Goal: Task Accomplishment & Management: Manage account settings

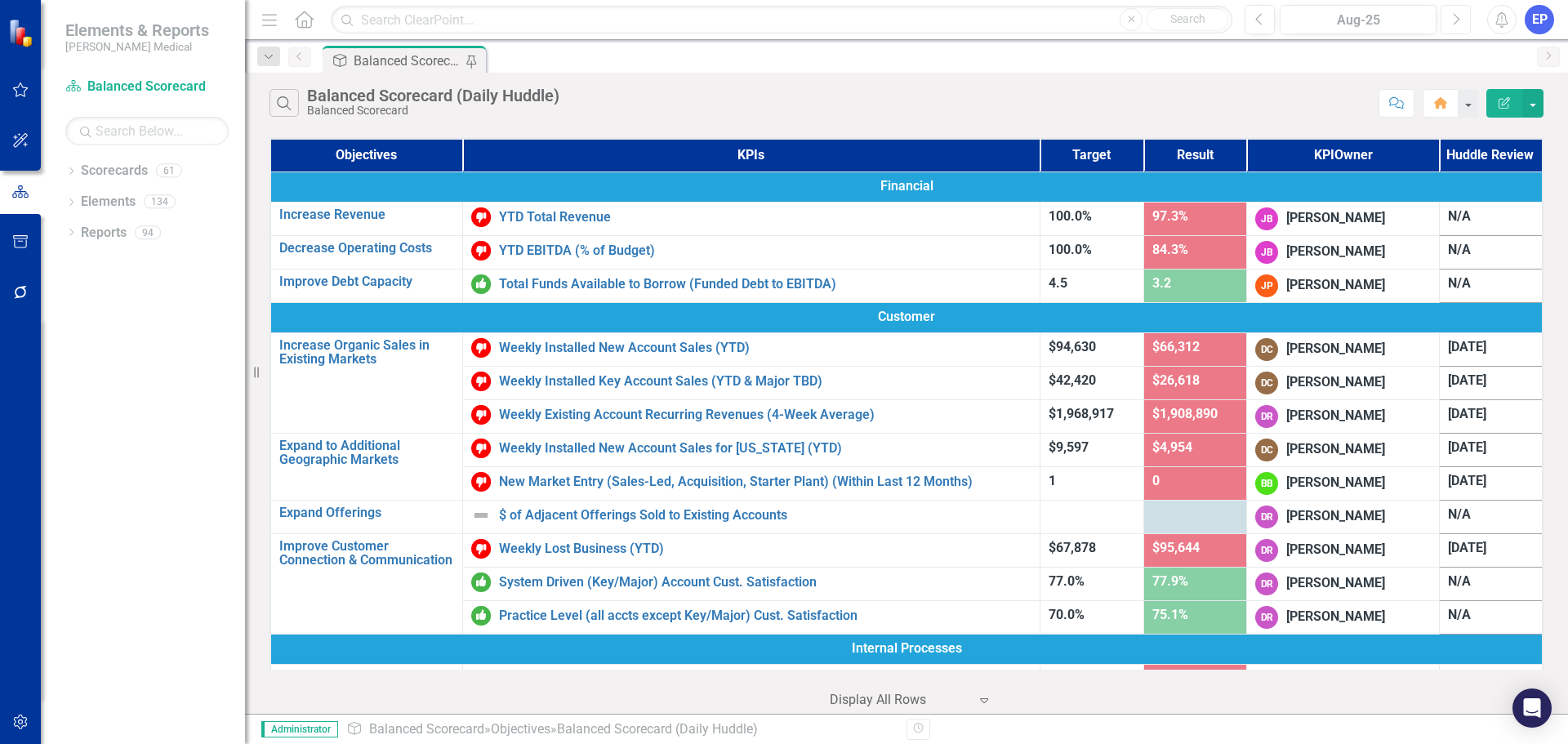
click at [1447, 26] on button "Next" at bounding box center [1455, 20] width 30 height 30
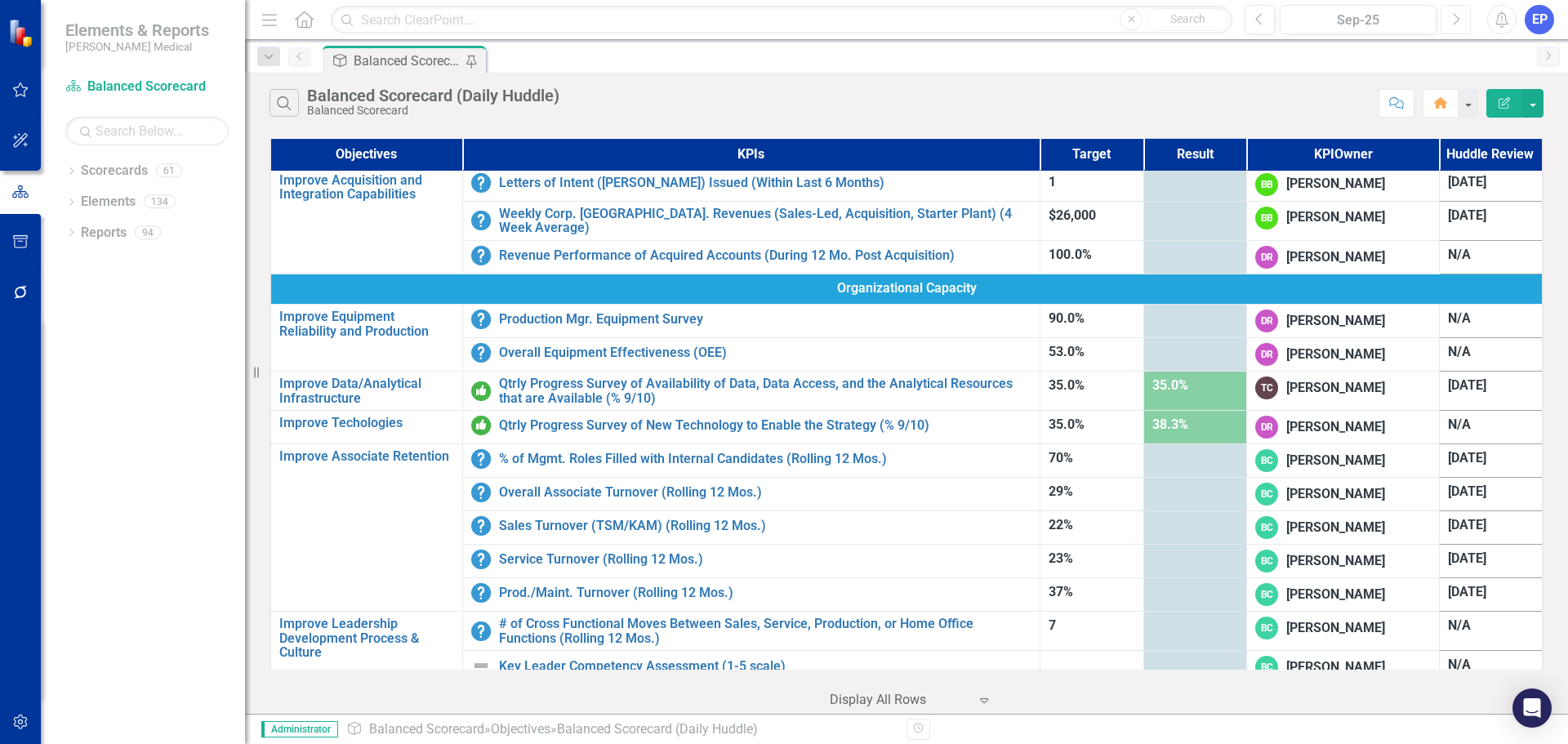
scroll to position [774, 0]
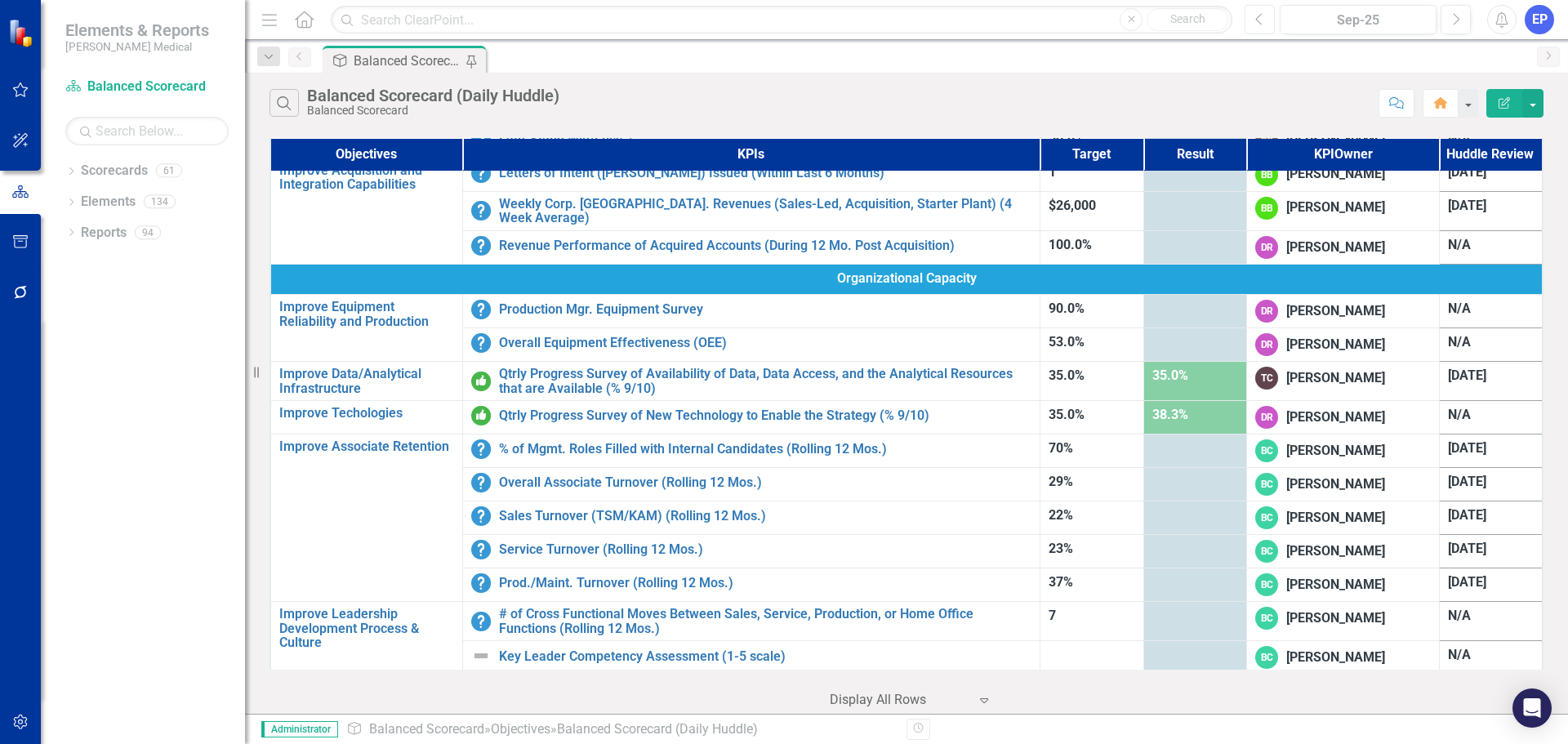
click at [1264, 23] on icon "Previous" at bounding box center [1260, 19] width 9 height 15
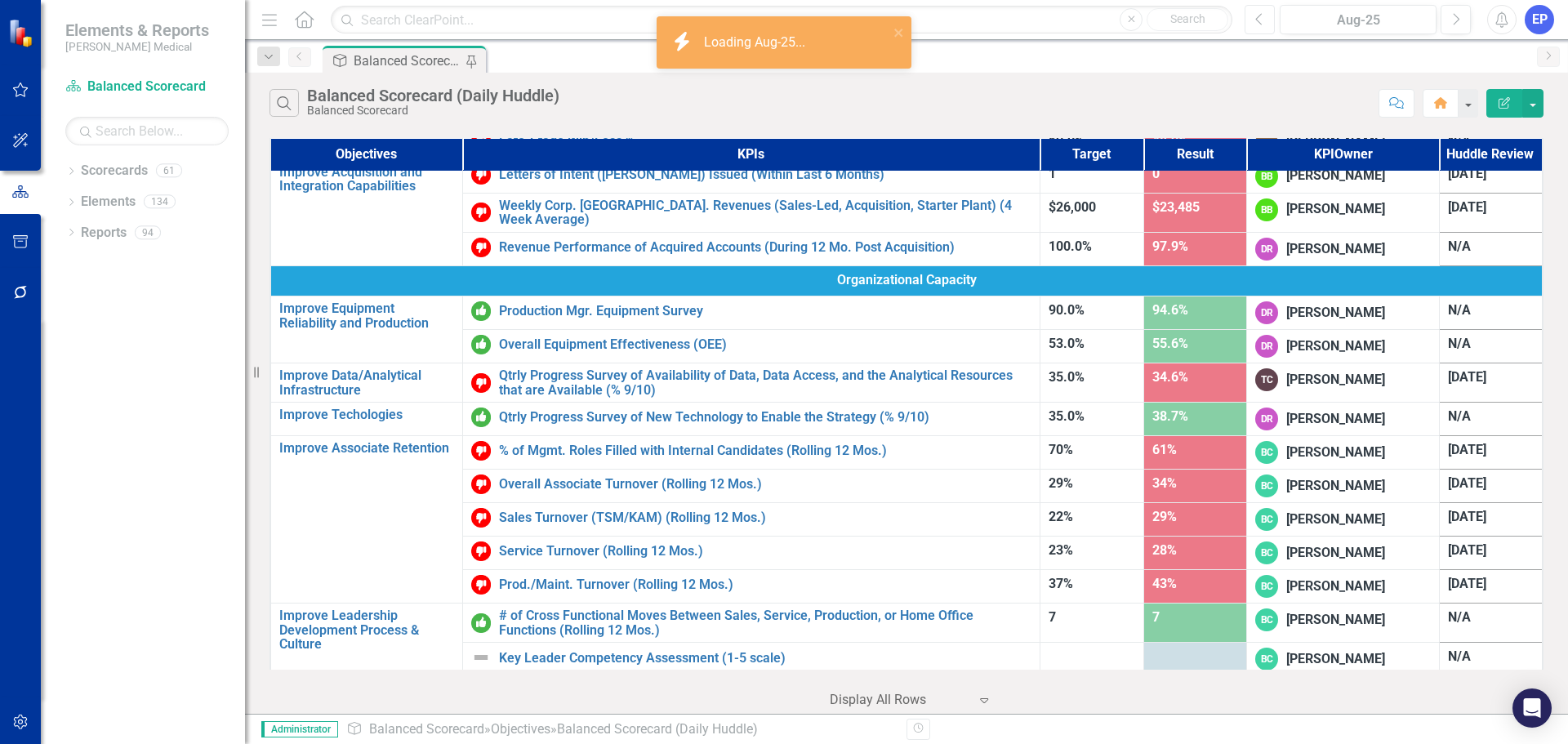
scroll to position [774, 0]
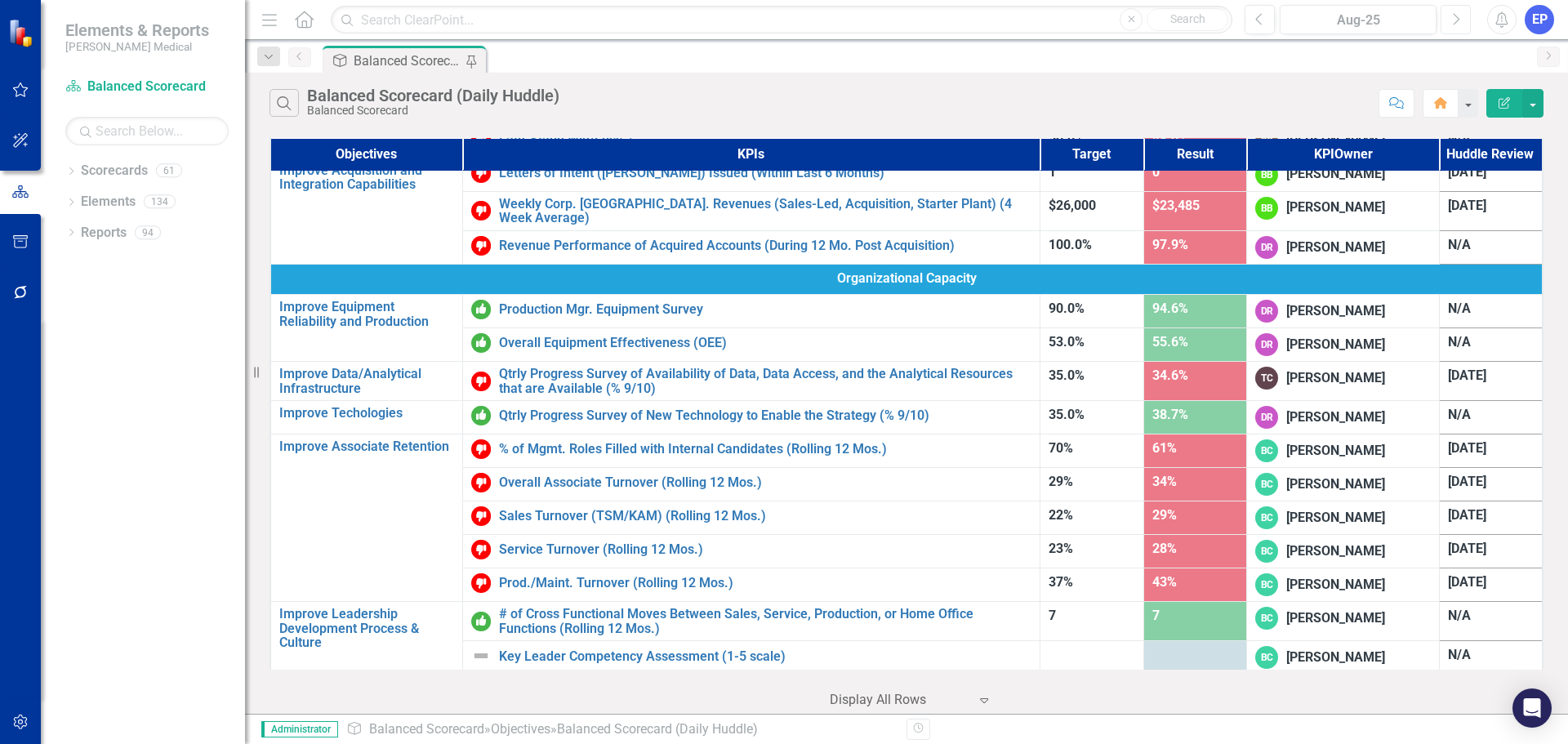
click at [1454, 25] on icon "Next" at bounding box center [1456, 19] width 9 height 15
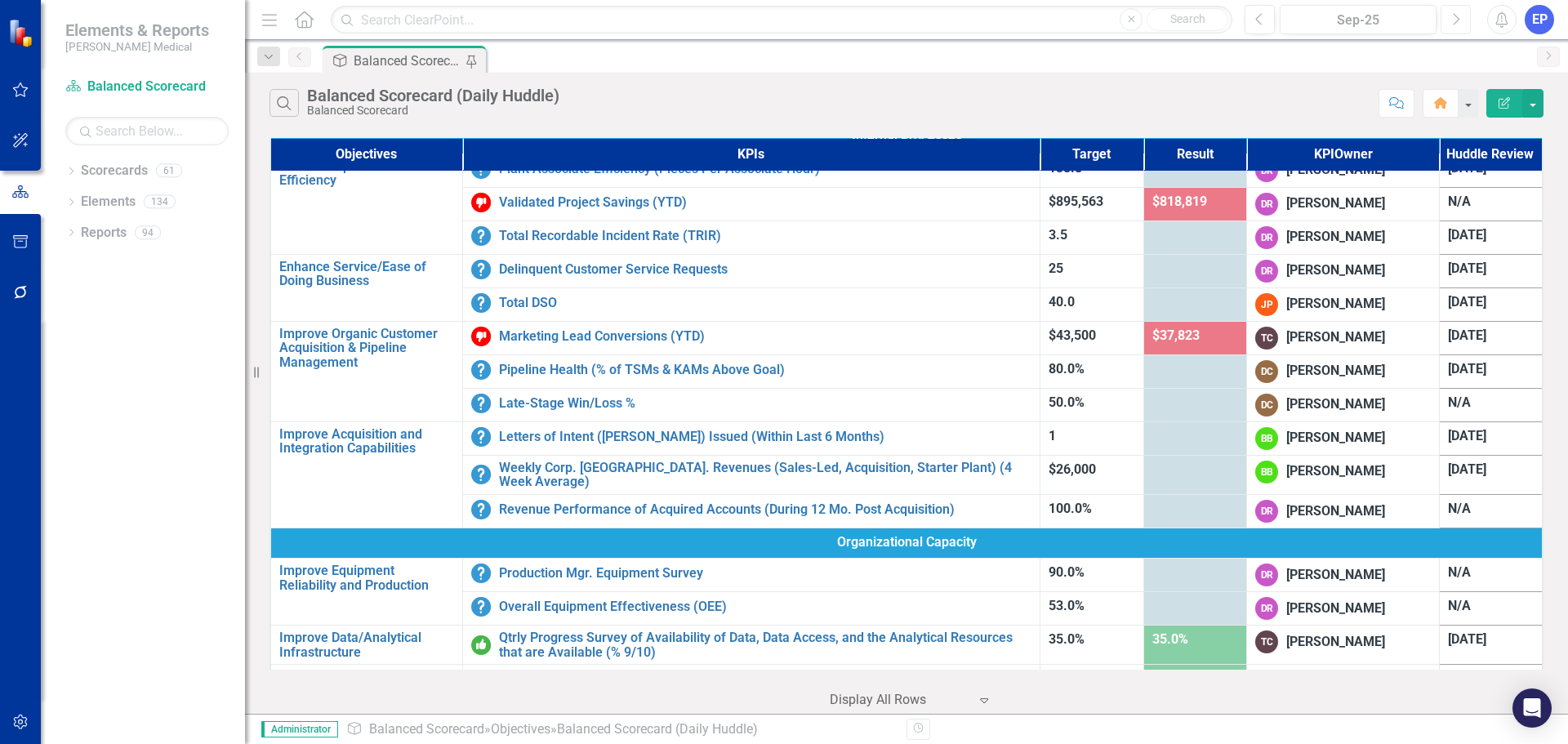
scroll to position [774, 0]
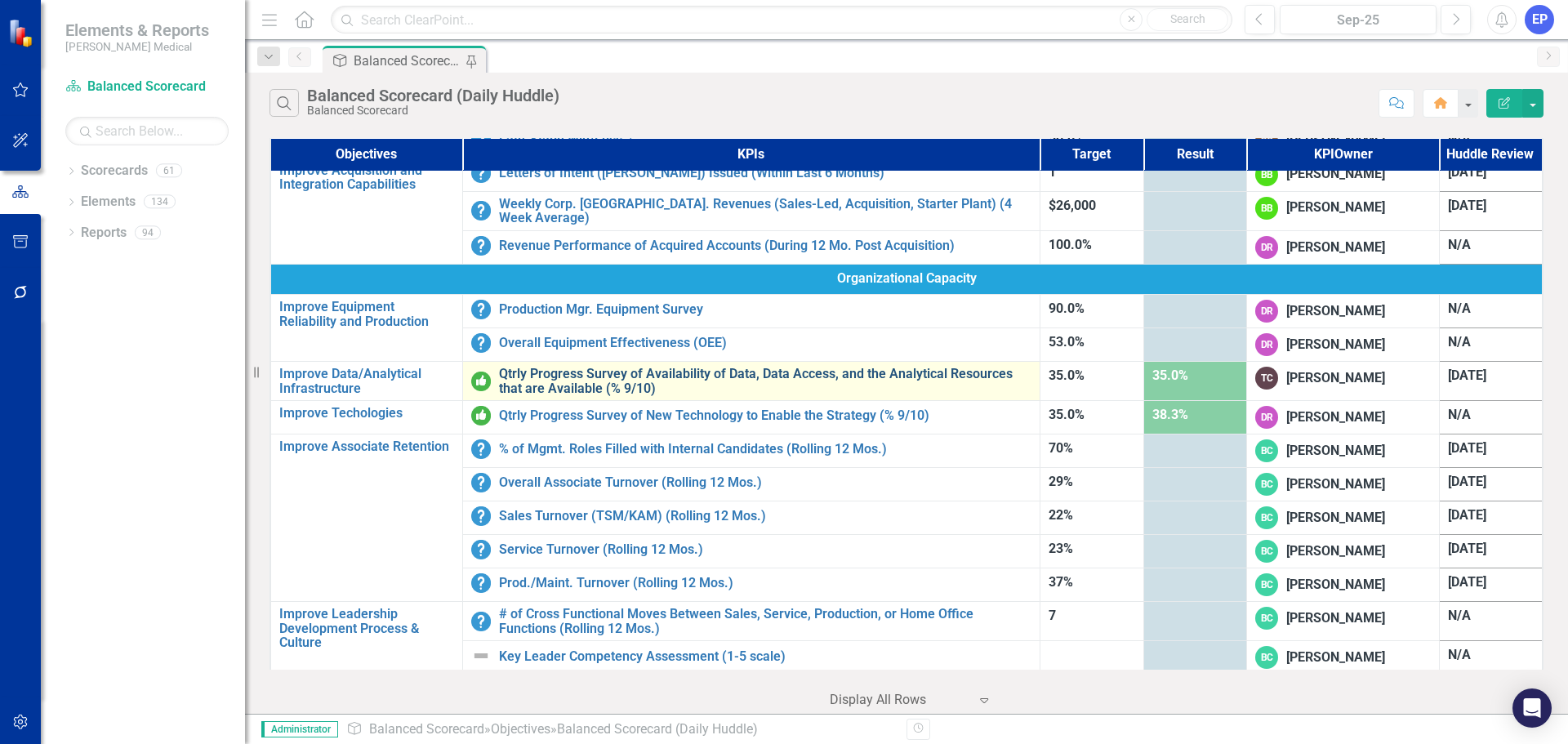
click at [674, 372] on link "Qtrly Progress Survey of Availability of Data, Data Access, and the Analytical …" at bounding box center [765, 381] width 533 height 29
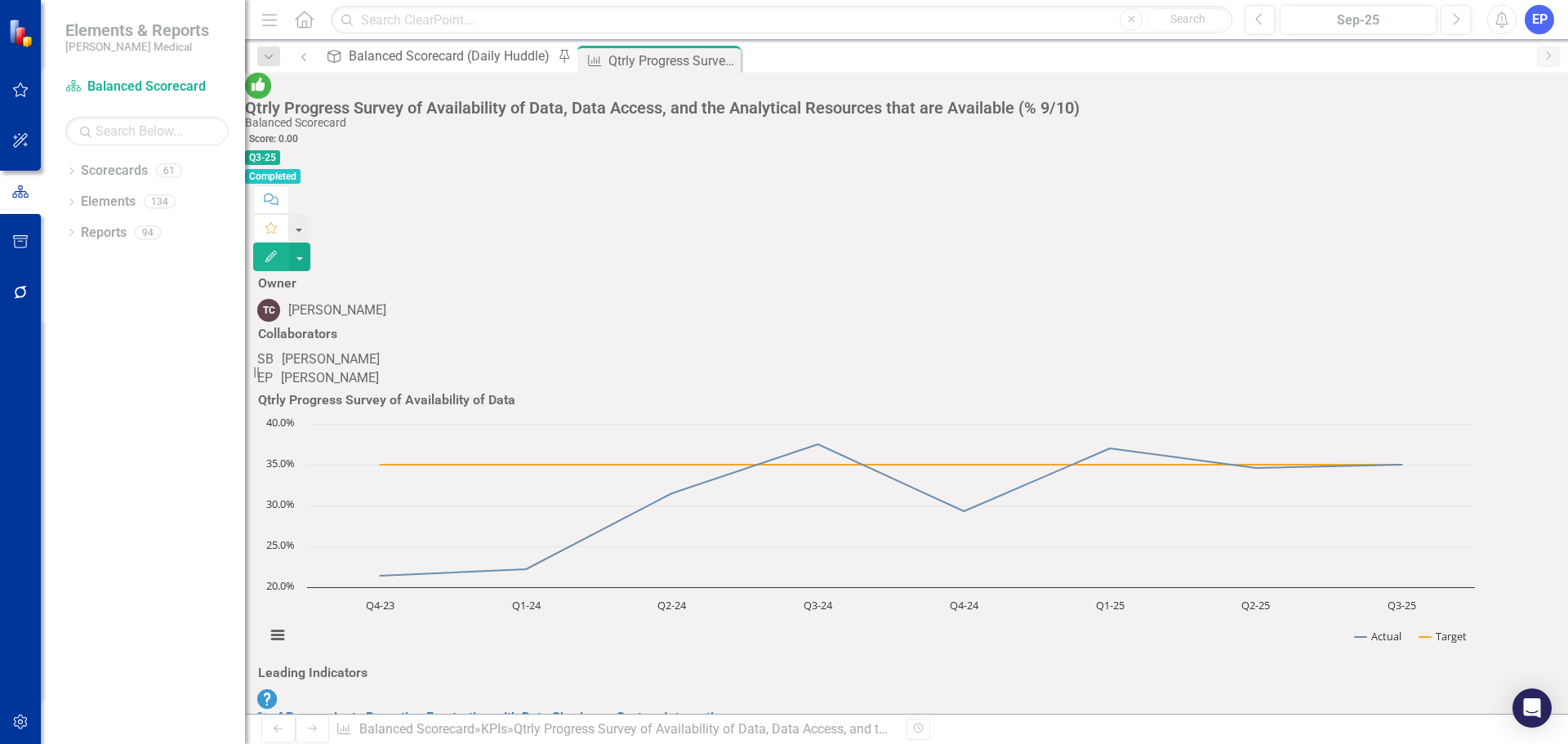
scroll to position [1692, 0]
click at [720, 63] on icon "Close" at bounding box center [728, 58] width 16 height 13
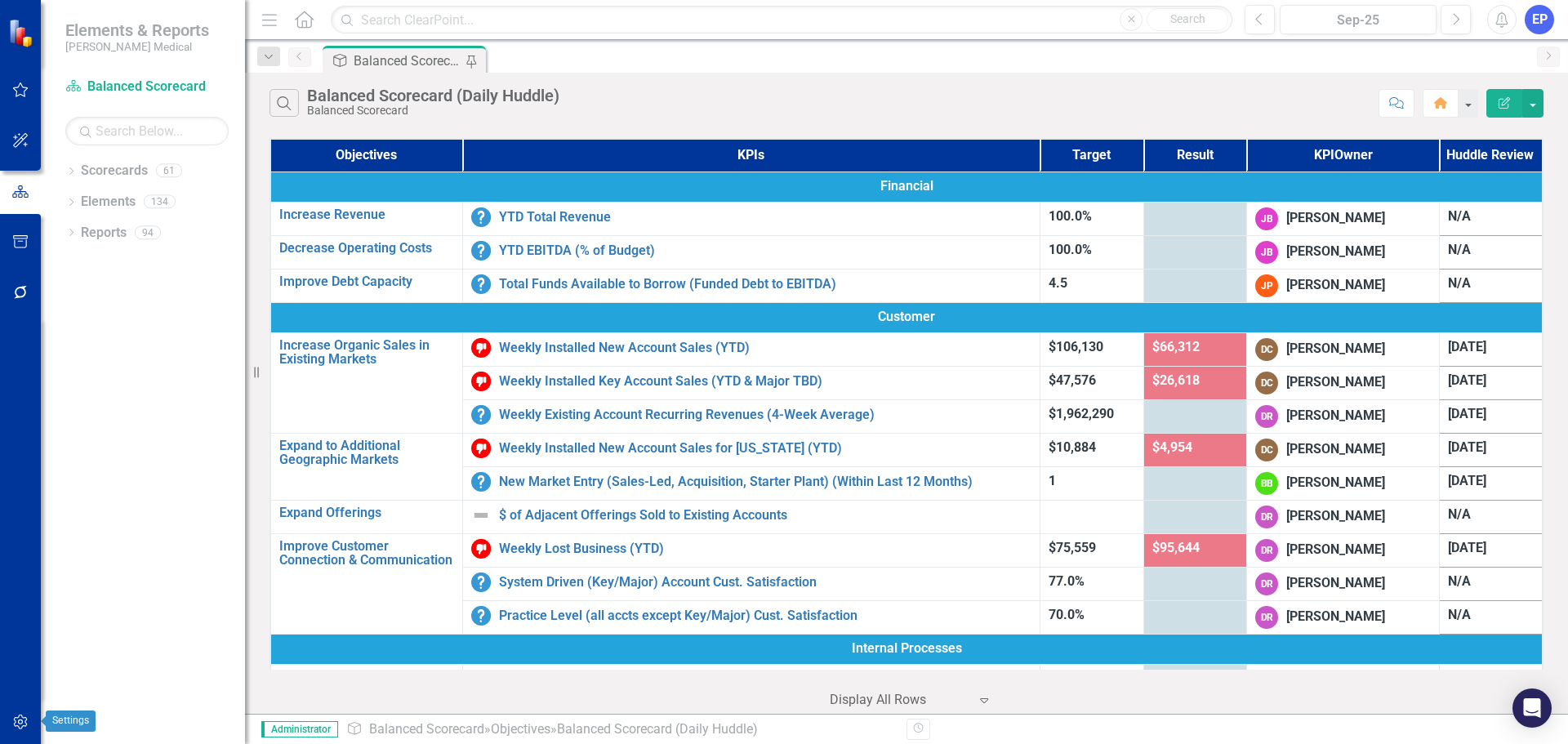
click at [22, 724] on icon "button" at bounding box center [20, 722] width 14 height 15
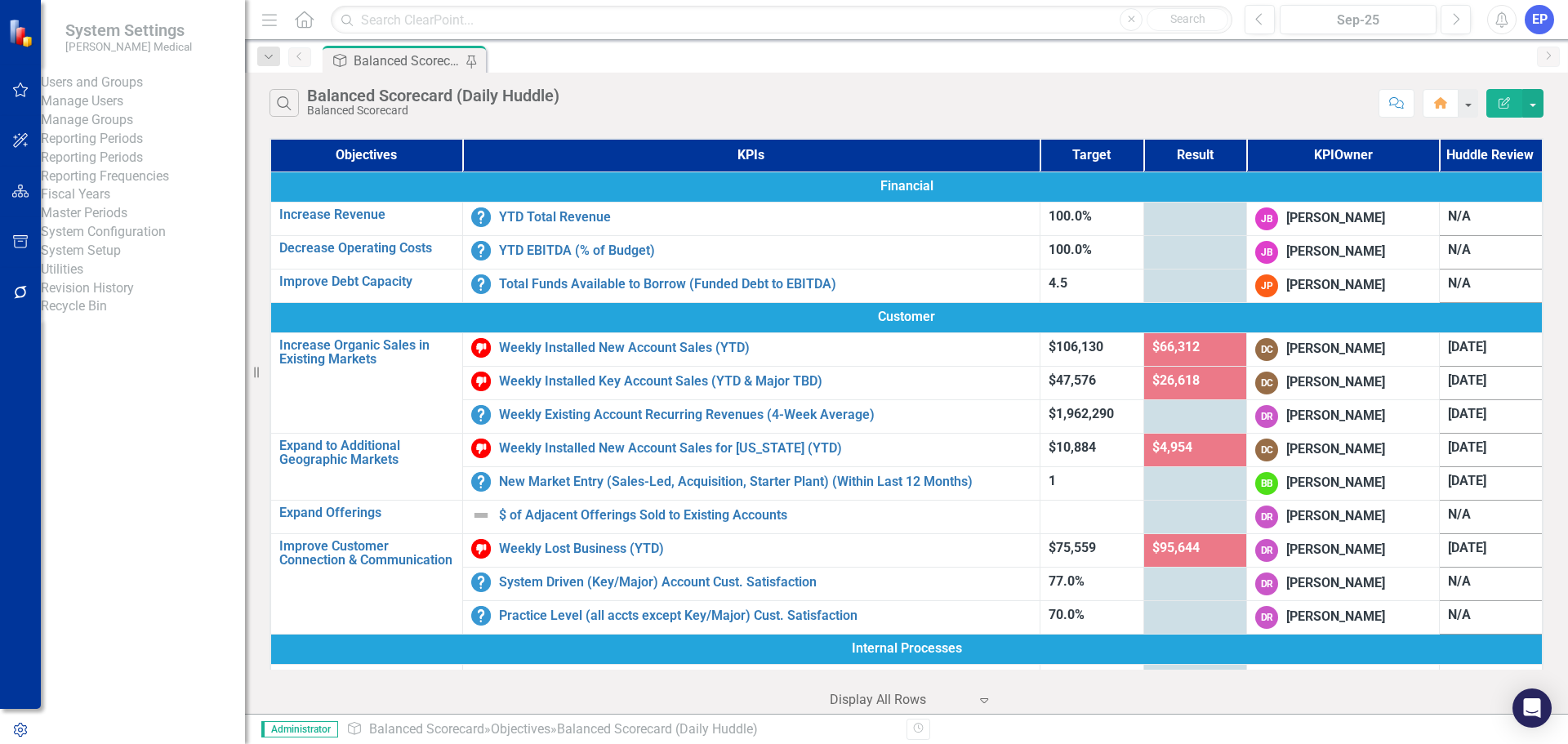
click at [133, 108] on link "Manage Users" at bounding box center [142, 102] width 204 height 19
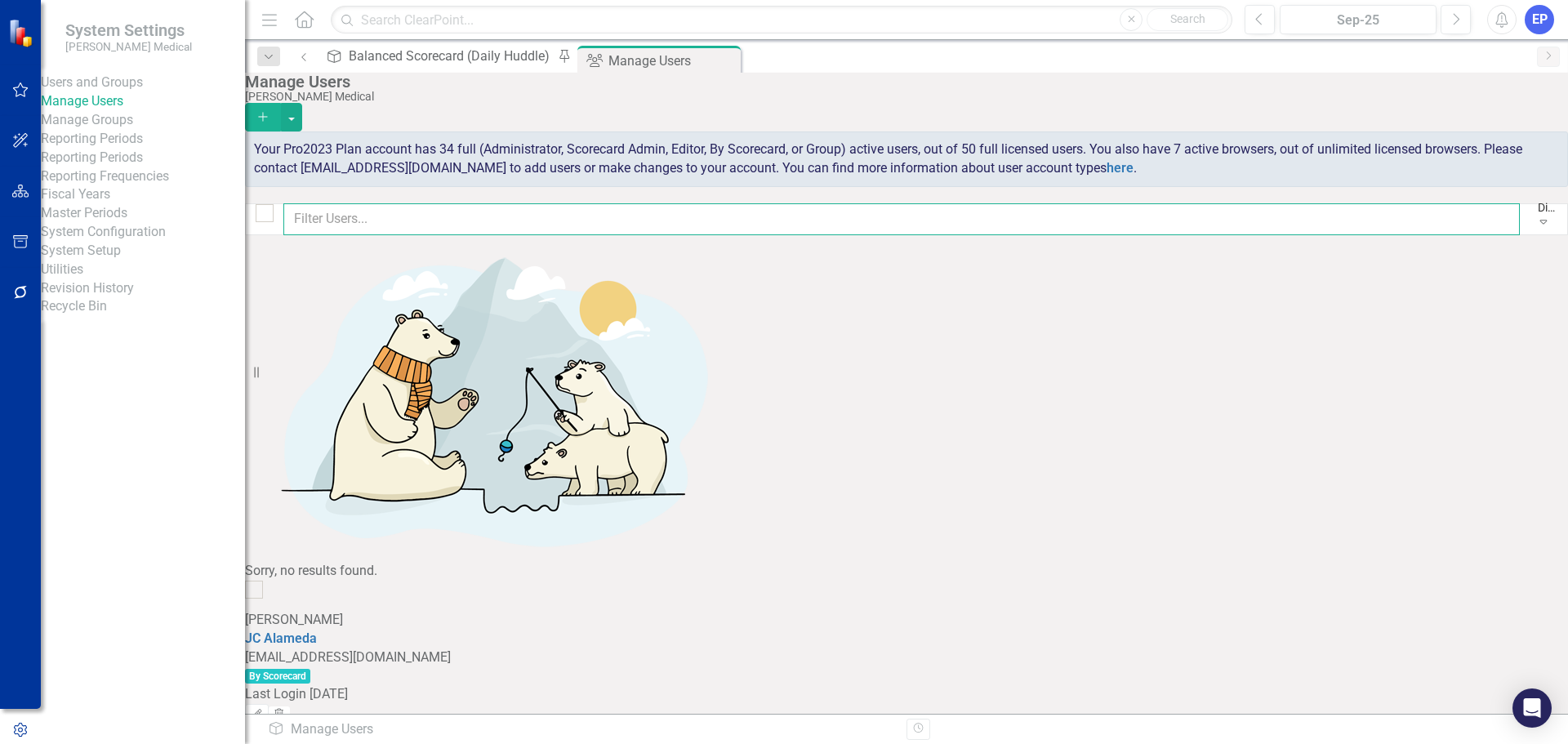
click at [491, 219] on input "text" at bounding box center [902, 219] width 1237 height 32
type input "evena"
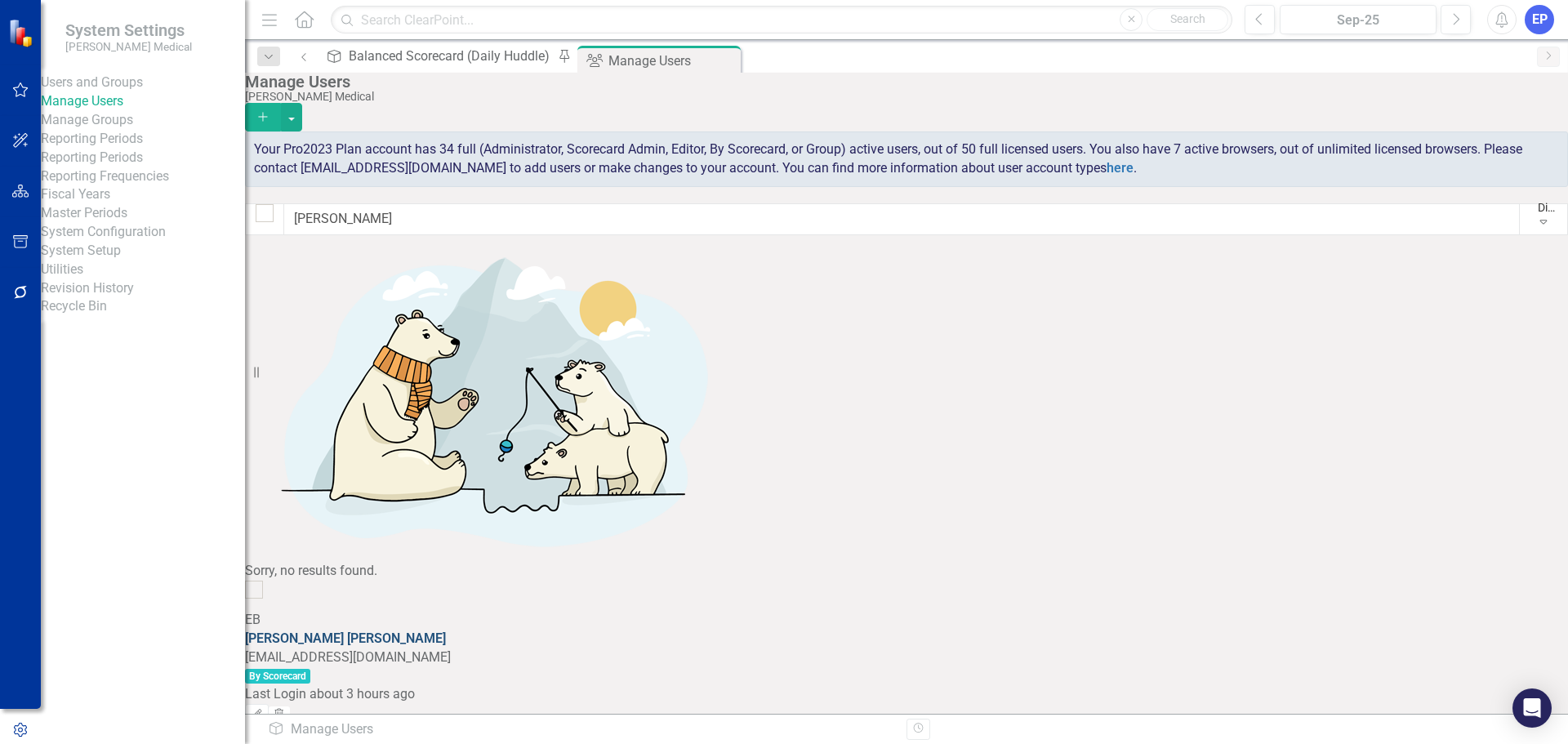
click at [429, 631] on link "Evena Badio" at bounding box center [345, 639] width 201 height 16
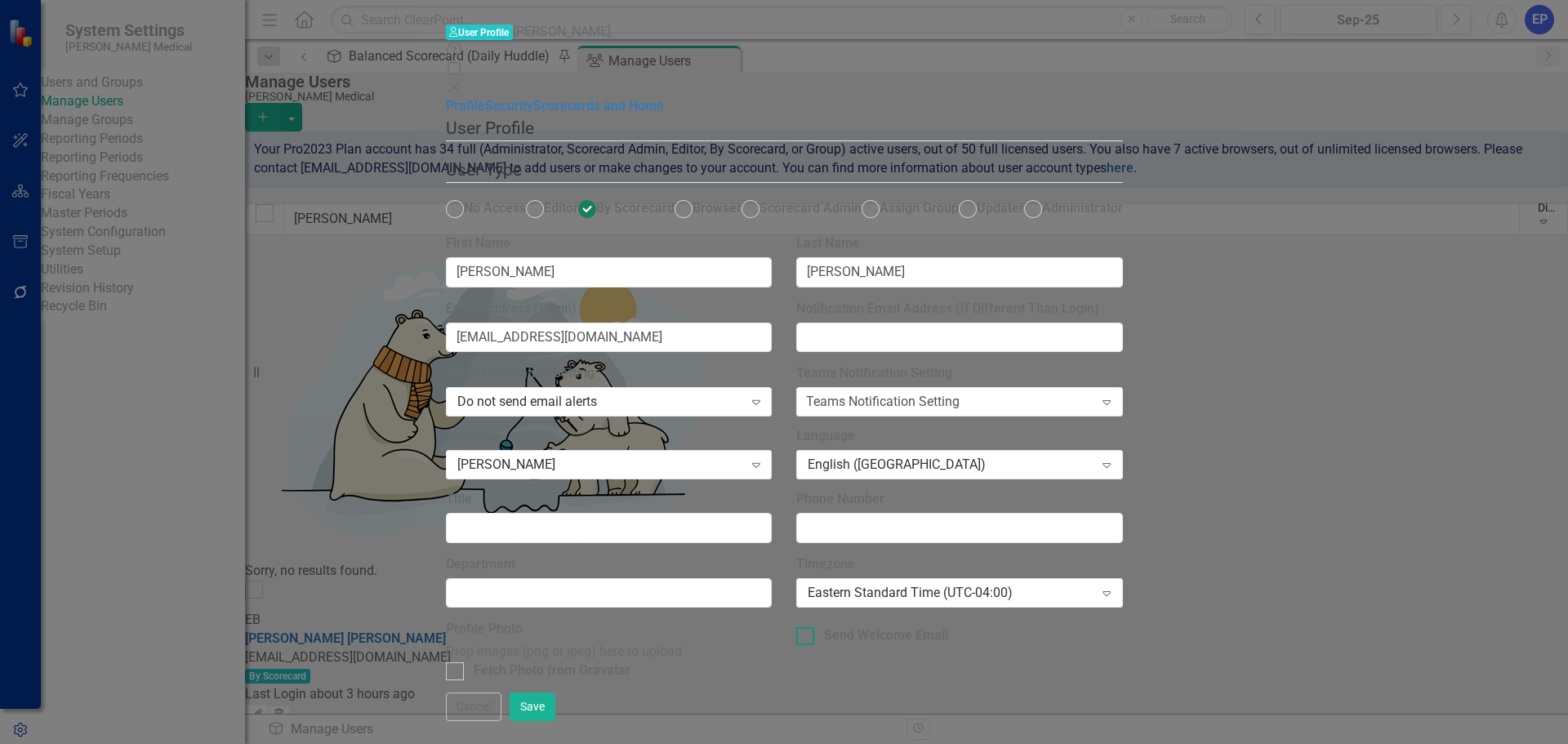
click at [814, 628] on div at bounding box center [805, 636] width 18 height 18
click at [807, 628] on input "Send Welcome Email" at bounding box center [802, 633] width 10 height 10
checkbox input "true"
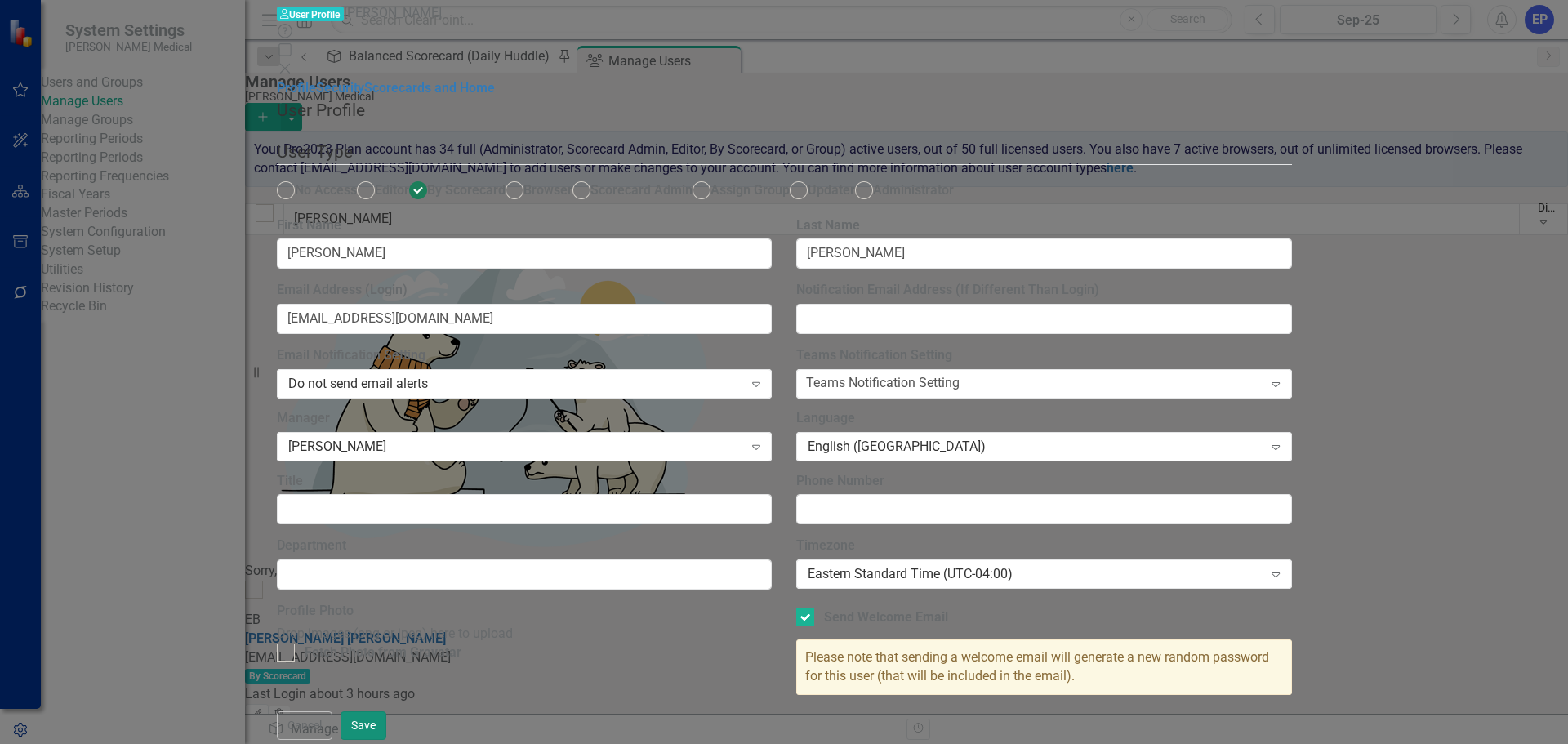
click at [386, 719] on button "Save" at bounding box center [363, 726] width 46 height 29
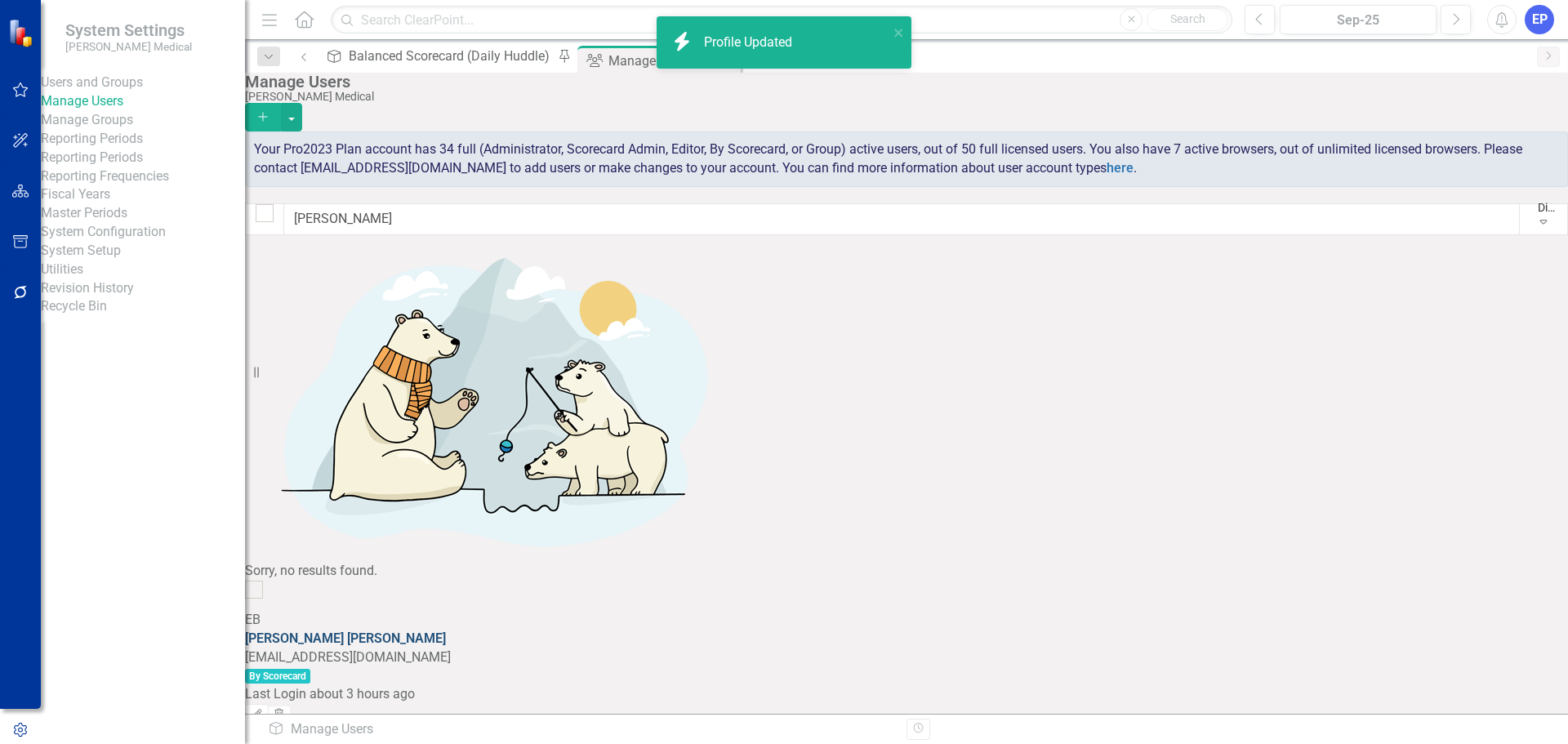
click at [409, 631] on link "Evena Badio" at bounding box center [345, 639] width 201 height 16
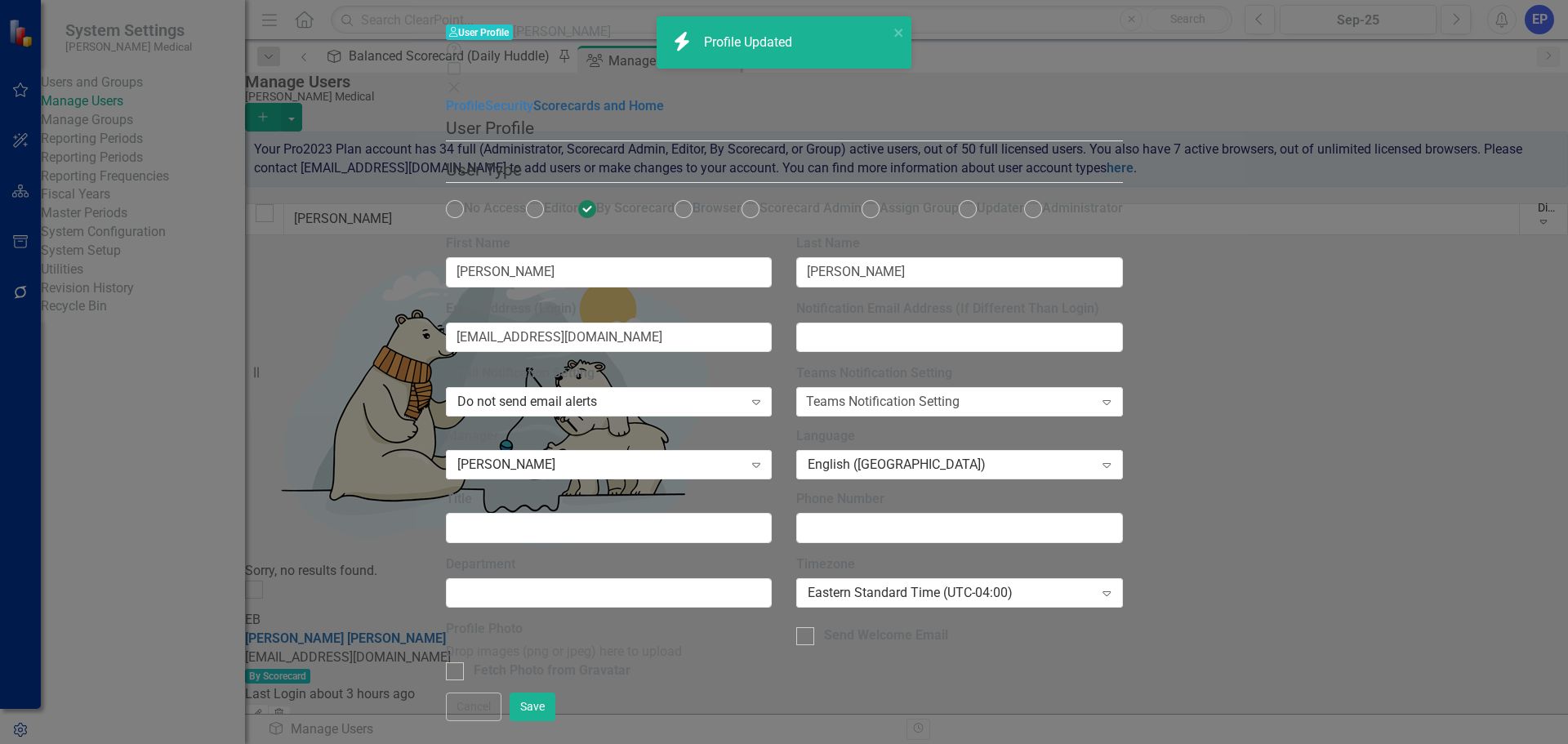
click at [534, 114] on link "Scorecards and Home" at bounding box center [599, 106] width 131 height 16
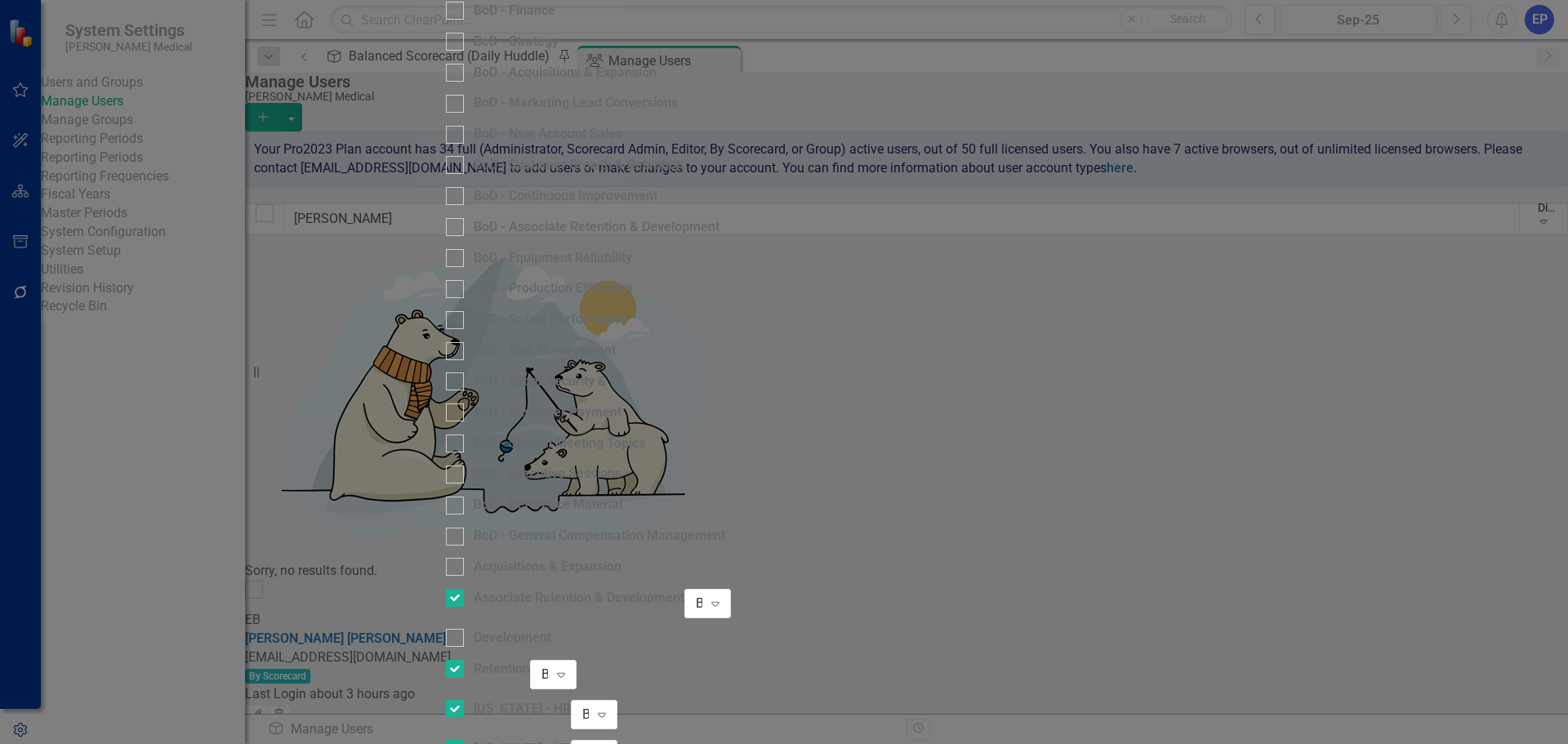
scroll to position [923, 0]
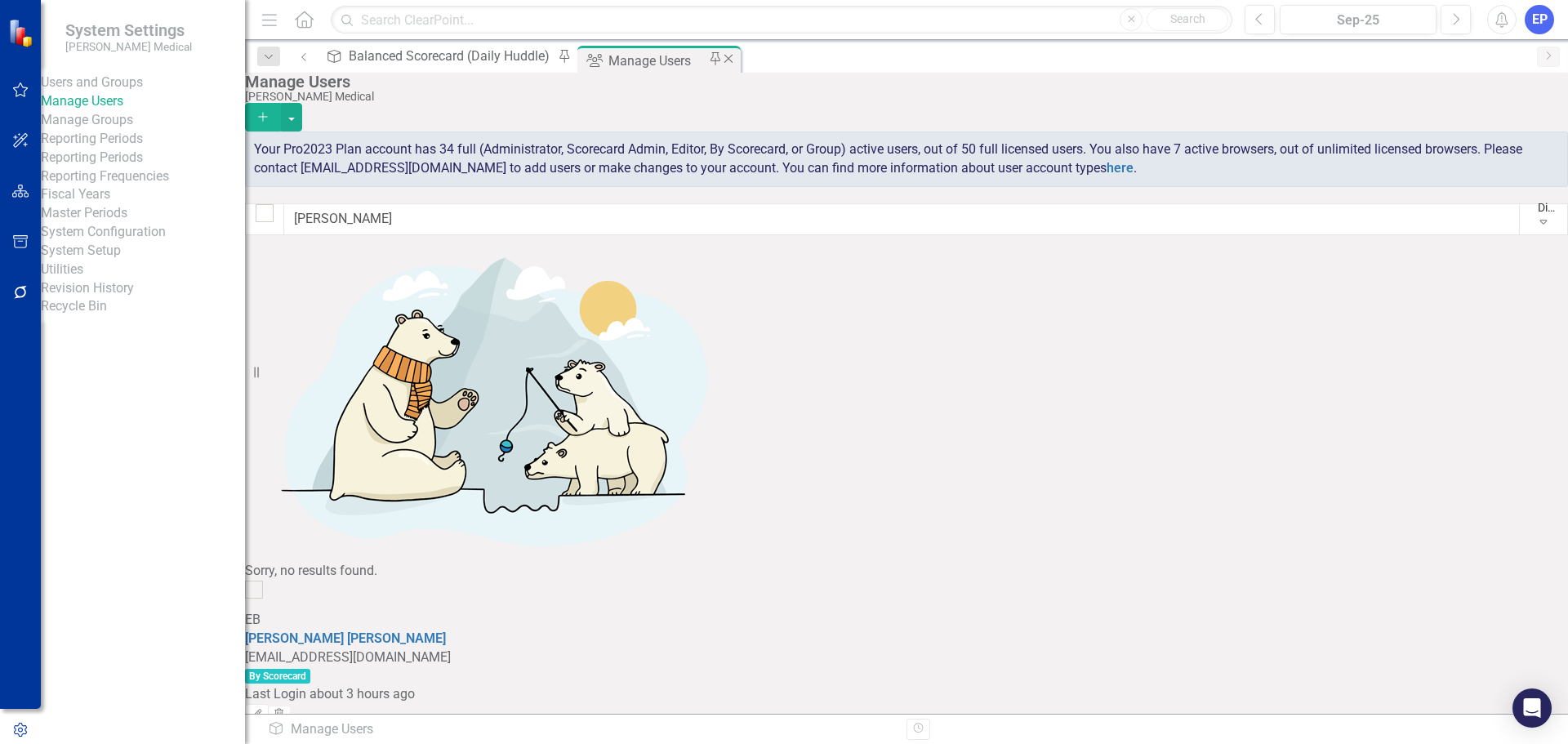
click at [720, 62] on icon "Close" at bounding box center [728, 58] width 16 height 13
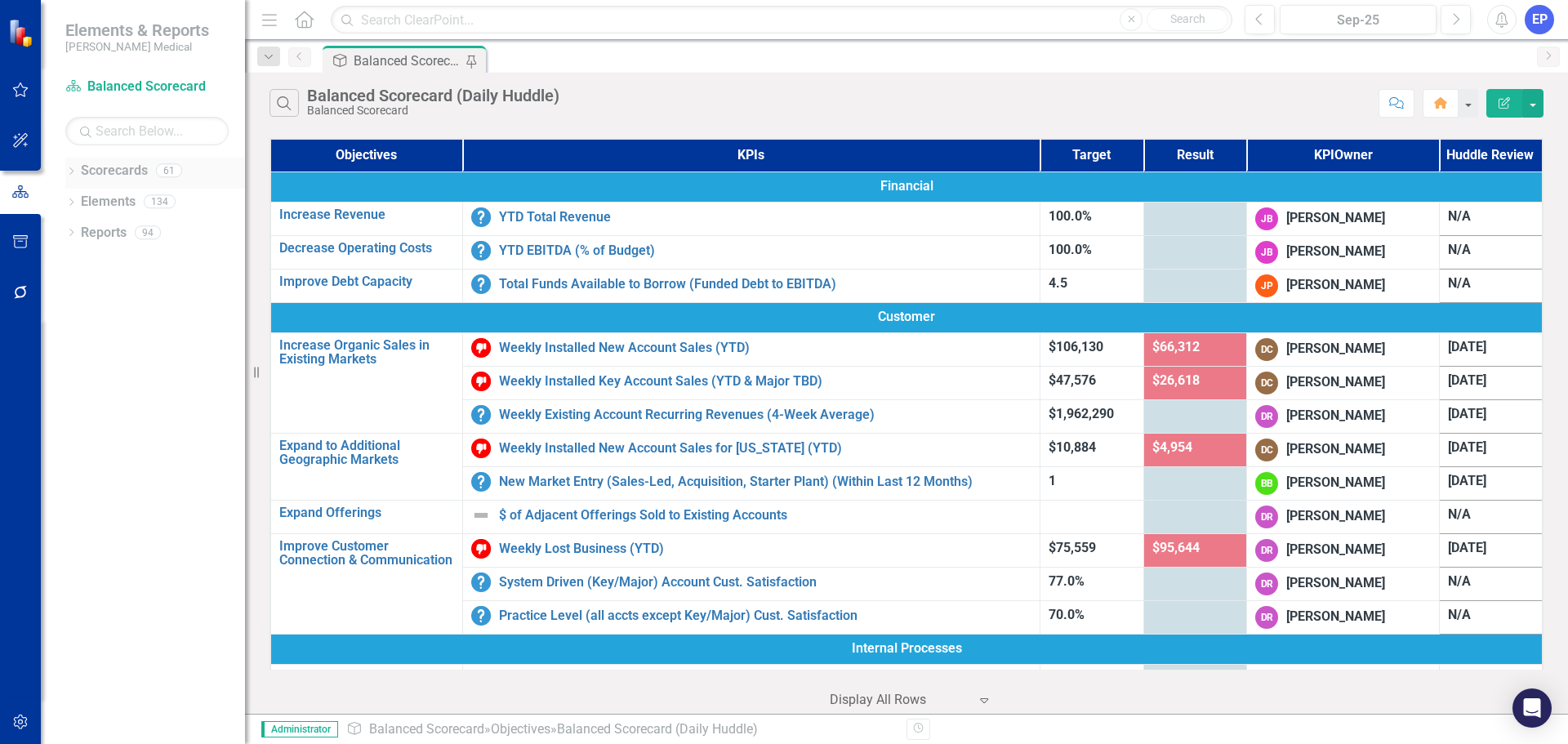
click at [69, 174] on icon "Dropdown" at bounding box center [70, 173] width 11 height 9
click at [1260, 17] on icon "Previous" at bounding box center [1260, 19] width 9 height 15
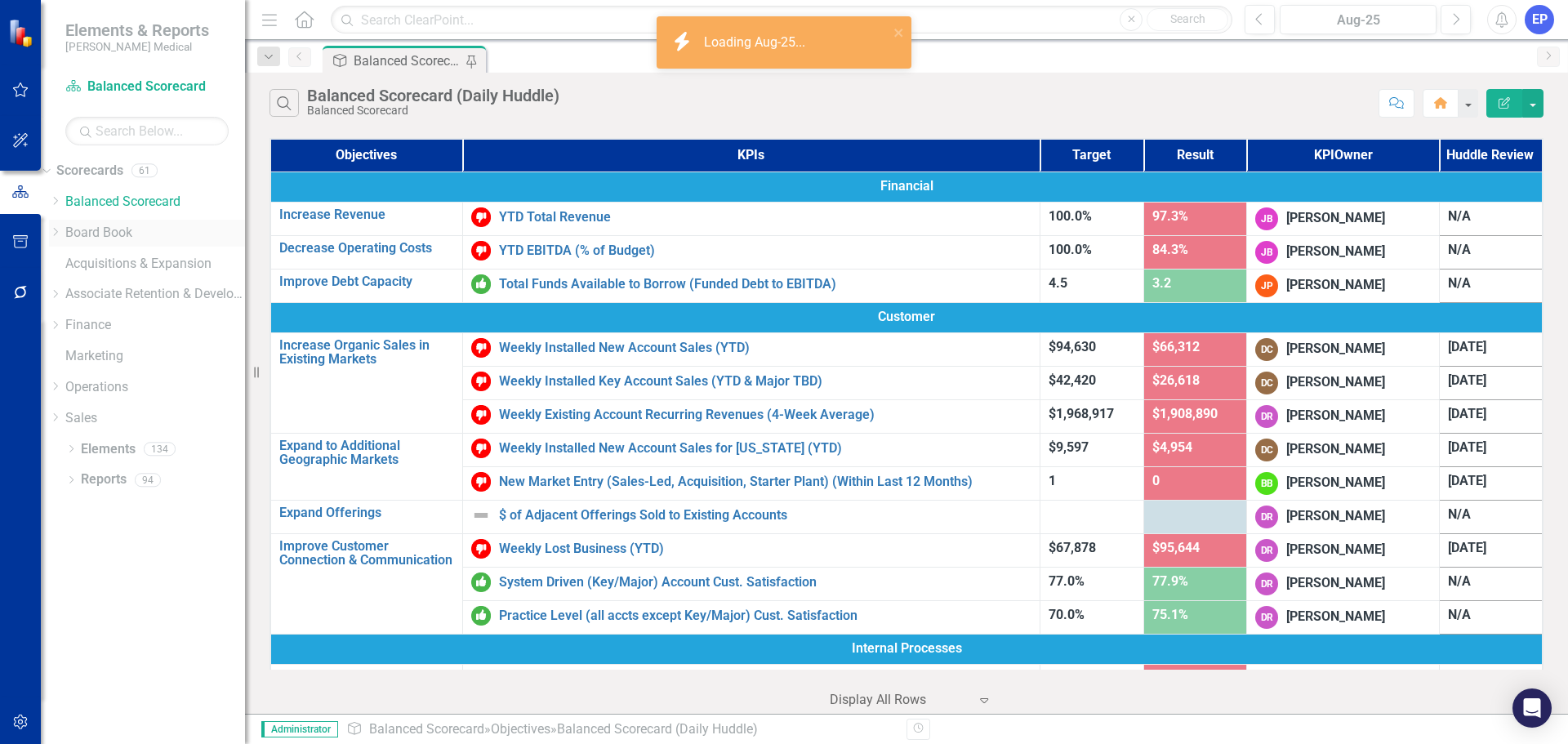
click at [62, 232] on icon "Dropdown" at bounding box center [55, 232] width 12 height 10
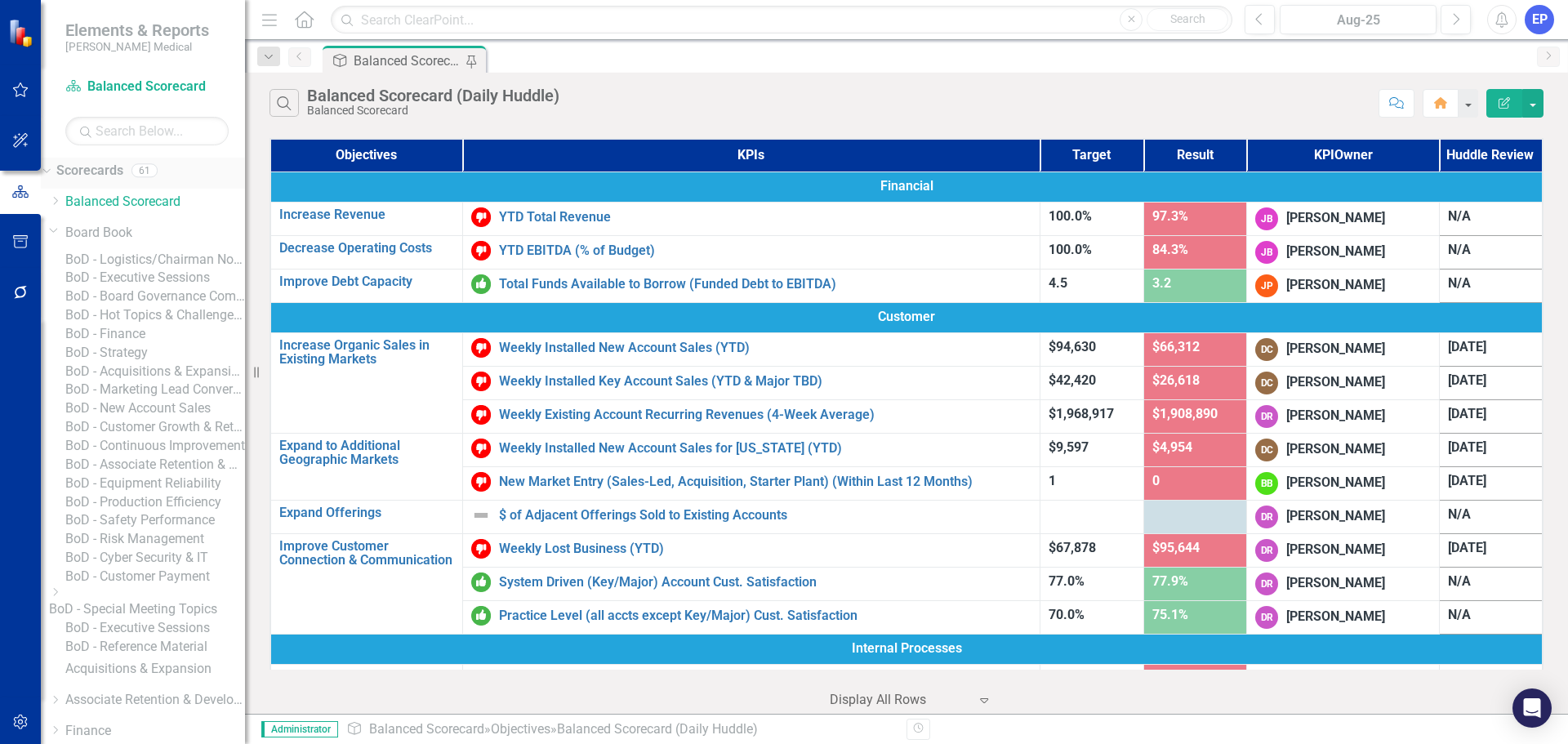
click at [118, 172] on link "Scorecards" at bounding box center [89, 171] width 67 height 19
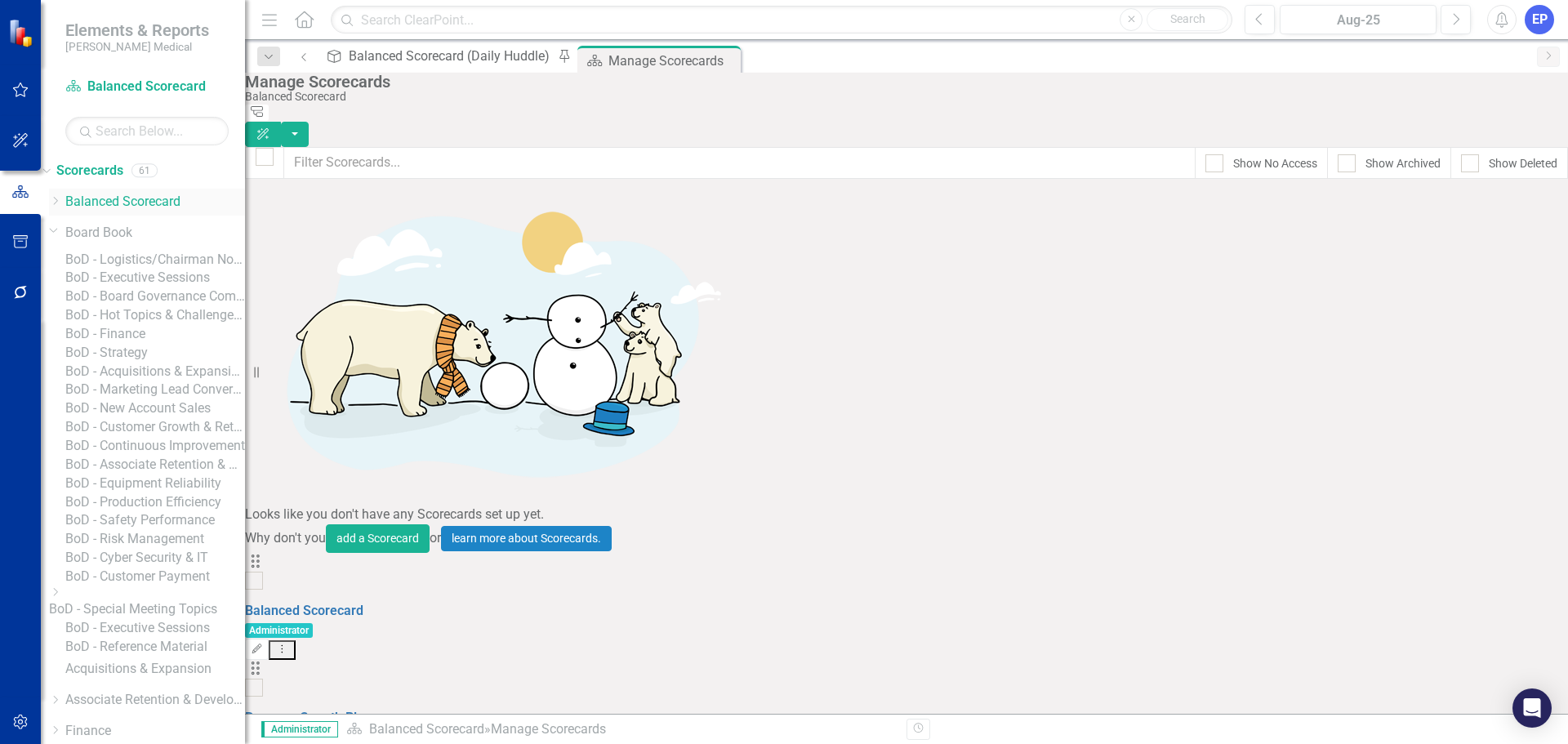
click at [62, 201] on icon "Dropdown" at bounding box center [55, 201] width 12 height 10
click at [59, 198] on icon "Dropdown" at bounding box center [53, 199] width 10 height 12
click at [59, 232] on icon "Dropdown" at bounding box center [53, 230] width 10 height 12
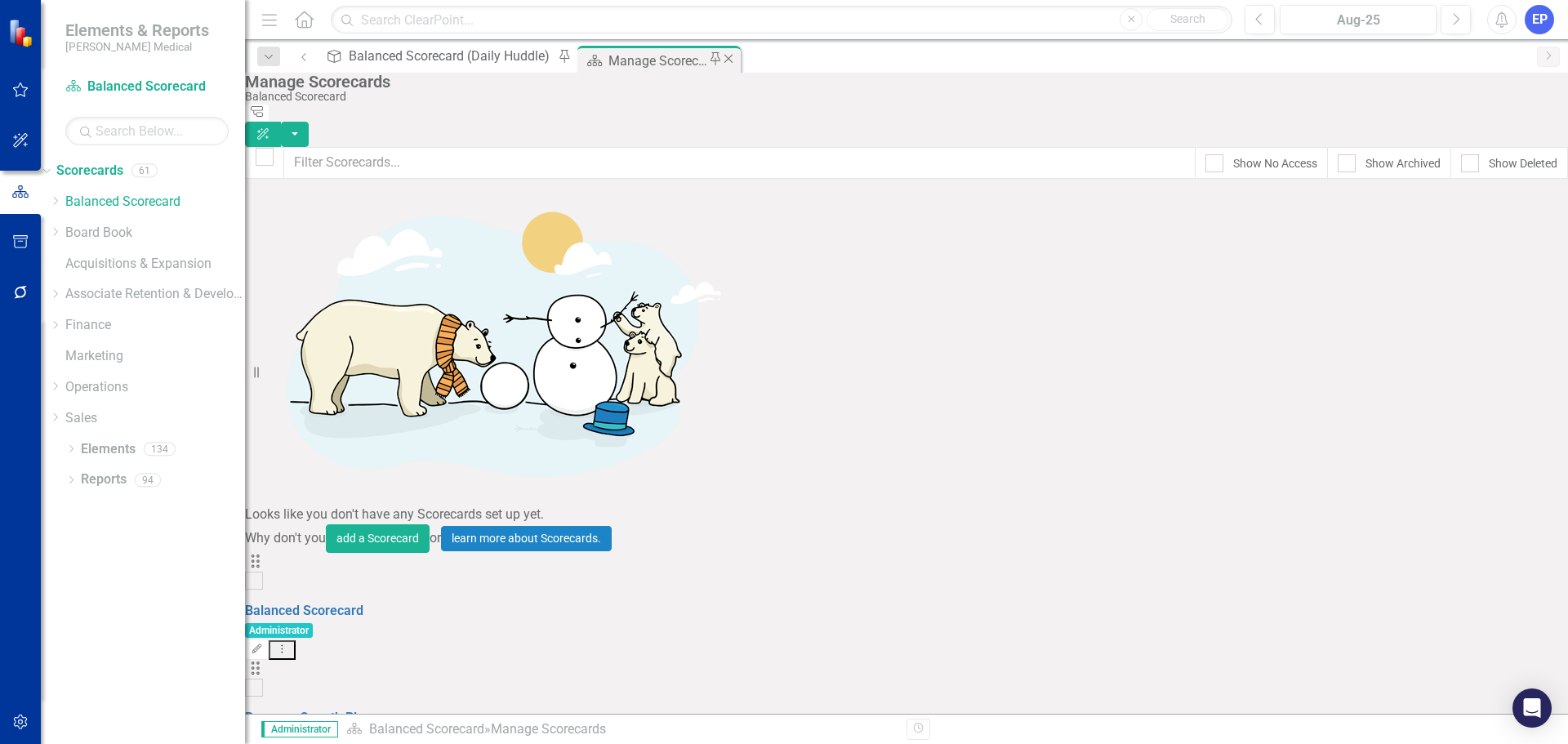
click at [720, 56] on icon "Close" at bounding box center [728, 58] width 16 height 13
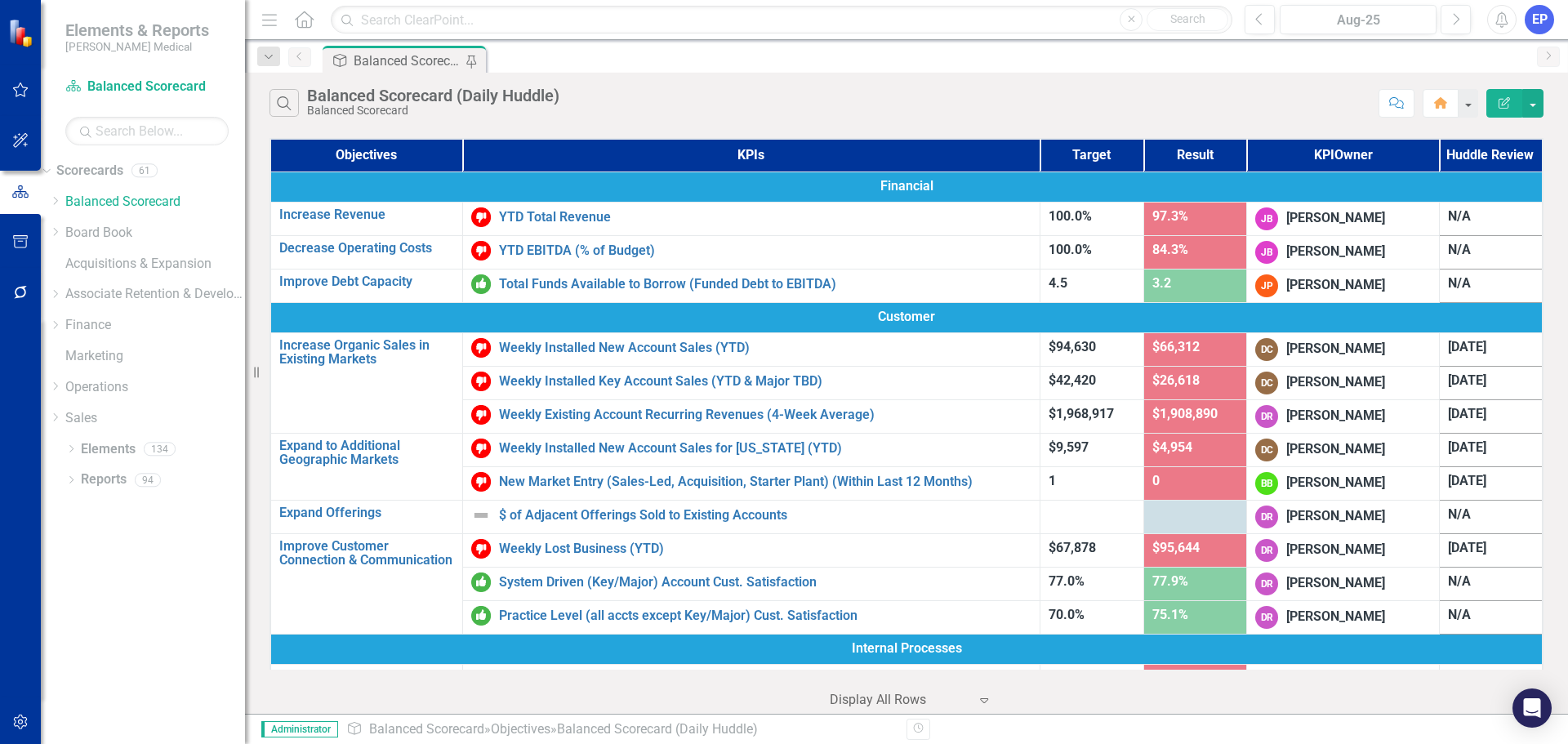
click at [430, 56] on div "Balanced Scorecard (Daily Huddle)" at bounding box center [408, 61] width 108 height 21
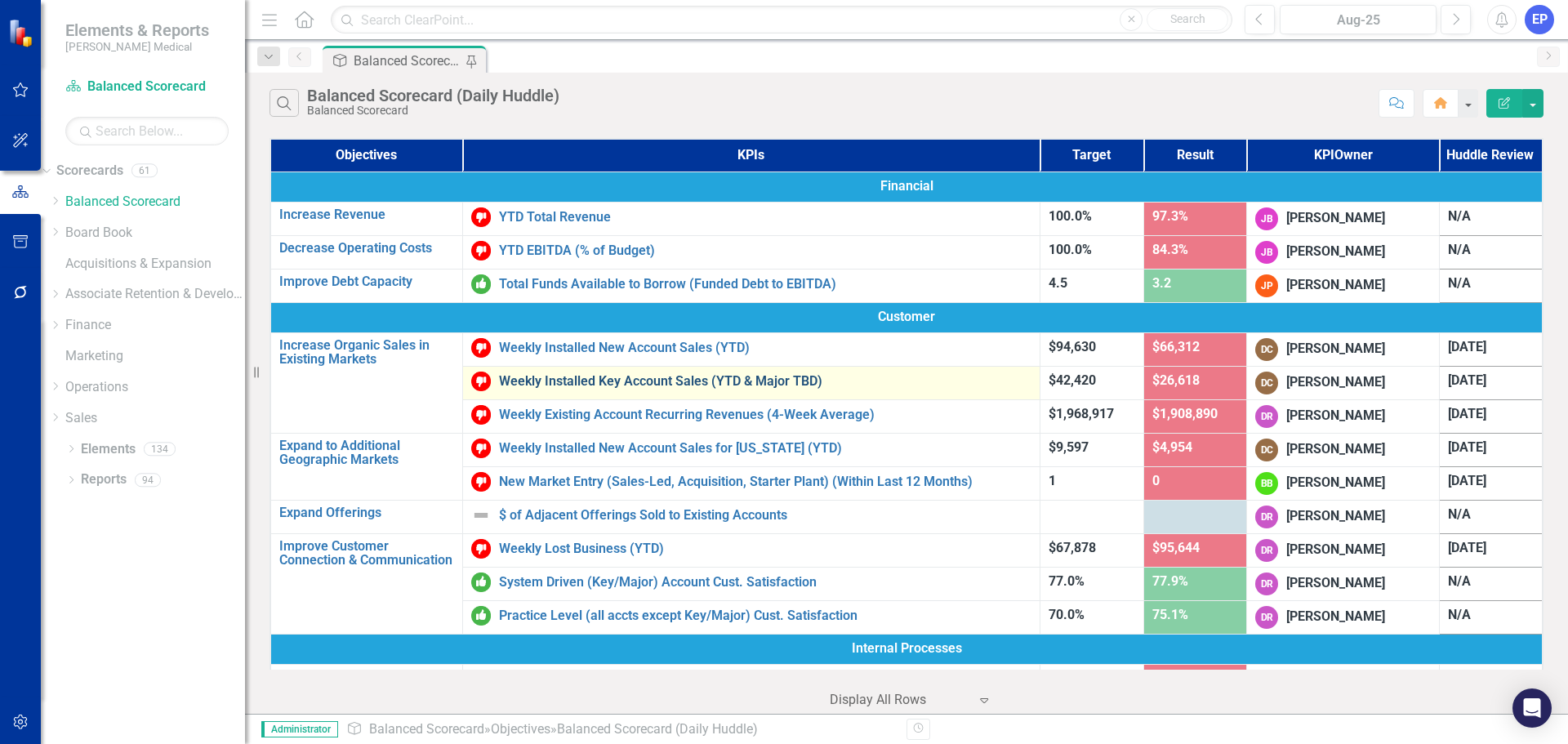
click at [596, 382] on link "Weekly Installed Key Account Sales (YTD & Major TBD)" at bounding box center [765, 381] width 533 height 15
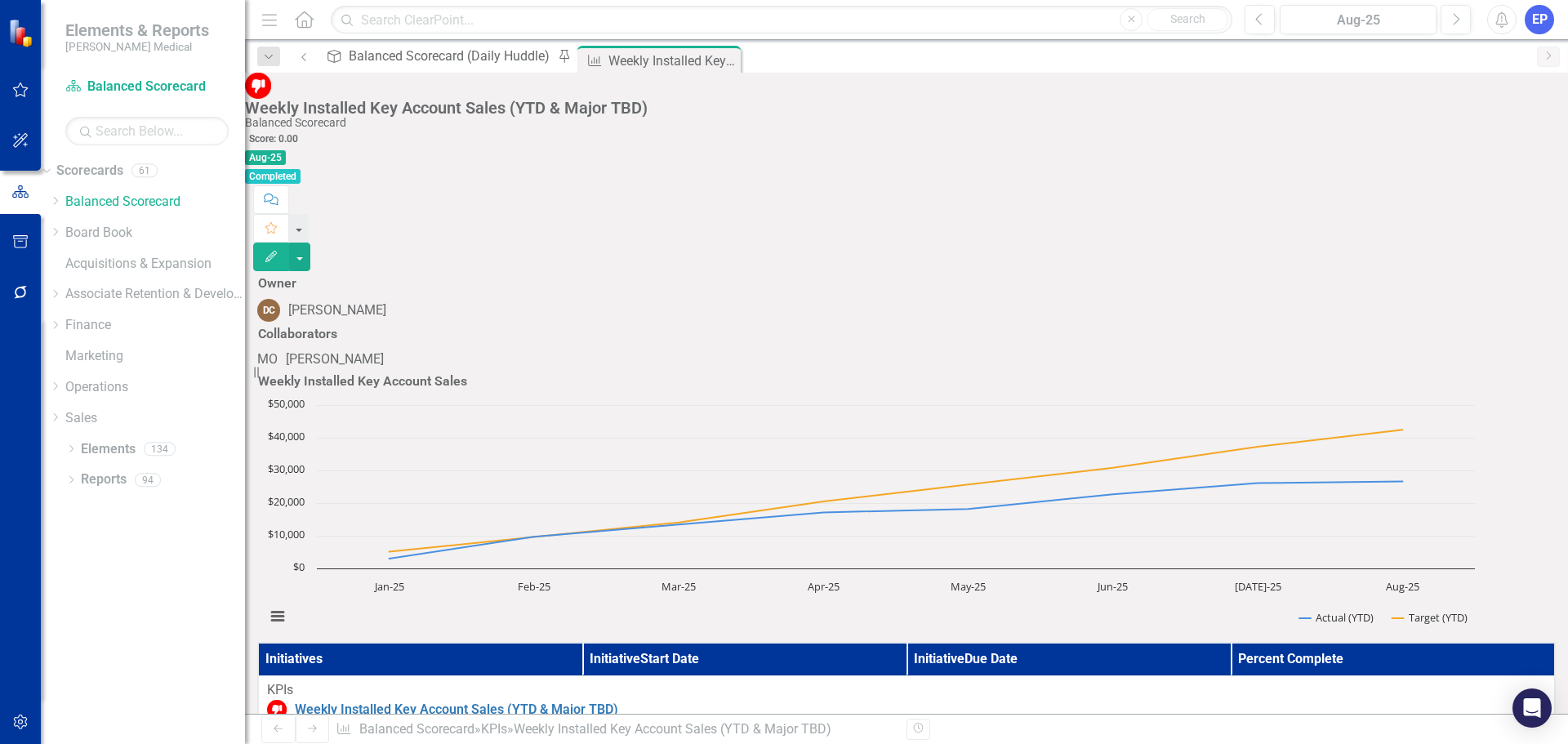
scroll to position [1226, 0]
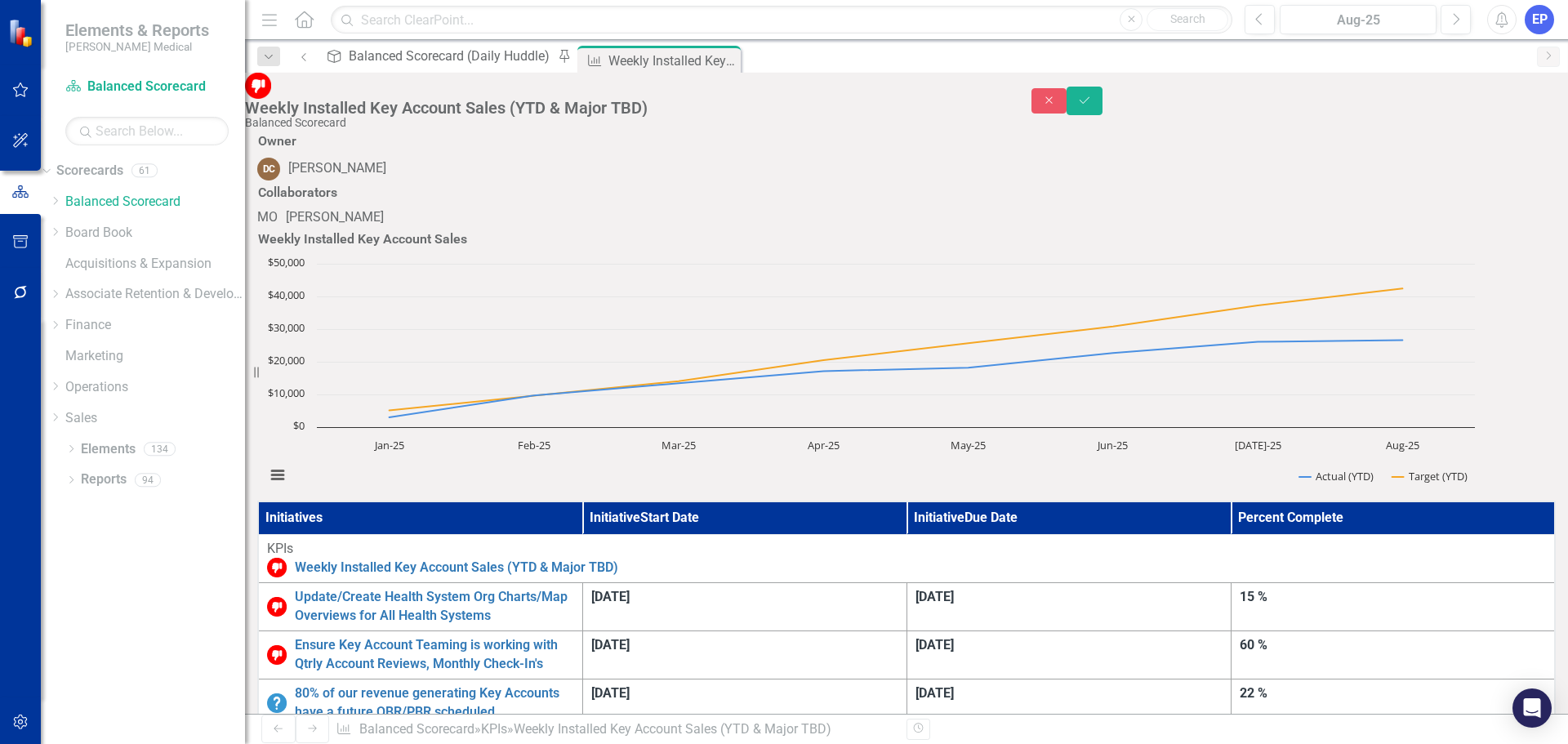
scroll to position [0, 0]
drag, startPoint x: 312, startPoint y: 1302, endPoint x: 1228, endPoint y: 1567, distance: 953.6
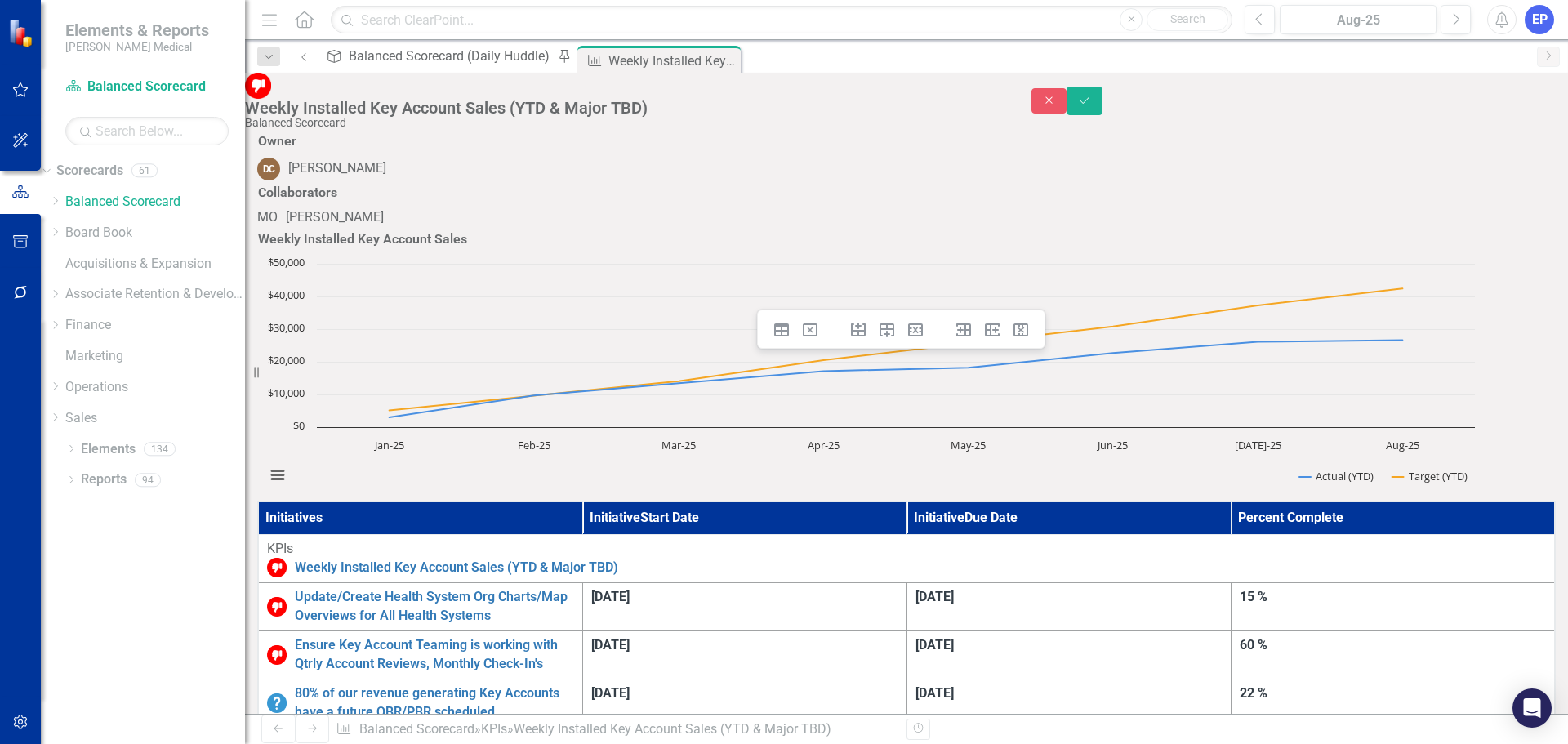
drag, startPoint x: 1411, startPoint y: 1544, endPoint x: 410, endPoint y: 1299, distance: 1030.5
click at [1067, 110] on button "Close" at bounding box center [1049, 101] width 36 height 25
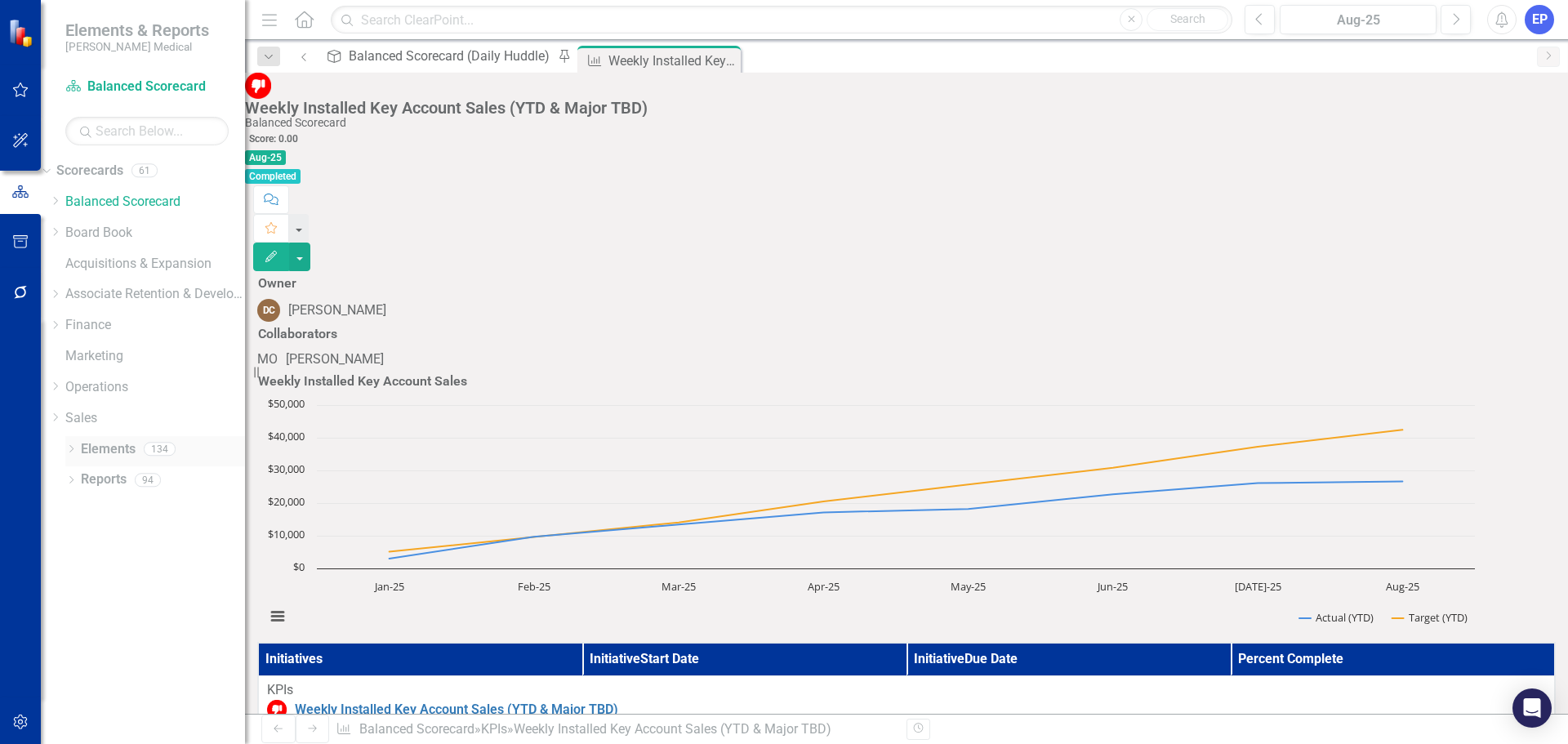
click at [70, 451] on icon "Dropdown" at bounding box center [70, 451] width 11 height 9
click at [93, 418] on link "Sales" at bounding box center [154, 419] width 180 height 19
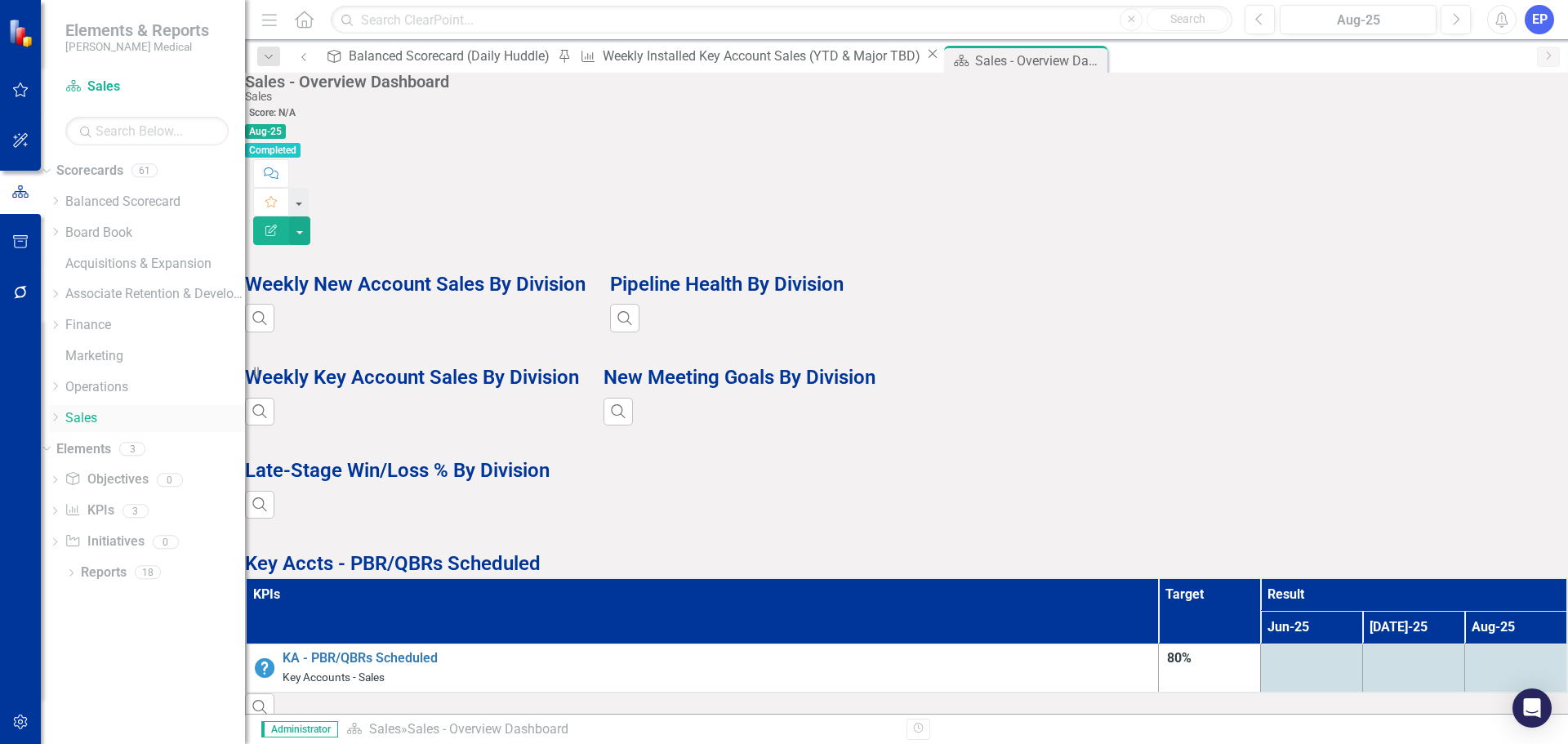
click at [62, 418] on icon "Dropdown" at bounding box center [55, 417] width 12 height 10
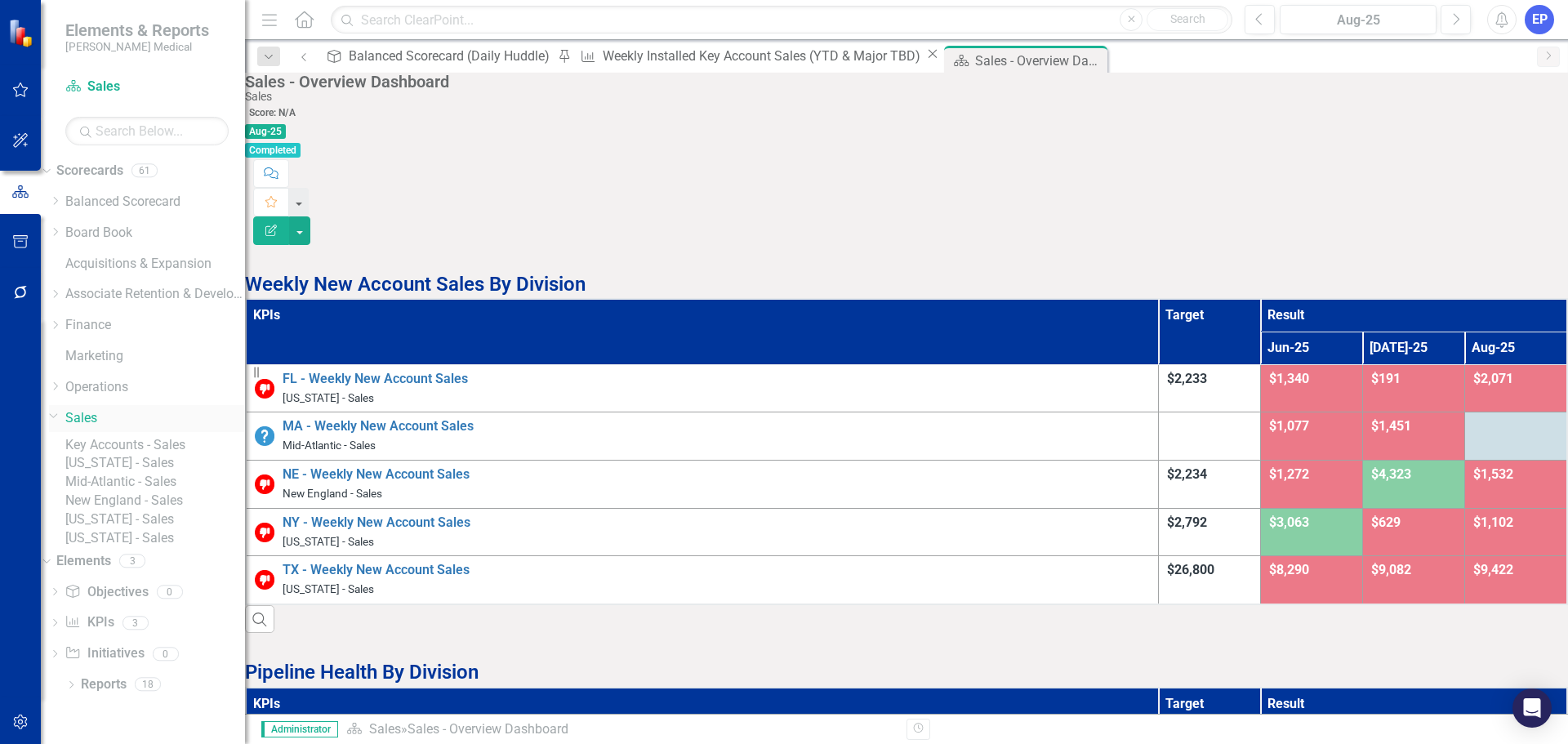
click at [113, 418] on link "Sales" at bounding box center [154, 419] width 180 height 19
click at [115, 602] on link "Objective Objectives" at bounding box center [106, 593] width 83 height 19
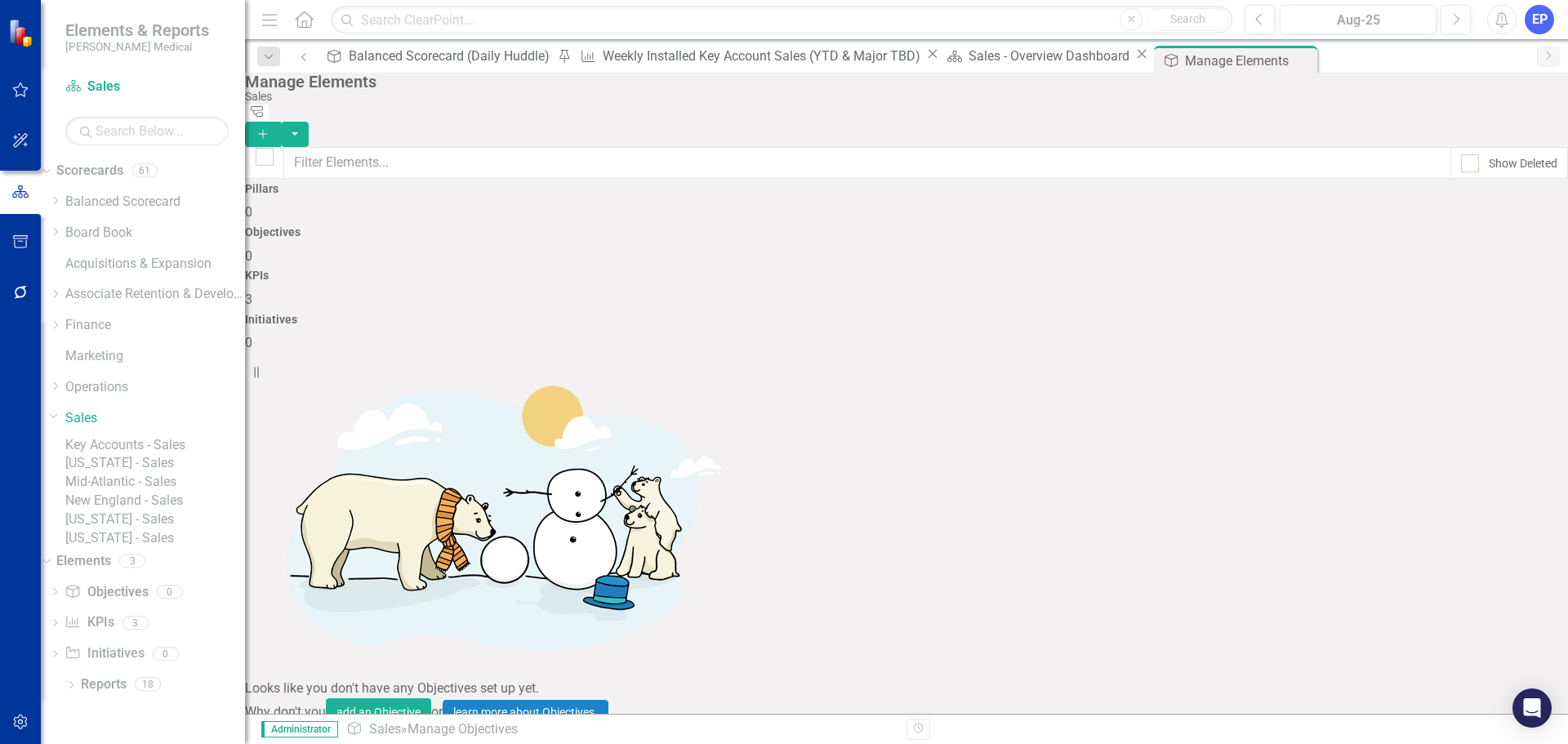
click at [685, 256] on div "Objectives 0" at bounding box center [906, 246] width 1323 height 39
click at [431, 699] on button "add an Objective" at bounding box center [378, 713] width 105 height 29
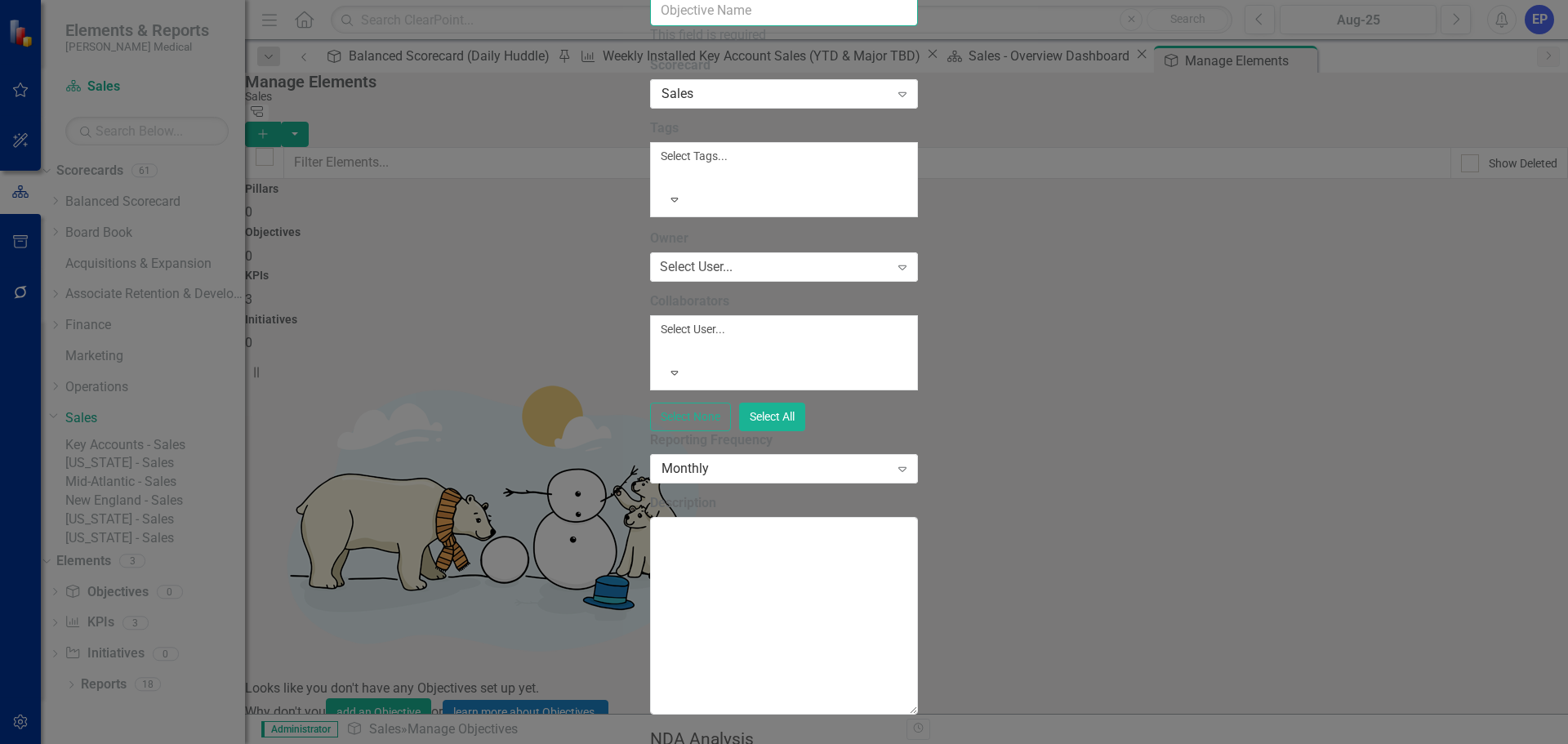
click at [738, 26] on input "Name" at bounding box center [784, 10] width 268 height 30
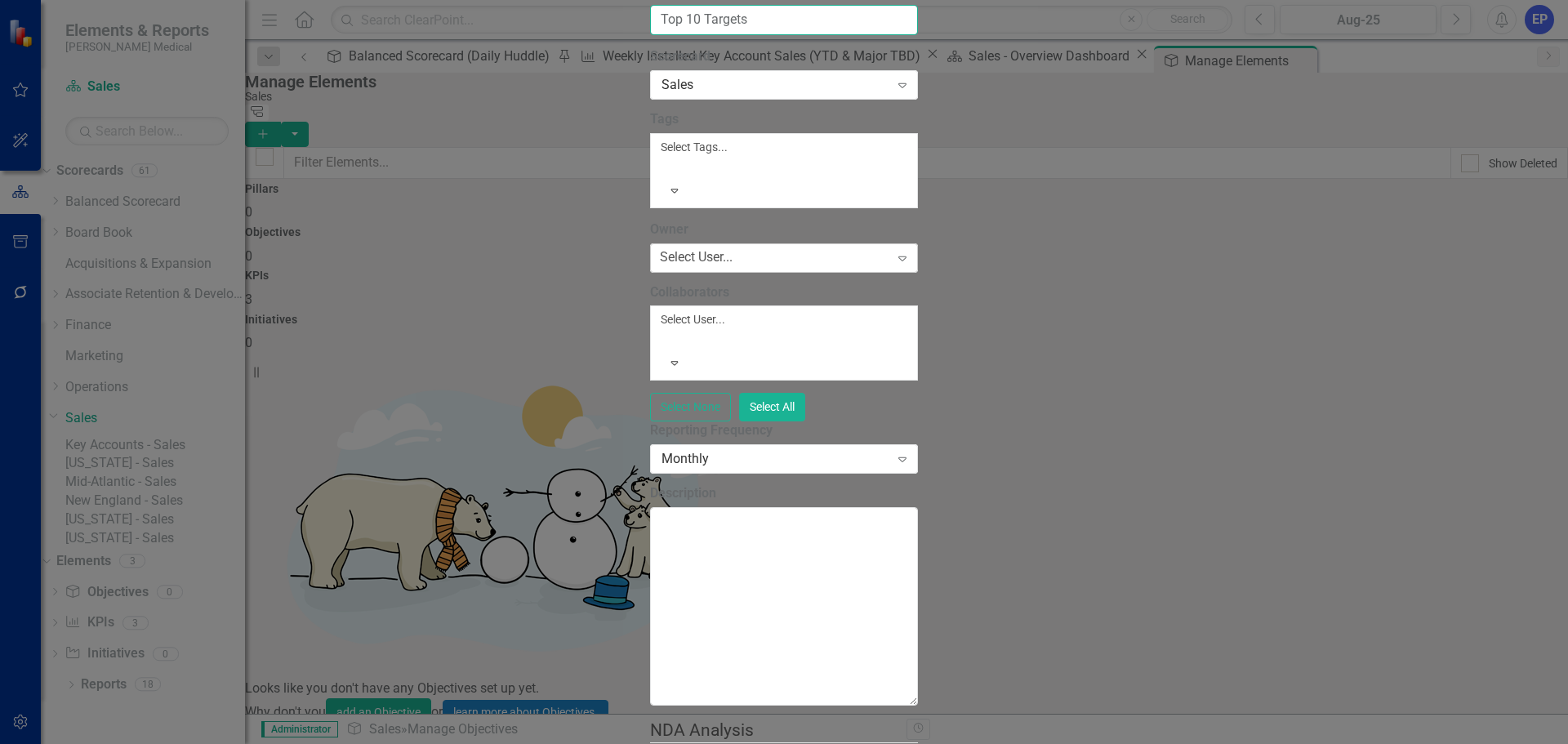
type input "Top 10 Targets"
click at [660, 267] on div "Select User..." at bounding box center [697, 258] width 73 height 19
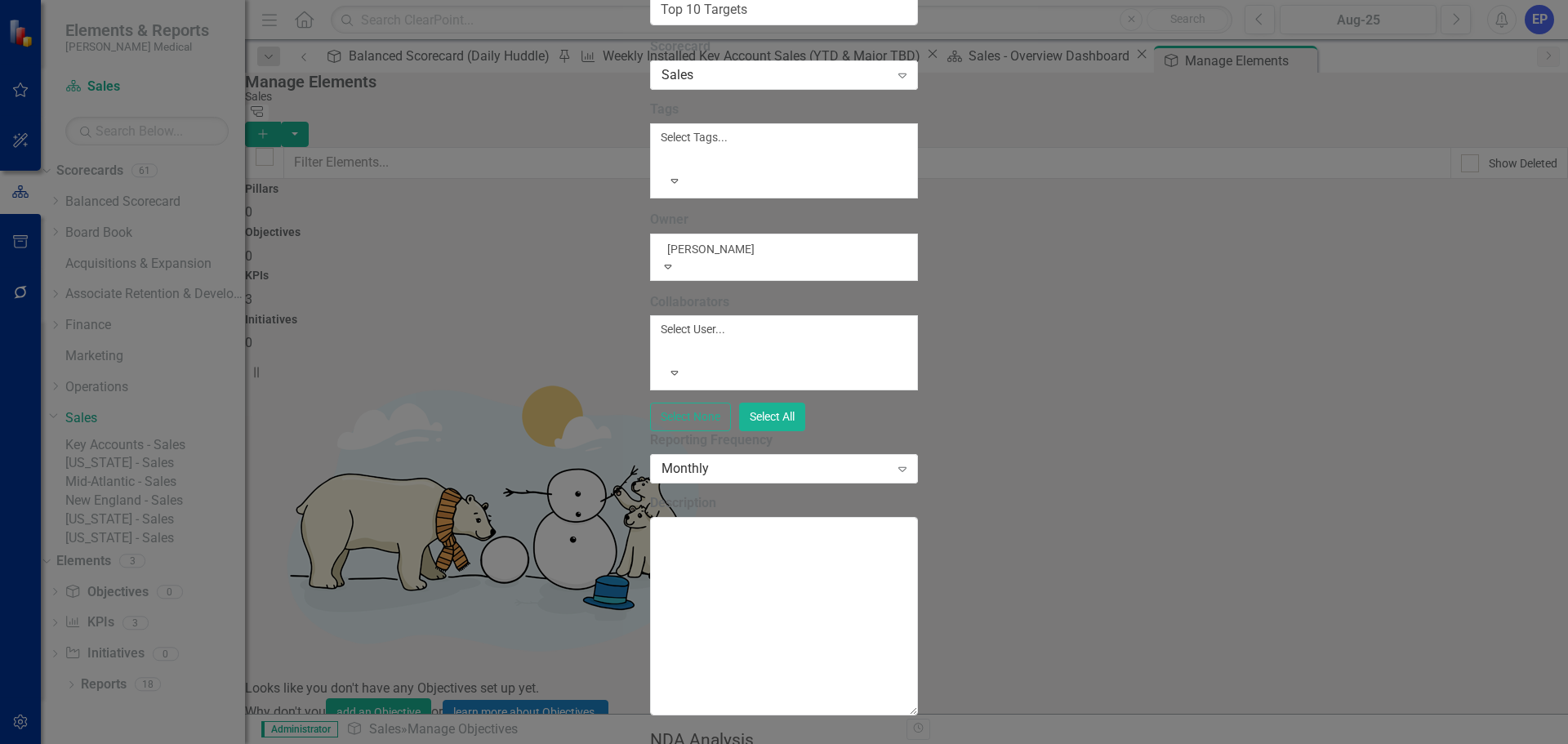
type input "darre"
click at [499, 744] on div "Darre n Clark" at bounding box center [784, 754] width 1568 height 19
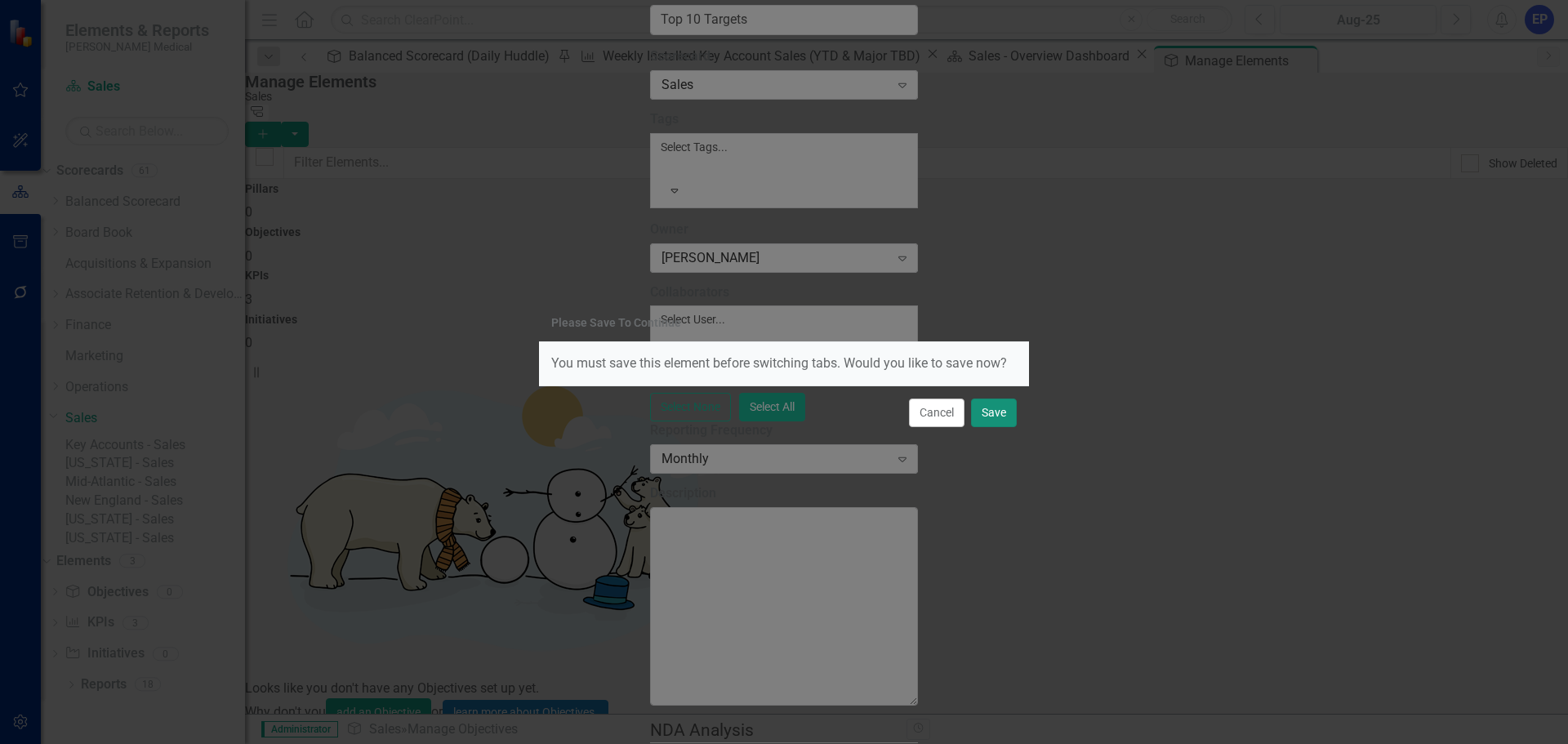
click at [994, 418] on button "Save" at bounding box center [994, 412] width 46 height 29
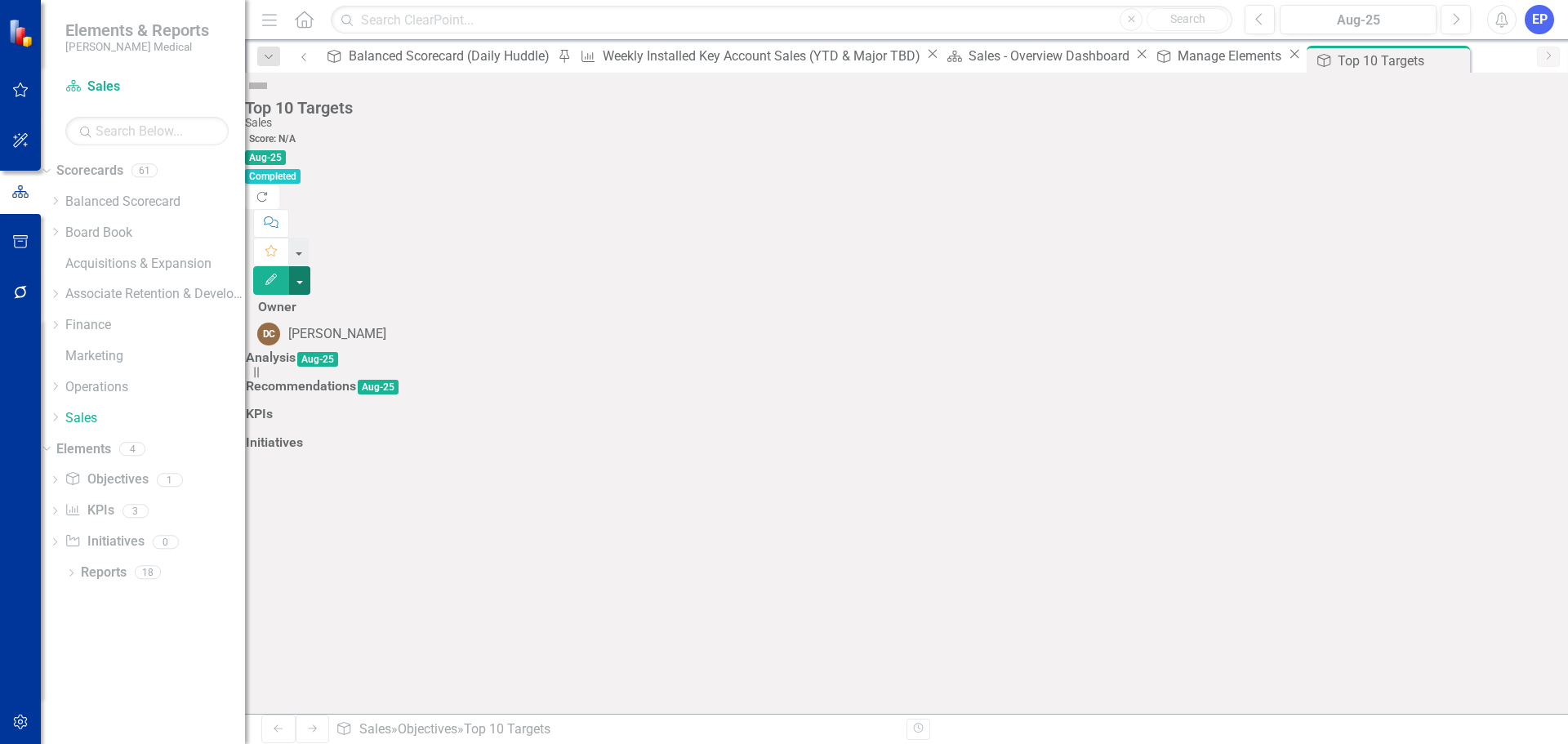
click at [311, 267] on button "button" at bounding box center [299, 280] width 21 height 29
click at [1515, 153] on link "Edit Report Edit Layout" at bounding box center [1476, 163] width 132 height 30
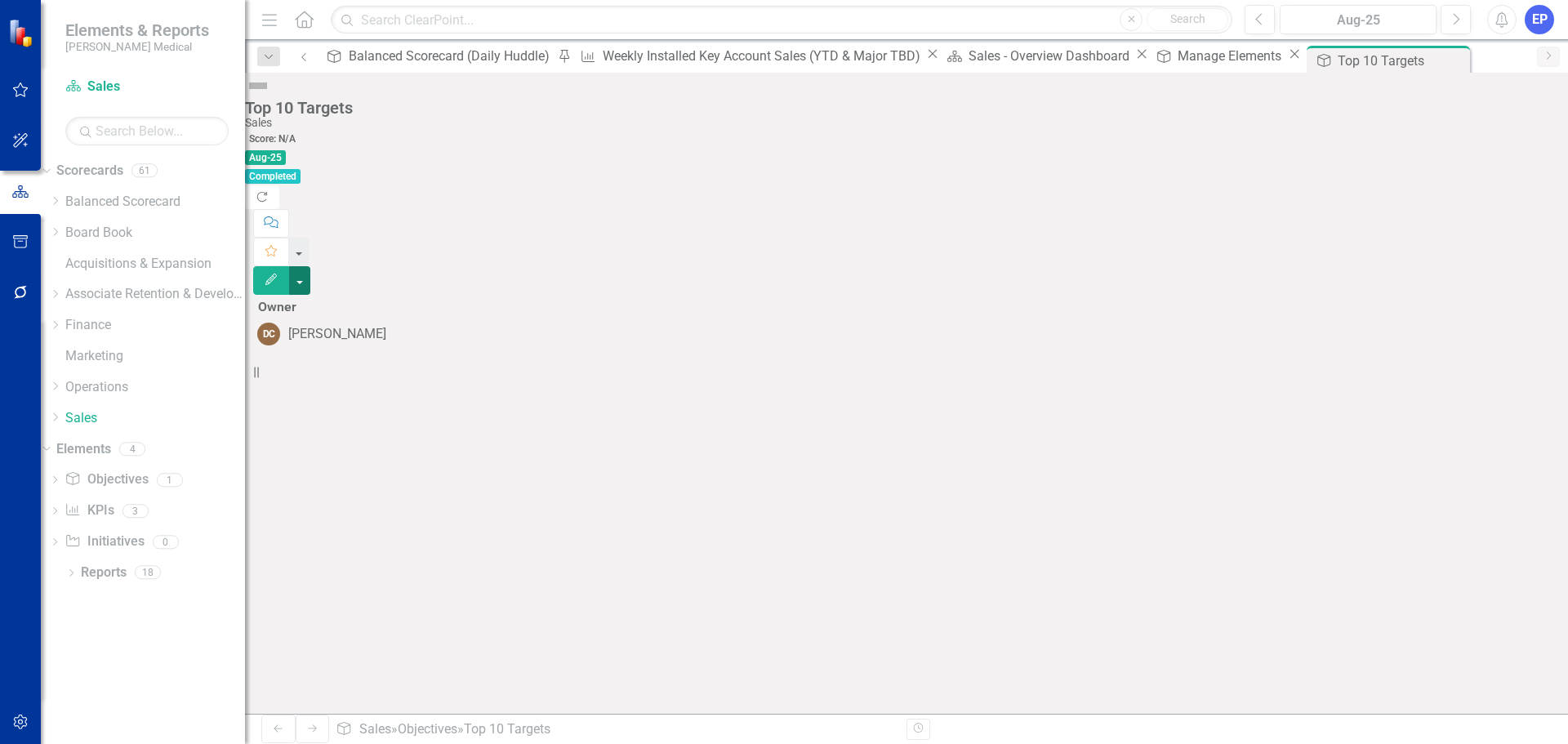
click at [311, 267] on button "button" at bounding box center [299, 280] width 21 height 29
click at [1488, 154] on link "Edit Report Edit Layout" at bounding box center [1476, 163] width 132 height 30
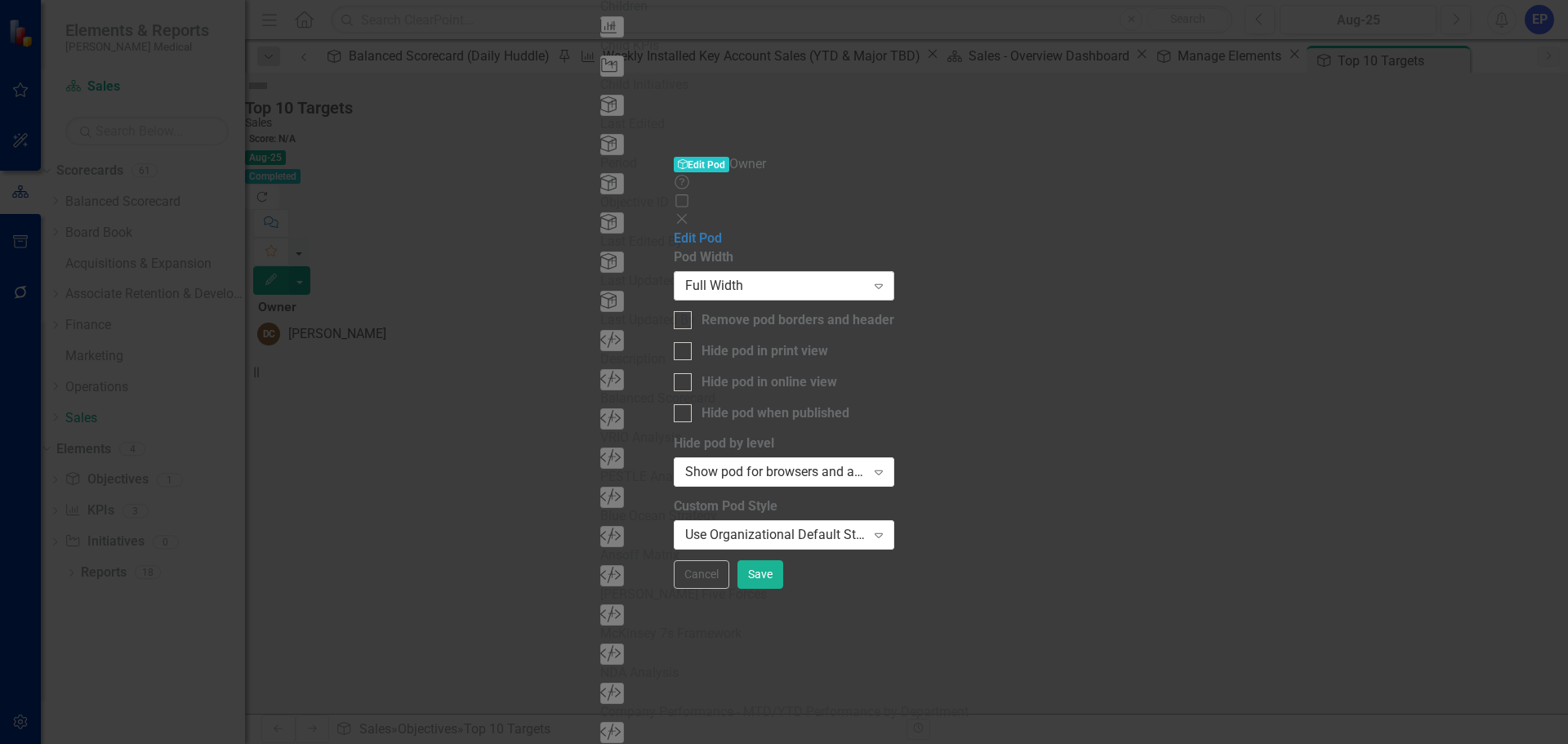
click at [866, 277] on div "Full Width" at bounding box center [776, 286] width 180 height 19
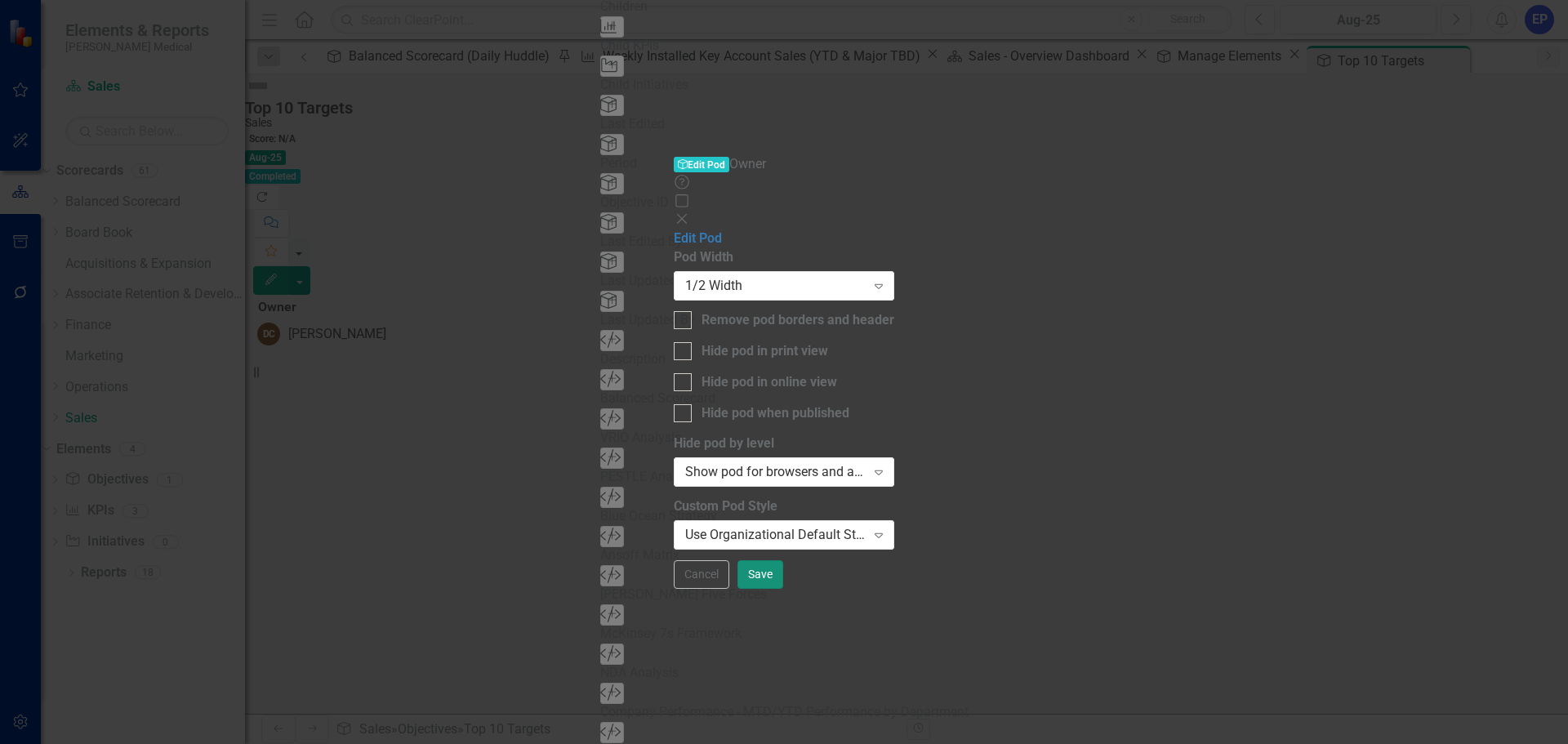
click at [784, 589] on button "Save" at bounding box center [760, 575] width 46 height 29
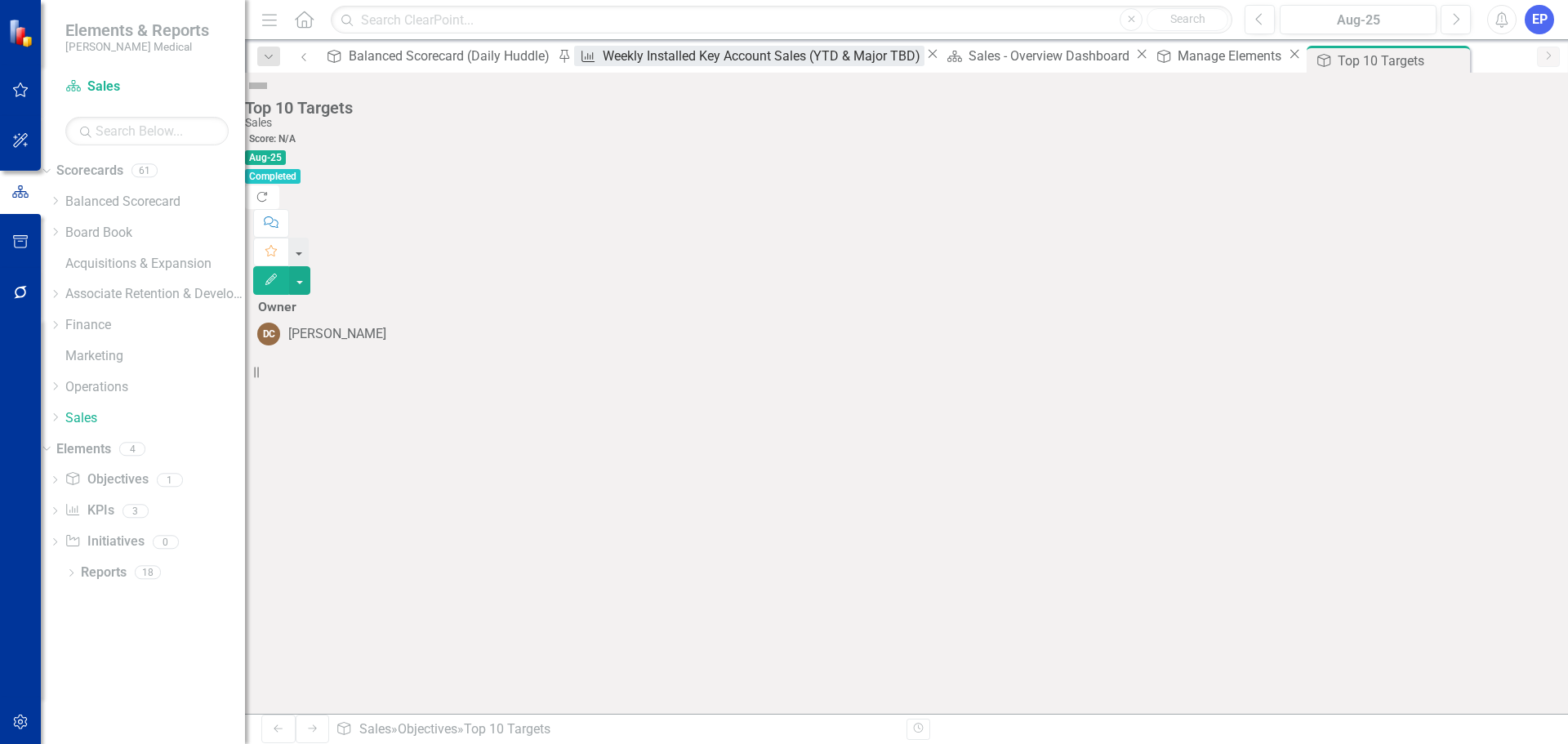
click at [603, 61] on div "Weekly Installed Key Account Sales (YTD & Major TBD)" at bounding box center [764, 56] width 322 height 21
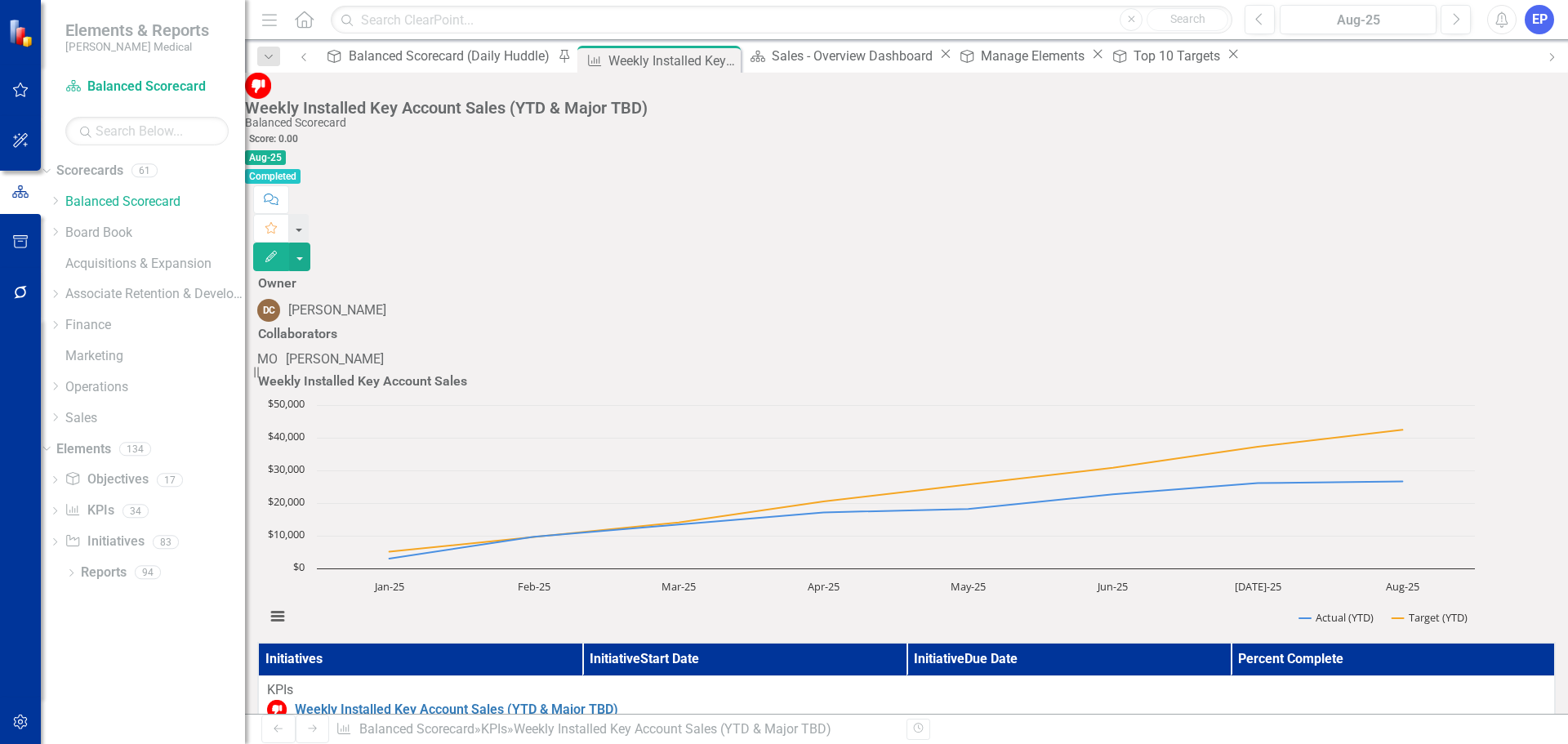
scroll to position [1144, 0]
click at [23, 721] on icon "button" at bounding box center [21, 722] width 17 height 13
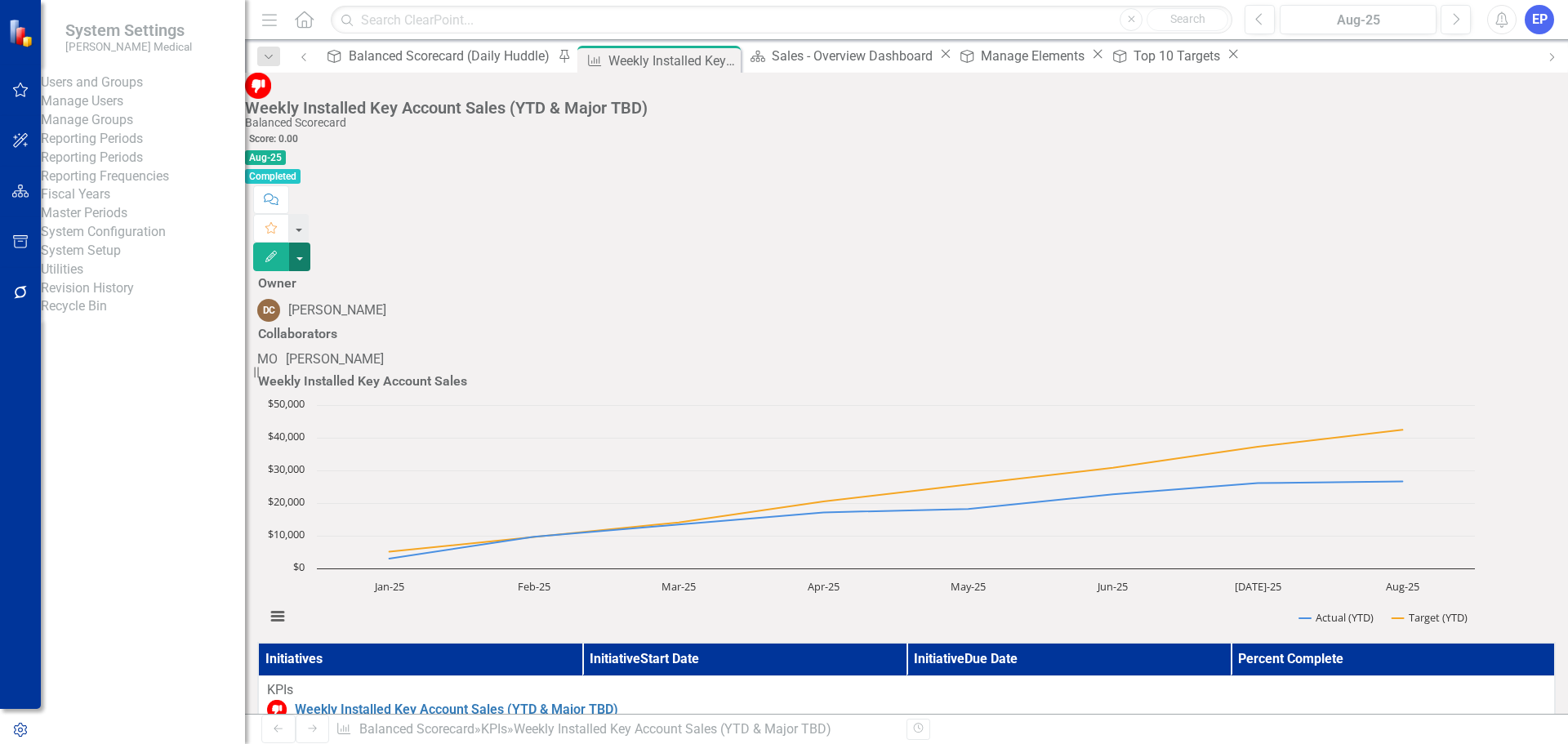
click at [311, 243] on button "button" at bounding box center [299, 257] width 21 height 29
click at [1507, 160] on link "Edit Report Edit Layout" at bounding box center [1476, 163] width 132 height 30
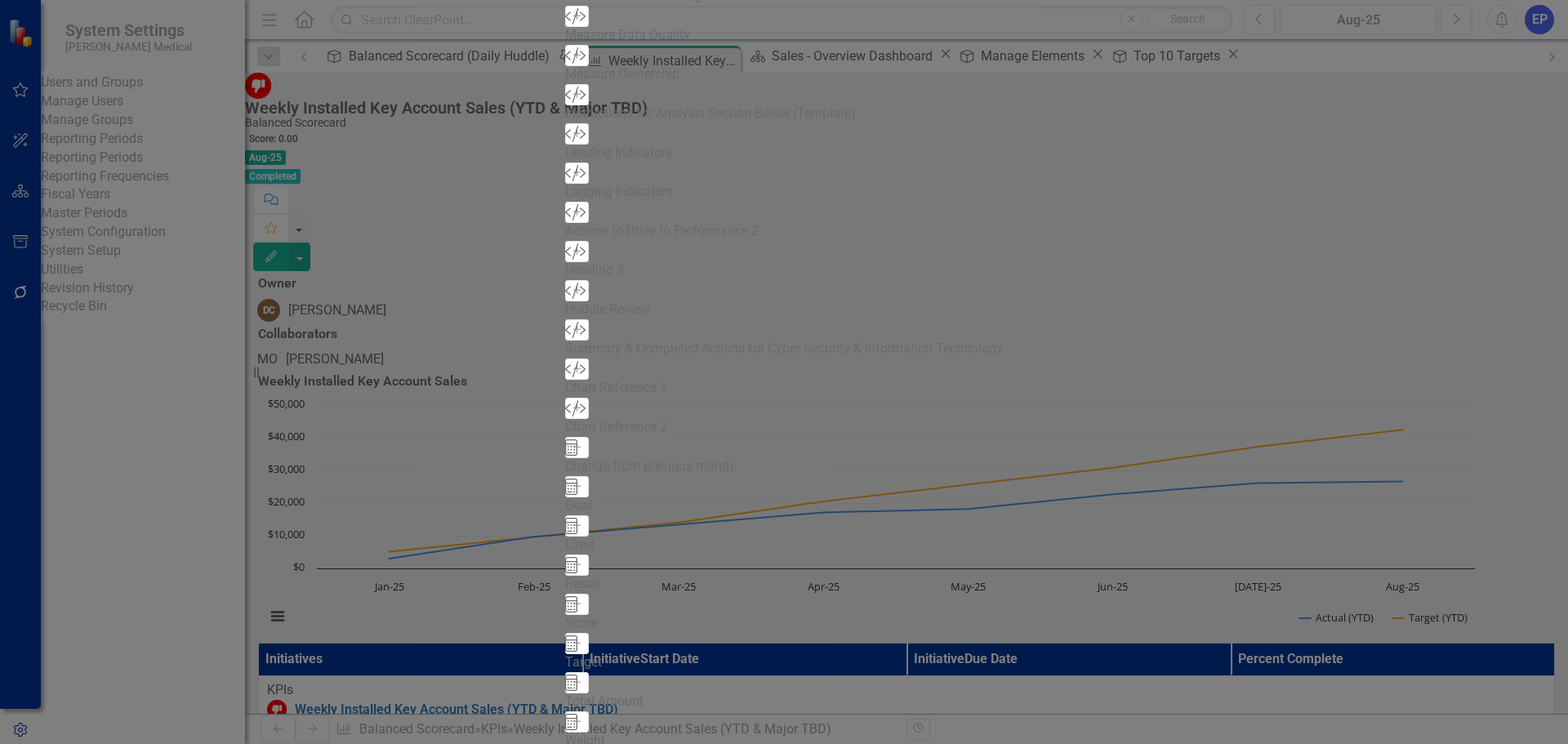
scroll to position [409, 0]
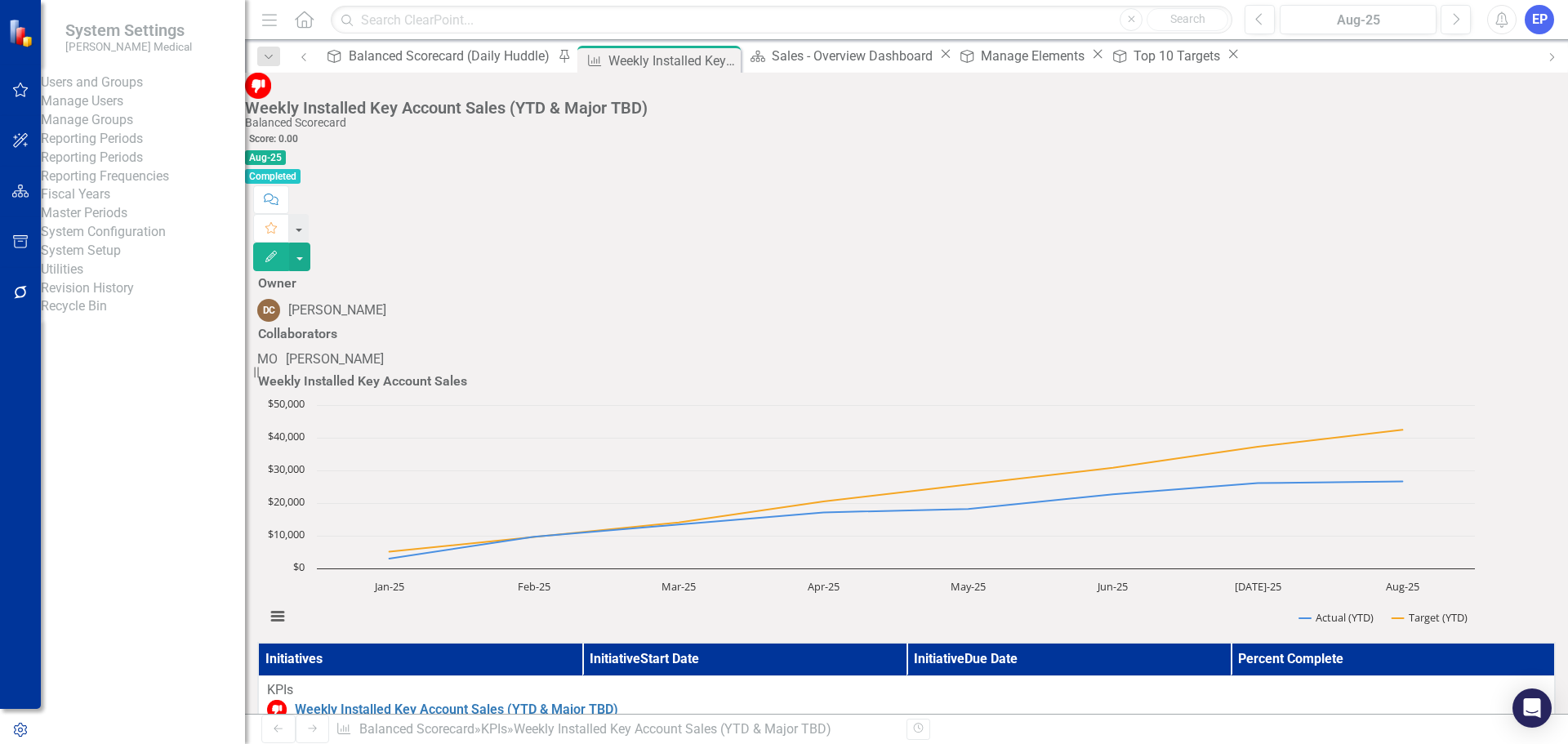
click at [143, 260] on link "System Setup" at bounding box center [142, 252] width 204 height 19
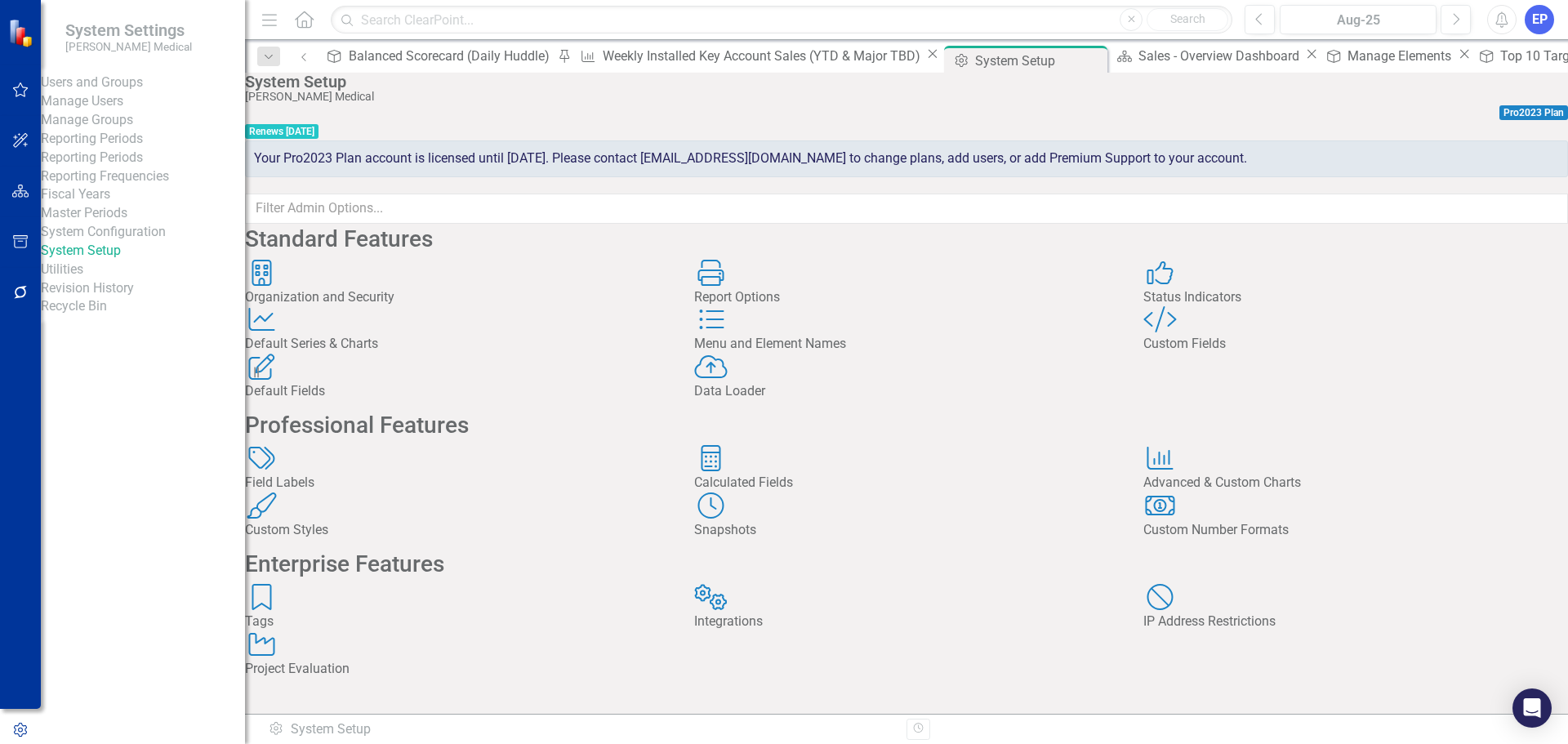
click at [1165, 332] on icon "Custom Style" at bounding box center [1160, 319] width 34 height 26
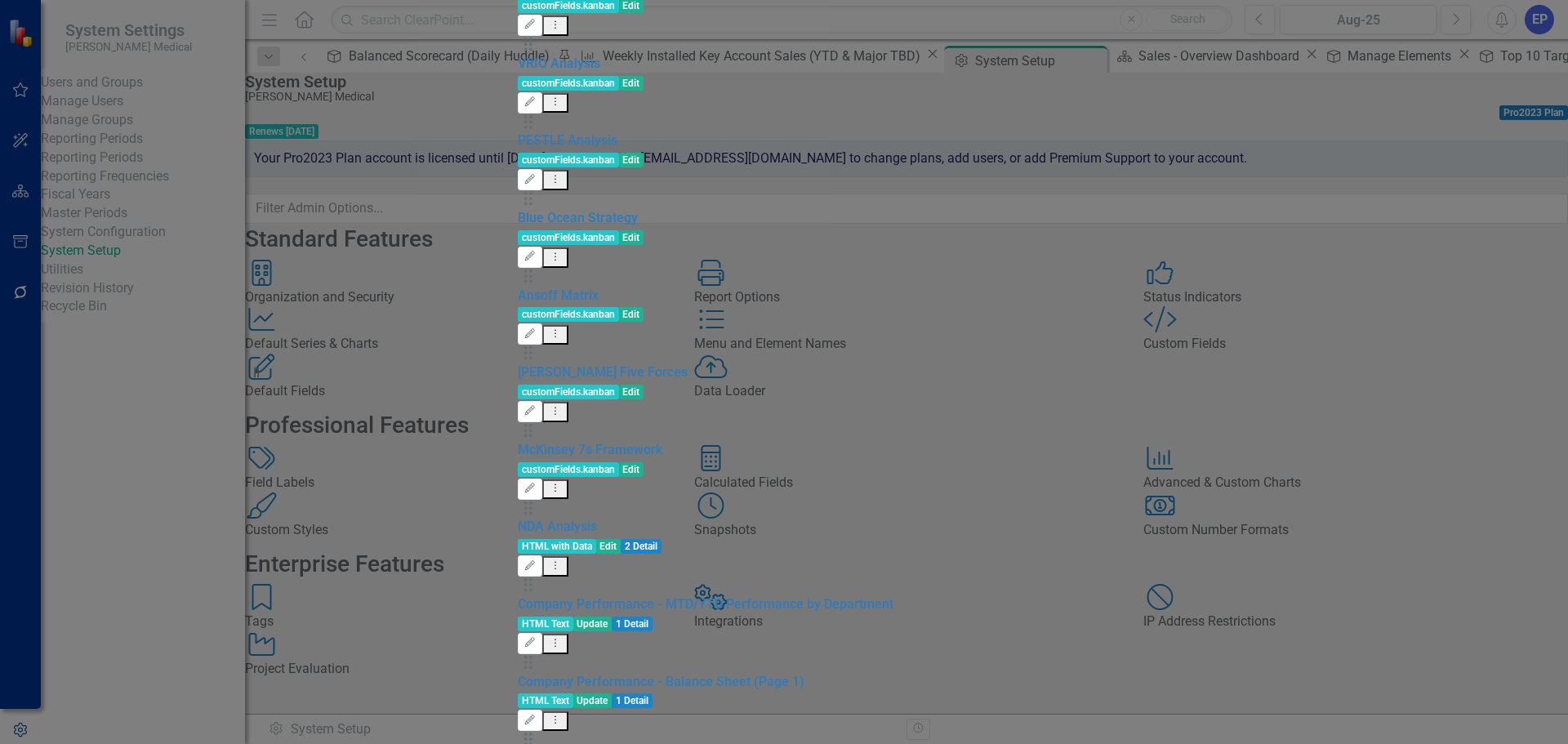
type input "target"
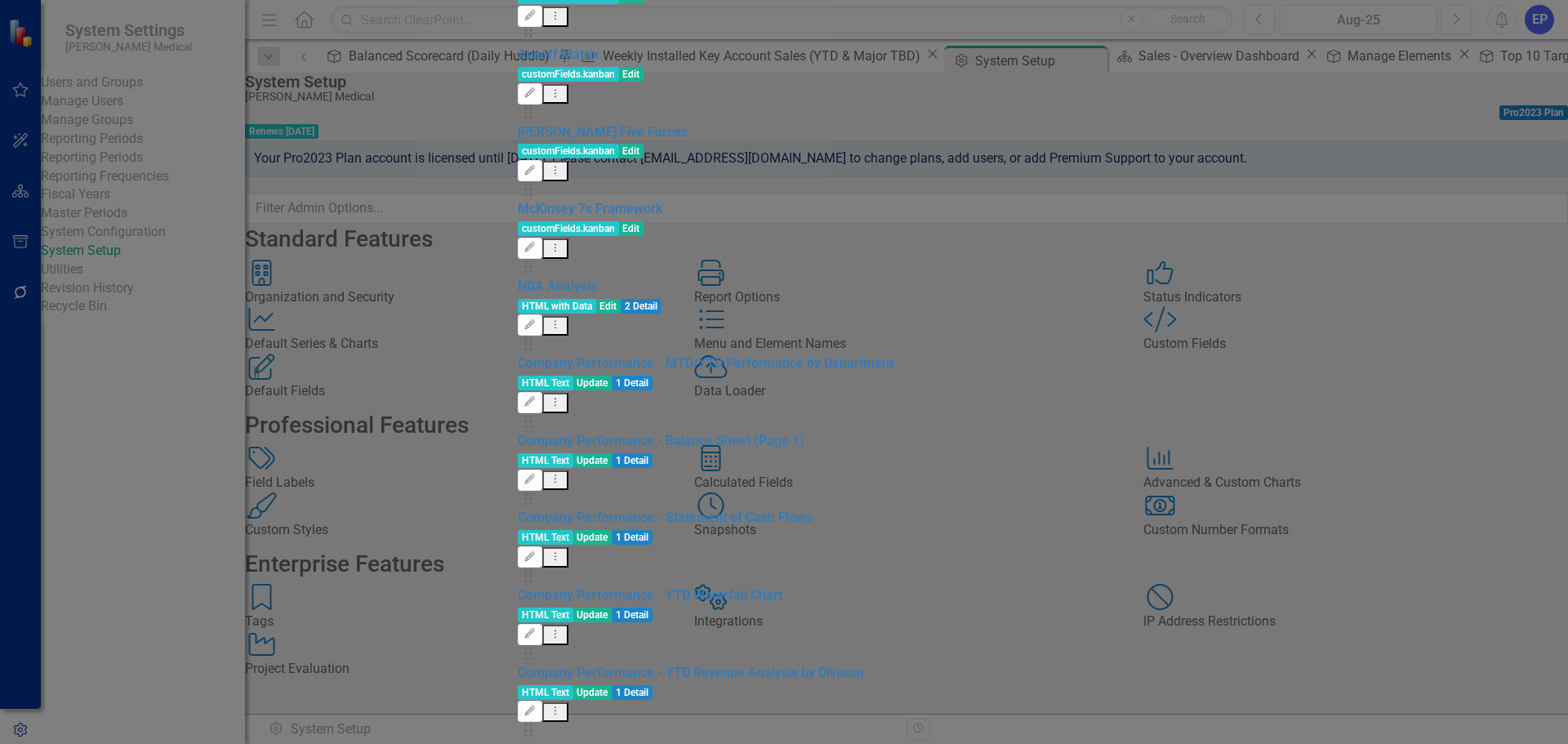
type input "target"
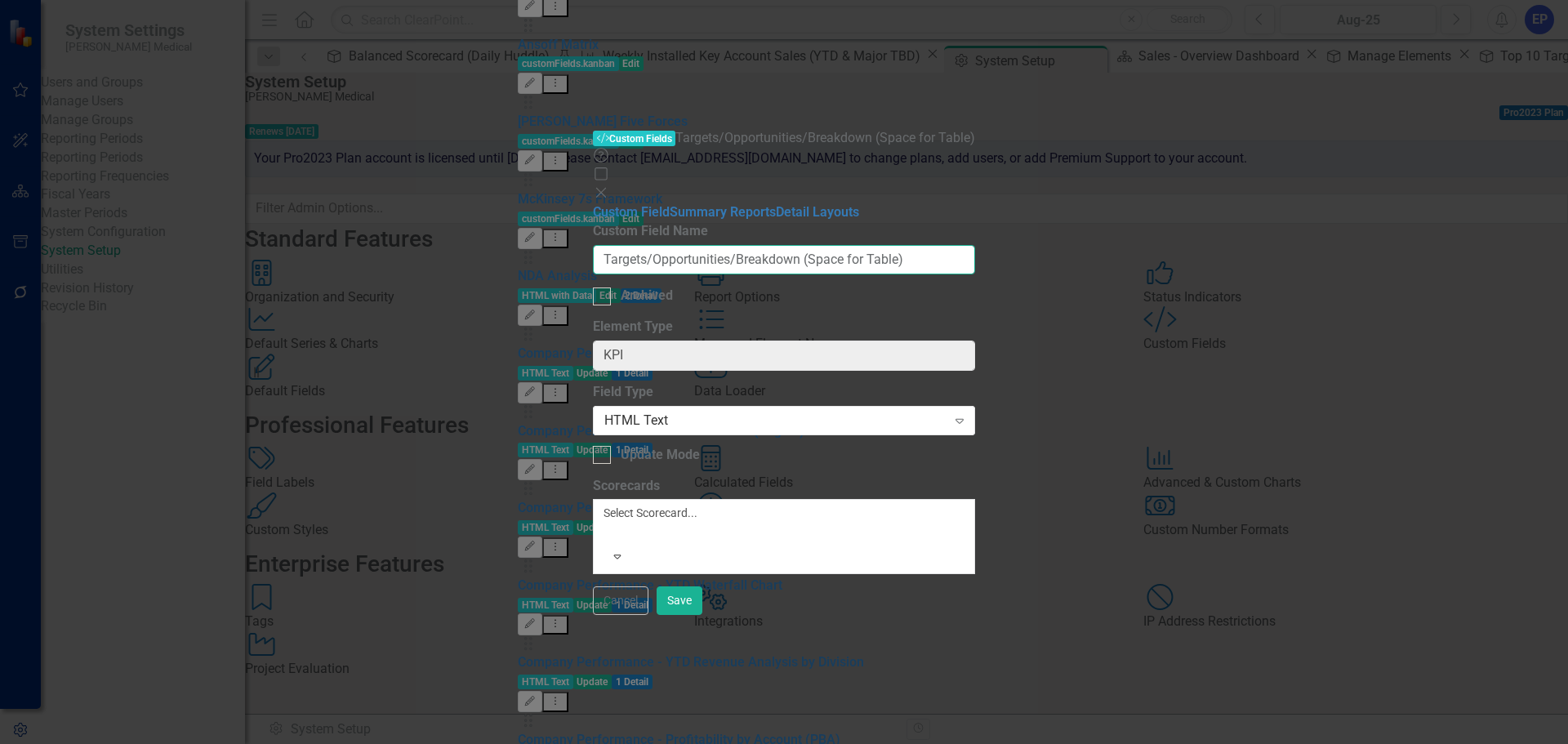
click at [976, 245] on input "Targets/Opportunities/Breakdown (Space for Table)" at bounding box center [784, 260] width 383 height 30
click at [648, 616] on button "Cancel" at bounding box center [620, 601] width 56 height 29
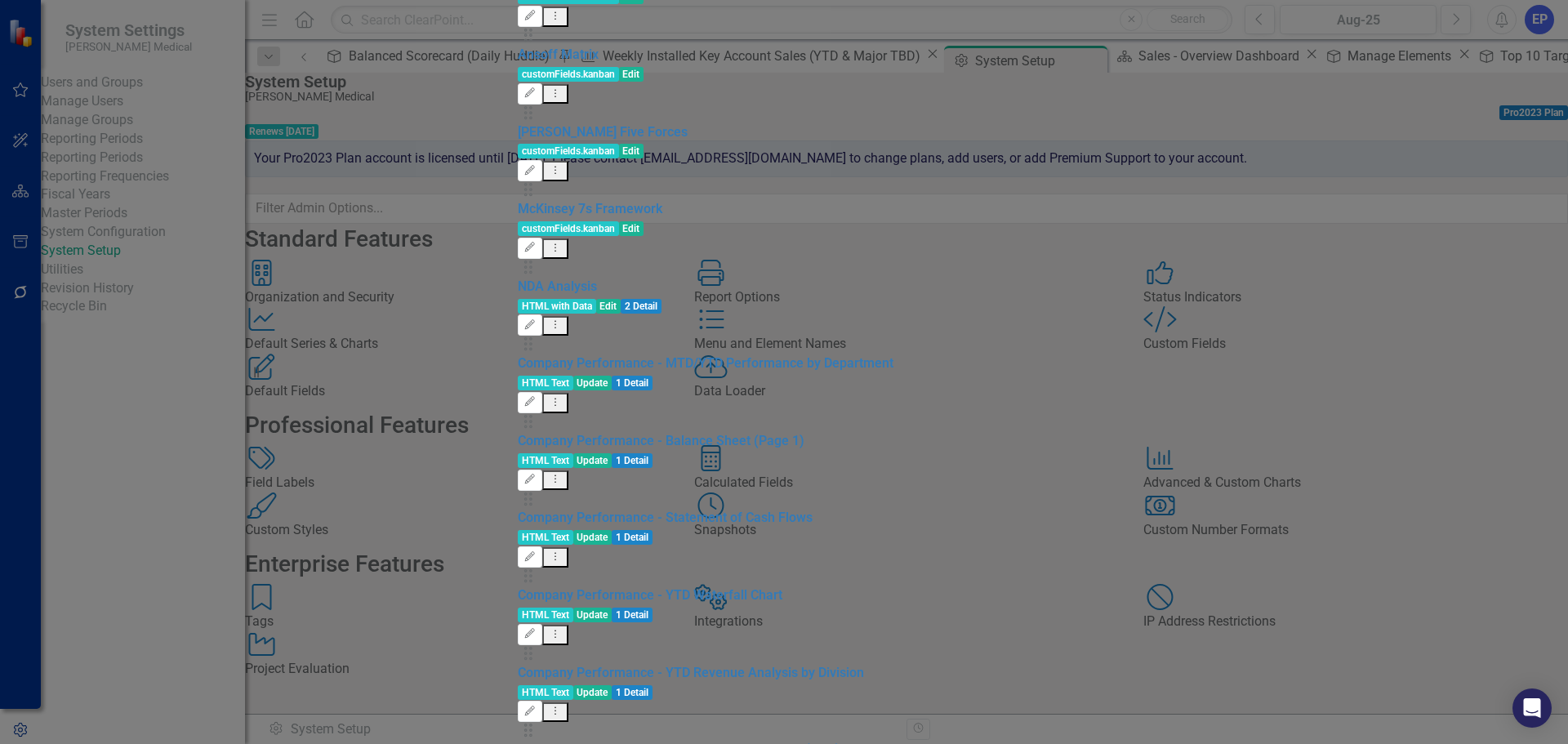
paste input "Targets/Opportunities/Breakdown (Space for Table)"
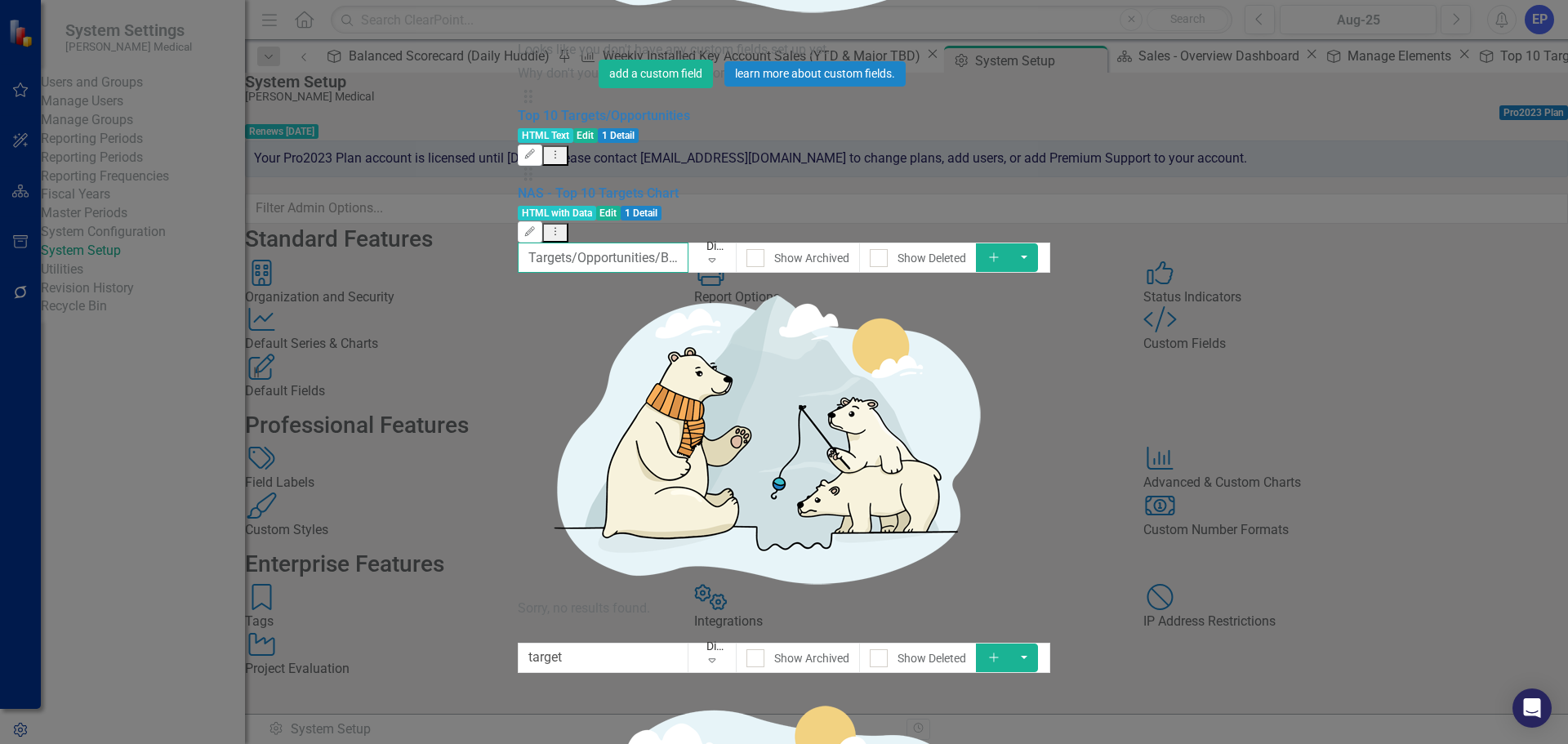
click at [667, 243] on input "Targets/Opportunities/Breakdown (Space for Table)" at bounding box center [603, 258] width 171 height 30
click at [518, 243] on input "Targets/Opportunities/Breakdown (Space for Table)" at bounding box center [603, 258] width 171 height 30
drag, startPoint x: 749, startPoint y: 76, endPoint x: 340, endPoint y: 59, distance: 409.4
click at [518, 59] on div "Scorecard Objective KPI Initiative Milestone Claim Risk Custom fields are one o…" at bounding box center [784, 395] width 533 height 1459
type input "Top 10 Targets"
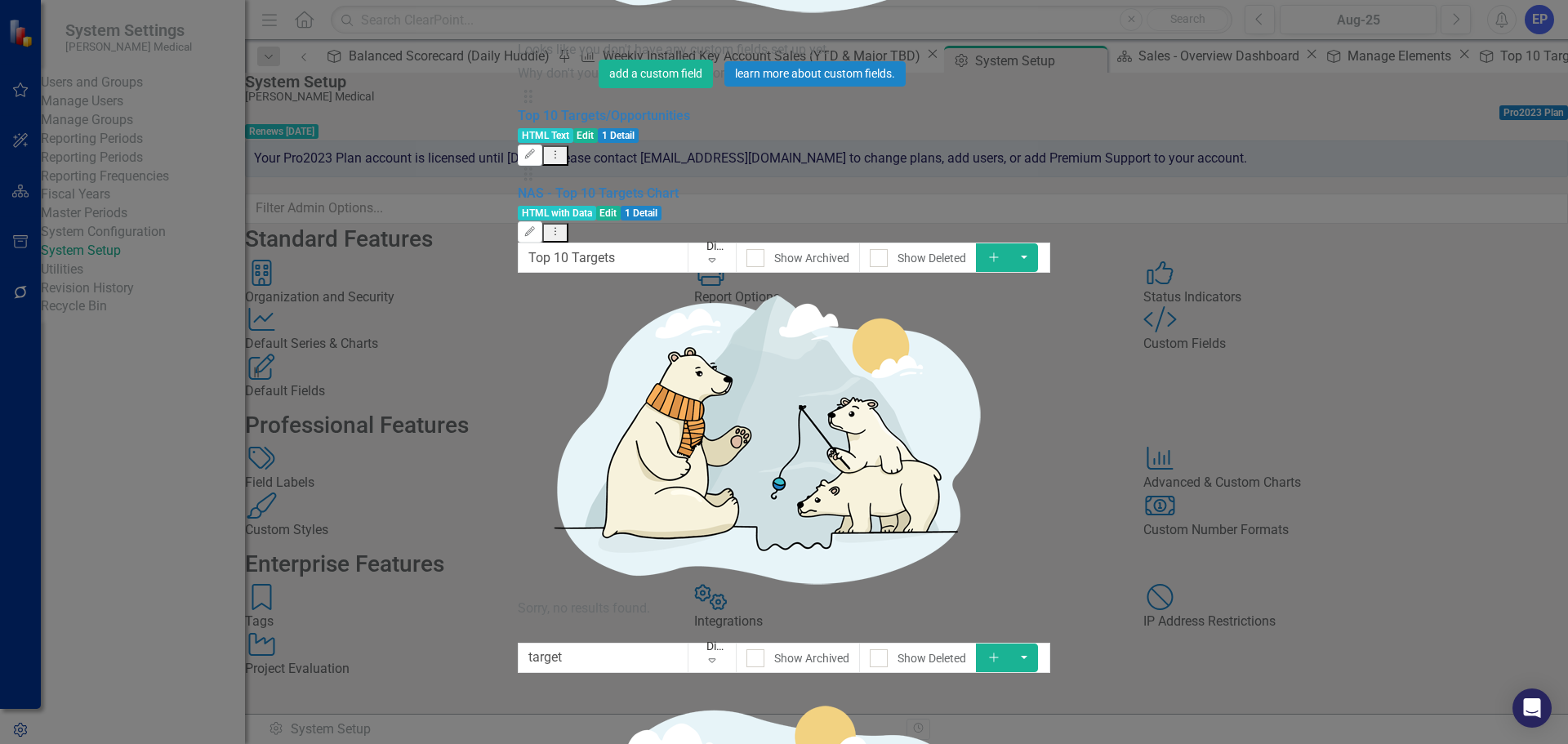
click at [1001, 252] on icon "Add" at bounding box center [994, 257] width 15 height 11
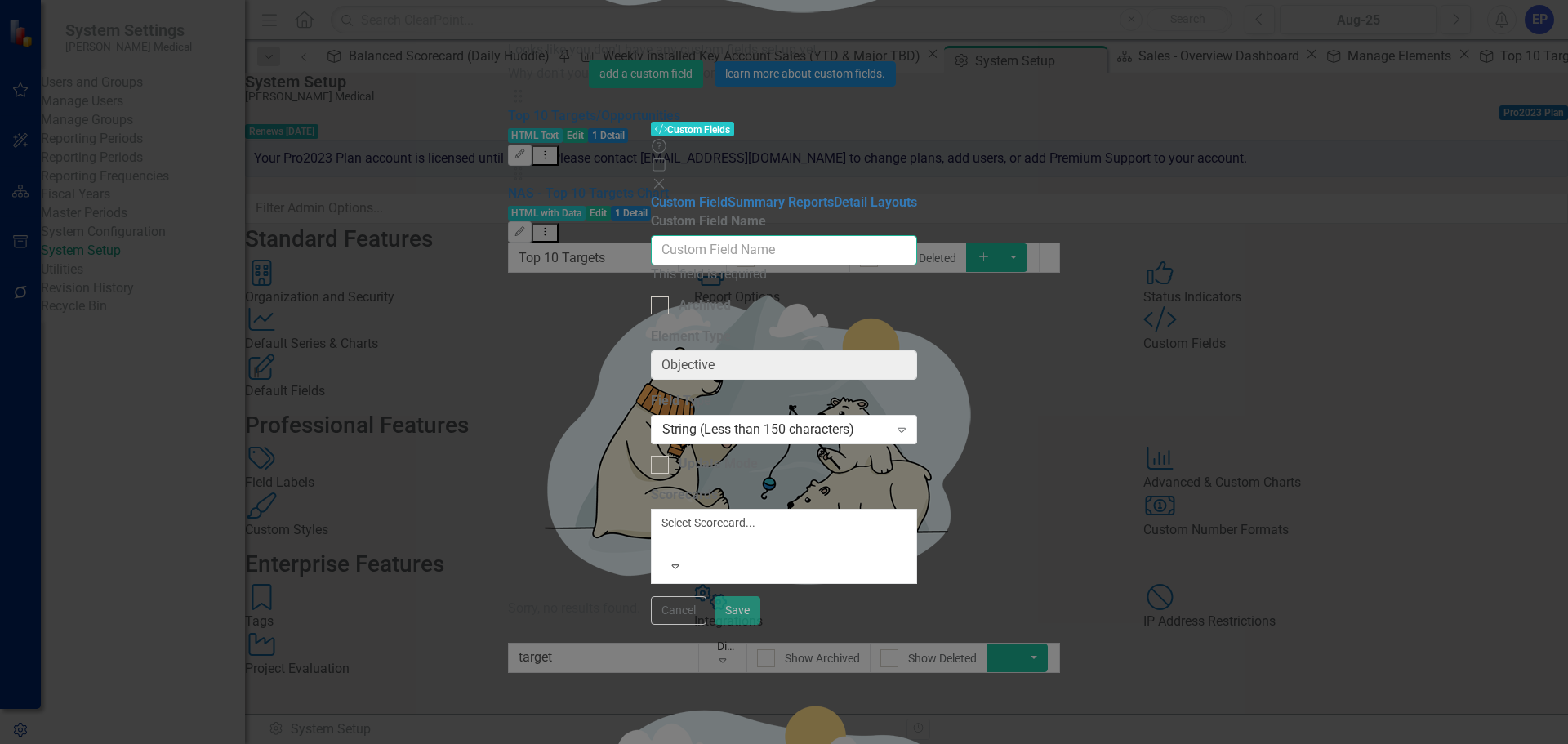
click at [908, 235] on input "Custom Field Name" at bounding box center [784, 250] width 266 height 30
paste input "Top 10 Targets"
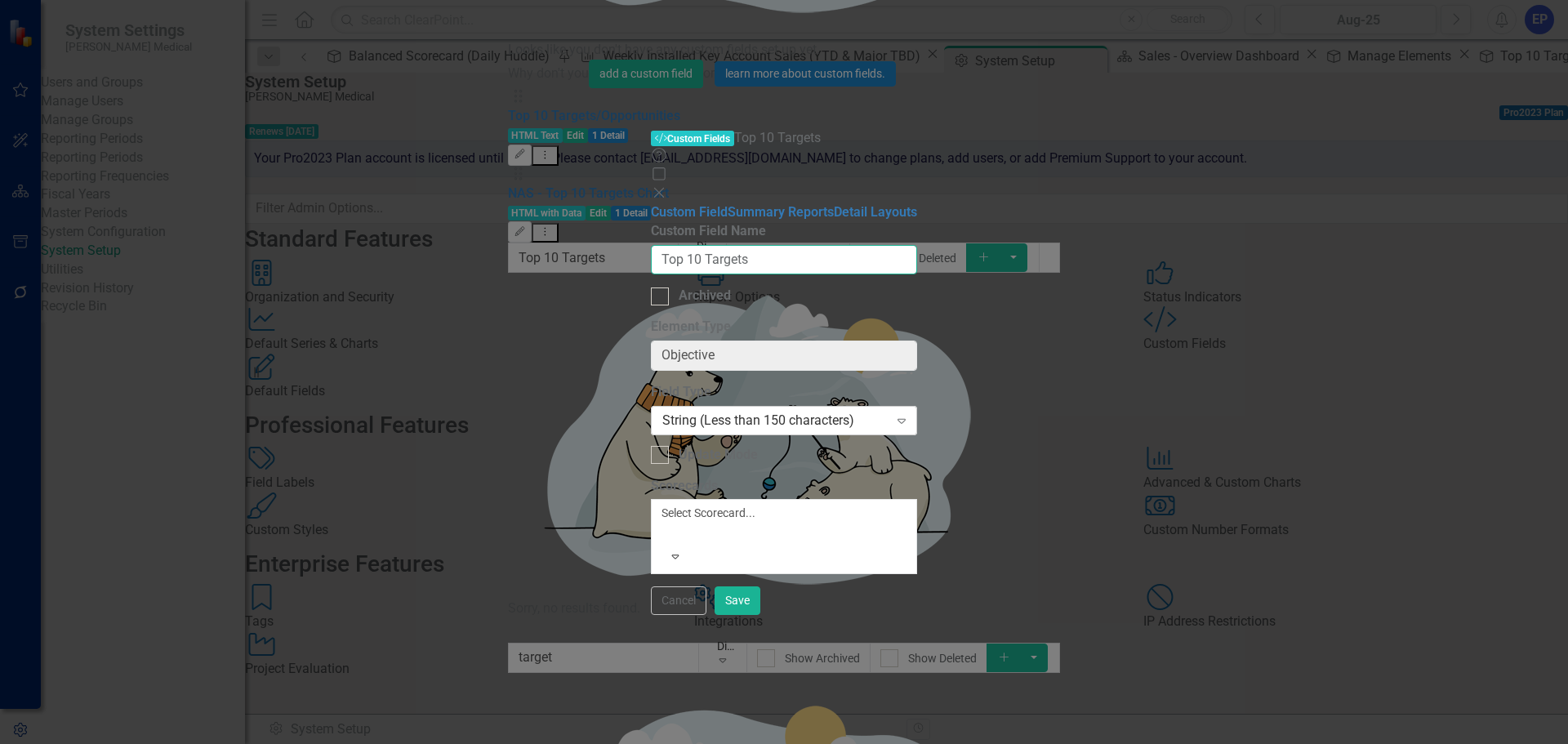
type input "Top 10 Targets"
click at [662, 411] on div "String (Less than 150 characters)" at bounding box center [775, 420] width 226 height 19
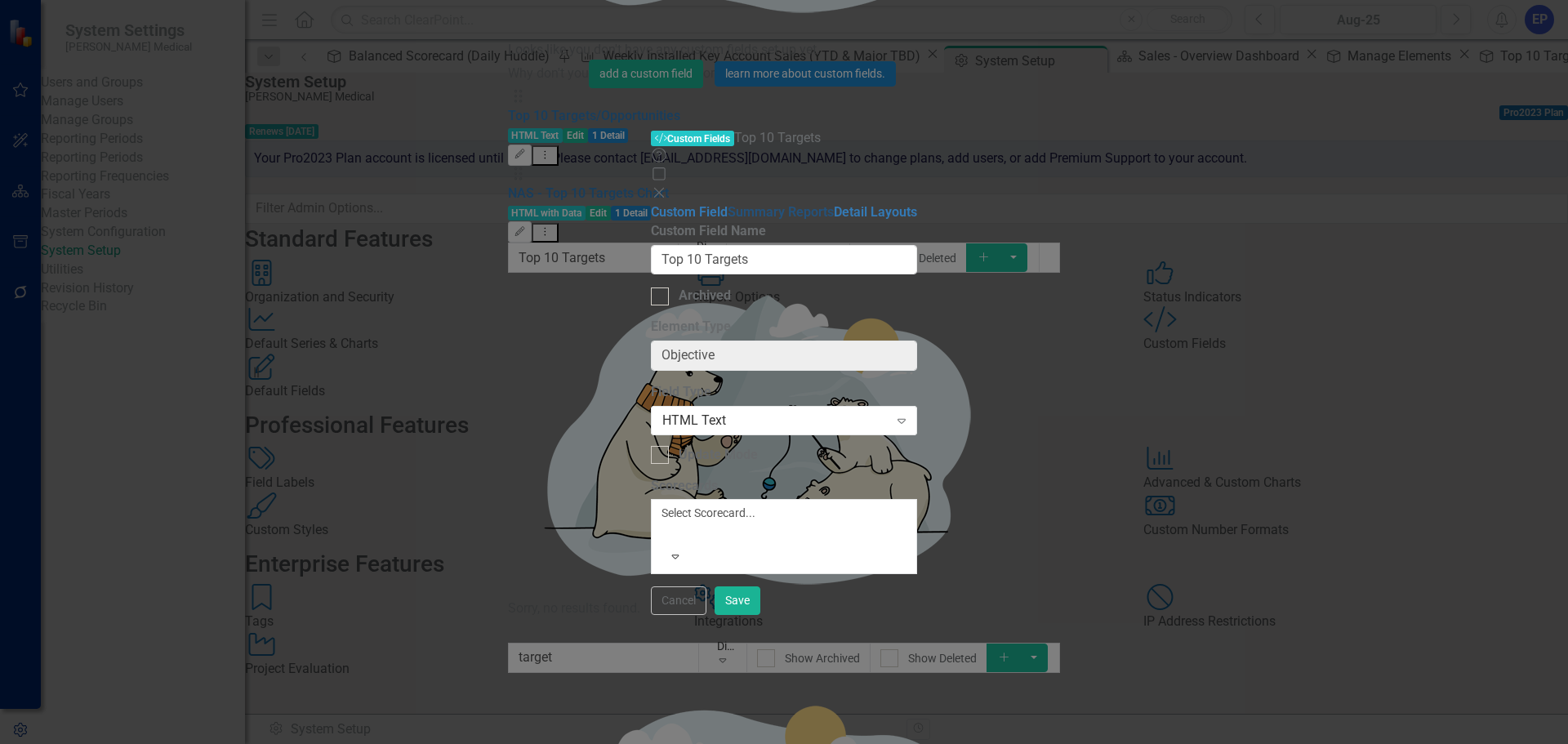
click at [728, 204] on link "Summary Reports" at bounding box center [781, 212] width 106 height 16
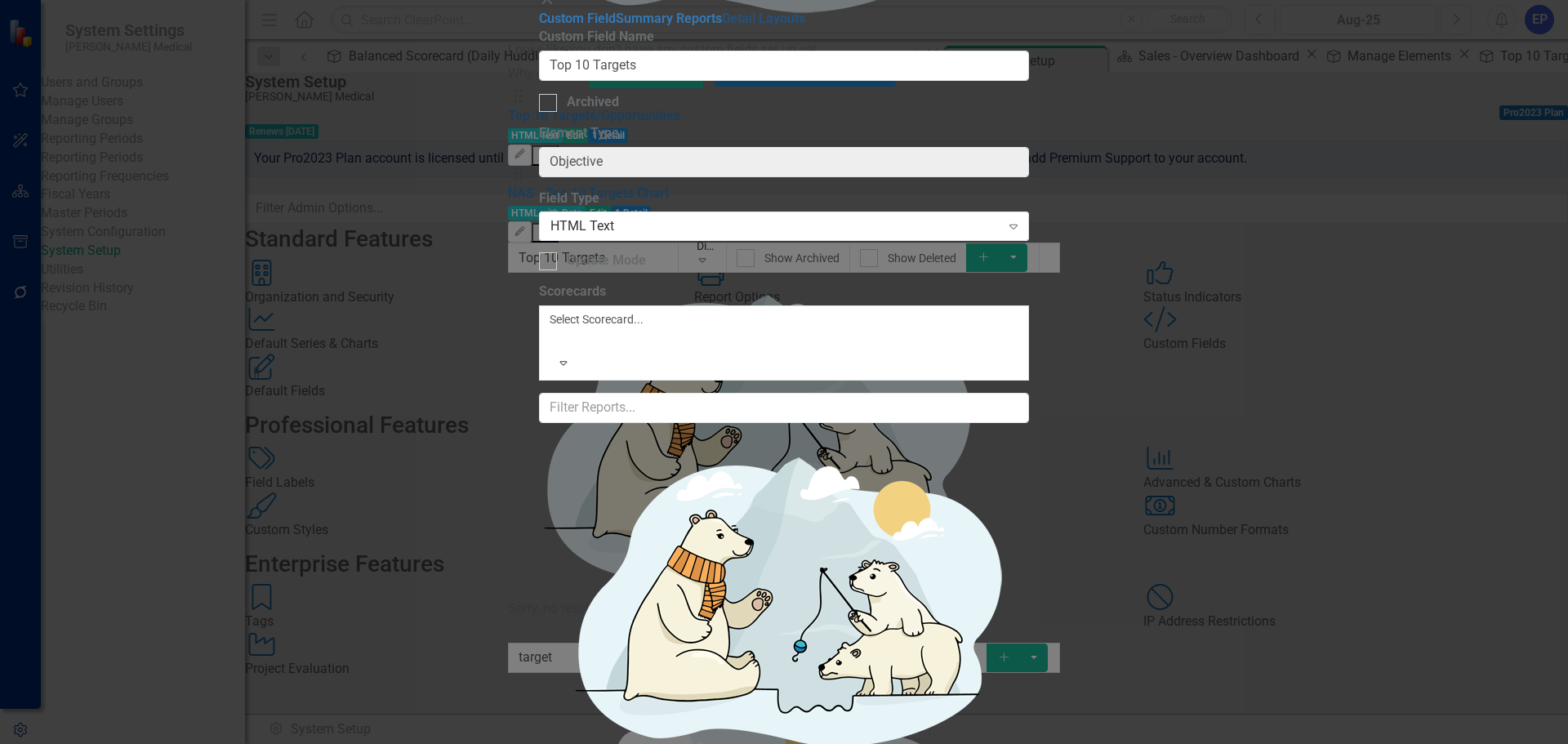
click at [722, 26] on link "Detail Layouts" at bounding box center [764, 18] width 83 height 16
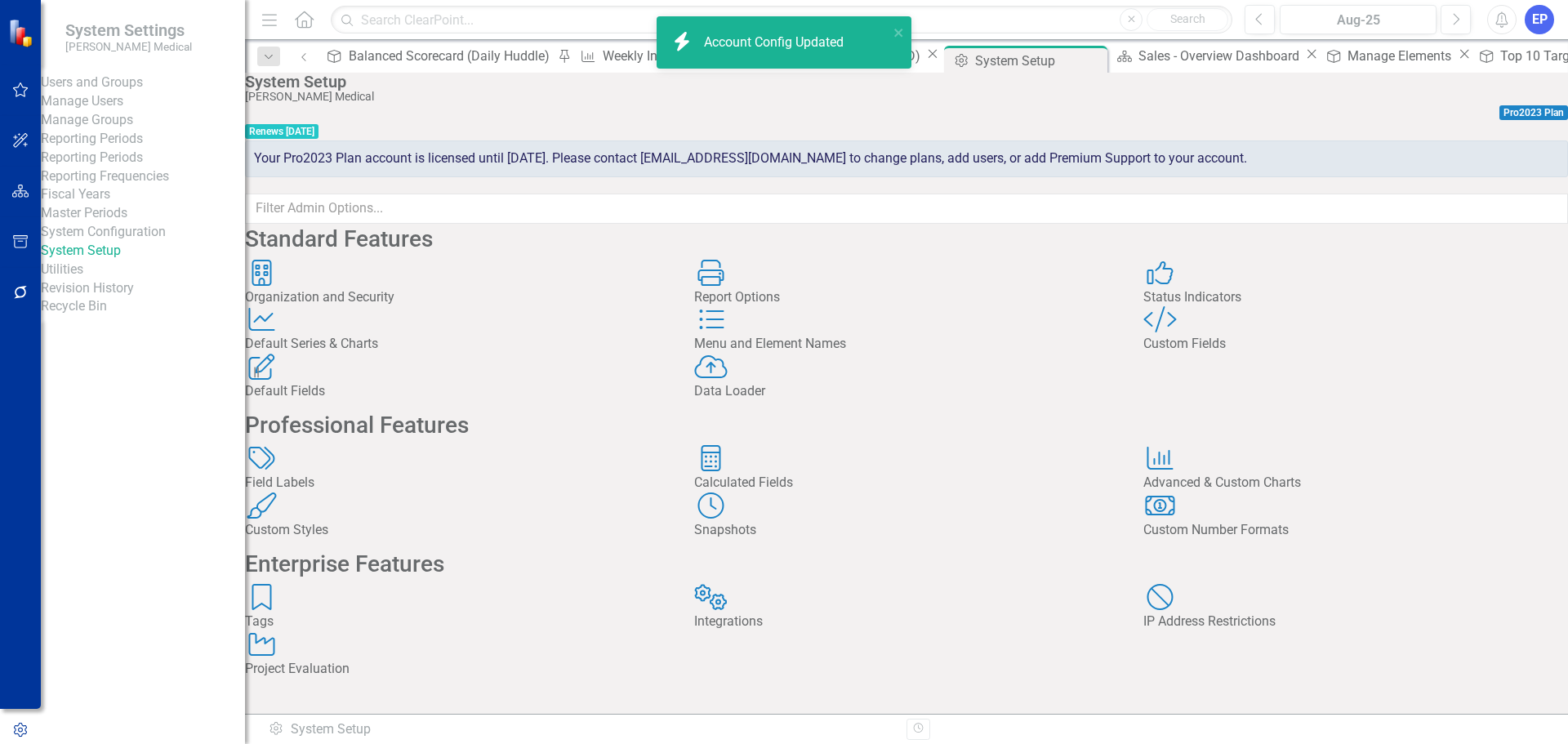
click at [1161, 354] on div "Custom Style Custom Fields" at bounding box center [1355, 330] width 424 height 48
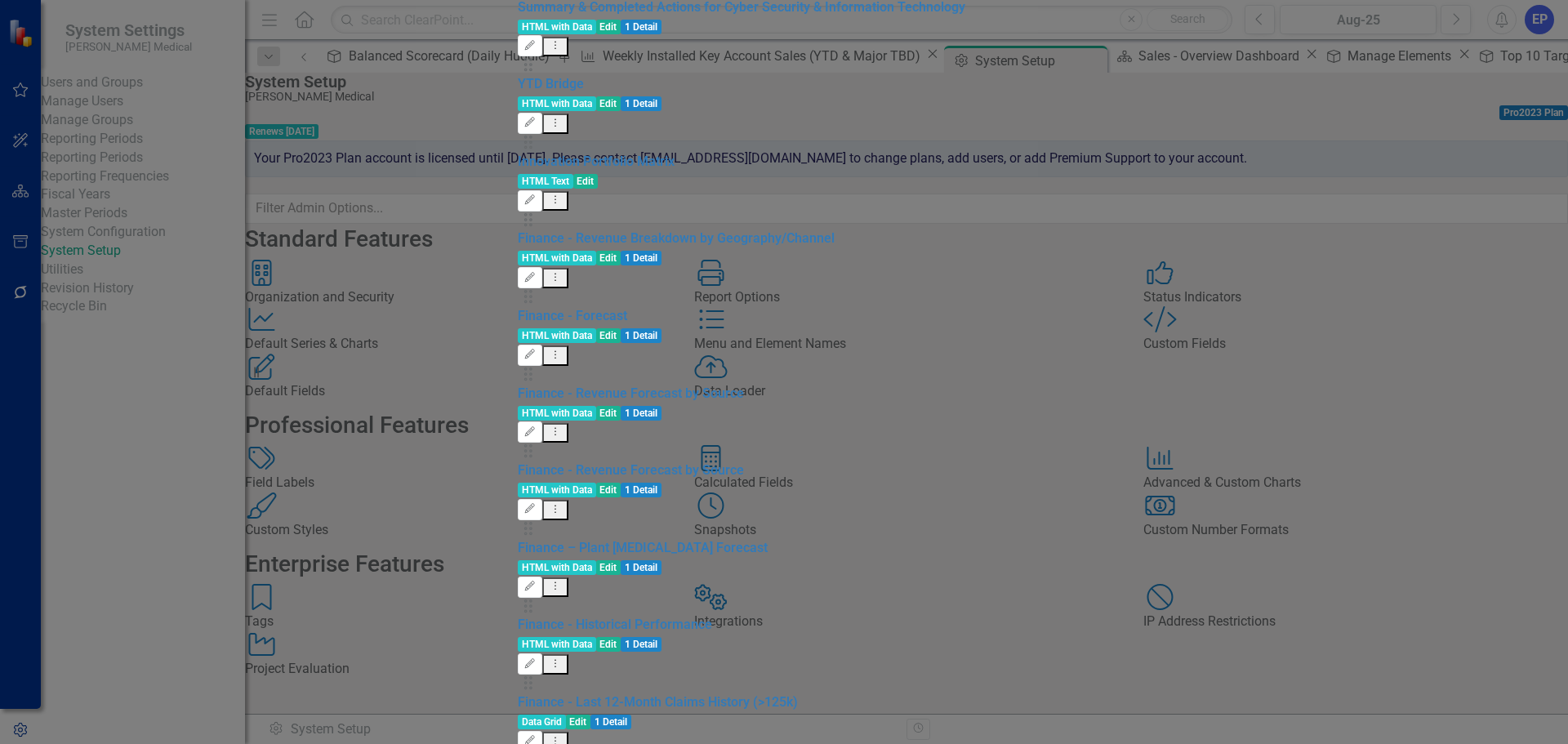
type input "ta"
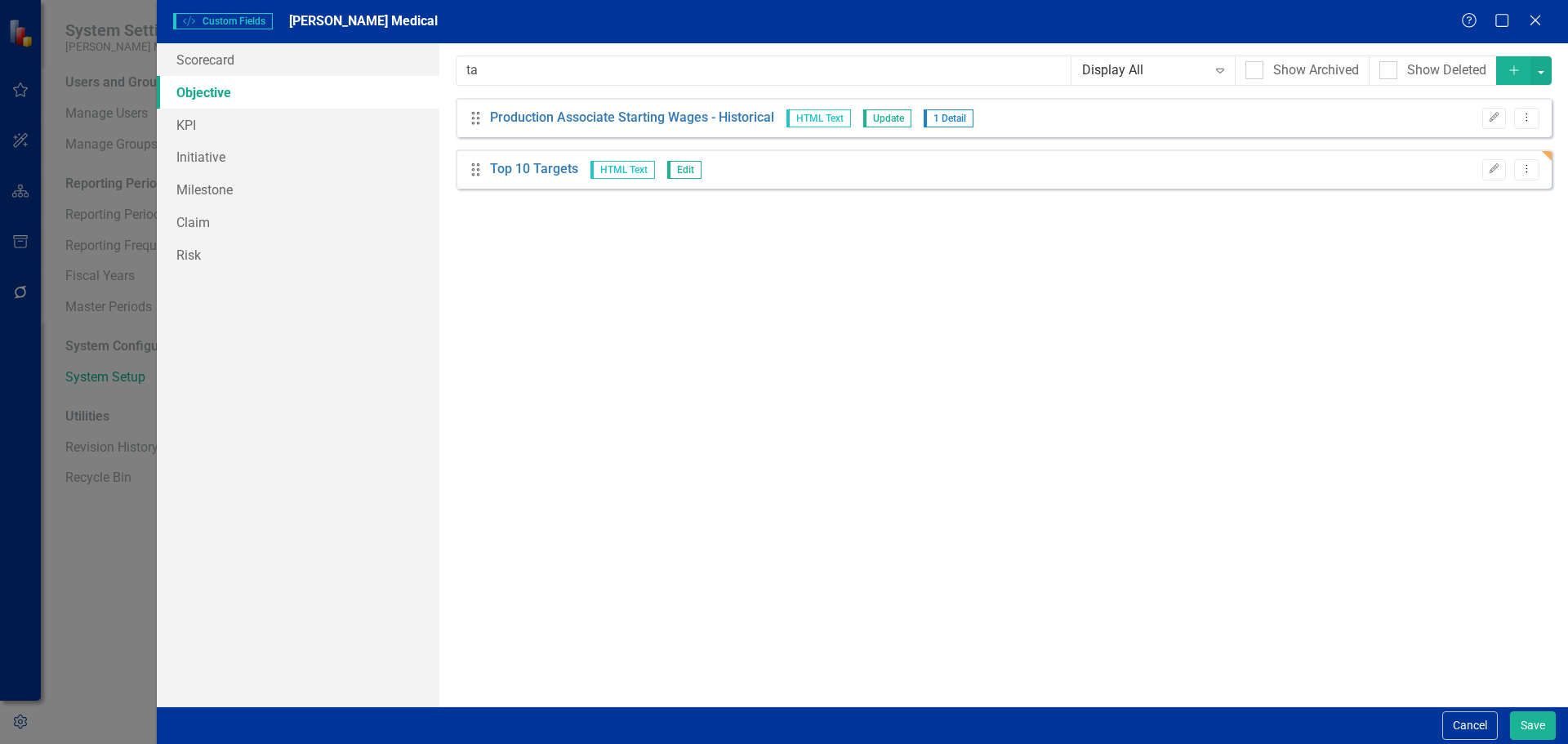
type input "t"
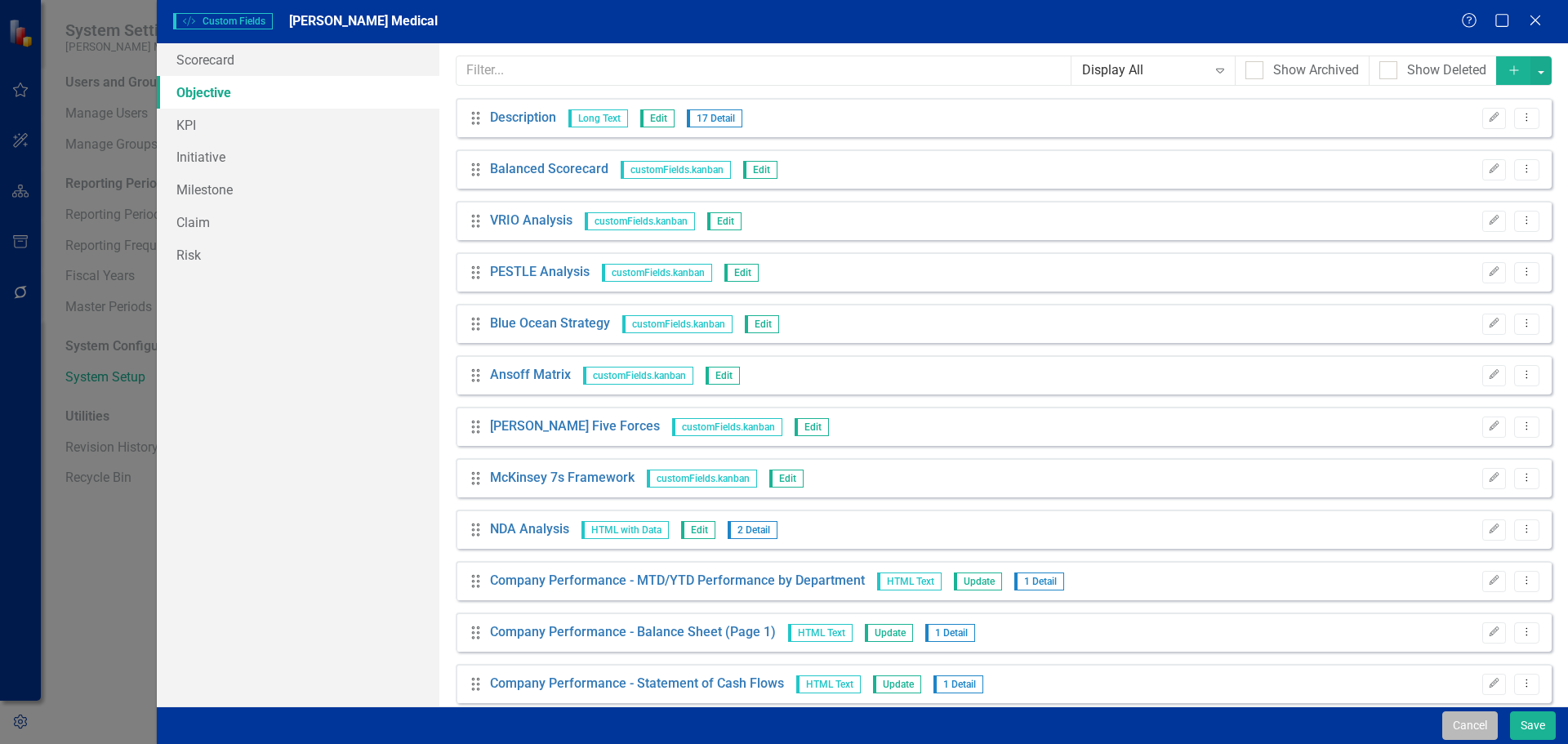
click at [1461, 721] on button "Cancel" at bounding box center [1470, 726] width 56 height 29
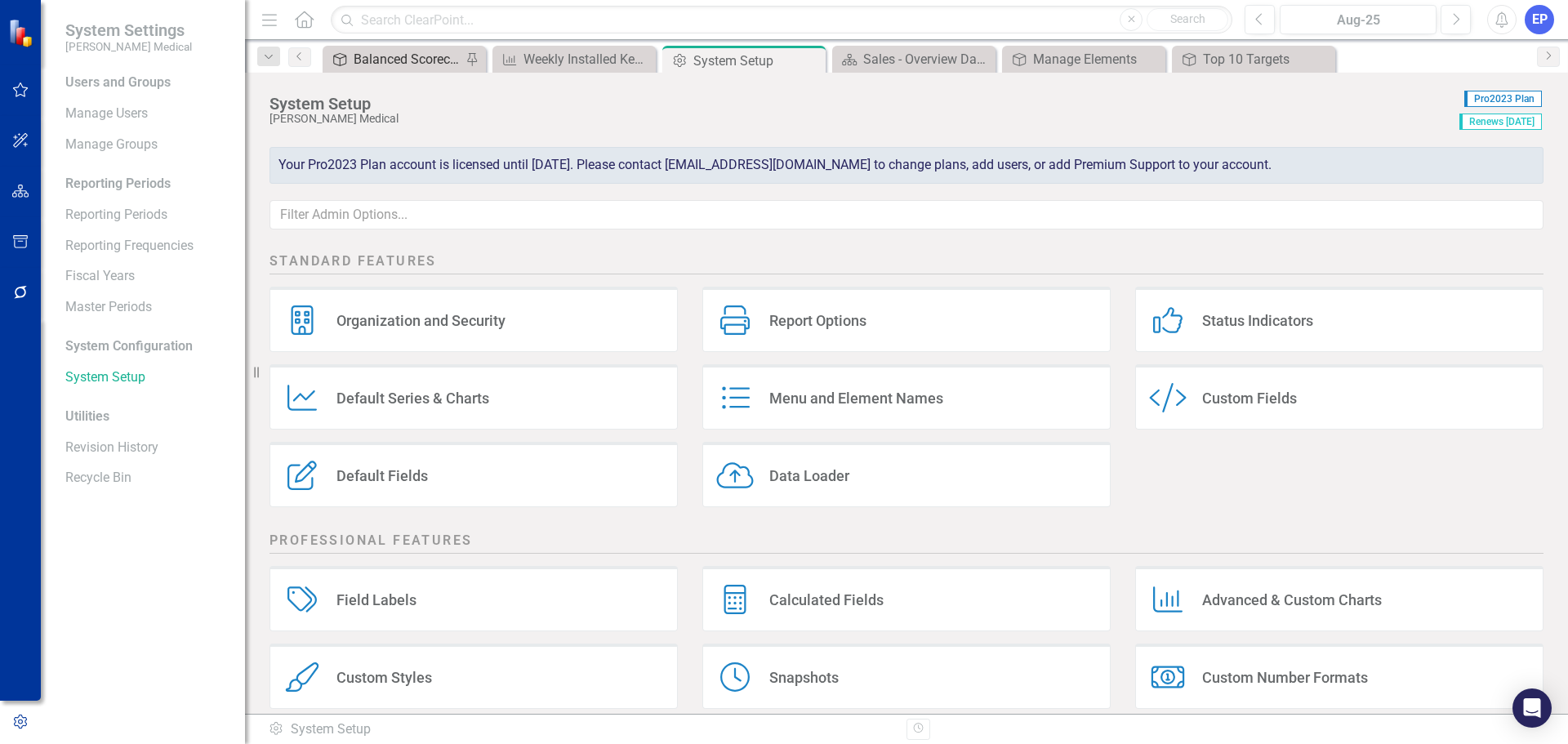
click at [420, 59] on div "Balanced Scorecard (Daily Huddle)" at bounding box center [408, 59] width 108 height 21
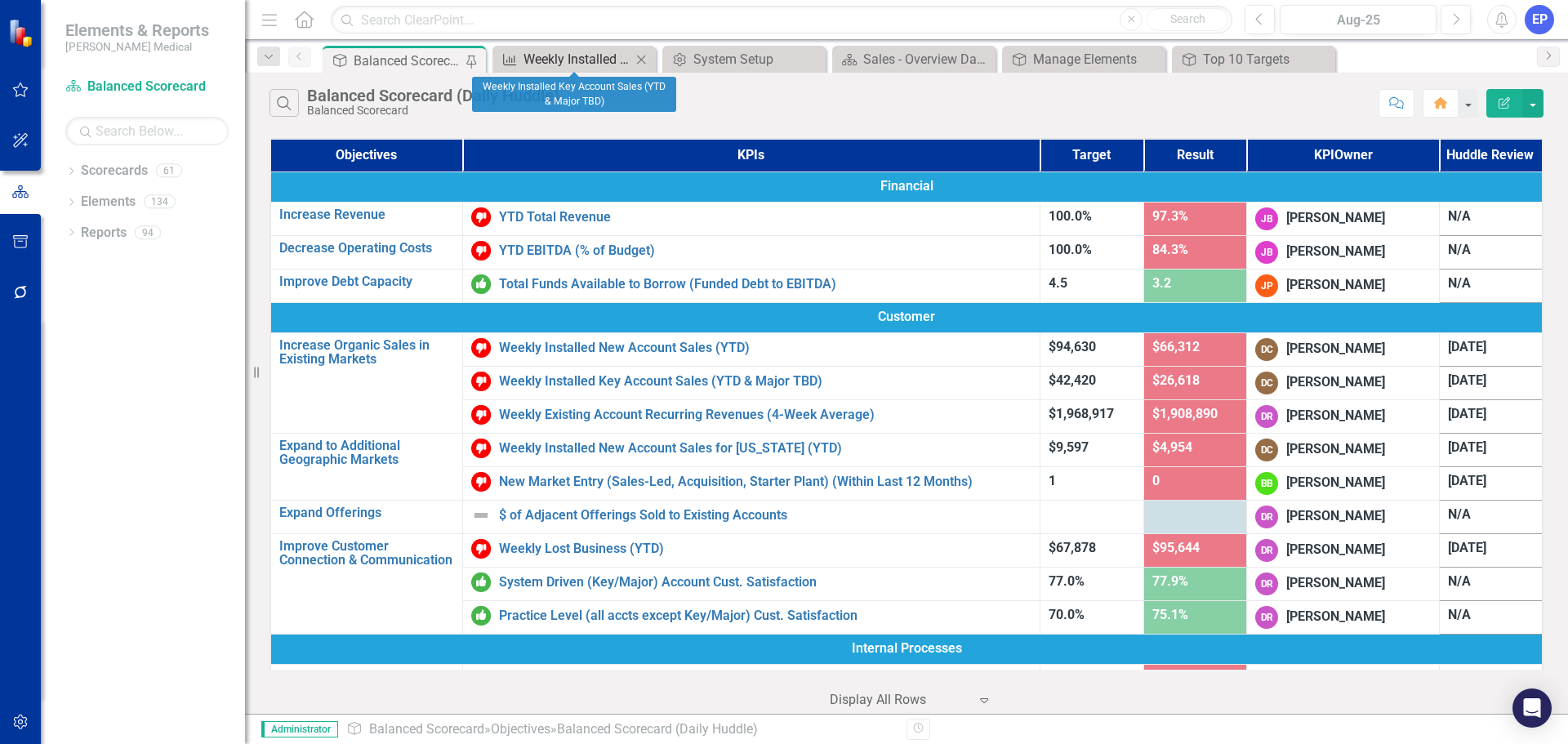
click at [564, 57] on div "Weekly Installed Key Account Sales (YTD & Major TBD)" at bounding box center [577, 59] width 108 height 21
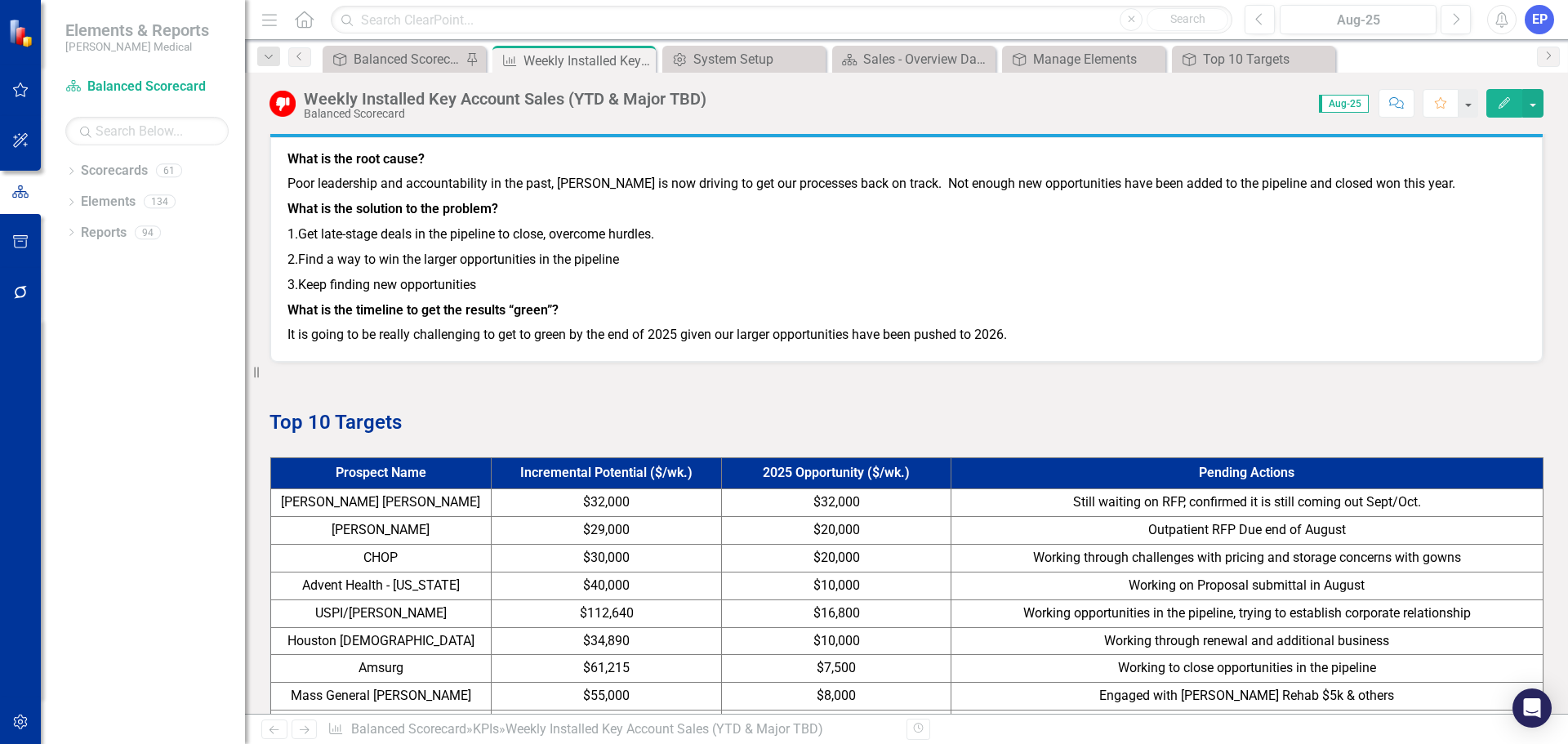
scroll to position [980, 0]
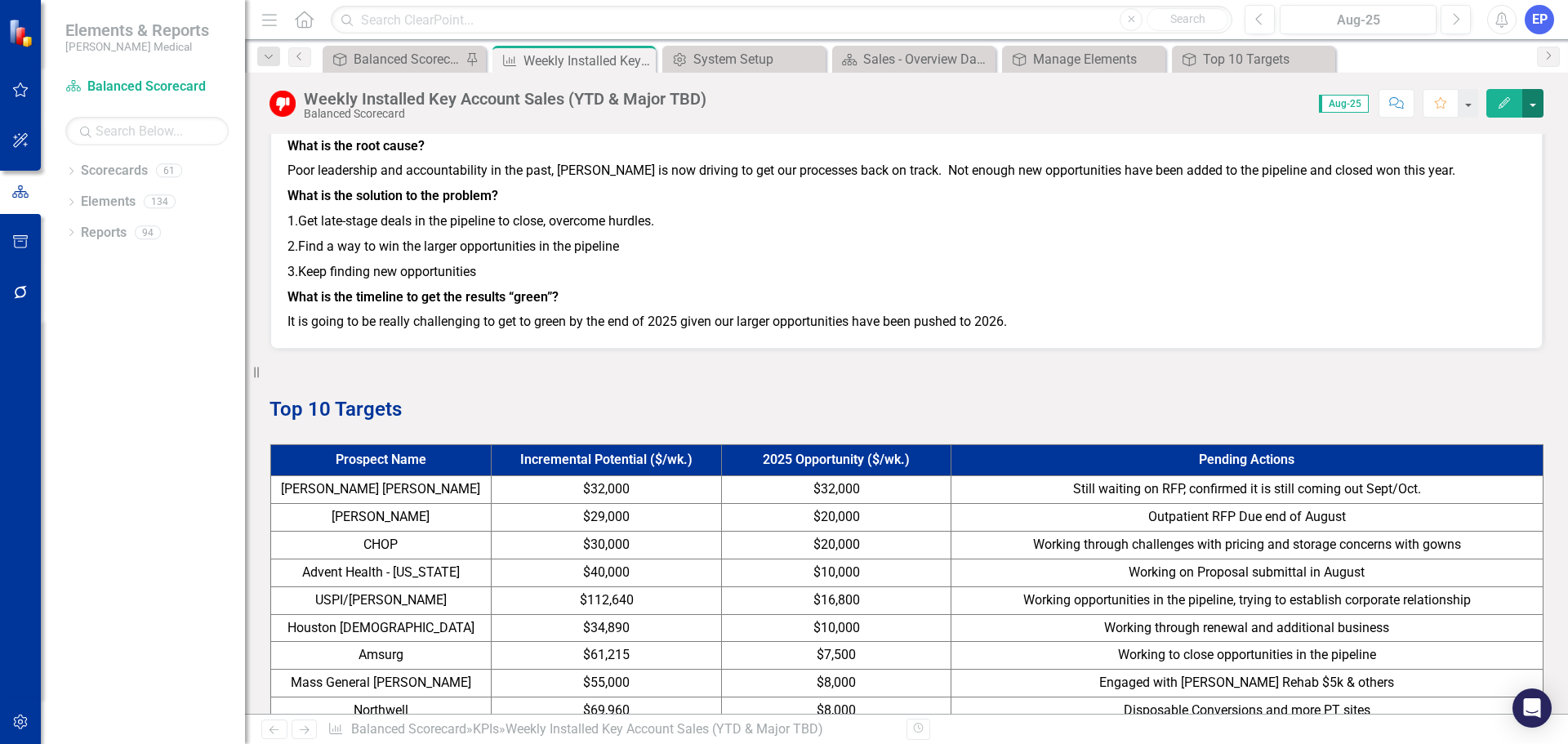
click at [1541, 112] on button "button" at bounding box center [1532, 103] width 21 height 29
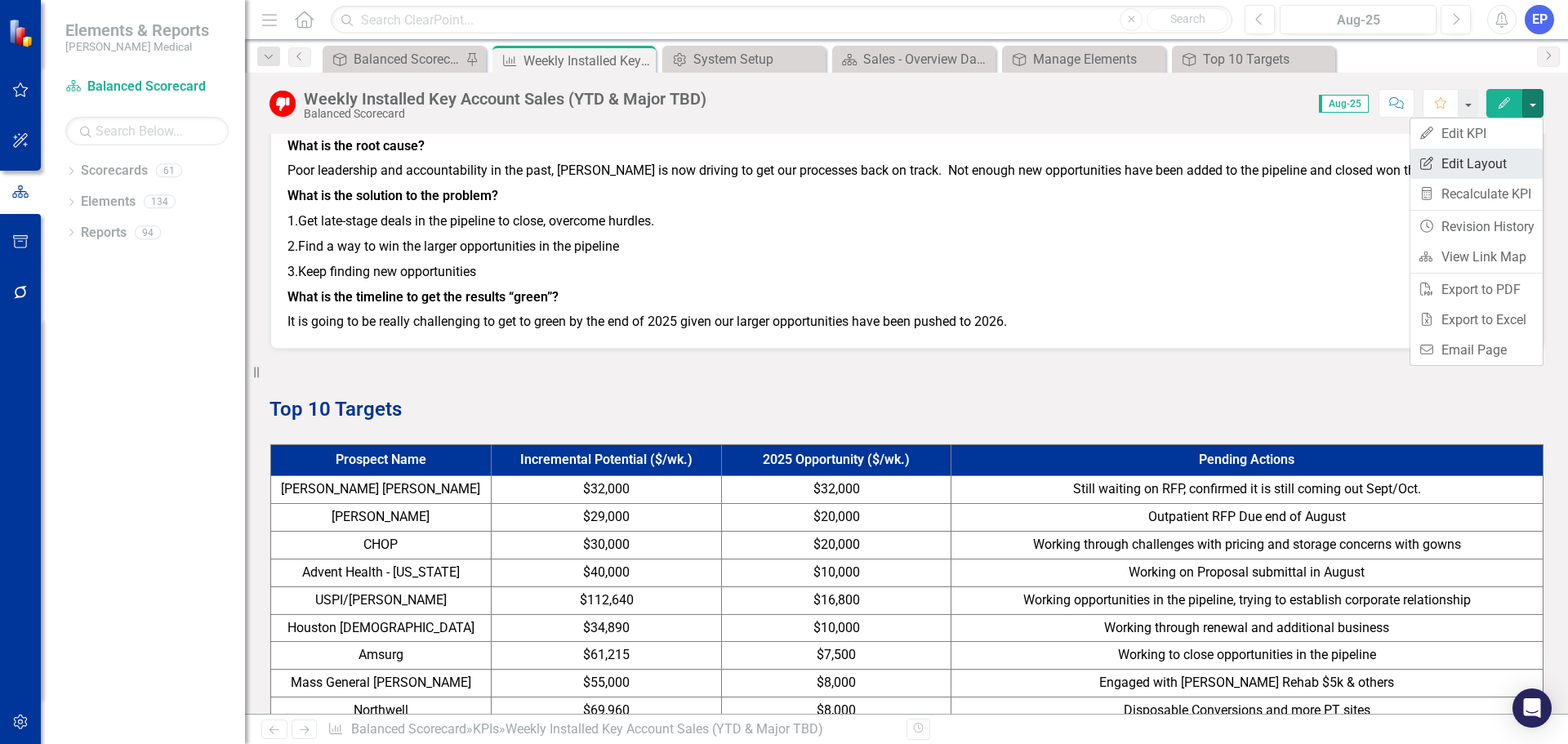
click at [1493, 167] on link "Edit Report Edit Layout" at bounding box center [1476, 163] width 132 height 30
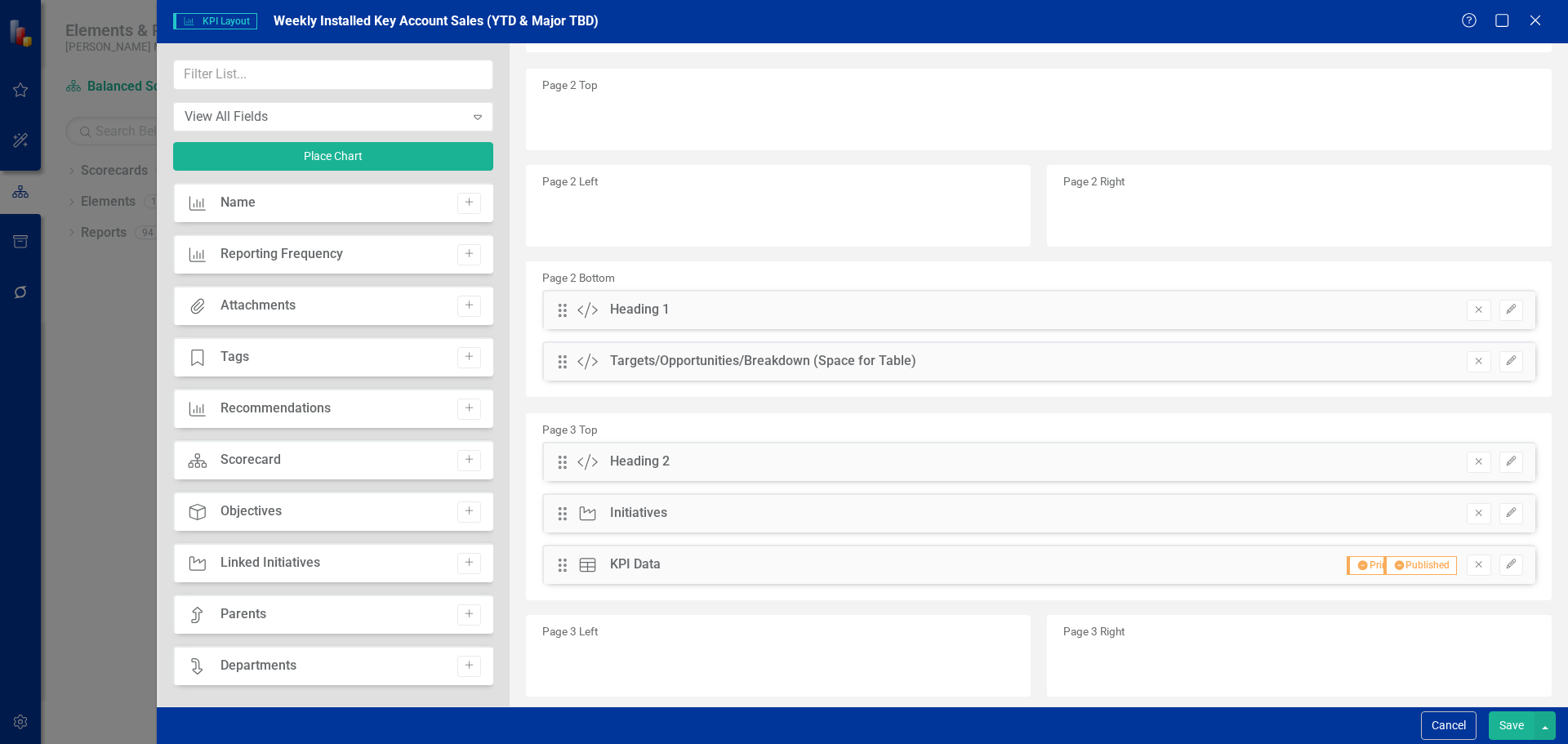
scroll to position [491, 0]
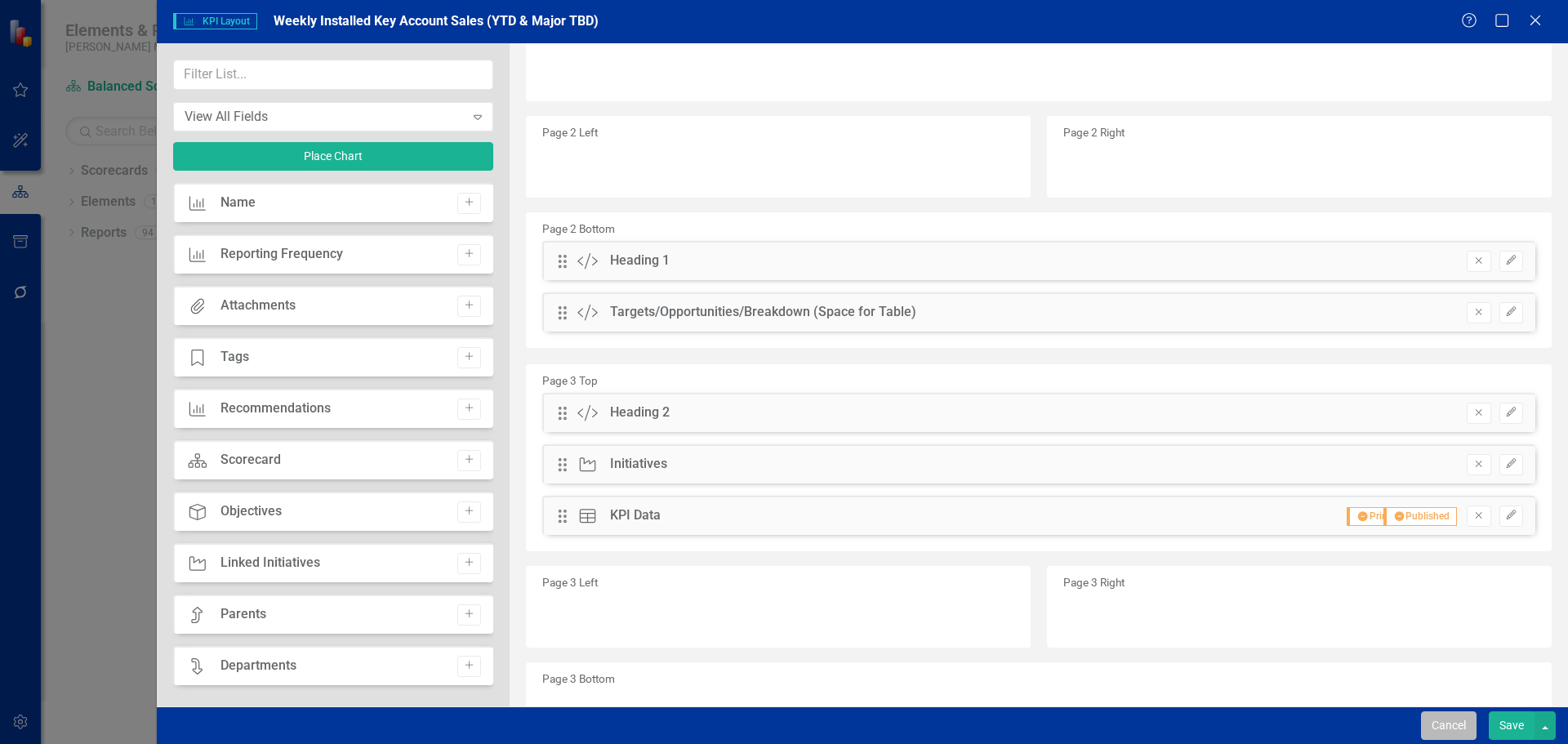
click at [1454, 721] on button "Cancel" at bounding box center [1449, 726] width 56 height 29
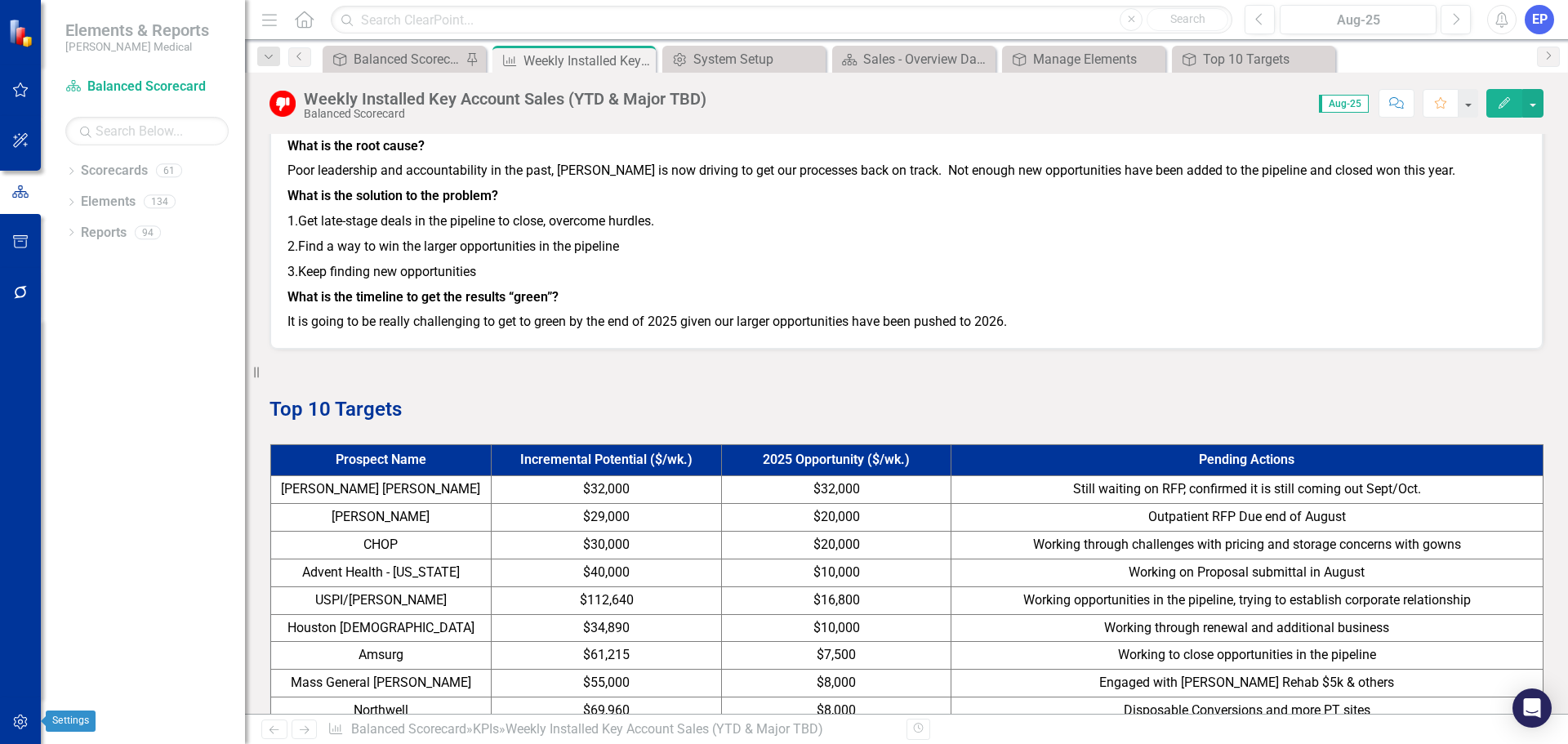
click at [21, 721] on icon "button" at bounding box center [21, 722] width 17 height 13
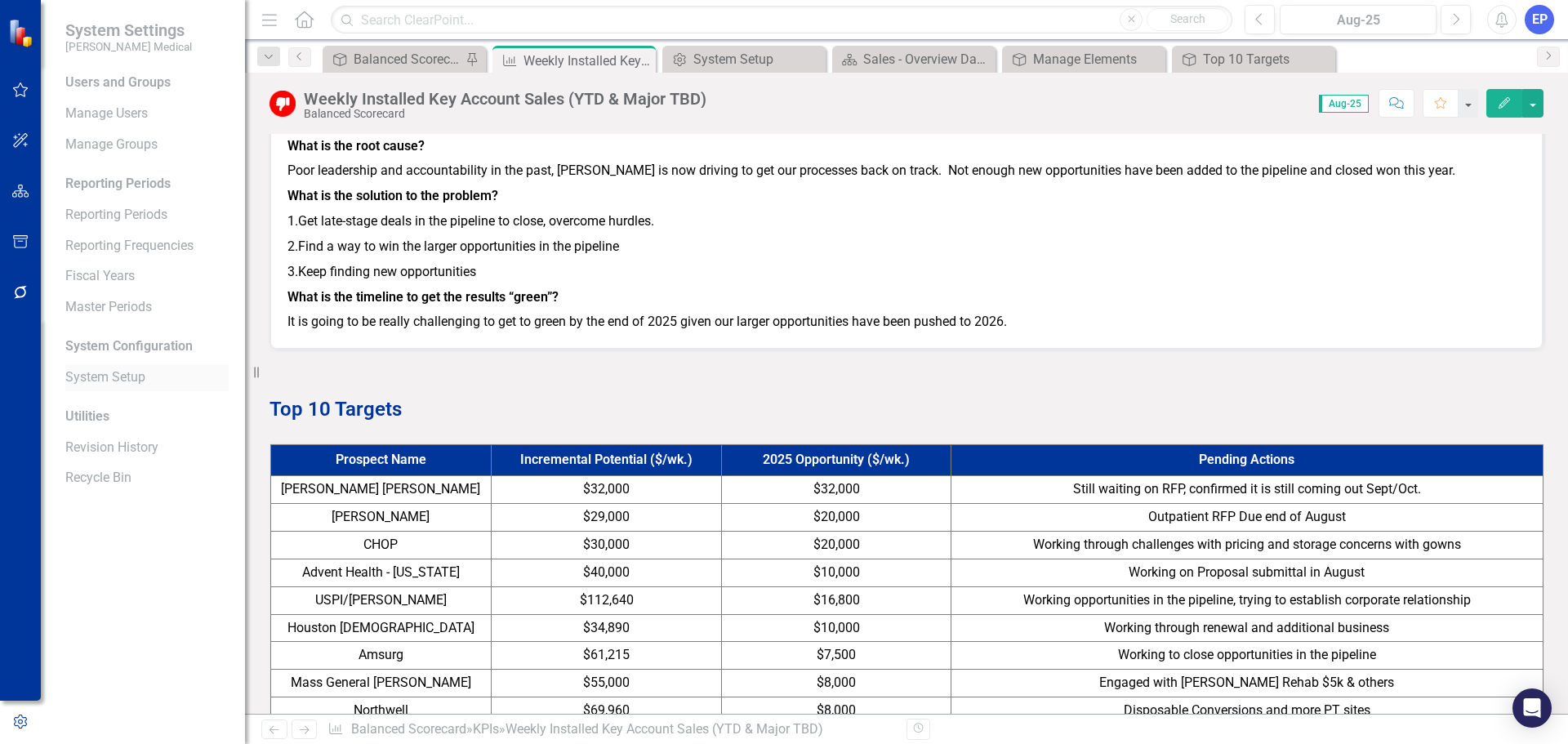
click at [104, 383] on link "System Setup" at bounding box center [147, 378] width 163 height 19
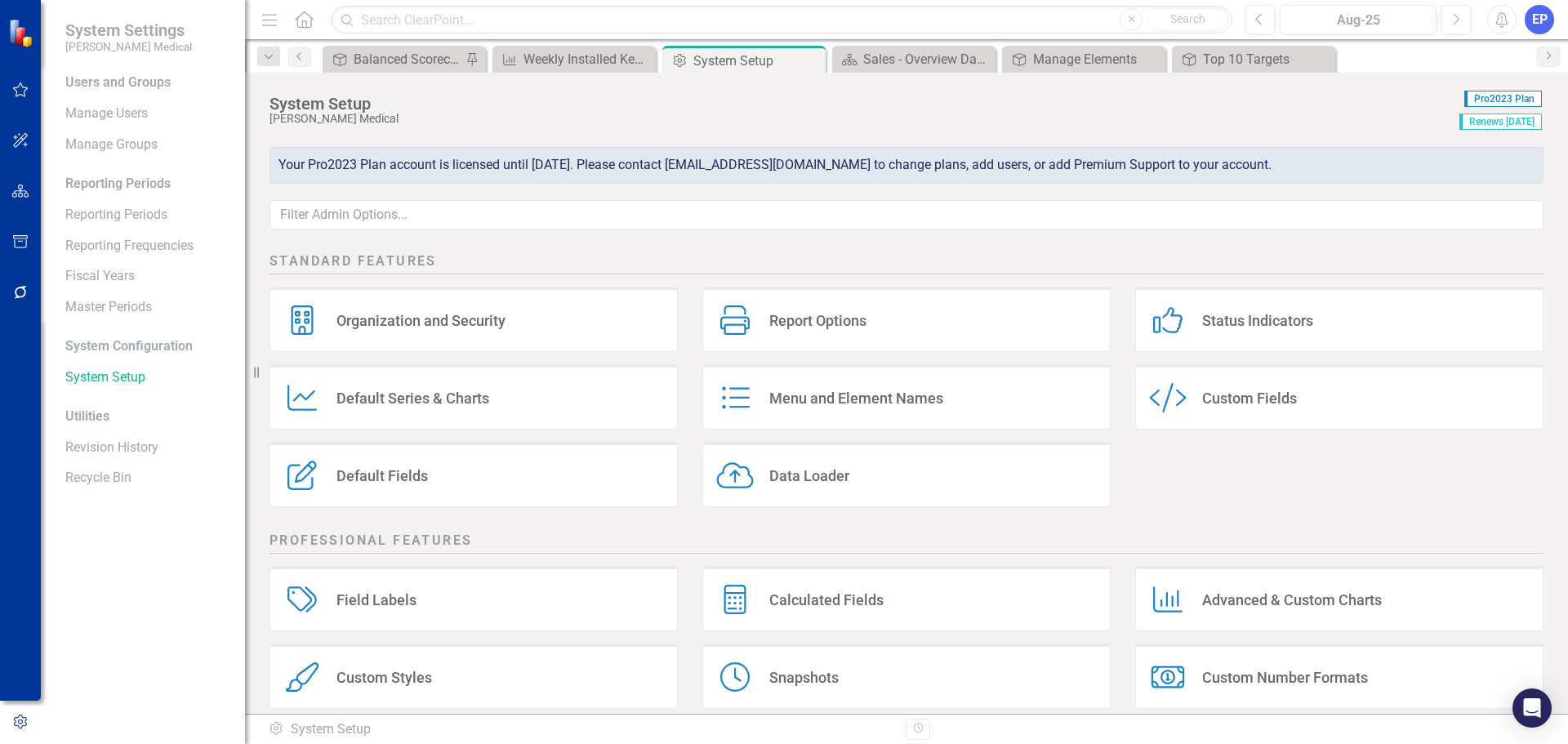
click at [1202, 394] on div "Custom Fields" at bounding box center [1249, 398] width 95 height 19
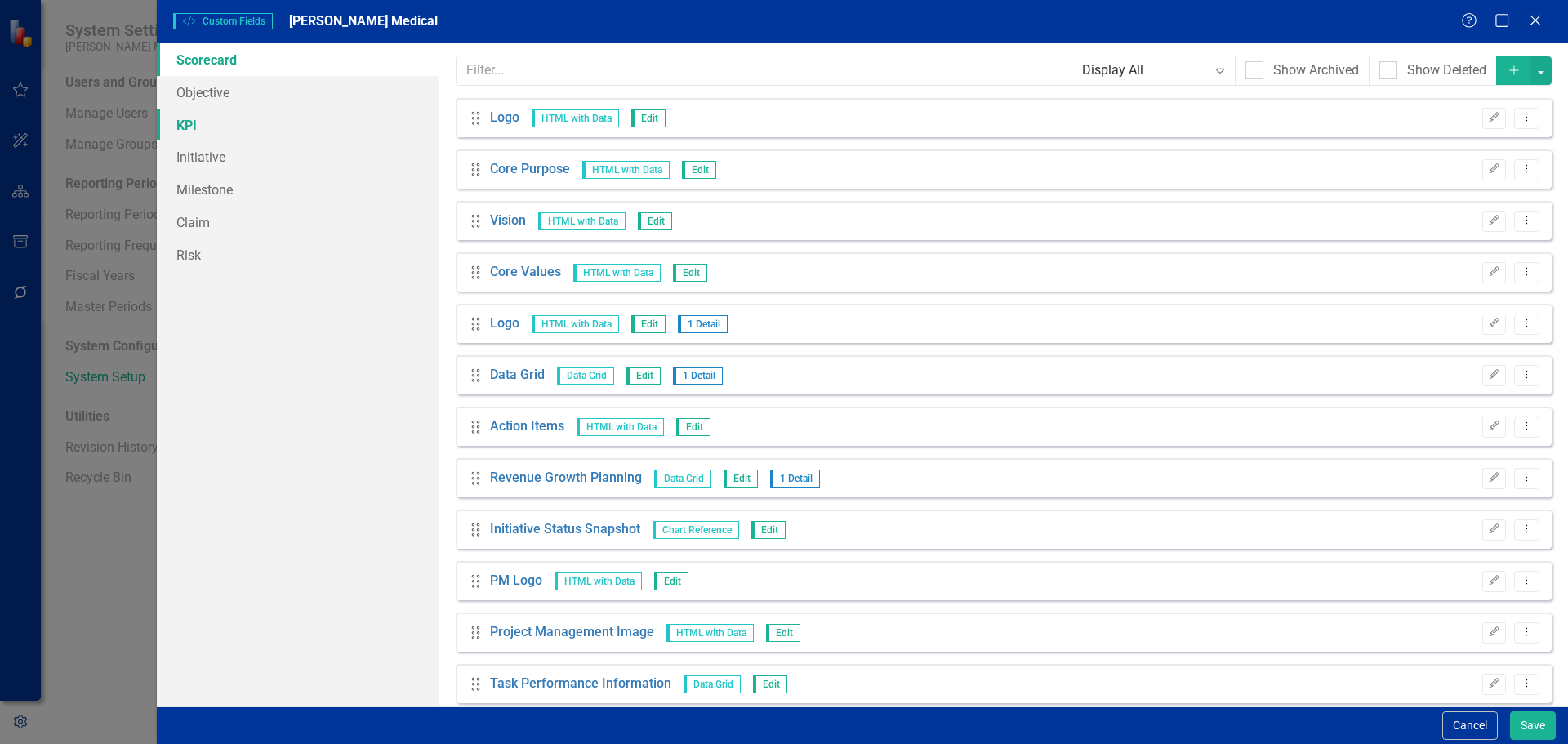
click at [312, 132] on link "KPI" at bounding box center [299, 125] width 283 height 33
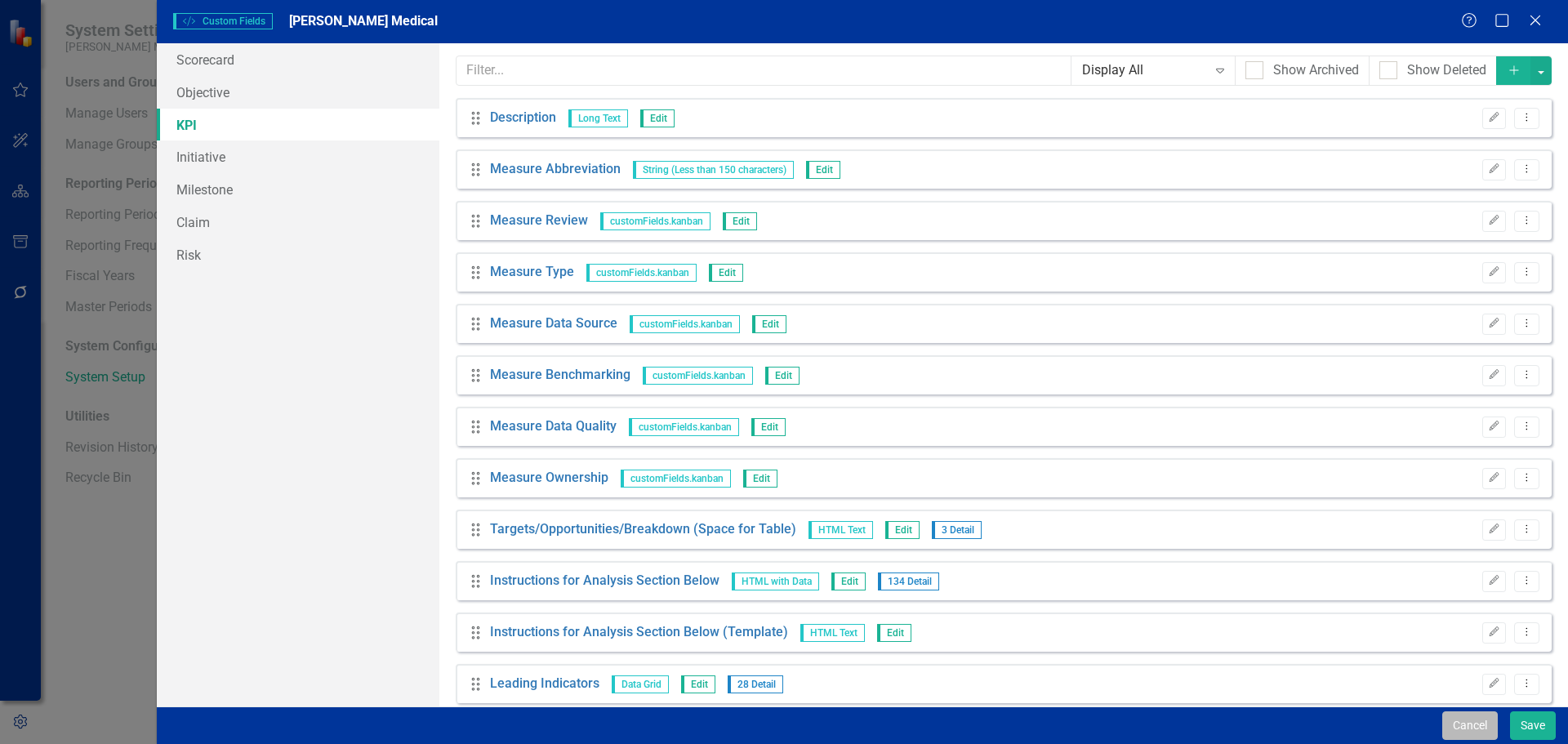
click at [1467, 715] on button "Cancel" at bounding box center [1470, 726] width 56 height 29
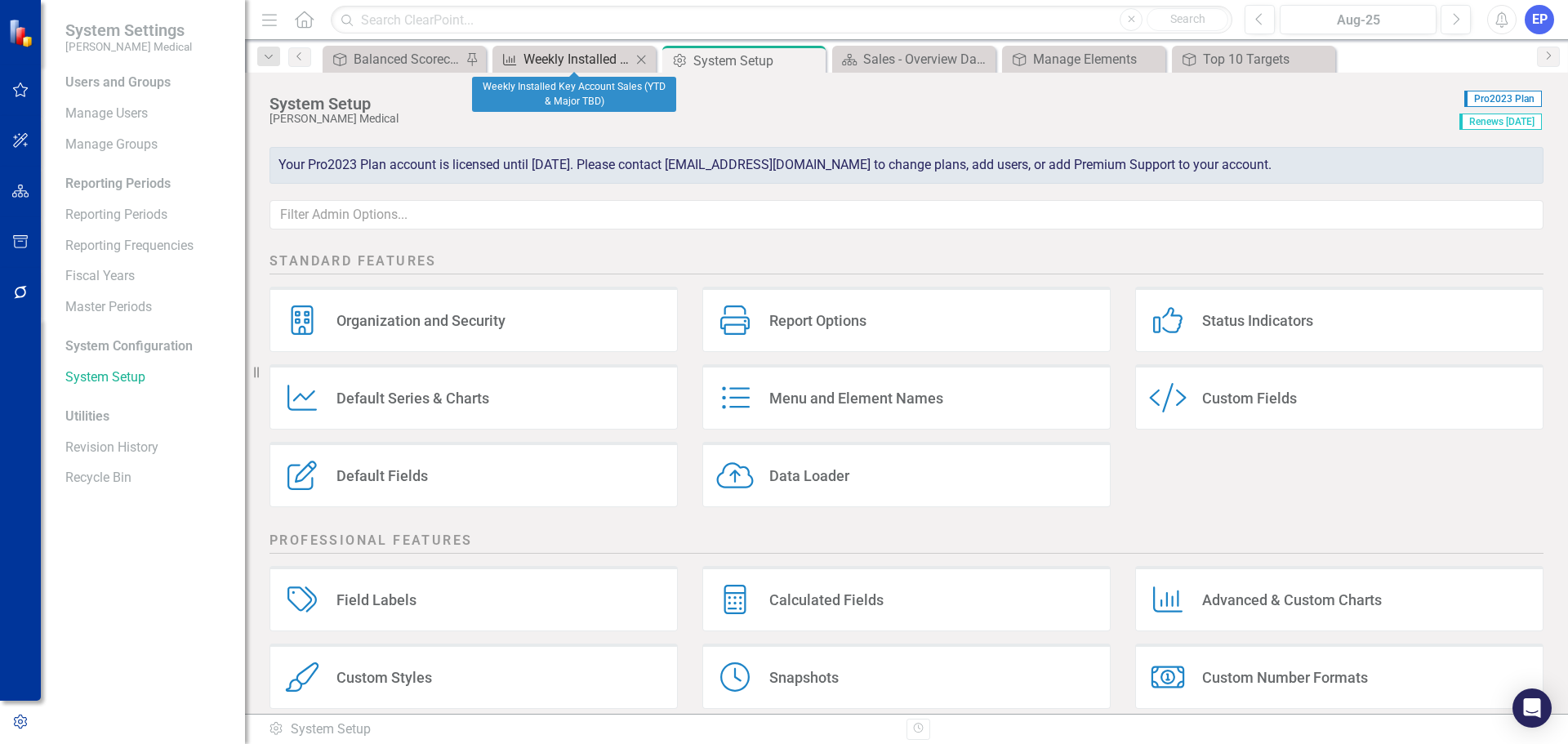
click at [571, 56] on div "Weekly Installed Key Account Sales (YTD & Major TBD)" at bounding box center [577, 59] width 108 height 21
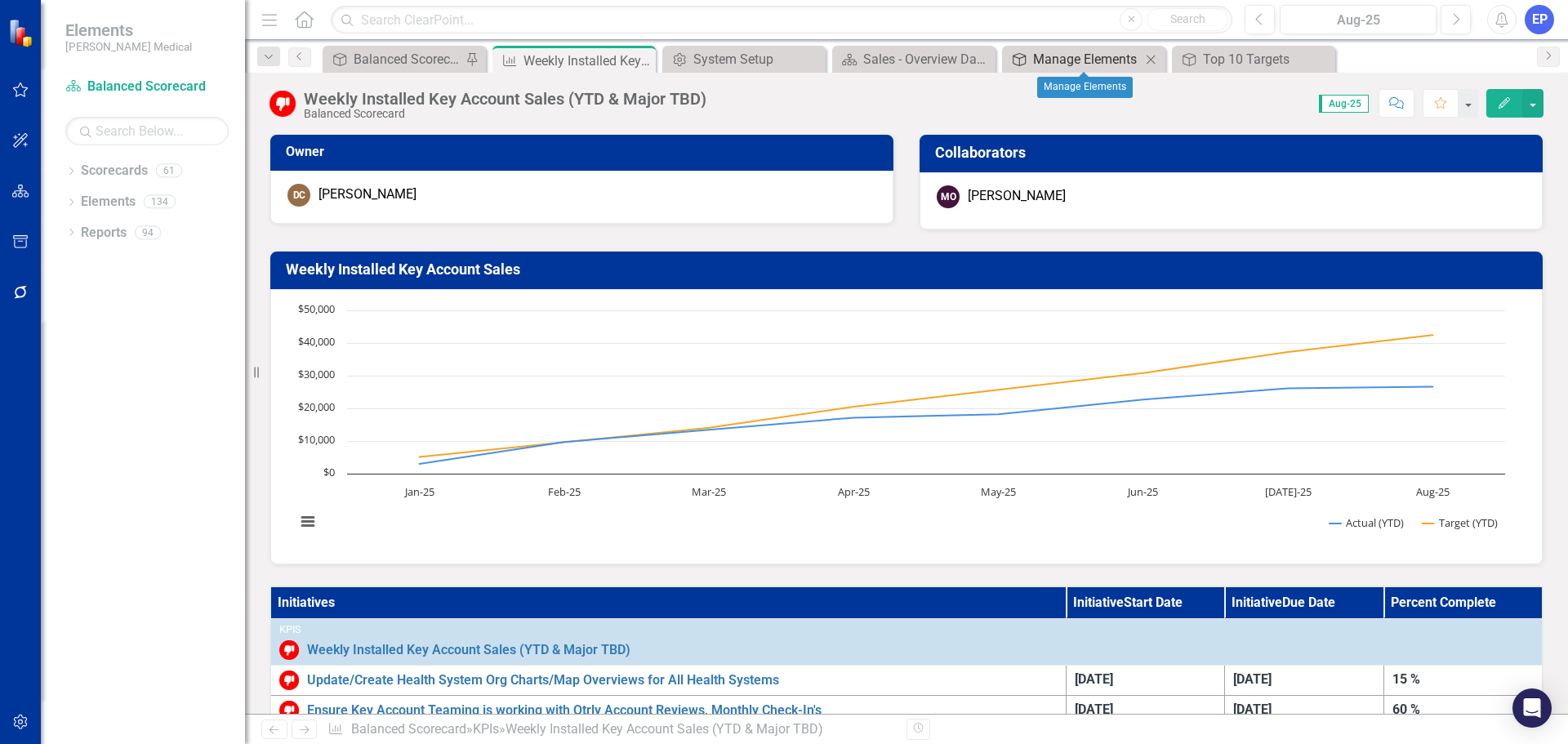
click at [1083, 58] on div "Manage Elements" at bounding box center [1087, 59] width 108 height 21
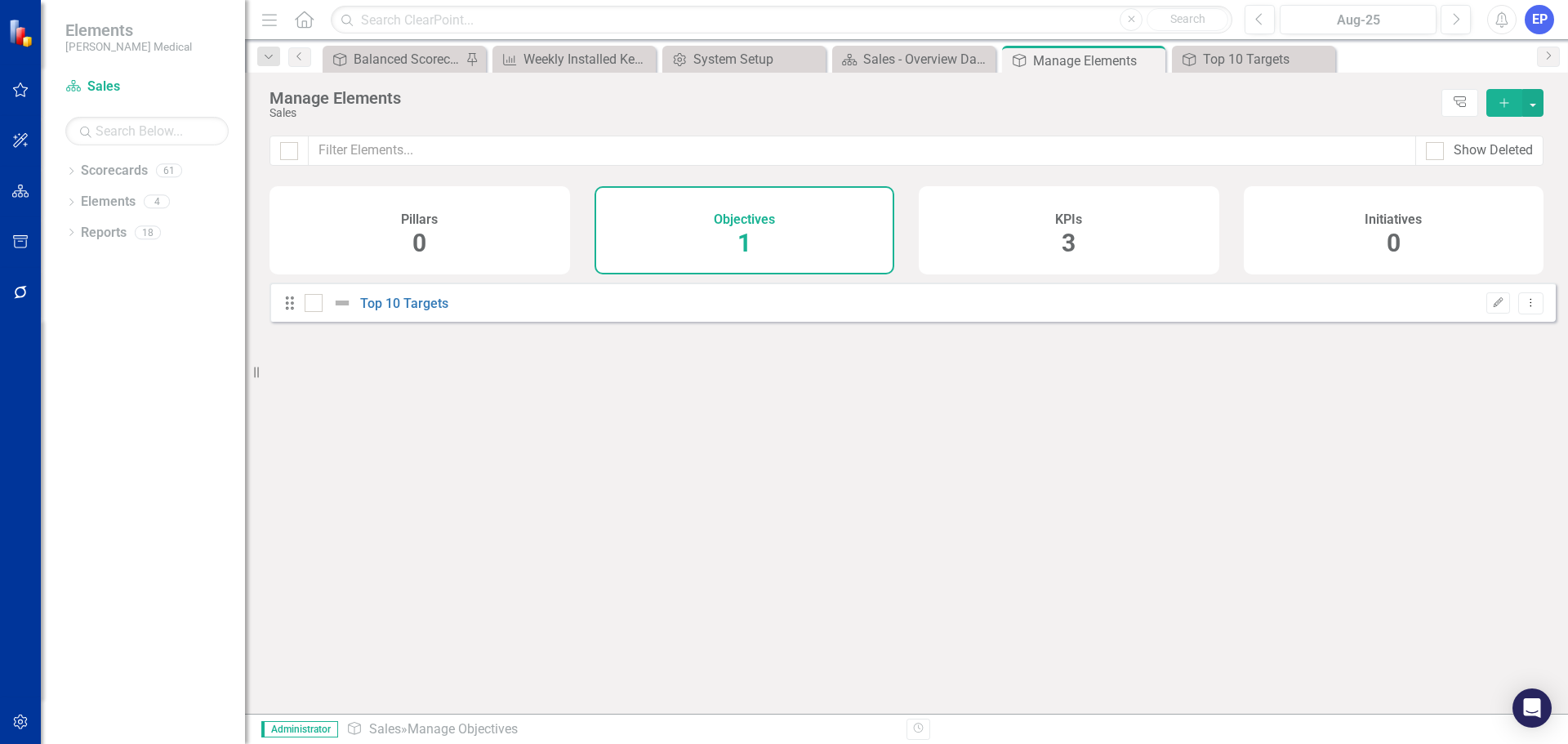
checkbox input "false"
click at [434, 312] on link "Top 10 Targets" at bounding box center [404, 304] width 89 height 16
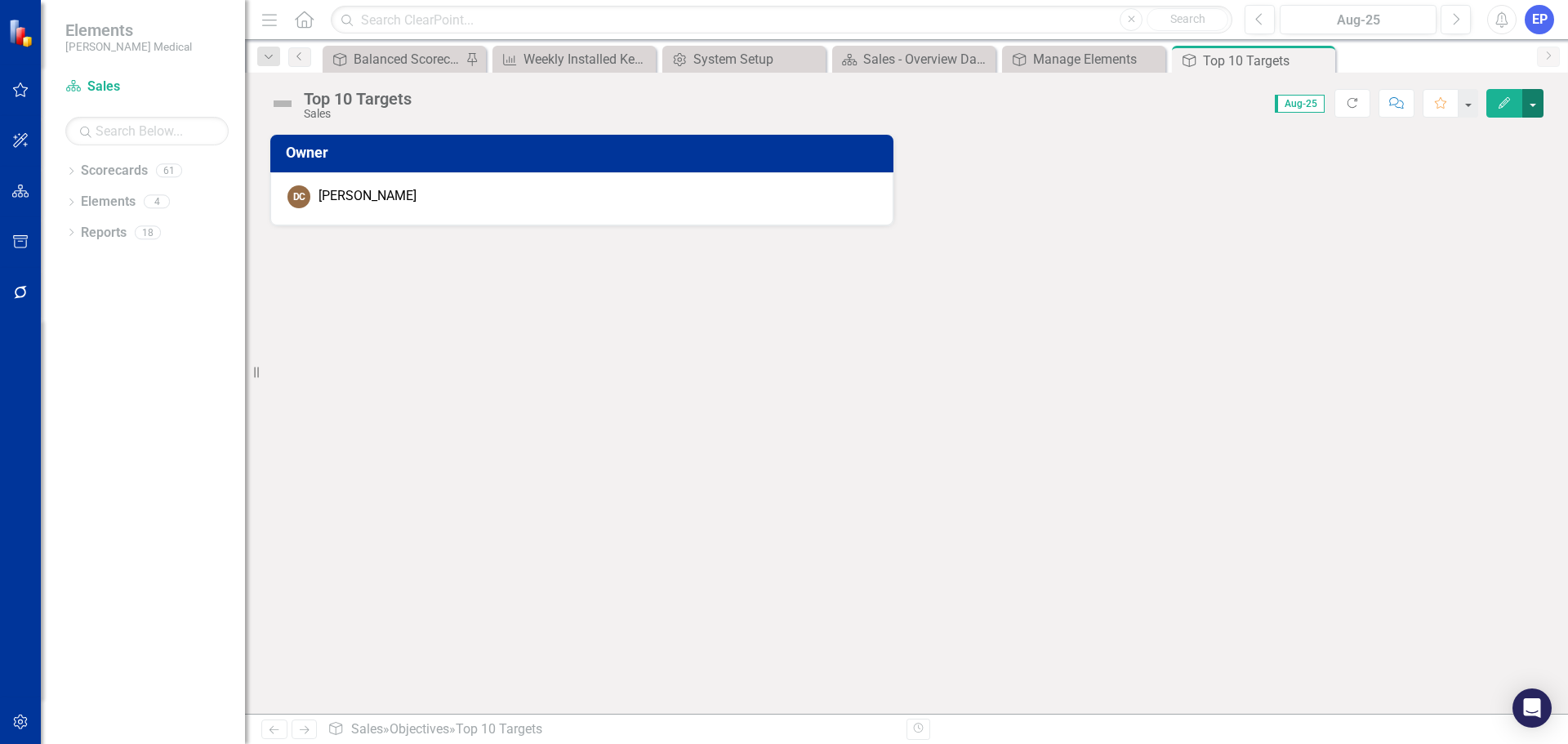
click at [1525, 97] on button "button" at bounding box center [1532, 103] width 21 height 29
click at [1479, 156] on link "Edit Report Edit Layout" at bounding box center [1476, 163] width 132 height 30
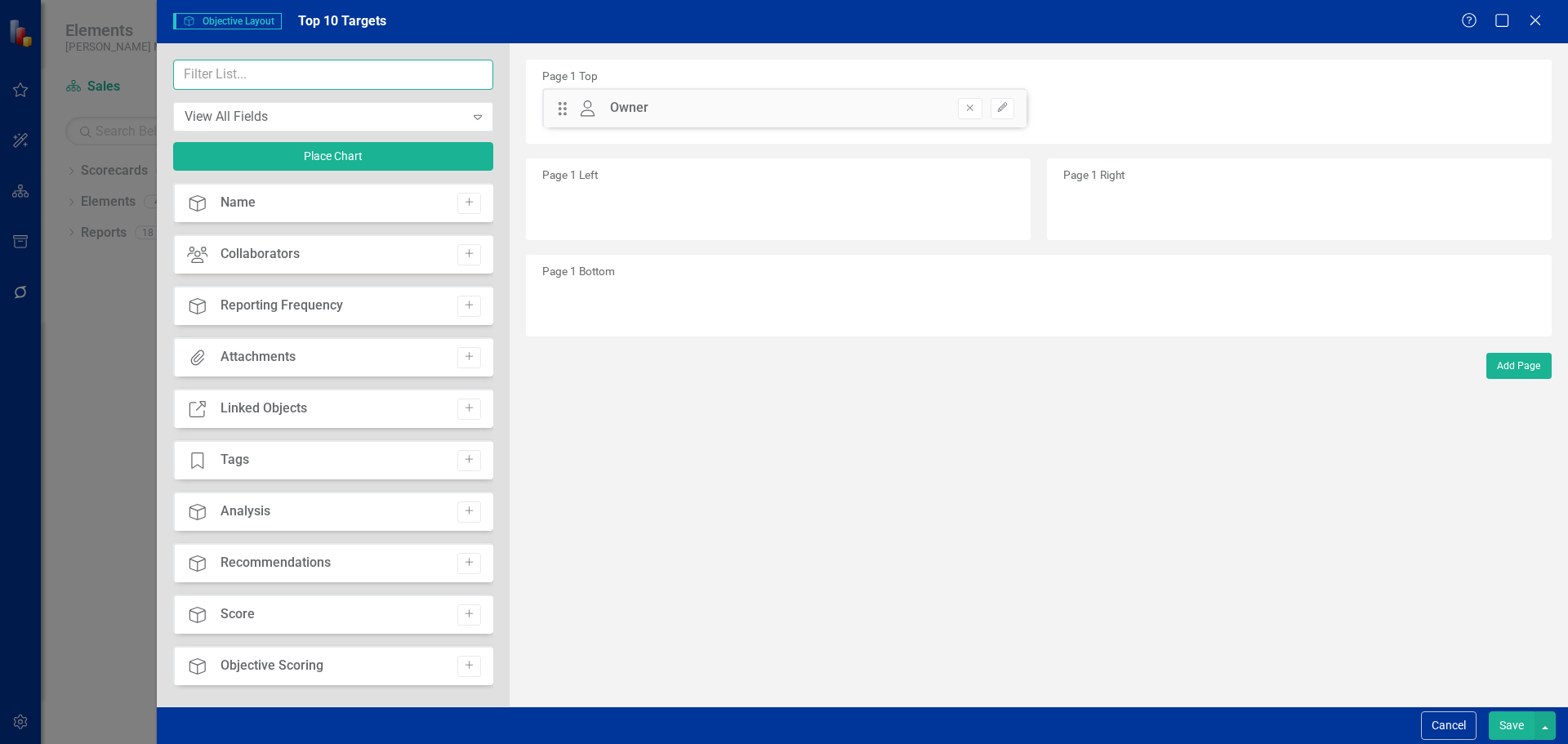
click at [330, 77] on input "text" at bounding box center [333, 75] width 320 height 30
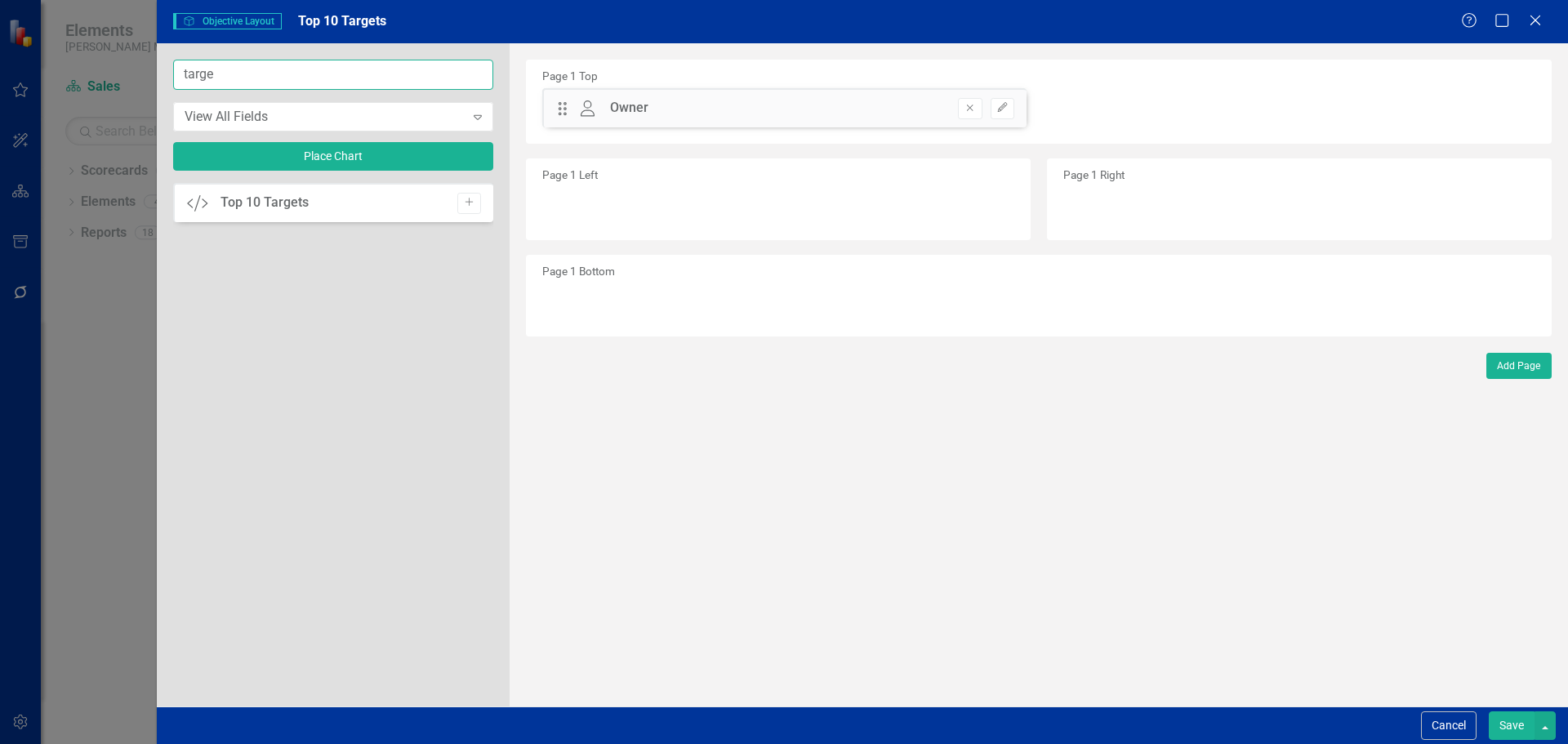
type input "targe"
click at [455, 205] on div "Add" at bounding box center [465, 203] width 32 height 21
click at [479, 201] on button "Add" at bounding box center [469, 203] width 23 height 21
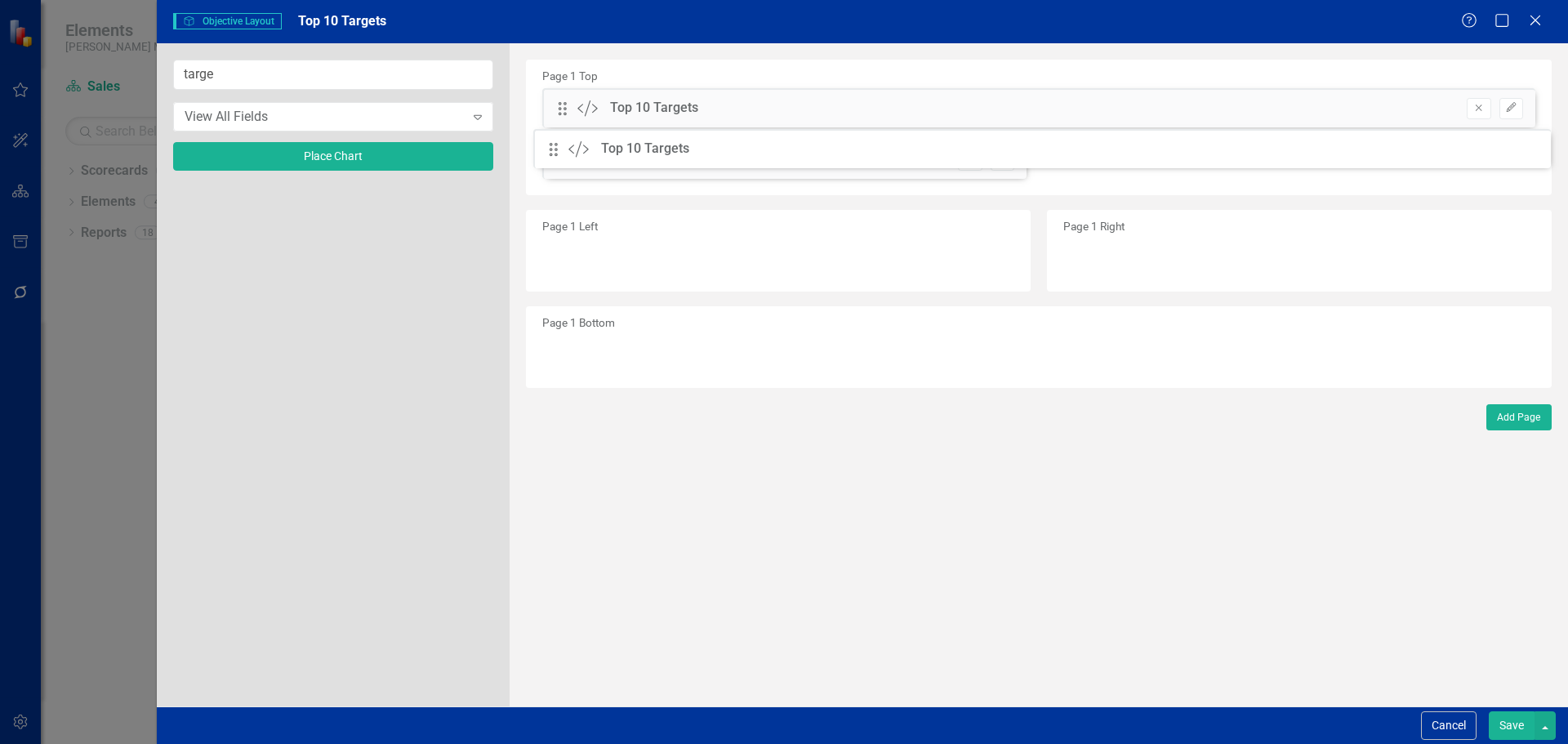
drag, startPoint x: 562, startPoint y: 109, endPoint x: 565, endPoint y: 150, distance: 41.1
click at [1517, 724] on button "Save" at bounding box center [1512, 726] width 46 height 29
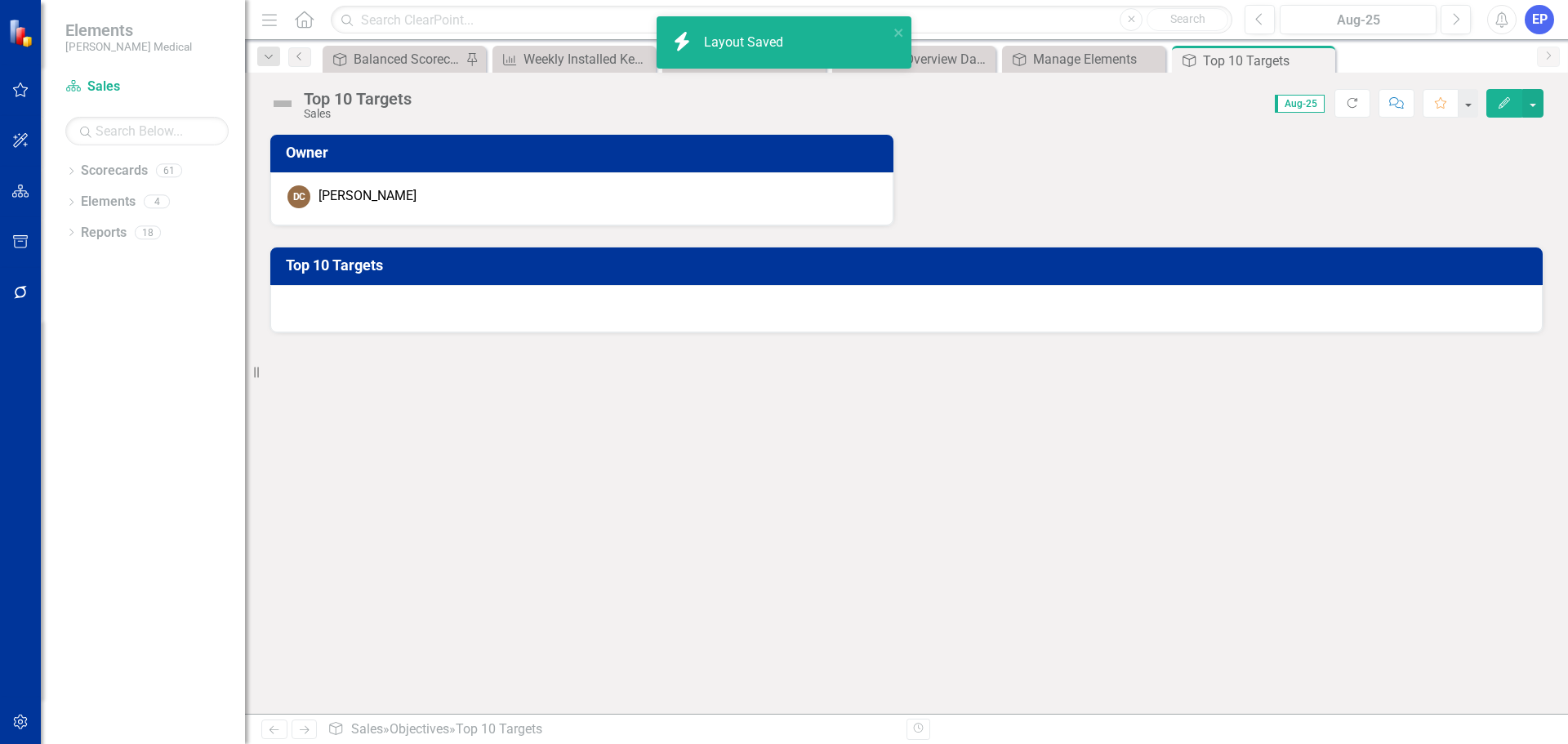
click at [731, 304] on div at bounding box center [907, 308] width 1272 height 48
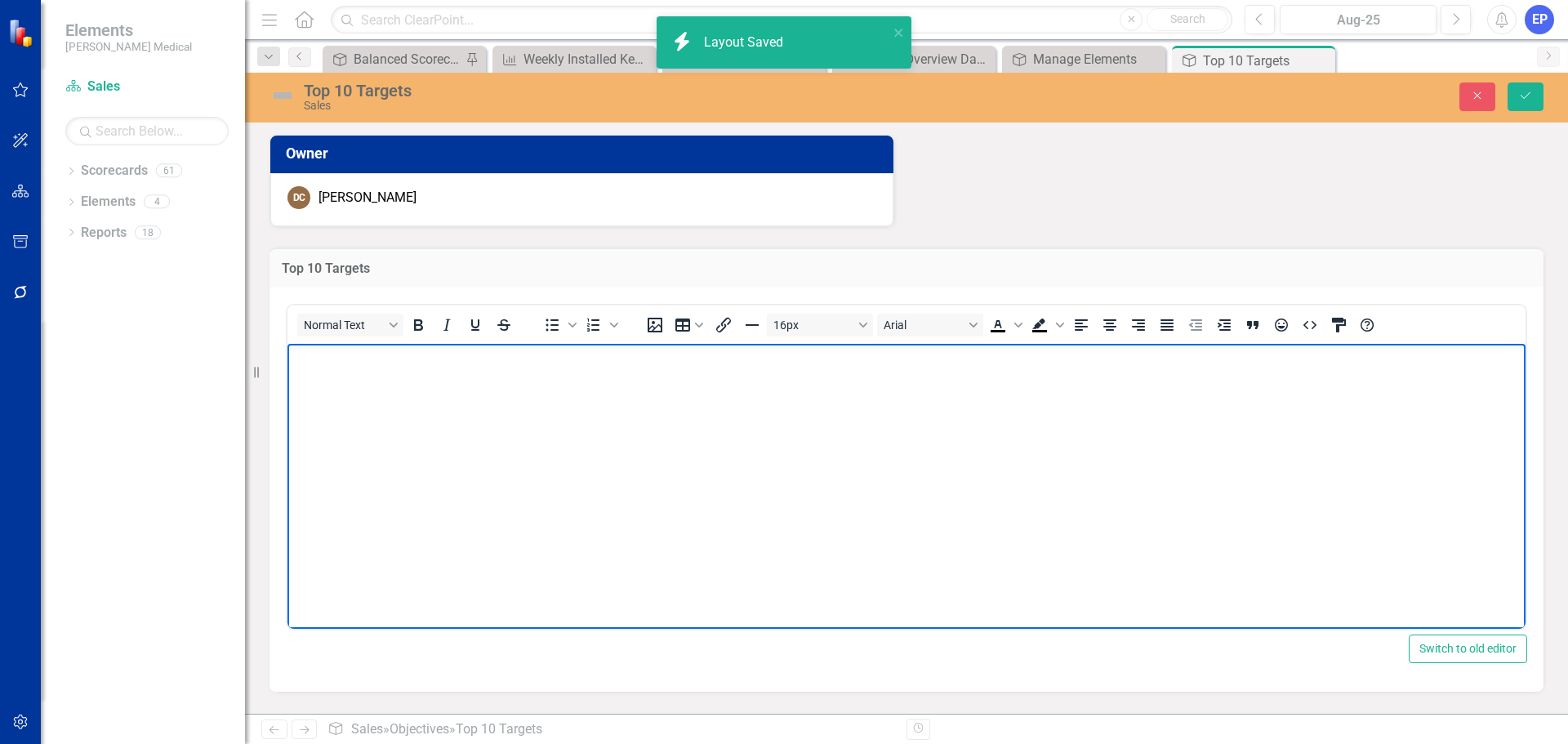
click at [697, 410] on body "Rich Text Area. Press ALT-0 for help." at bounding box center [906, 465] width 1238 height 245
paste body "To enrich screen reader interactions, please activate Accessibility in Grammarl…"
drag, startPoint x: 668, startPoint y: 381, endPoint x: 264, endPoint y: 347, distance: 405.4
click at [287, 347] on html "Top 10 Targets" at bounding box center [906, 465] width 1238 height 245
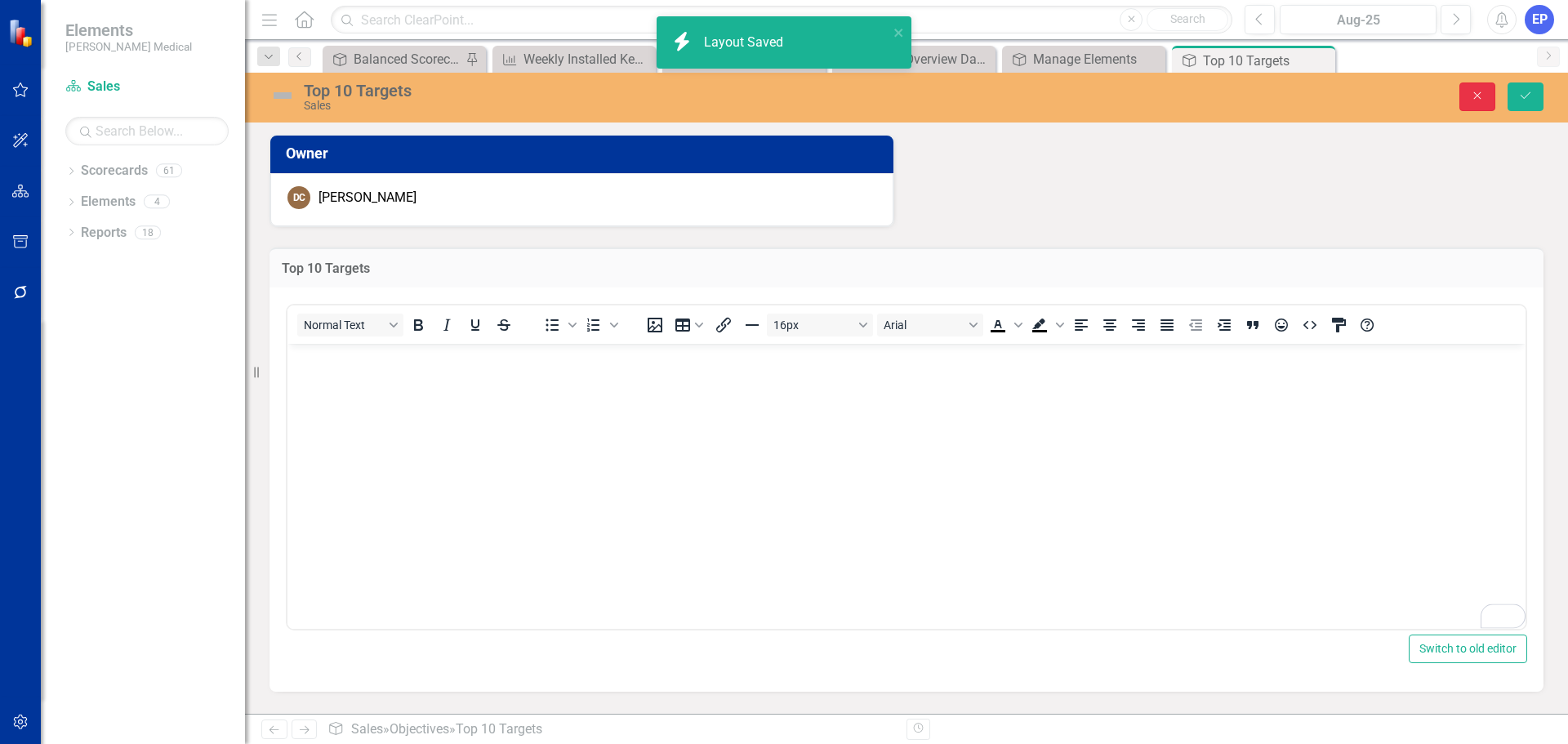
click at [1471, 104] on button "Close" at bounding box center [1477, 96] width 36 height 29
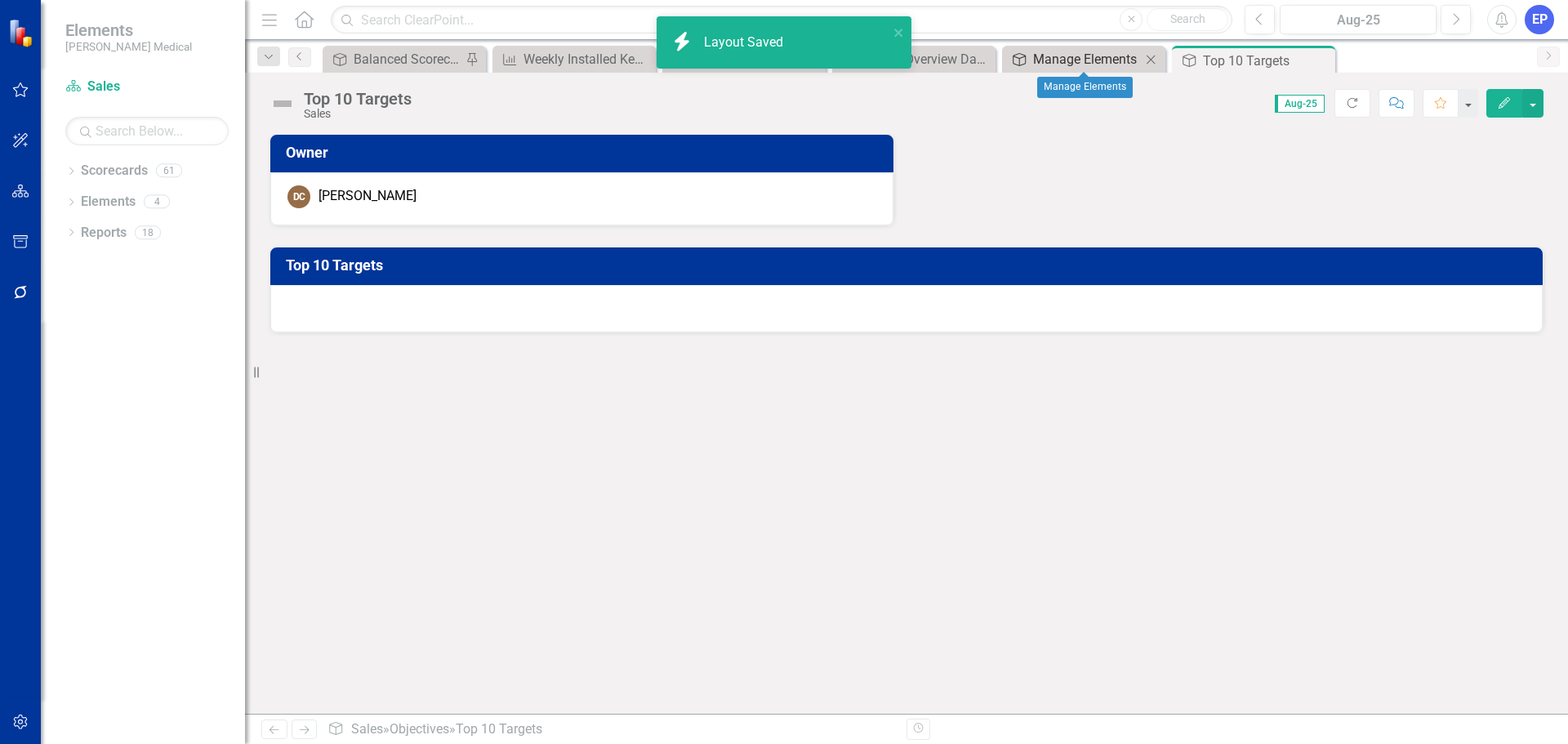
click at [1089, 64] on div "Manage Elements" at bounding box center [1087, 59] width 108 height 21
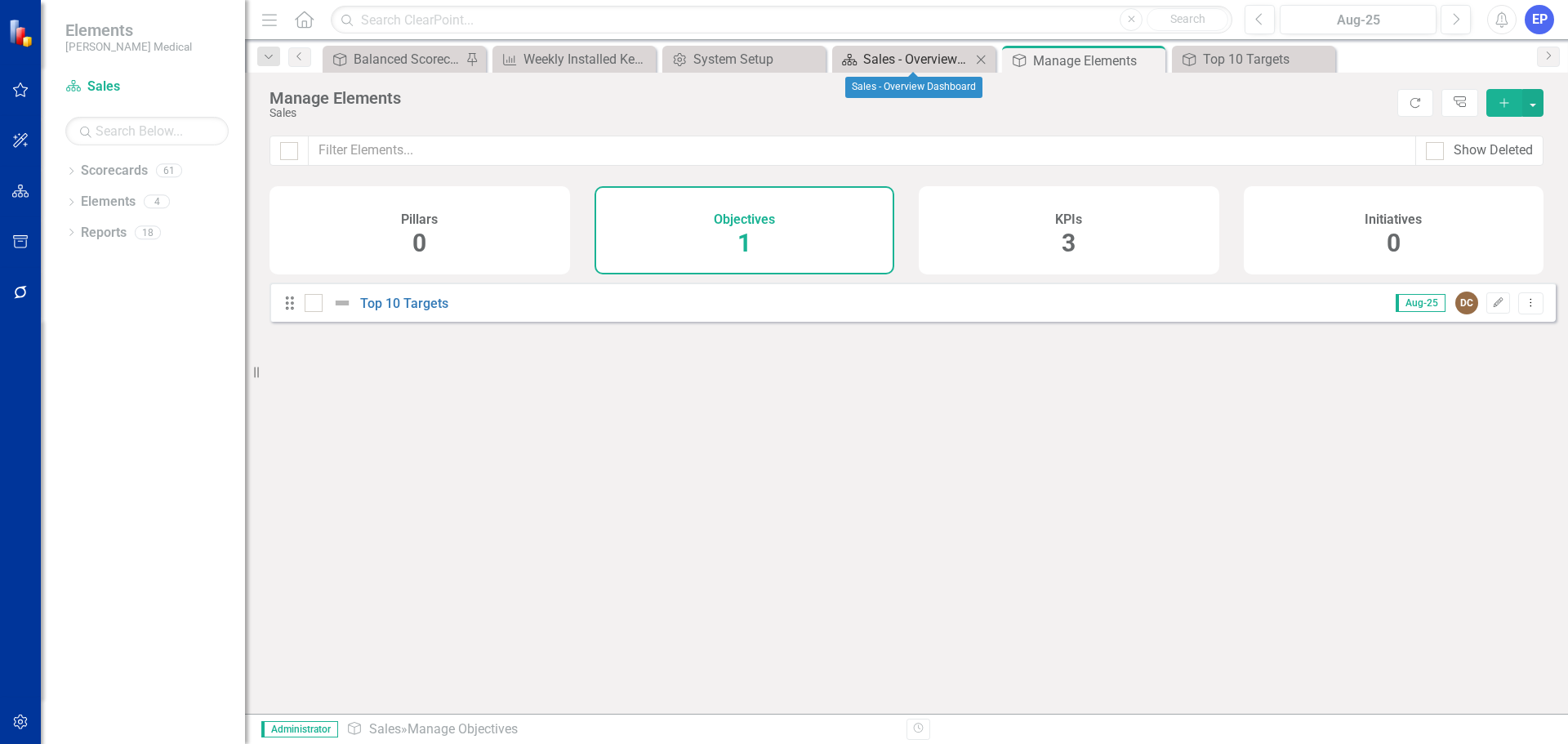
click at [936, 50] on div "Sales - Overview Dashboard" at bounding box center [917, 59] width 108 height 21
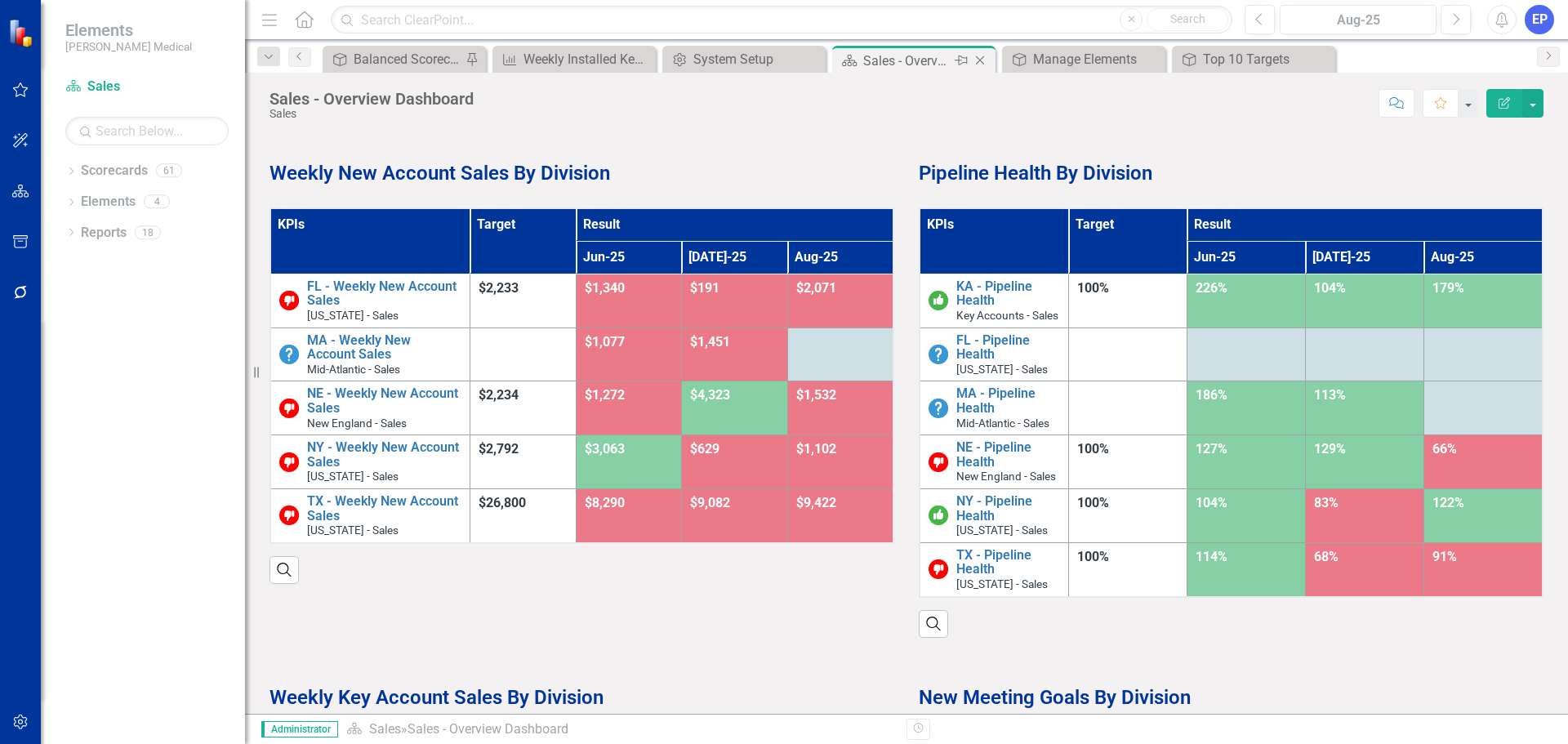
click at [980, 63] on icon "Close" at bounding box center [980, 60] width 16 height 13
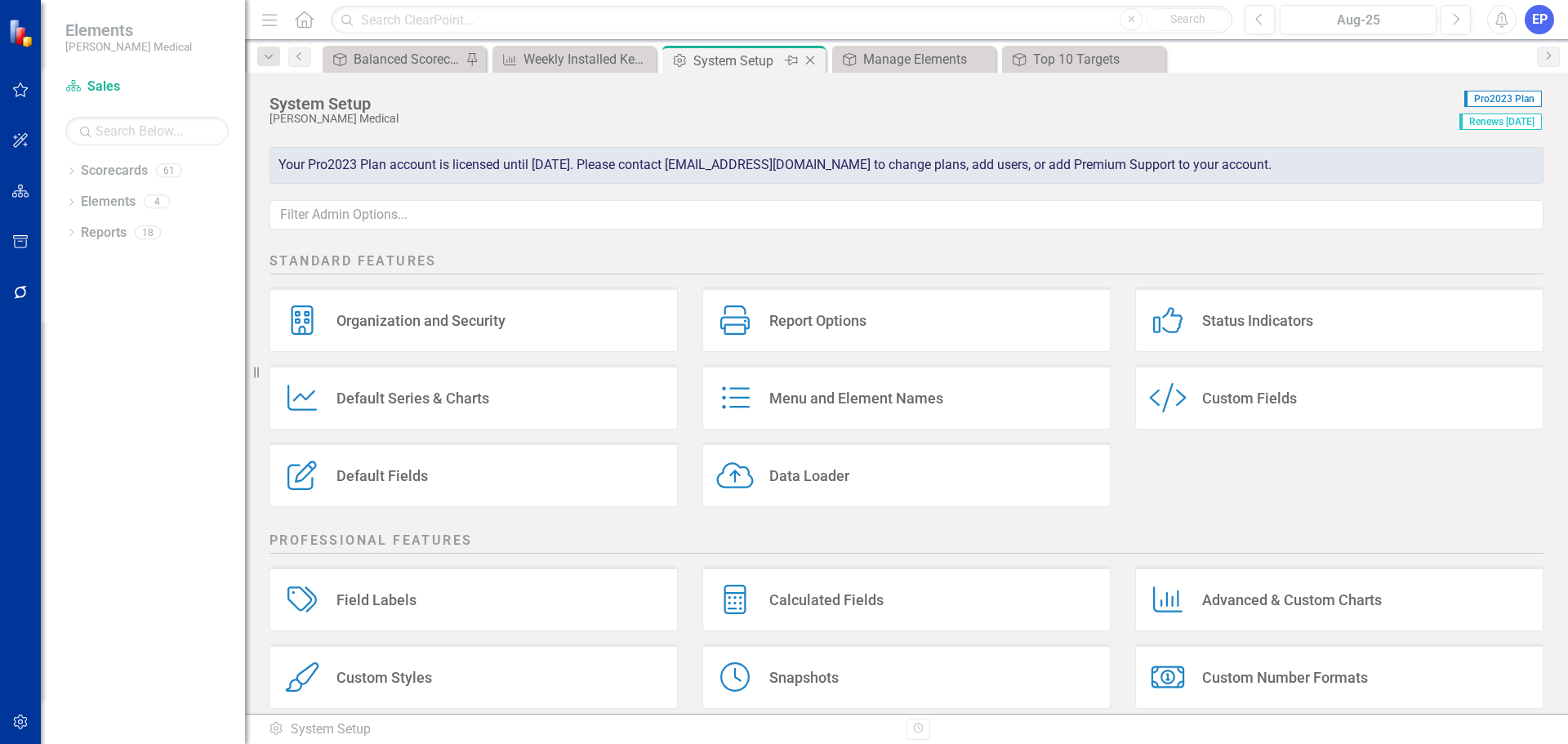
click at [710, 61] on div "System Setup" at bounding box center [737, 61] width 88 height 21
click at [548, 61] on div "Weekly Installed Key Account Sales (YTD & Major TBD)" at bounding box center [577, 59] width 108 height 21
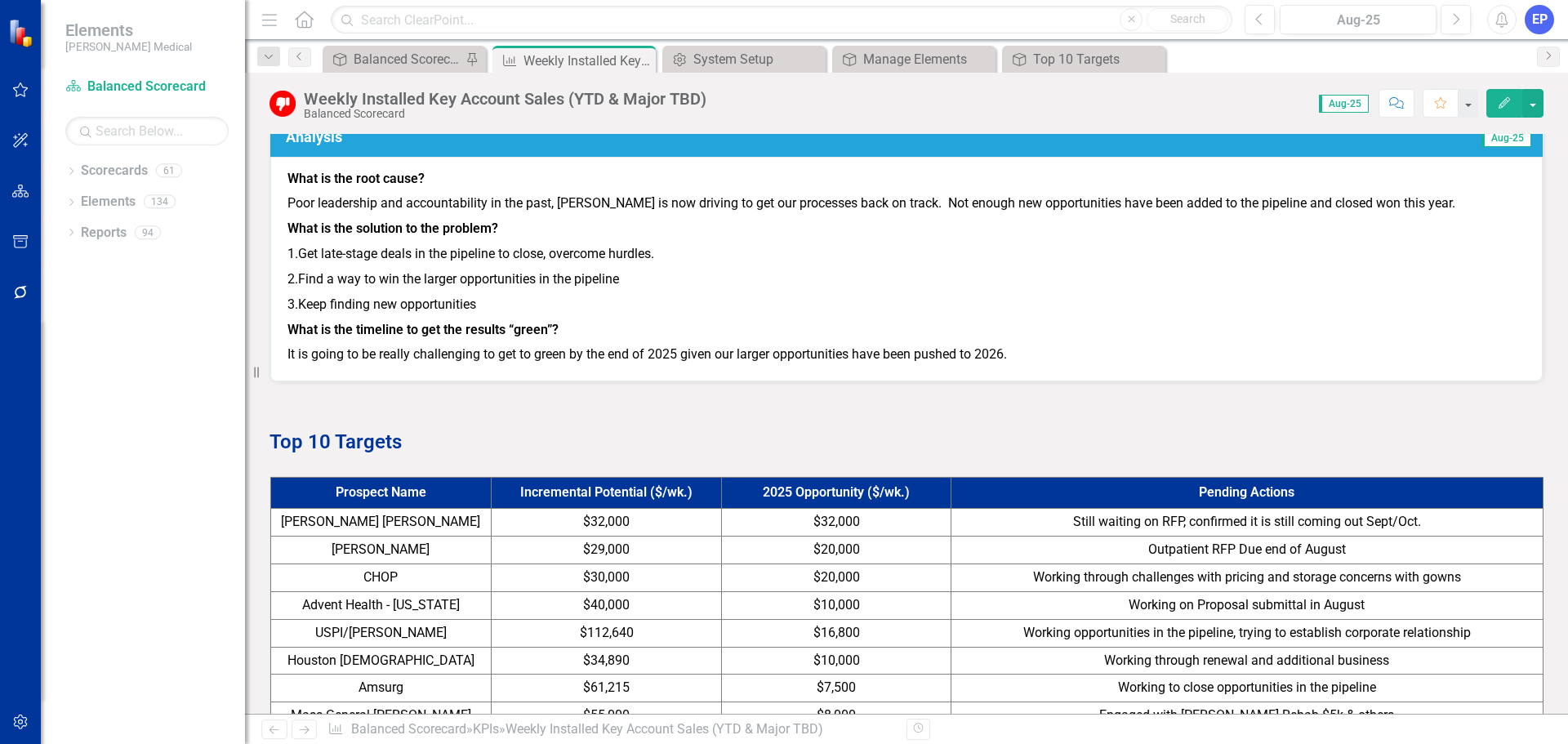
scroll to position [1078, 0]
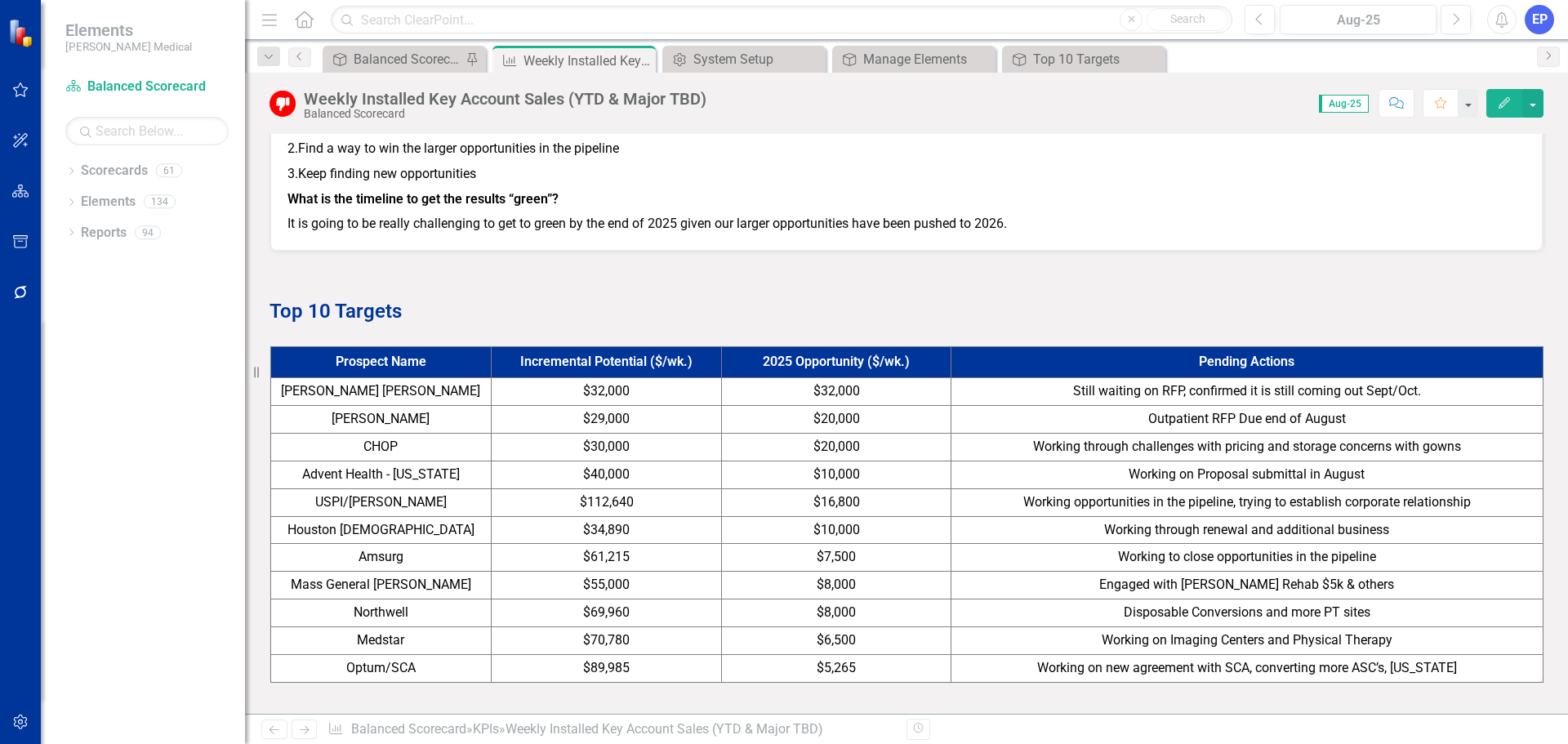
click at [543, 462] on td "$30,000" at bounding box center [607, 448] width 231 height 28
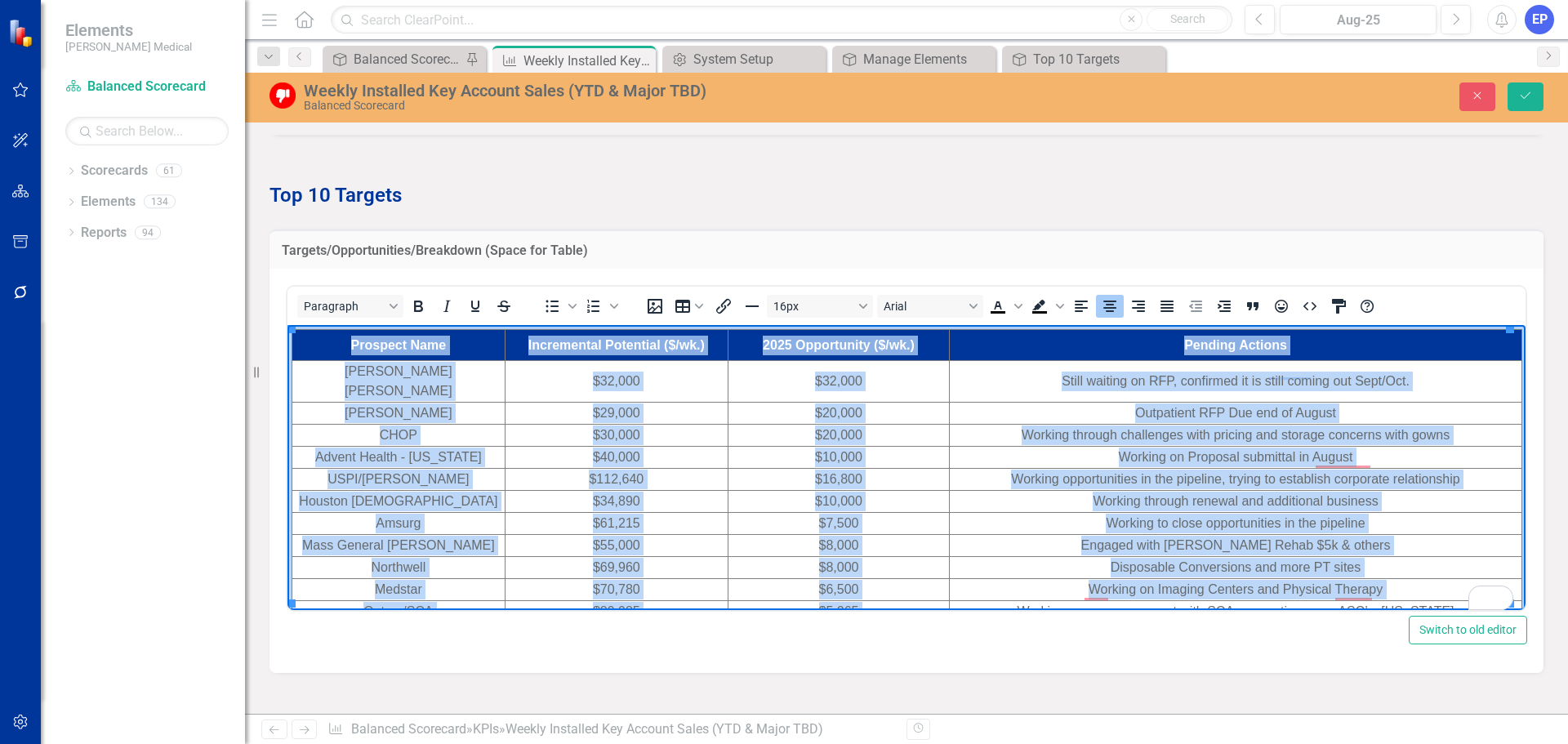
scroll to position [1274, 0]
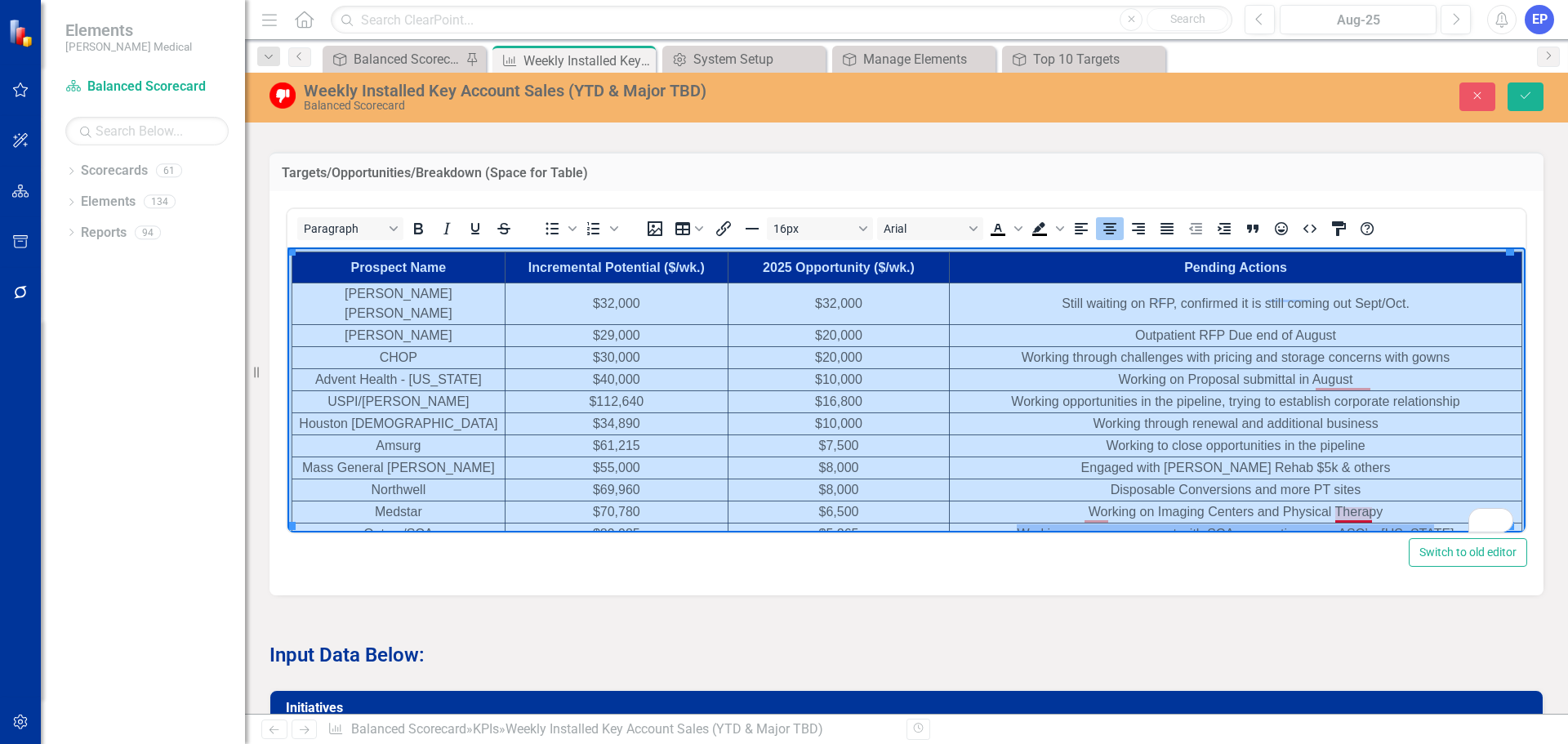
drag, startPoint x: 348, startPoint y: 261, endPoint x: 1363, endPoint y: 518, distance: 1047.0
click at [1363, 518] on tbody "Prospect Name Incremental Potential ($/wk.) 2025 Opportunity ($/wk.) Pending Ac…" at bounding box center [907, 399] width 1230 height 293
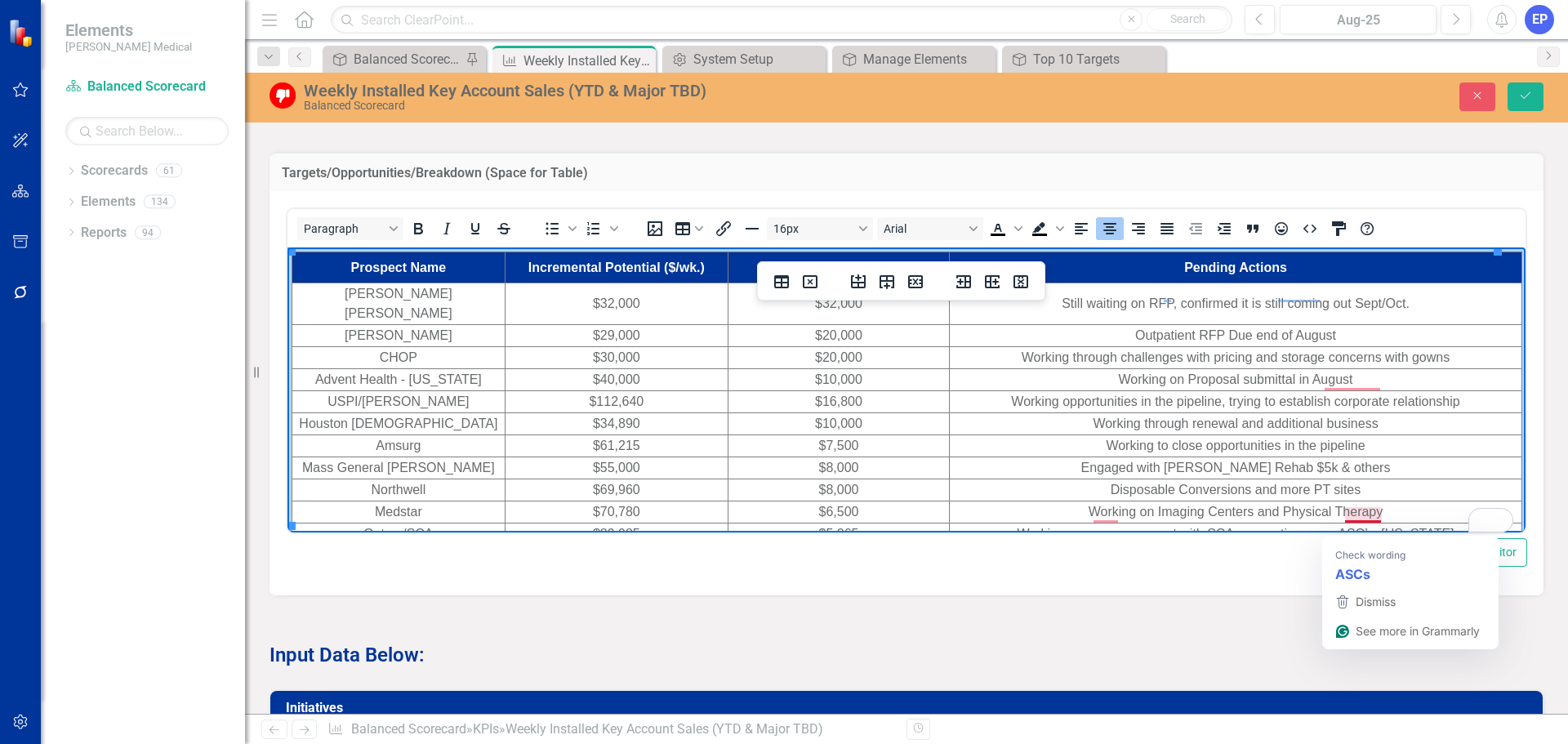
click at [1423, 523] on td "Working on new agreement with SCA, converting more ASC’s, Florida" at bounding box center [1237, 534] width 573 height 22
click at [1029, 458] on td "Engaged with Spaulding Rehab $5k & others" at bounding box center [1237, 468] width 573 height 22
click at [1432, 523] on td "Working on new agreement with SCA, converting more ASC’s, Florida" at bounding box center [1237, 534] width 573 height 22
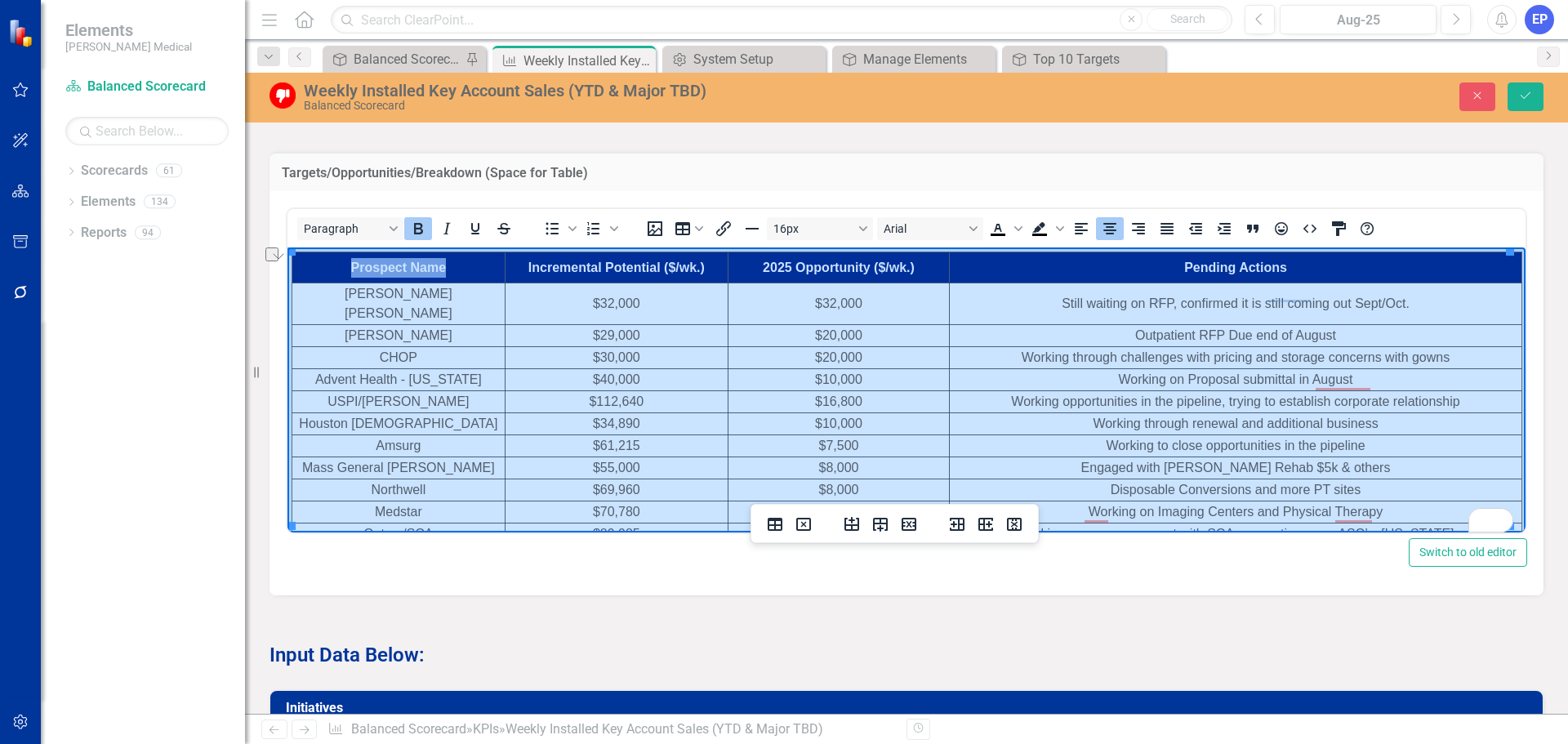
drag, startPoint x: 1440, startPoint y: 511, endPoint x: 354, endPoint y: 266, distance: 1113.3
click at [354, 266] on tbody "Prospect Name Incremental Potential ($/wk.) 2025 Opportunity ($/wk.) Pending Ac…" at bounding box center [907, 399] width 1230 height 293
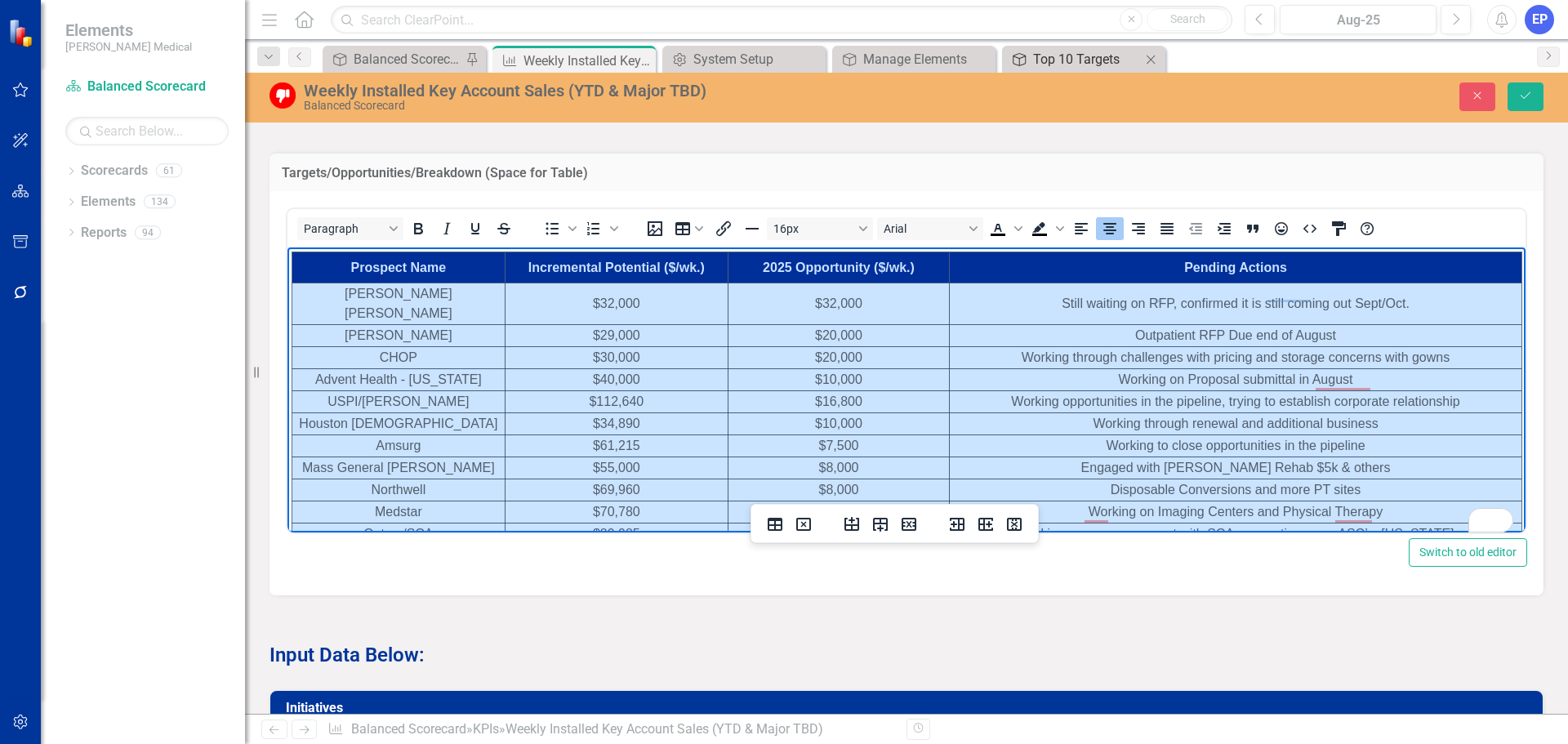
click at [1051, 61] on div "Top 10 Targets" at bounding box center [1087, 59] width 108 height 21
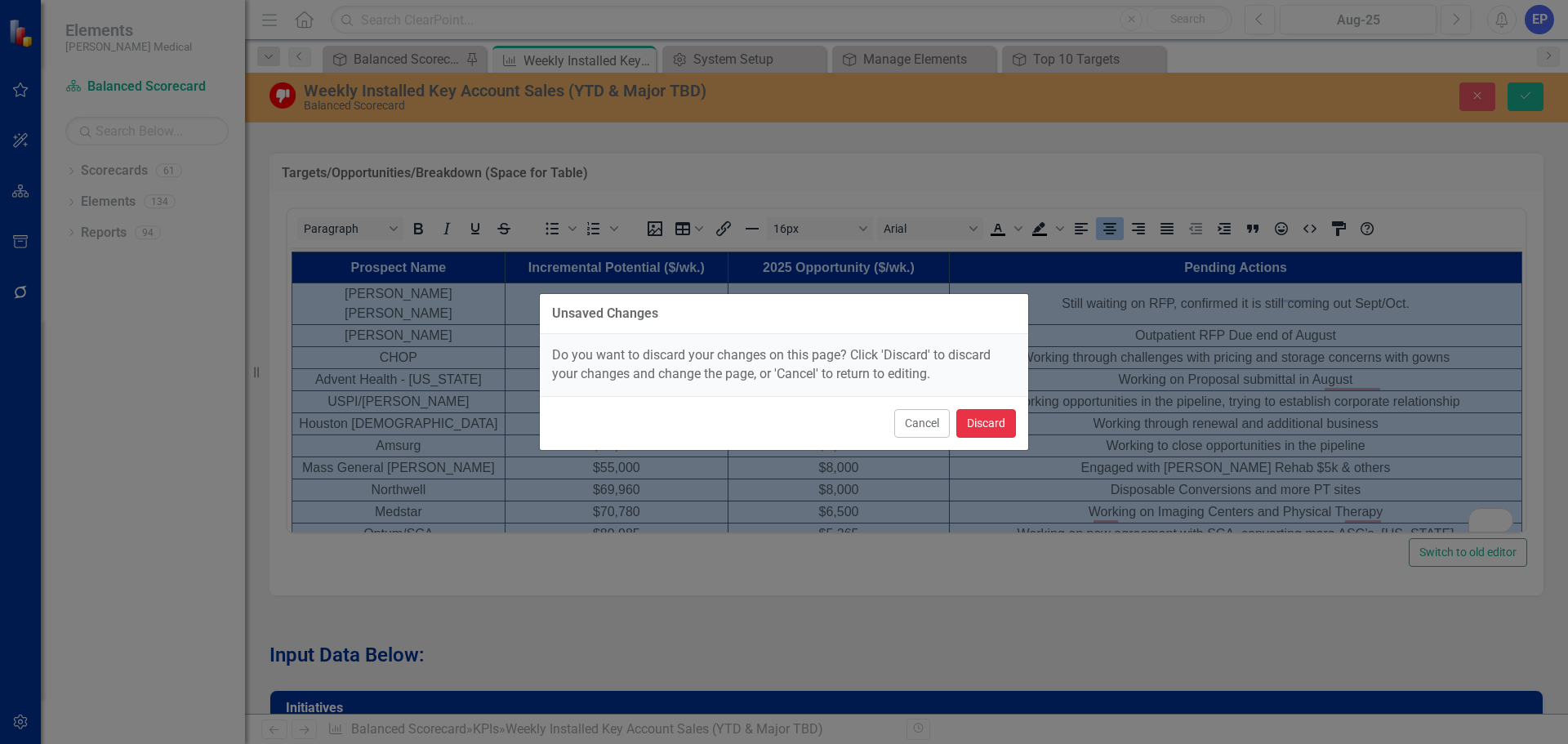
click at [974, 435] on button "Discard" at bounding box center [986, 424] width 60 height 29
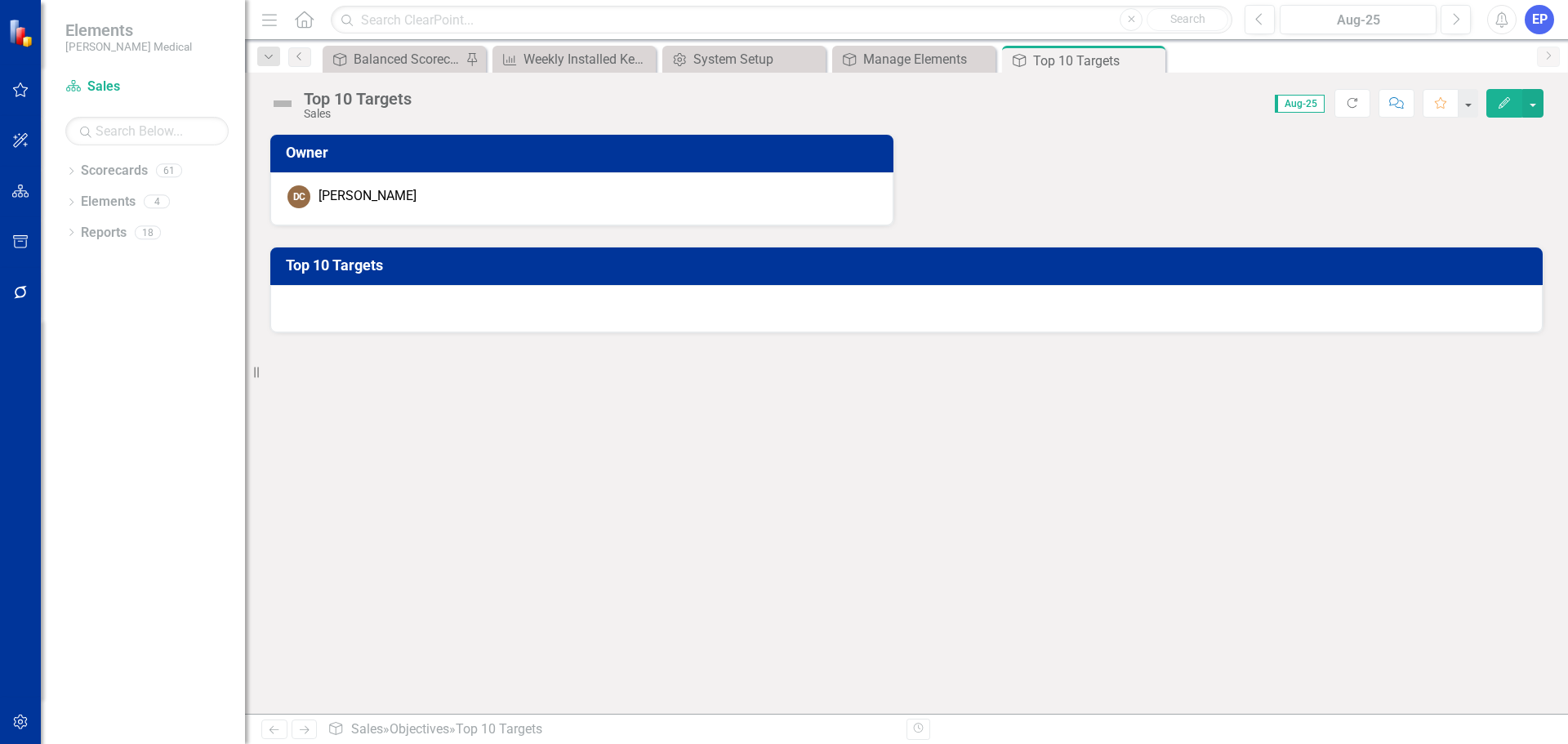
click at [864, 321] on div at bounding box center [907, 308] width 1272 height 48
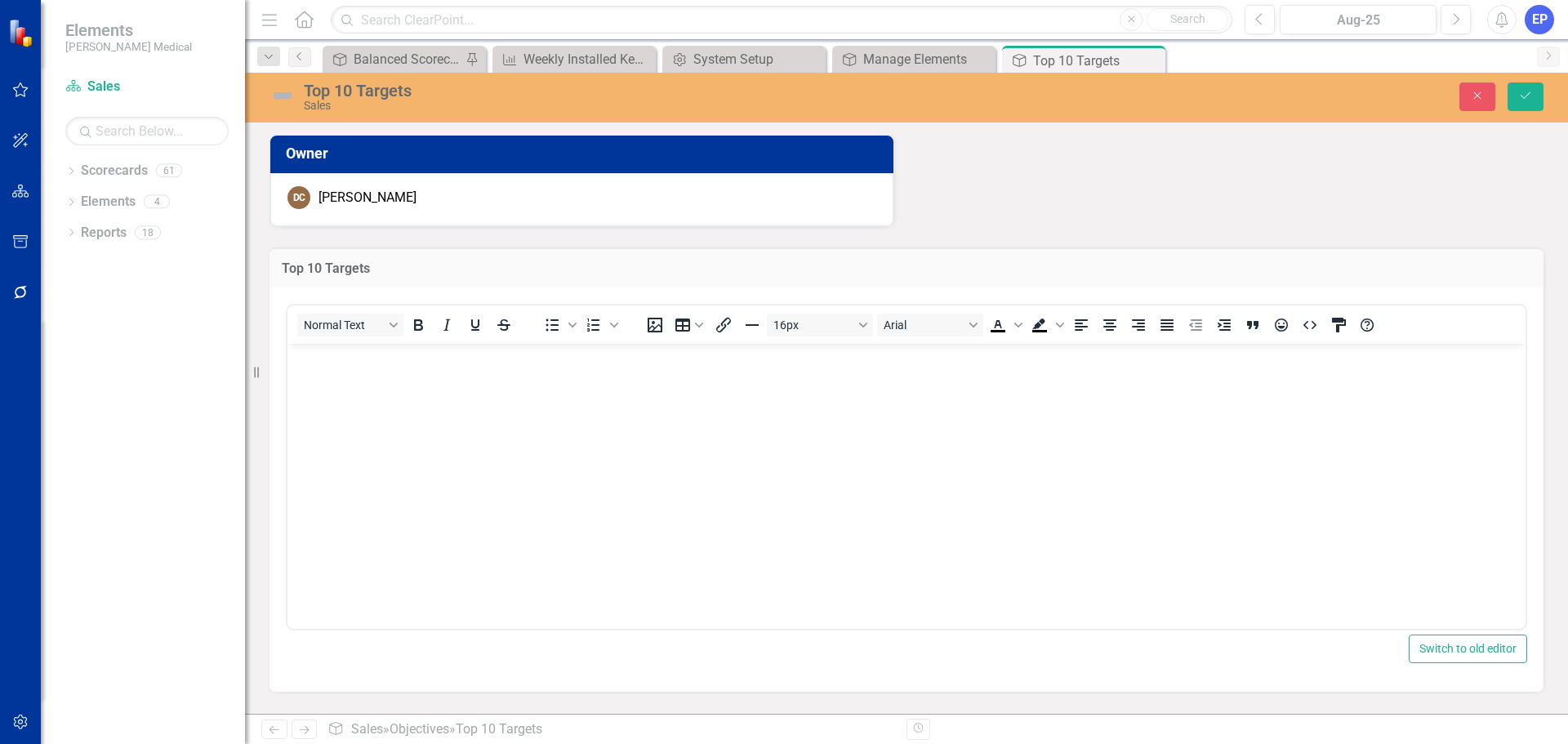
click at [793, 419] on body "Rich Text Area. Press ALT-0 for help." at bounding box center [906, 465] width 1238 height 245
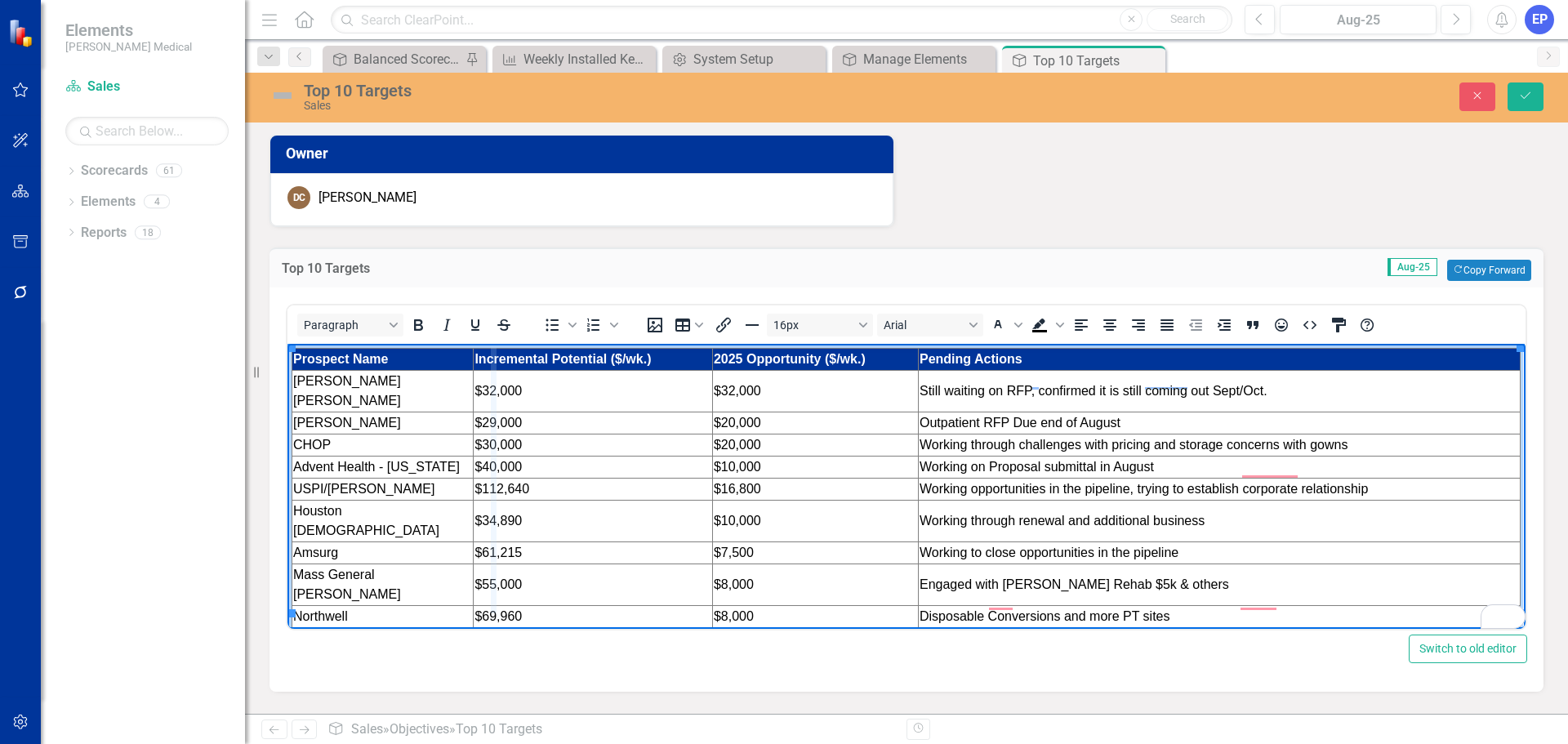
drag, startPoint x: 473, startPoint y: 366, endPoint x: 499, endPoint y: 366, distance: 26.0
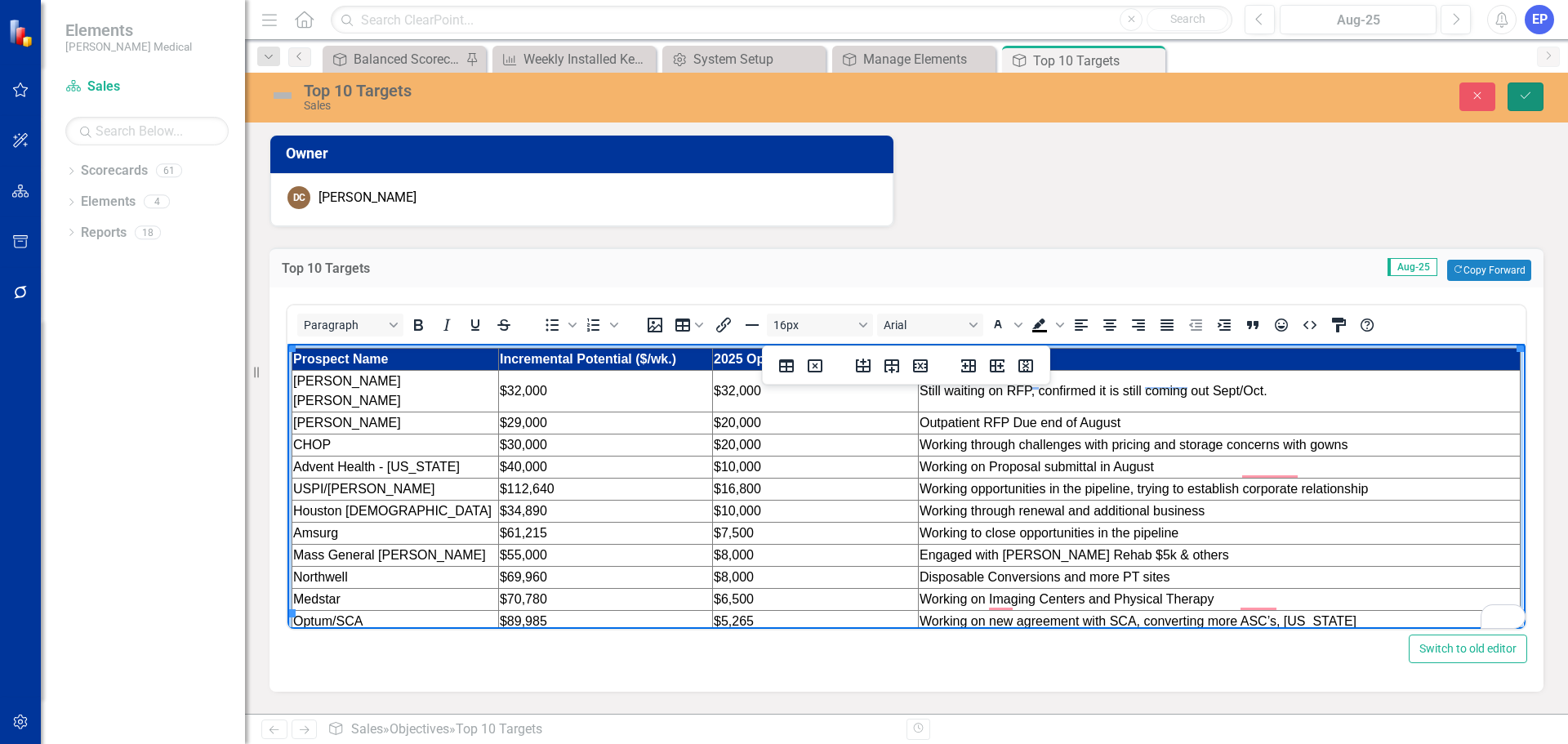
click at [1525, 89] on button "Save" at bounding box center [1525, 96] width 36 height 29
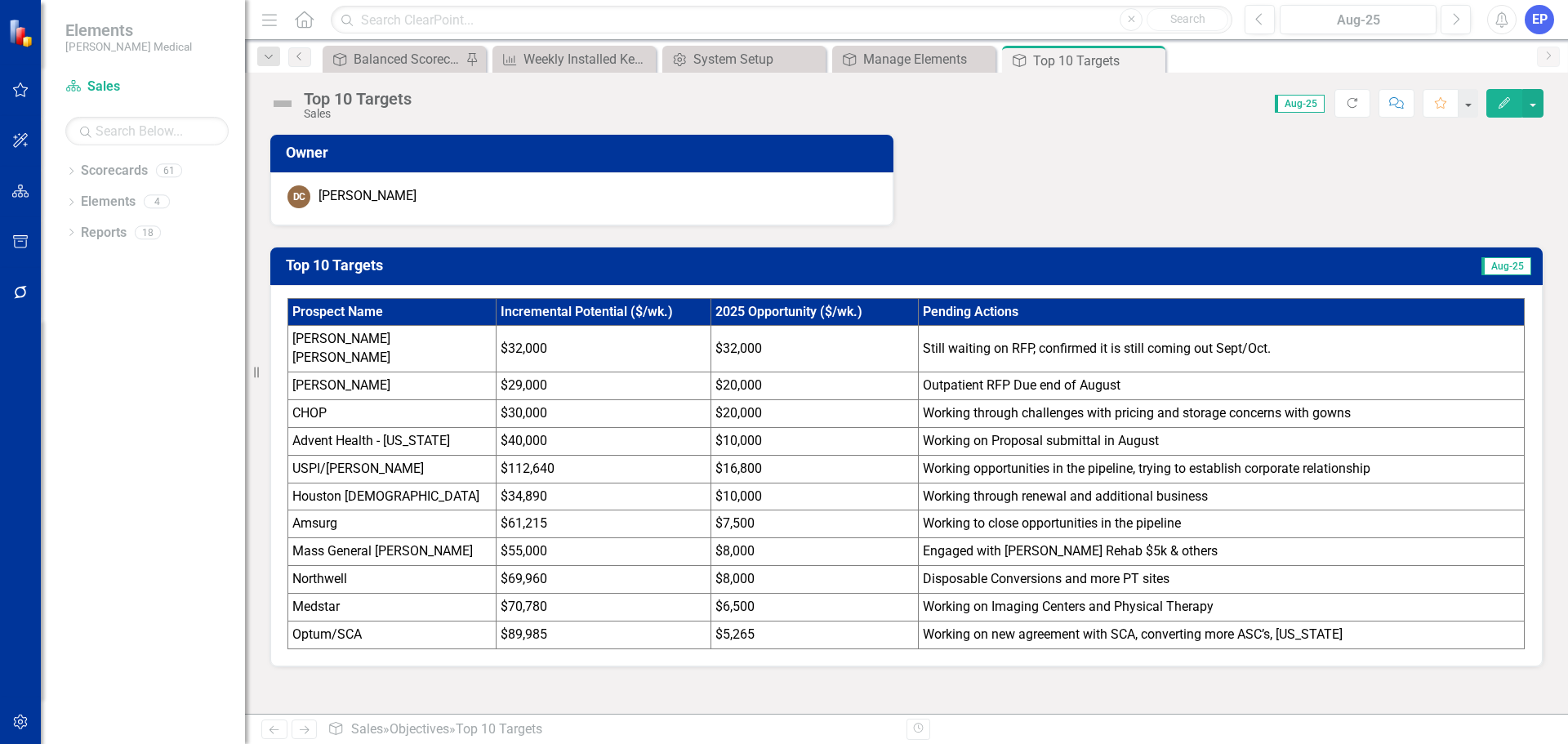
click at [1171, 378] on td "Outpatient RFP Due end of August" at bounding box center [1222, 386] width 606 height 28
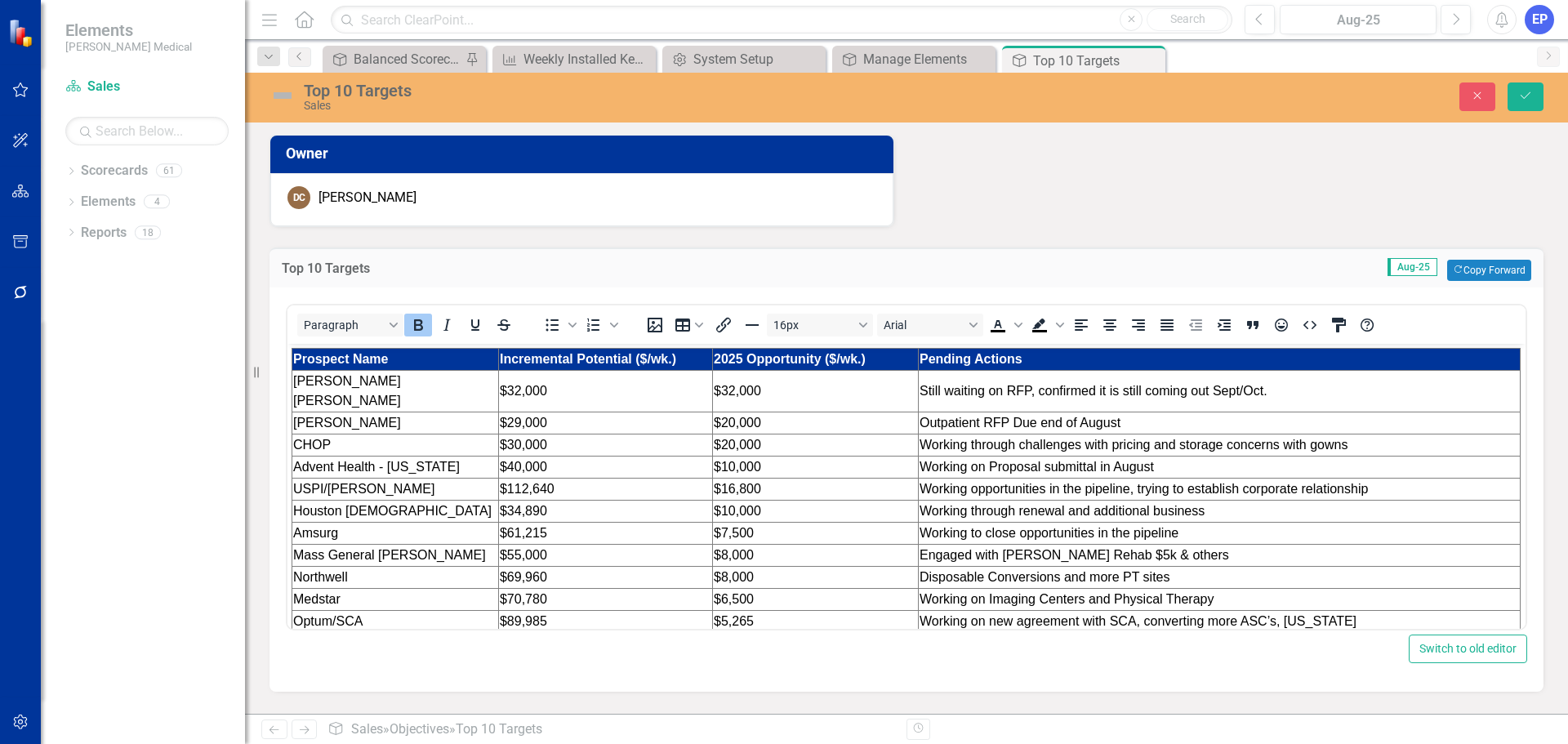
click at [403, 381] on td "[PERSON_NAME] [PERSON_NAME]" at bounding box center [396, 392] width 207 height 42
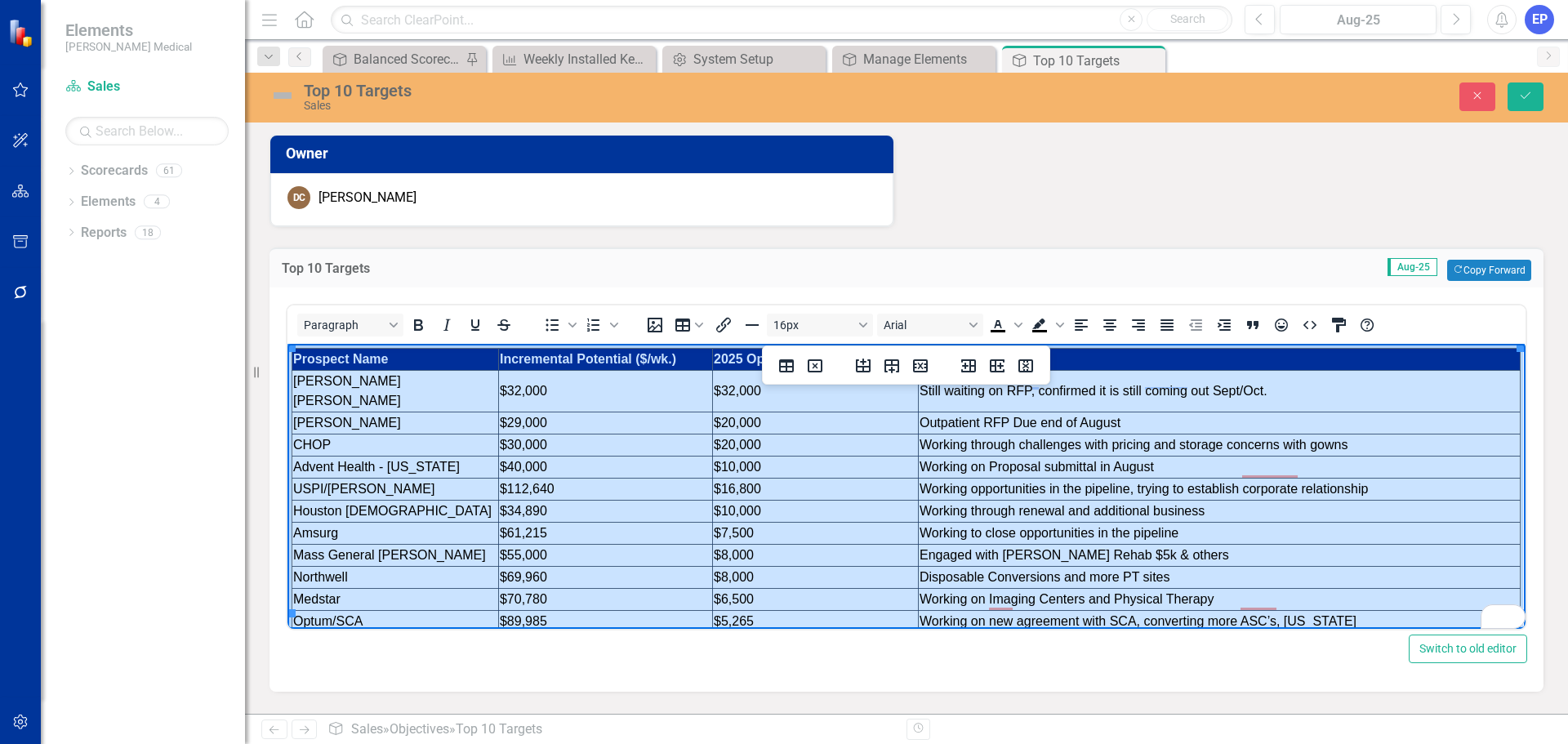
drag, startPoint x: 344, startPoint y: 355, endPoint x: 1133, endPoint y: 605, distance: 827.7
click at [1133, 605] on tbody "Prospect Name Incremental Potential ($/wk.) 2025 Opportunity ($/wk.) Pending Ac…" at bounding box center [907, 491] width 1229 height 285
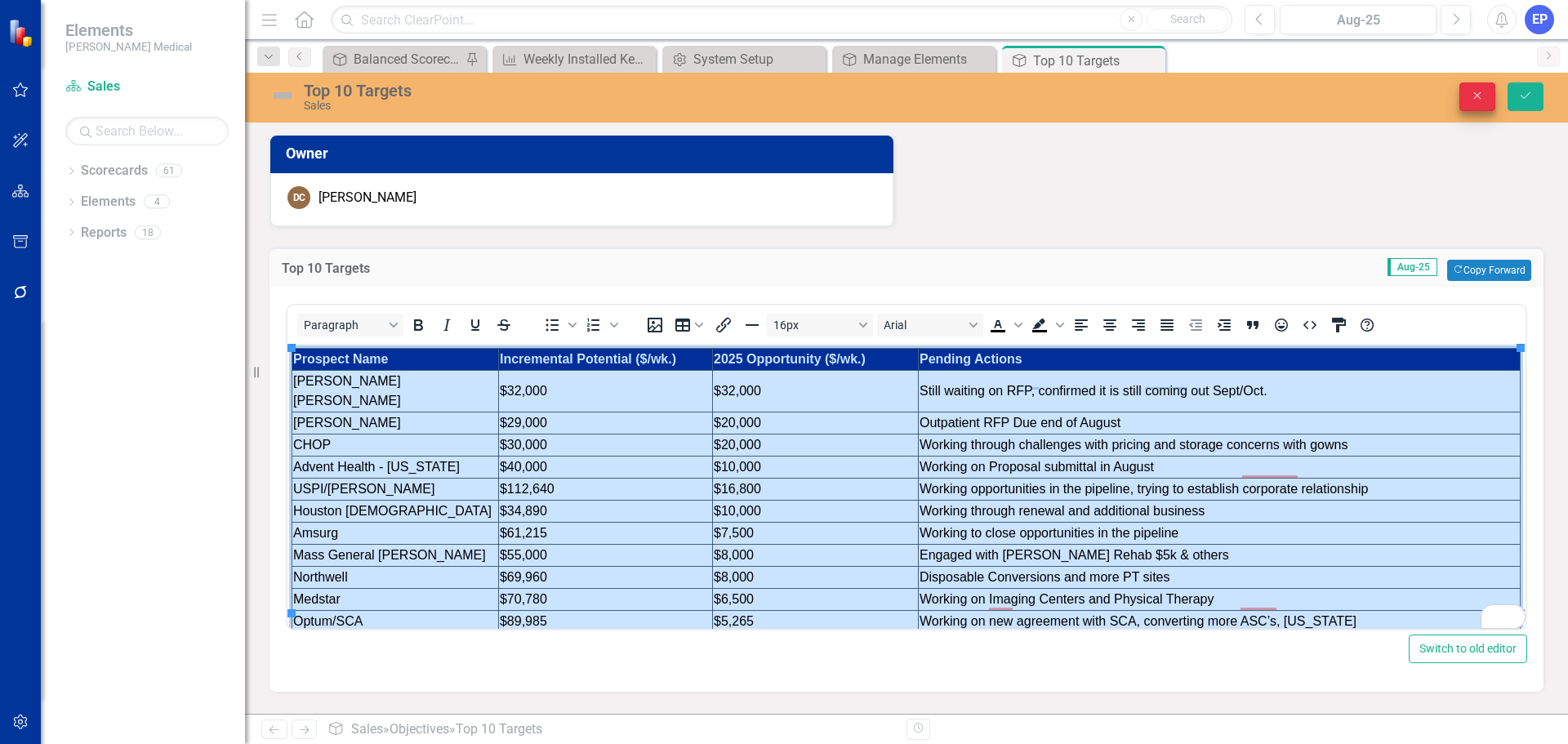
click at [1481, 93] on icon "Close" at bounding box center [1477, 95] width 15 height 11
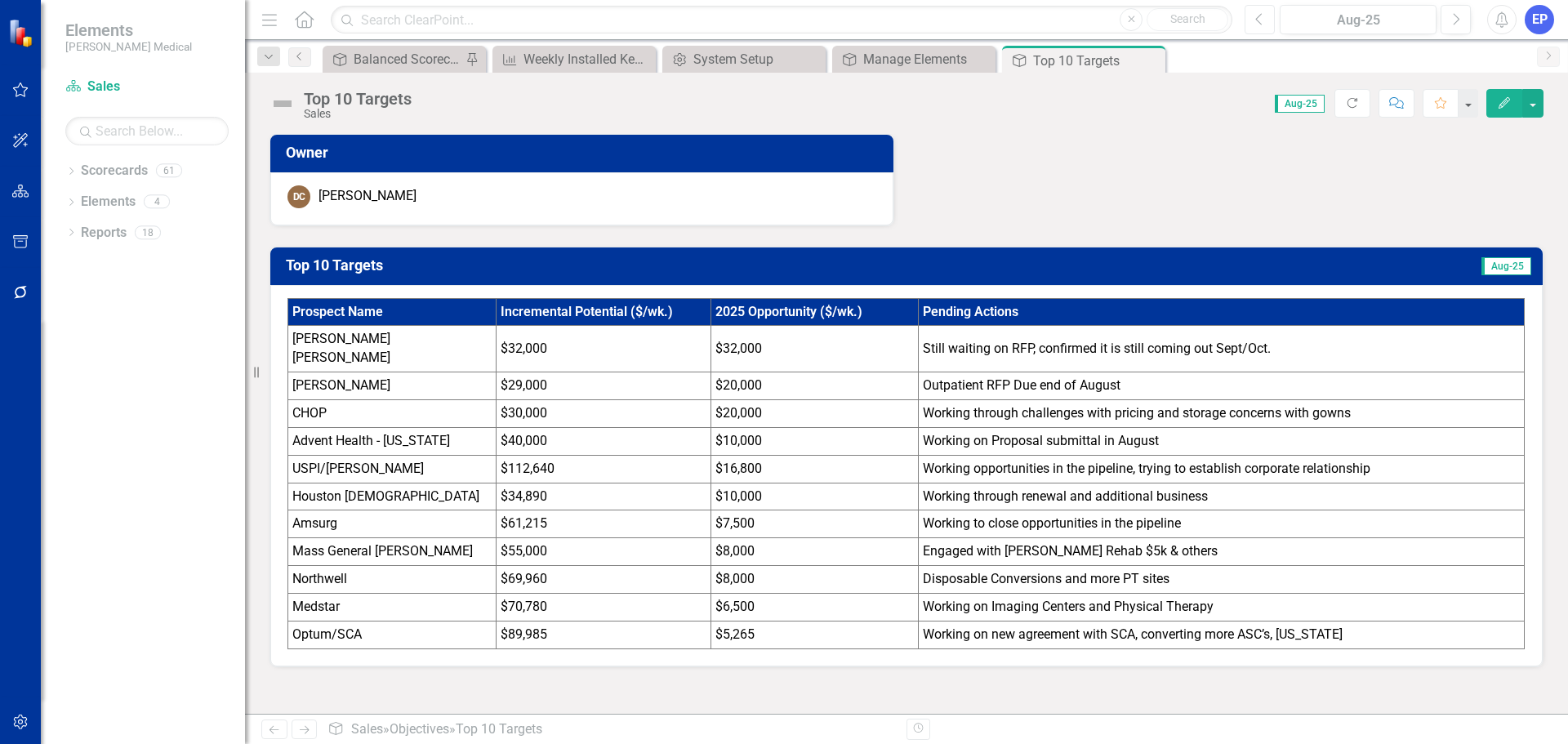
click at [1254, 16] on button "Previous" at bounding box center [1259, 20] width 30 height 30
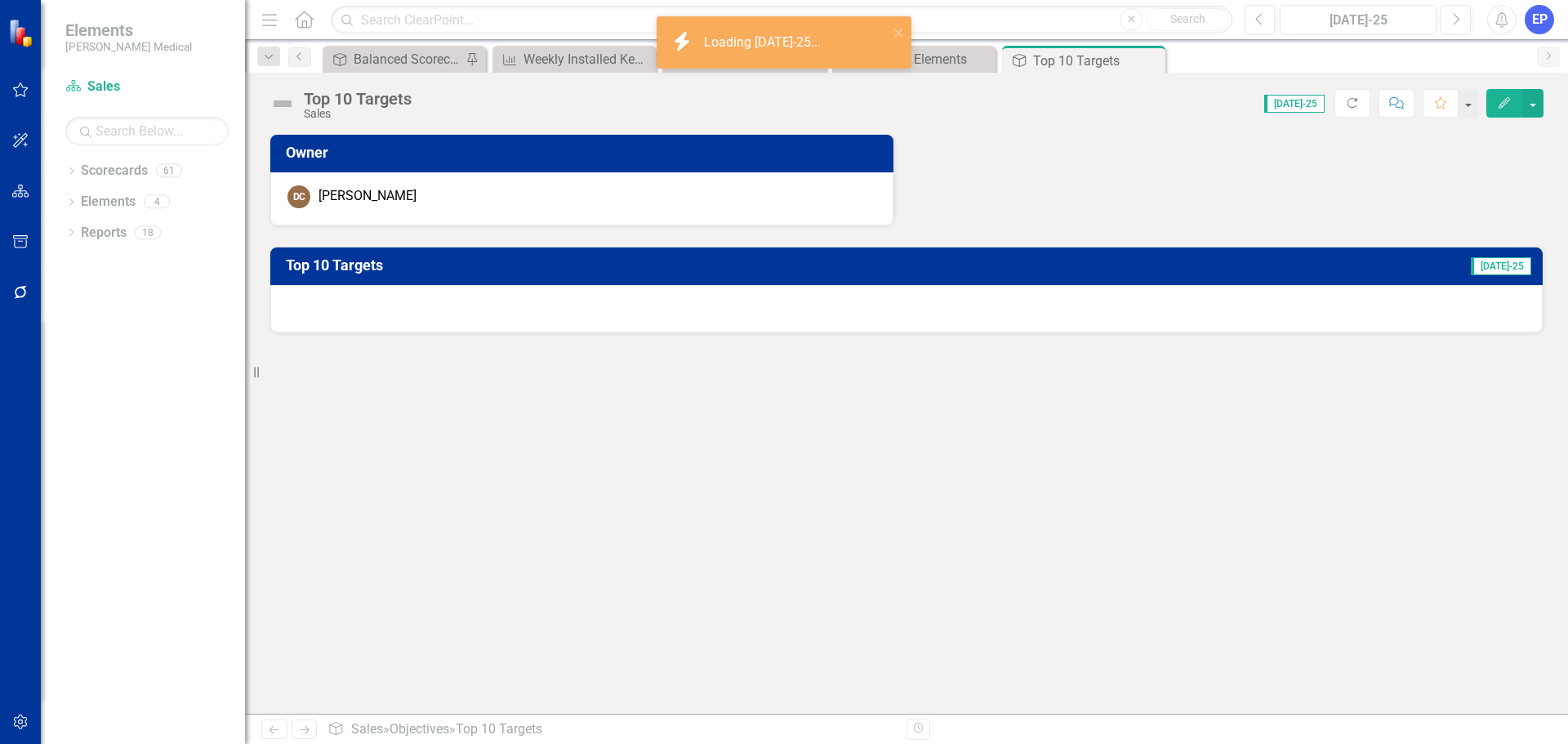
click at [840, 309] on div at bounding box center [907, 308] width 1272 height 48
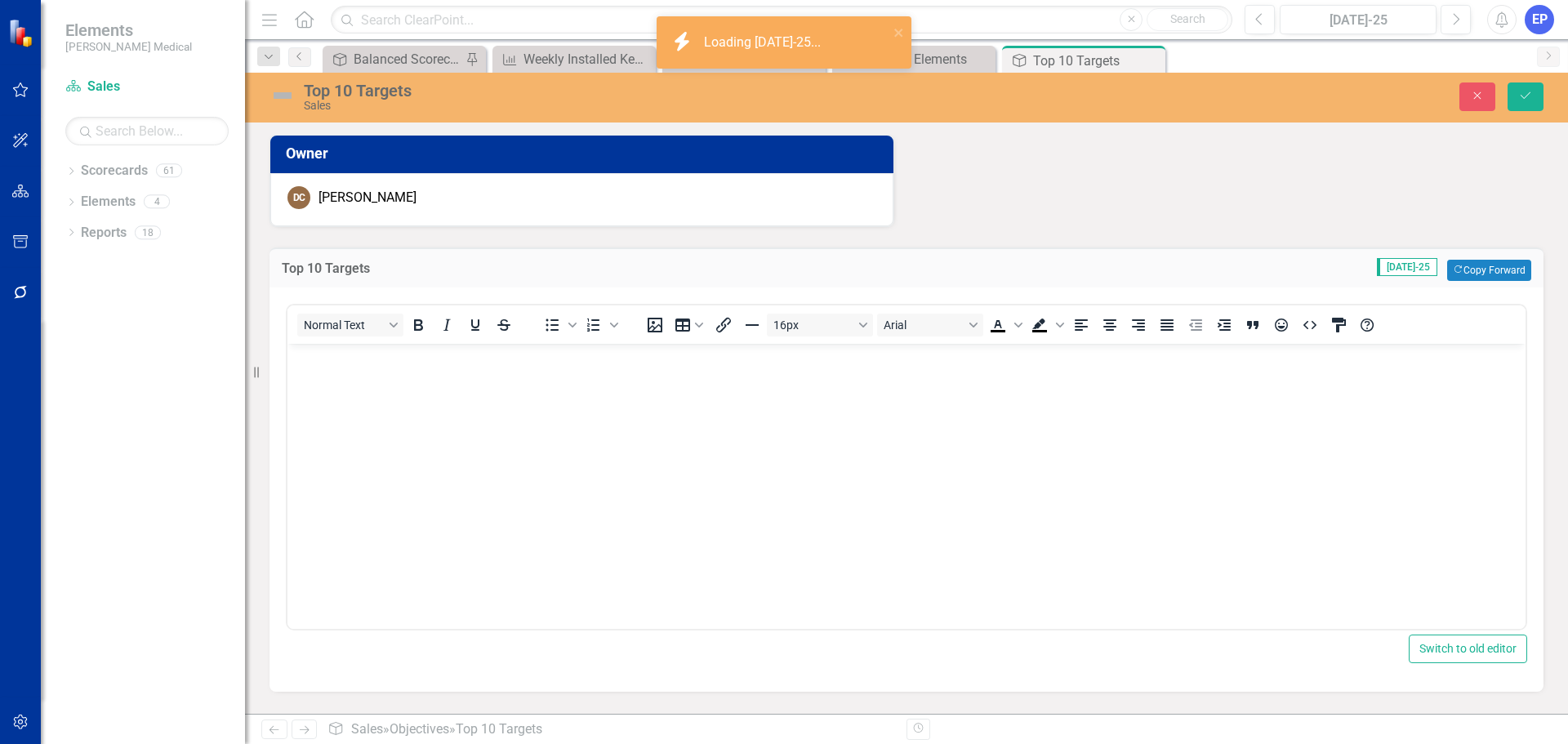
click at [816, 418] on body "Rich Text Area. Press ALT-0 for help." at bounding box center [906, 466] width 1238 height 245
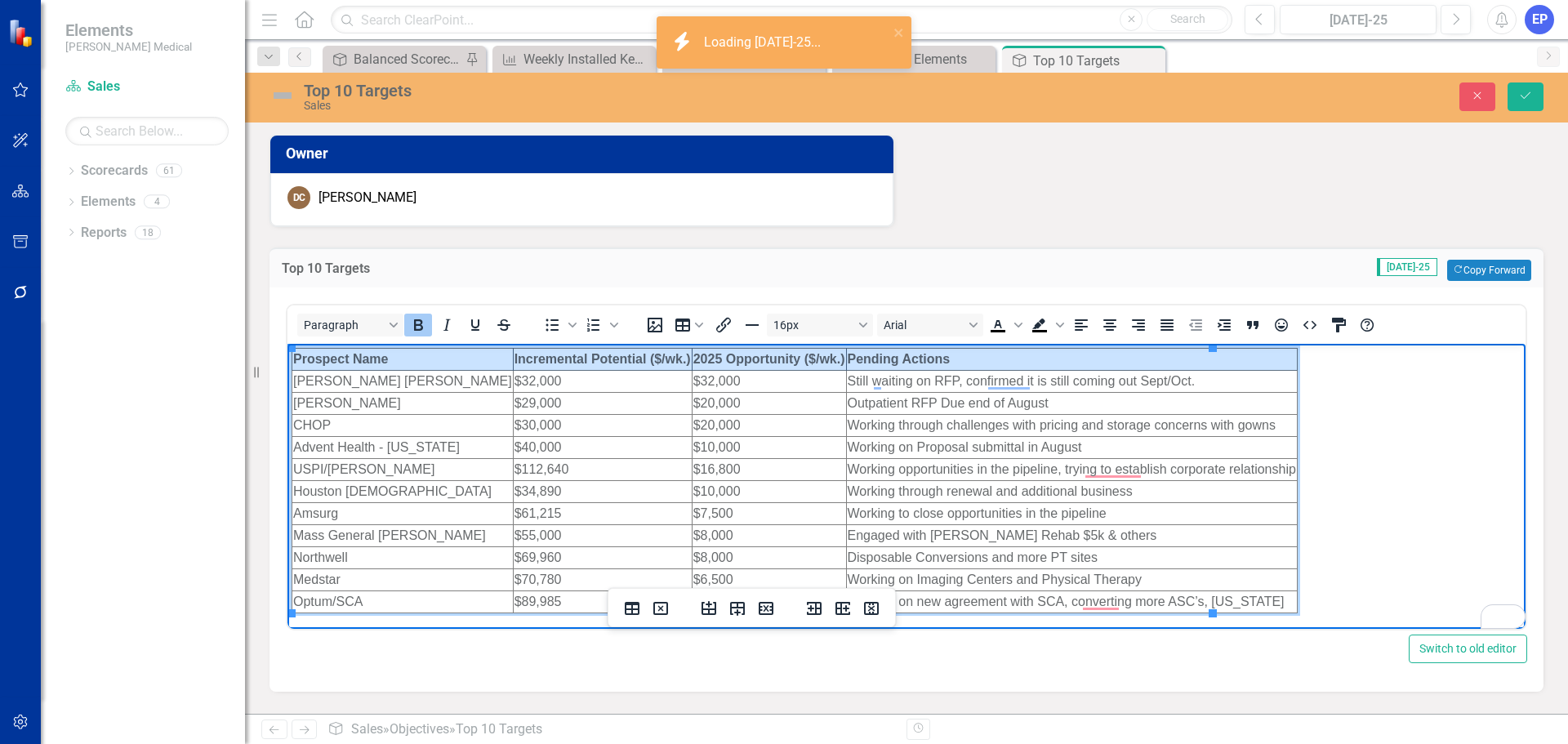
drag, startPoint x: 930, startPoint y: 357, endPoint x: 376, endPoint y: 361, distance: 554.0
click at [376, 361] on tr "Prospect Name Incremental Potential ($/wk.) 2025 Opportunity ($/wk.) Pending Ac…" at bounding box center [795, 359] width 1006 height 22
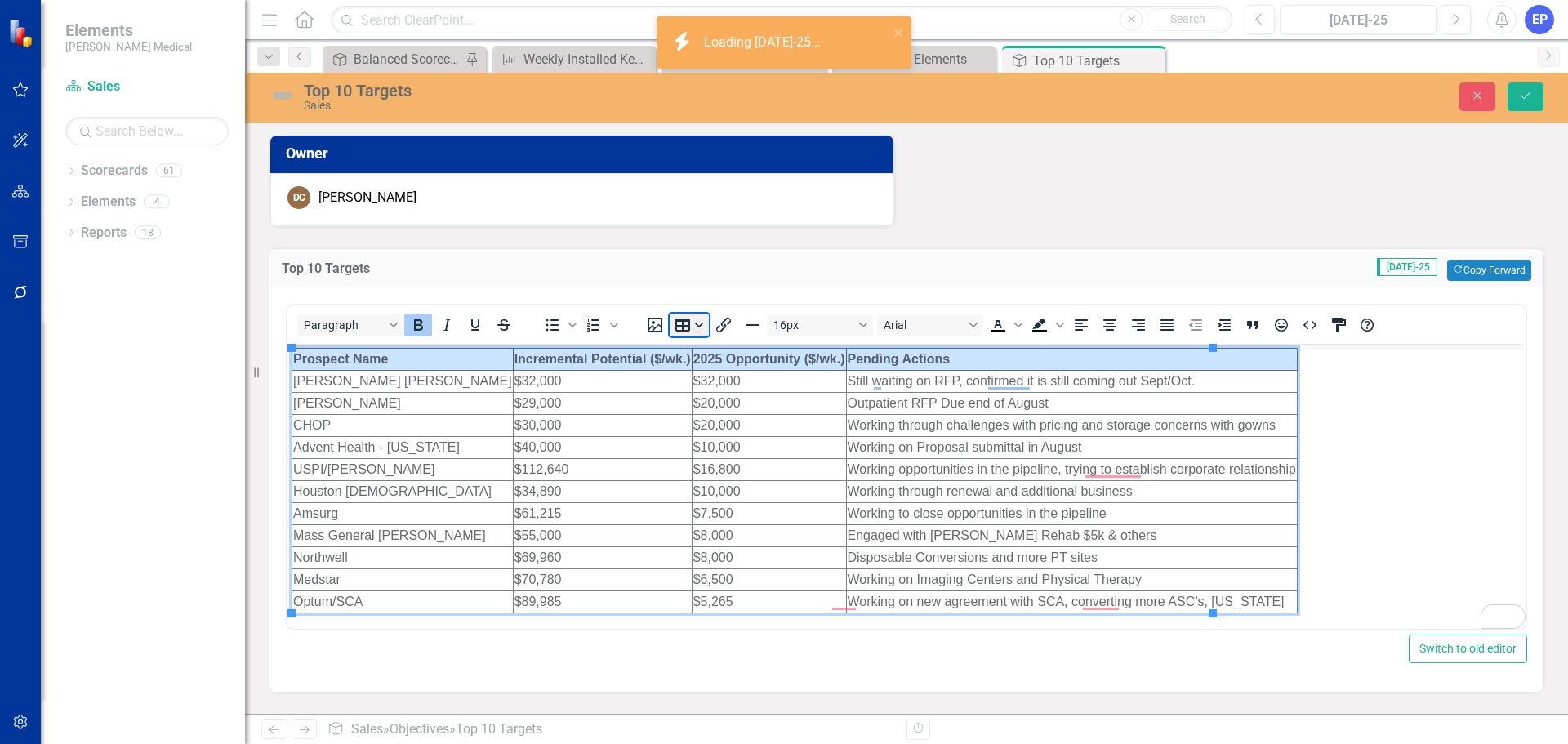
click at [688, 326] on button "Table" at bounding box center [689, 325] width 39 height 23
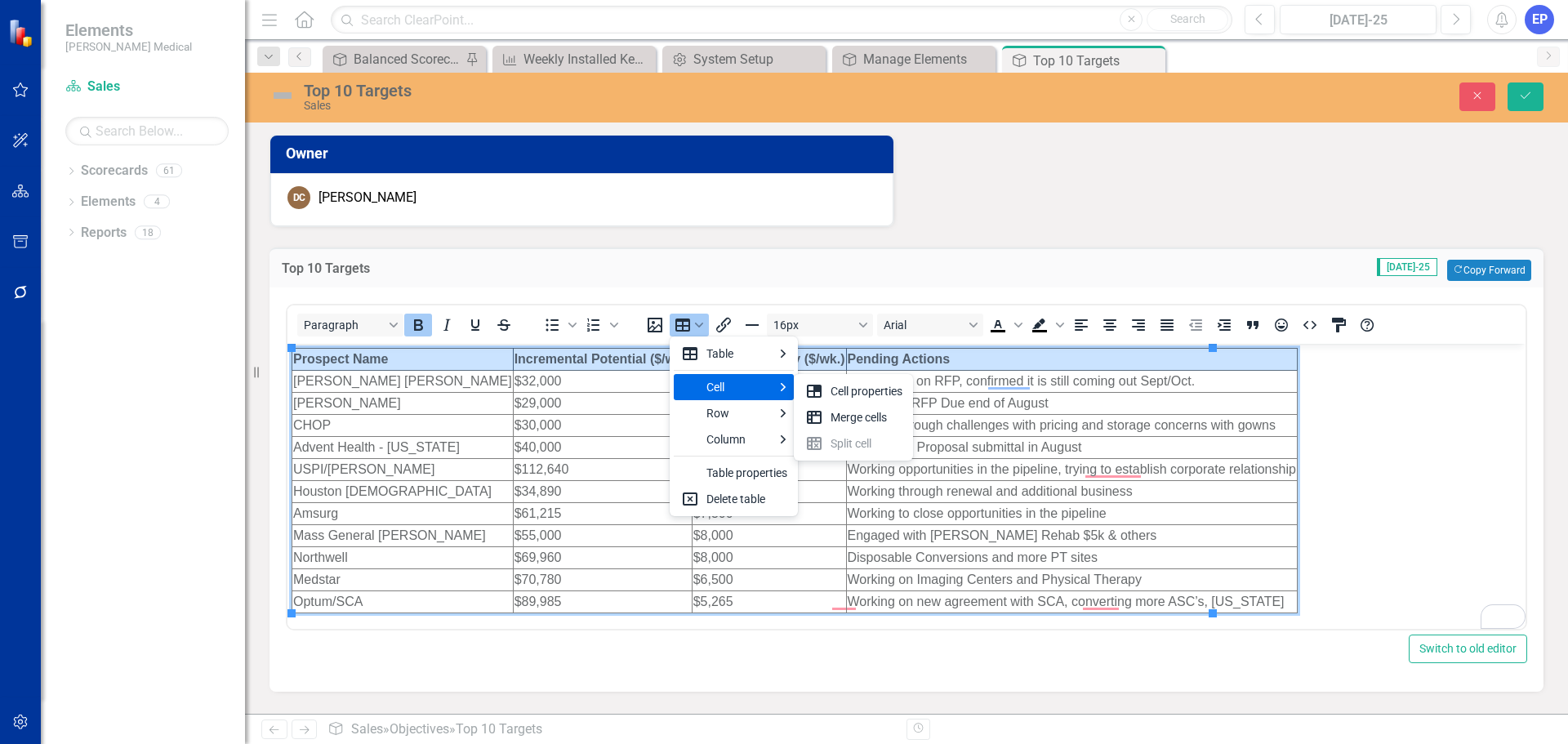
click at [712, 388] on div "Cell" at bounding box center [739, 387] width 66 height 20
click at [840, 390] on div "Cell properties" at bounding box center [866, 392] width 72 height 20
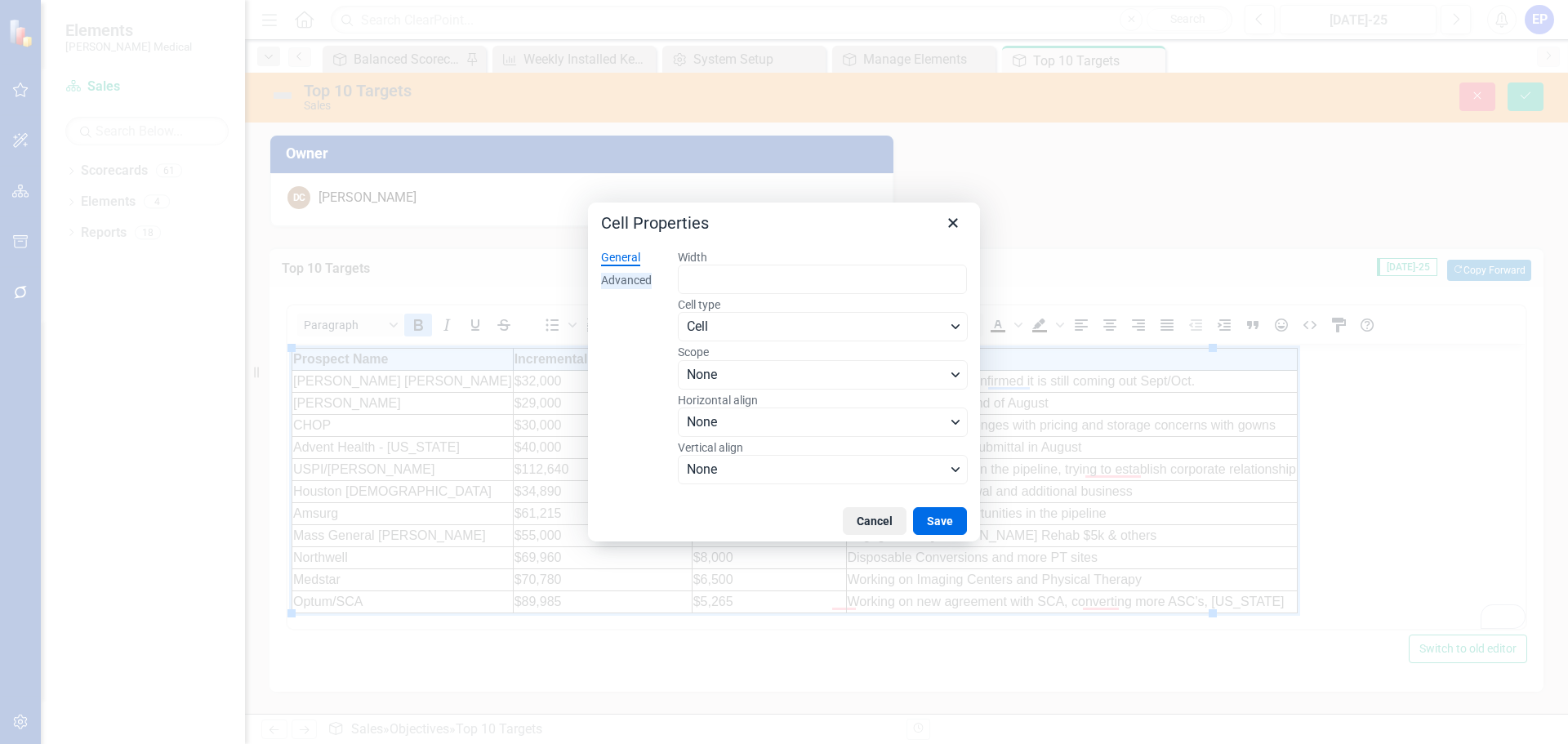
click at [639, 273] on div "Advanced" at bounding box center [627, 280] width 50 height 16
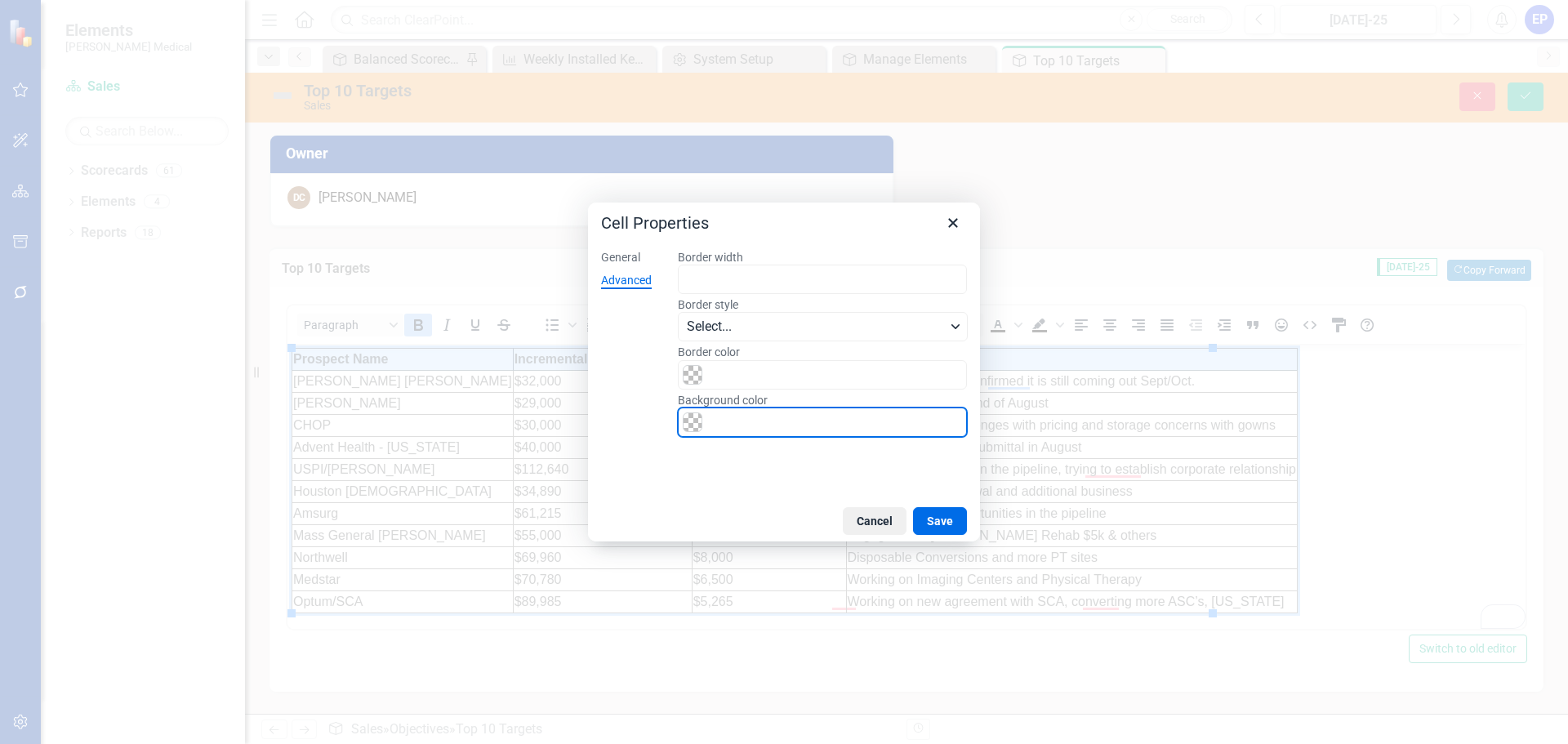
click at [723, 425] on input "Background color" at bounding box center [822, 423] width 289 height 30
click at [692, 421] on span "Color swatch" at bounding box center [692, 422] width 20 height 20
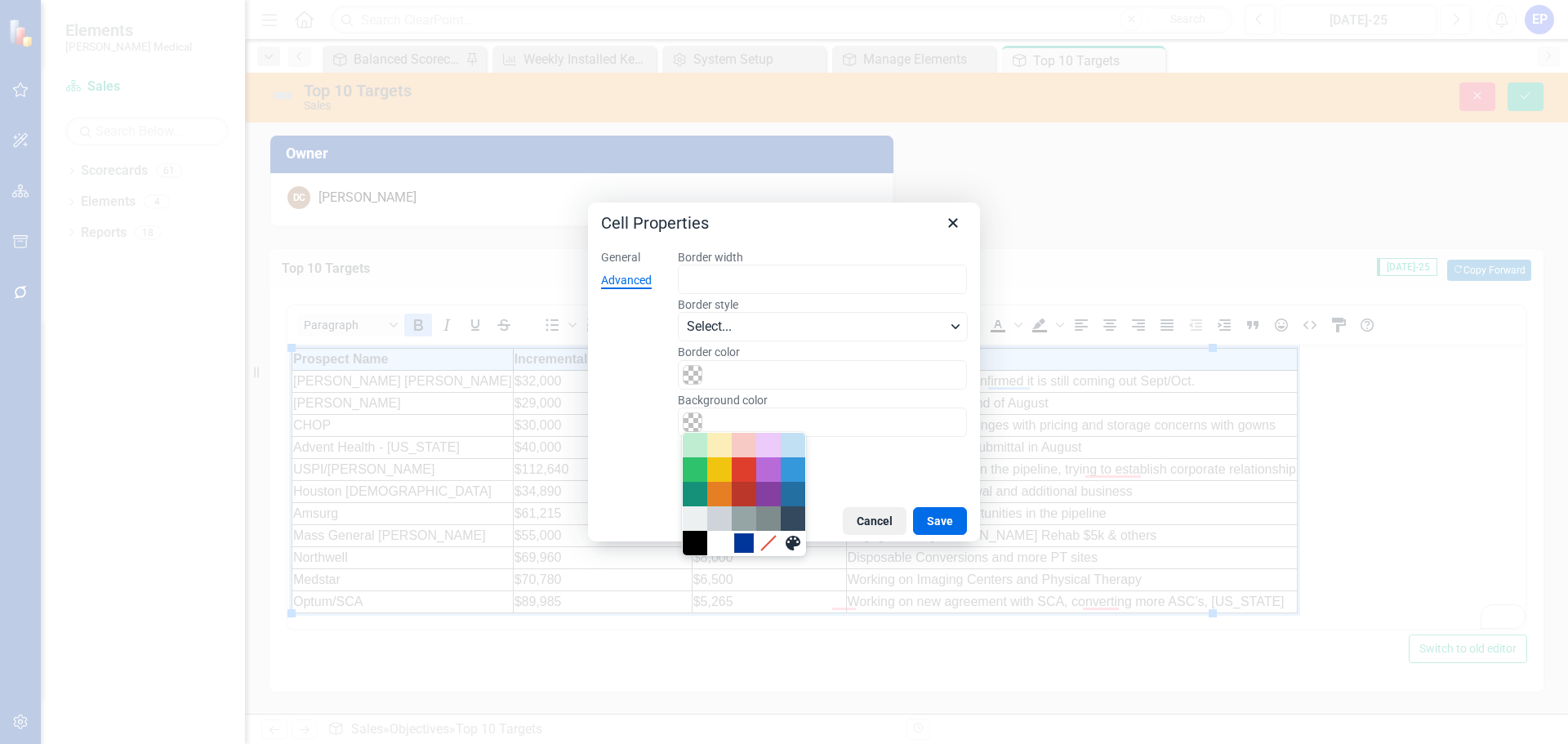
click at [741, 543] on div "#00359A" at bounding box center [744, 543] width 20 height 20
type input "#00359A"
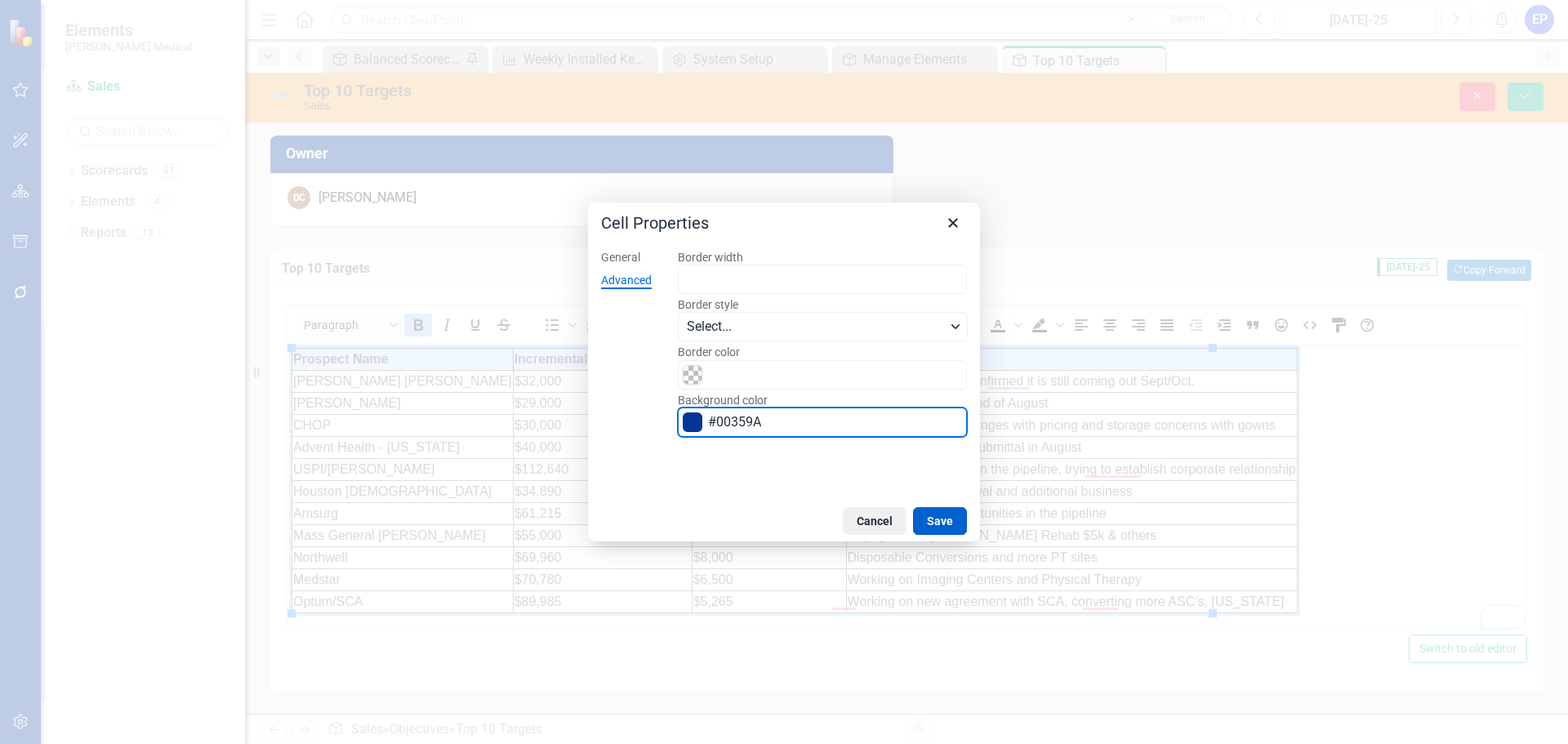
click at [928, 530] on button "Save" at bounding box center [940, 522] width 54 height 28
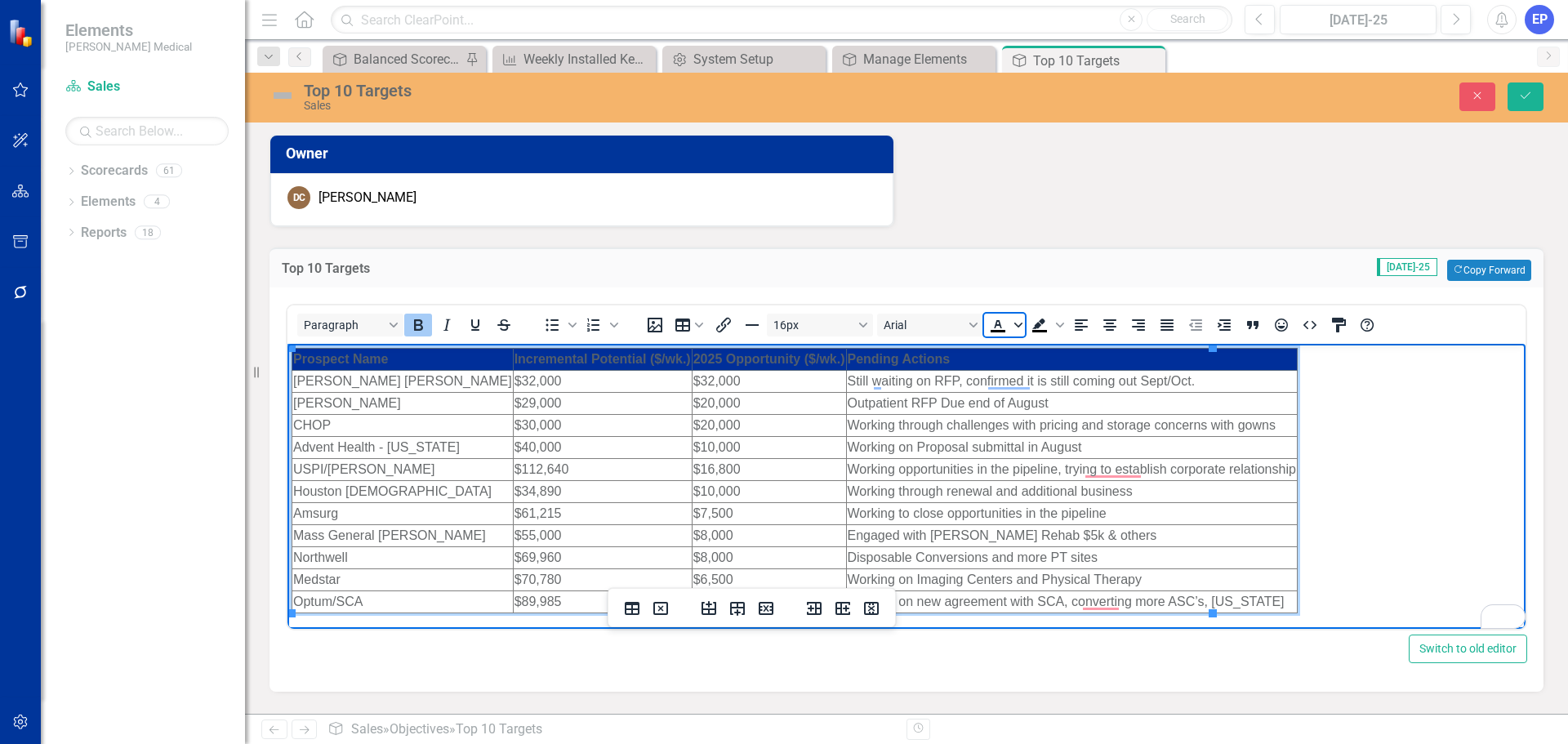
click at [1021, 321] on icon "Text color Black" at bounding box center [1018, 325] width 8 height 8
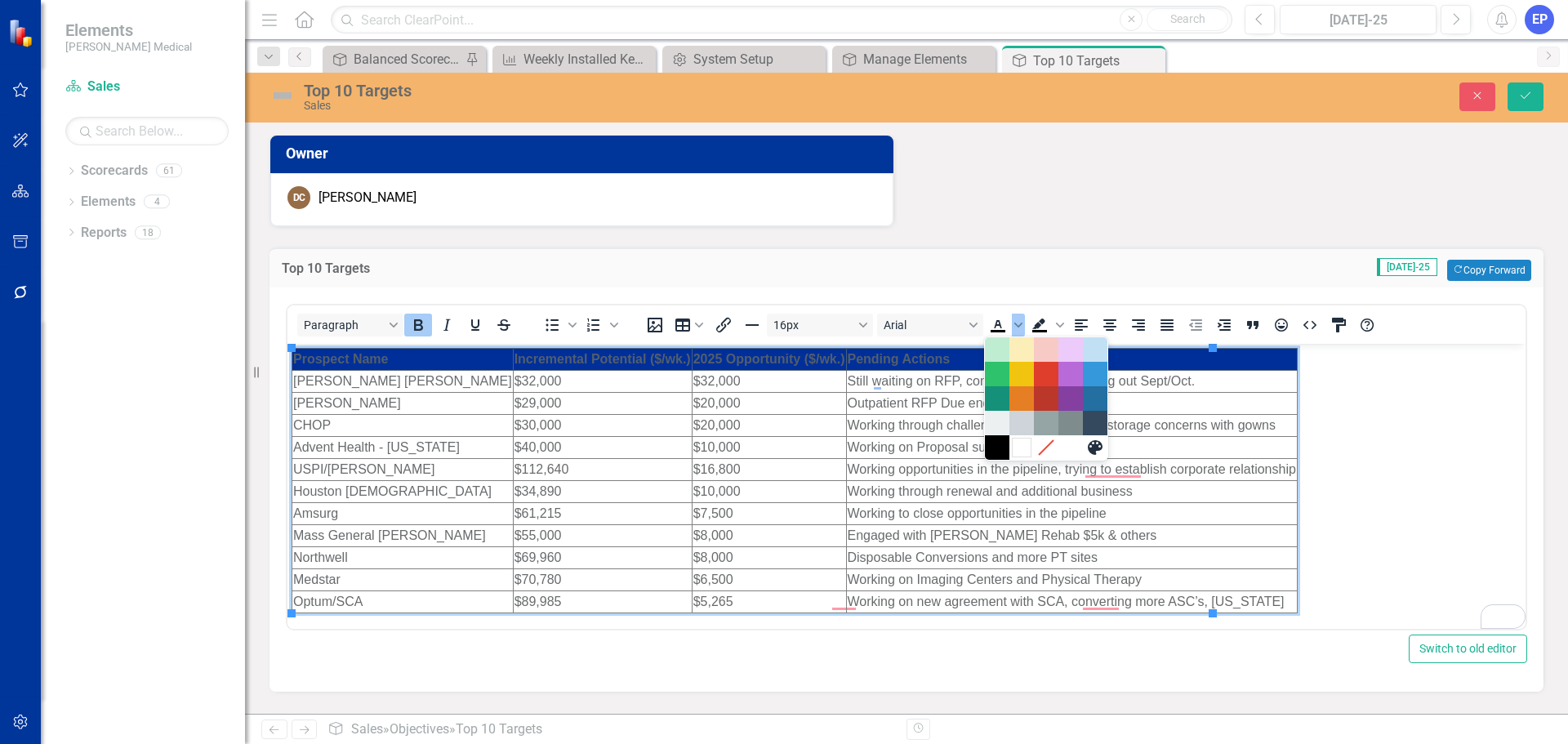
click at [1013, 445] on div "White" at bounding box center [1021, 447] width 20 height 20
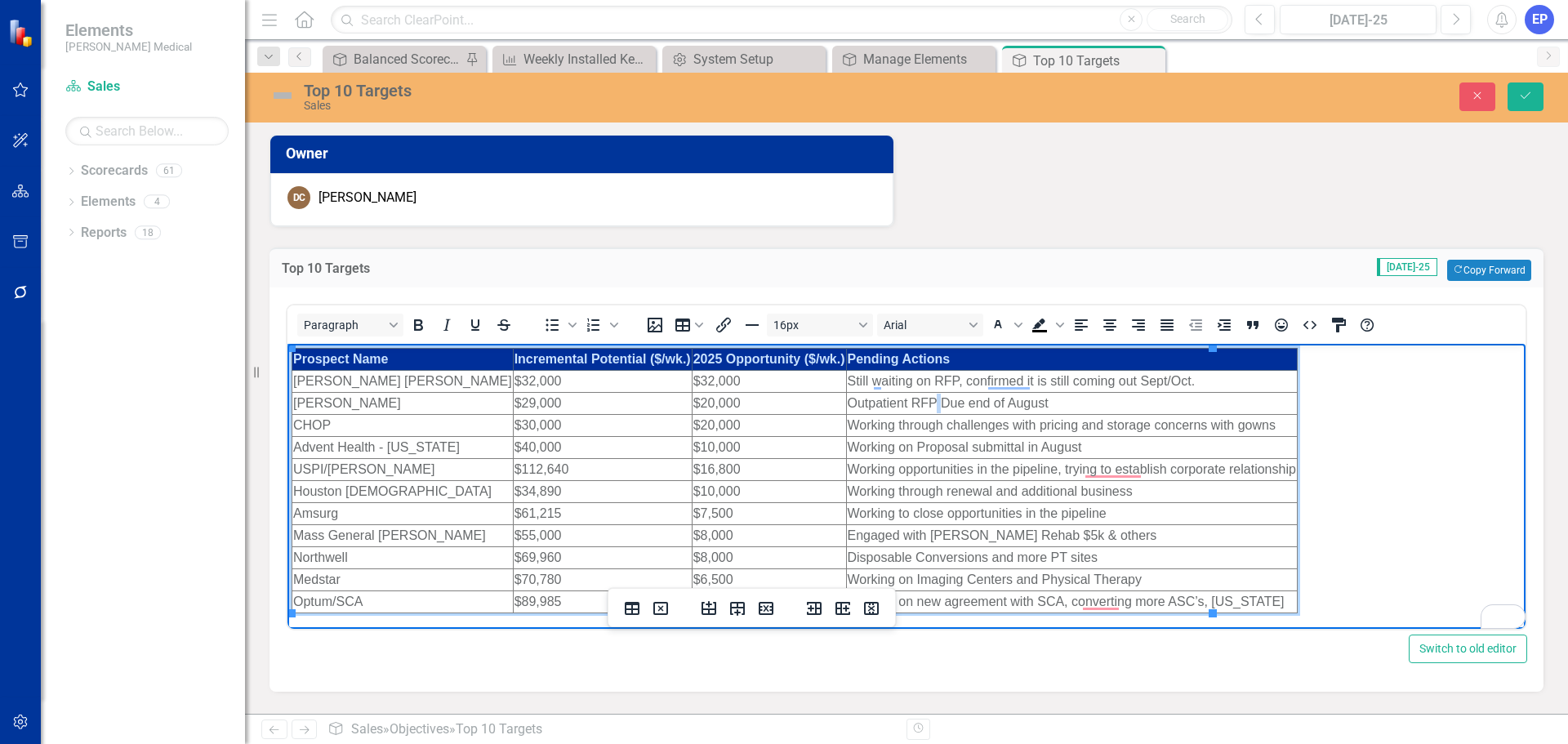
click at [854, 398] on td "Outpatient RFP Due end of August" at bounding box center [1072, 404] width 451 height 22
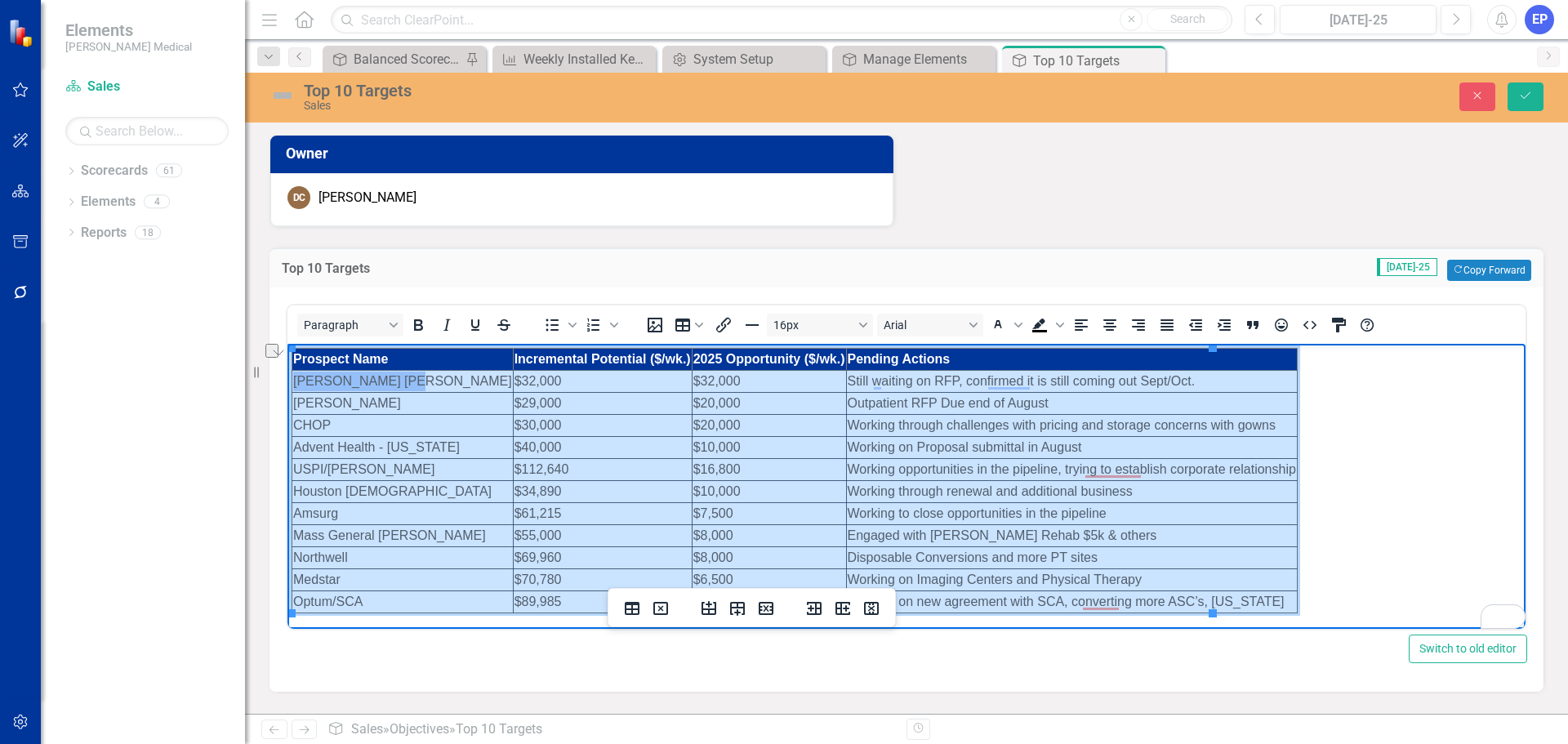
drag, startPoint x: 1192, startPoint y: 598, endPoint x: 292, endPoint y: 382, distance: 925.6
click at [292, 382] on tbody "Prospect Name Incremental Potential ($/wk.) 2025 Opportunity ($/wk.) Pending Ac…" at bounding box center [795, 481] width 1006 height 265
click at [1021, 327] on icon "Text color White" at bounding box center [1018, 325] width 8 height 8
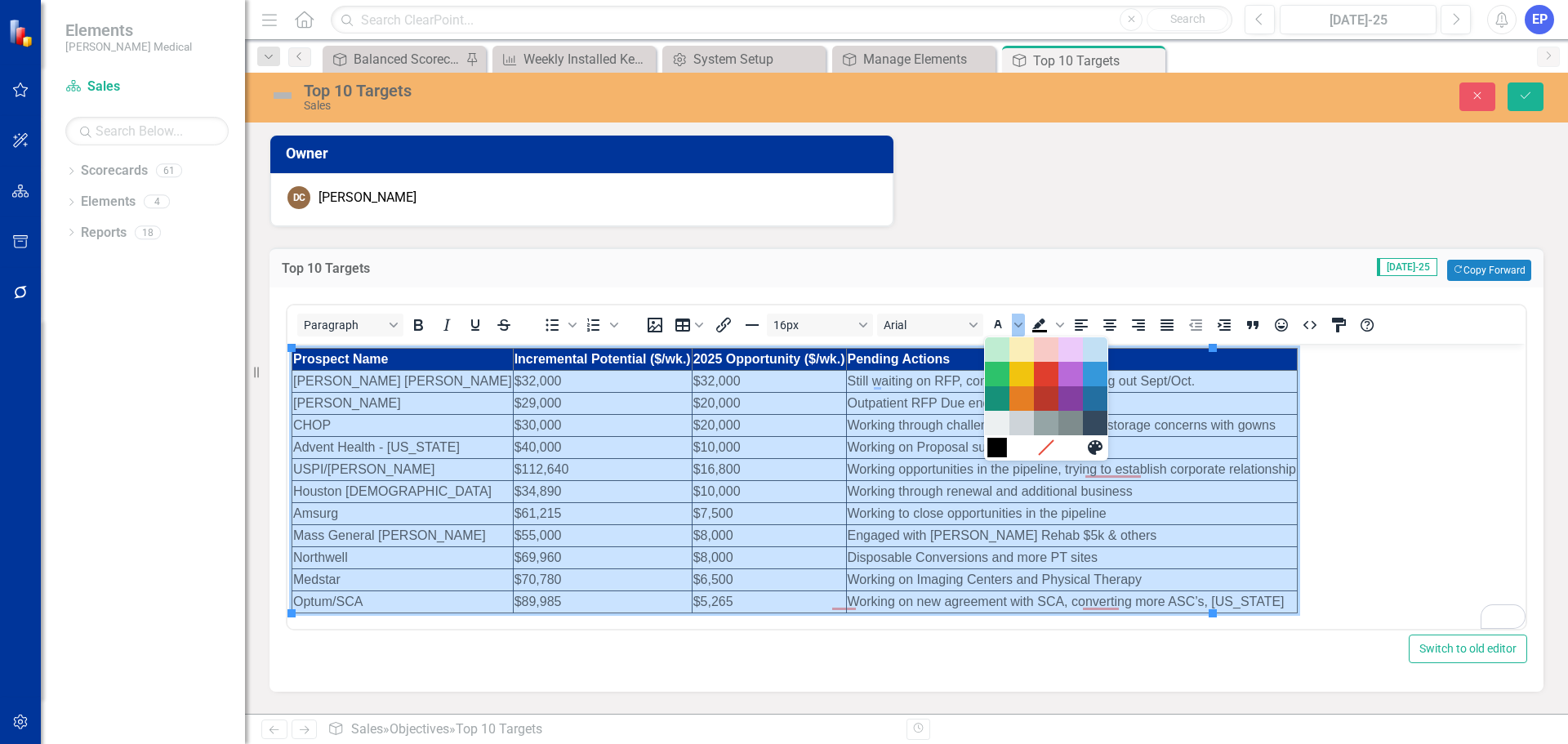
click at [993, 456] on div "Black" at bounding box center [997, 447] width 20 height 20
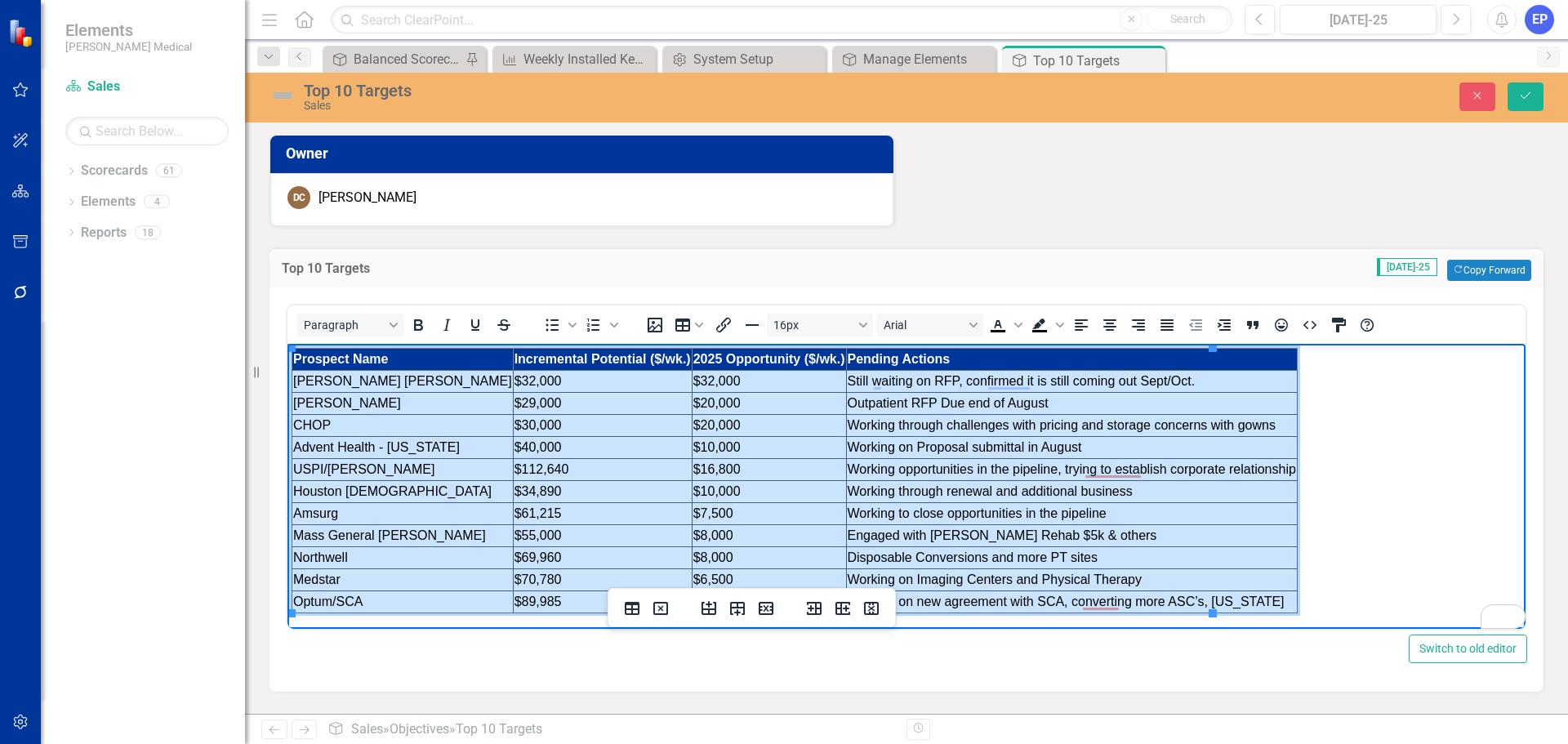
click at [863, 465] on td "Working opportunities in the pipeline, trying to establish corporate relationsh…" at bounding box center [1072, 470] width 451 height 22
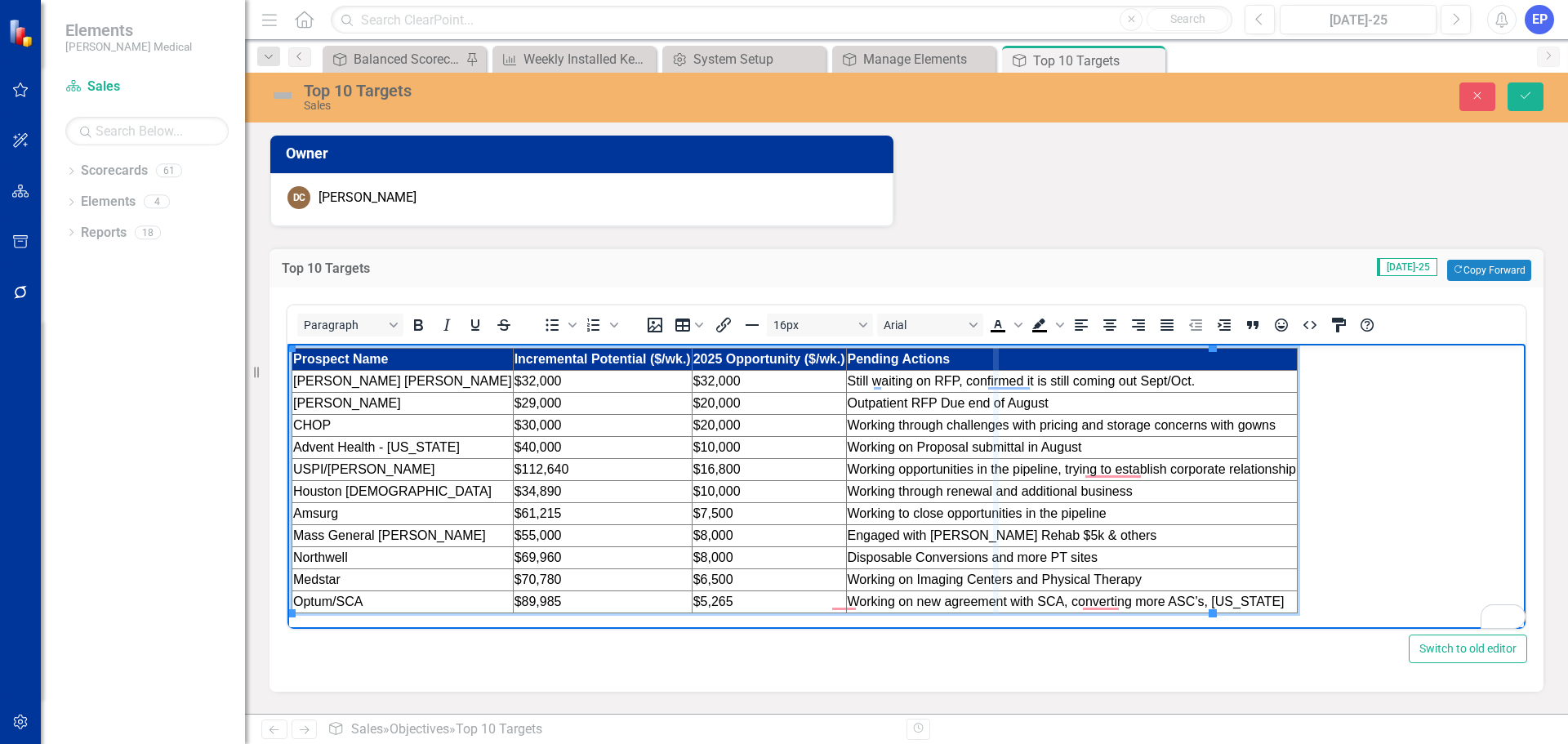
drag, startPoint x: 762, startPoint y: 364, endPoint x: 1001, endPoint y: 375, distance: 239.3
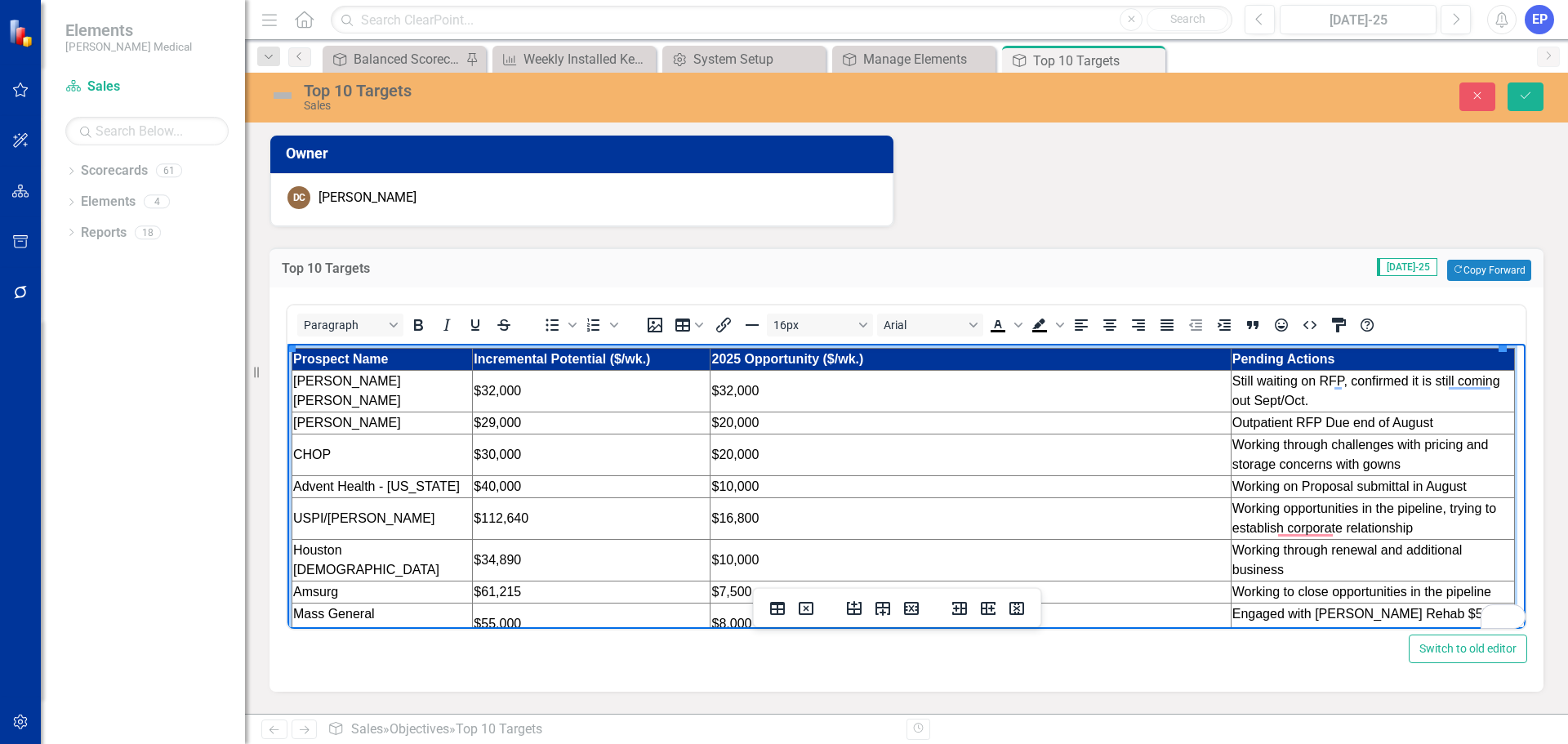
drag, startPoint x: 1202, startPoint y: 398, endPoint x: 1493, endPoint y: 404, distance: 291.1
drag, startPoint x: 1221, startPoint y: 390, endPoint x: 872, endPoint y: 377, distance: 349.2
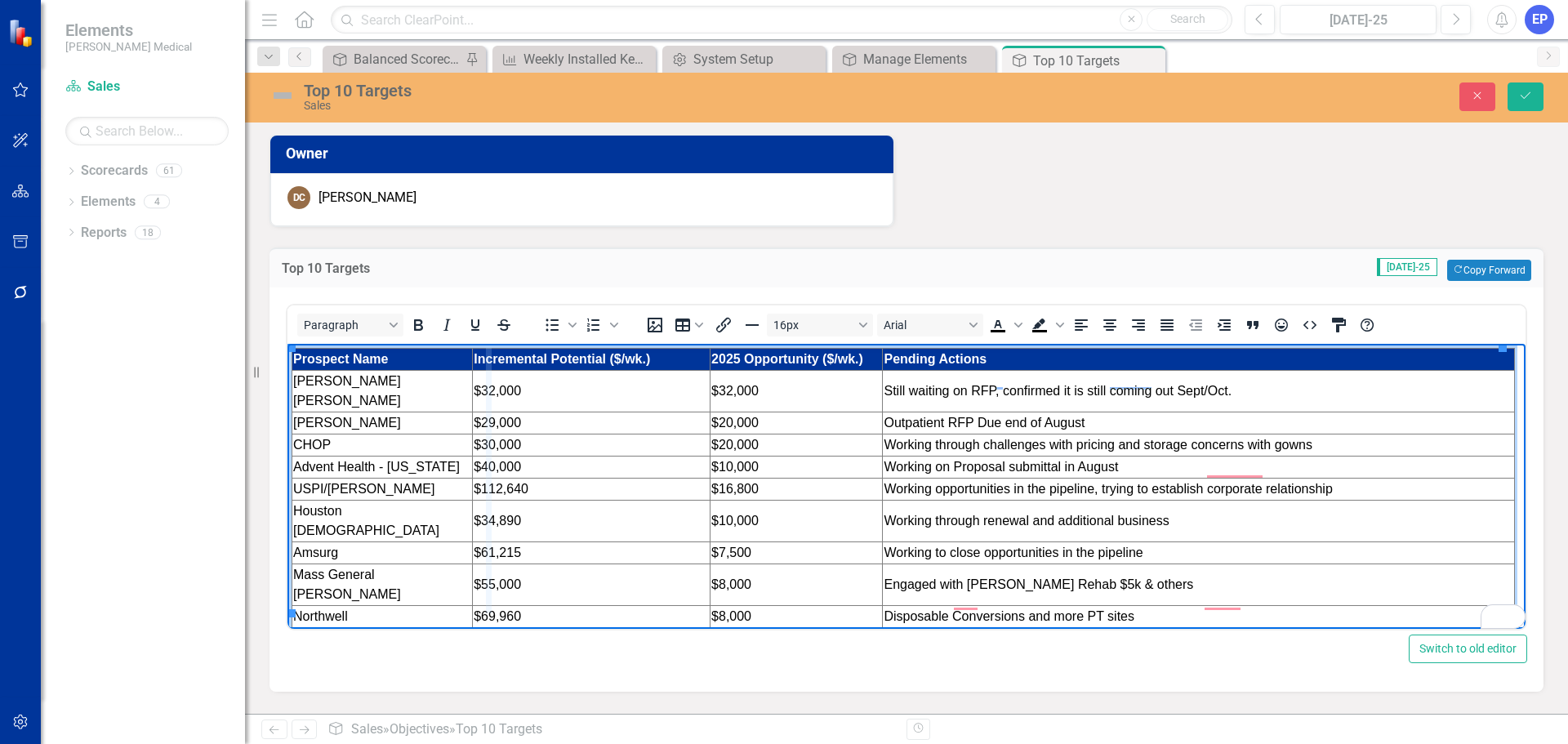
drag, startPoint x: 474, startPoint y: 382, endPoint x: 494, endPoint y: 382, distance: 20.0
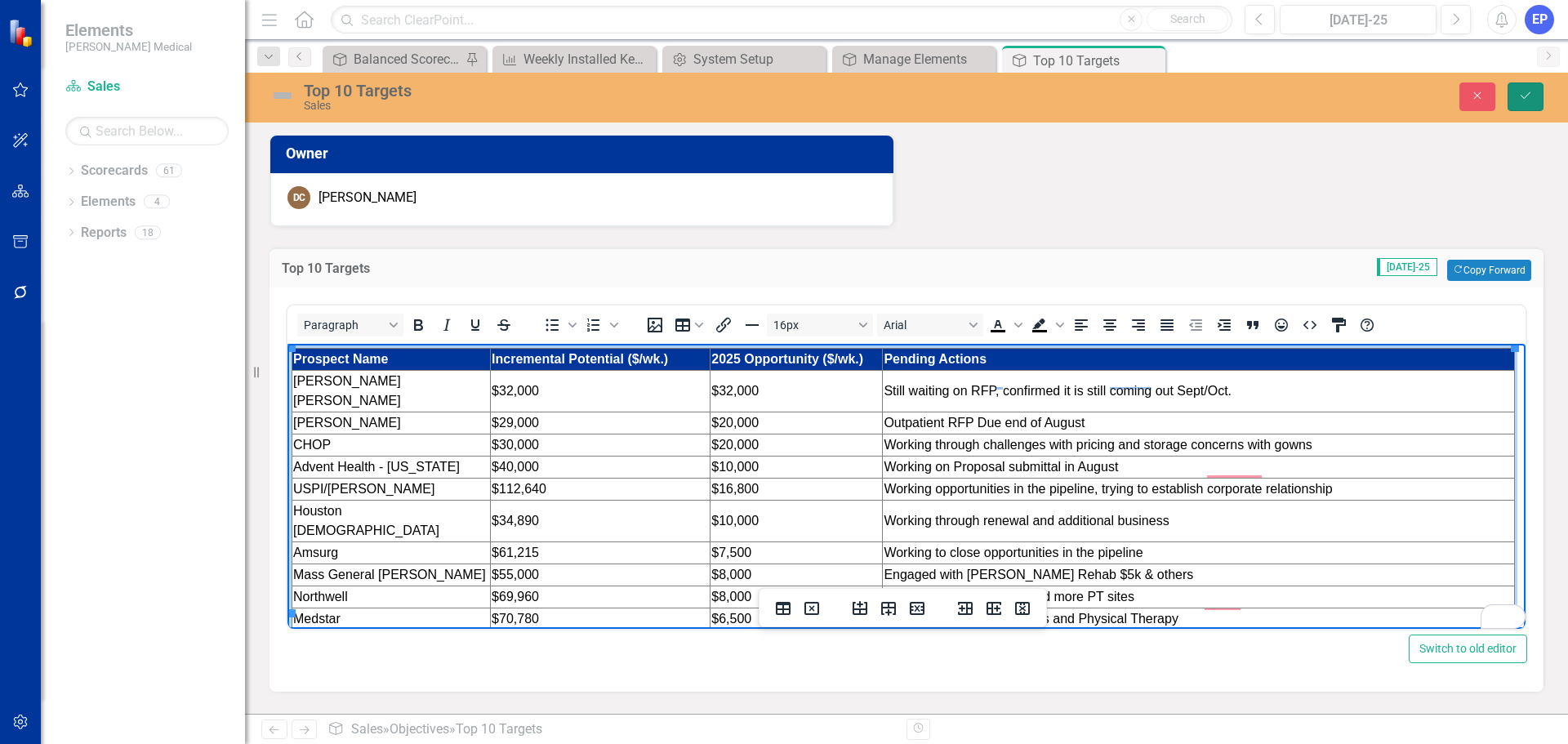
click at [1519, 102] on button "Save" at bounding box center [1525, 96] width 36 height 29
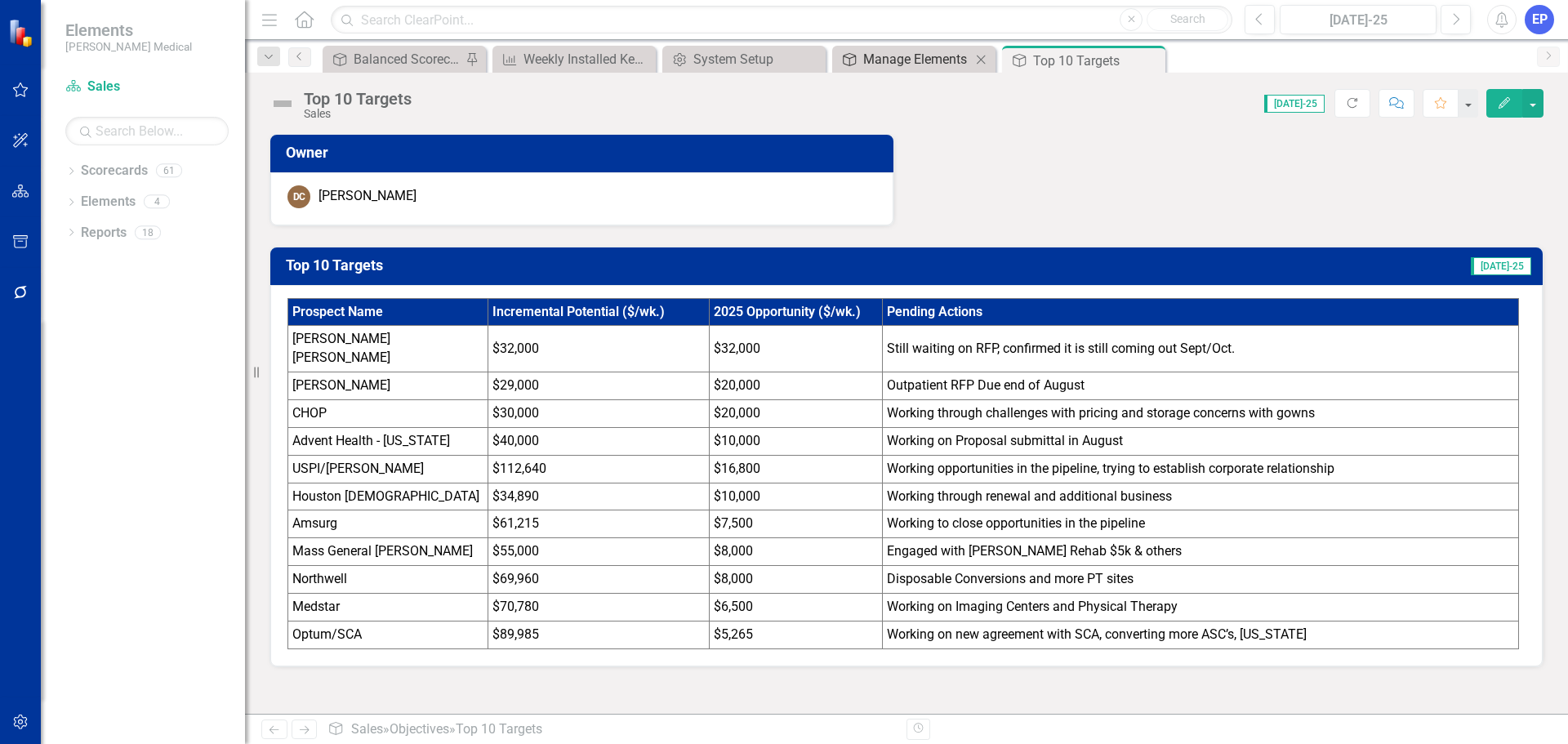
click at [940, 56] on div "Manage Elements" at bounding box center [917, 59] width 108 height 21
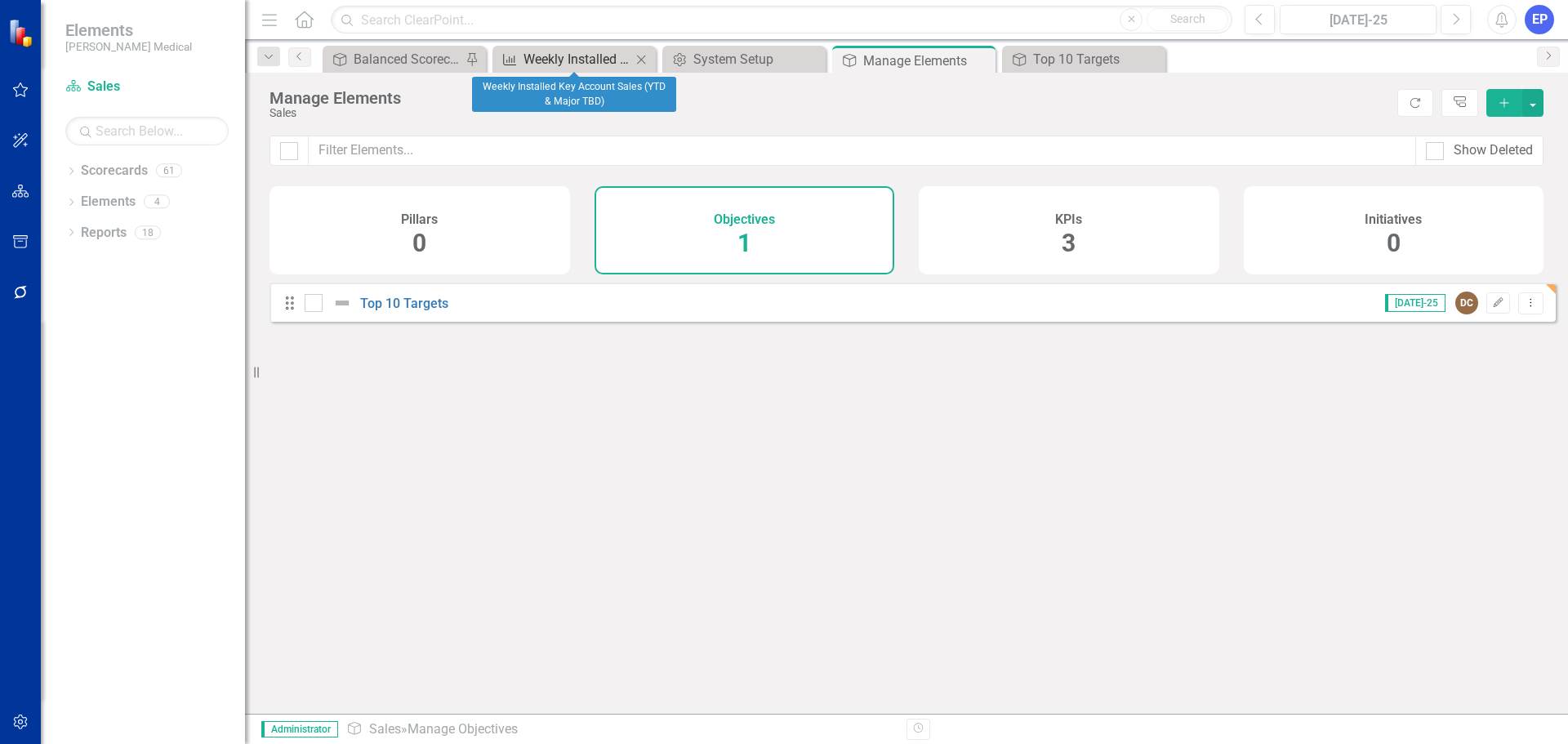
click at [592, 61] on div "Weekly Installed Key Account Sales (YTD & Major TBD)" at bounding box center [577, 59] width 108 height 21
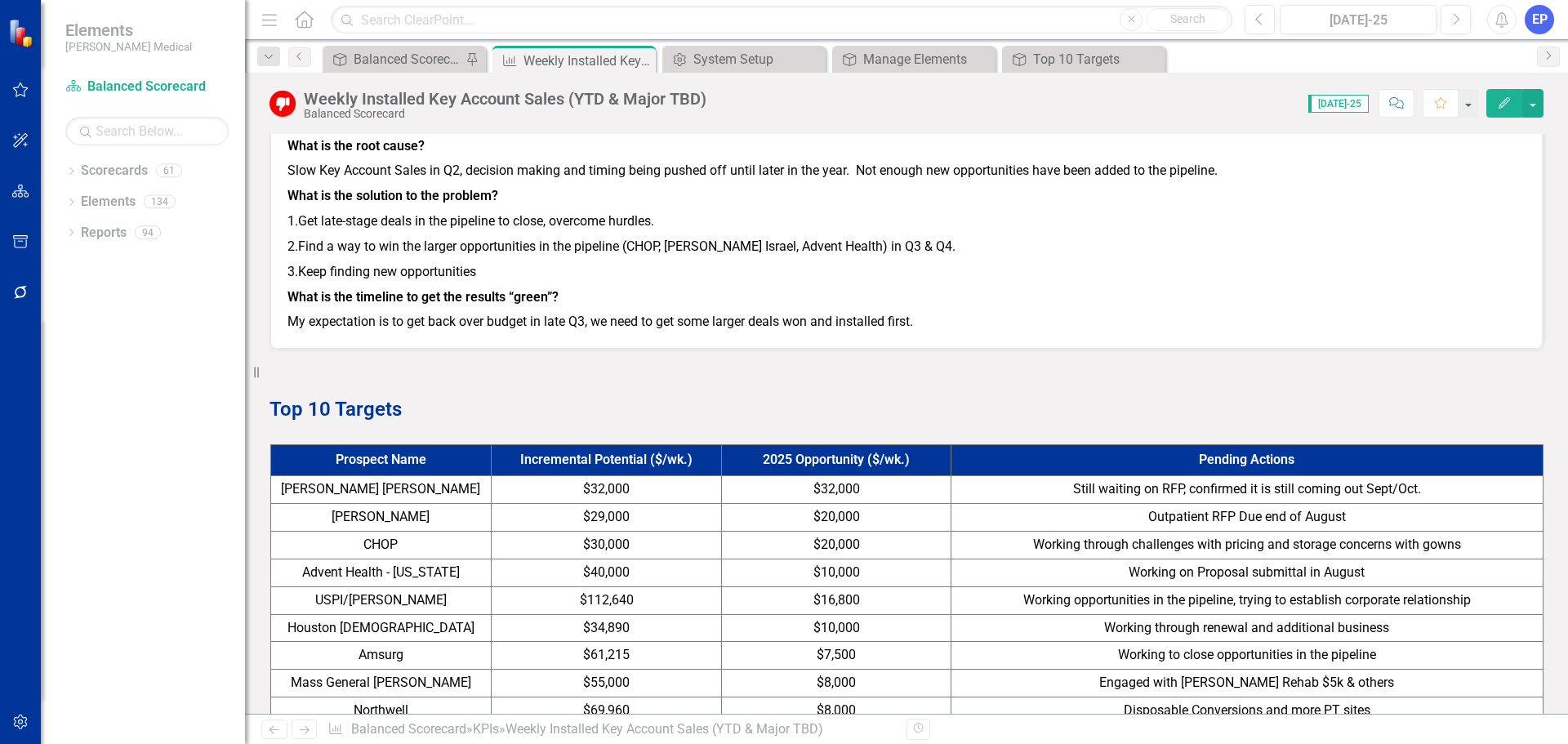
scroll to position [1158, 0]
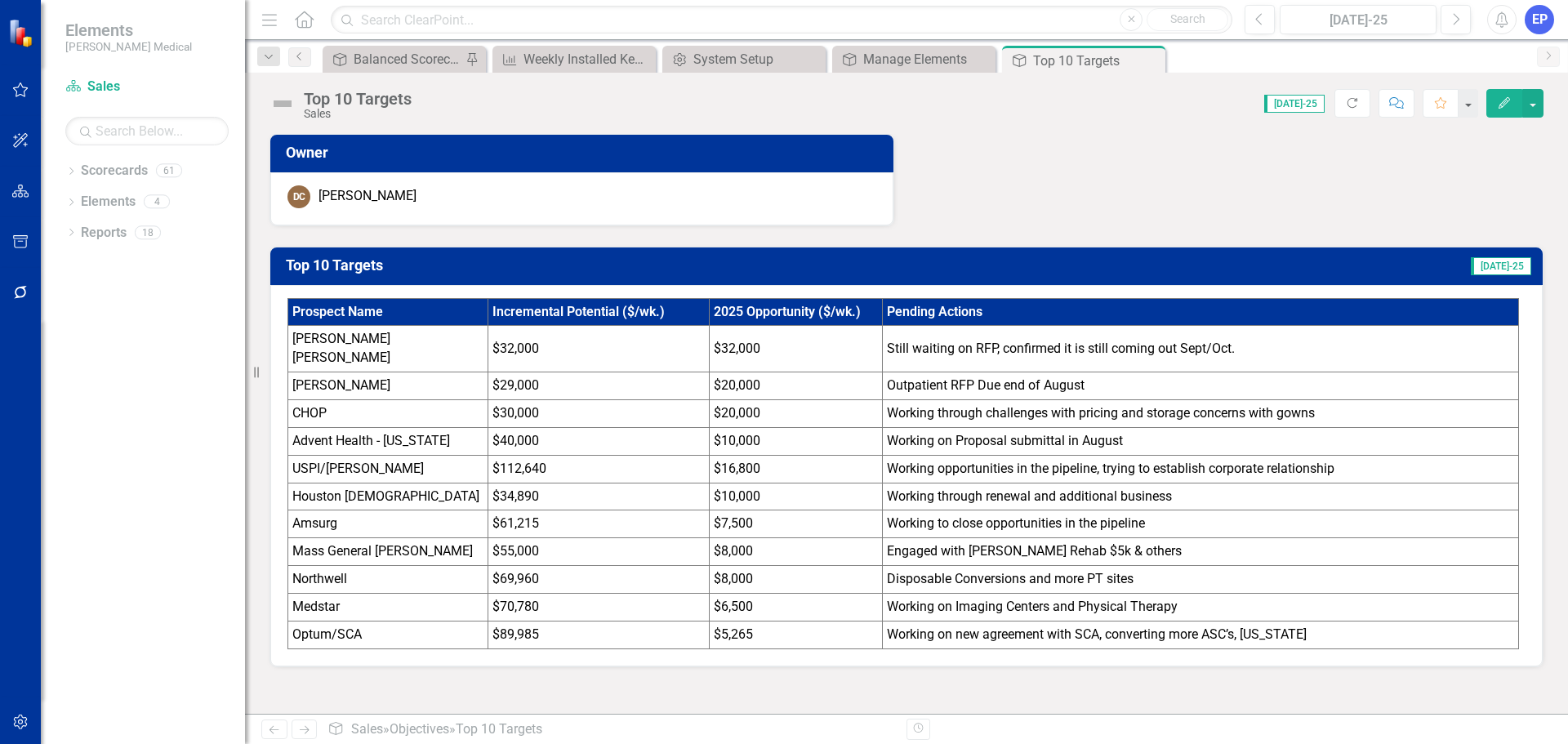
click at [640, 483] on td "$34,890" at bounding box center [598, 497] width 221 height 28
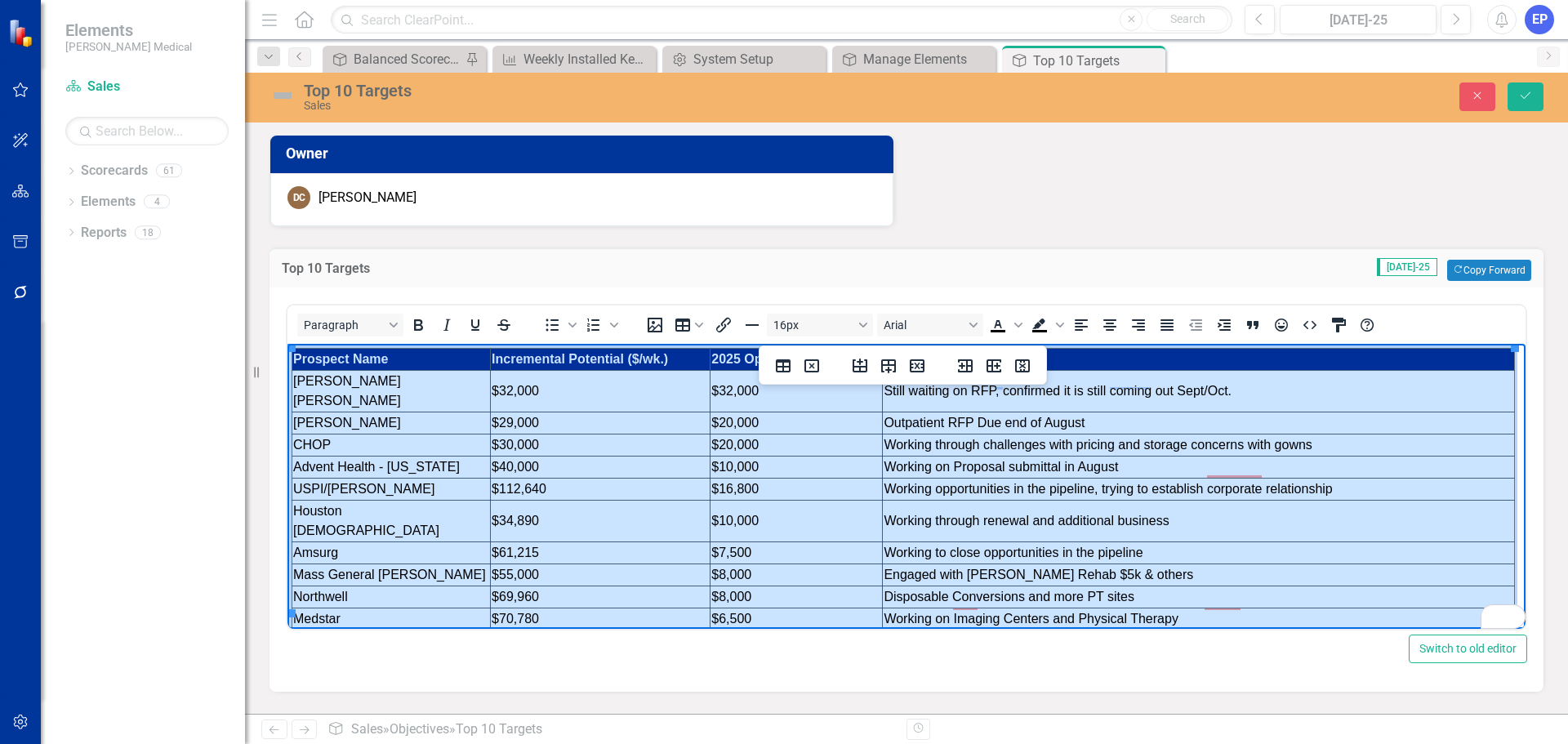
drag, startPoint x: 368, startPoint y: 360, endPoint x: 1099, endPoint y: 610, distance: 772.6
click at [1099, 610] on html "Prospect Name Incremental Potential ($/wk.) 2025 Opportunity ($/wk.) Pending Ac…" at bounding box center [906, 500] width 1238 height 313
click at [1119, 324] on button "Align center" at bounding box center [1110, 325] width 28 height 23
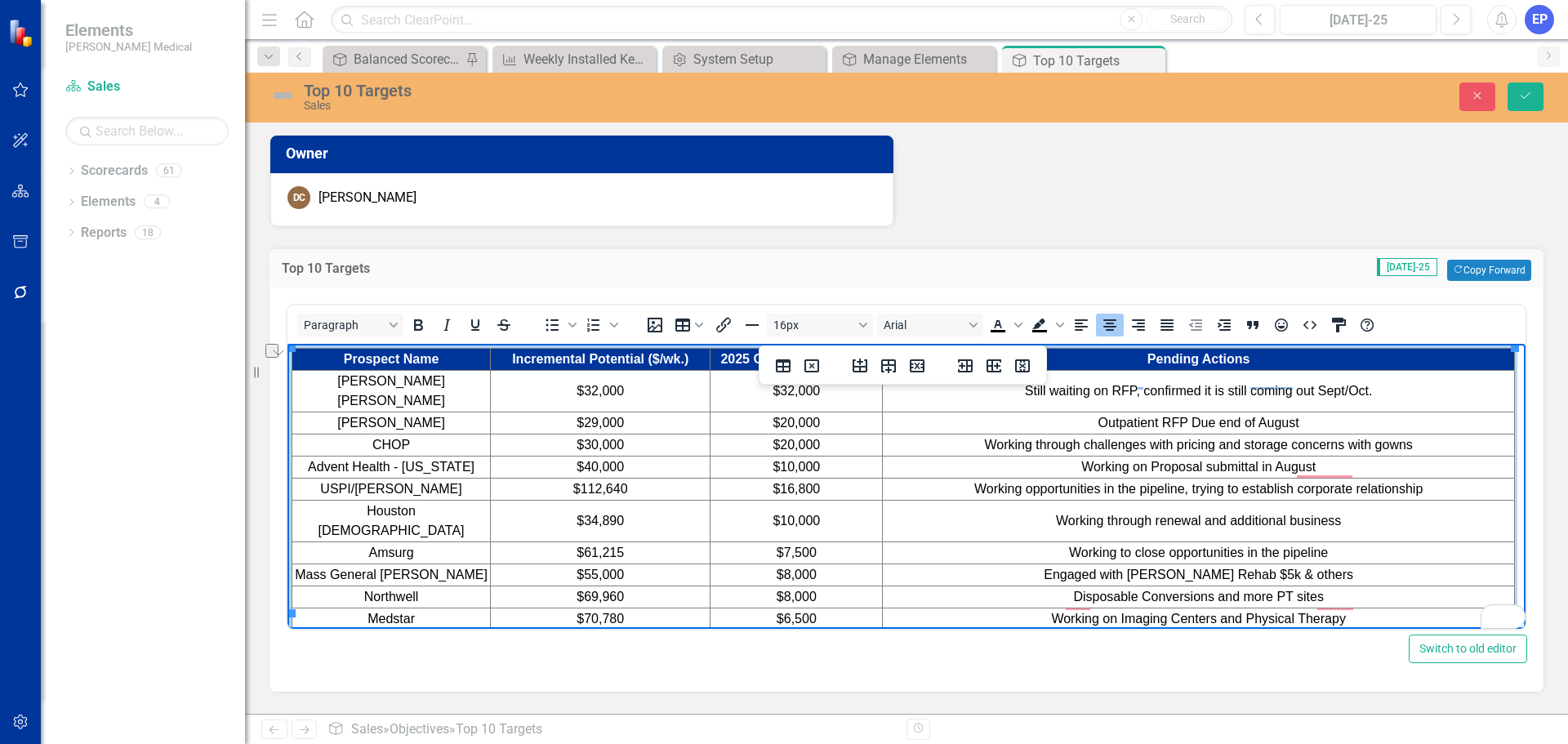
click at [767, 435] on td "$20,000" at bounding box center [797, 445] width 173 height 22
drag, startPoint x: 491, startPoint y: 360, endPoint x: 513, endPoint y: 360, distance: 22.0
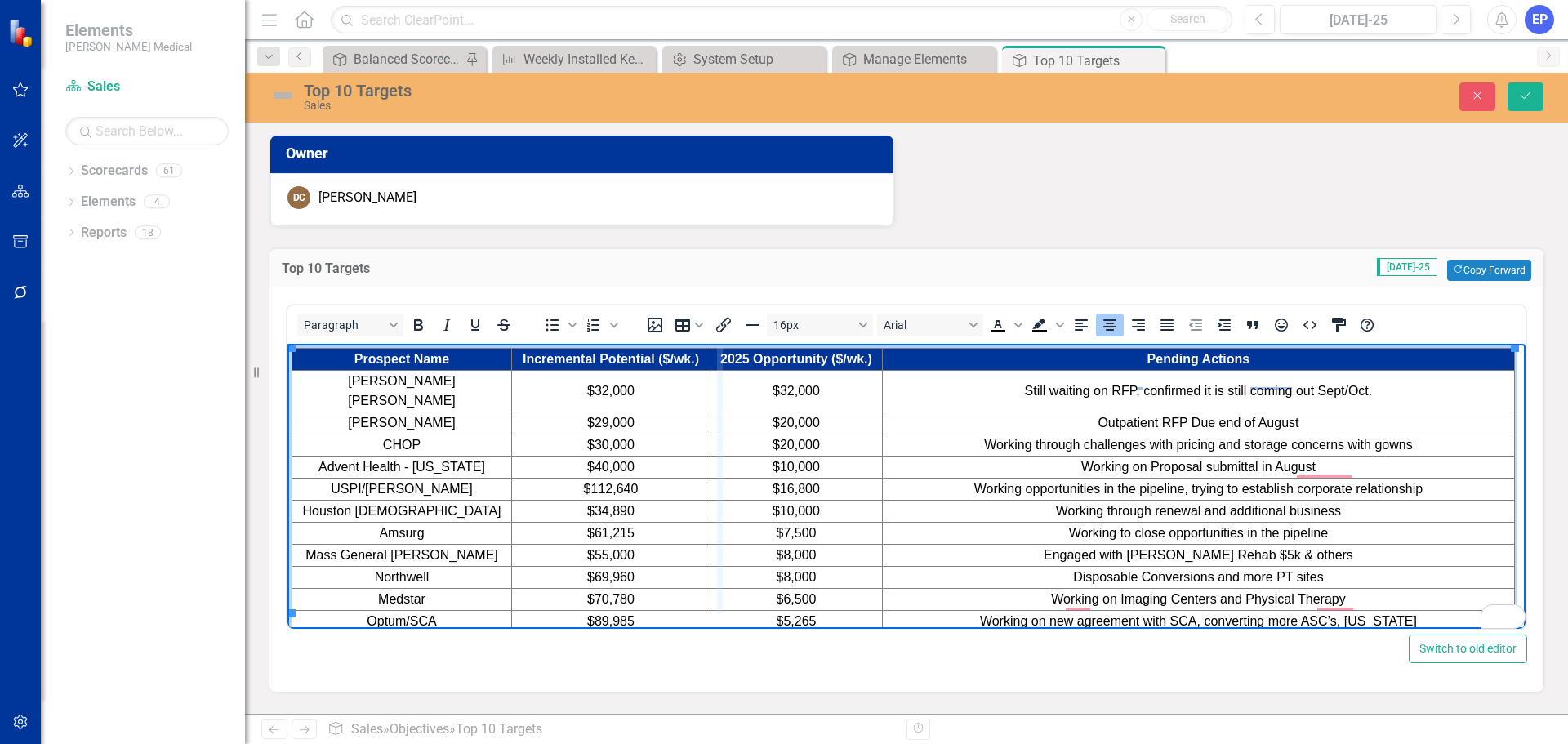
drag, startPoint x: 709, startPoint y: 359, endPoint x: 720, endPoint y: 359, distance: 11.0
drag, startPoint x: 884, startPoint y: 395, endPoint x: 906, endPoint y: 396, distance: 22.0
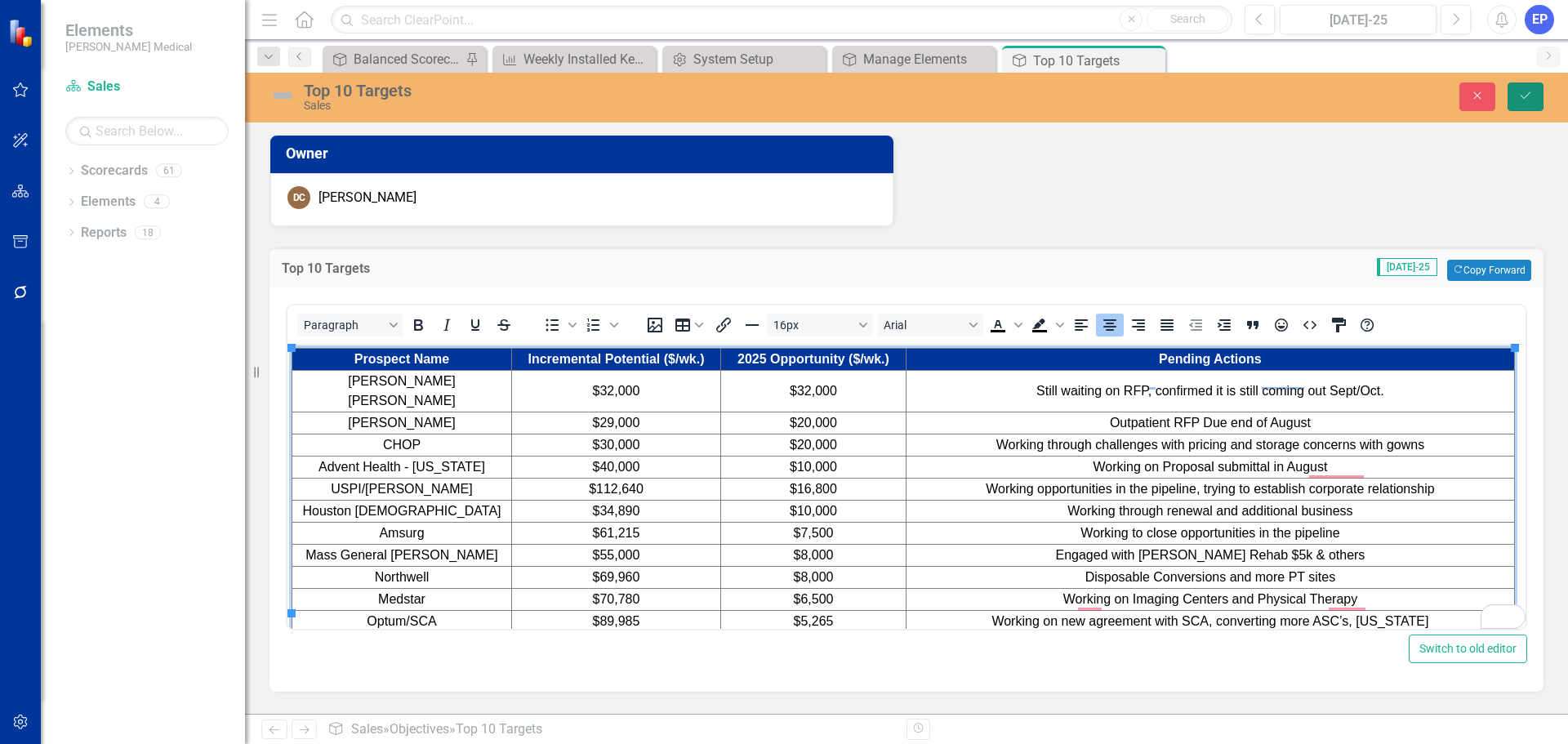
click at [1523, 95] on icon "Save" at bounding box center [1525, 95] width 15 height 11
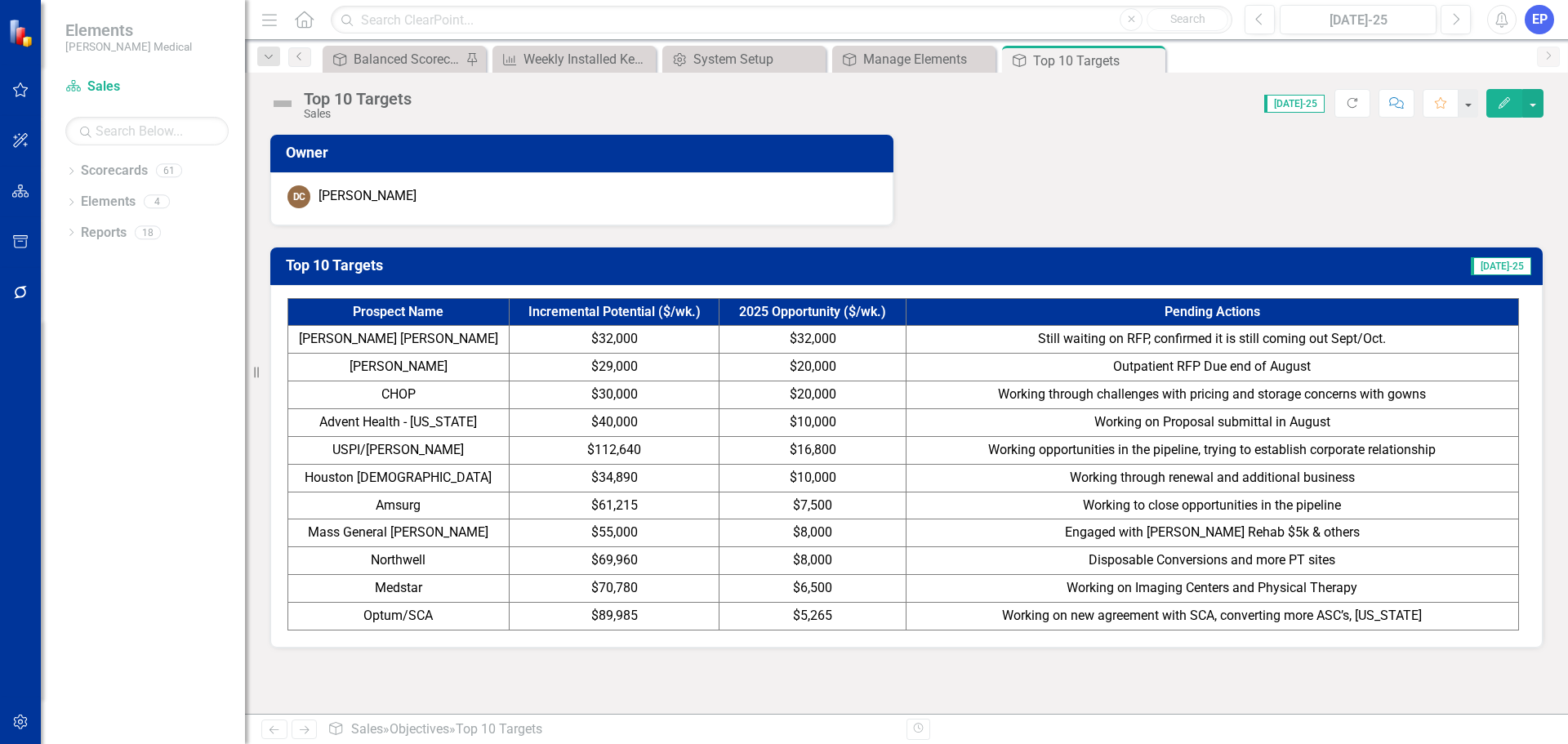
click at [1073, 363] on td "Outpatient RFP Due end of August" at bounding box center [1212, 368] width 613 height 28
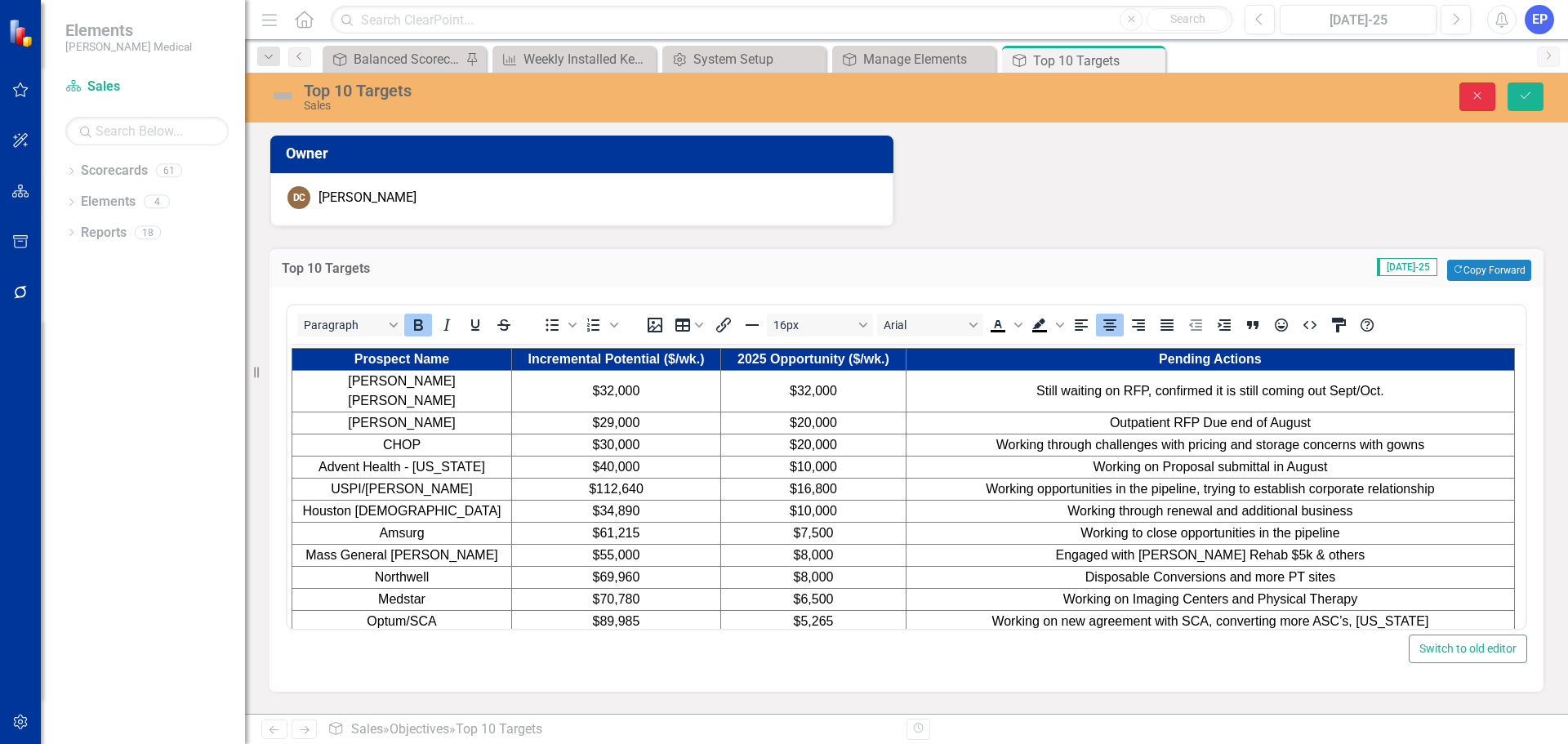
click at [1484, 102] on icon "Close" at bounding box center [1477, 95] width 15 height 11
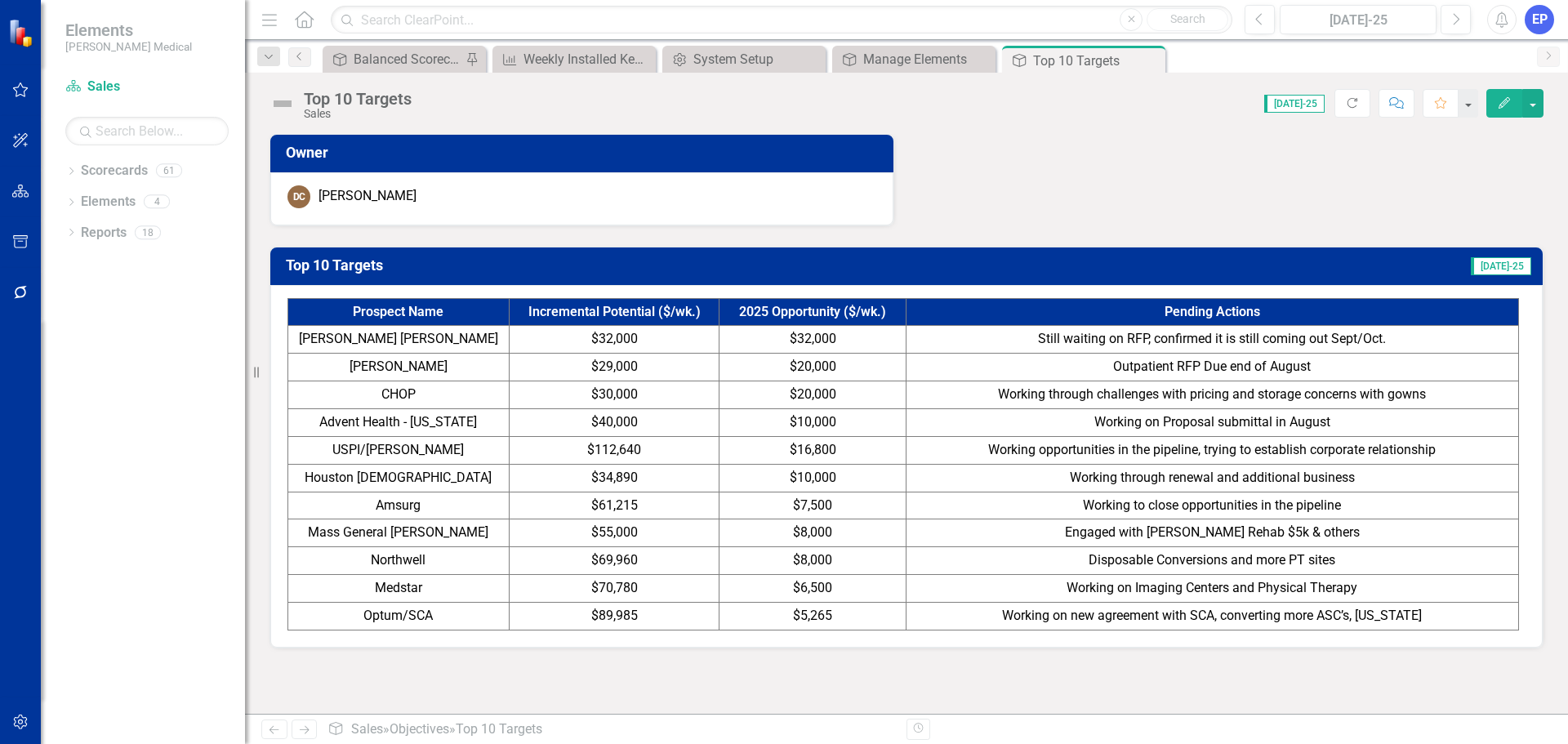
click at [1119, 338] on span "Still waiting on RFP, confirmed it is still coming out Sept/Oct." at bounding box center [1211, 339] width 348 height 16
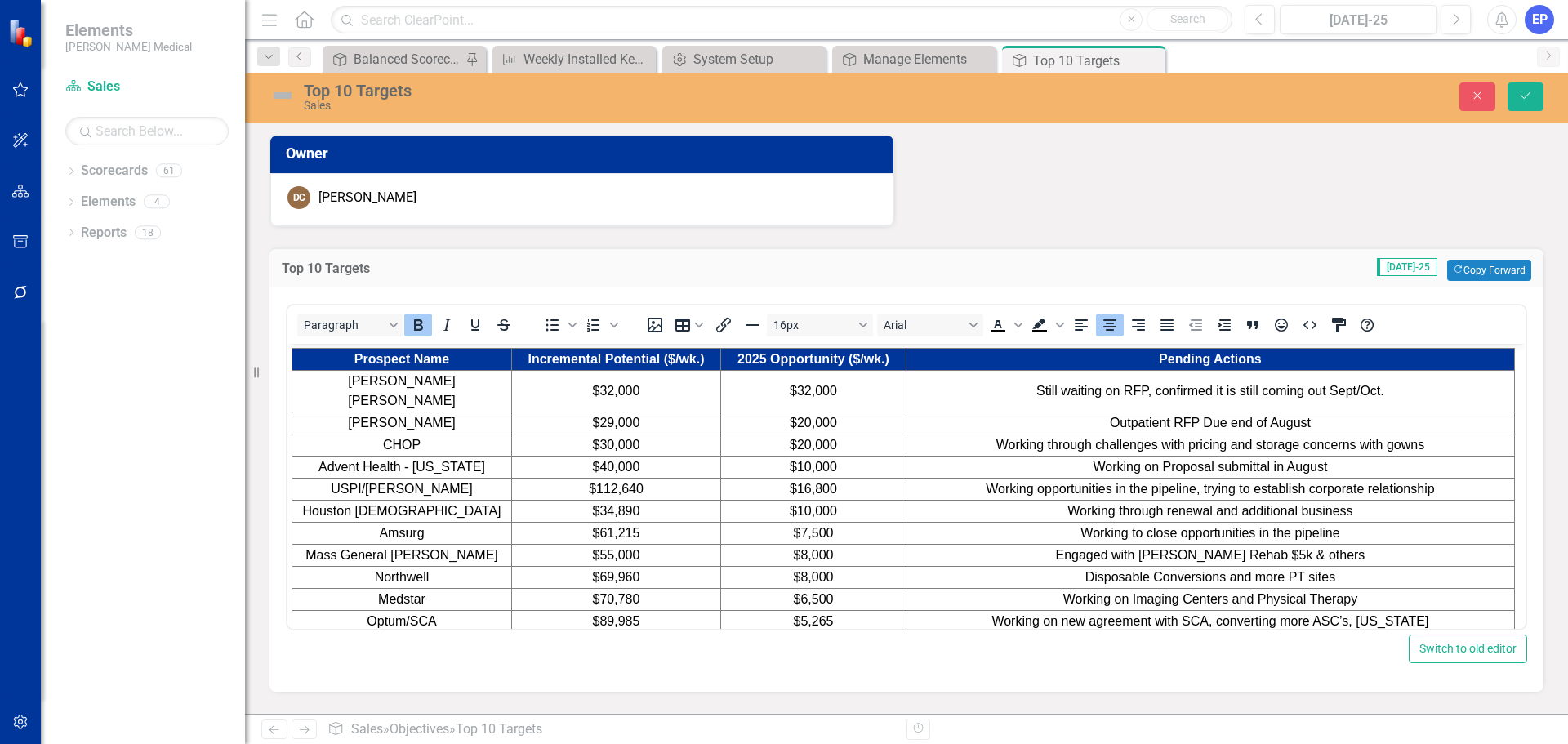
click at [1038, 354] on td "Pending Actions" at bounding box center [1210, 359] width 608 height 22
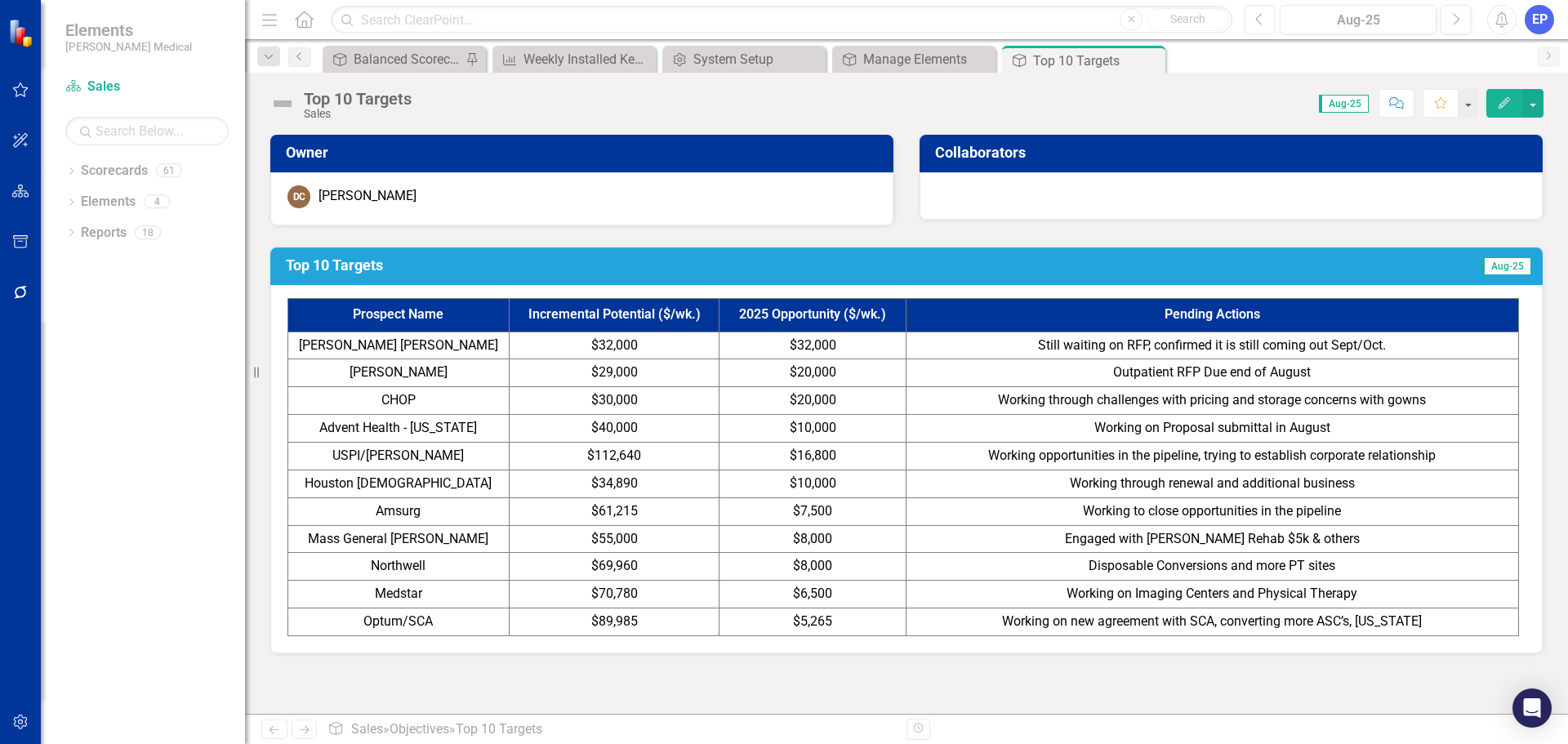
click at [1260, 26] on button "Previous" at bounding box center [1259, 20] width 30 height 30
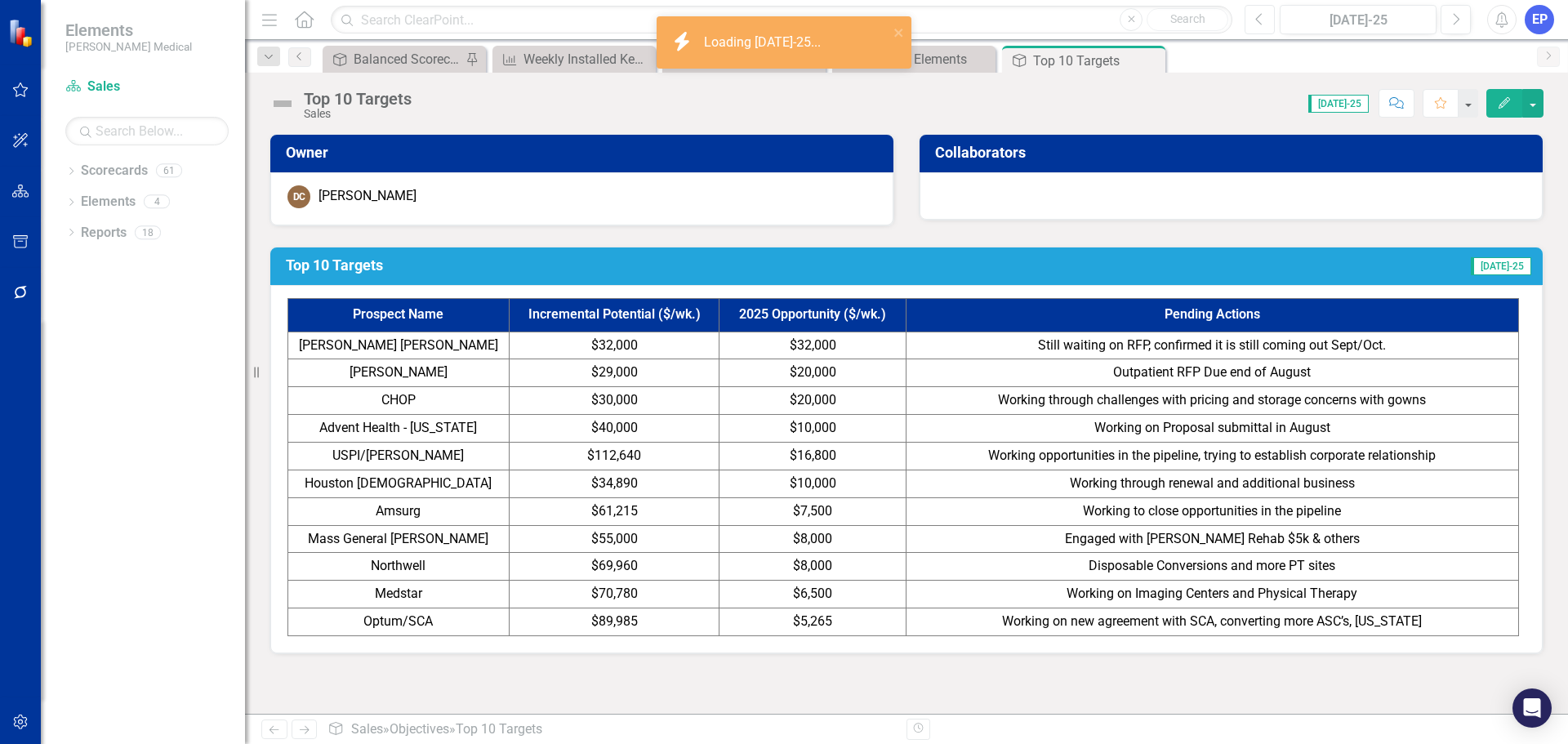
click at [1260, 26] on button "Previous" at bounding box center [1259, 20] width 30 height 30
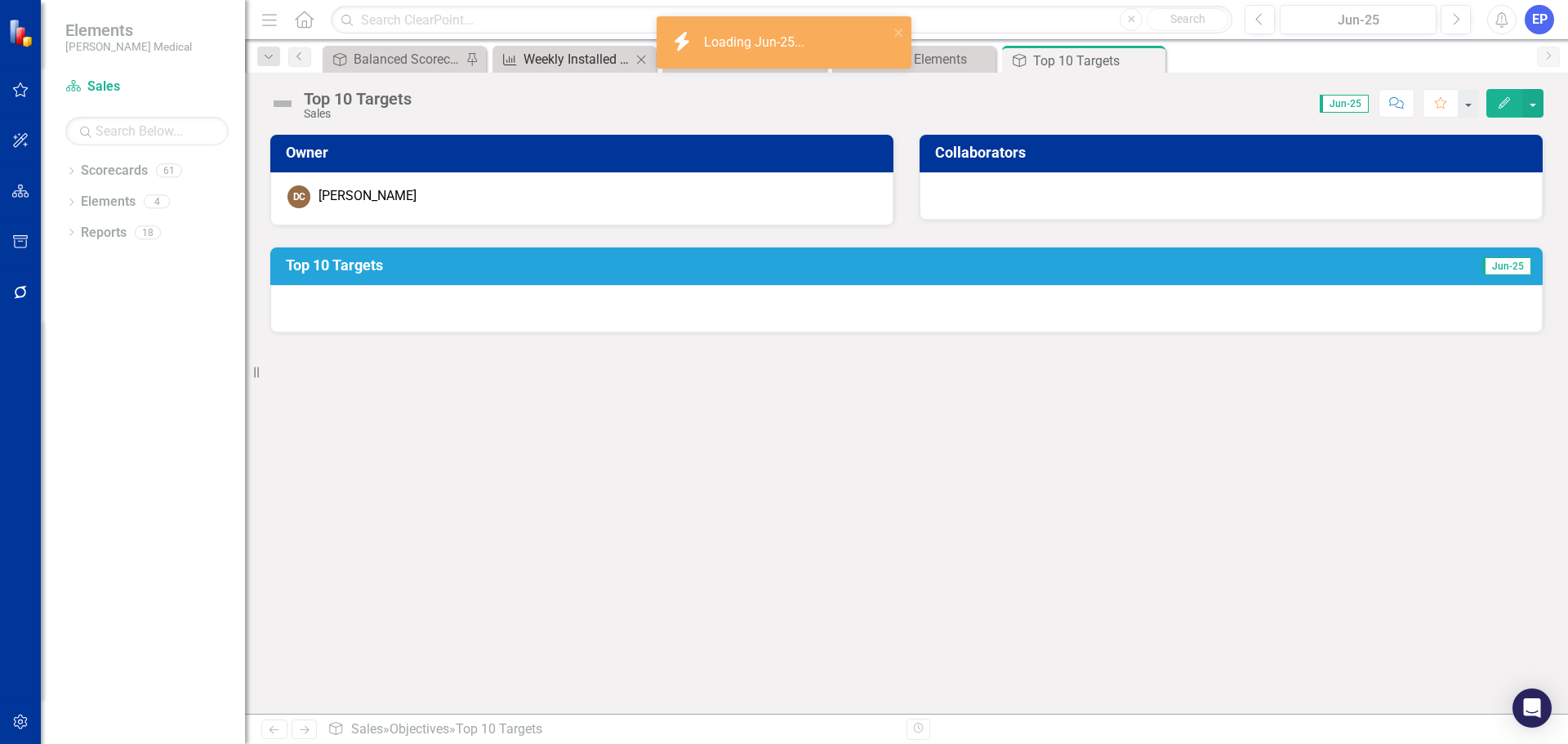
click at [591, 52] on div "Weekly Installed Key Account Sales (YTD & Major TBD)" at bounding box center [577, 59] width 108 height 21
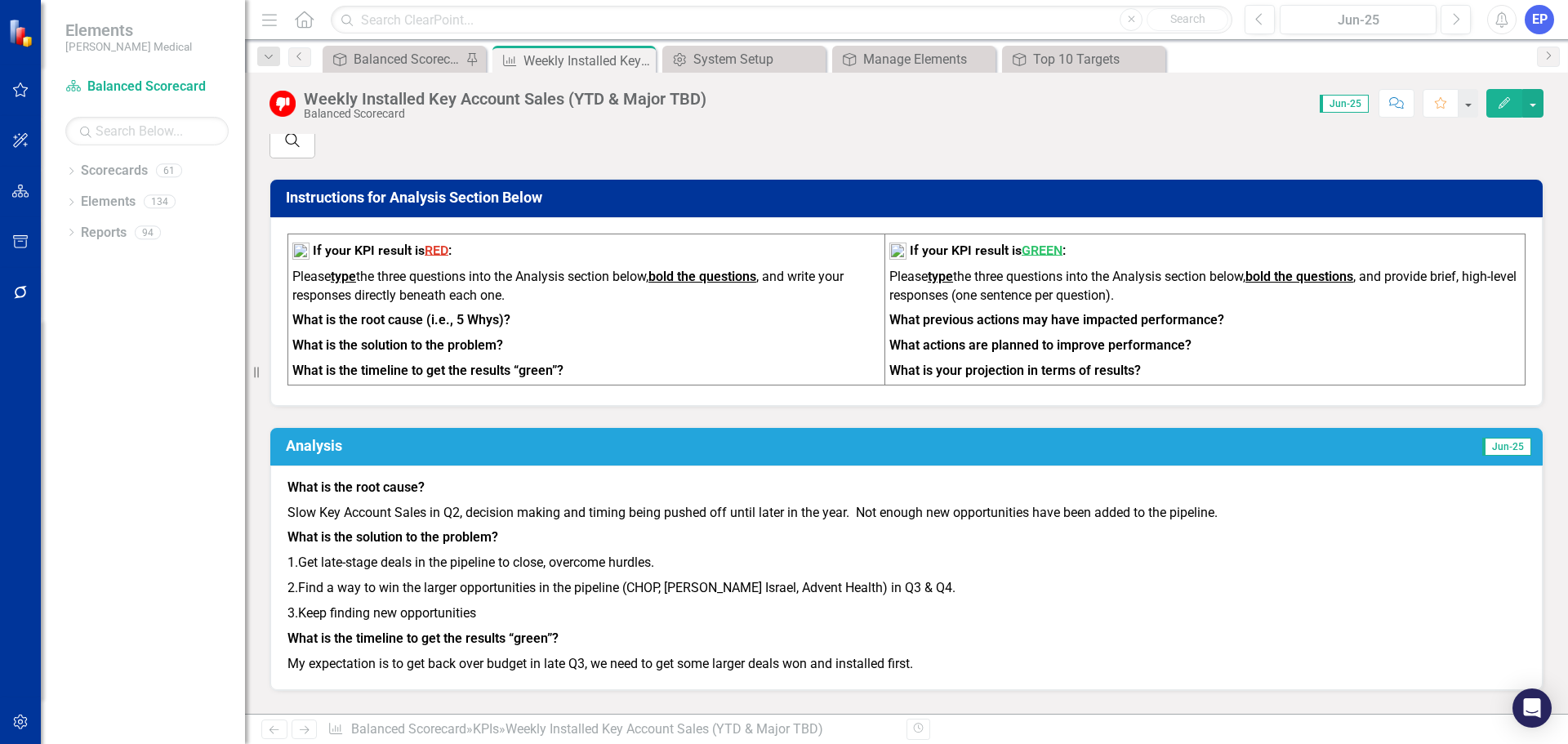
scroll to position [912, 0]
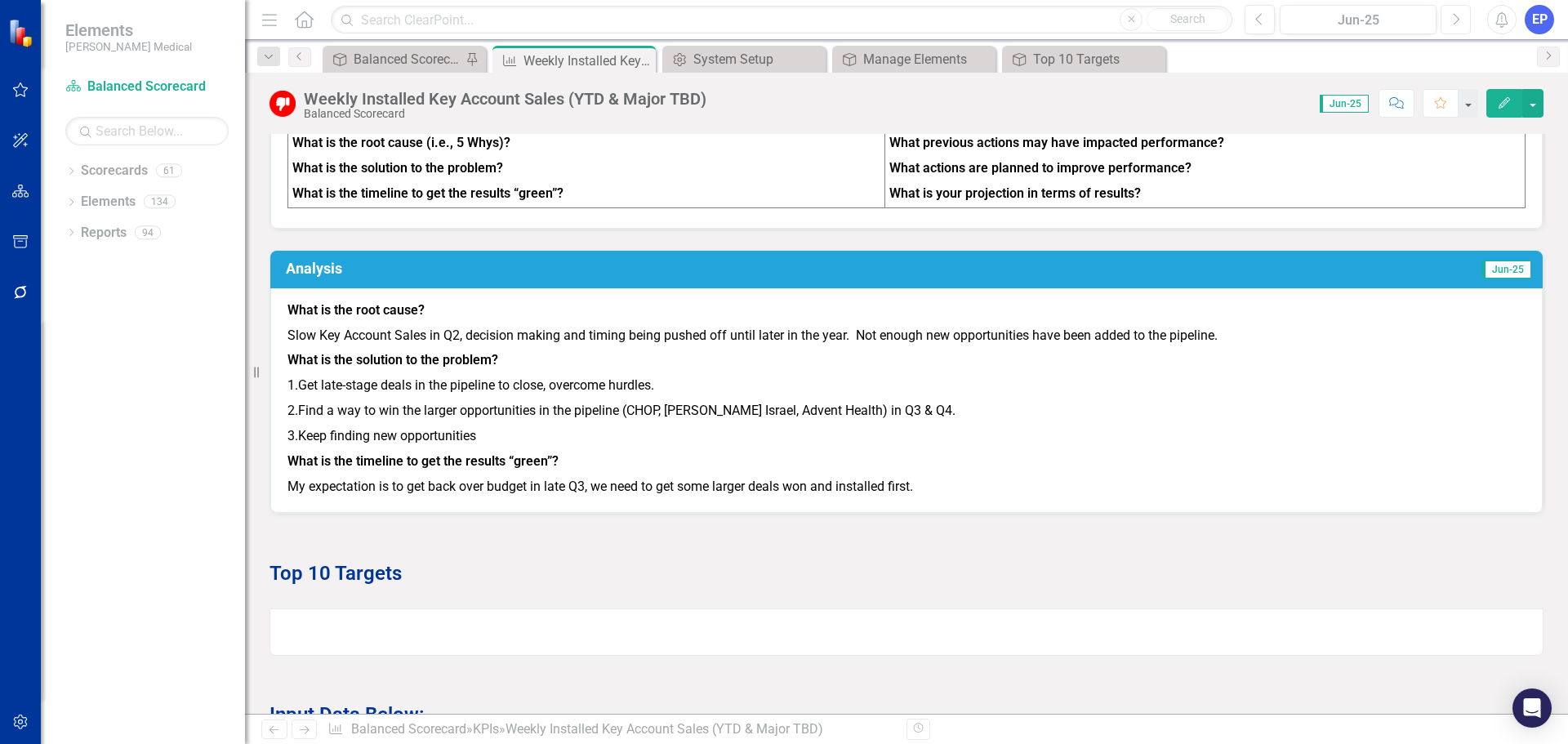
click at [1465, 11] on button "Next" at bounding box center [1455, 20] width 30 height 30
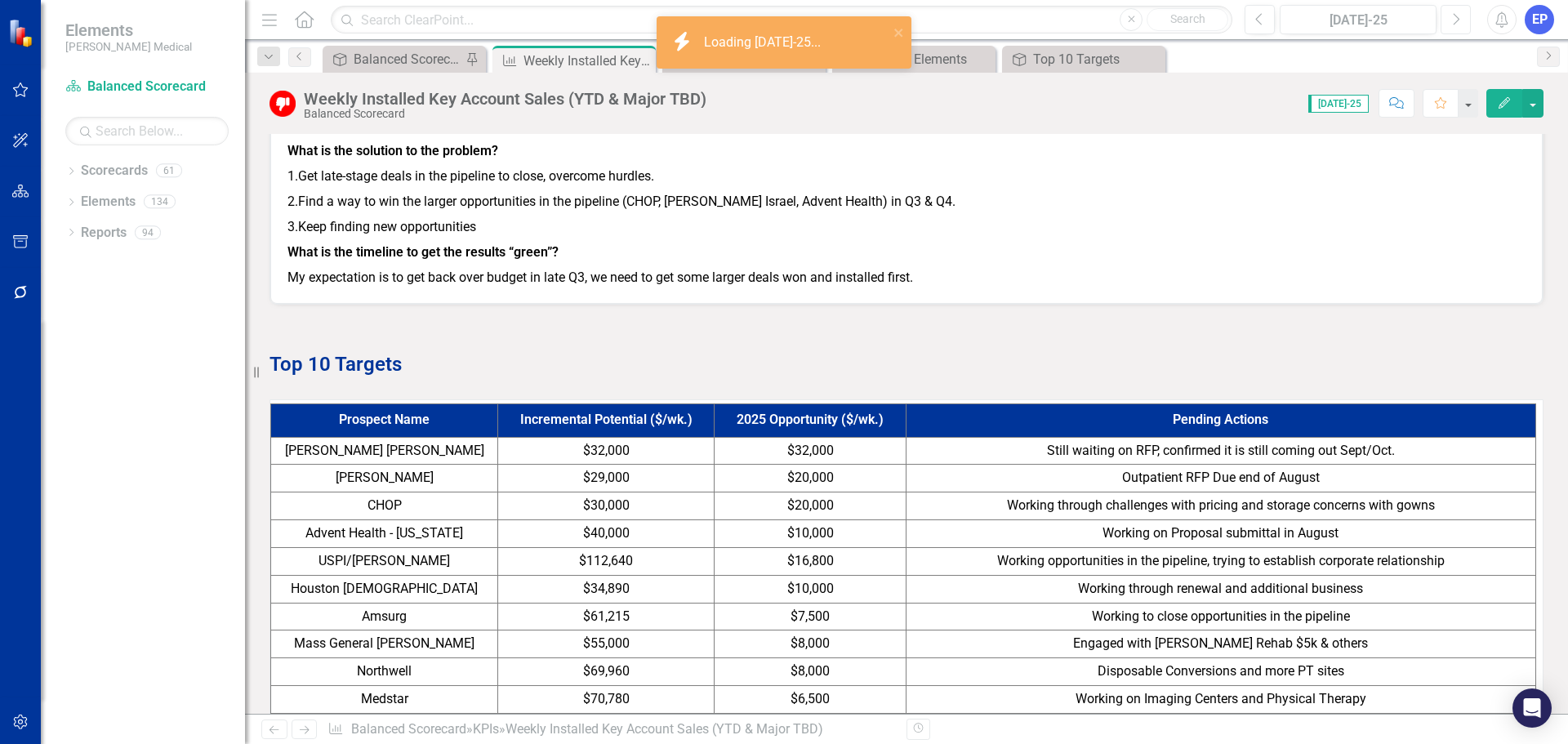
scroll to position [1144, 0]
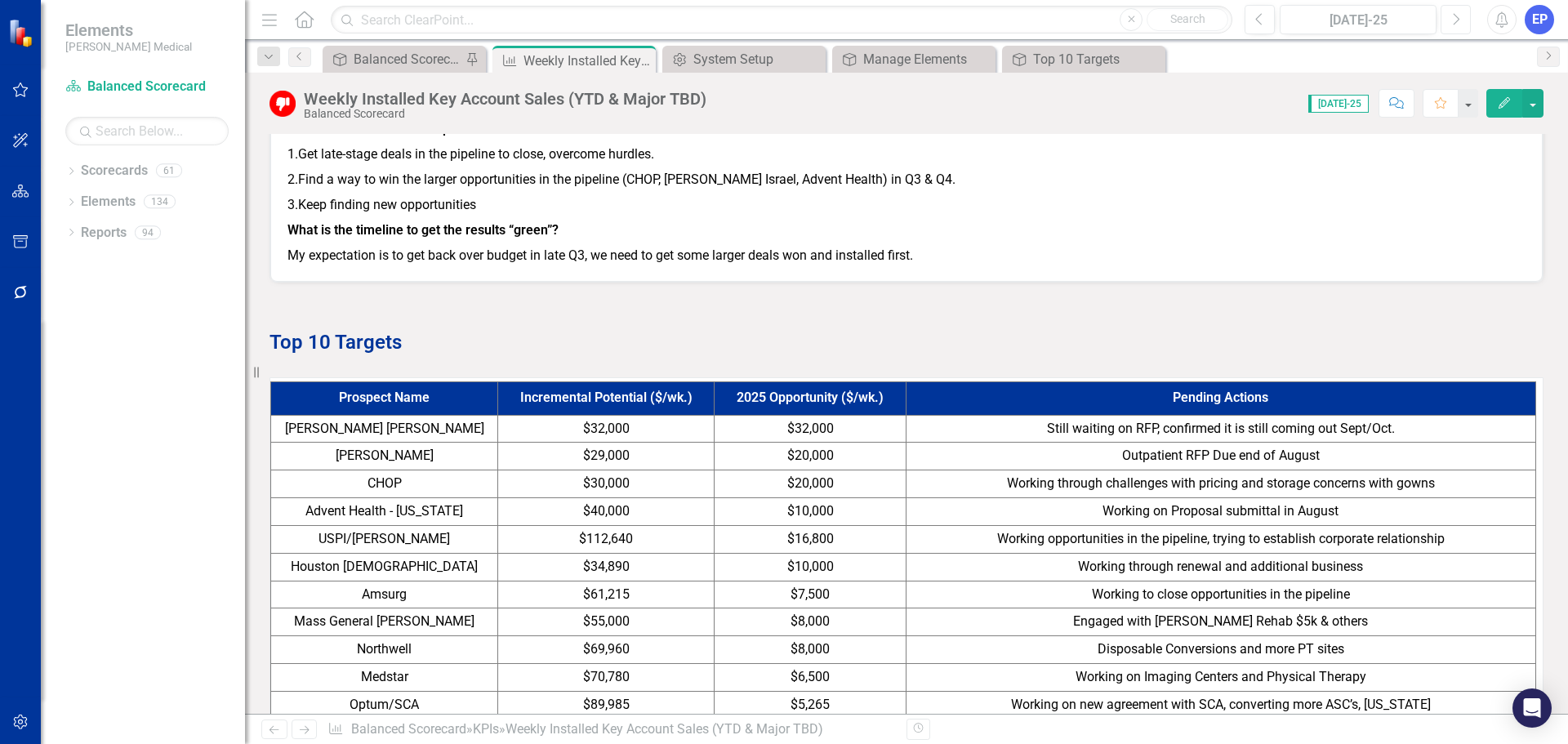
click at [1457, 16] on icon "button" at bounding box center [1457, 18] width 7 height 11
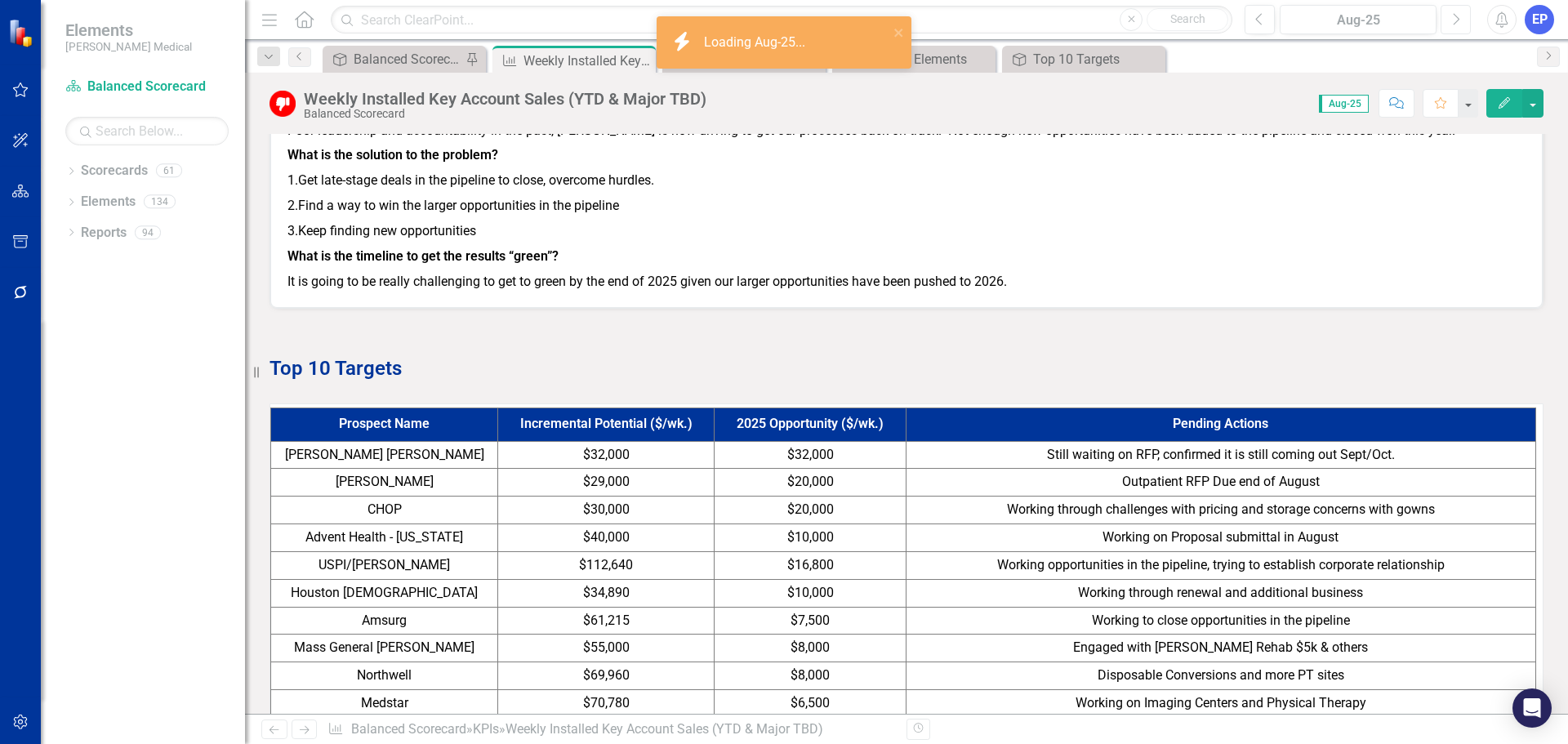
scroll to position [1144, 0]
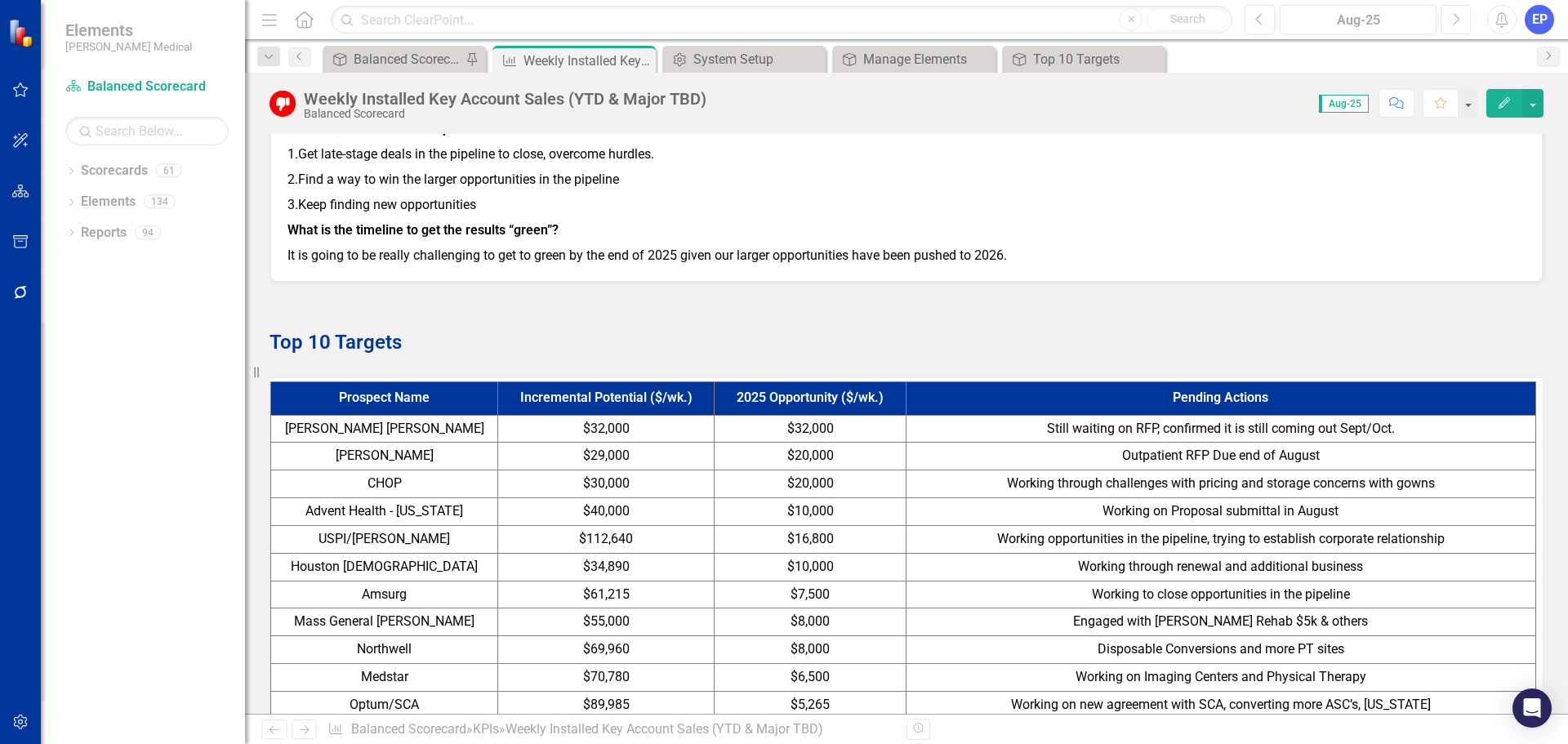
click at [1456, 14] on icon "Next" at bounding box center [1456, 19] width 9 height 15
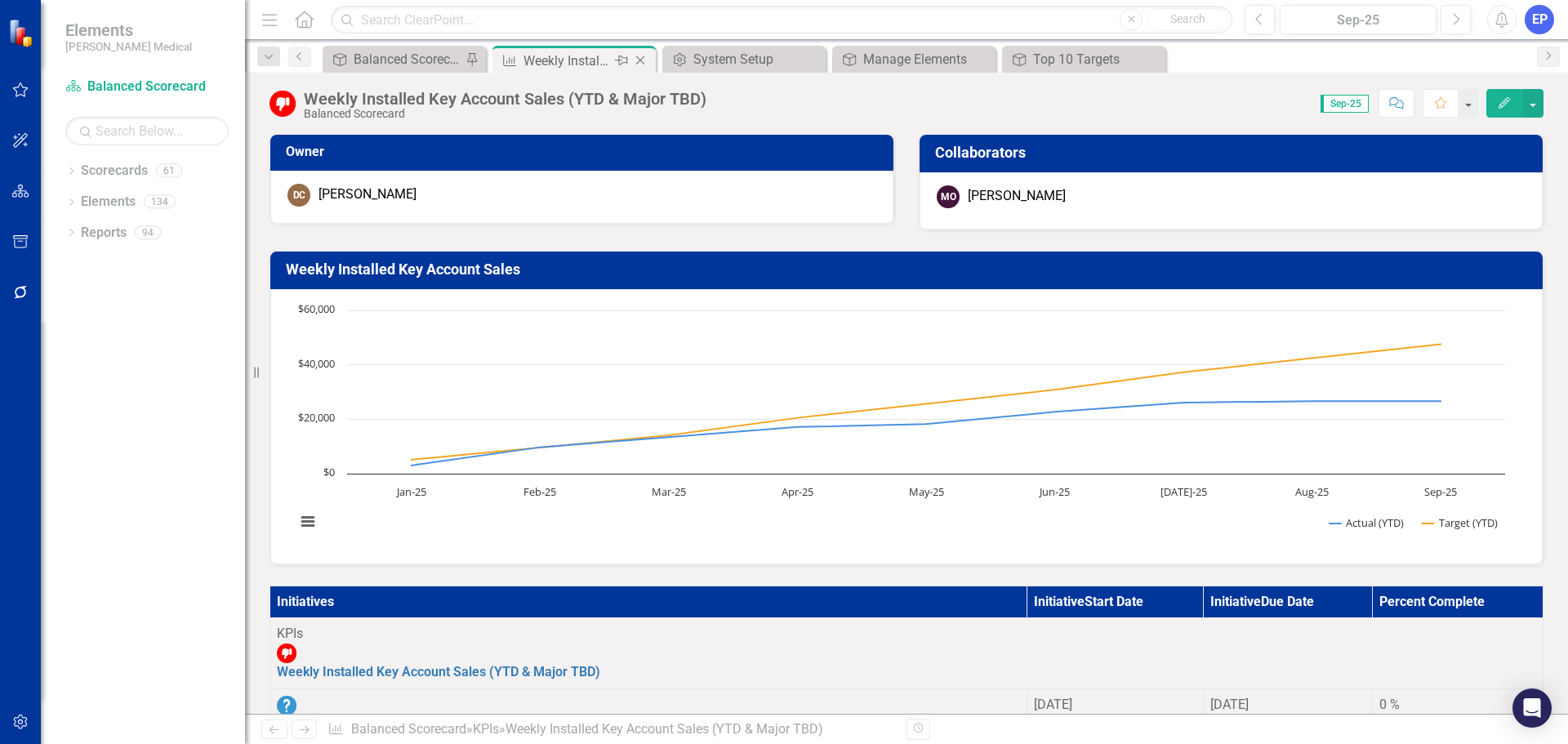
click at [639, 56] on icon "Close" at bounding box center [640, 60] width 16 height 13
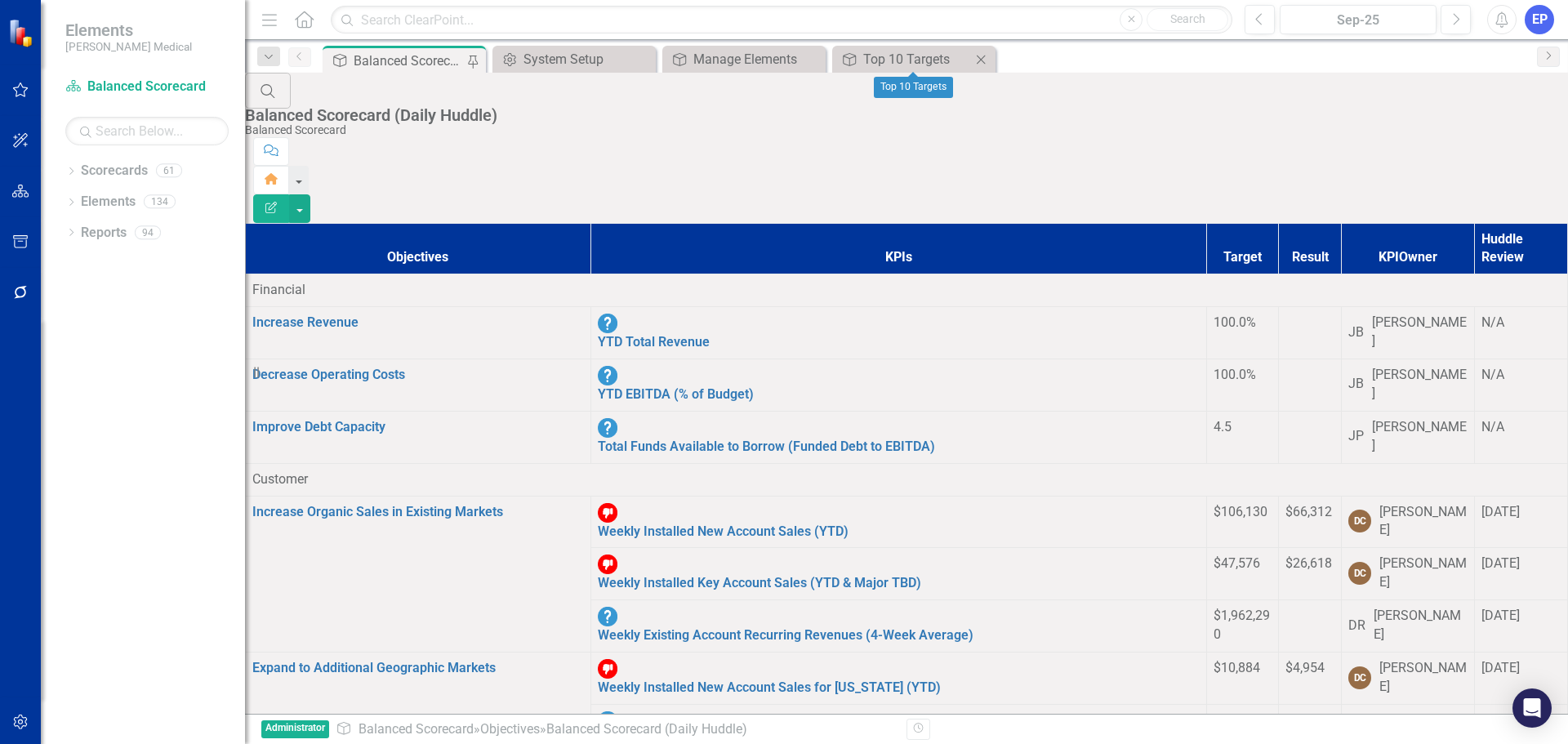
click at [982, 57] on icon "Close" at bounding box center [981, 59] width 16 height 13
click at [810, 59] on icon "Close" at bounding box center [810, 59] width 16 height 13
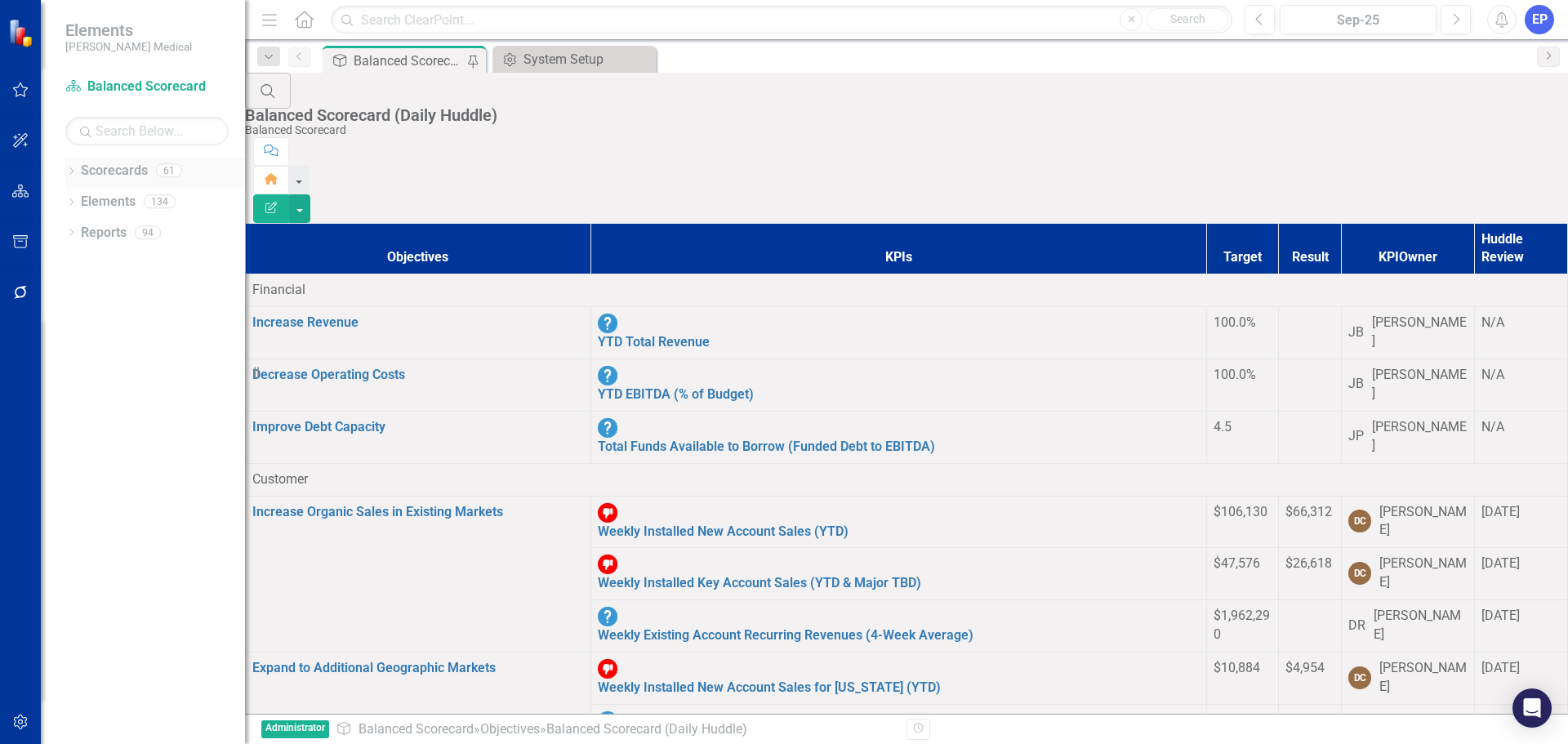
click at [71, 170] on icon "Dropdown" at bounding box center [70, 173] width 11 height 9
click at [116, 262] on link "Acquisitions & Expansion" at bounding box center [154, 265] width 180 height 19
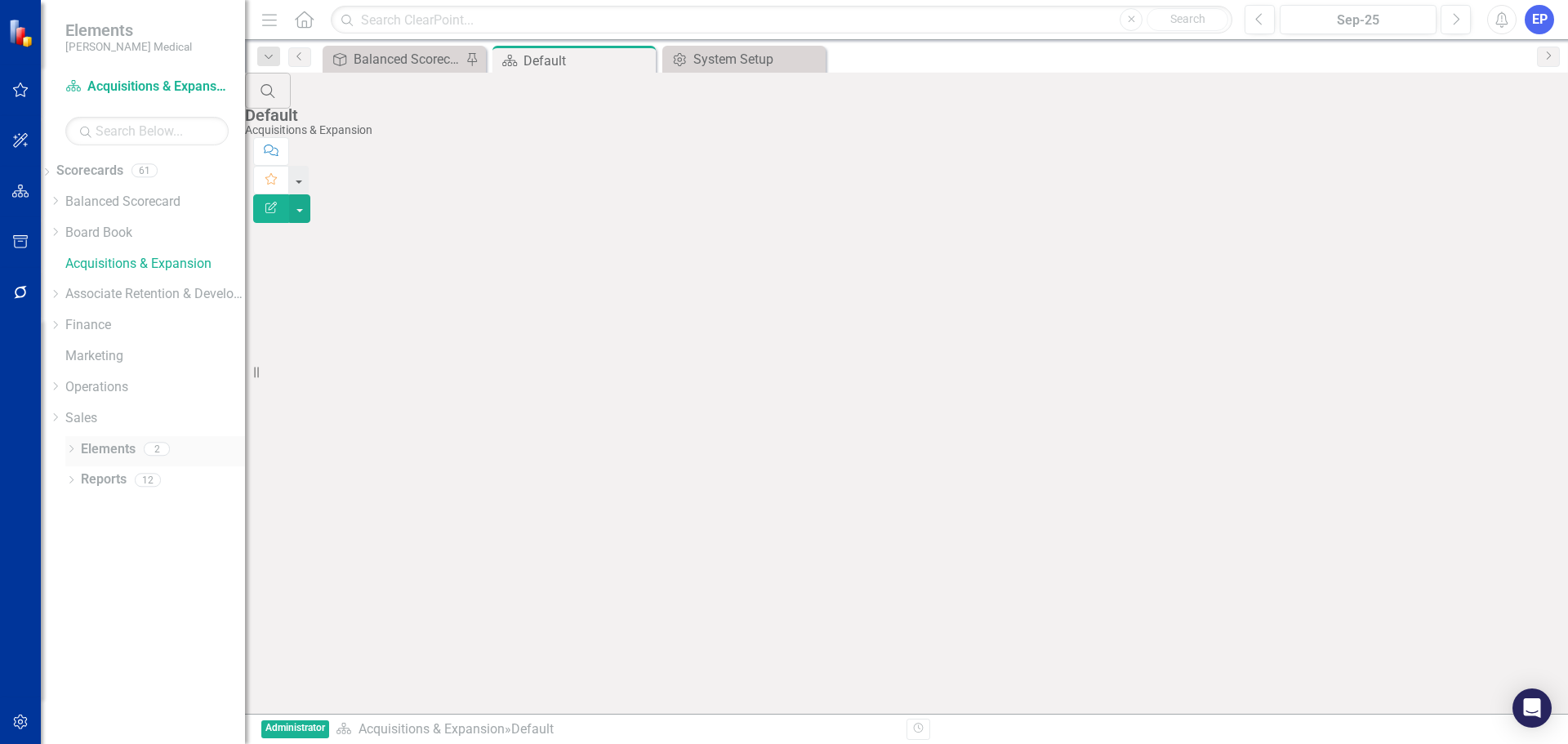
click at [112, 440] on link "Elements" at bounding box center [108, 450] width 55 height 19
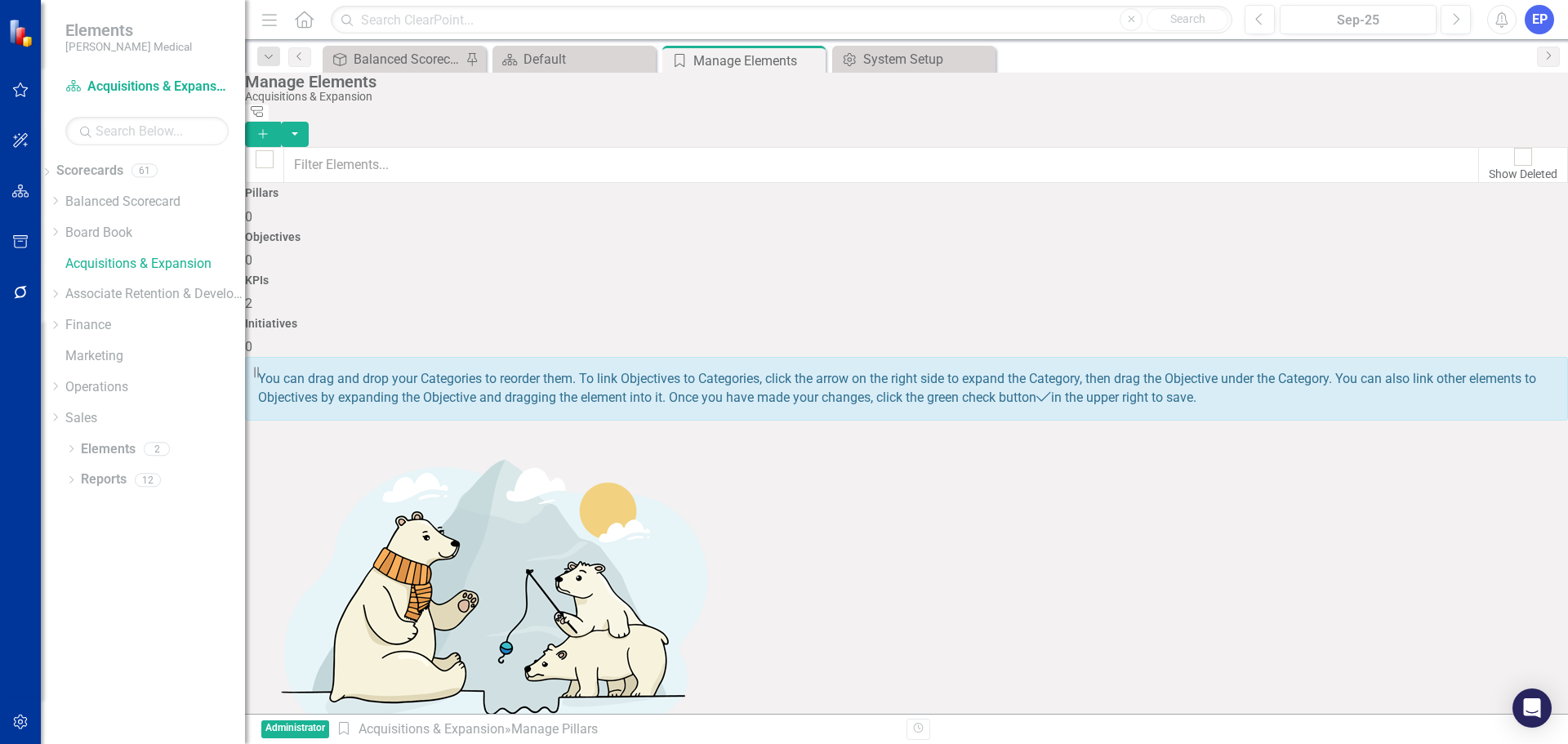
click at [1054, 274] on div "KPIs 2" at bounding box center [906, 293] width 1323 height 39
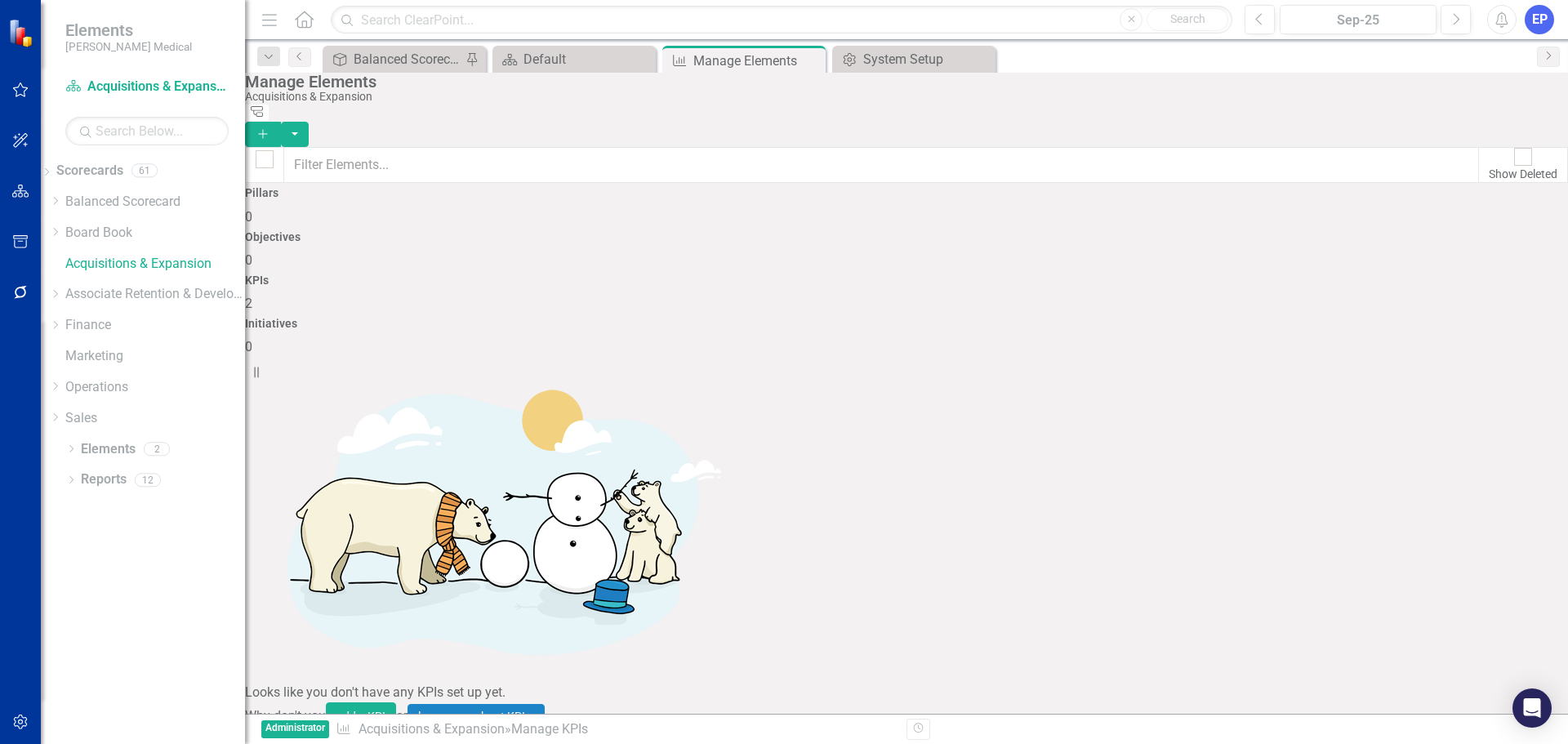
click at [28, 723] on icon "button" at bounding box center [21, 722] width 17 height 13
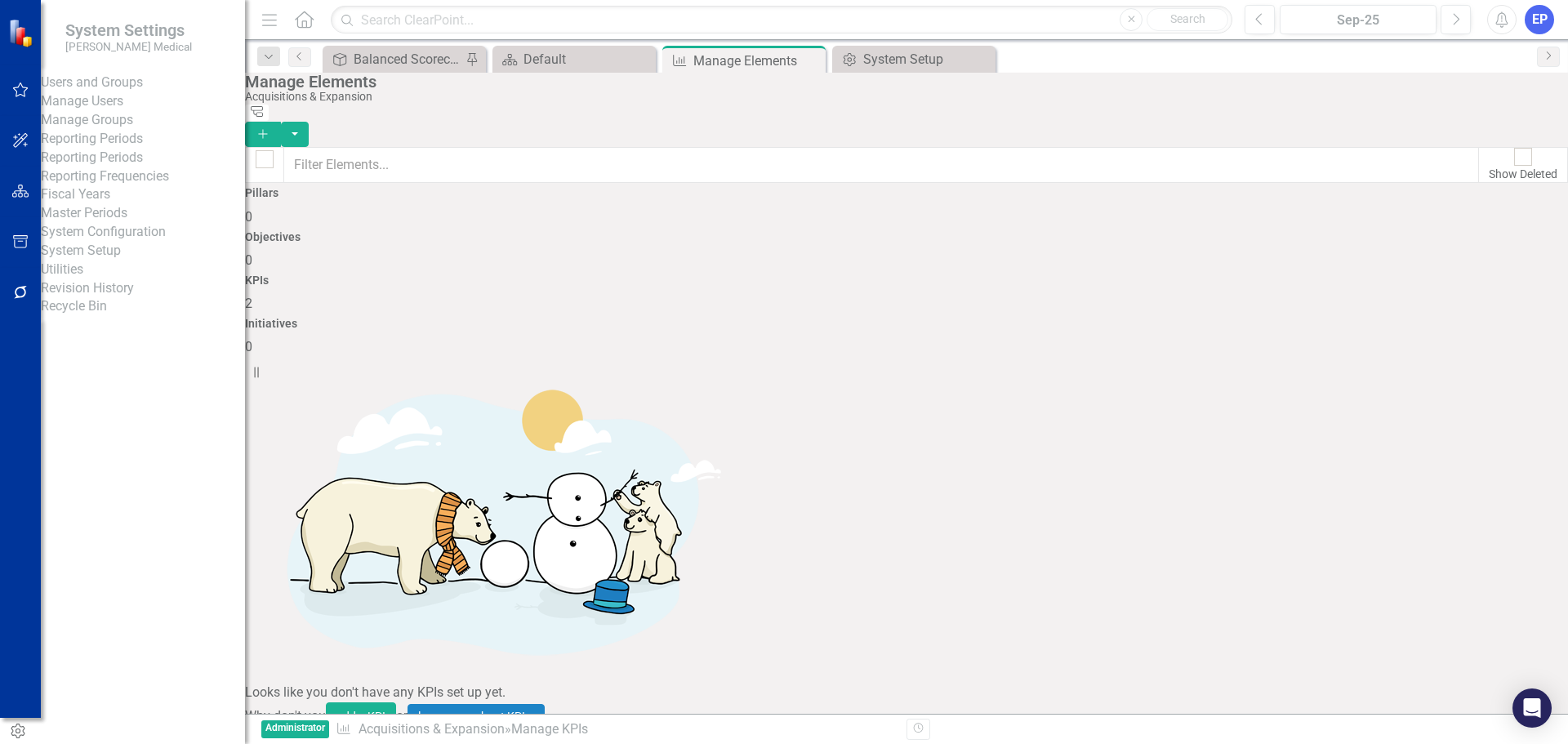
click at [118, 260] on link "System Setup" at bounding box center [142, 252] width 204 height 19
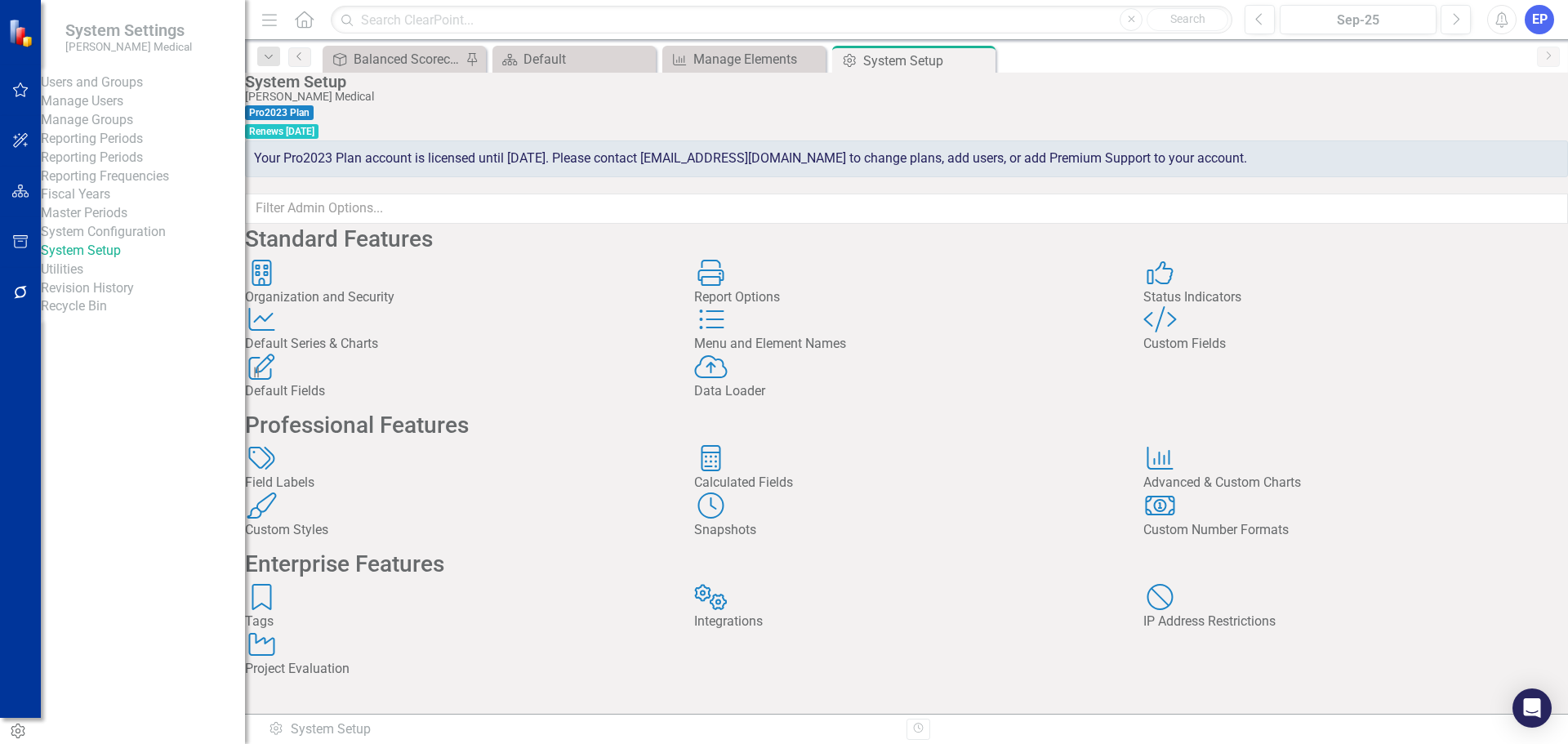
click at [1190, 354] on div "Custom Style Custom Fields" at bounding box center [1355, 330] width 424 height 48
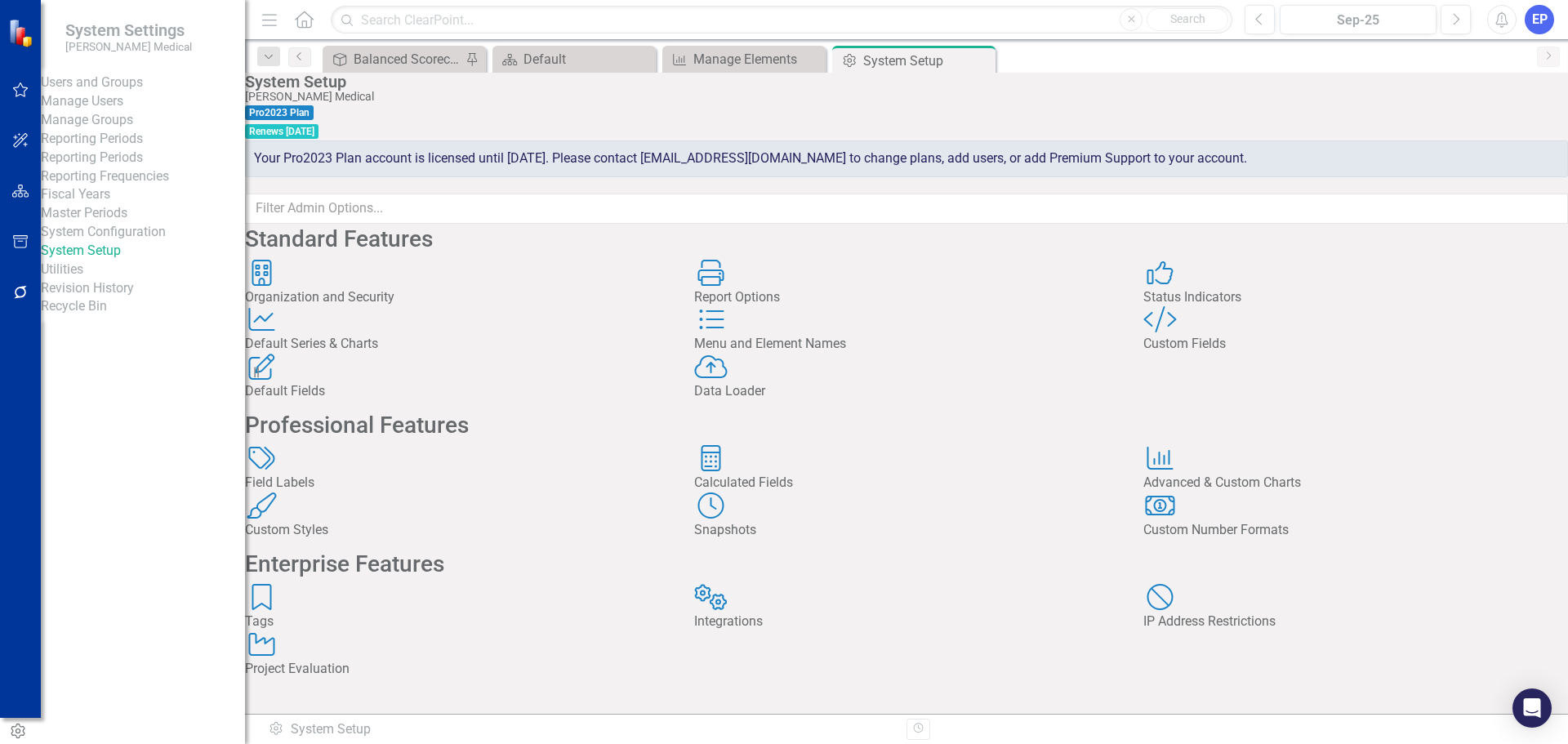
click at [401, 45] on div "Dropdown Search Objective Balanced Scorecard (Daily Huddle) Pin Scorecard Defau…" at bounding box center [906, 56] width 1323 height 33
click at [415, 65] on div "Balanced Scorecard (Daily Huddle)" at bounding box center [408, 59] width 108 height 21
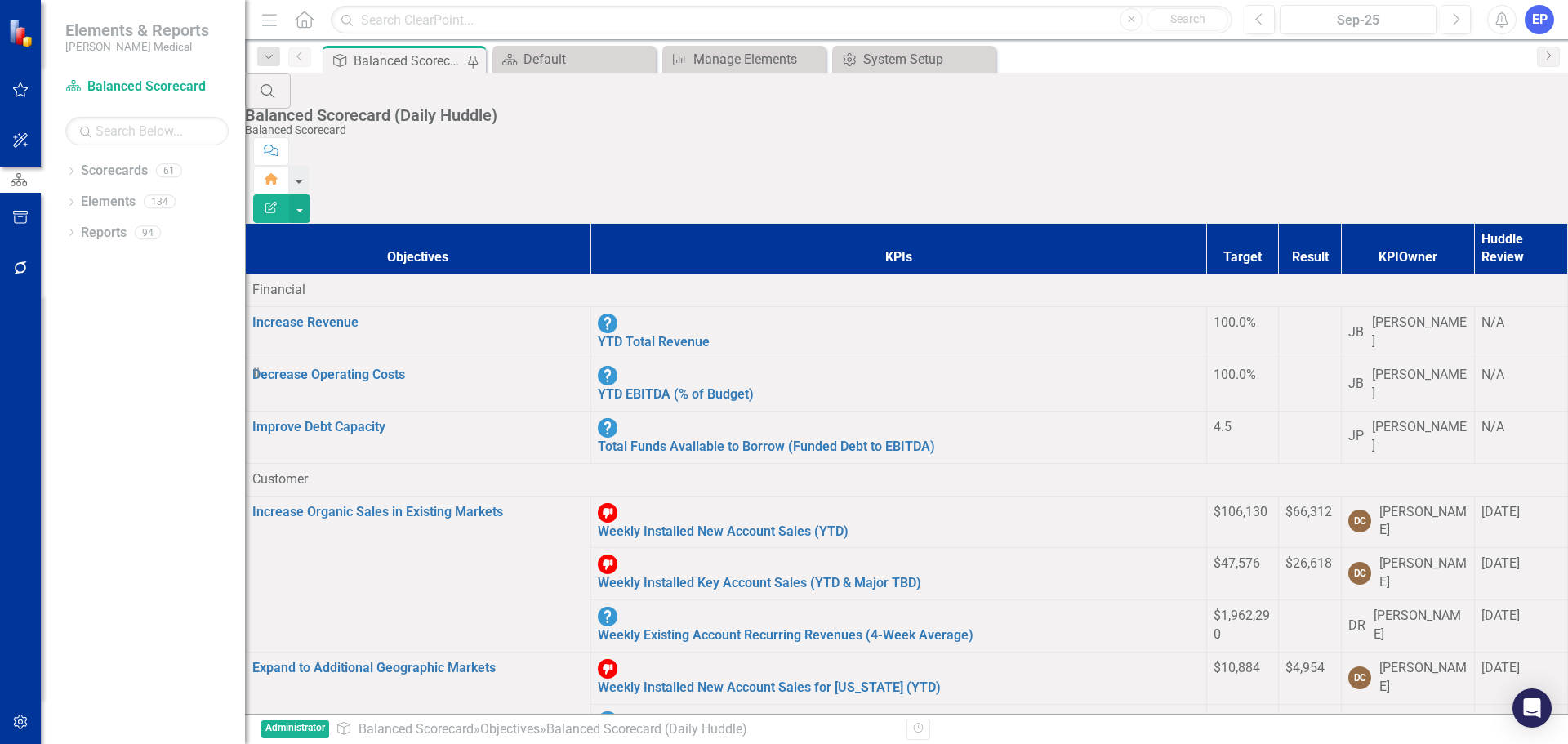
scroll to position [611, 0]
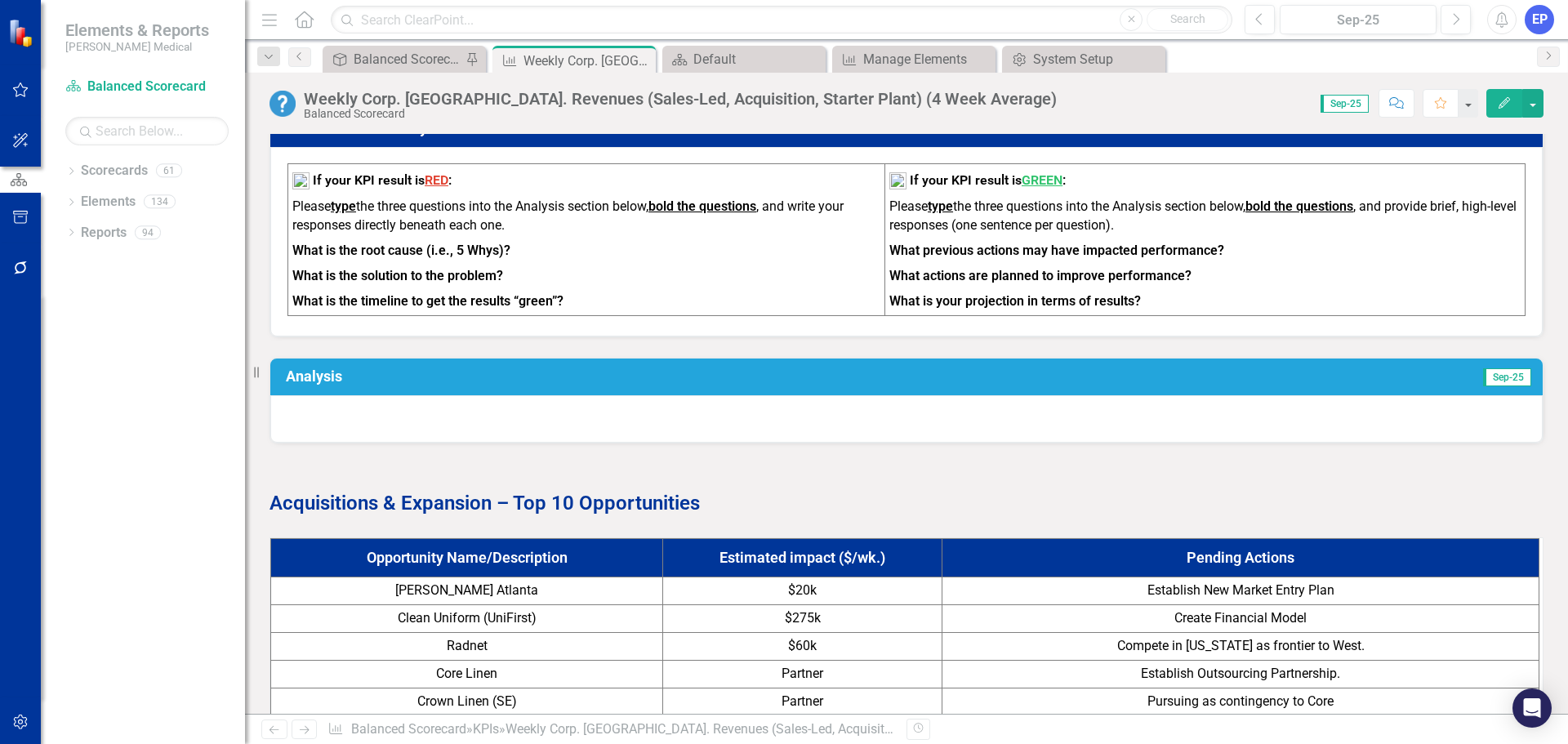
scroll to position [1471, 0]
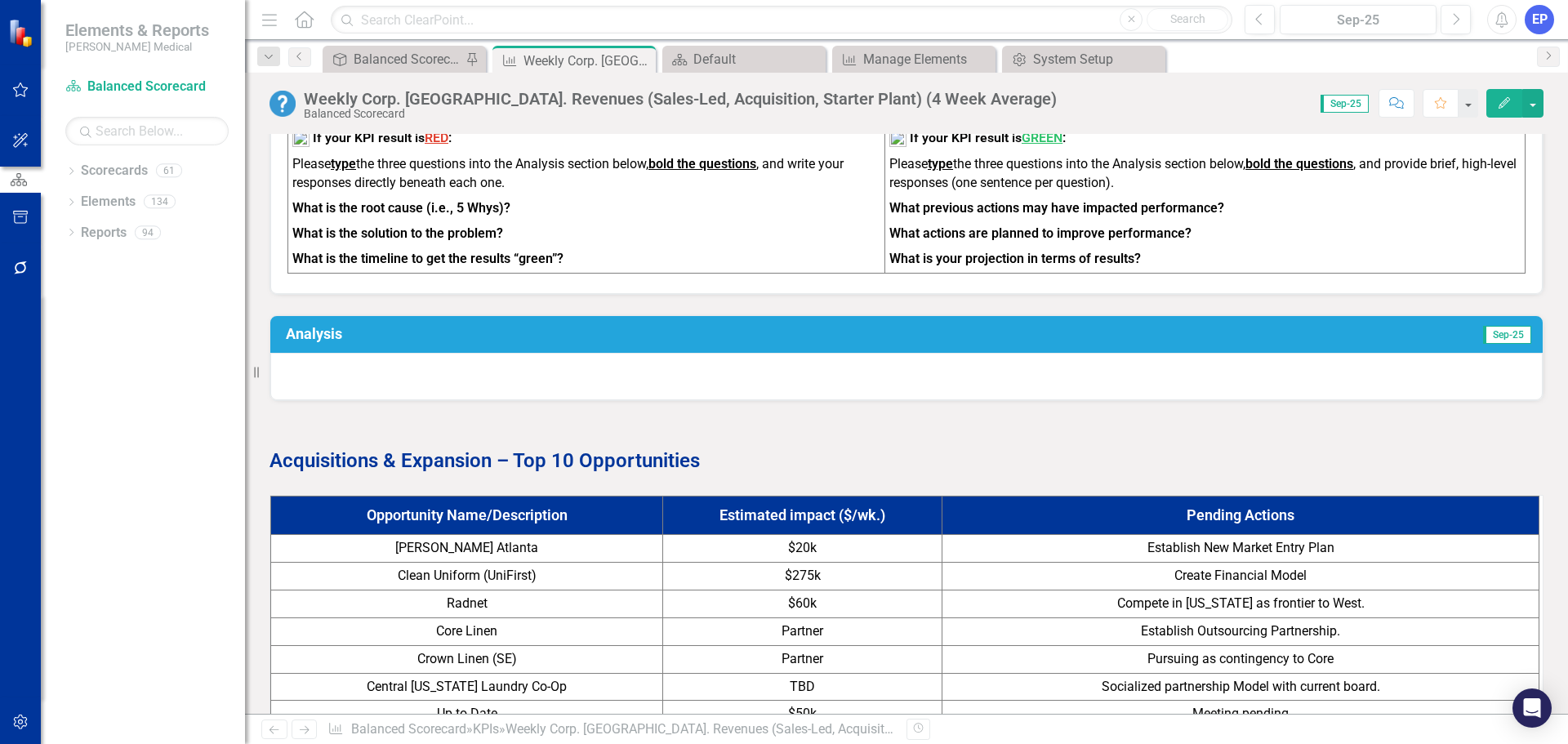
click at [603, 563] on td "Clean Uniform (UniFirst)" at bounding box center [467, 577] width 392 height 28
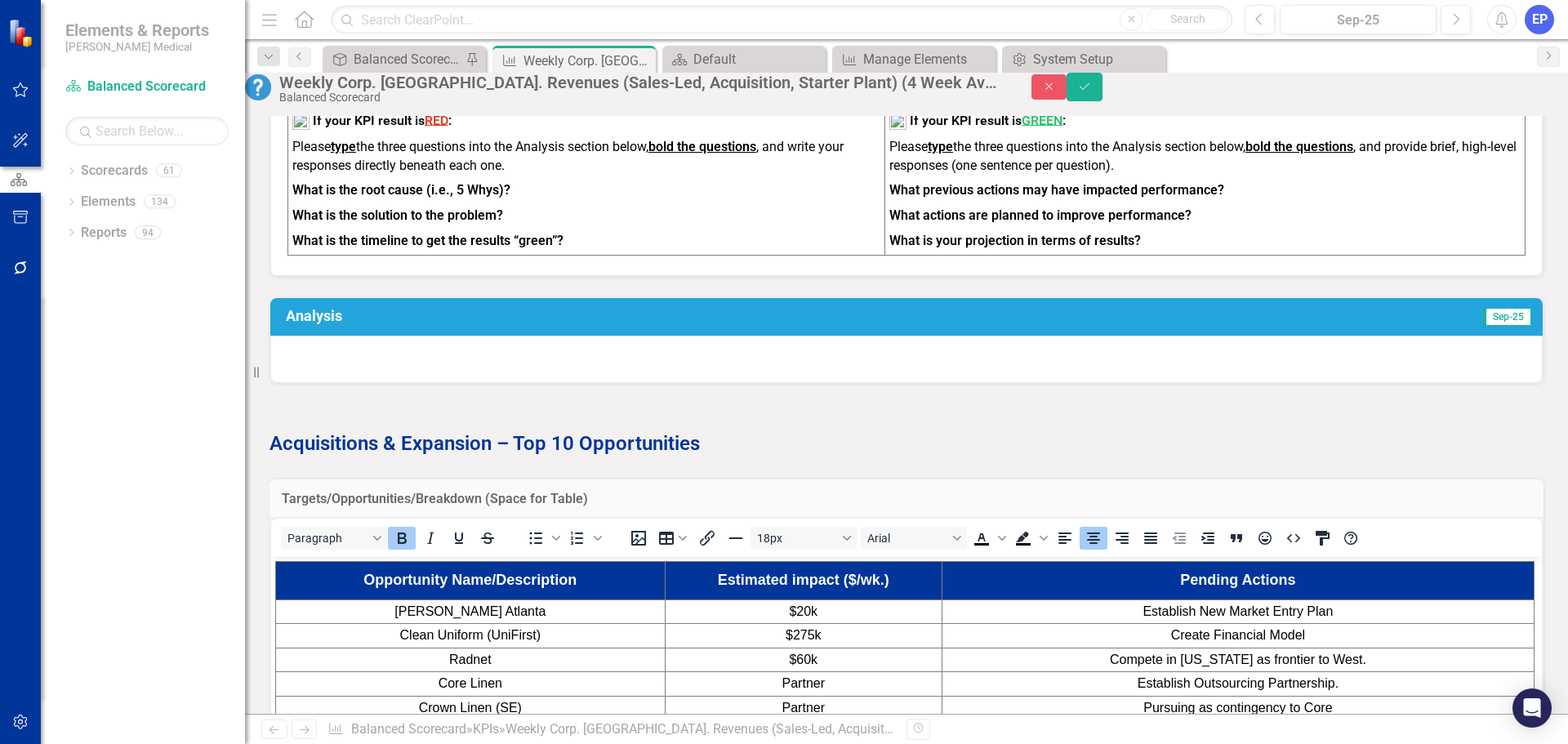
scroll to position [0, 0]
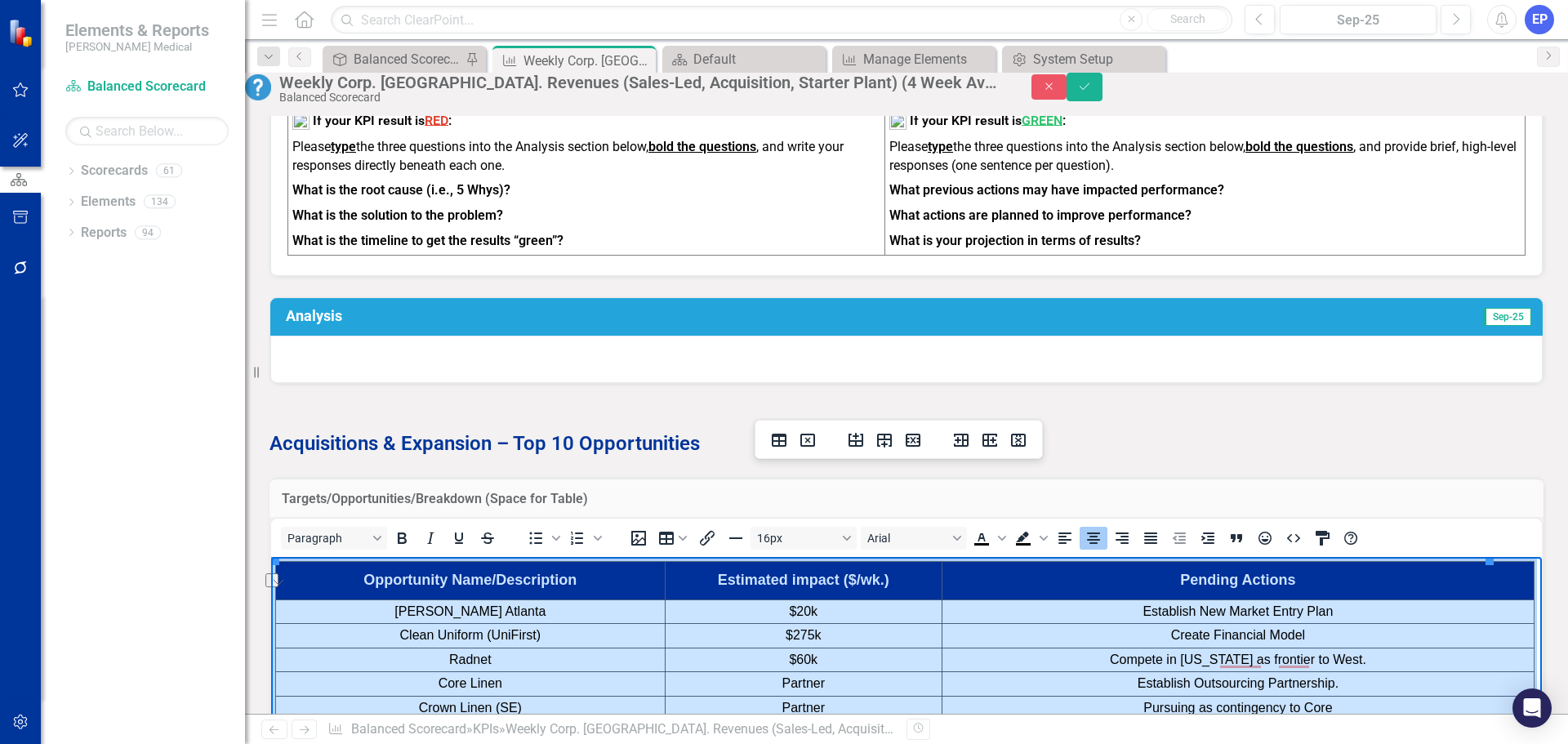
drag, startPoint x: 356, startPoint y: 575, endPoint x: 1194, endPoint y: 813, distance: 871.1
click at [1194, 744] on tbody "Opportunity Name/Description Estimated impact ($/wk.) Pending Actions [PERSON_N…" at bounding box center [905, 691] width 1258 height 257
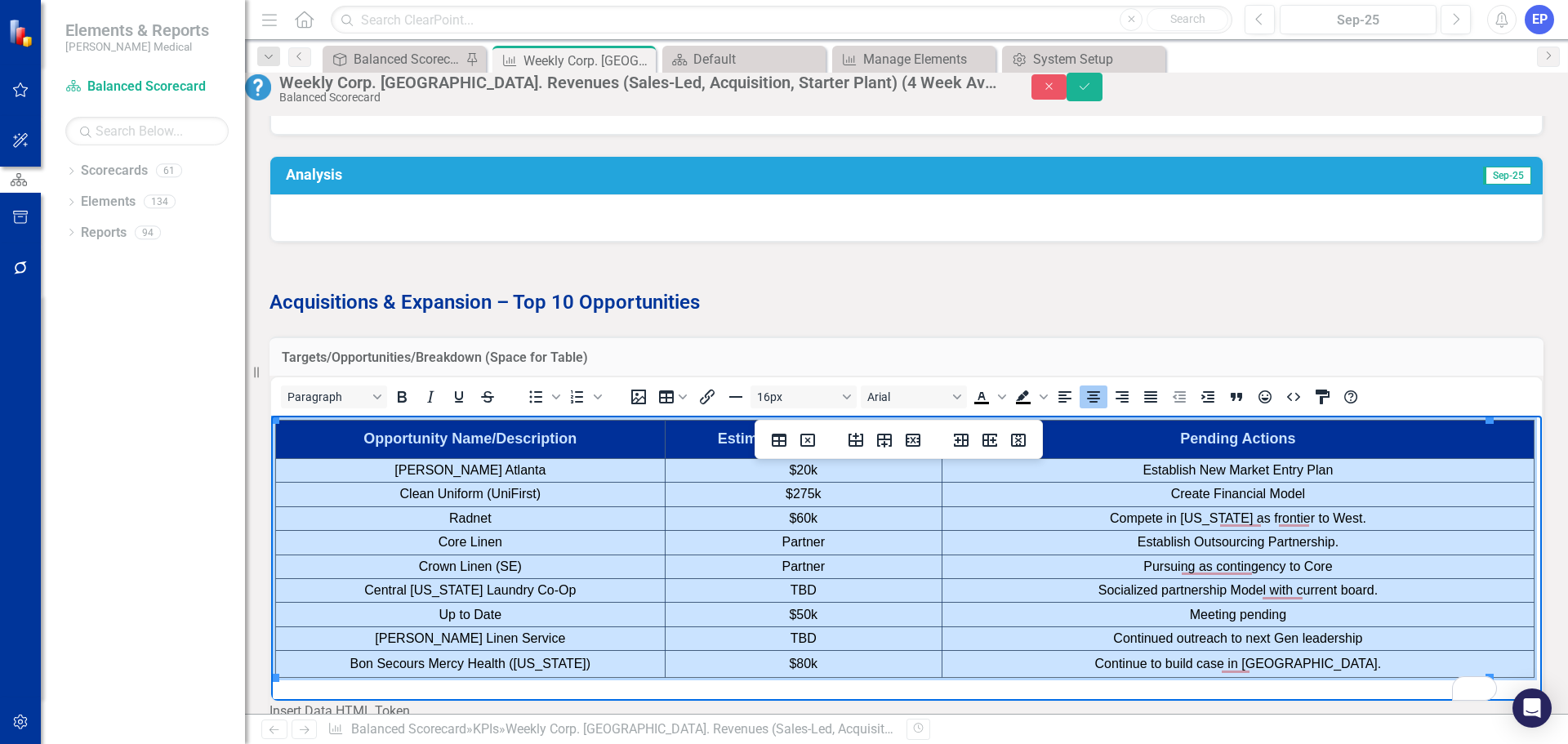
scroll to position [1634, 0]
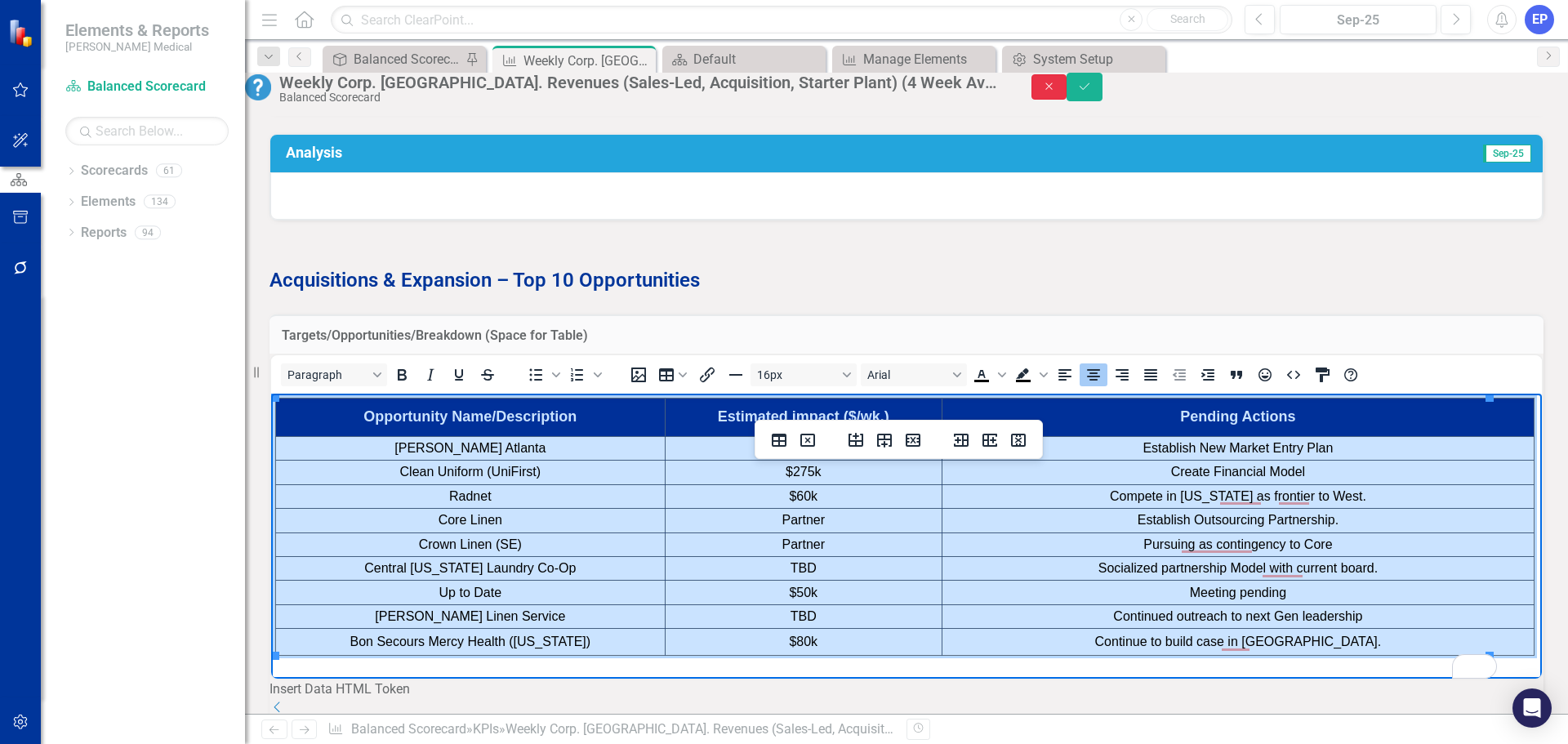
click at [1067, 100] on button "Close" at bounding box center [1049, 87] width 36 height 25
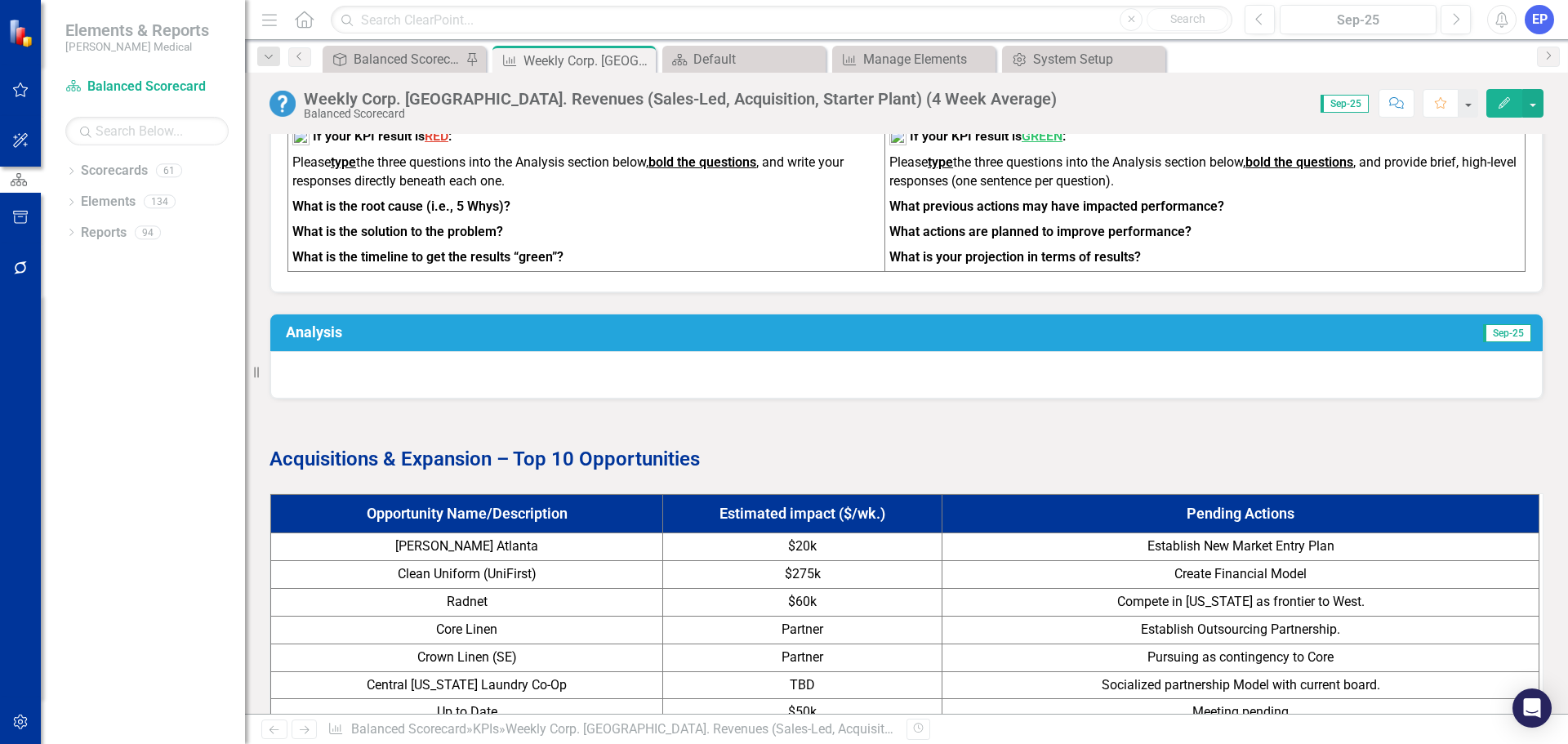
scroll to position [1471, 0]
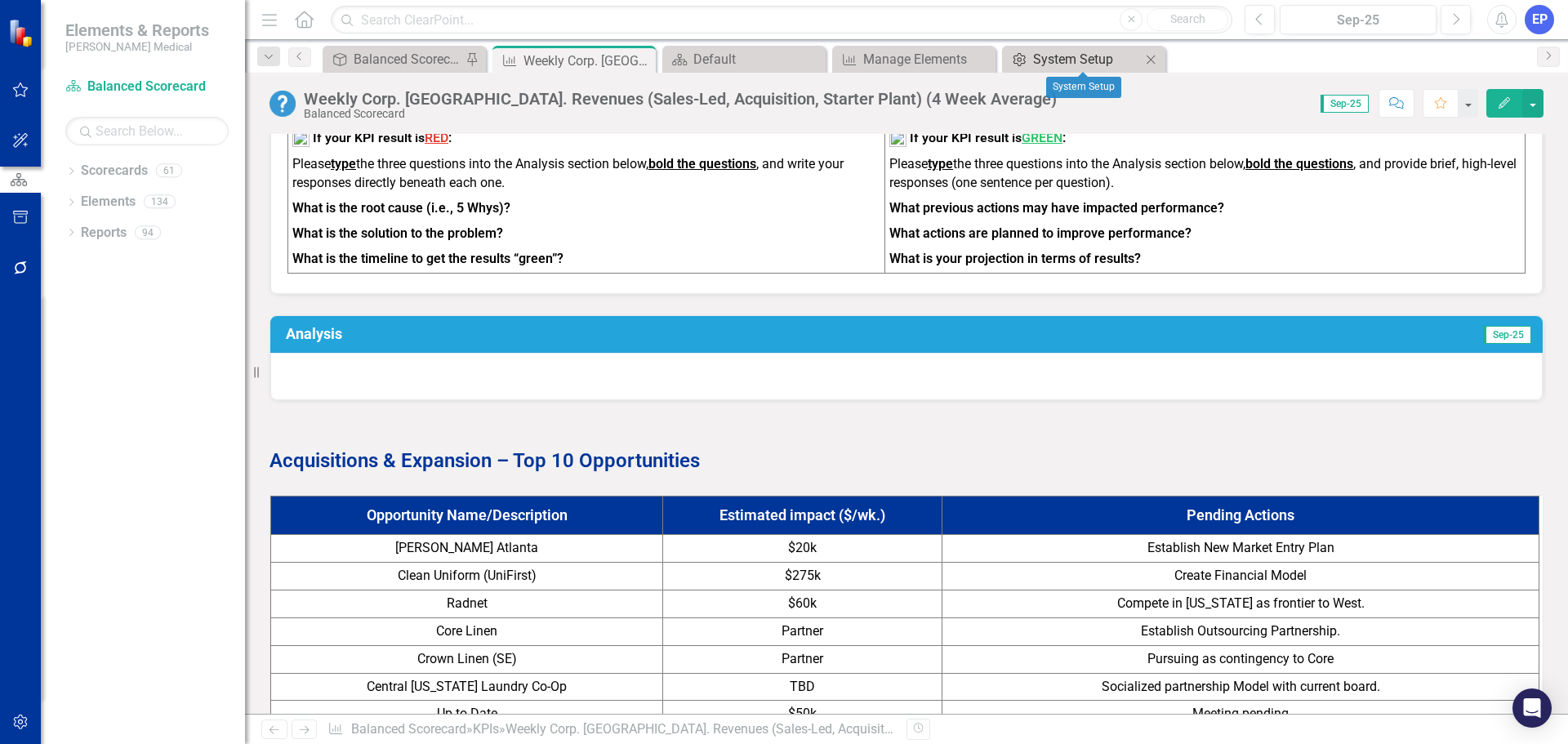
click at [1069, 51] on div "System Setup" at bounding box center [1087, 59] width 108 height 21
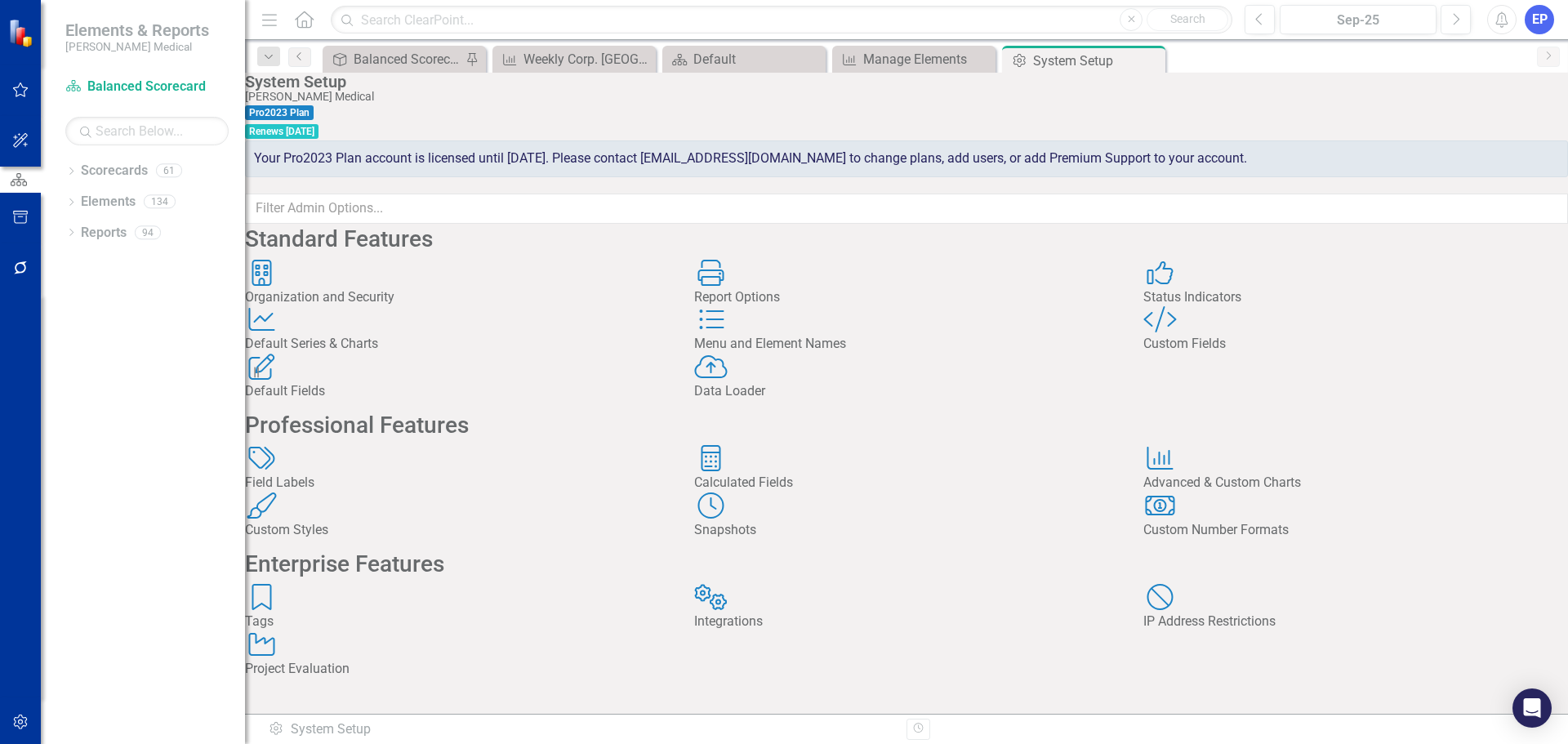
click at [1193, 354] on div "Custom Fields" at bounding box center [1355, 345] width 424 height 19
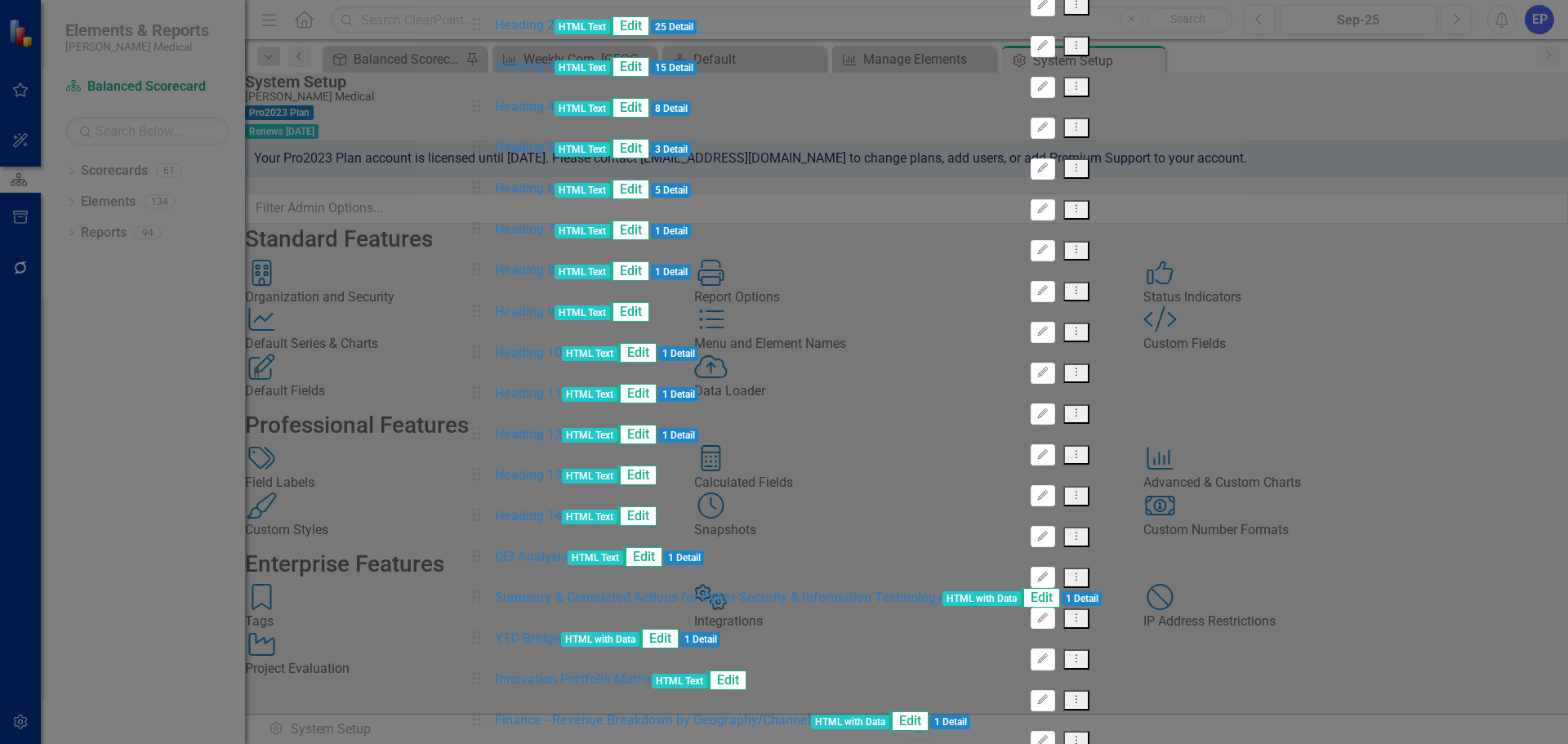
type input "tar"
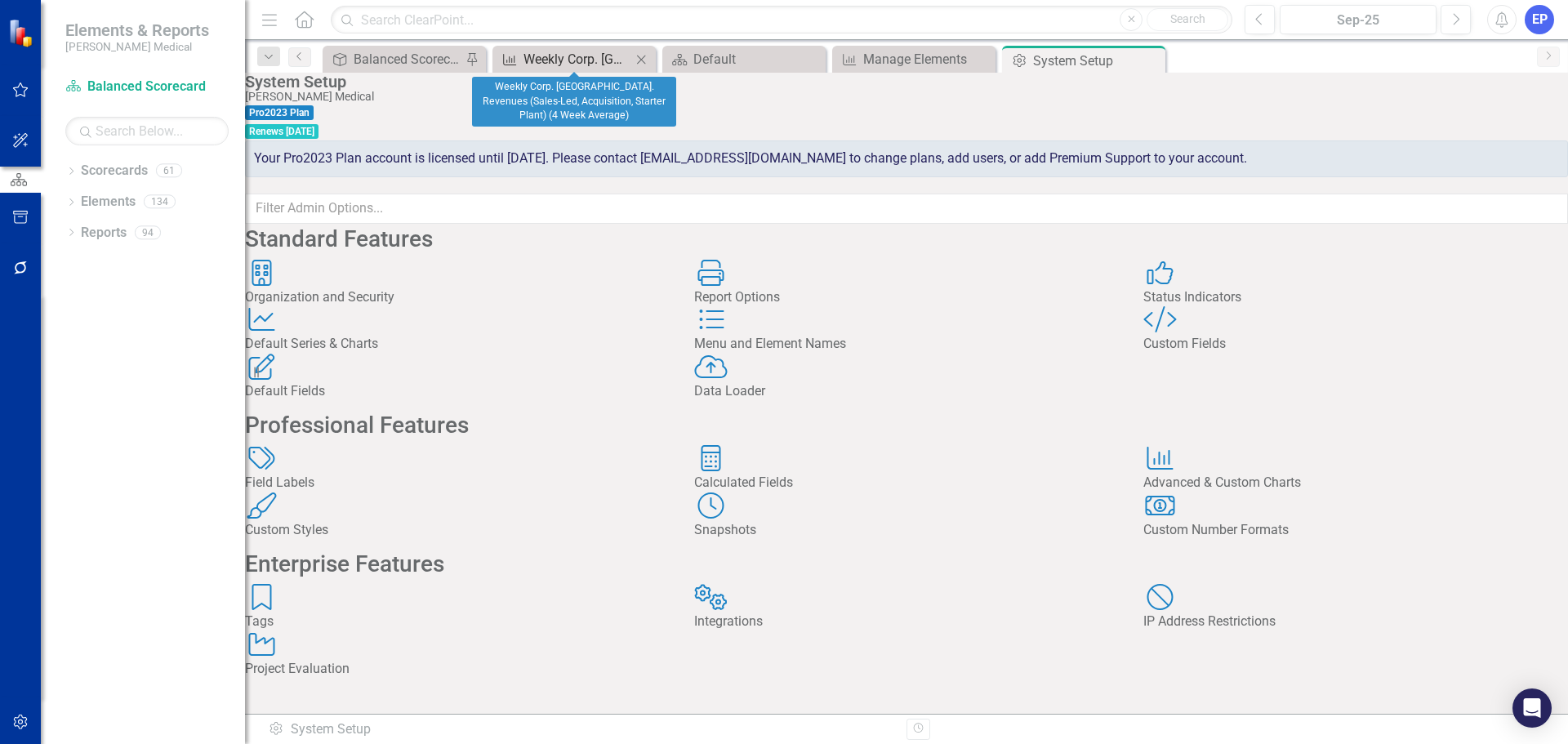
click at [606, 56] on div "Weekly Corp. [GEOGRAPHIC_DATA]. Revenues (Sales-Led, Acquisition, Starter Plant…" at bounding box center [577, 59] width 108 height 21
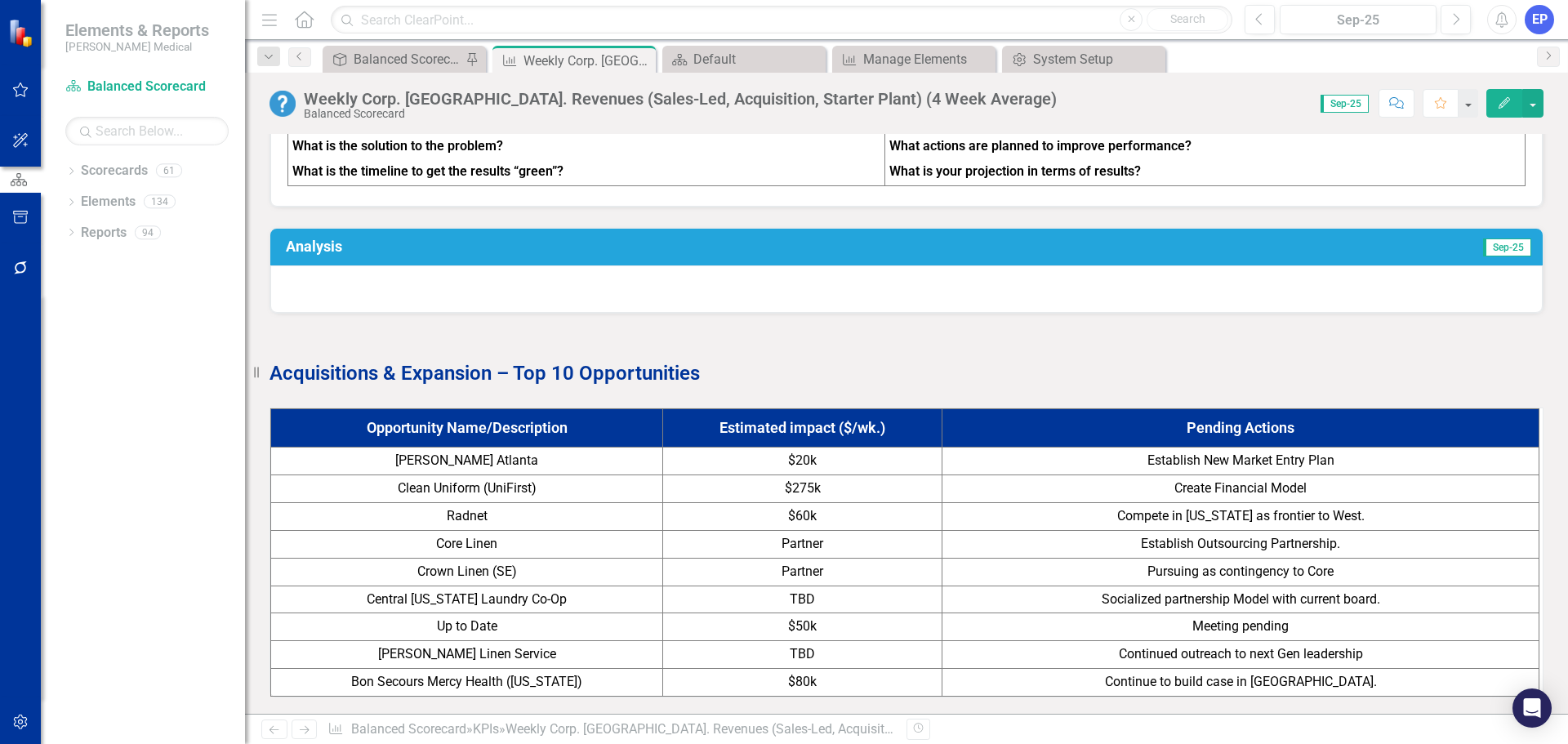
scroll to position [1552, 0]
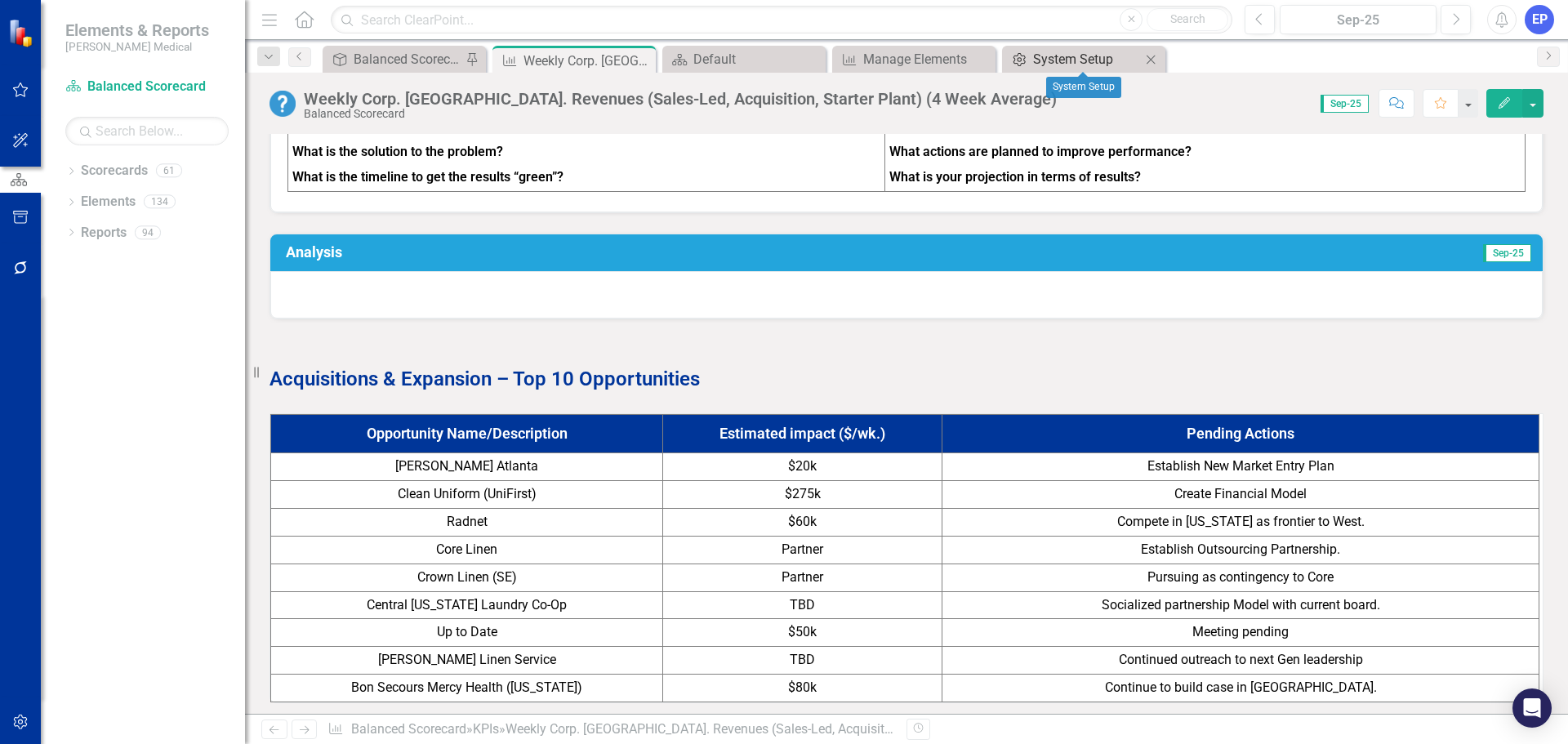
click at [1056, 56] on div "System Setup" at bounding box center [1087, 59] width 108 height 21
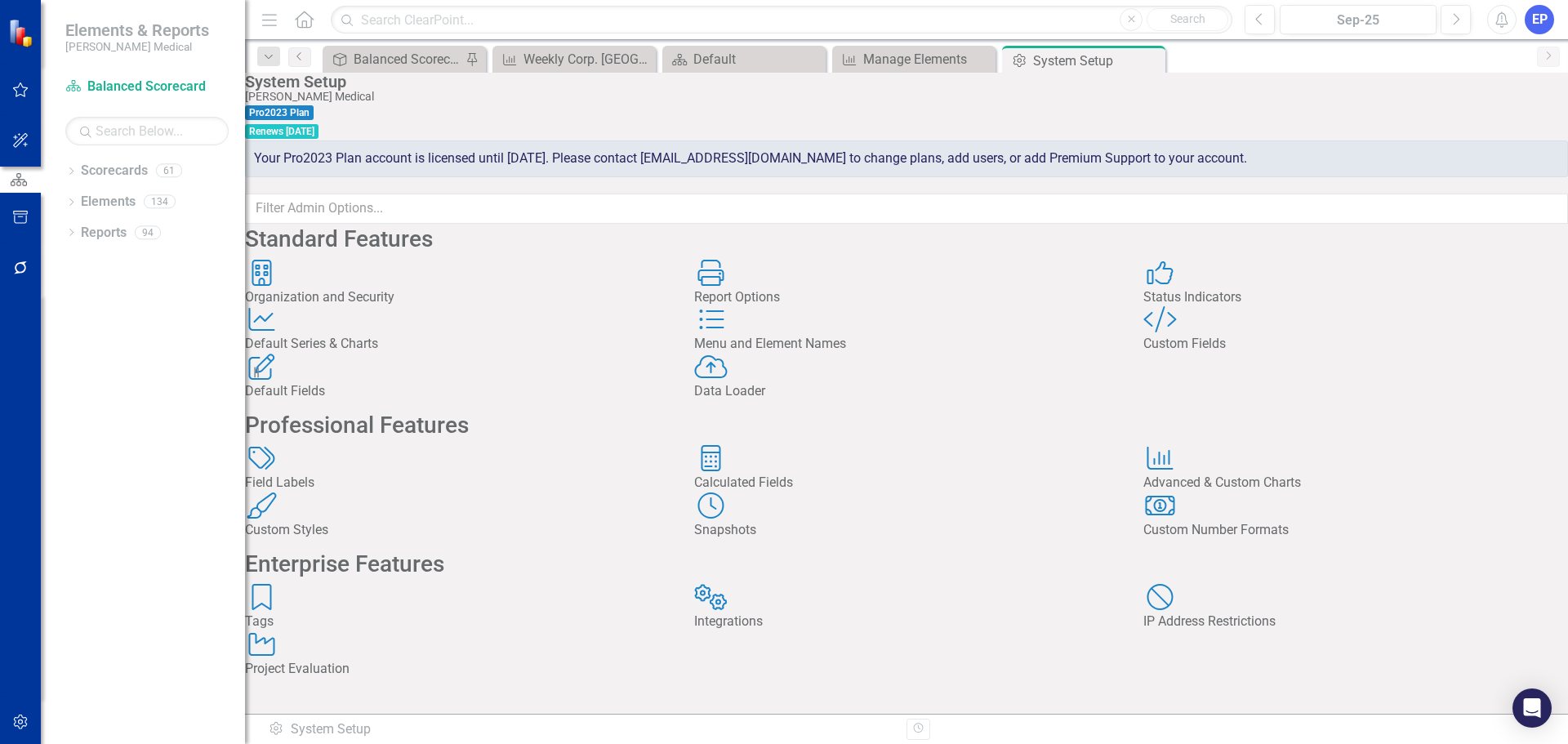
click at [1210, 354] on div "Custom Fields" at bounding box center [1355, 345] width 424 height 19
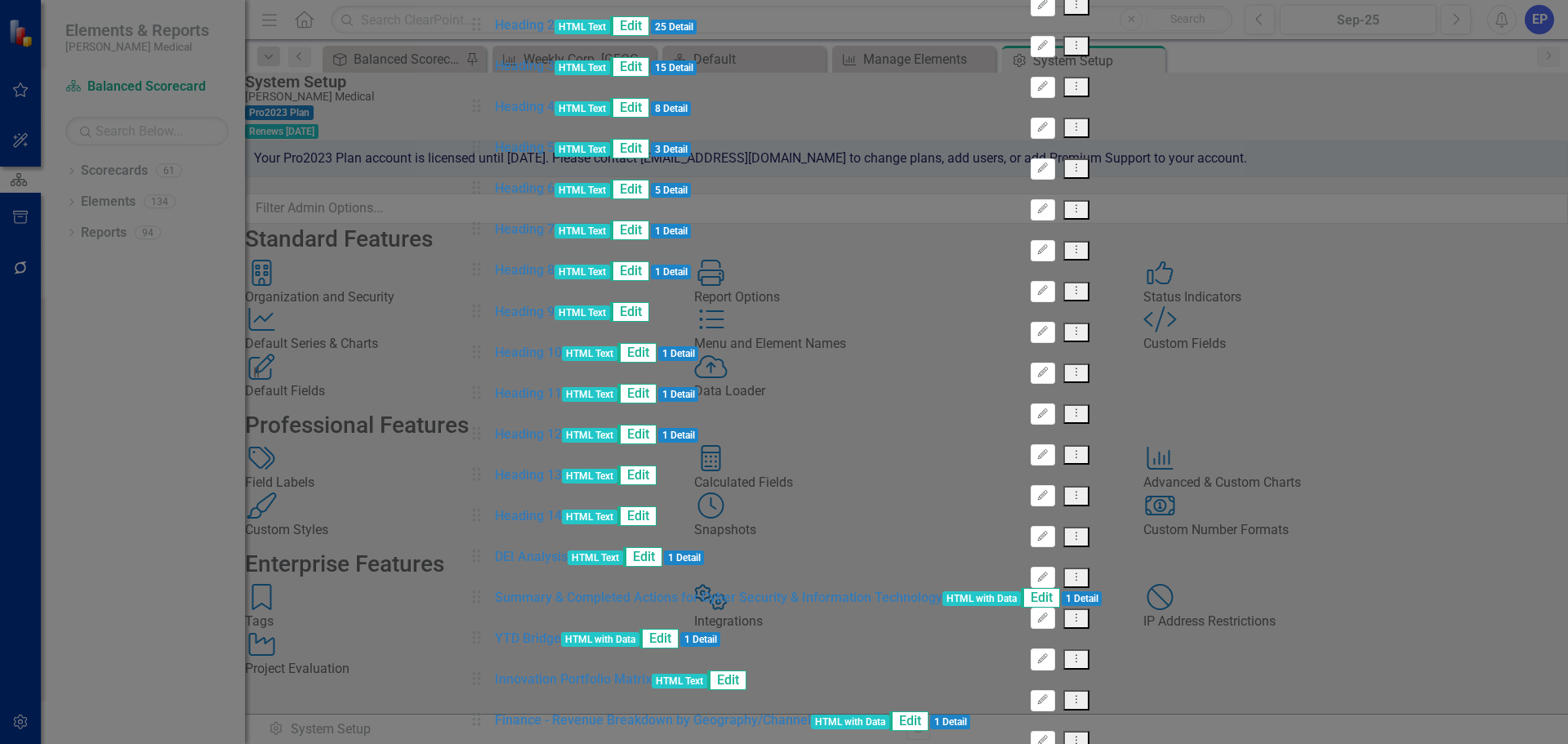
type input "tar"
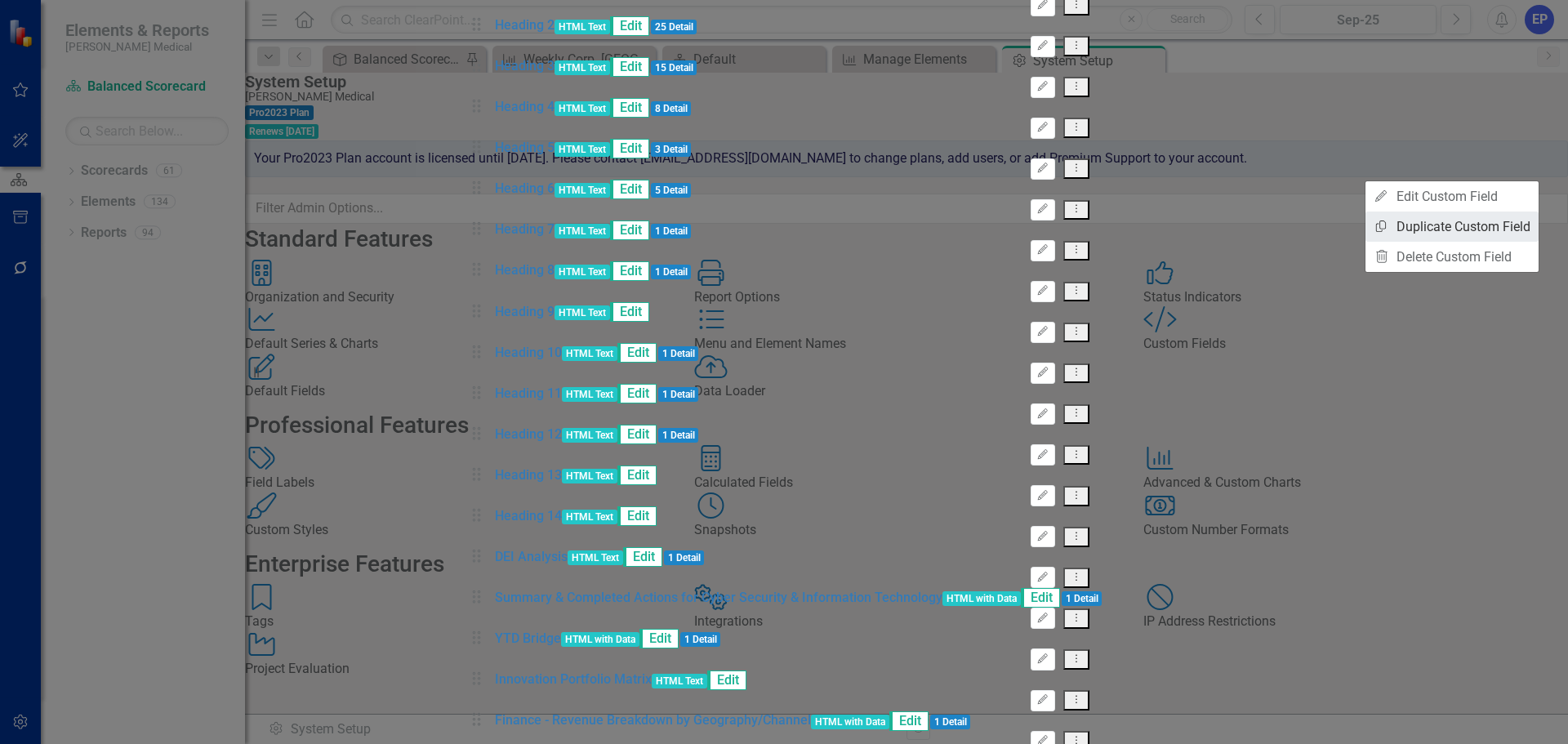
click at [1508, 230] on link "Copy Duplicate Custom Field" at bounding box center [1453, 227] width 174 height 30
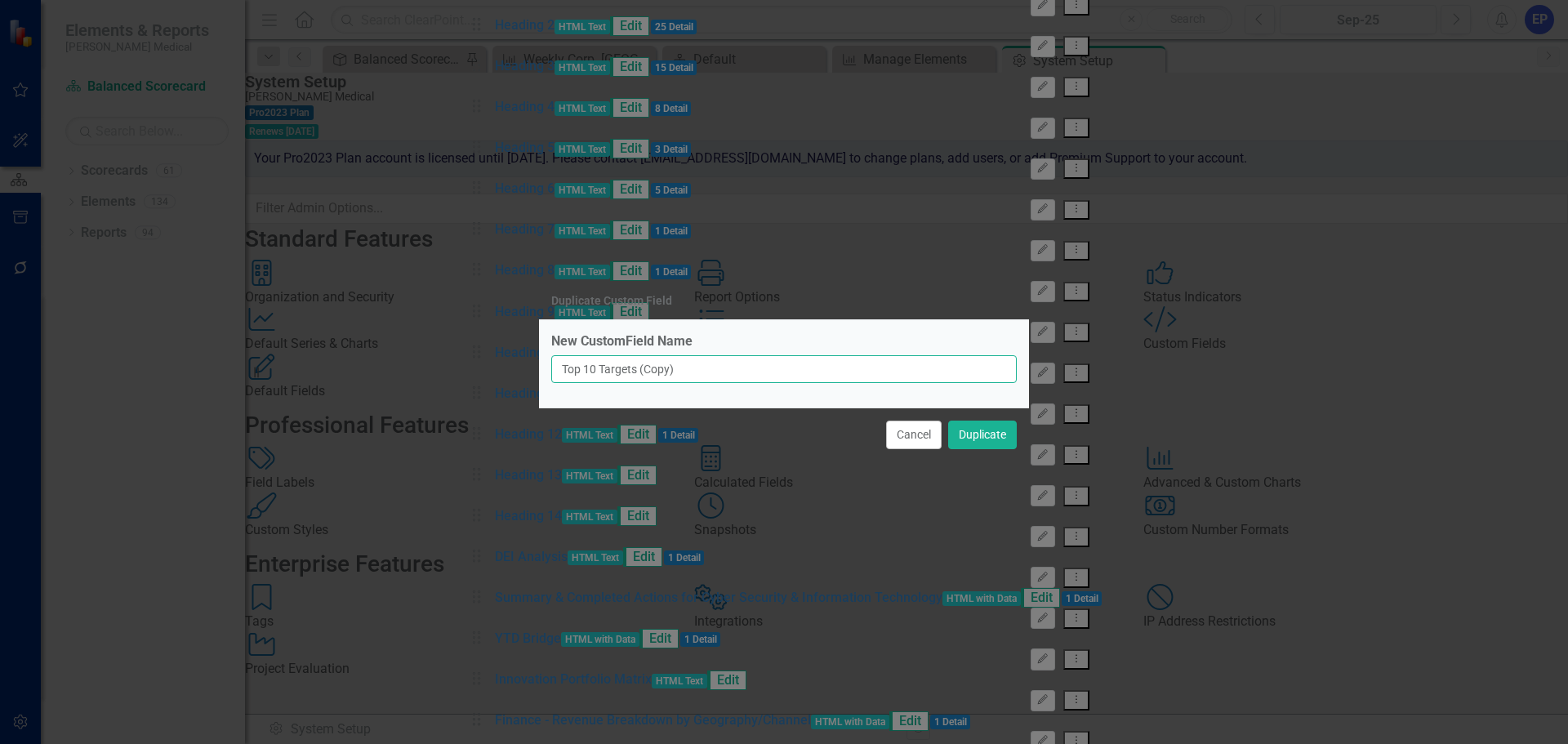
click at [612, 366] on input "Top 10 Targets (Copy)" at bounding box center [784, 369] width 465 height 28
drag, startPoint x: 606, startPoint y: 368, endPoint x: 750, endPoint y: 369, distance: 144.0
click at [750, 369] on input "Top 10 Targets (Copy)" at bounding box center [784, 369] width 465 height 28
type input "Top 10 Opportunities"
click at [987, 429] on button "Duplicate" at bounding box center [982, 435] width 69 height 29
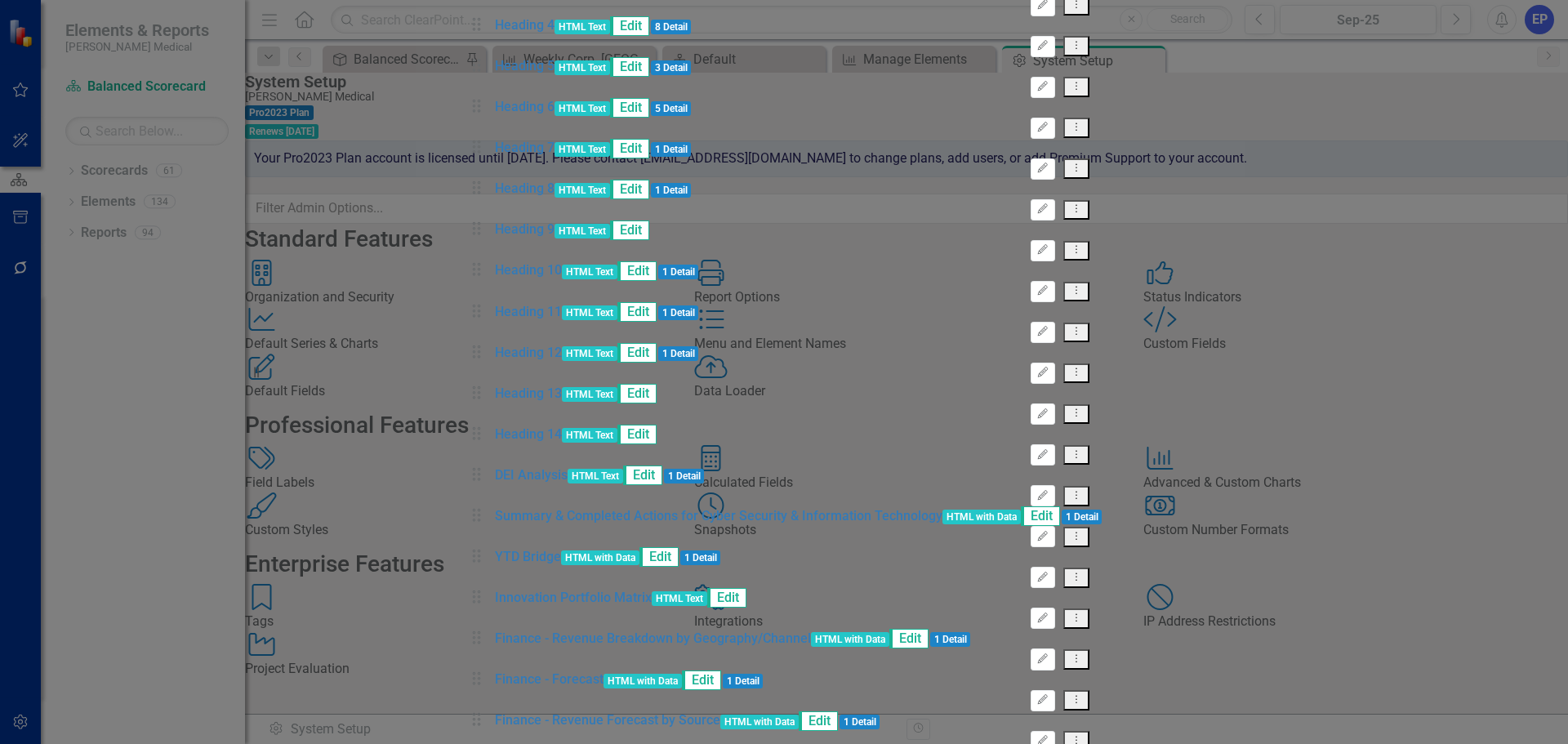
type input "t"
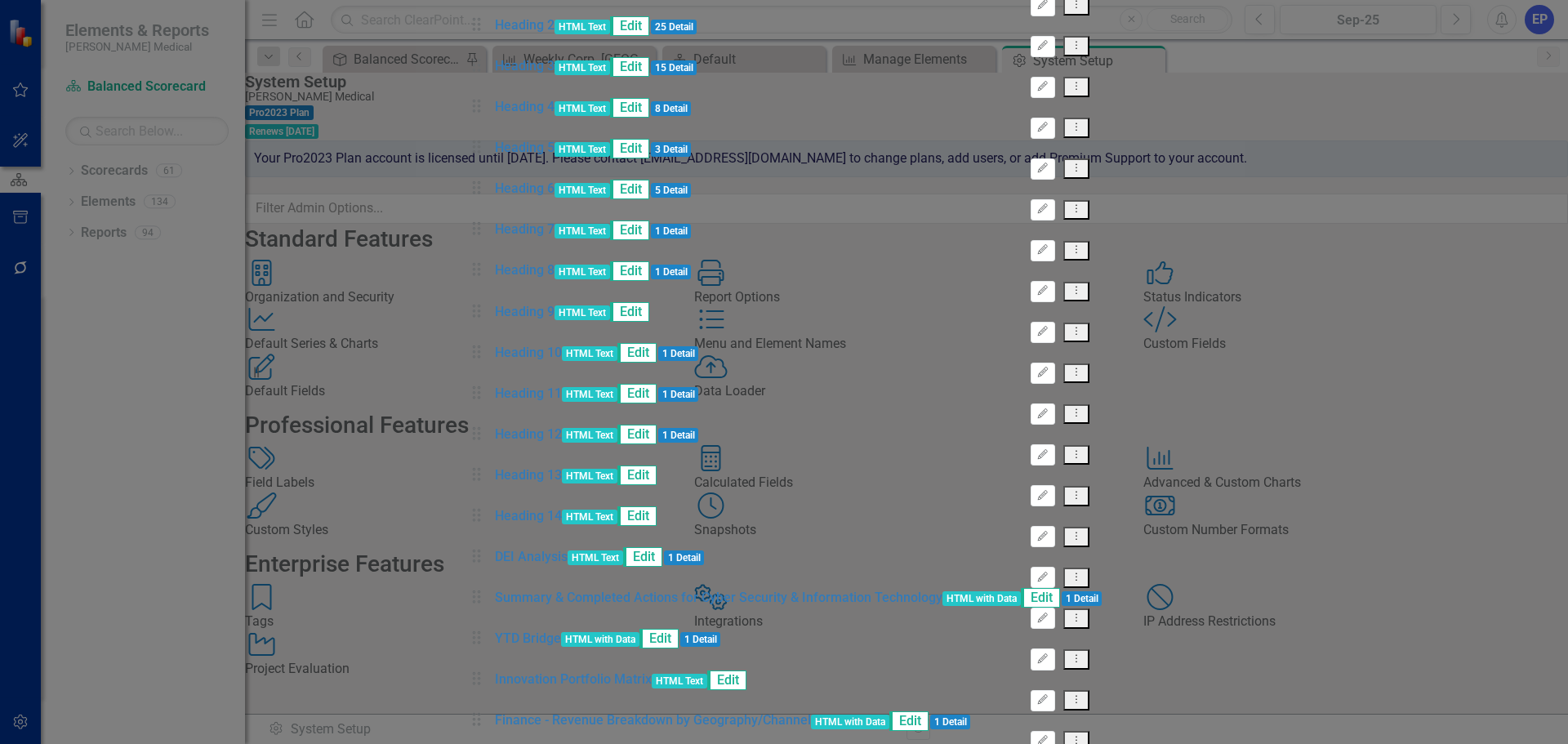
type input "10"
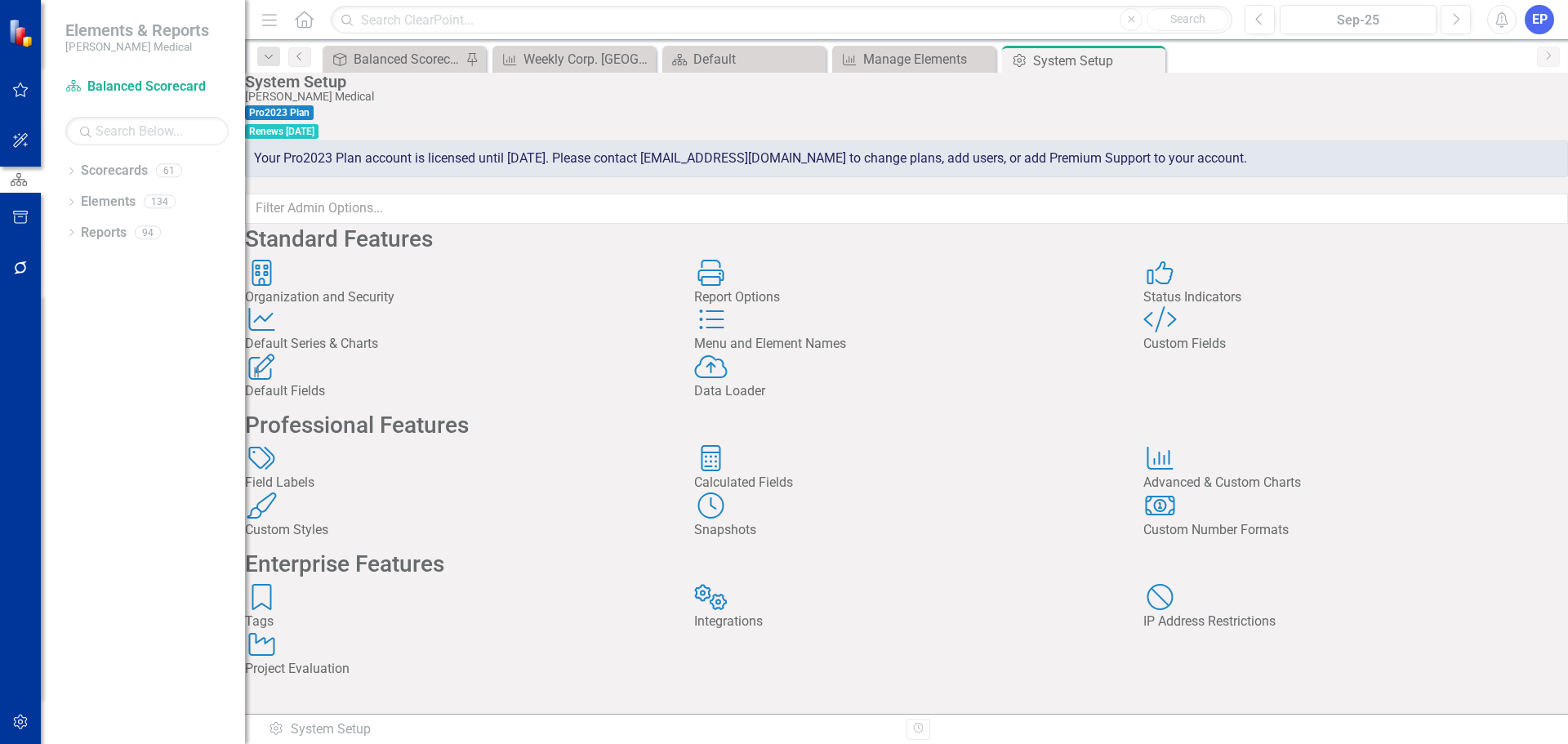
click at [1193, 354] on div "Custom Fields" at bounding box center [1355, 345] width 424 height 19
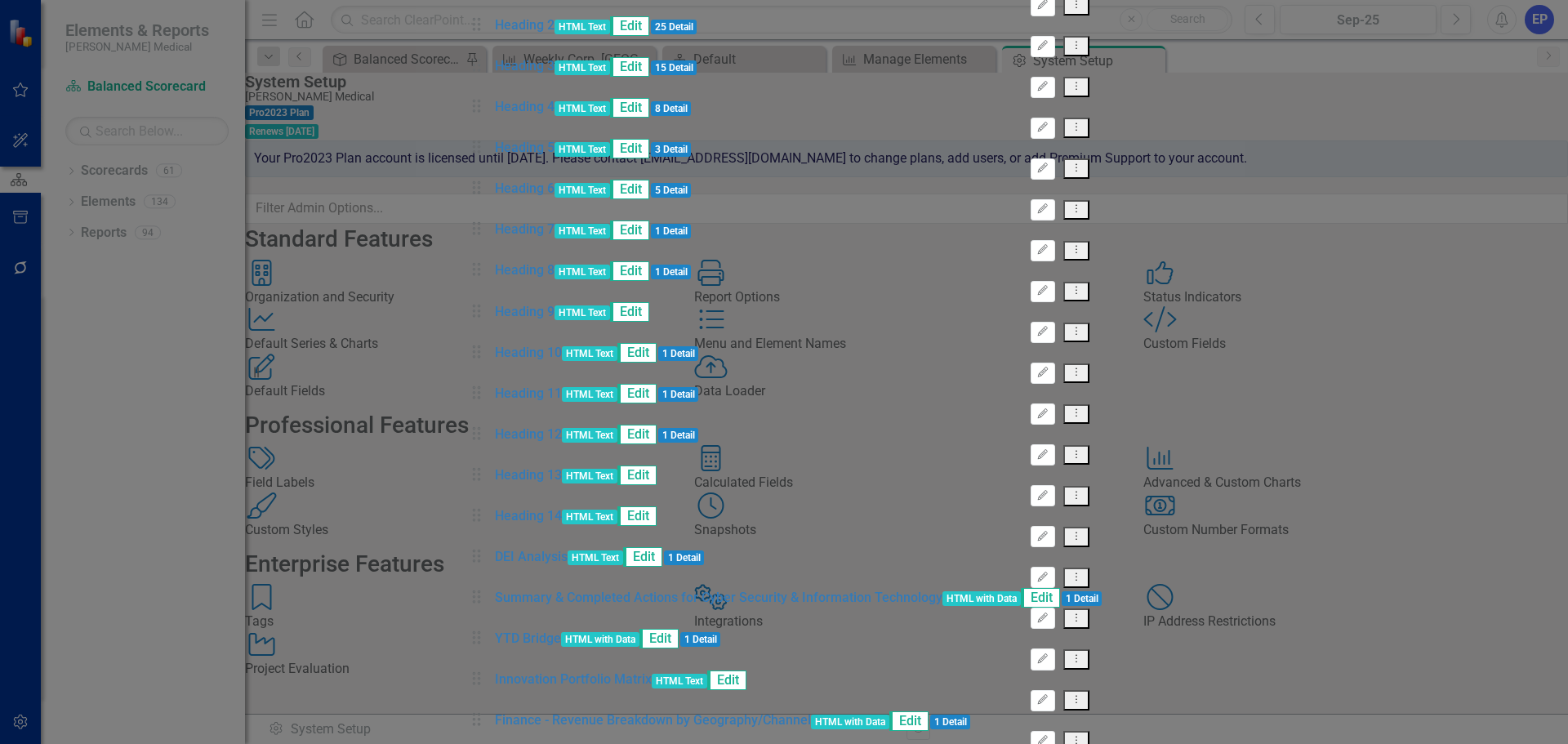
type input "10"
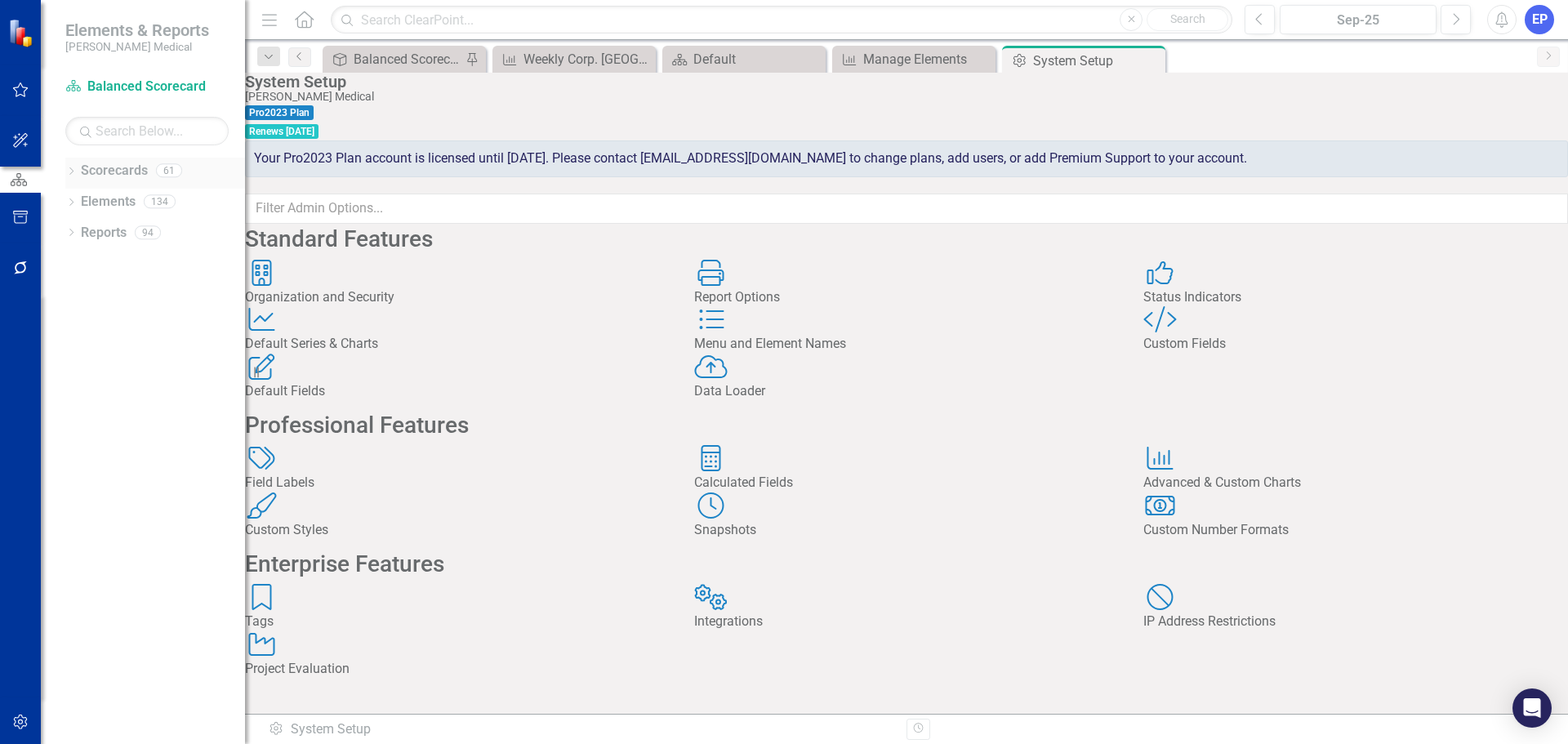
click at [74, 167] on div "Dropdown" at bounding box center [70, 173] width 11 height 14
click at [115, 256] on link "Acquisitions & Expansion" at bounding box center [154, 265] width 180 height 19
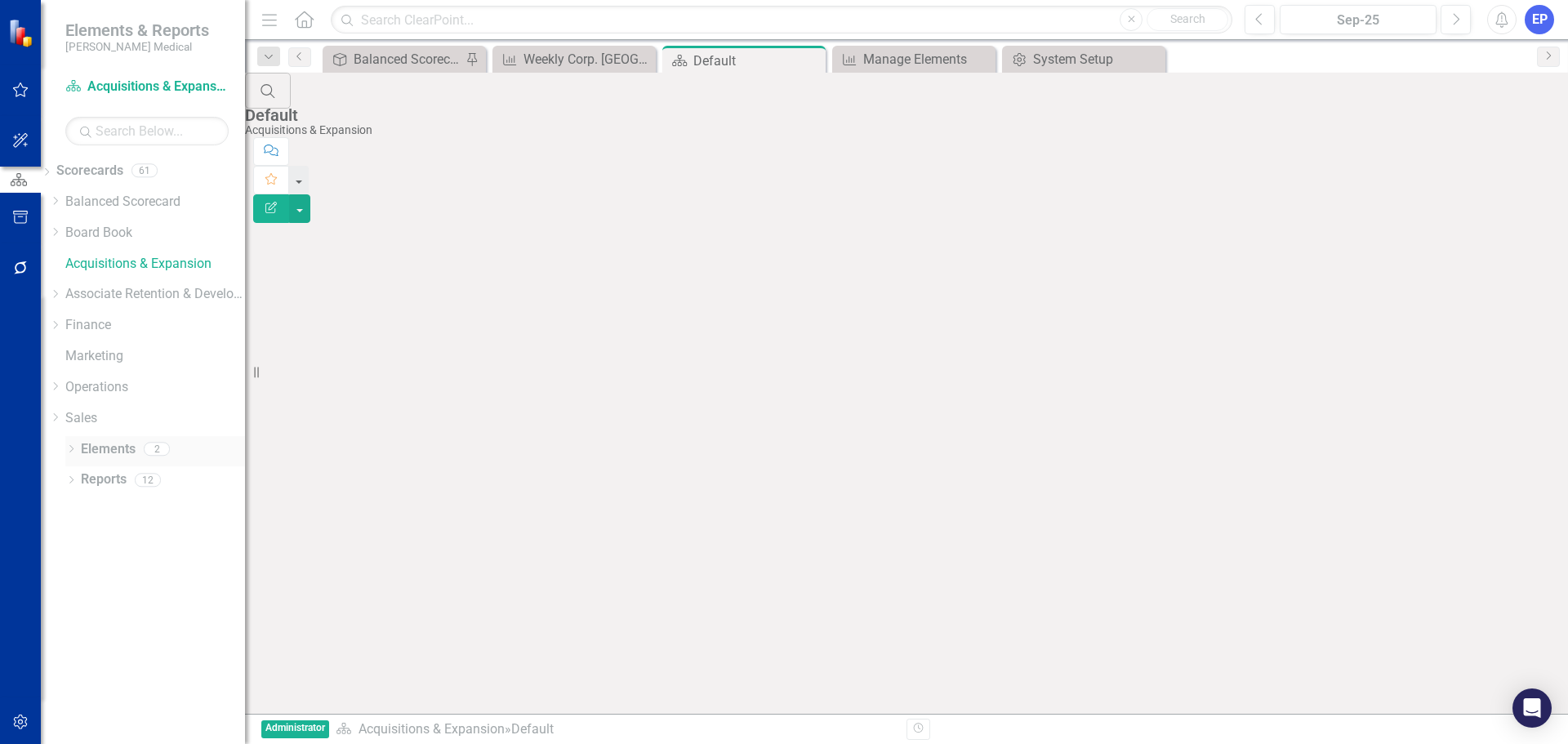
click at [113, 458] on link "Elements" at bounding box center [108, 450] width 55 height 19
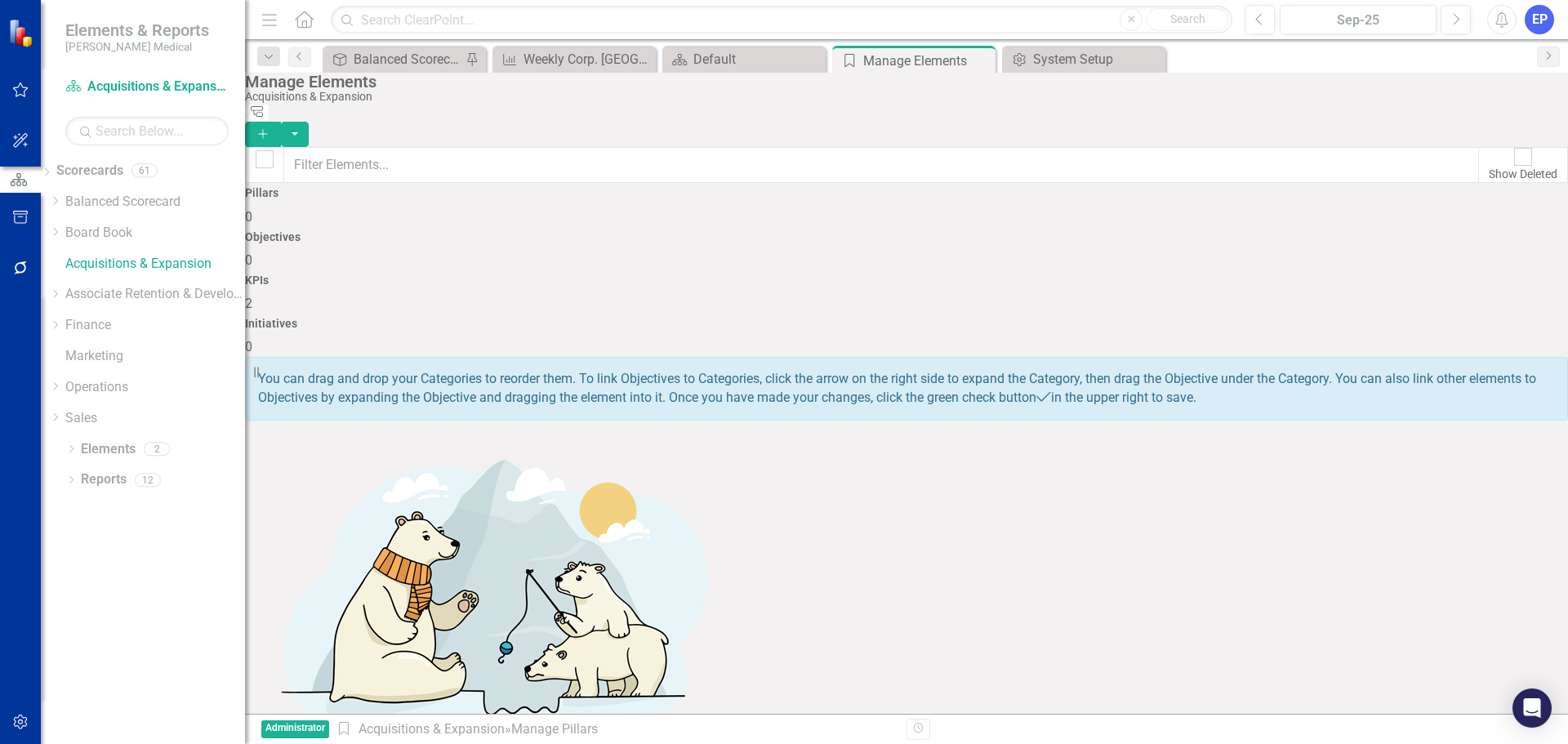
click at [695, 247] on div "Objectives 0" at bounding box center [906, 250] width 1323 height 39
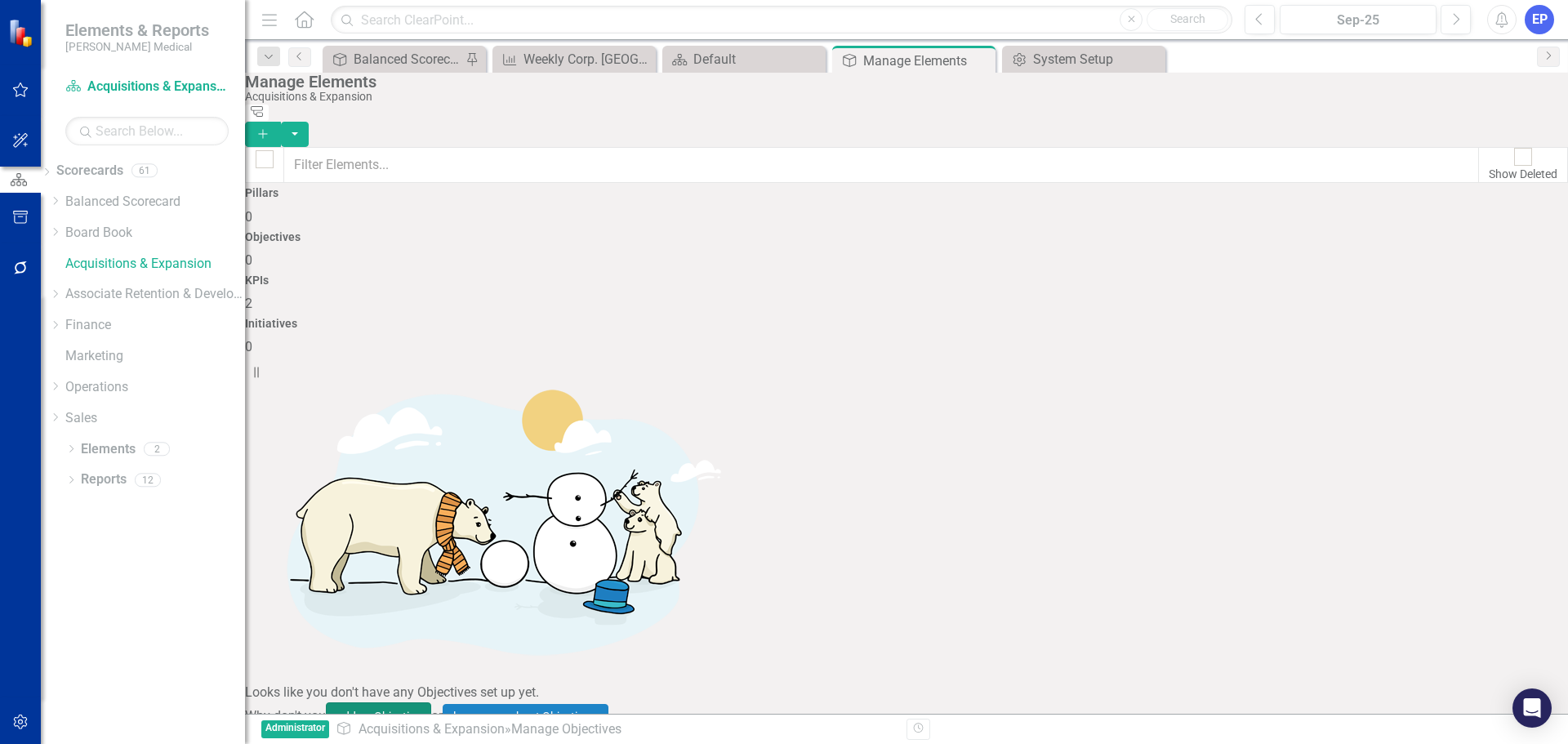
click at [431, 702] on button "add an Objective" at bounding box center [378, 716] width 105 height 29
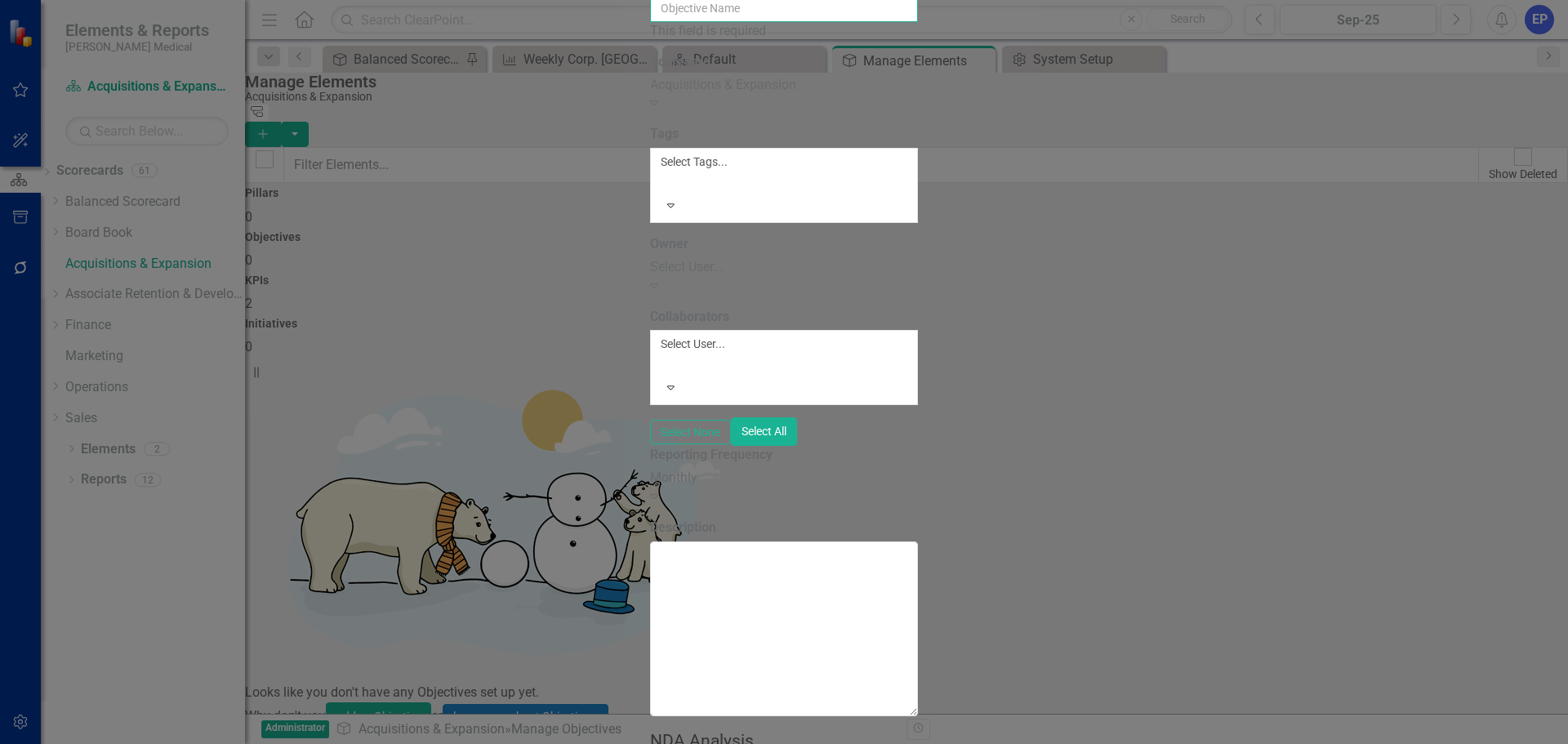
click at [702, 22] on input "Name" at bounding box center [784, 8] width 268 height 28
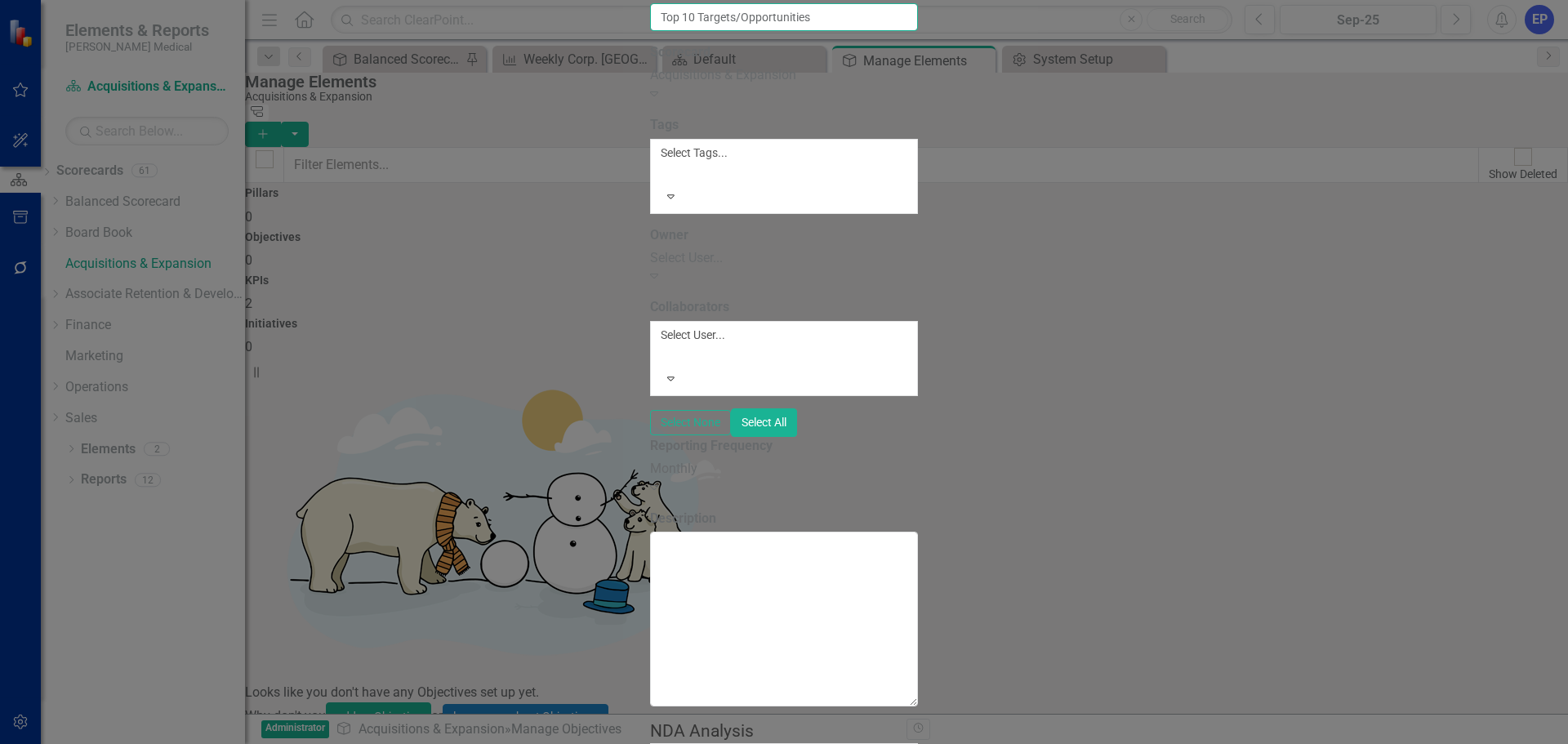
click at [650, 31] on input "Top 10 Targets/Opportunities" at bounding box center [784, 17] width 268 height 28
type input "Top 10 Opportunities"
click at [650, 268] on div "Select User..." at bounding box center [784, 259] width 268 height 19
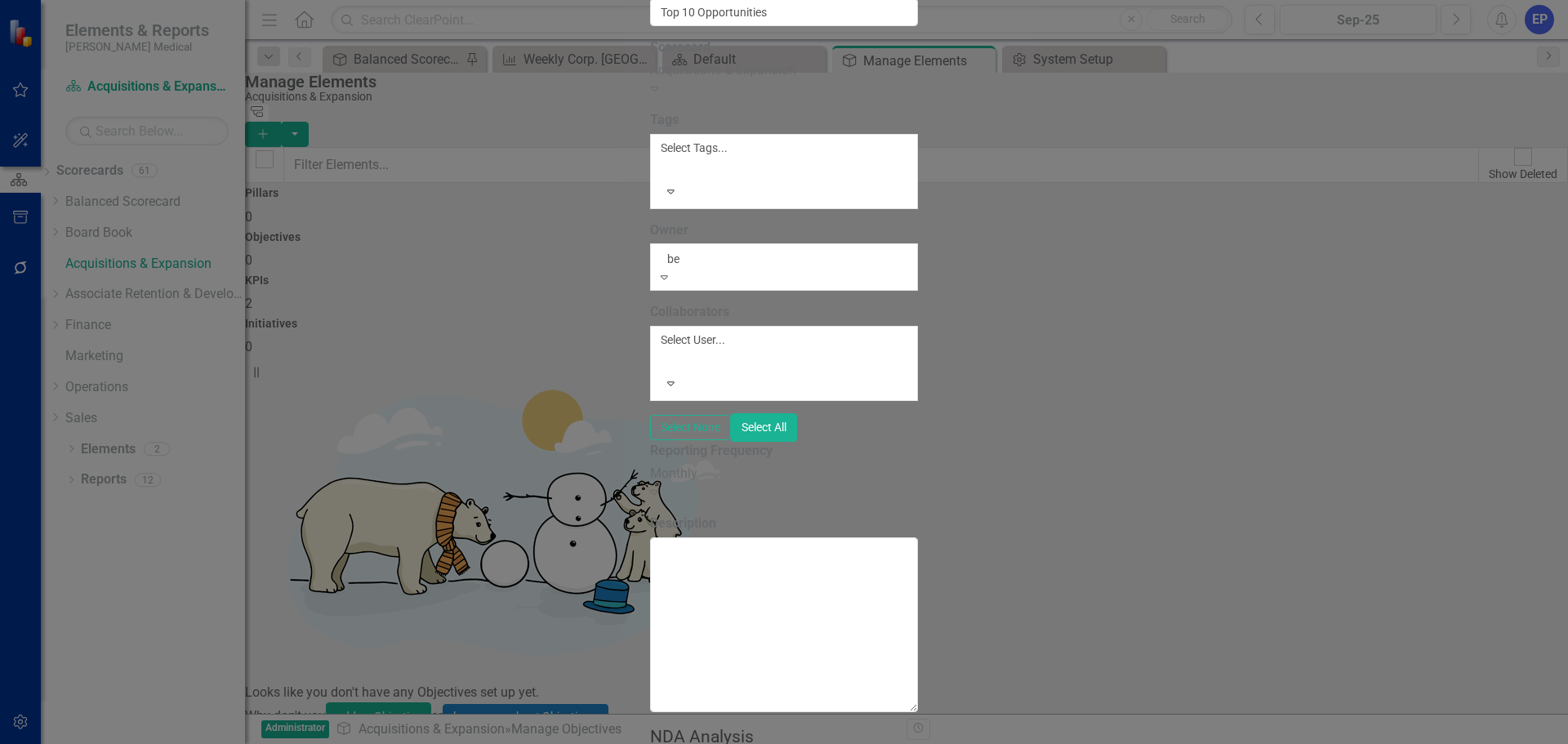
type input "ben"
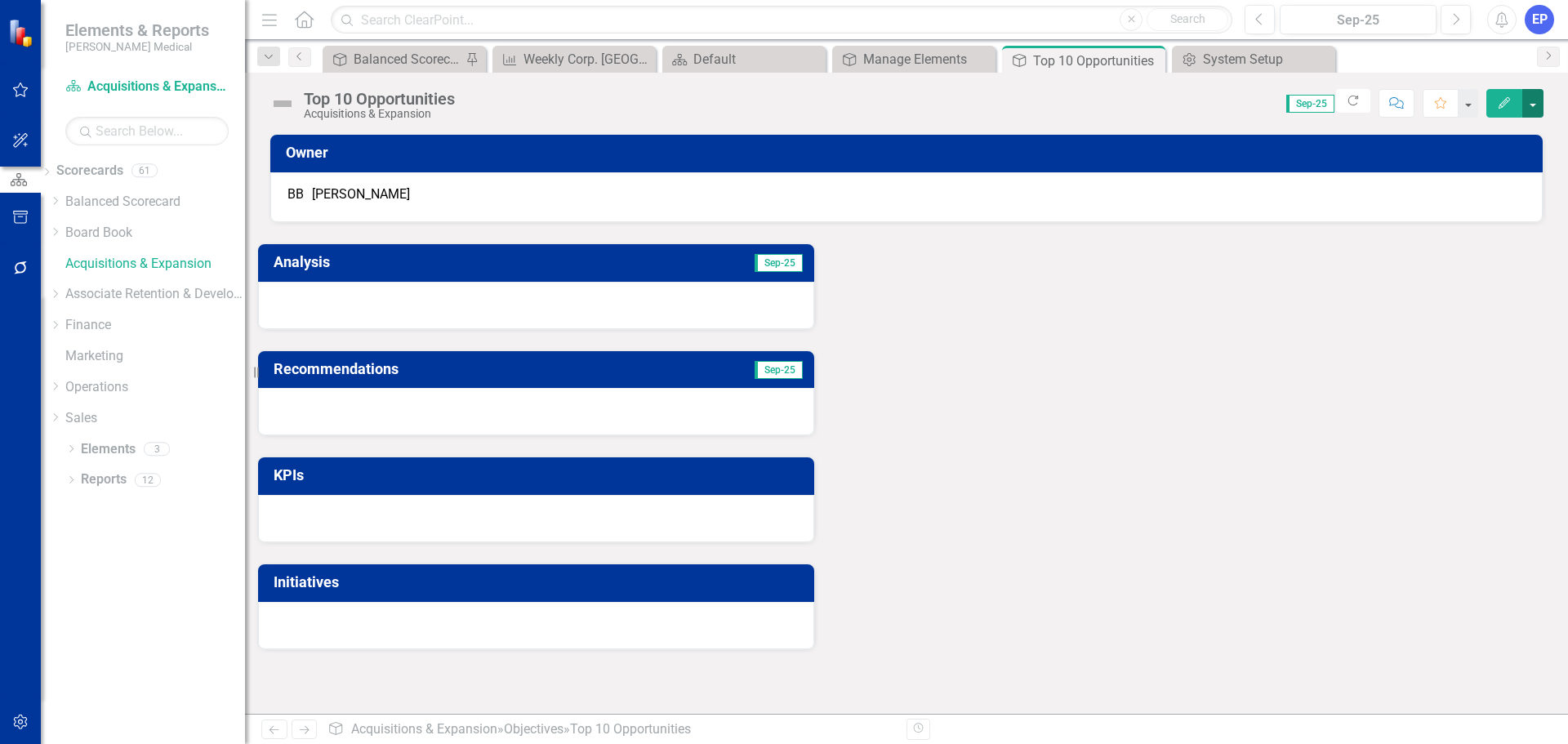
click at [1533, 102] on button "button" at bounding box center [1532, 103] width 21 height 29
click at [1489, 173] on link "Edit Report Edit Layout" at bounding box center [1476, 163] width 132 height 30
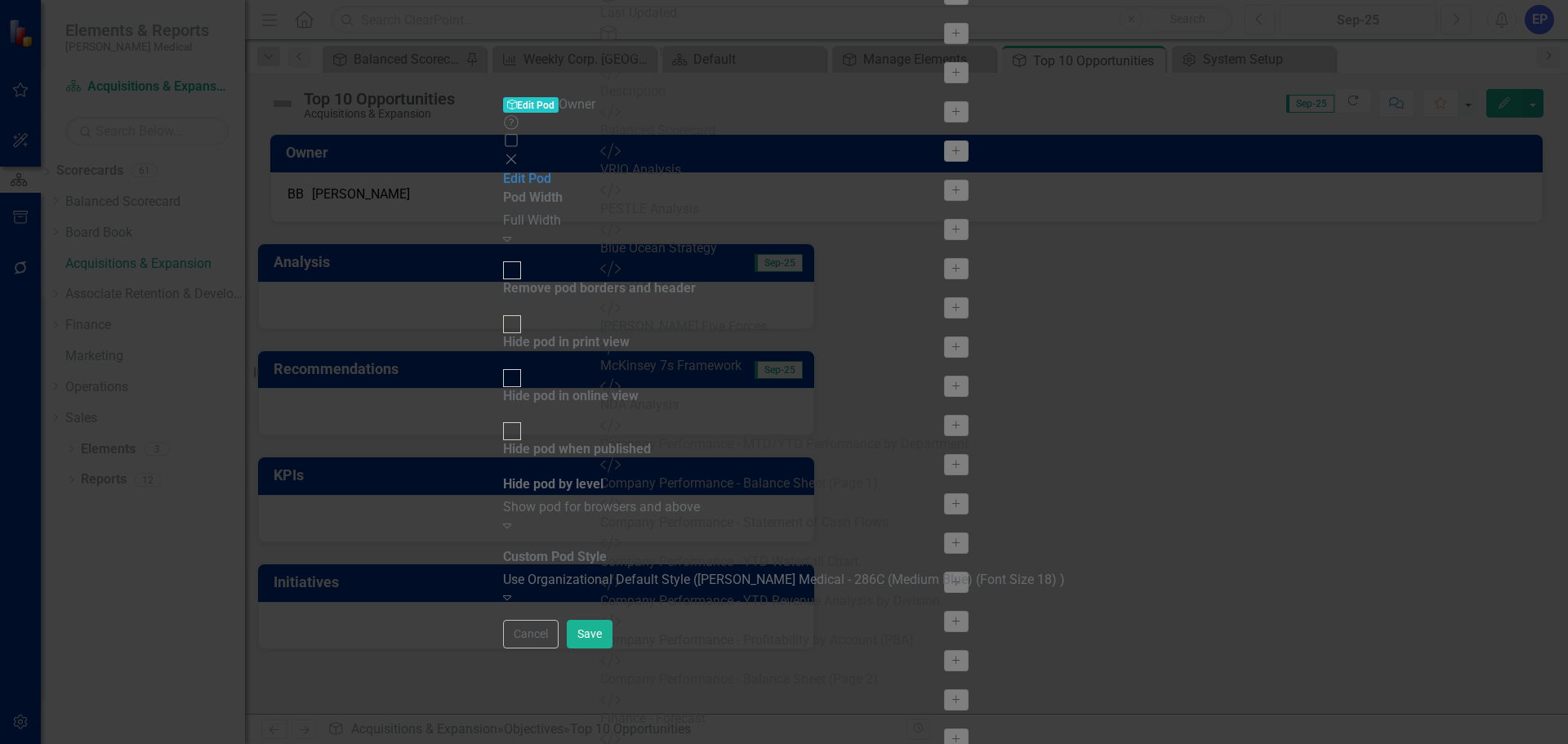
click at [890, 212] on div "Full Width" at bounding box center [784, 221] width 562 height 19
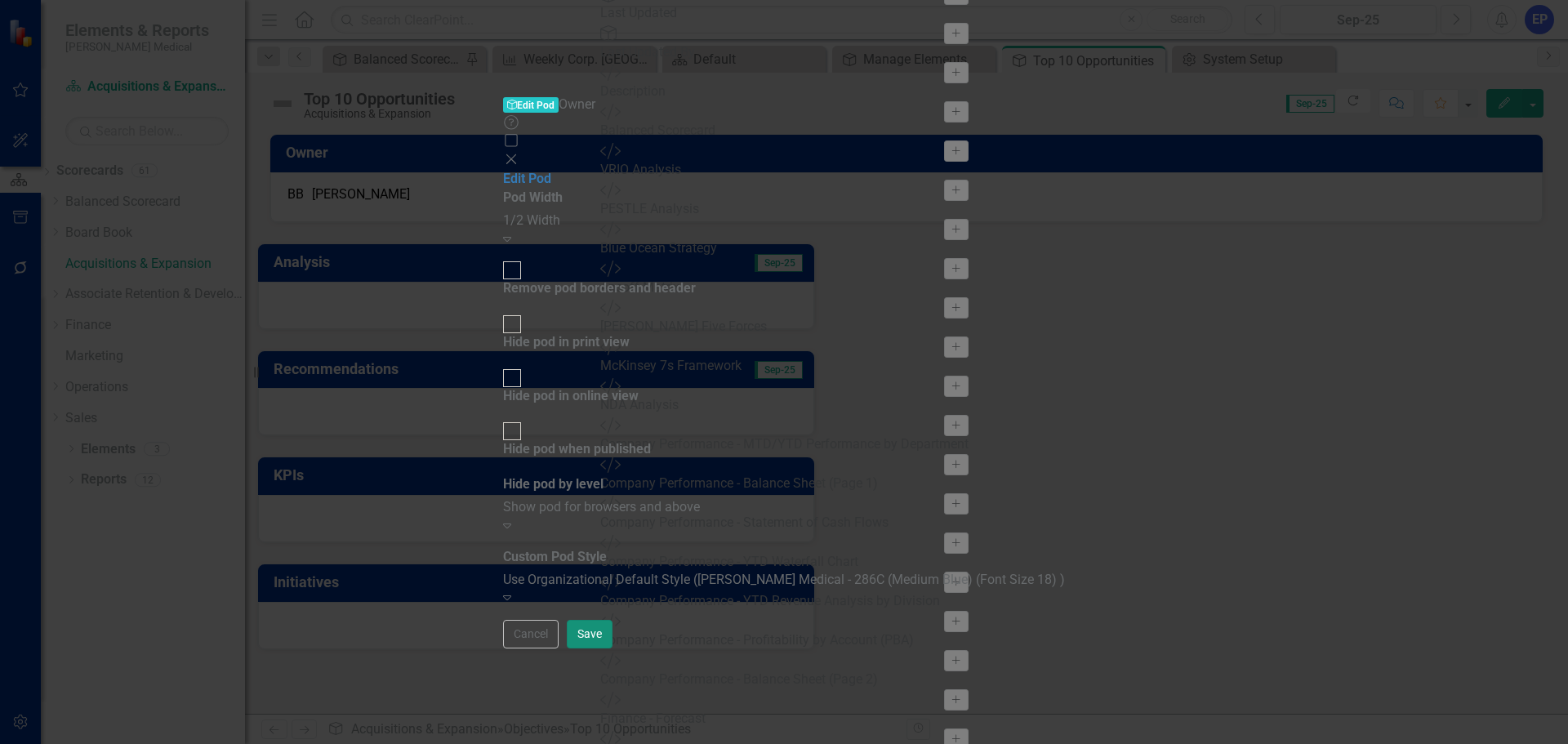
click at [613, 649] on button "Save" at bounding box center [589, 634] width 46 height 29
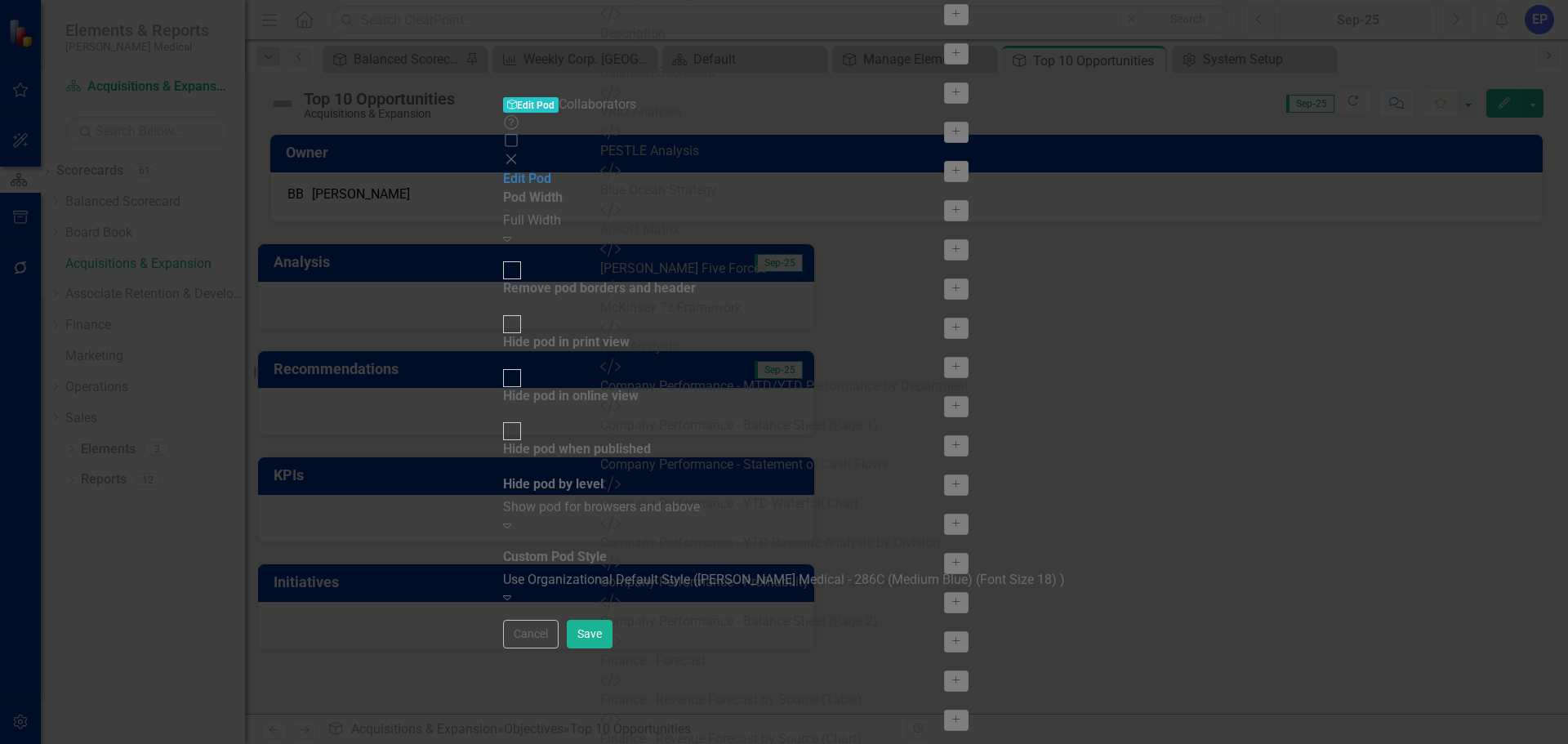
click at [831, 212] on div "Full Width" at bounding box center [784, 221] width 562 height 19
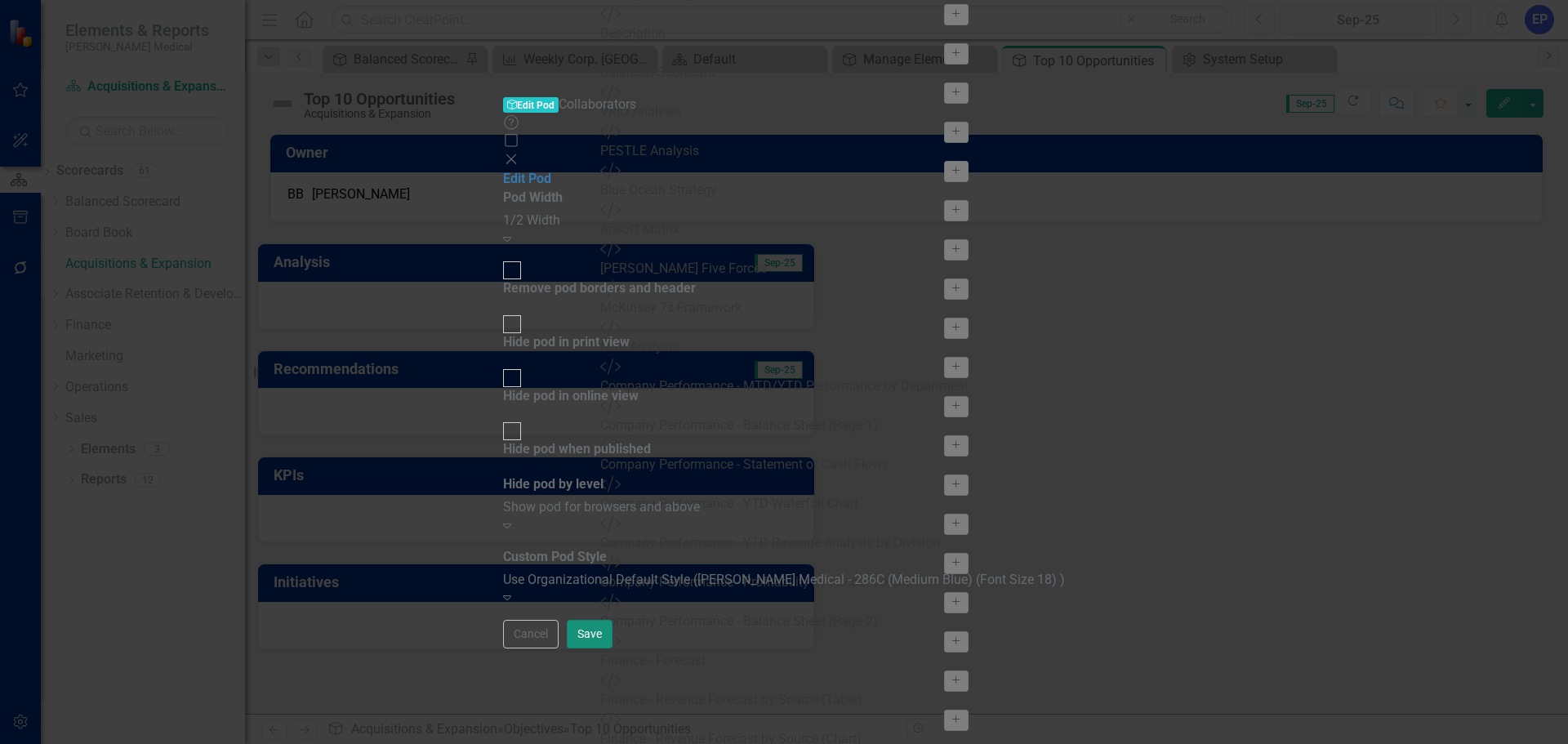
click at [613, 649] on button "Save" at bounding box center [589, 634] width 46 height 29
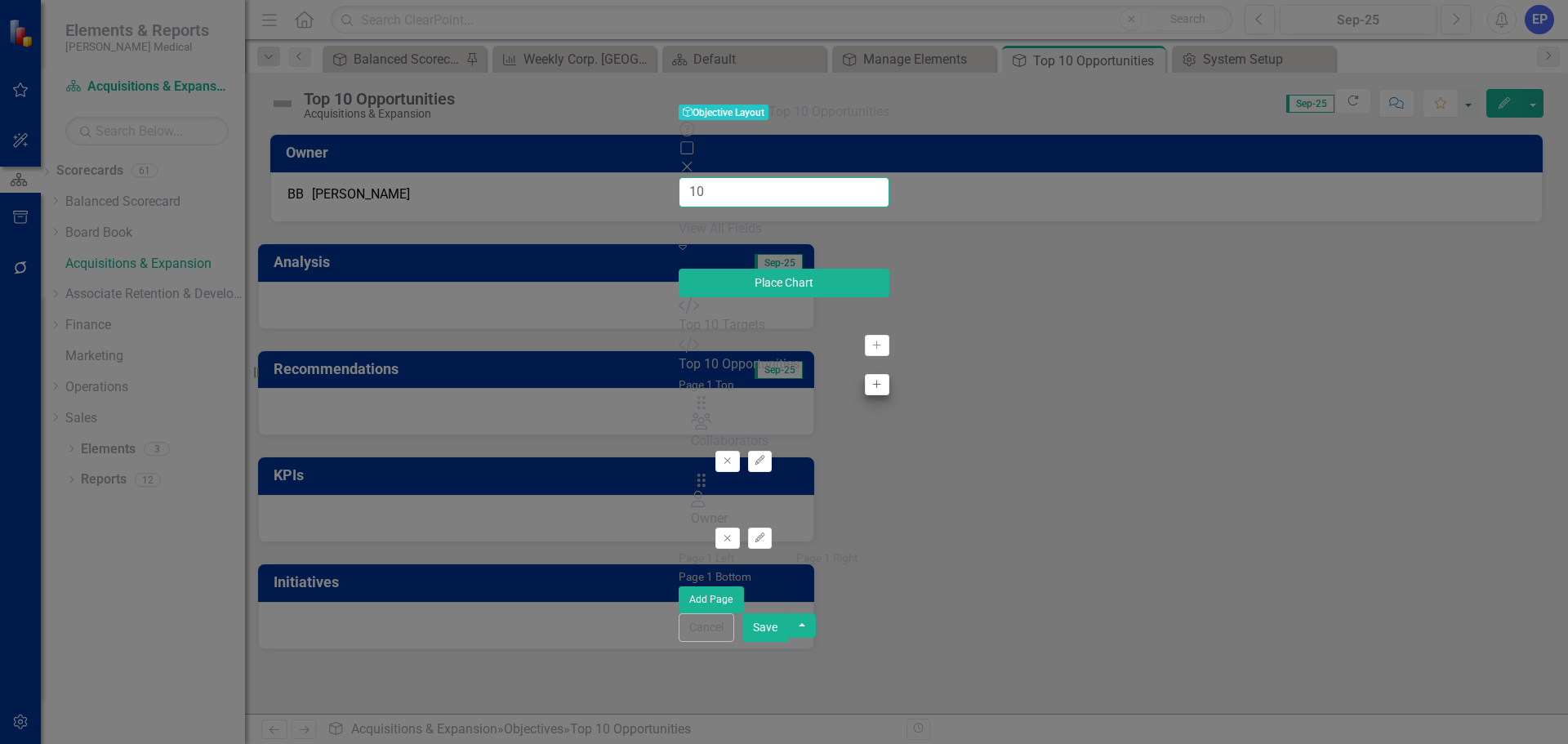
type input "10"
click at [870, 380] on icon "Add" at bounding box center [876, 385] width 12 height 10
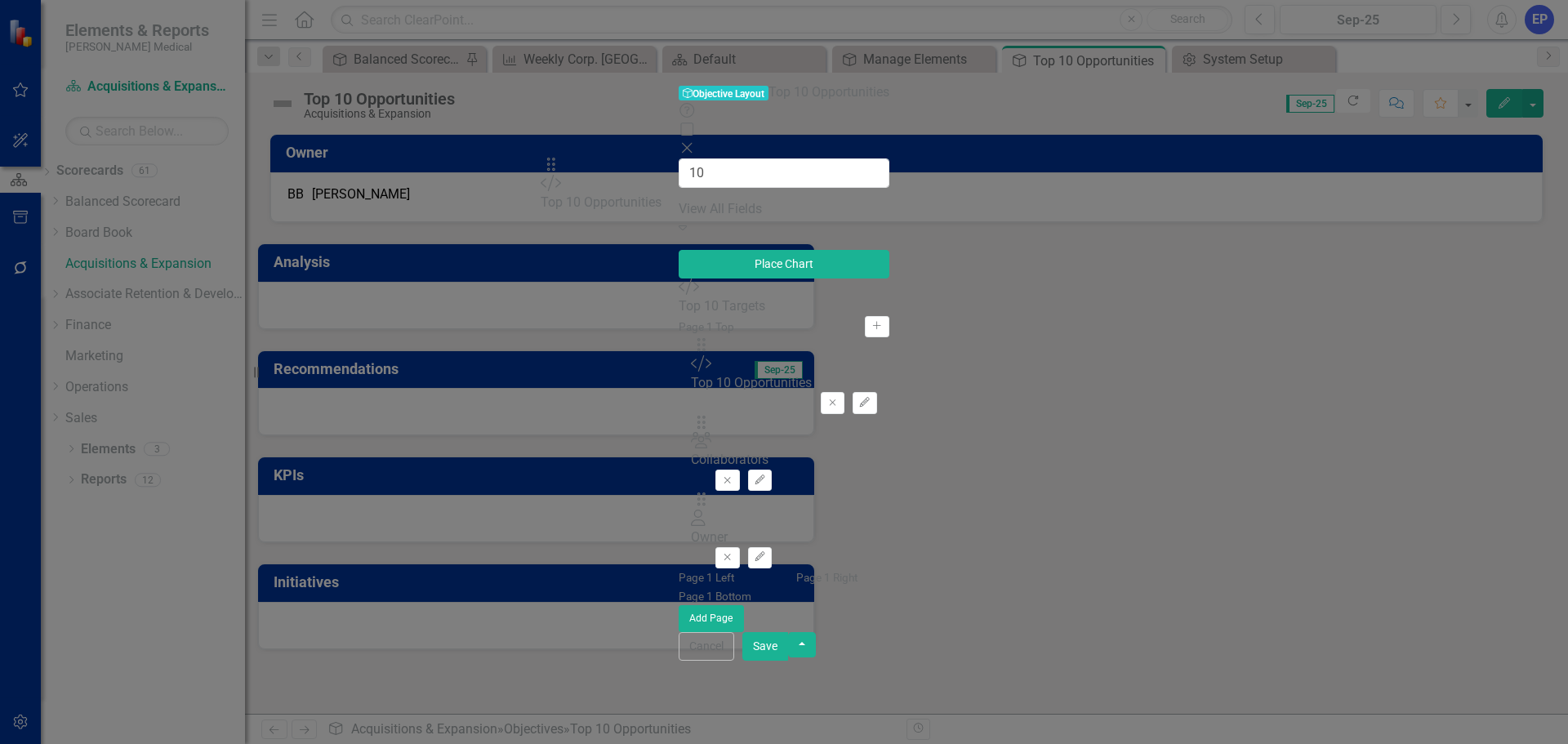
drag, startPoint x: 561, startPoint y: 108, endPoint x: 574, endPoint y: 174, distance: 67.3
drag, startPoint x: 563, startPoint y: 215, endPoint x: 553, endPoint y: 128, distance: 87.6
click at [679, 318] on div "The fields (or pods) that are available for you to include on the detail page a…" at bounding box center [784, 475] width 211 height 314
drag, startPoint x: 1499, startPoint y: 723, endPoint x: 1444, endPoint y: 534, distance: 196.8
click at [889, 534] on form "Objective Objective Layout Top 10 Opportunities Help Maximize Close 10 View All…" at bounding box center [784, 372] width 211 height 577
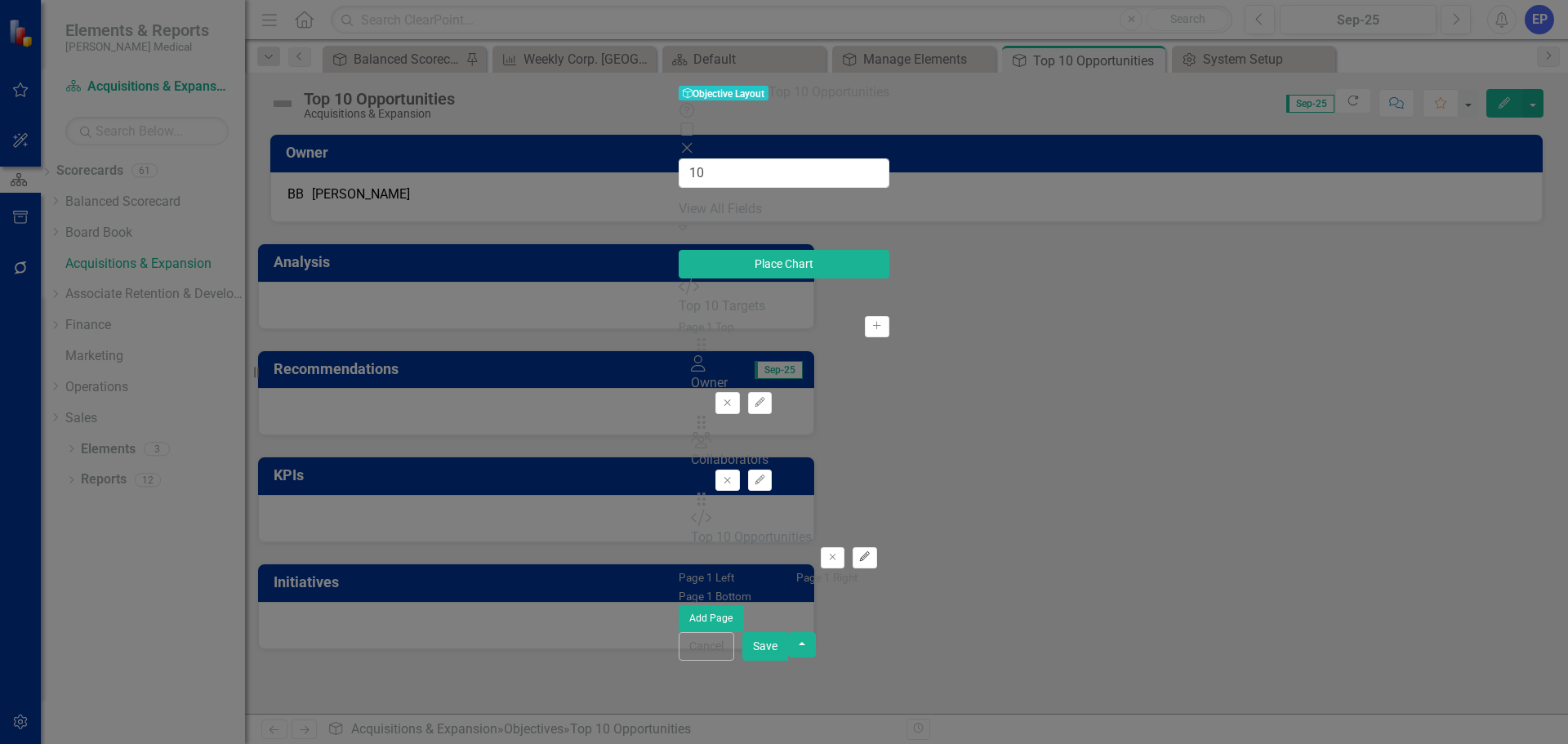
click at [876, 548] on button "Edit" at bounding box center [864, 558] width 23 height 21
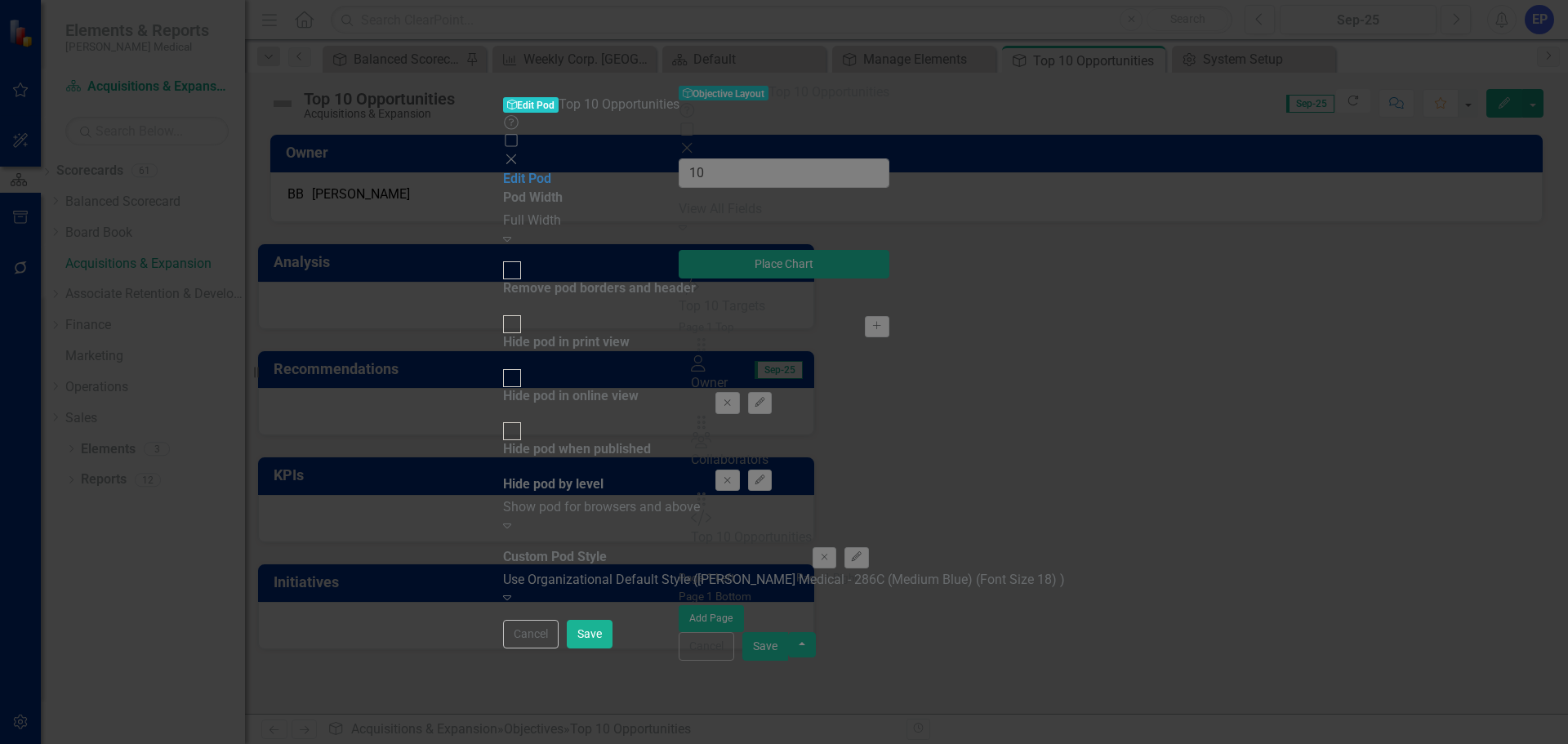
click at [1020, 341] on div "Pod Width Full Width Expand Remove pod borders and header Hide pod in print vie…" at bounding box center [784, 398] width 562 height 419
click at [1016, 571] on div "Use Organizational Default Style (Nixon Medical - 286C (Medium Blue) (Font Size…" at bounding box center [784, 581] width 562 height 19
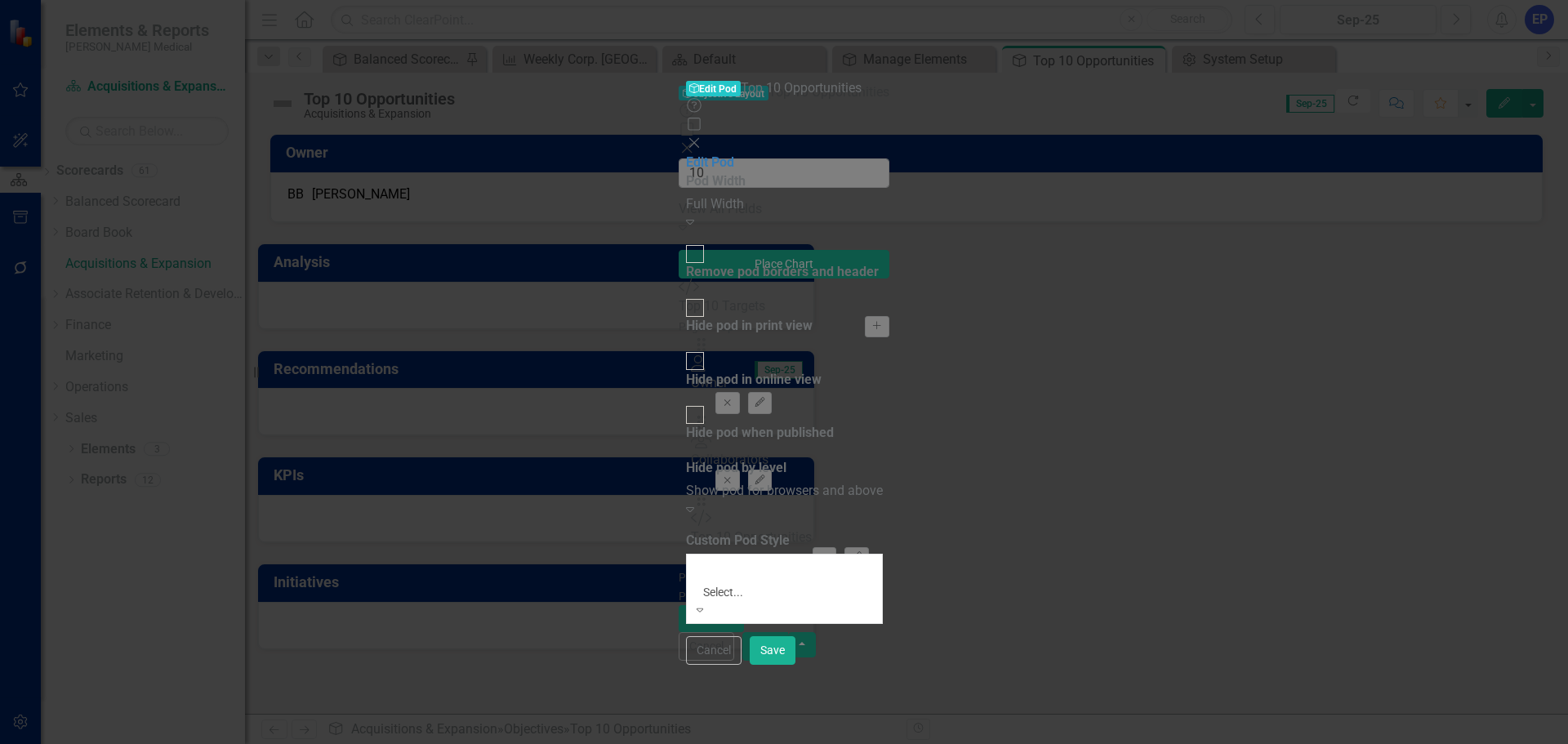
scroll to position [163, 0]
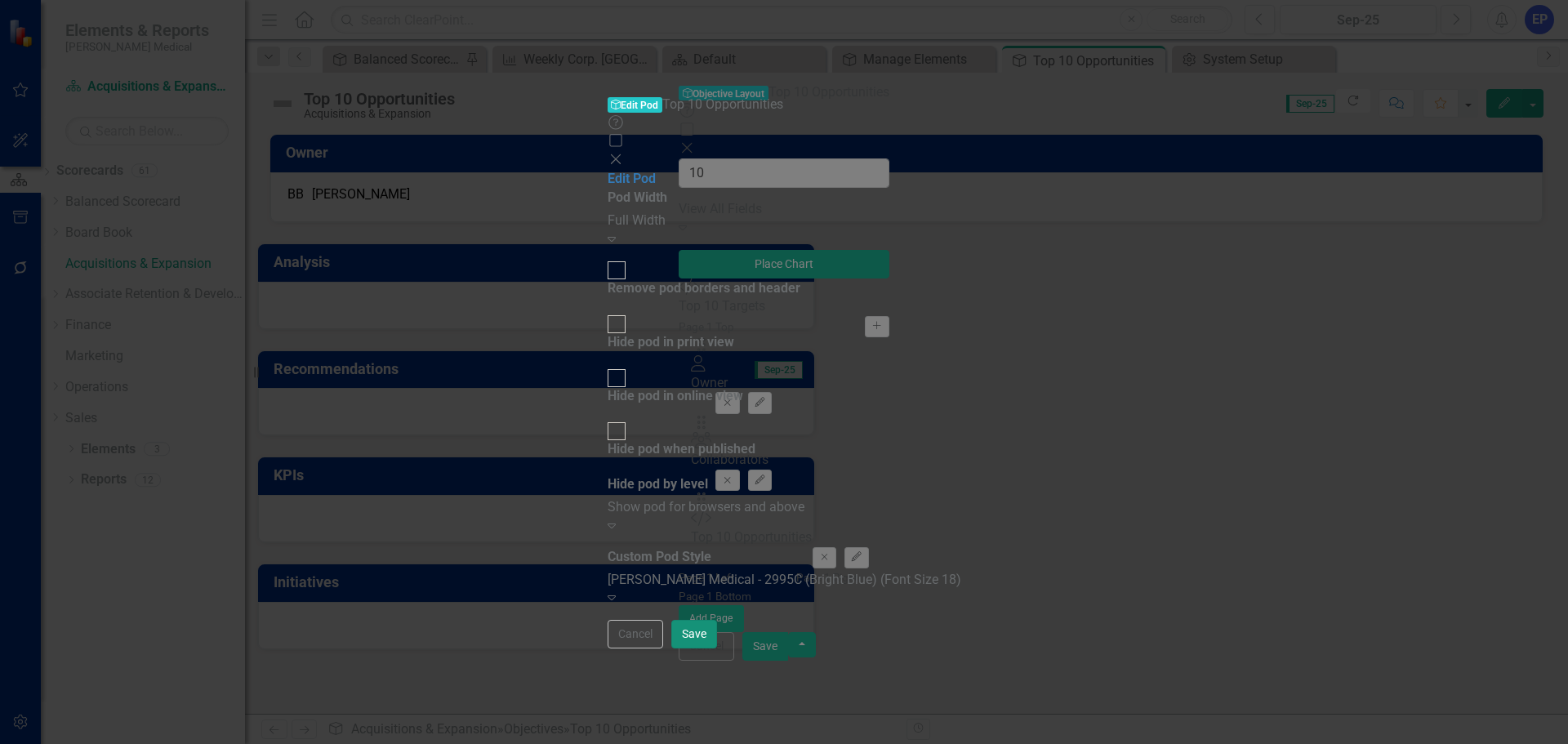
click at [717, 649] on button "Save" at bounding box center [694, 634] width 46 height 29
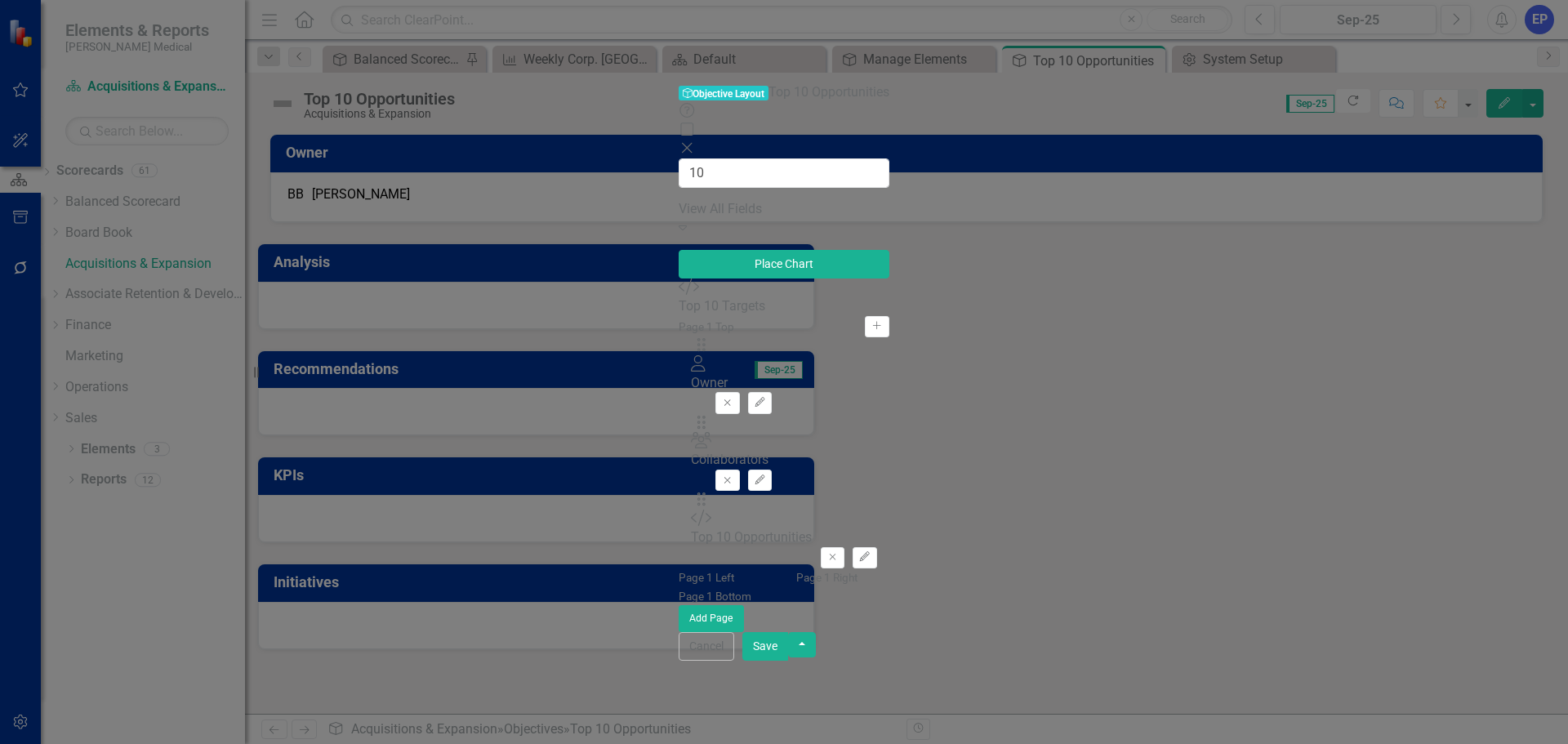
click at [788, 661] on button "Save" at bounding box center [765, 647] width 46 height 29
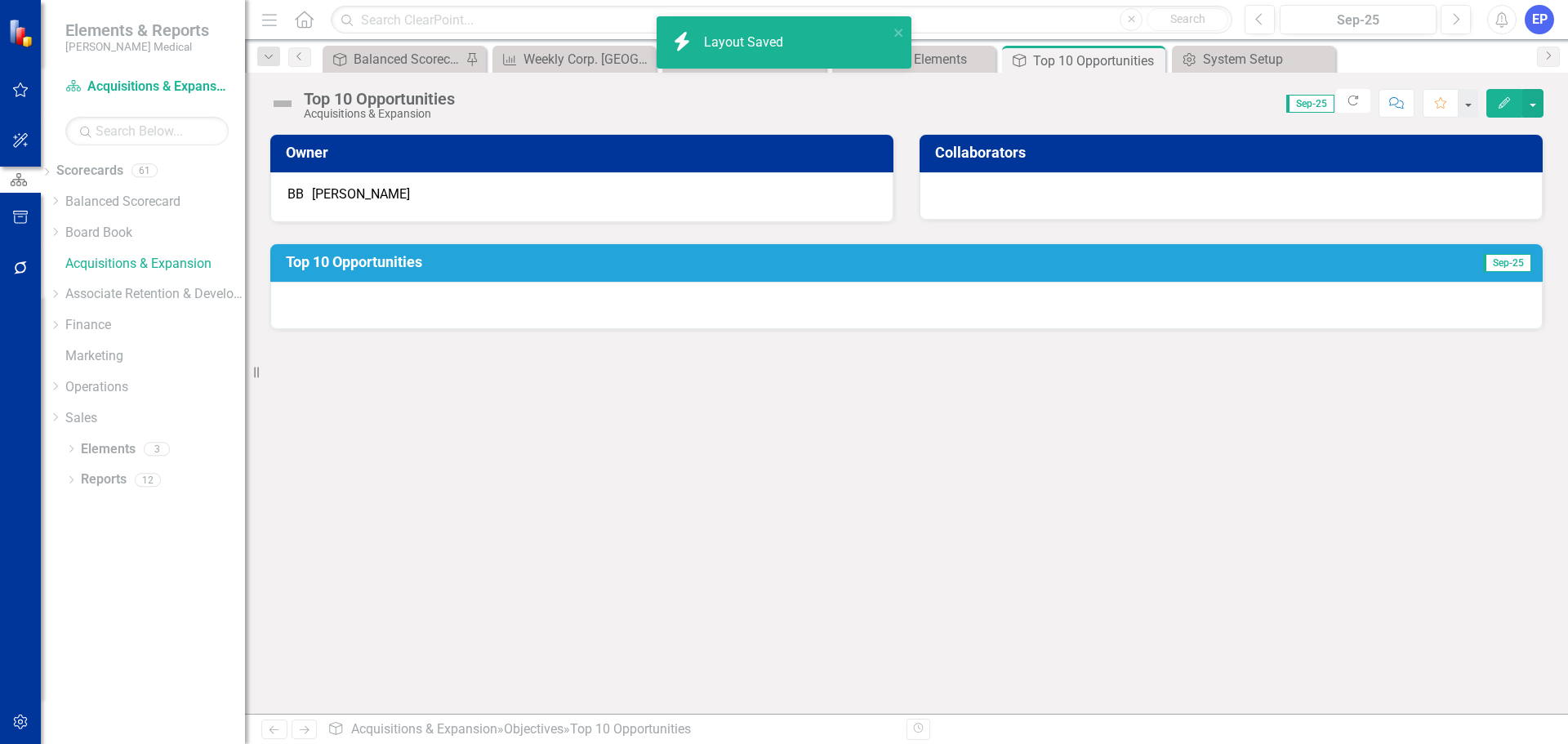
click at [918, 318] on div at bounding box center [907, 306] width 1272 height 48
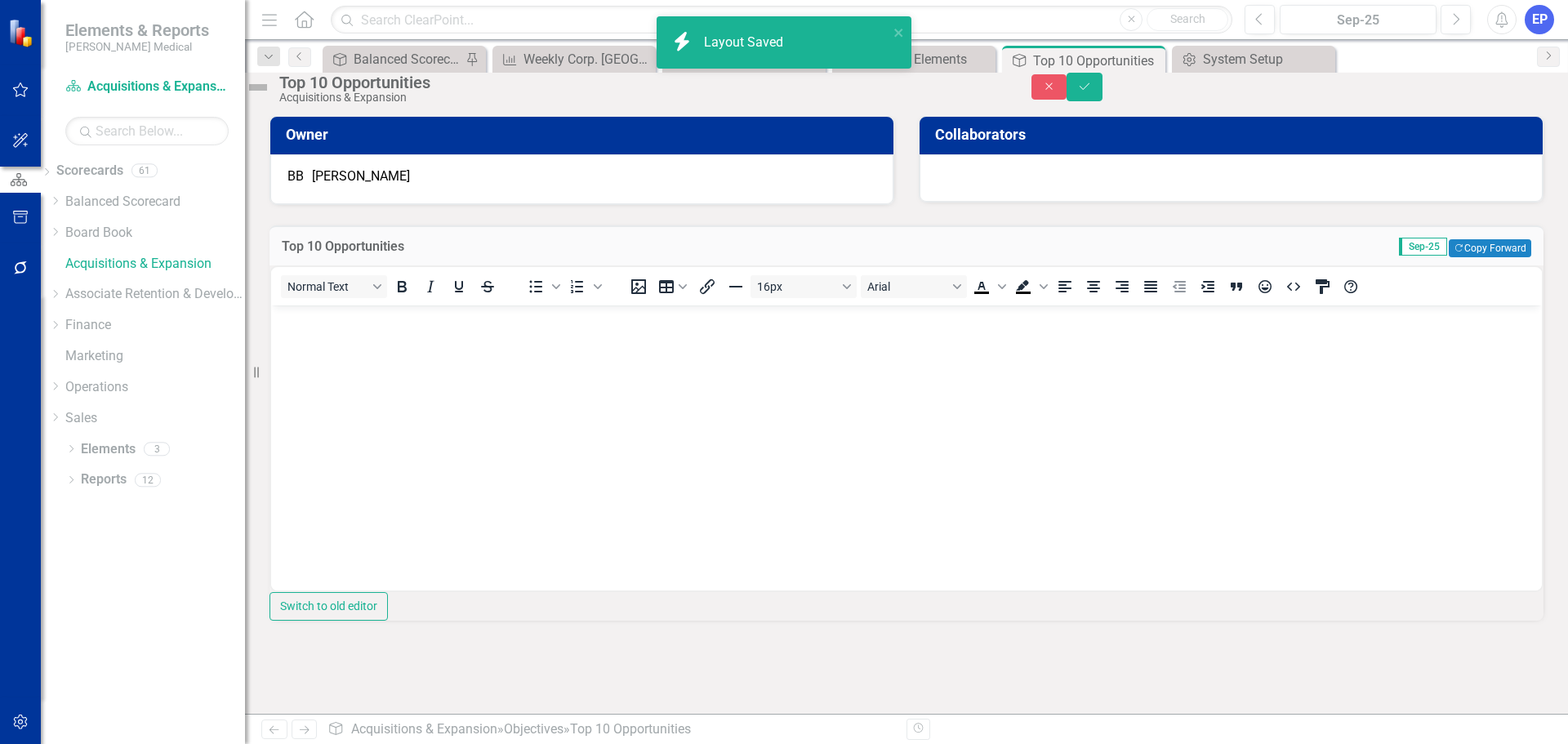
scroll to position [0, 0]
click at [823, 346] on body "Rich Text Area. Press ALT-0 for help." at bounding box center [906, 427] width 1271 height 245
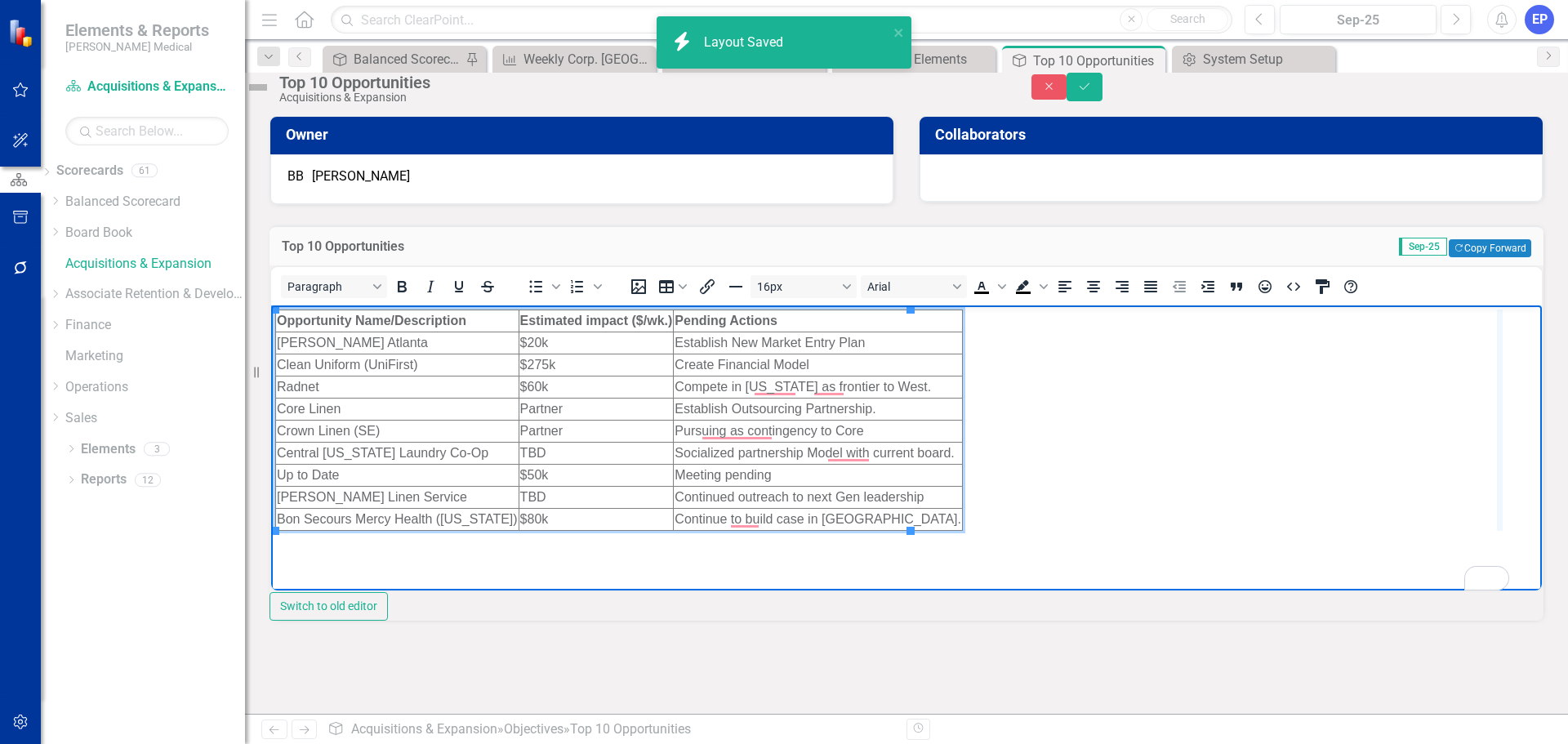
drag, startPoint x: 912, startPoint y: 385, endPoint x: 1507, endPoint y: 368, distance: 595.2
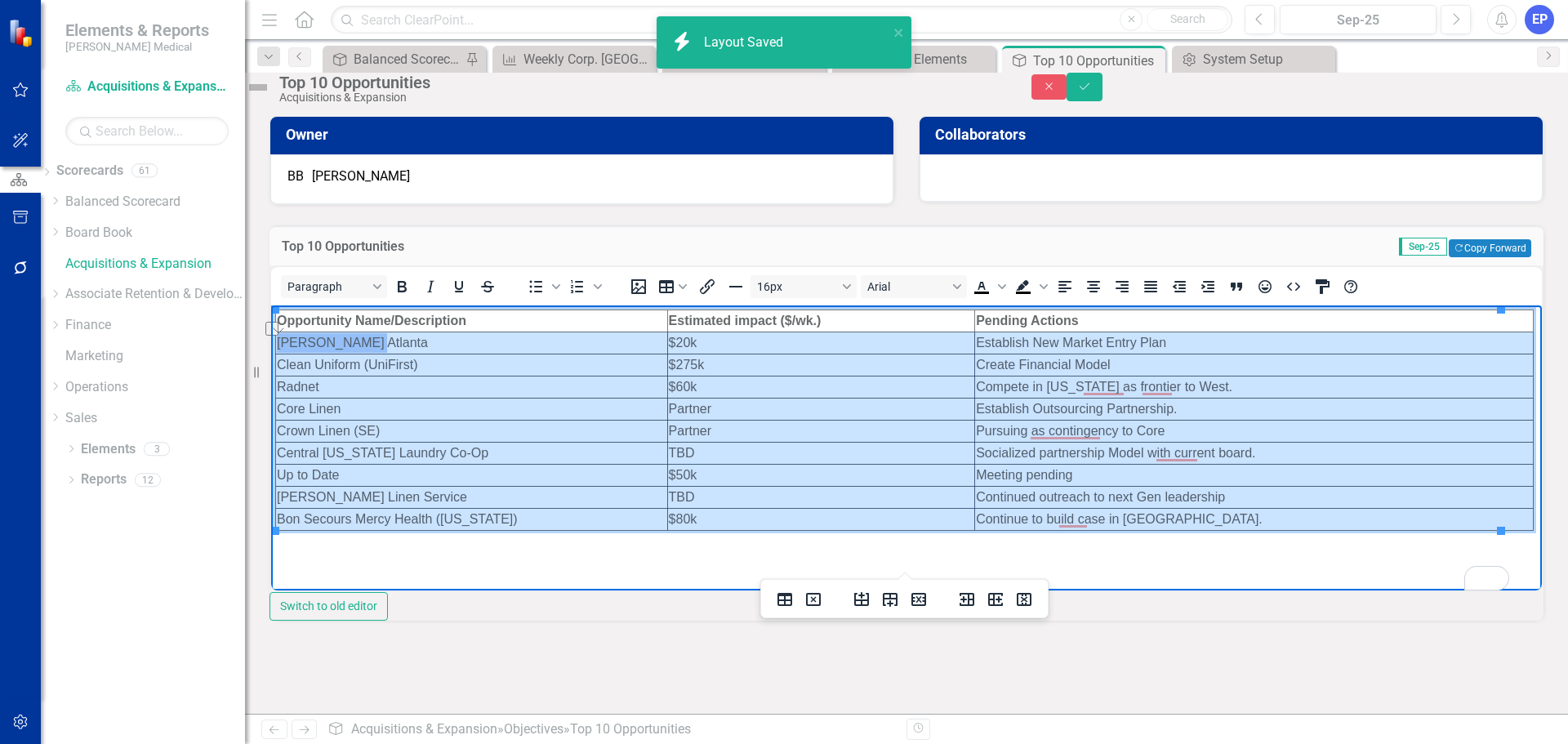
drag, startPoint x: 1258, startPoint y: 525, endPoint x: 285, endPoint y: 346, distance: 989.3
click at [285, 346] on tbody "Opportunity Name/Description Estimated impact ($/wk.) Pending Actions Kaiser At…" at bounding box center [904, 420] width 1257 height 221
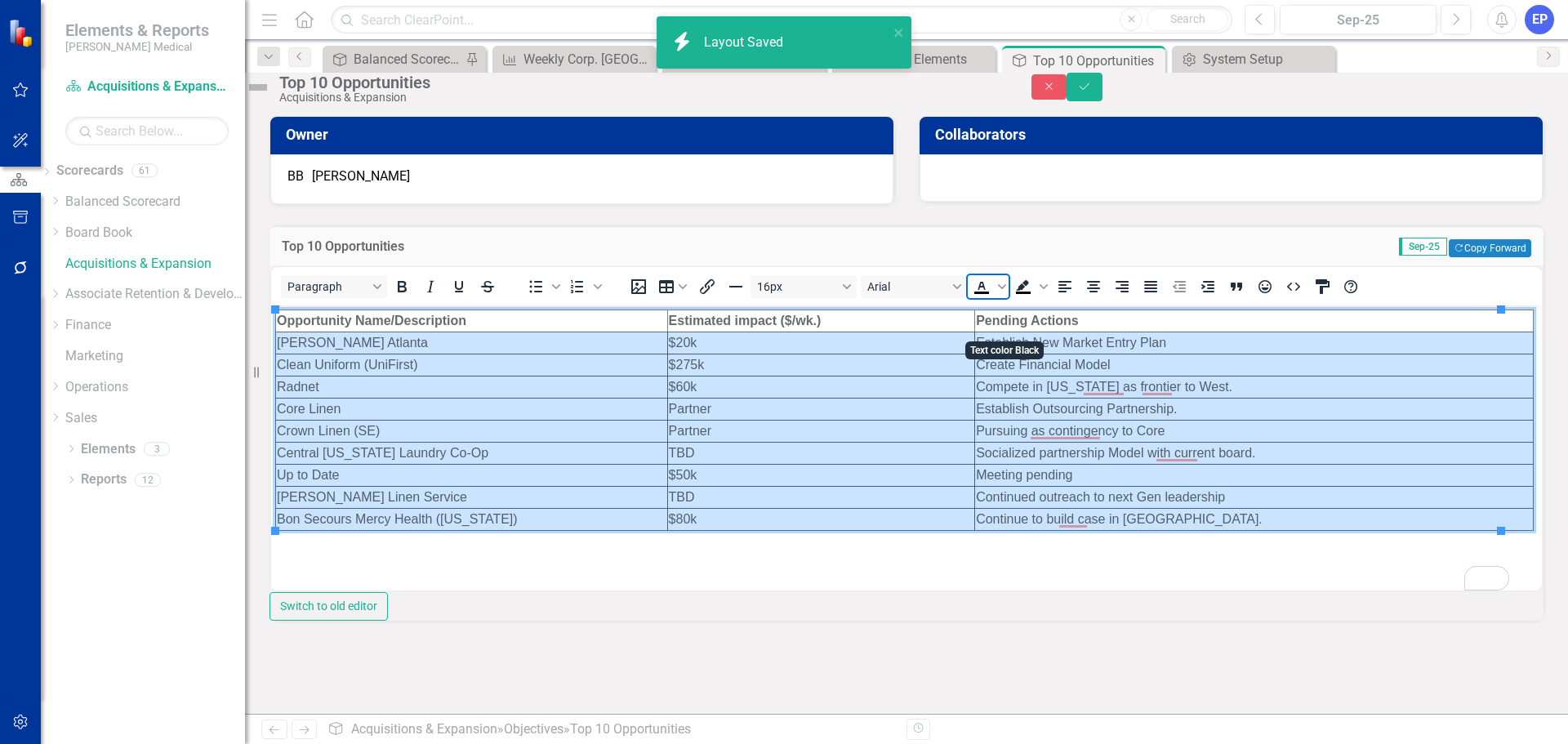
click at [992, 297] on icon "Text color Black" at bounding box center [981, 286] width 20 height 20
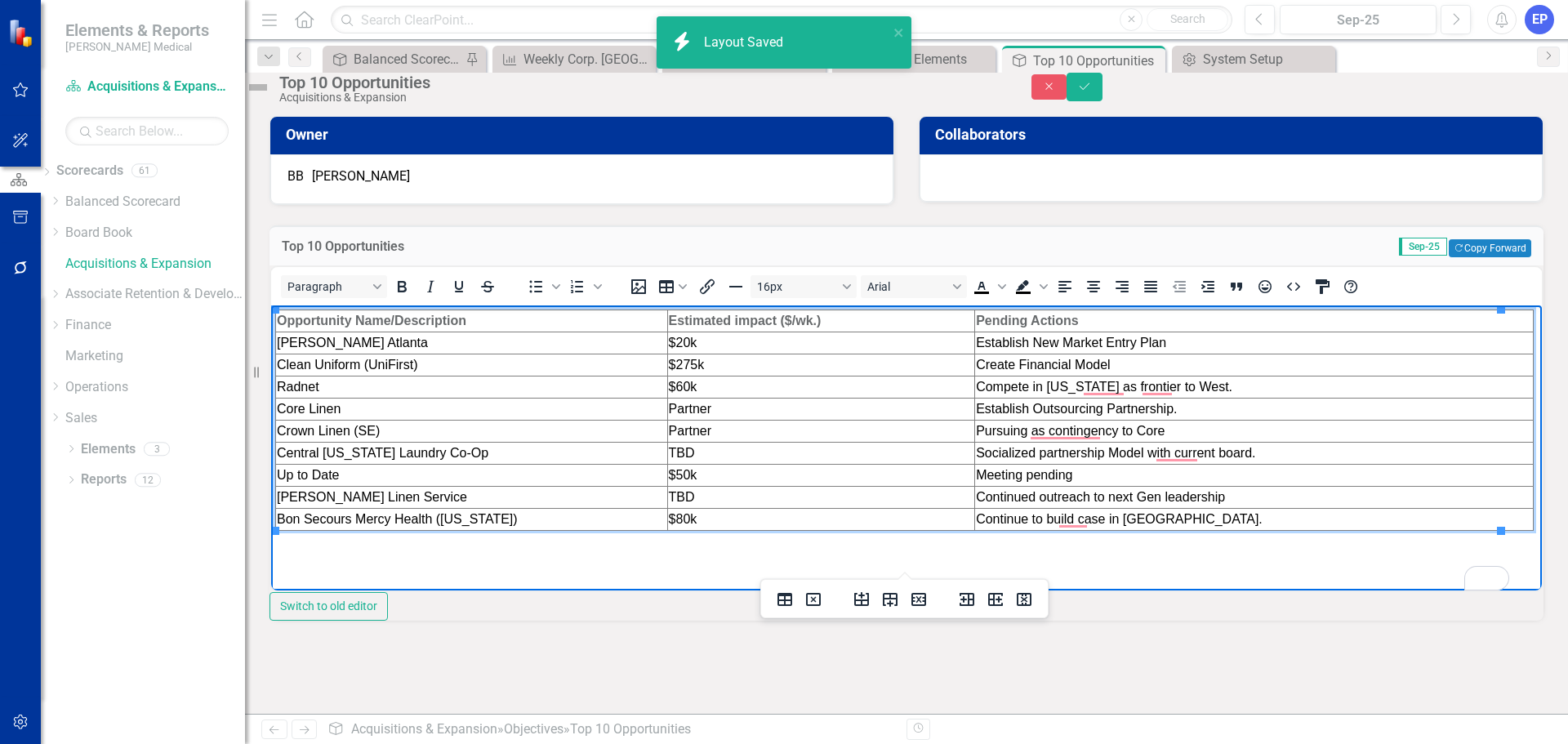
click at [991, 313] on strong "Pending Actions" at bounding box center [1027, 319] width 103 height 14
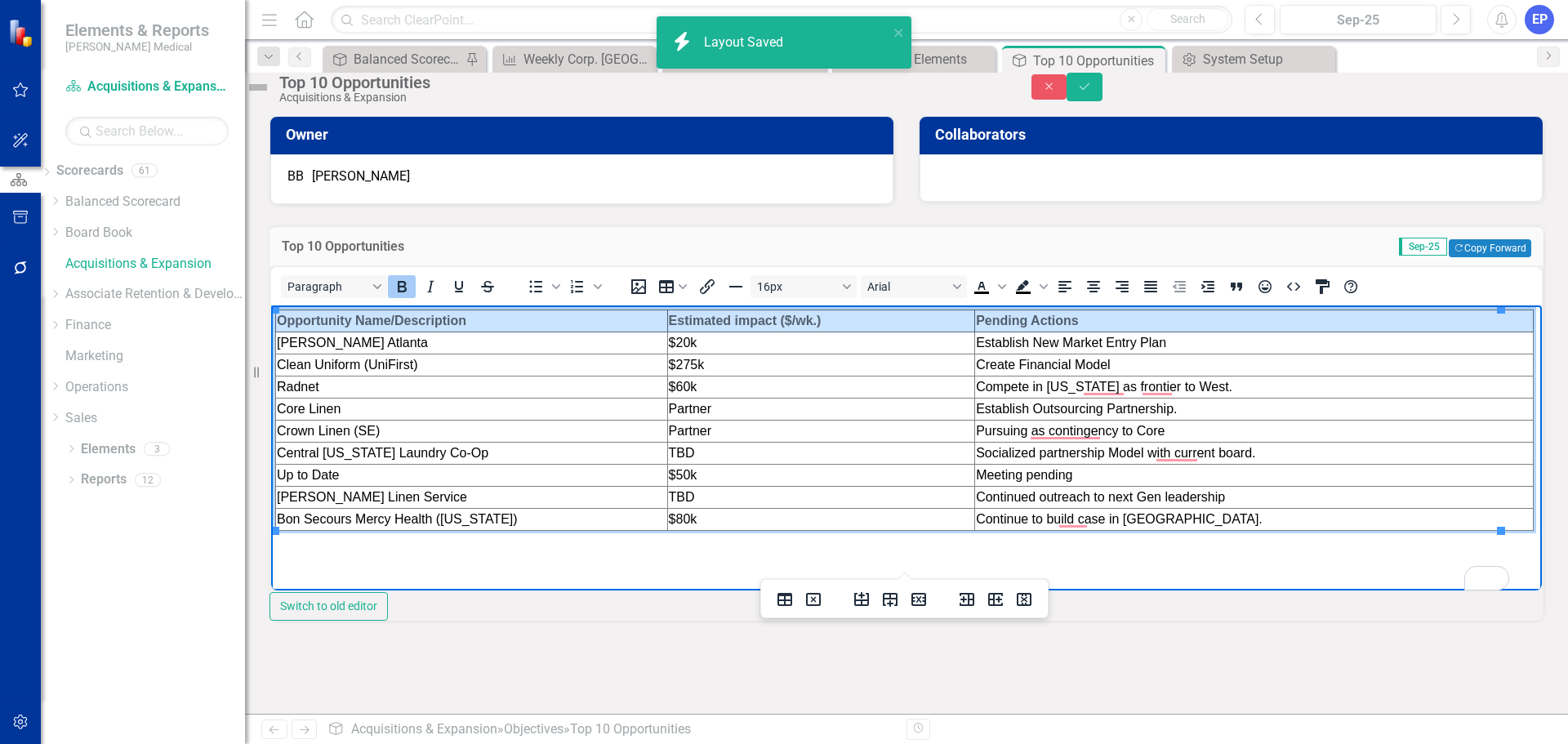
drag, startPoint x: 1071, startPoint y: 316, endPoint x: 304, endPoint y: 326, distance: 767.1
click at [304, 326] on tr "Opportunity Name/Description Estimated impact ($/wk.) Pending Actions" at bounding box center [904, 320] width 1257 height 22
click at [687, 299] on button "Table" at bounding box center [672, 286] width 39 height 23
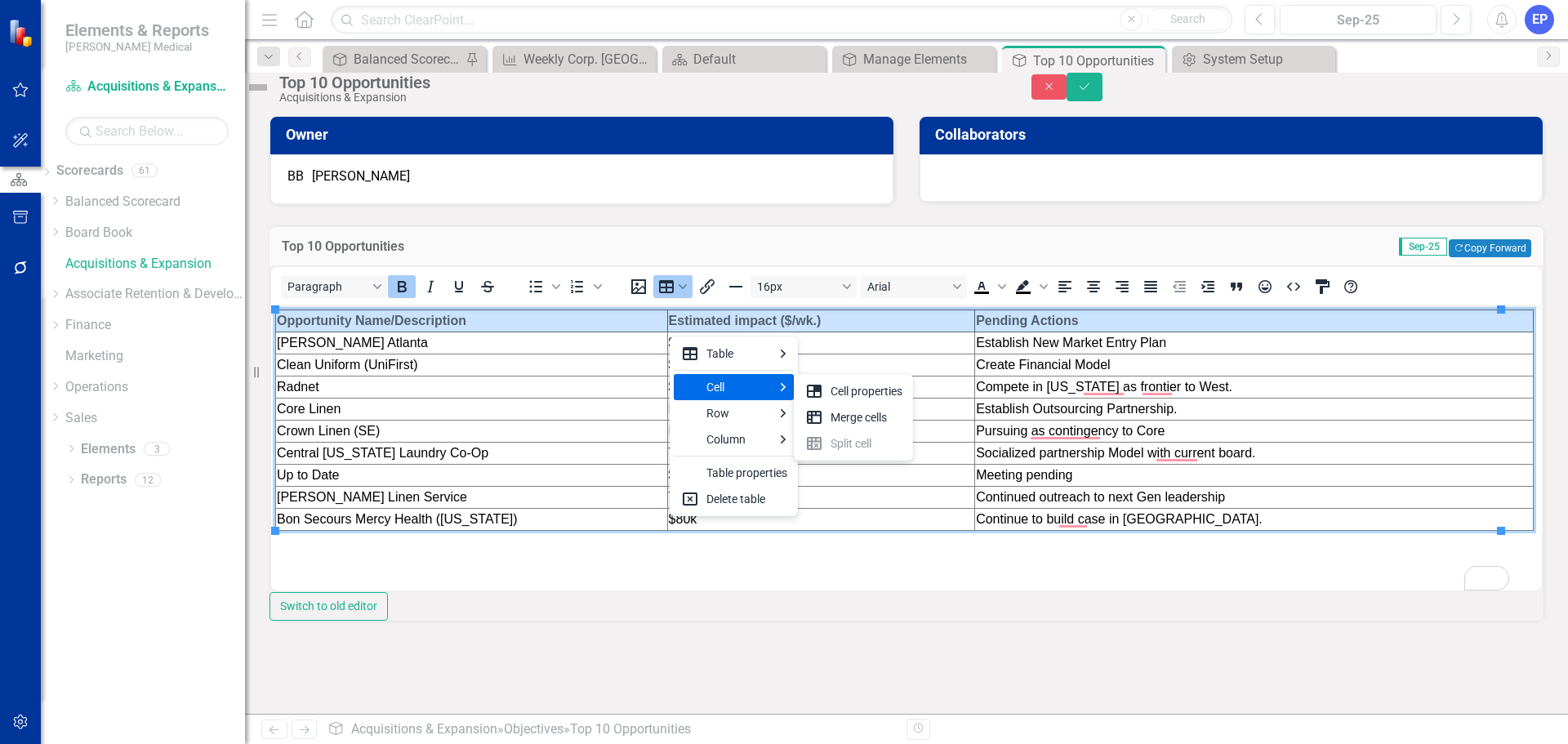
click at [715, 381] on div "Cell" at bounding box center [739, 387] width 66 height 20
click at [829, 386] on div "Cell properties" at bounding box center [854, 392] width 111 height 26
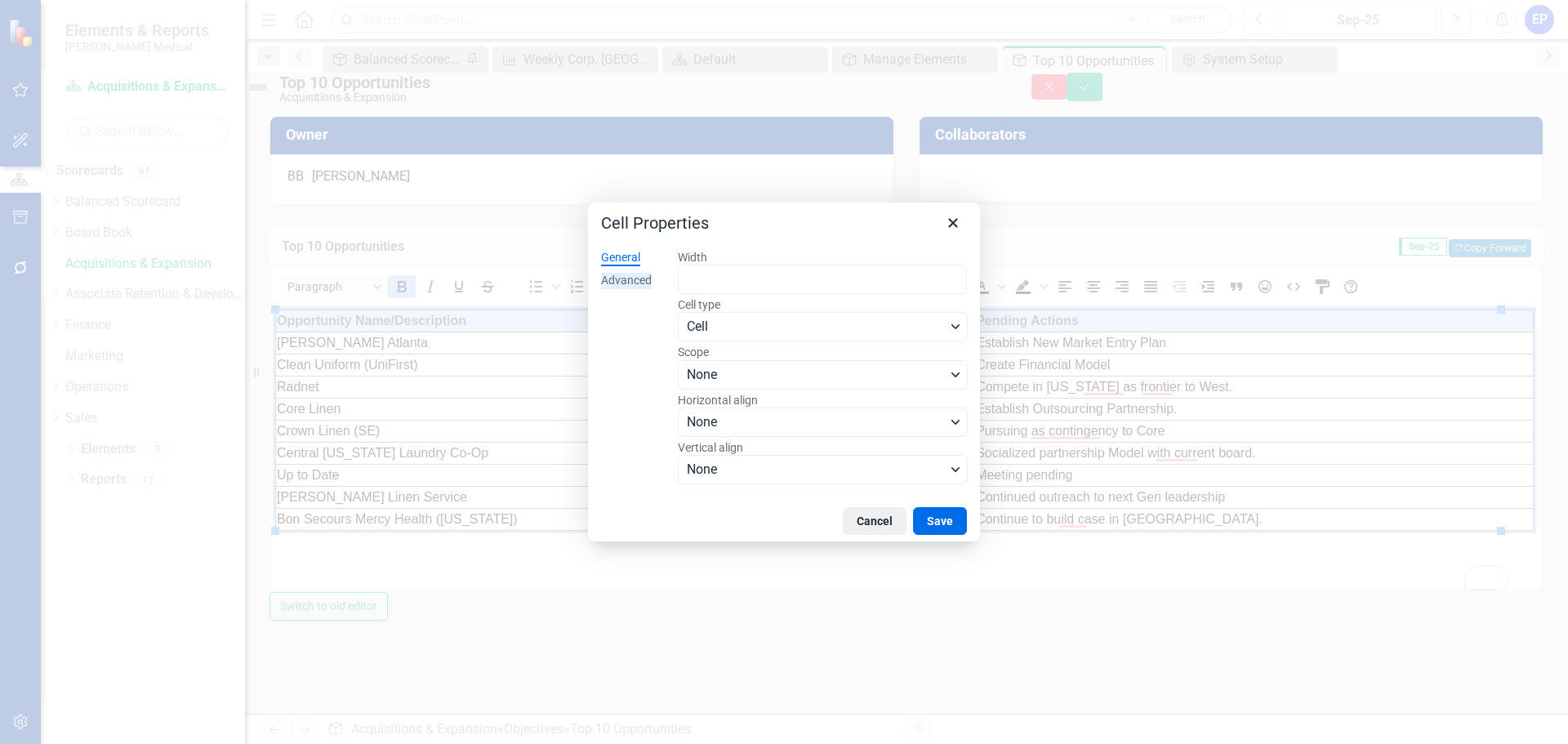
click at [646, 286] on div "Advanced" at bounding box center [627, 280] width 50 height 16
click at [686, 423] on span "Color swatch" at bounding box center [692, 422] width 20 height 20
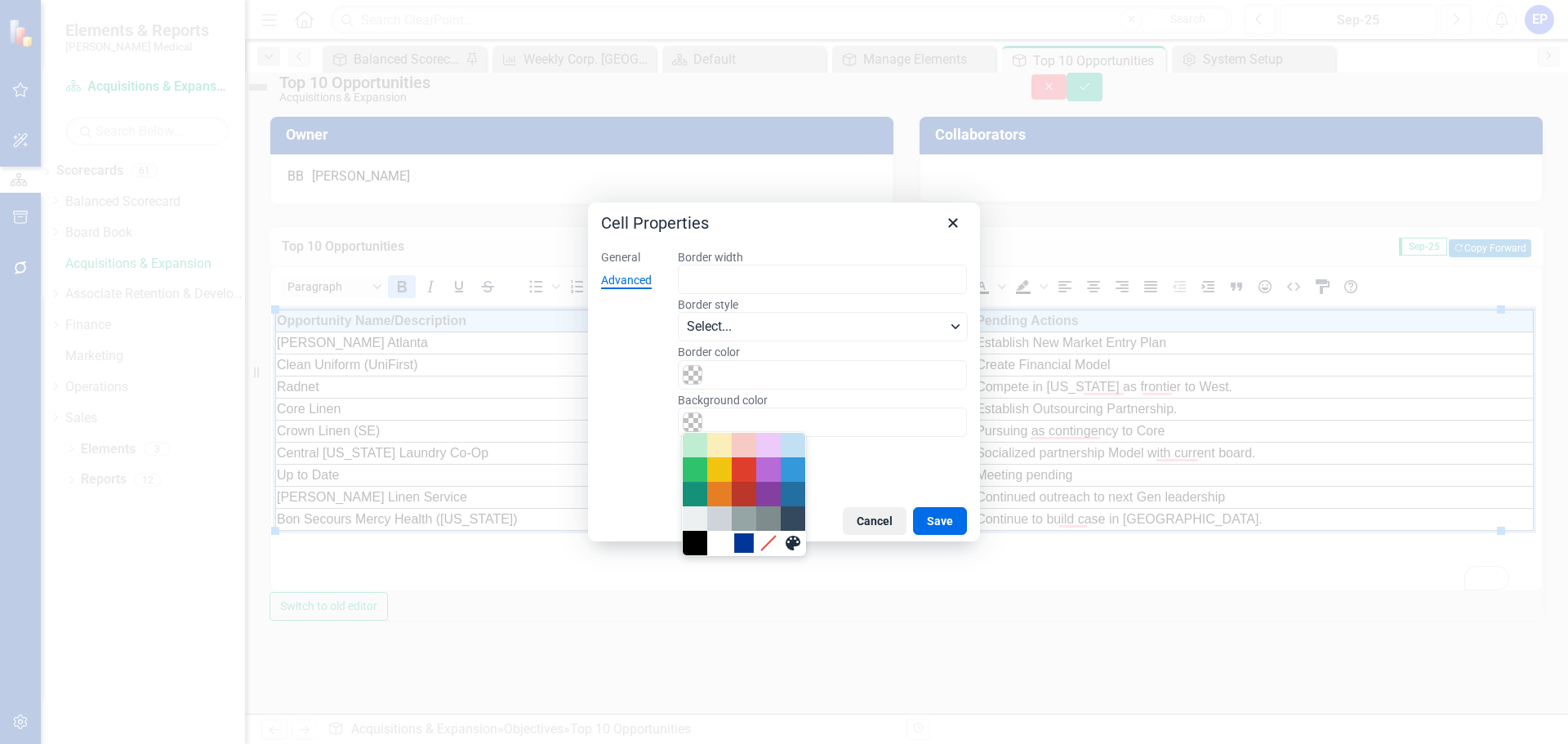
click at [749, 545] on div "#00359A" at bounding box center [744, 543] width 20 height 20
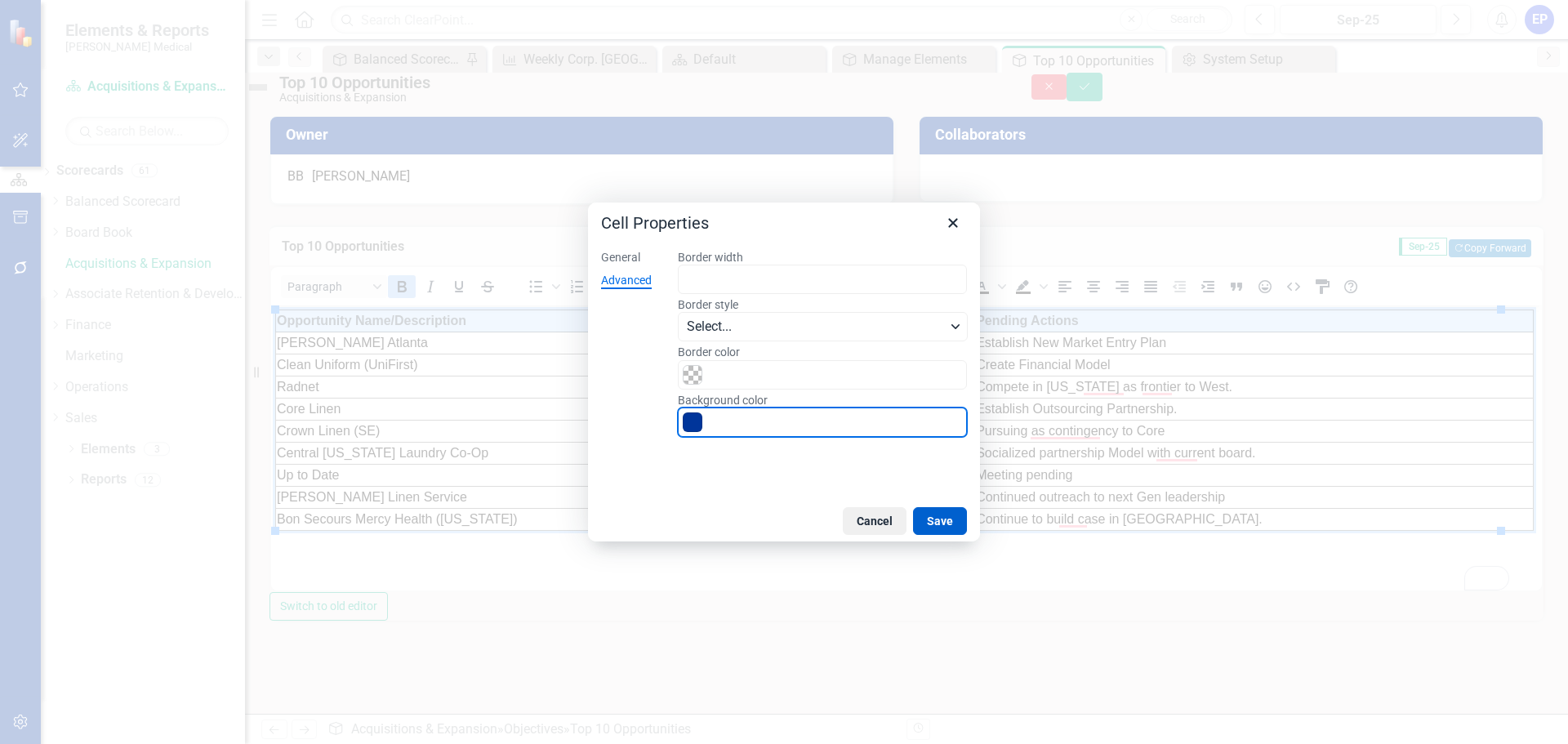
click at [936, 522] on button "Save" at bounding box center [940, 522] width 54 height 28
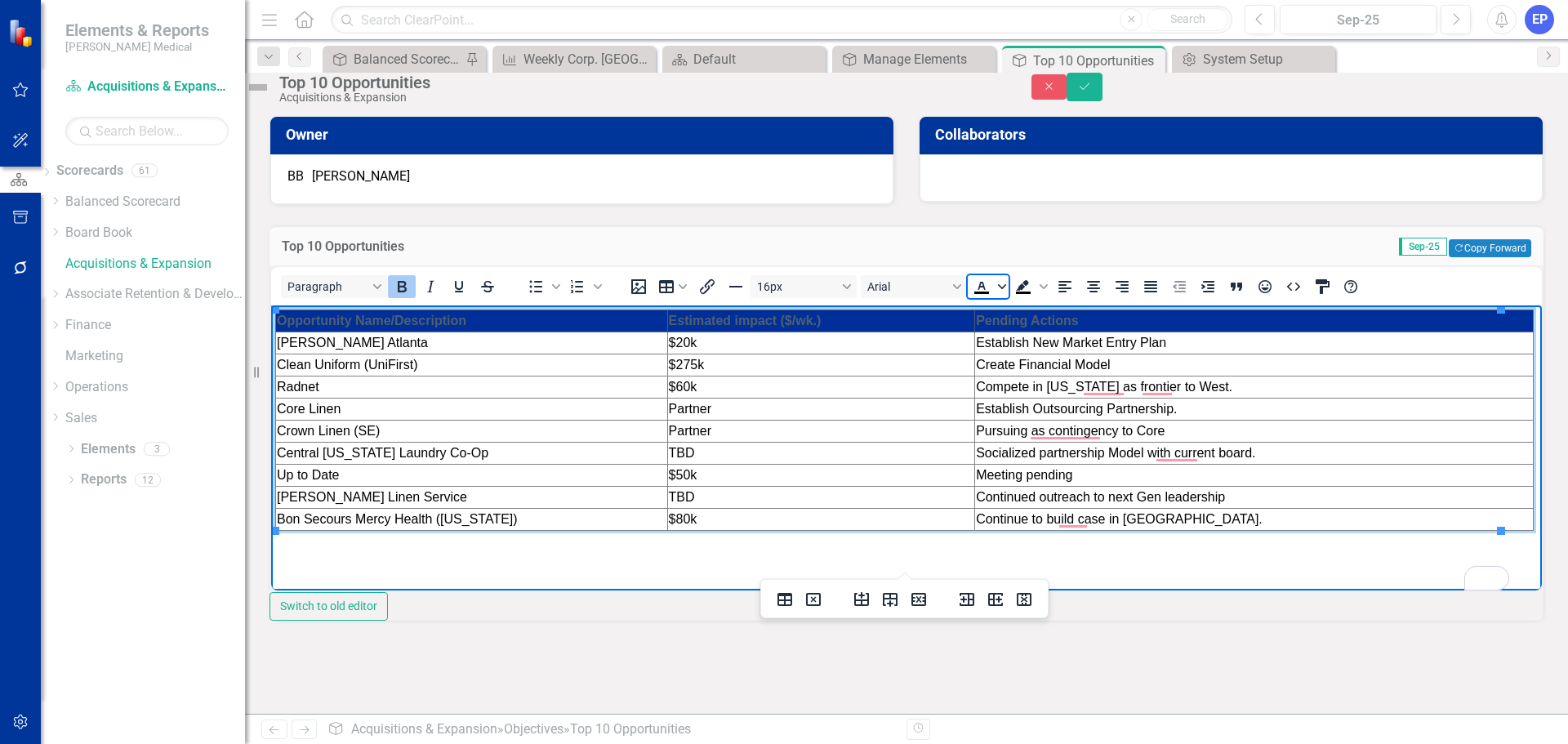
click at [1007, 289] on icon "Text color Black" at bounding box center [1001, 287] width 8 height 5
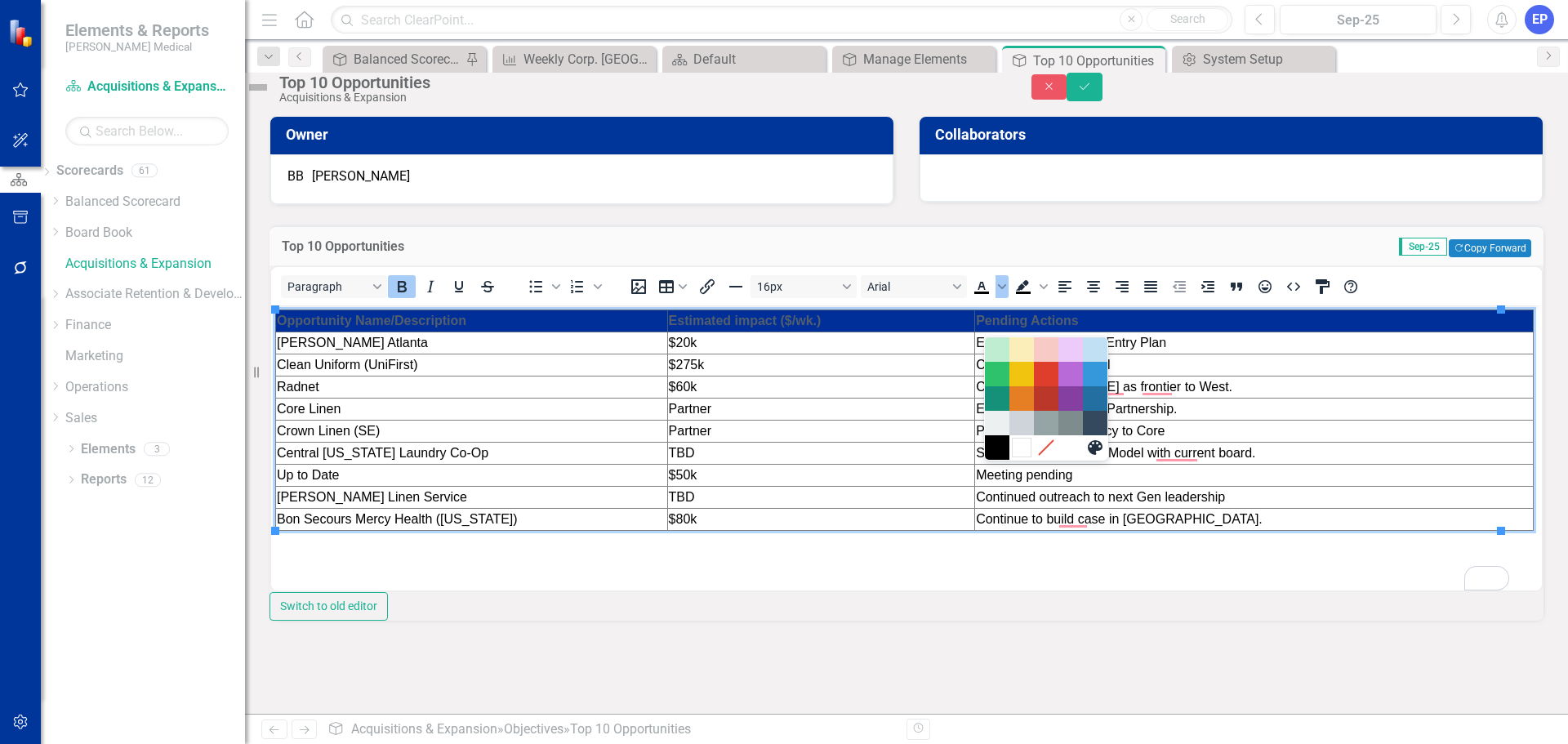
click at [1019, 438] on div "White" at bounding box center [1021, 447] width 20 height 20
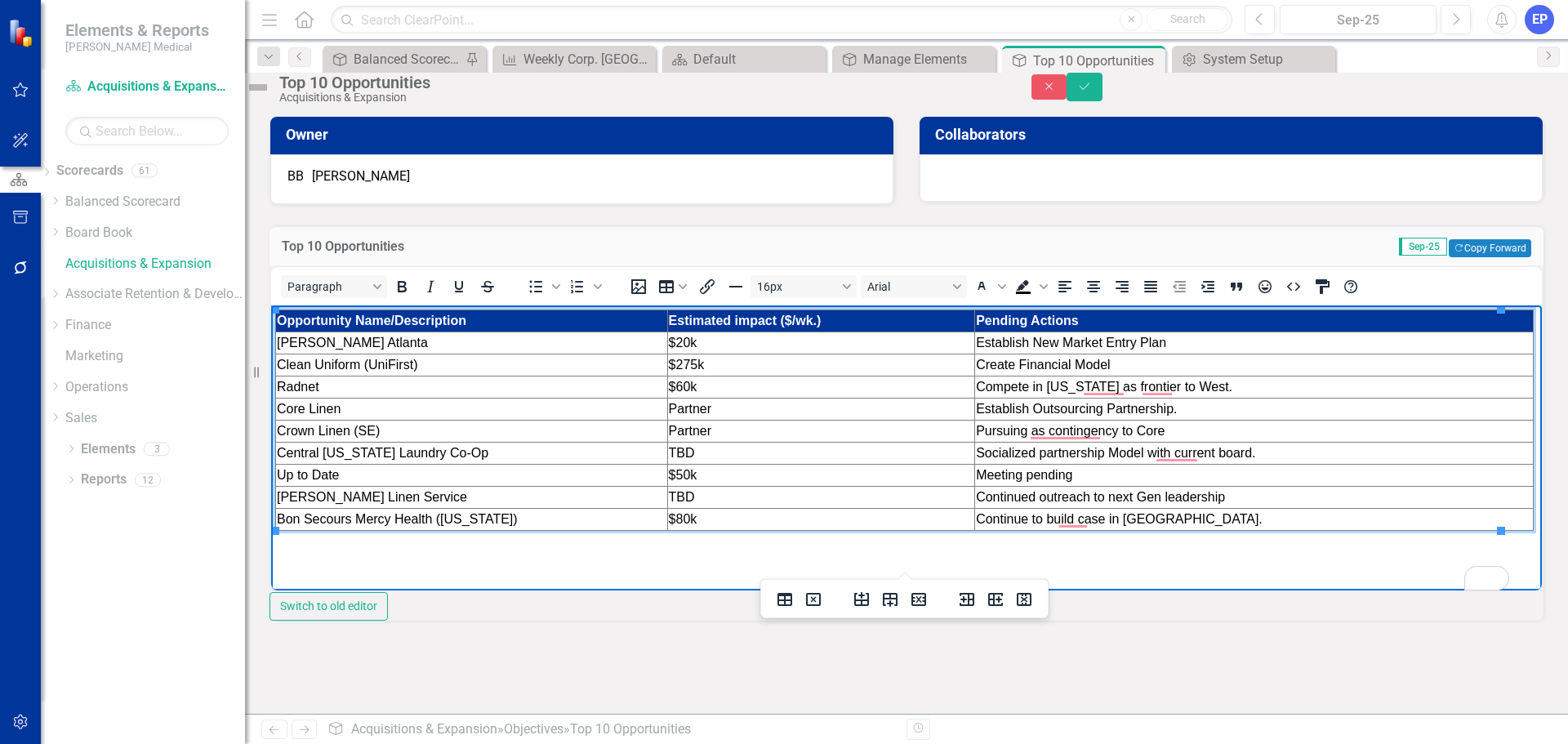
click at [999, 411] on span "Establish Outsourcing Partnership." at bounding box center [1077, 408] width 201 height 14
click at [769, 316] on strong "Estimated impact ($/wk.)" at bounding box center [745, 319] width 153 height 14
drag, startPoint x: 771, startPoint y: 328, endPoint x: 771, endPoint y: 339, distance: 11.0
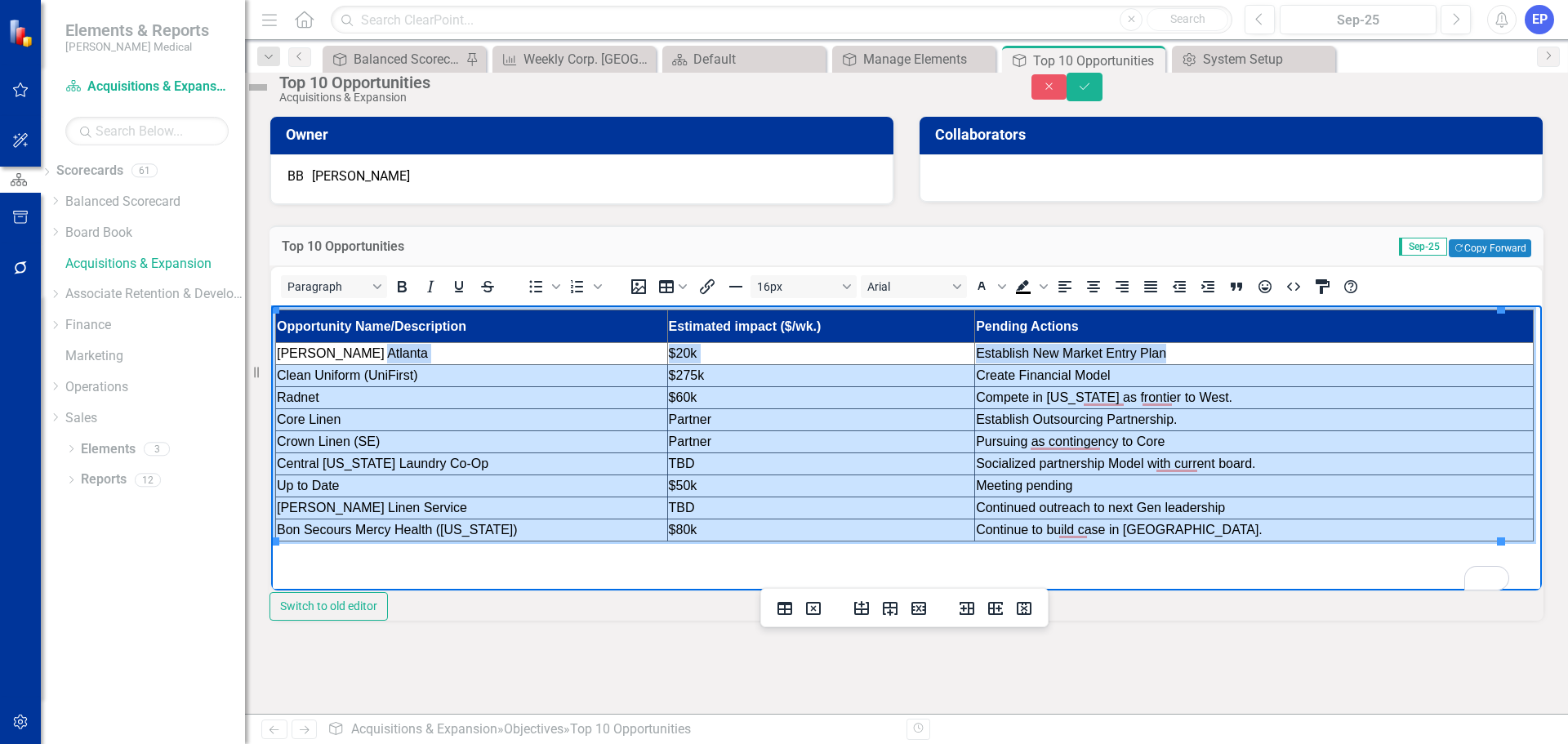
drag, startPoint x: 1153, startPoint y: 529, endPoint x: 538, endPoint y: 361, distance: 637.5
click at [538, 361] on html "Opportunity Name/Description Estimated impact ($/wk.) Pending Actions Kaiser At…" at bounding box center [906, 427] width 1271 height 245
click at [539, 355] on td "Kaiser Atlanta" at bounding box center [472, 352] width 392 height 22
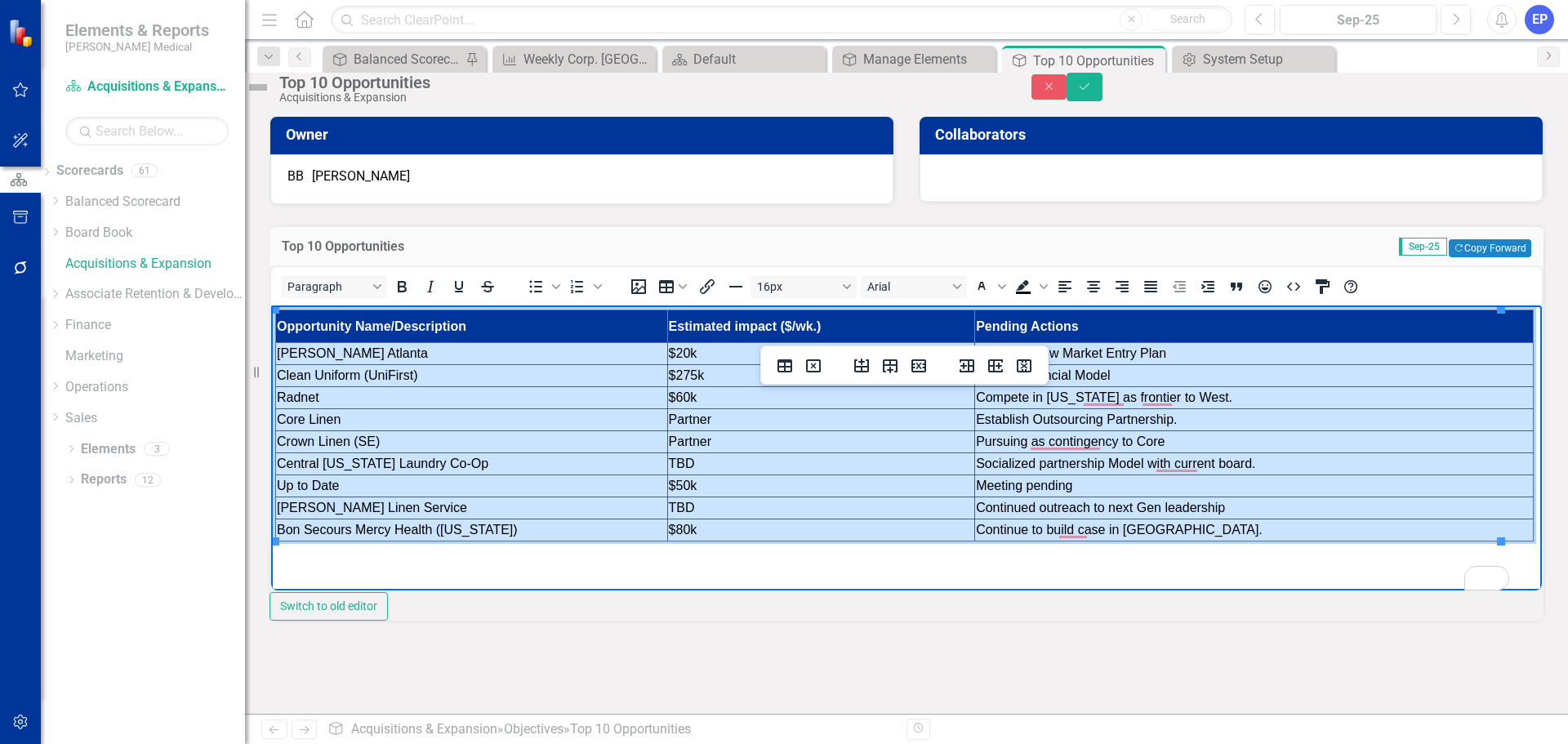
drag, startPoint x: 480, startPoint y: 354, endPoint x: 1153, endPoint y: 528, distance: 695.1
click at [1153, 528] on tbody "Opportunity Name/Description Estimated impact ($/wk.) Pending Actions Kaiser At…" at bounding box center [904, 425] width 1257 height 231
click at [690, 299] on button "Table" at bounding box center [672, 286] width 39 height 23
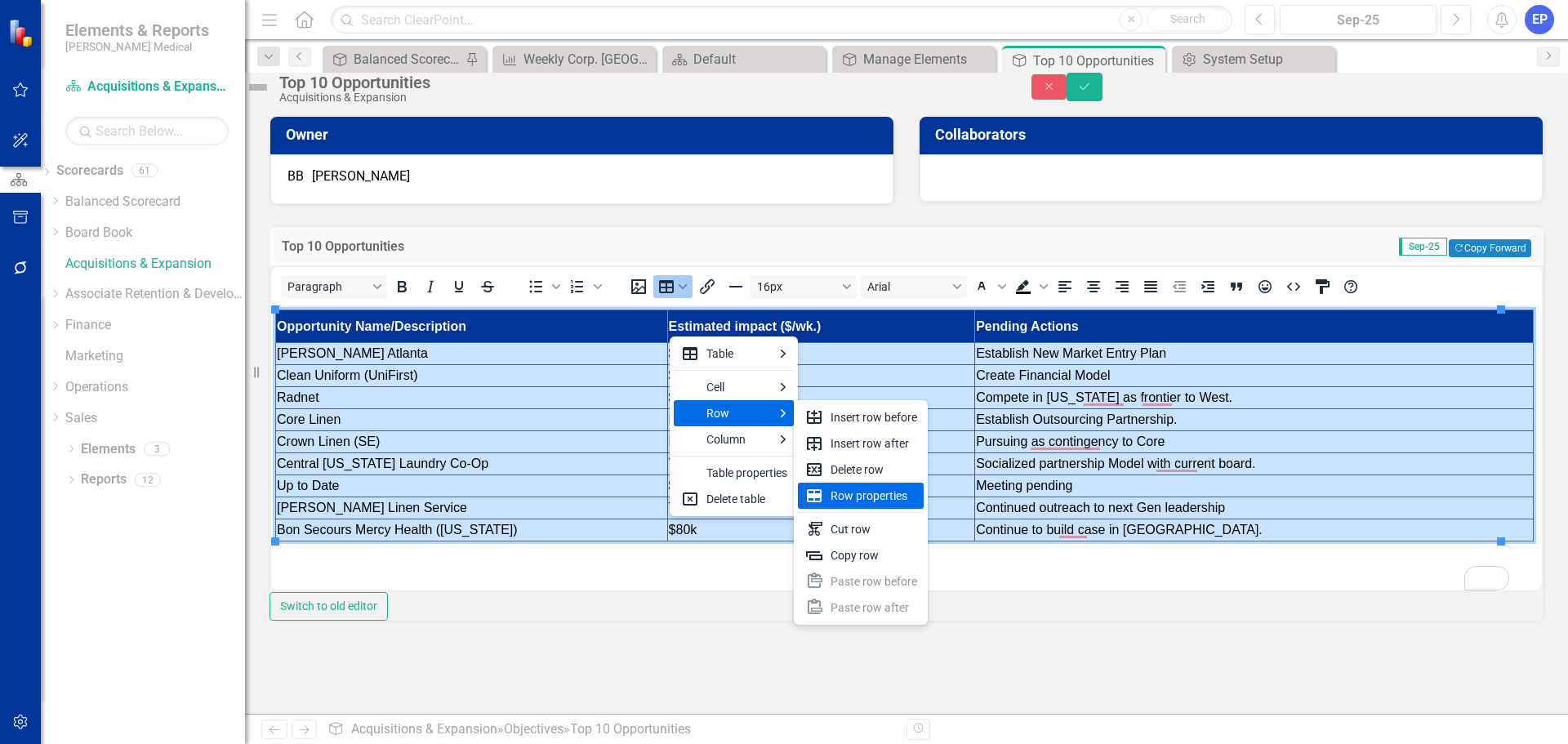
click at [829, 495] on div "Row properties" at bounding box center [861, 496] width 126 height 26
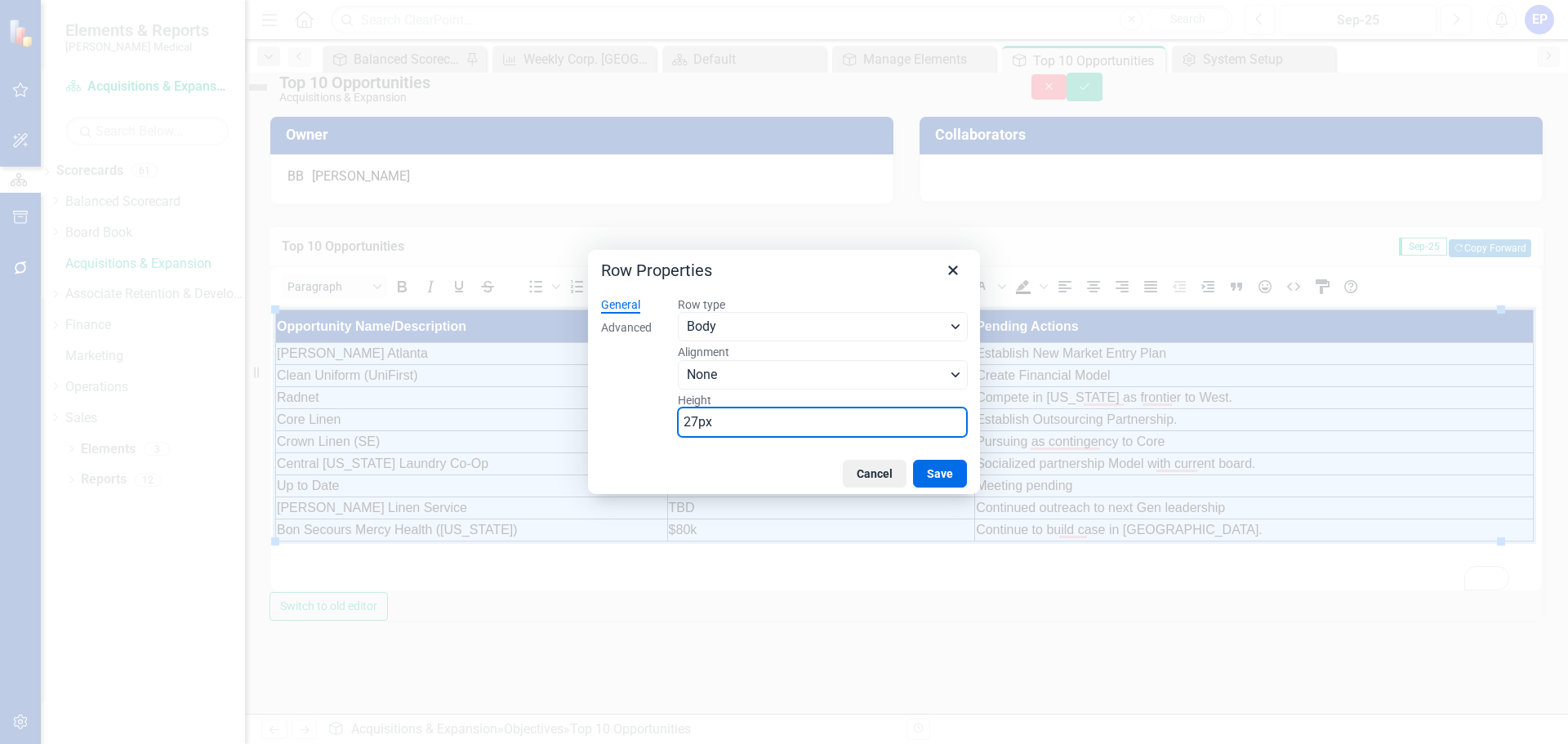
drag, startPoint x: 753, startPoint y: 419, endPoint x: 543, endPoint y: 412, distance: 210.1
click at [543, 412] on div "Row Properties General Advanced Row type Body Alignment None Height 27px Cancel…" at bounding box center [784, 372] width 1568 height 744
type input "30"
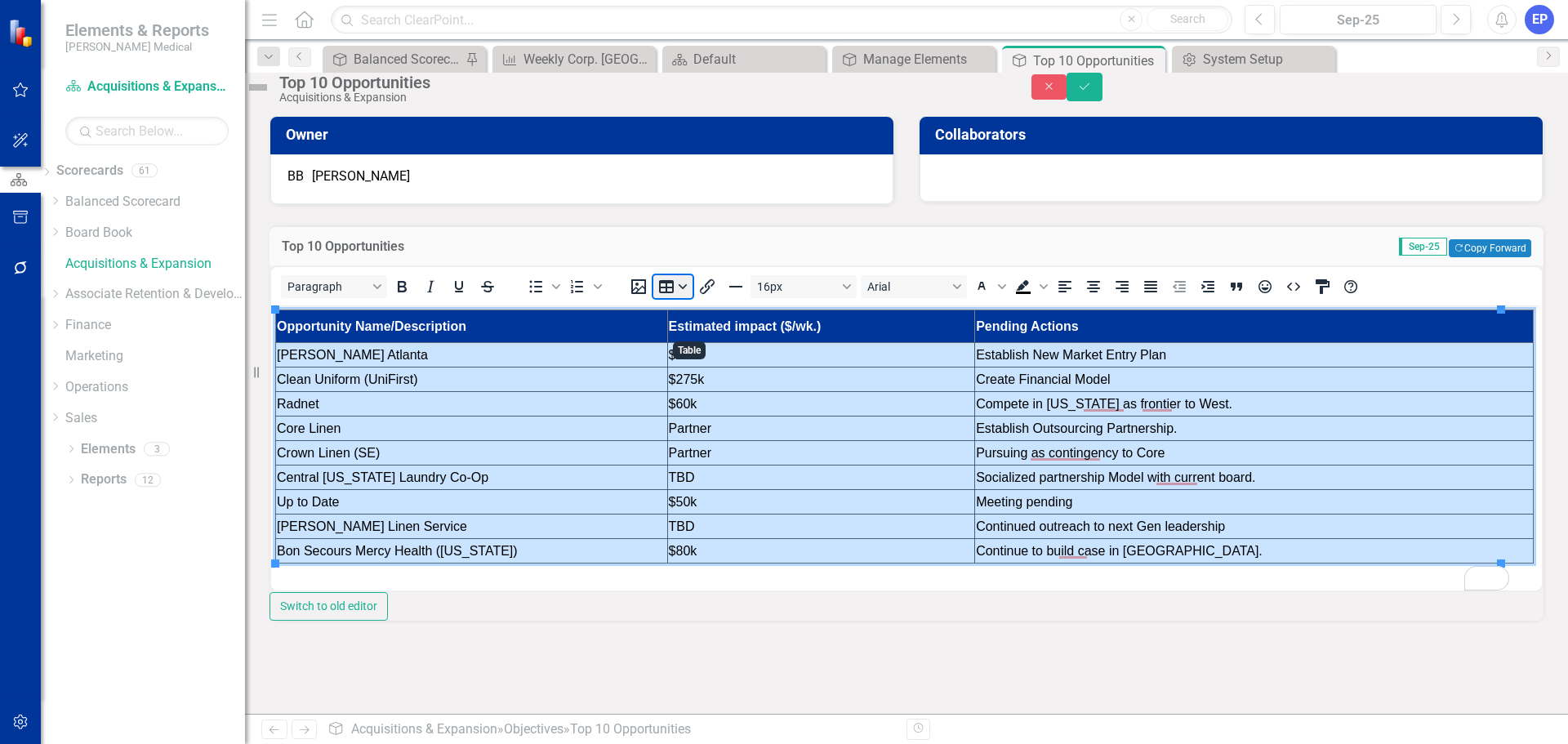
click at [692, 299] on button "Table" at bounding box center [672, 286] width 39 height 23
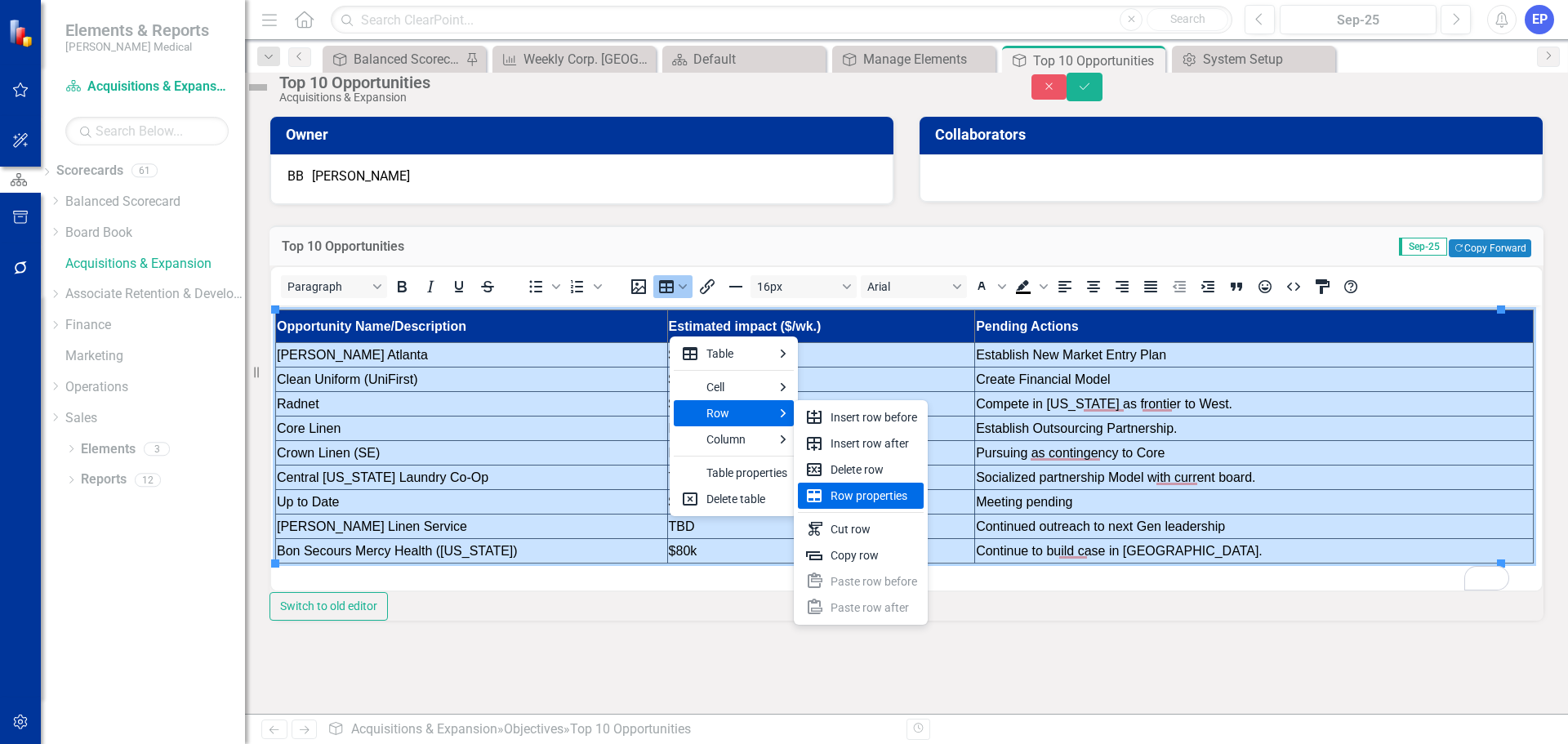
click at [850, 505] on div "Row properties" at bounding box center [874, 496] width 87 height 20
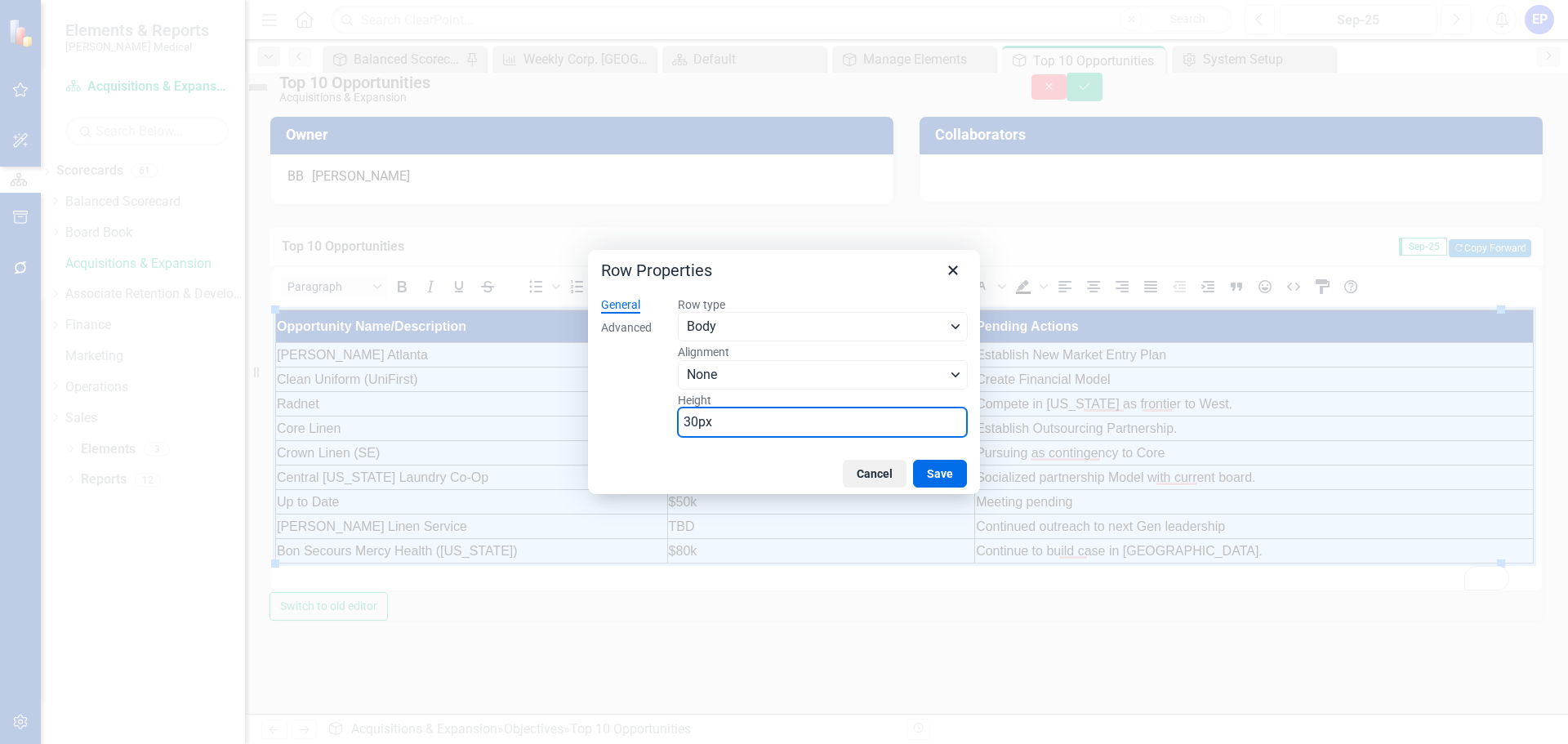
drag, startPoint x: 760, startPoint y: 425, endPoint x: 421, endPoint y: 400, distance: 339.9
click at [421, 400] on div "Row Properties General Advanced Row type Body Alignment None Height 30px Cancel…" at bounding box center [784, 372] width 1568 height 744
type input "35"
click at [947, 467] on button "Save" at bounding box center [940, 474] width 54 height 28
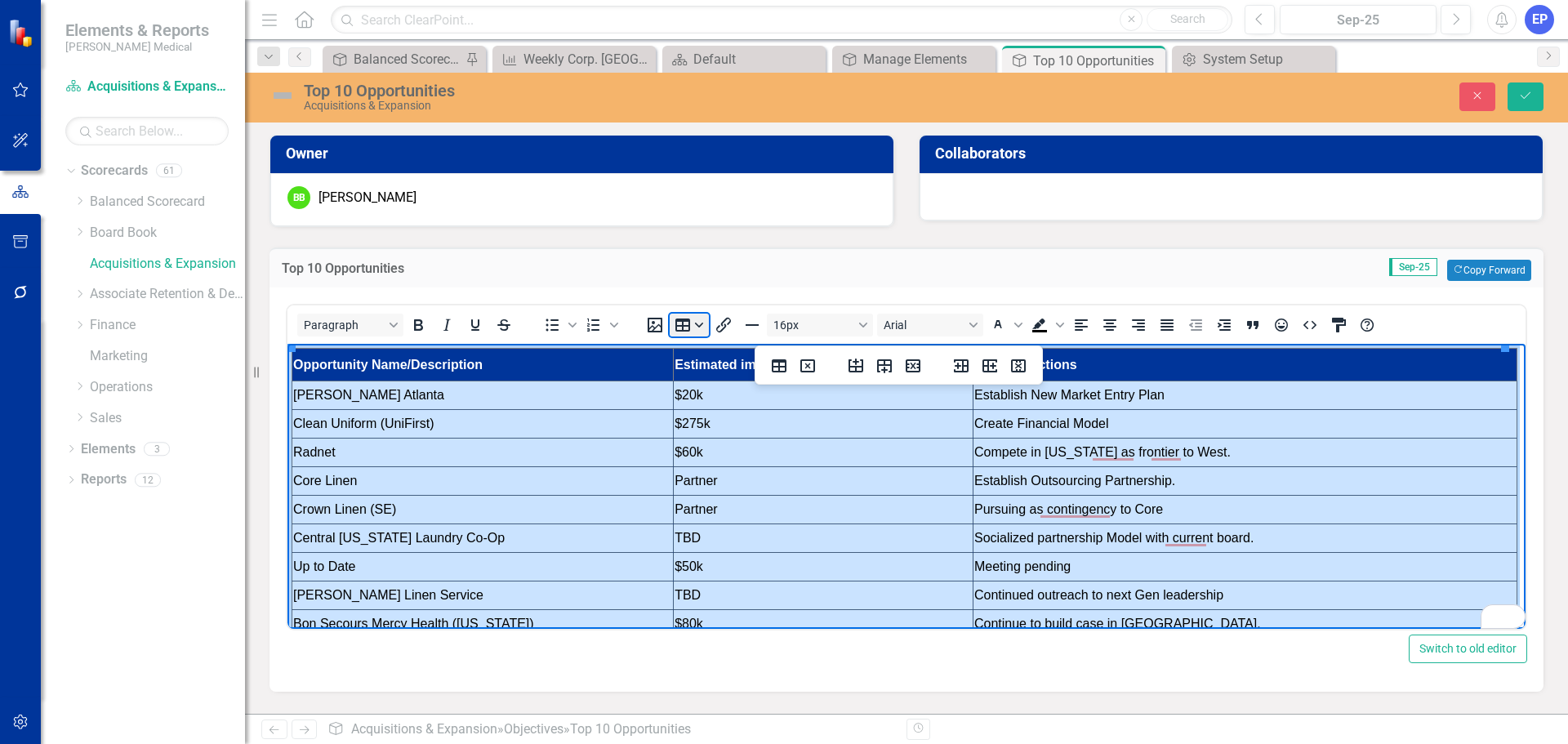
click at [687, 326] on button "Table" at bounding box center [689, 325] width 39 height 23
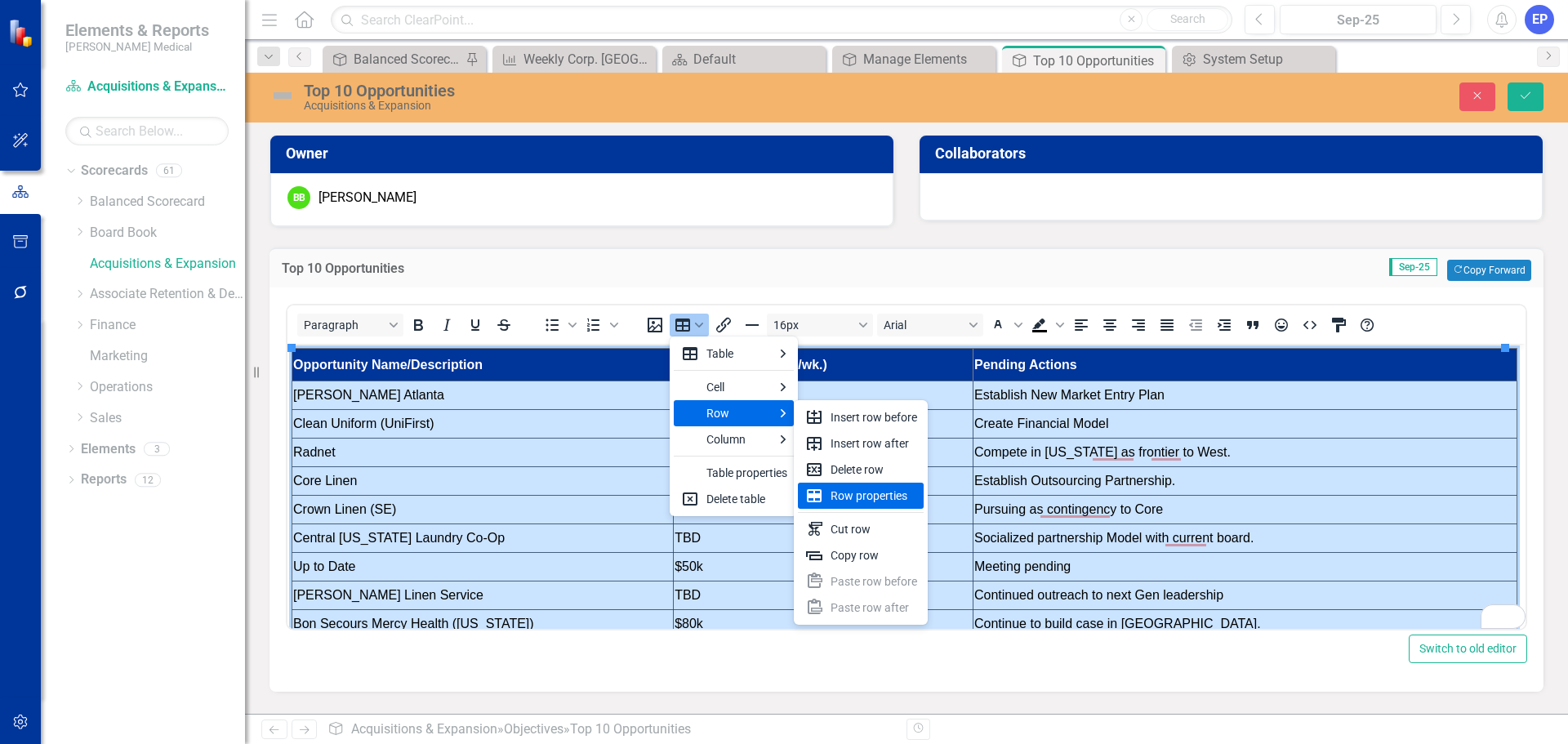
click at [863, 504] on div "Row properties" at bounding box center [874, 496] width 87 height 20
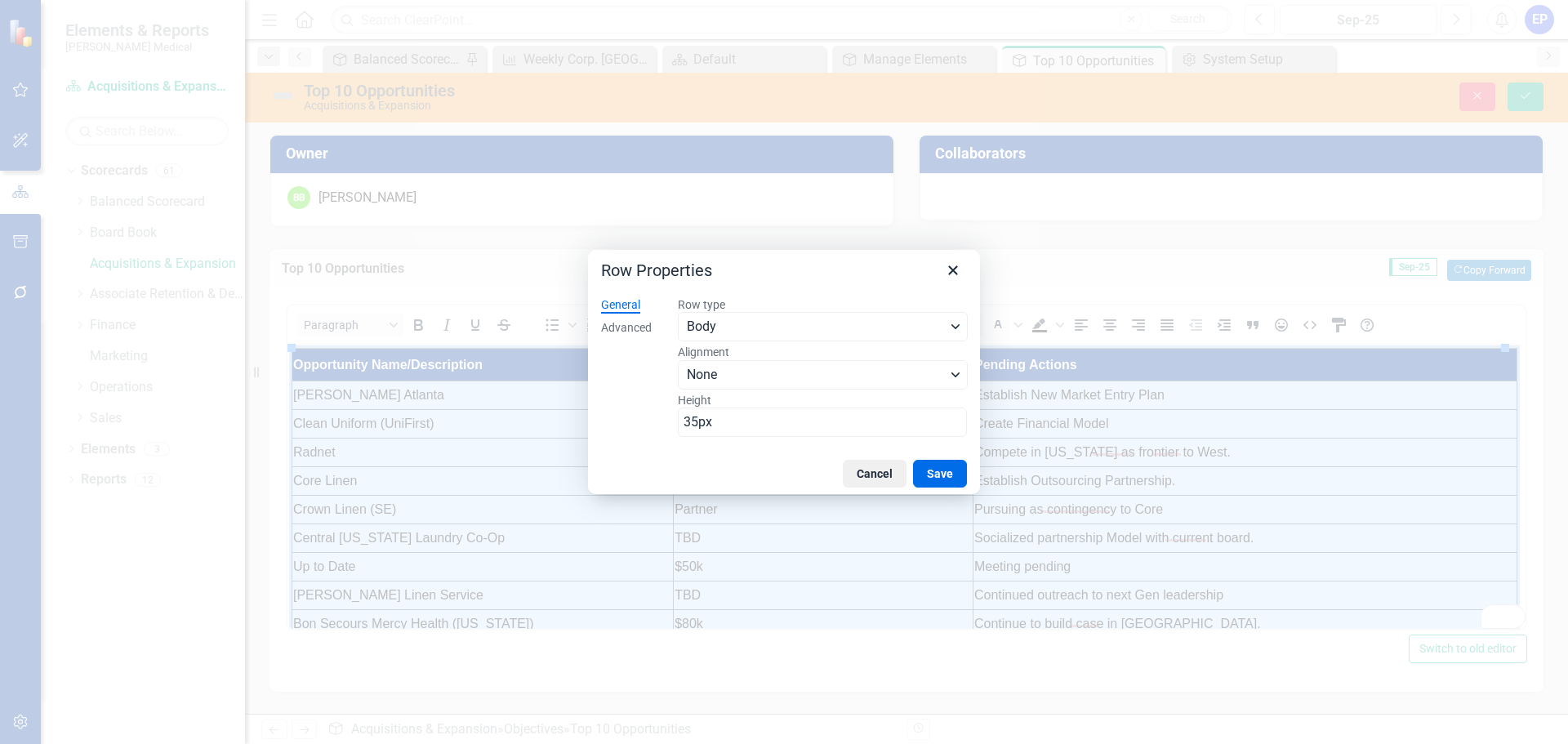
scroll to position [5, 0]
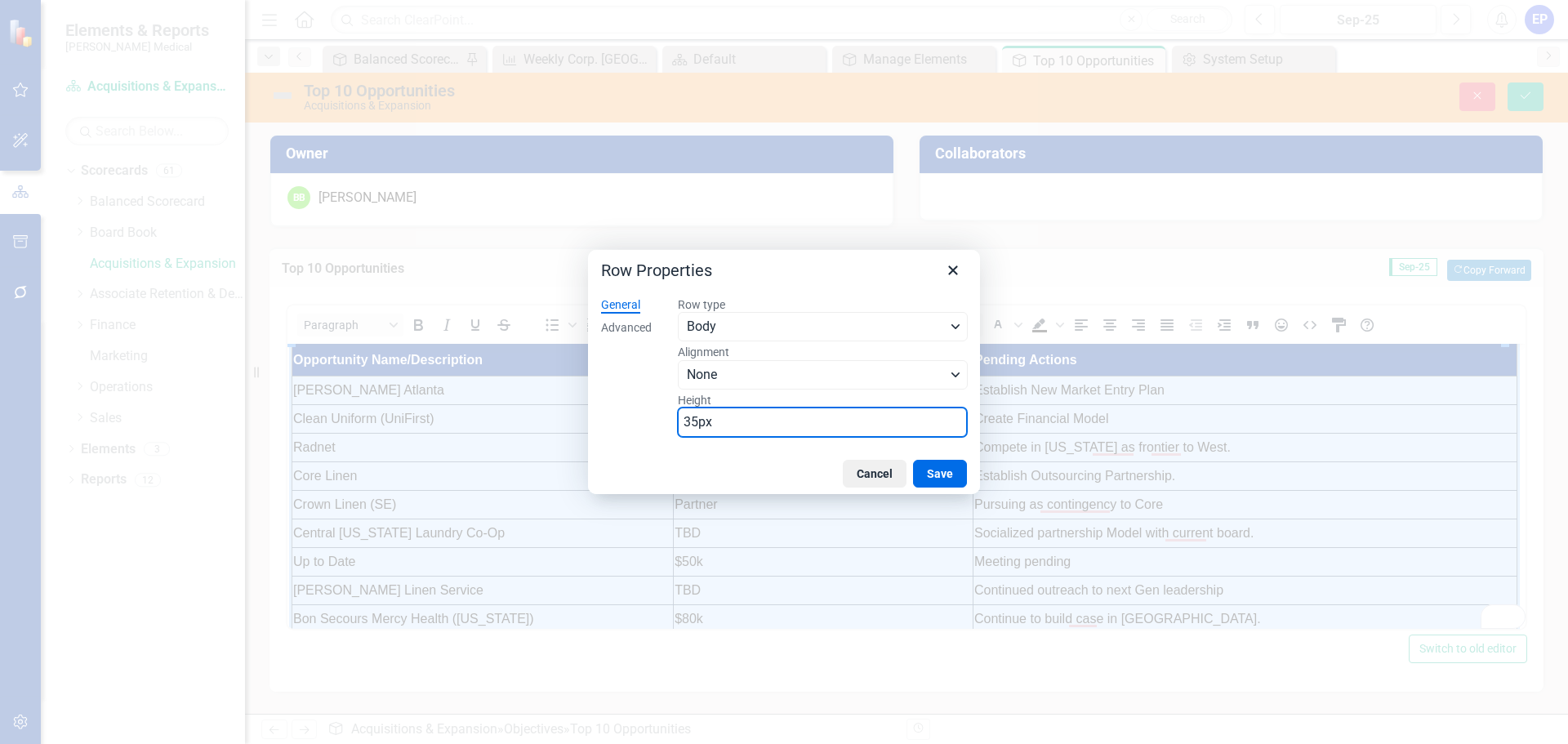
drag, startPoint x: 780, startPoint y: 437, endPoint x: 338, endPoint y: 431, distance: 442.0
click at [338, 431] on div "Row Properties General Advanced Row type Body Alignment None Height 35px Cancel…" at bounding box center [784, 372] width 1568 height 744
type input "33"
click at [946, 470] on button "Save" at bounding box center [940, 474] width 54 height 28
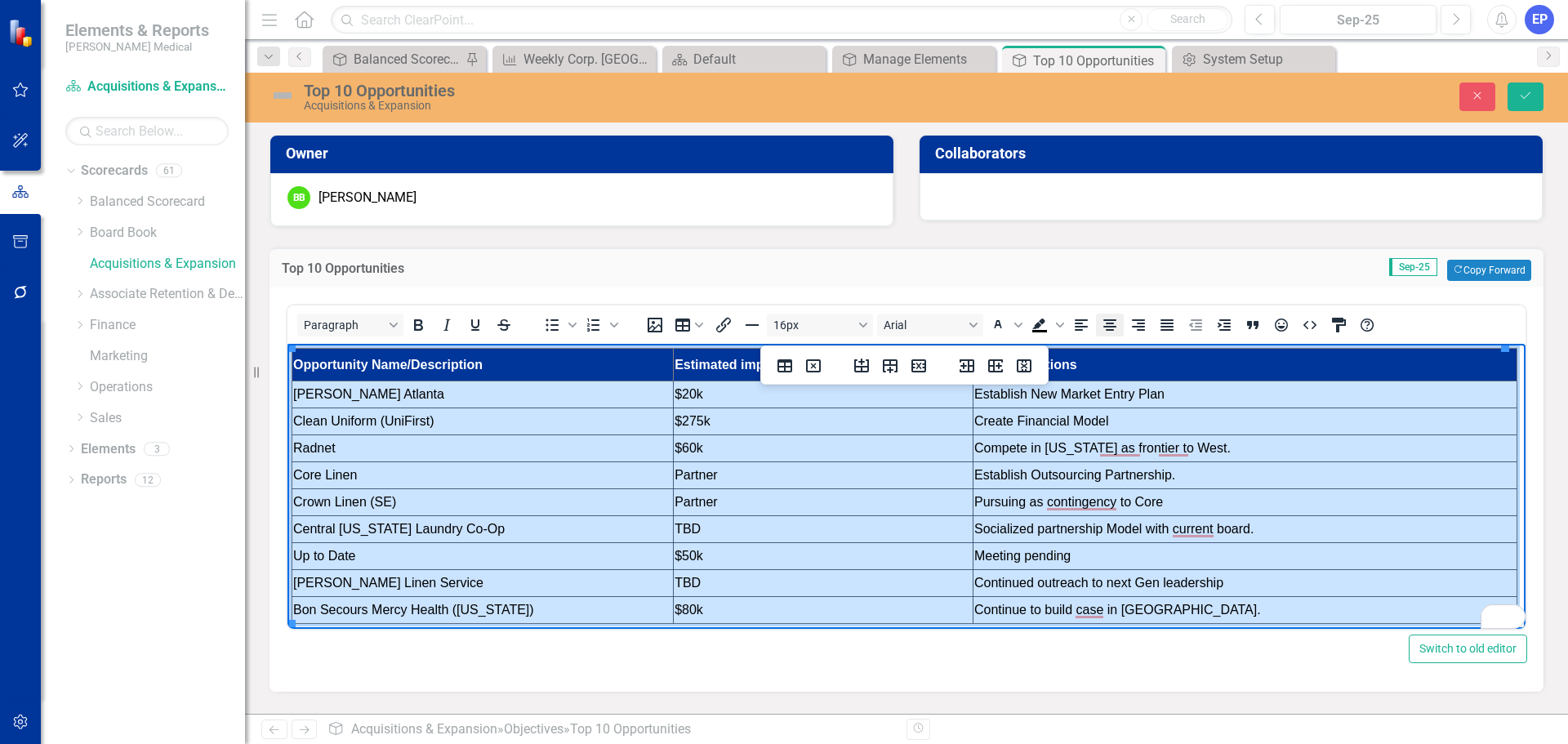
click at [1102, 324] on icon "Align center" at bounding box center [1110, 325] width 20 height 20
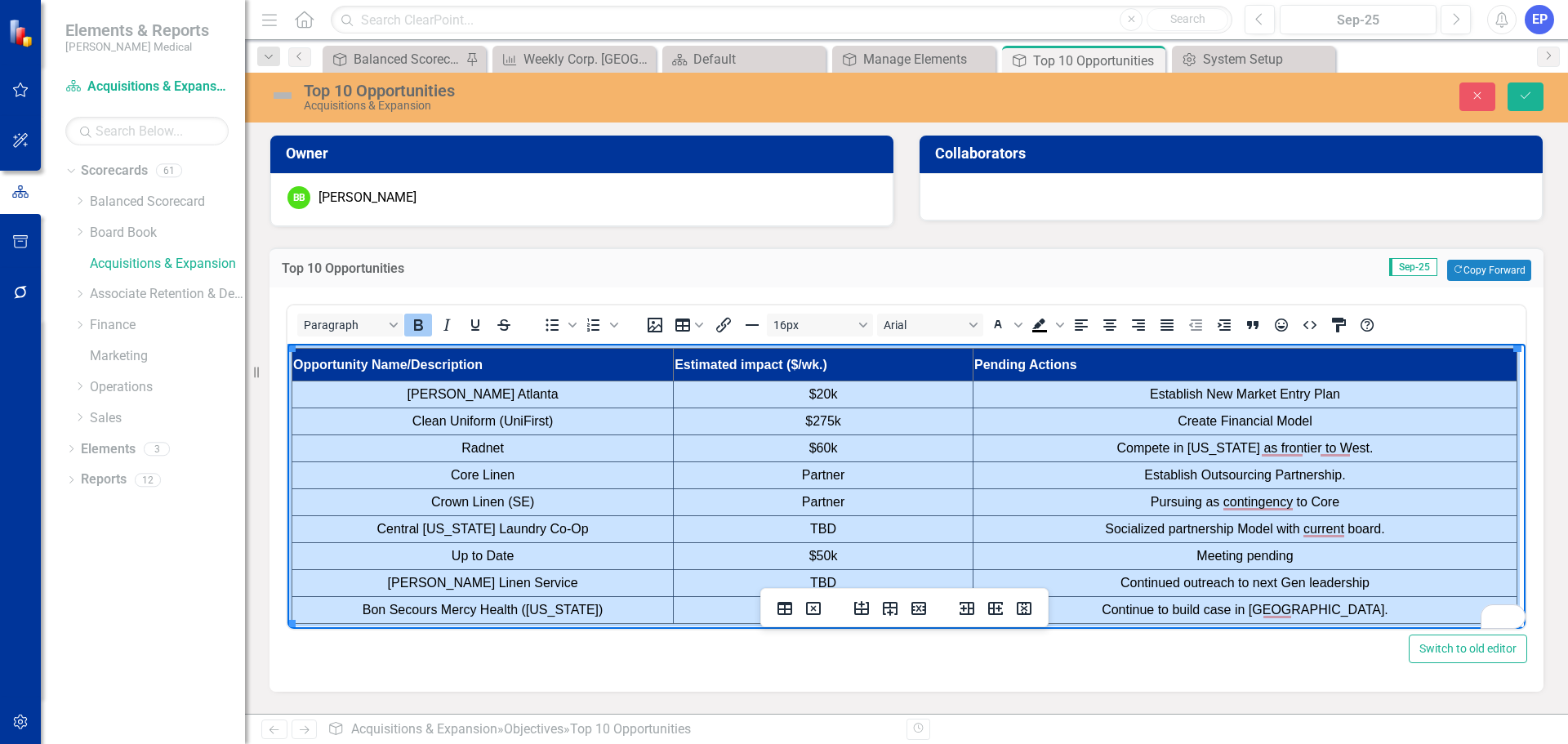
click at [1110, 360] on td "Pending Actions" at bounding box center [1244, 365] width 544 height 33
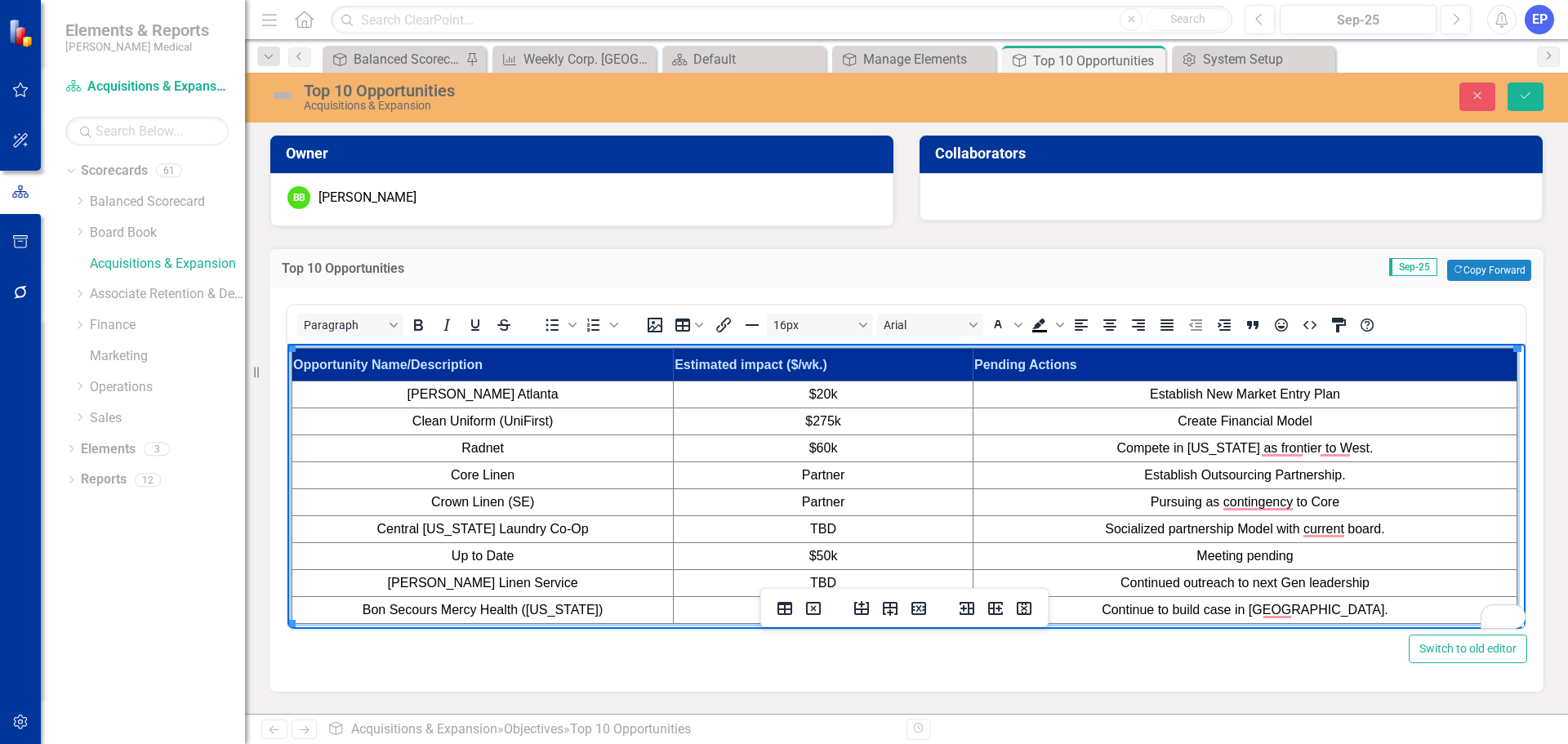
drag, startPoint x: 1144, startPoint y: 366, endPoint x: 514, endPoint y: 365, distance: 630.0
click at [514, 365] on tr "Opportunity Name/Description Estimated impact ($/wk.) Pending Actions" at bounding box center [905, 365] width 1225 height 33
click at [1106, 321] on icon "Align center" at bounding box center [1110, 325] width 13 height 11
click at [937, 416] on td "$275k" at bounding box center [823, 422] width 299 height 27
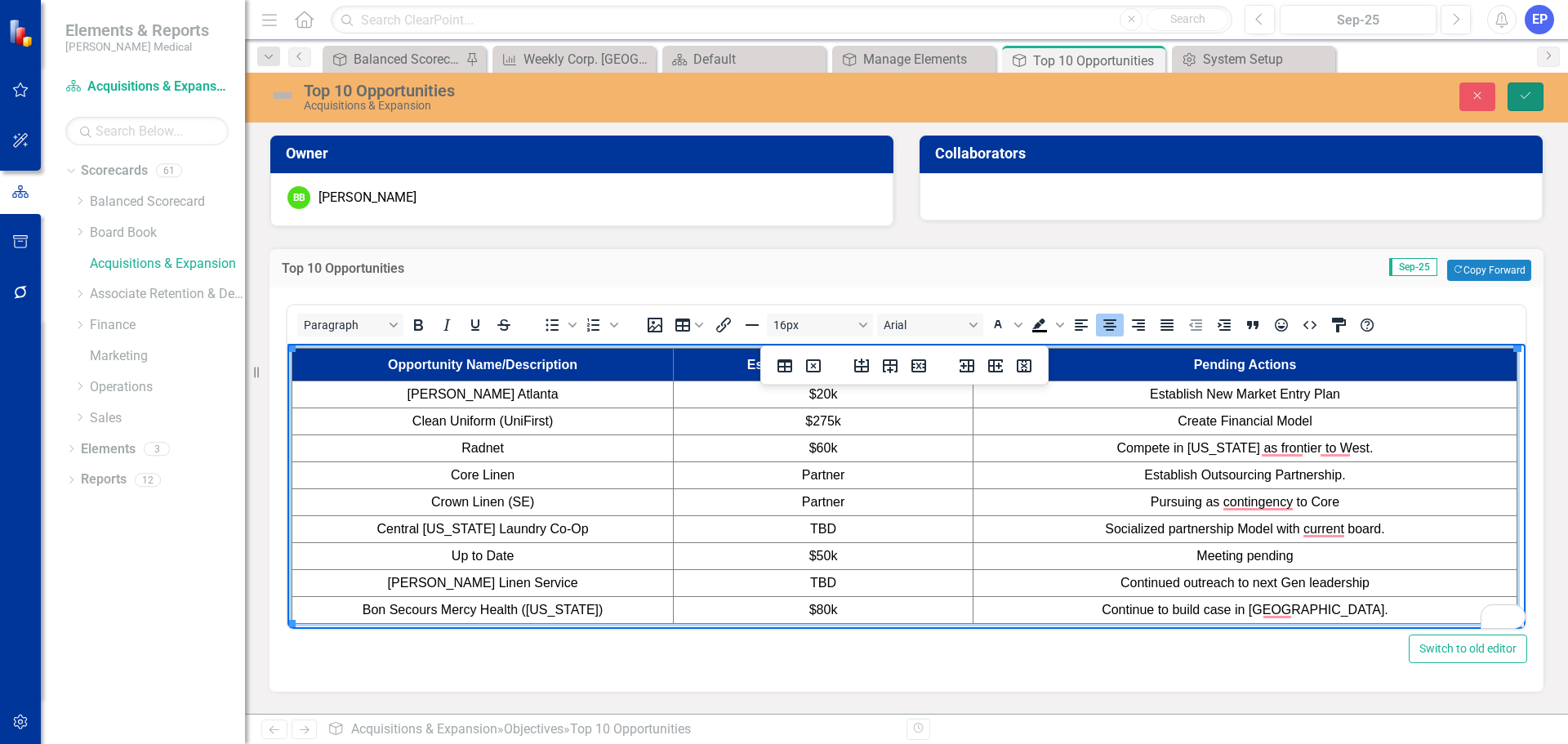
click at [1528, 91] on icon "Save" at bounding box center [1525, 95] width 15 height 11
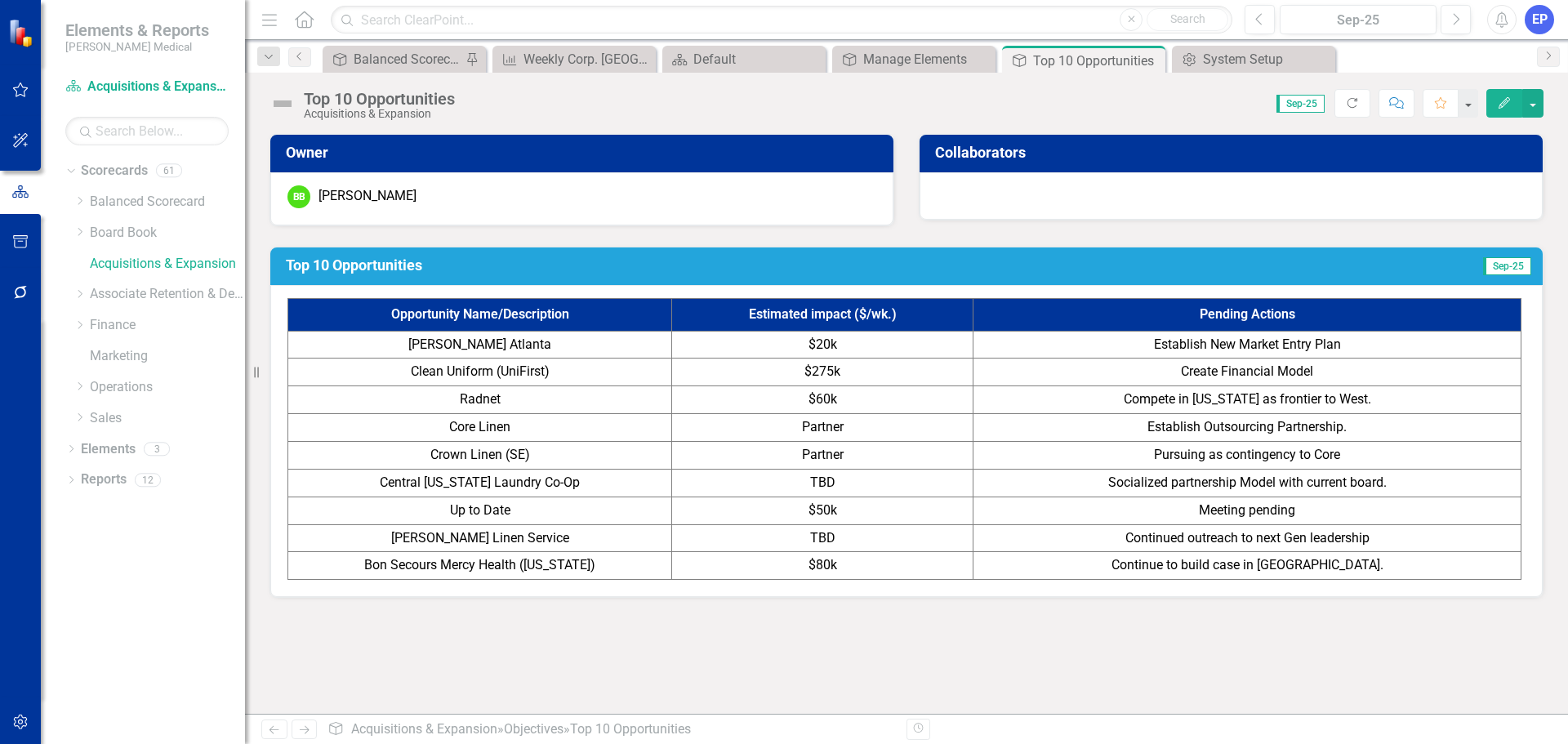
click at [749, 441] on td "Partner" at bounding box center [823, 455] width 301 height 28
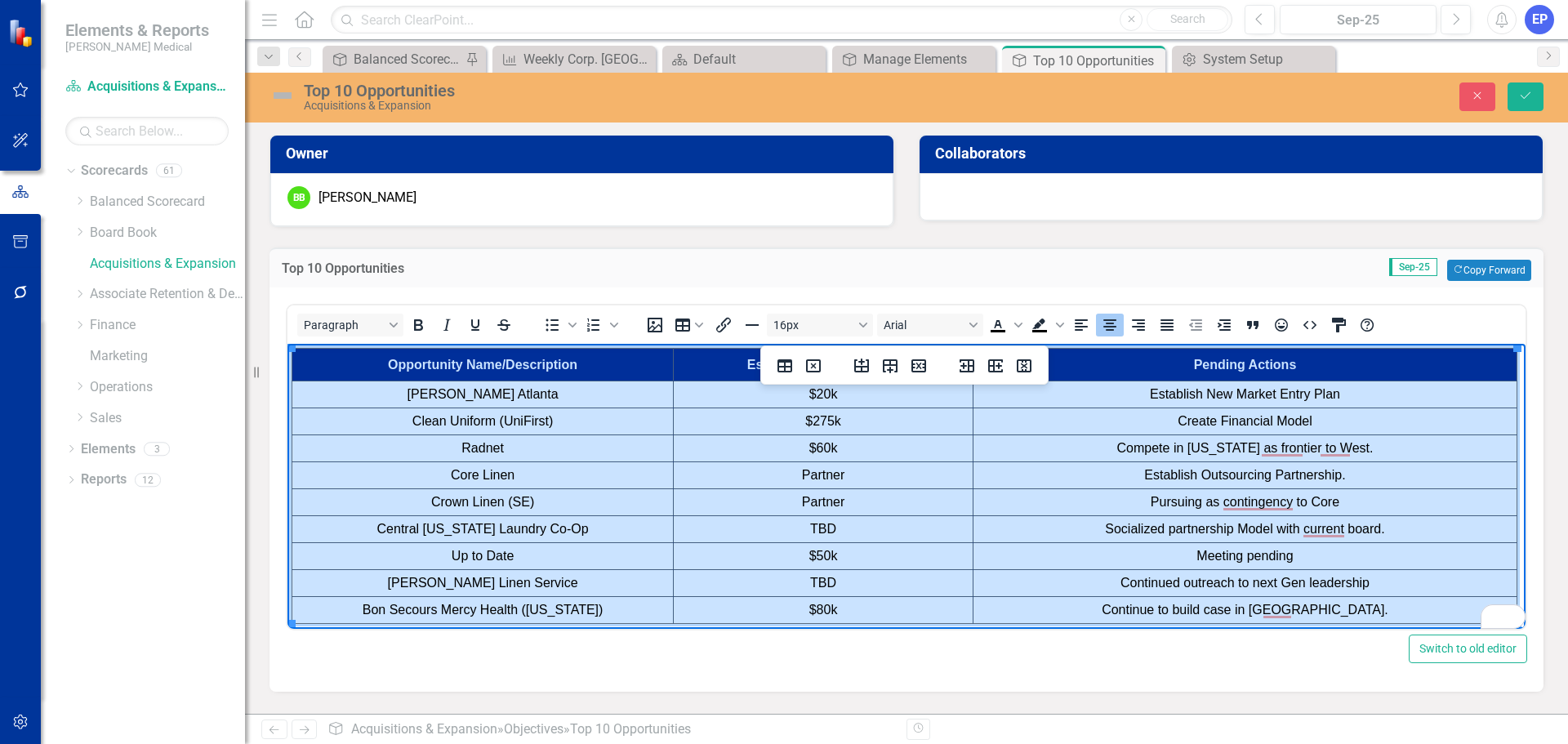
drag, startPoint x: 523, startPoint y: 392, endPoint x: 1367, endPoint y: 611, distance: 872.0
click at [1367, 611] on tbody "Opportunity Name/Description Estimated impact ($/wk.) Pending Actions [PERSON_N…" at bounding box center [905, 486] width 1225 height 275
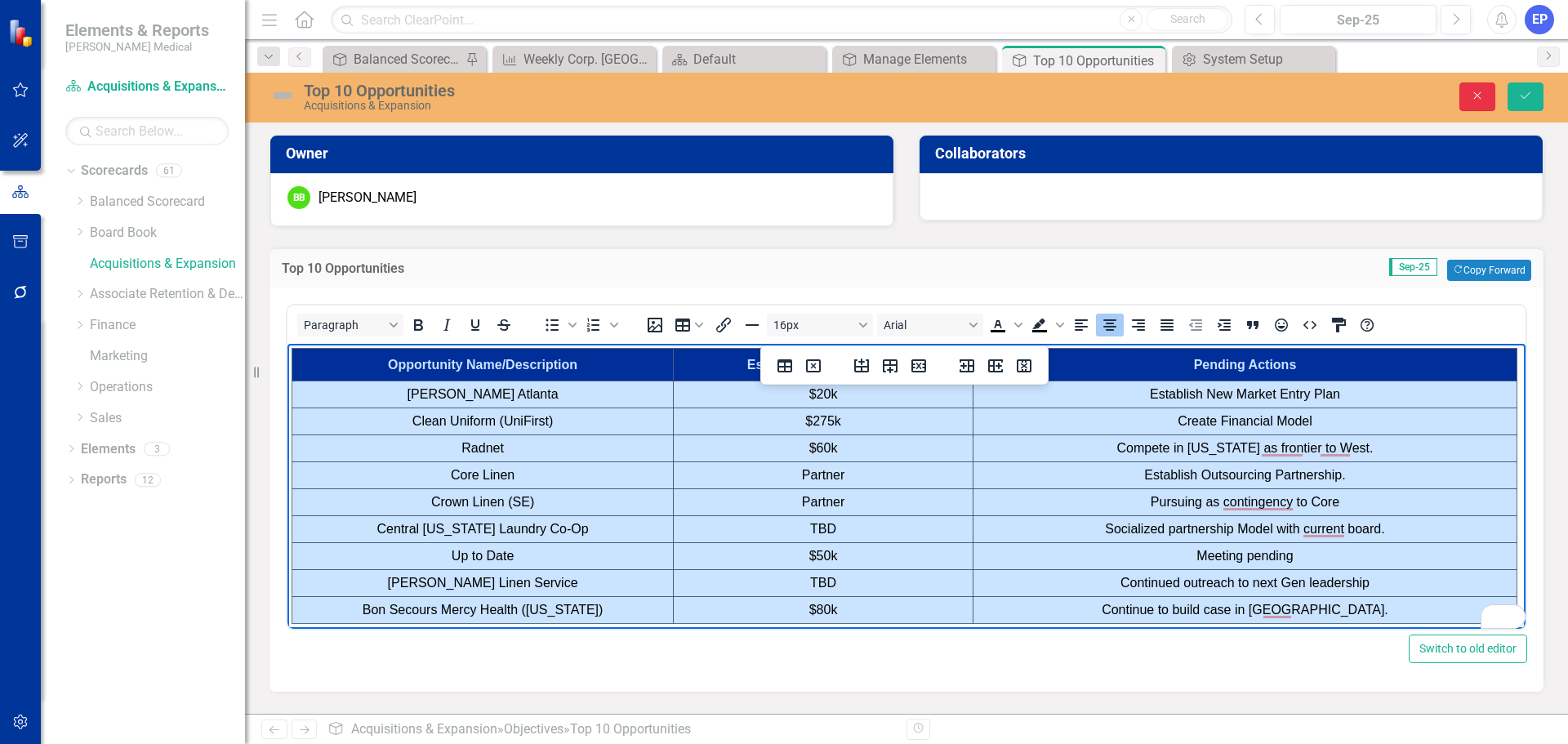
click at [1473, 95] on icon "Close" at bounding box center [1477, 95] width 15 height 11
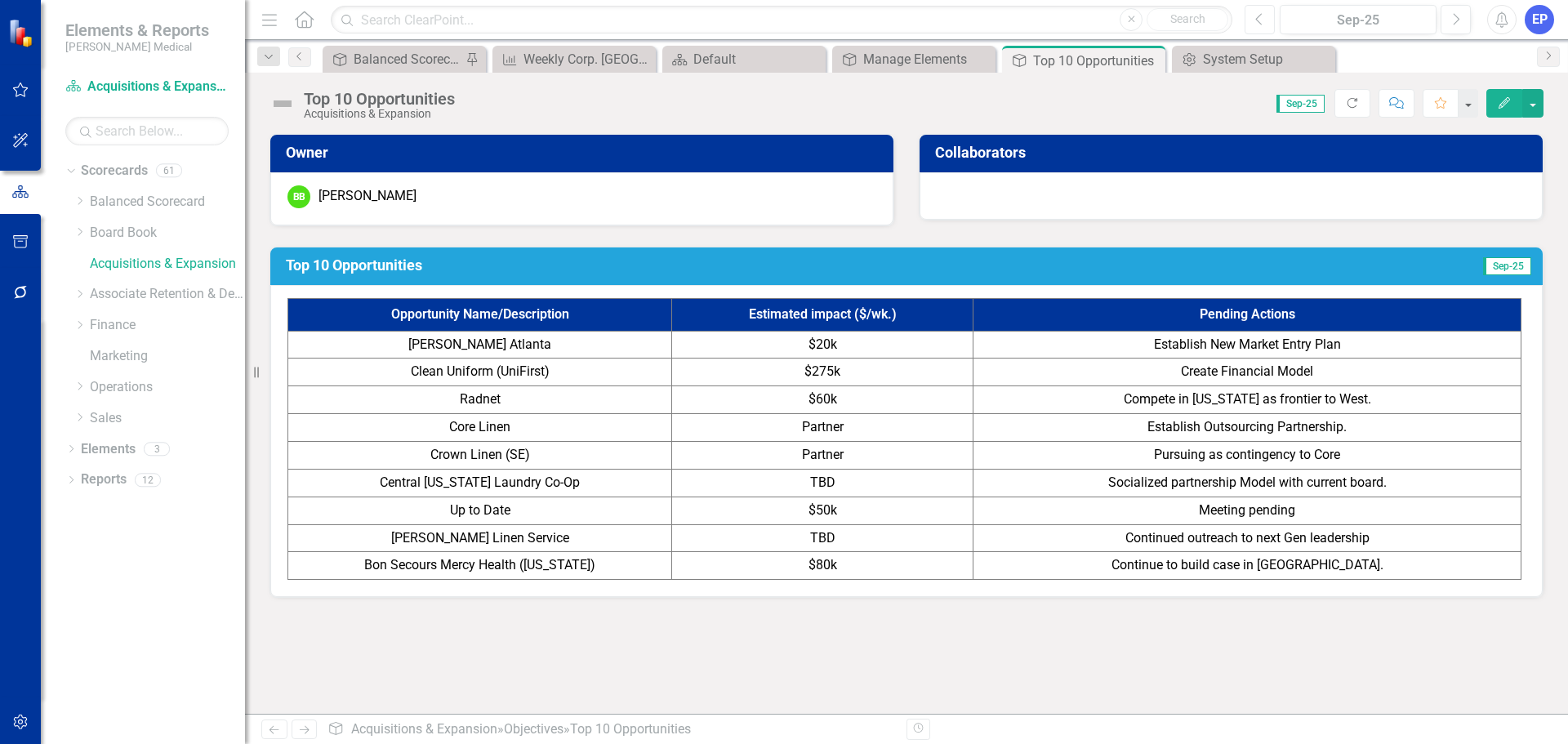
click at [1250, 14] on button "Previous" at bounding box center [1259, 20] width 30 height 30
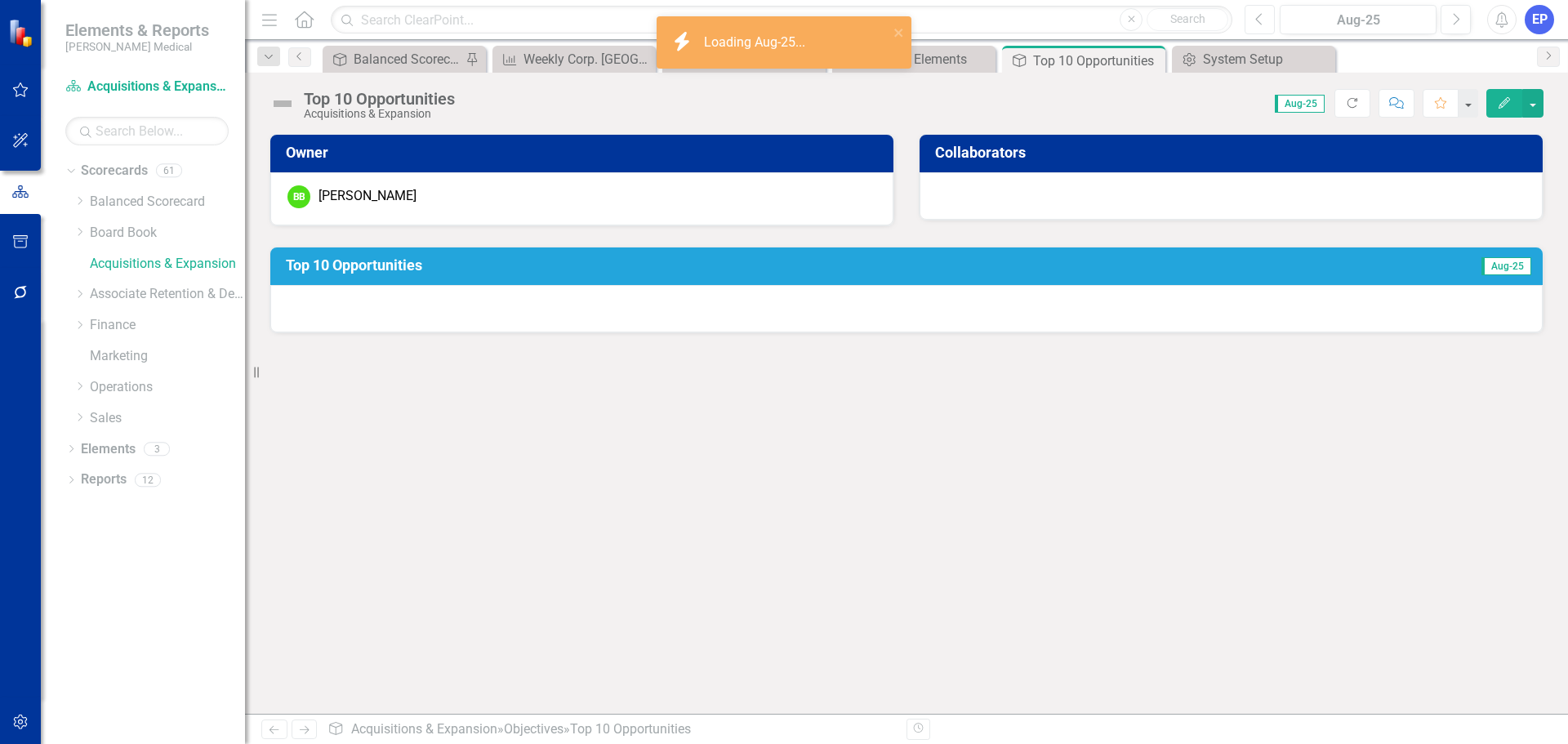
click at [1254, 19] on button "Previous" at bounding box center [1259, 20] width 30 height 30
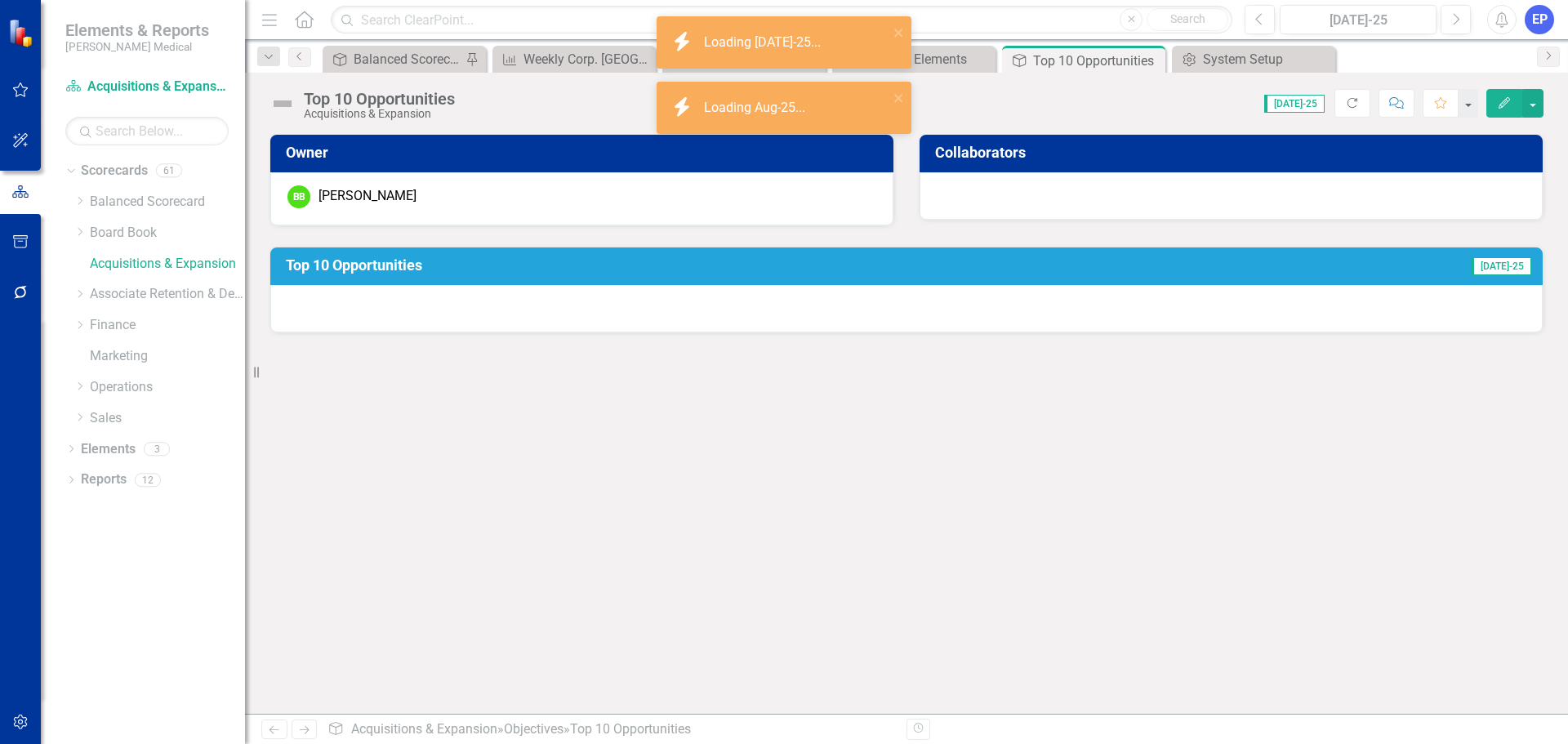
click at [869, 321] on div at bounding box center [907, 308] width 1272 height 48
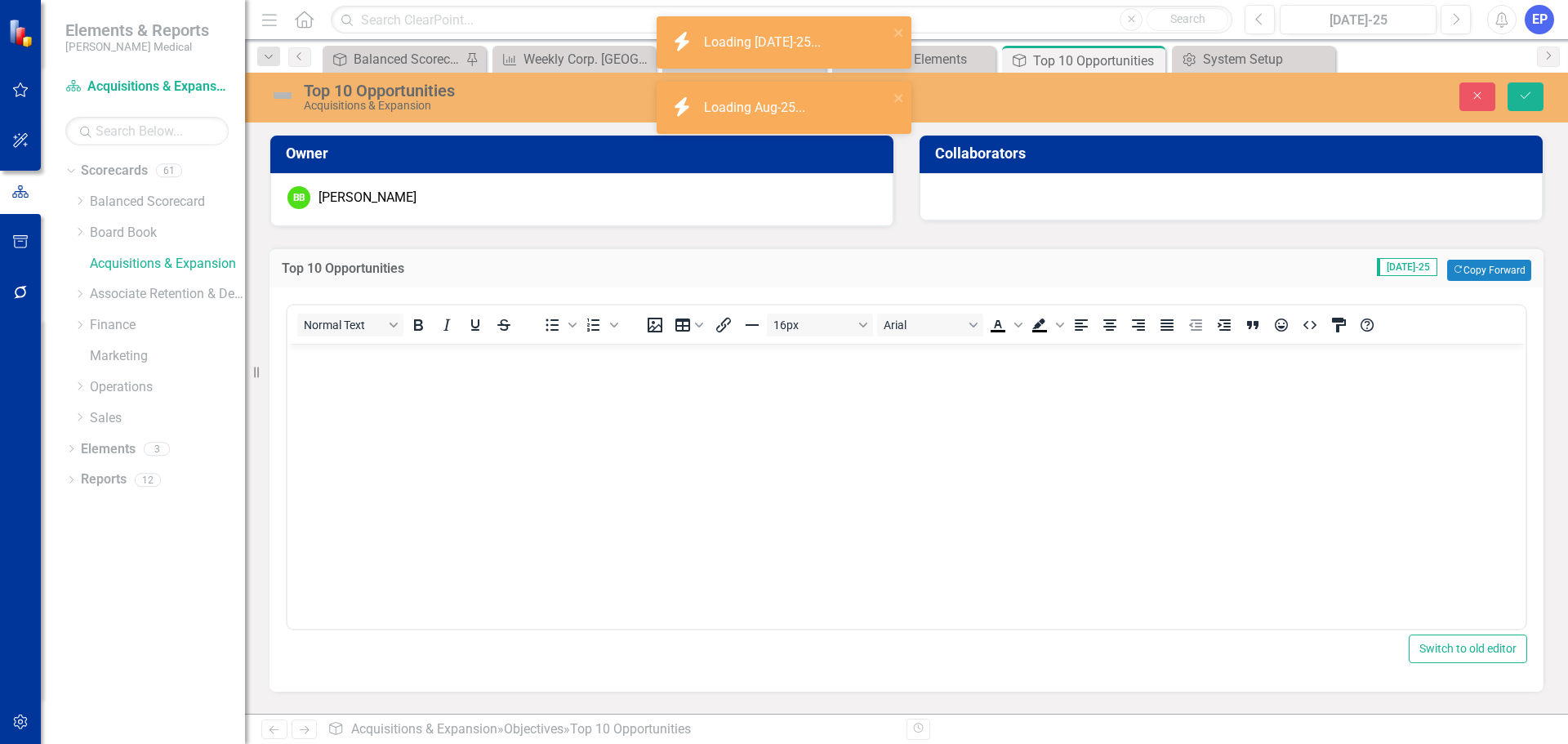
click at [827, 421] on body "Rich Text Area. Press ALT-0 for help." at bounding box center [906, 466] width 1238 height 245
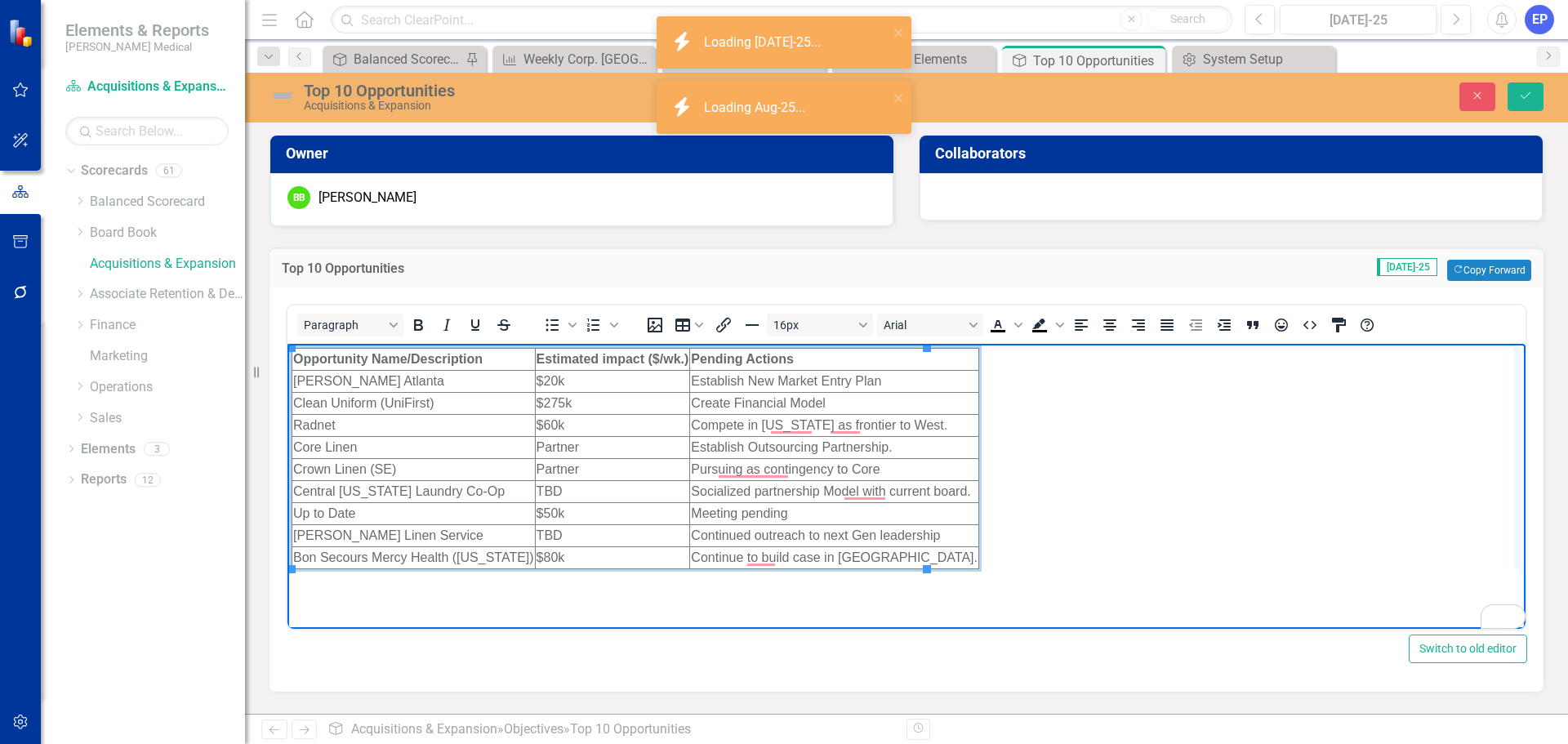
drag, startPoint x: 926, startPoint y: 422, endPoint x: 1519, endPoint y: 374, distance: 594.9
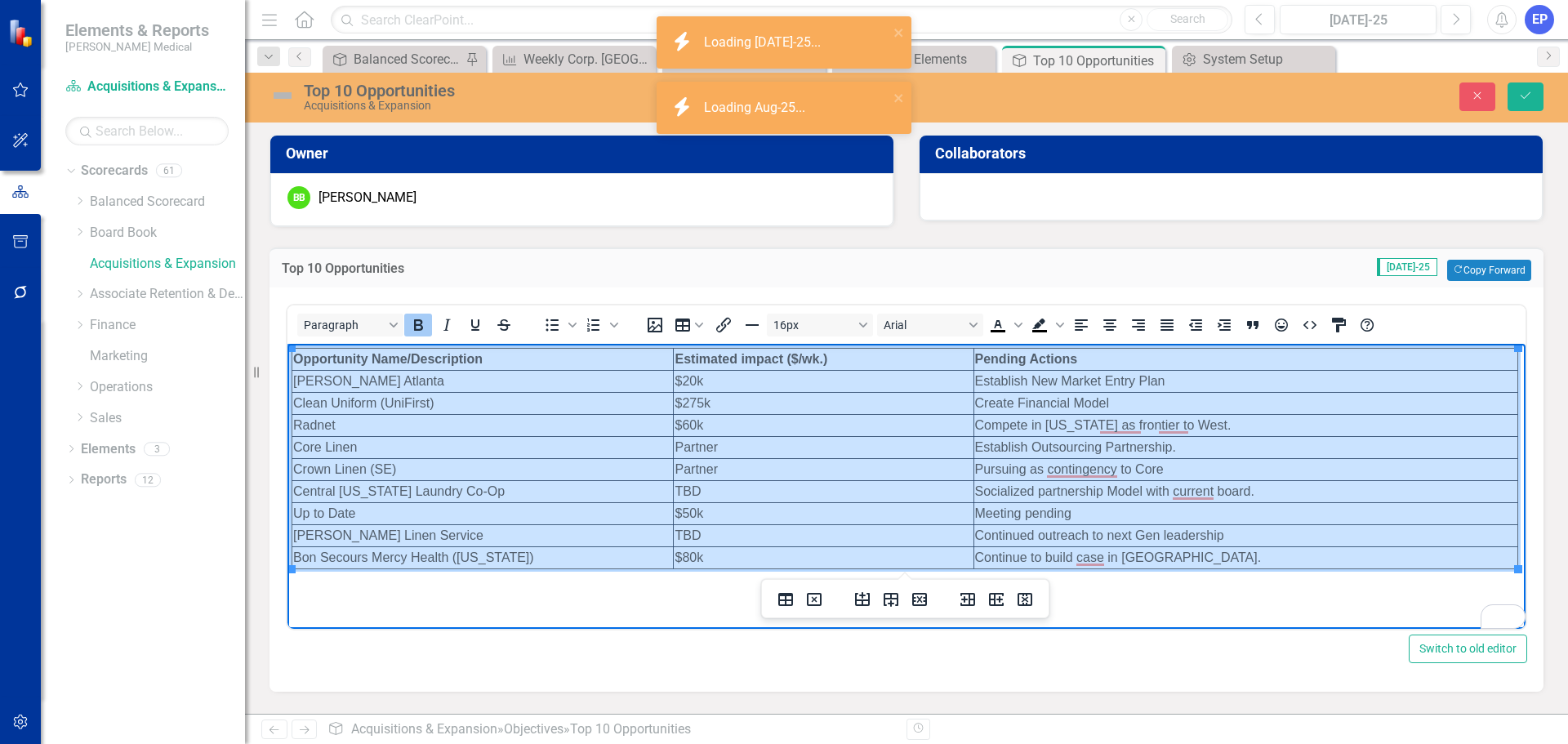
drag, startPoint x: 1162, startPoint y: 557, endPoint x: 519, endPoint y: 363, distance: 671.6
click at [519, 363] on tbody "Opportunity Name/Description Estimated impact ($/wk.) Pending Actions [PERSON_N…" at bounding box center [905, 459] width 1226 height 221
click at [703, 326] on button "Table" at bounding box center [689, 325] width 39 height 23
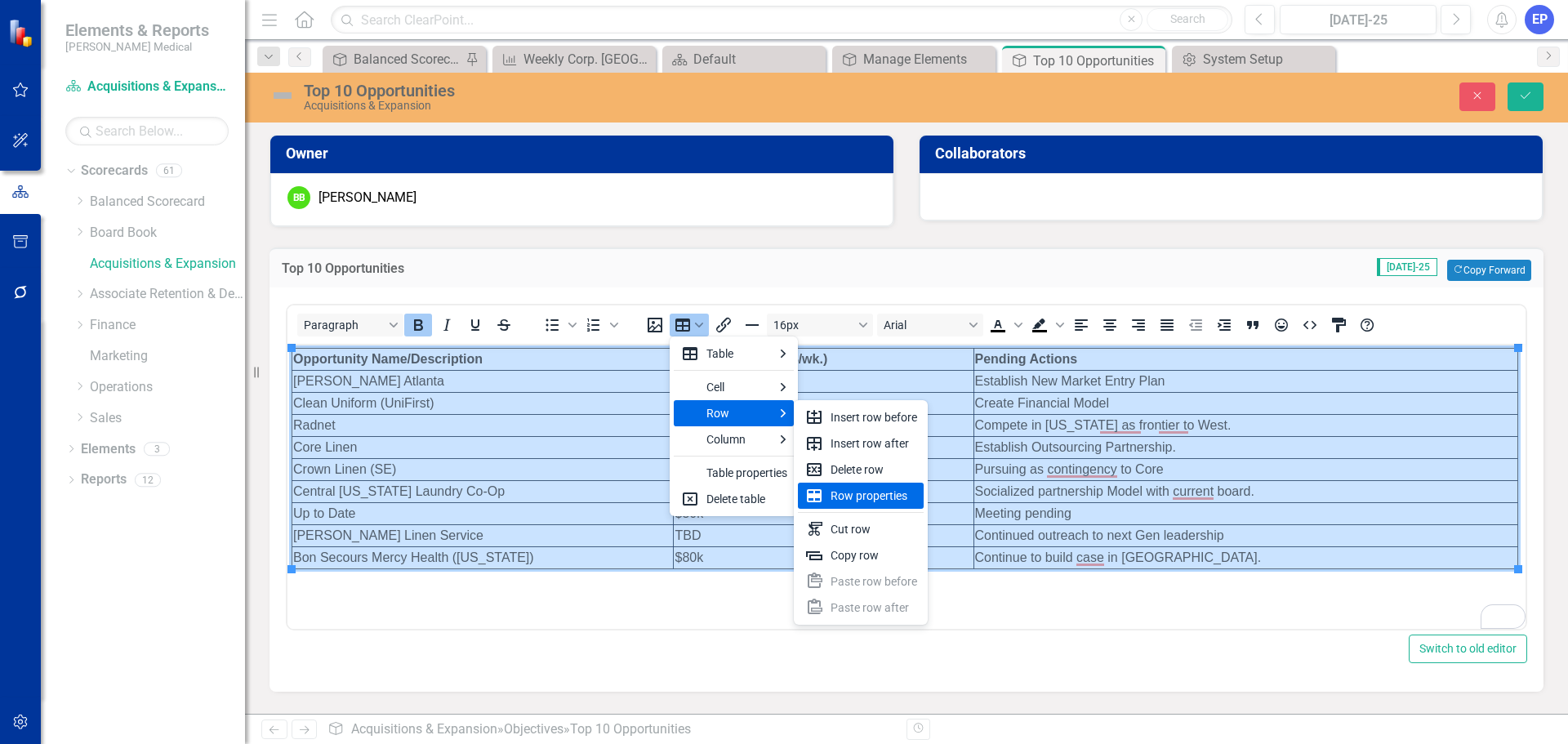
click at [849, 495] on div "Row properties" at bounding box center [874, 496] width 87 height 20
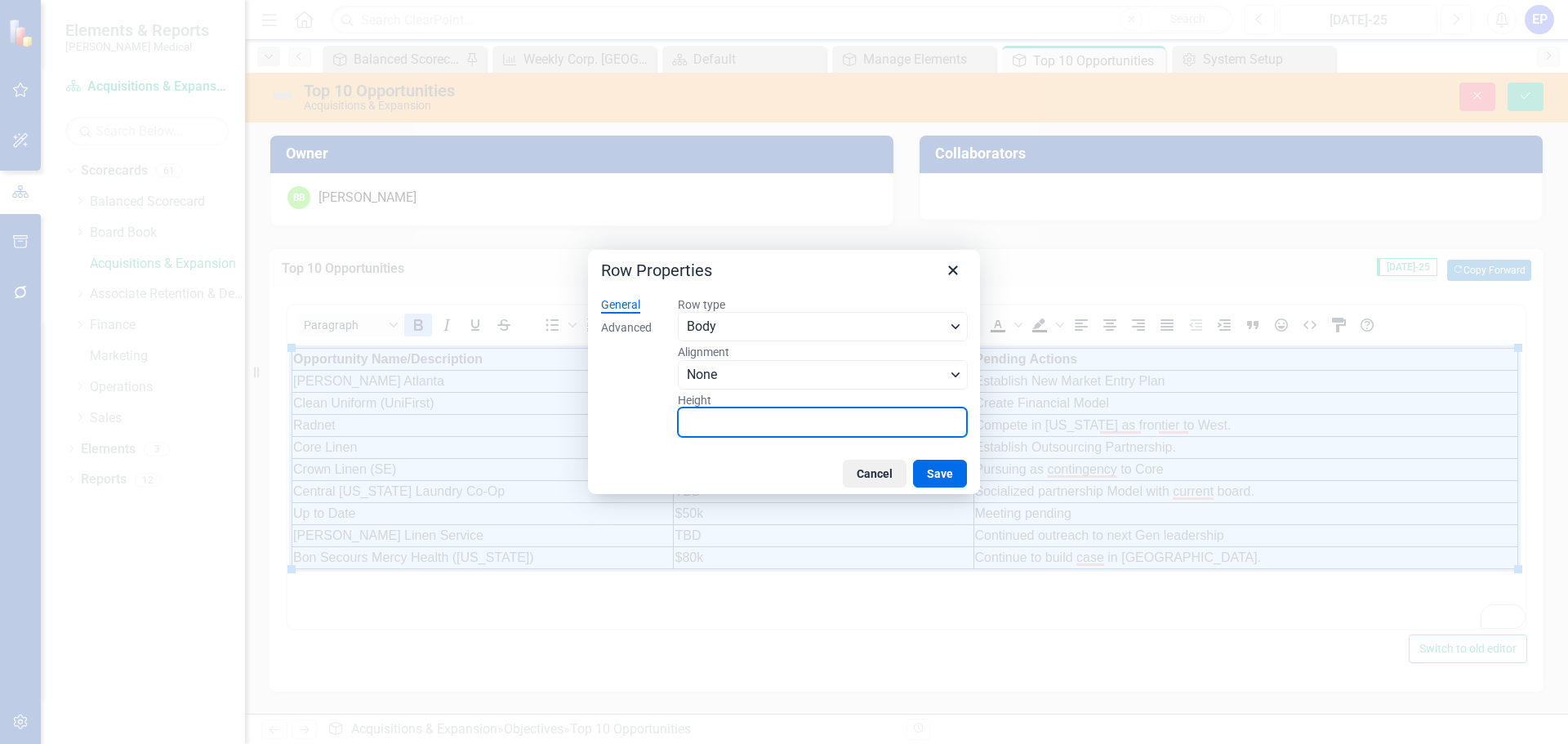
click at [764, 417] on input "Height" at bounding box center [822, 423] width 289 height 30
type input "33"
click at [641, 327] on div "Advanced" at bounding box center [627, 328] width 50 height 16
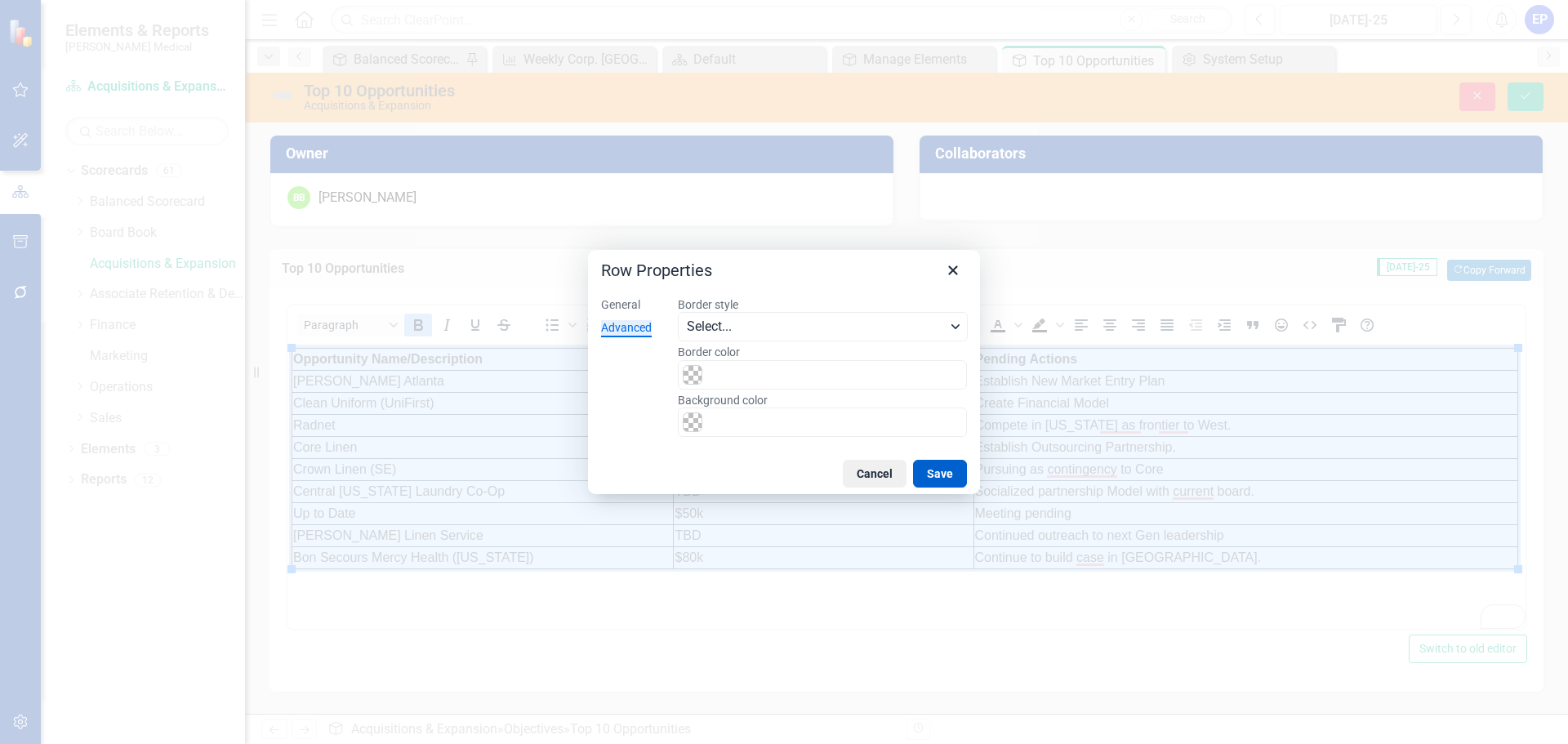
click at [935, 483] on button "Save" at bounding box center [940, 474] width 54 height 28
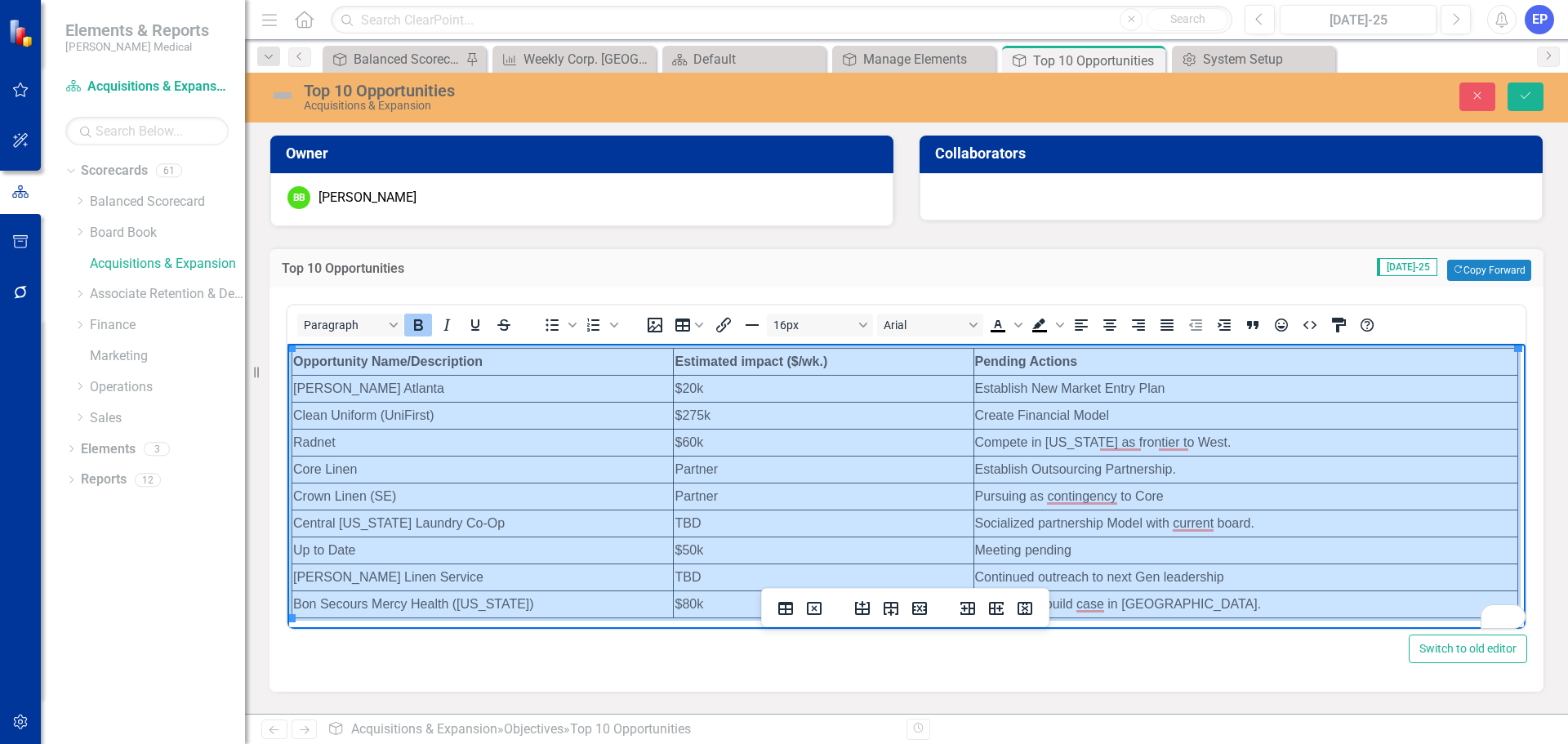
click at [1068, 354] on td "Pending Actions" at bounding box center [1245, 362] width 544 height 27
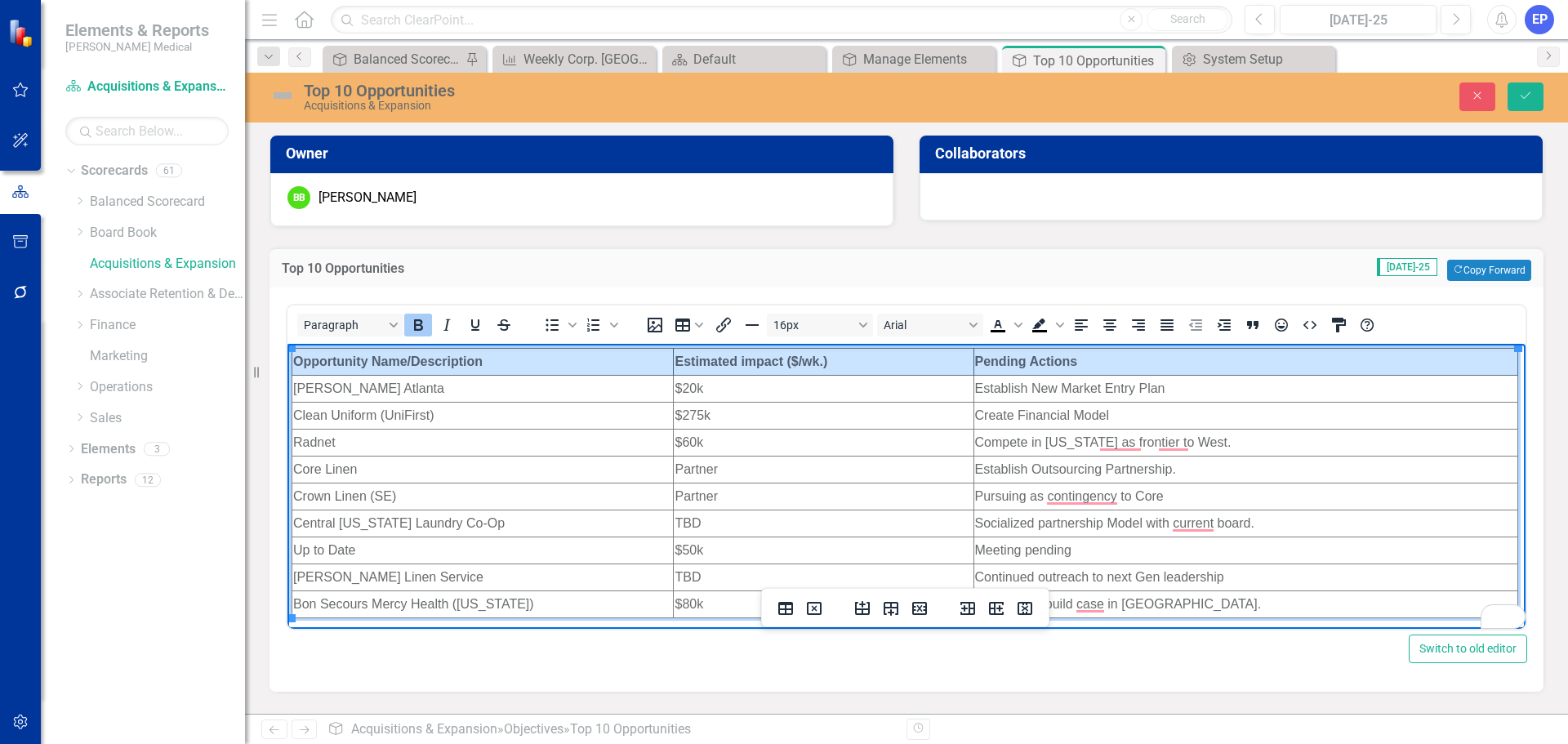
drag, startPoint x: 1096, startPoint y: 355, endPoint x: 613, endPoint y: 358, distance: 483.0
click at [613, 358] on tr "Opportunity Name/Description Estimated impact ($/wk.) Pending Actions" at bounding box center [905, 362] width 1226 height 27
click at [677, 332] on button "Table" at bounding box center [689, 325] width 39 height 23
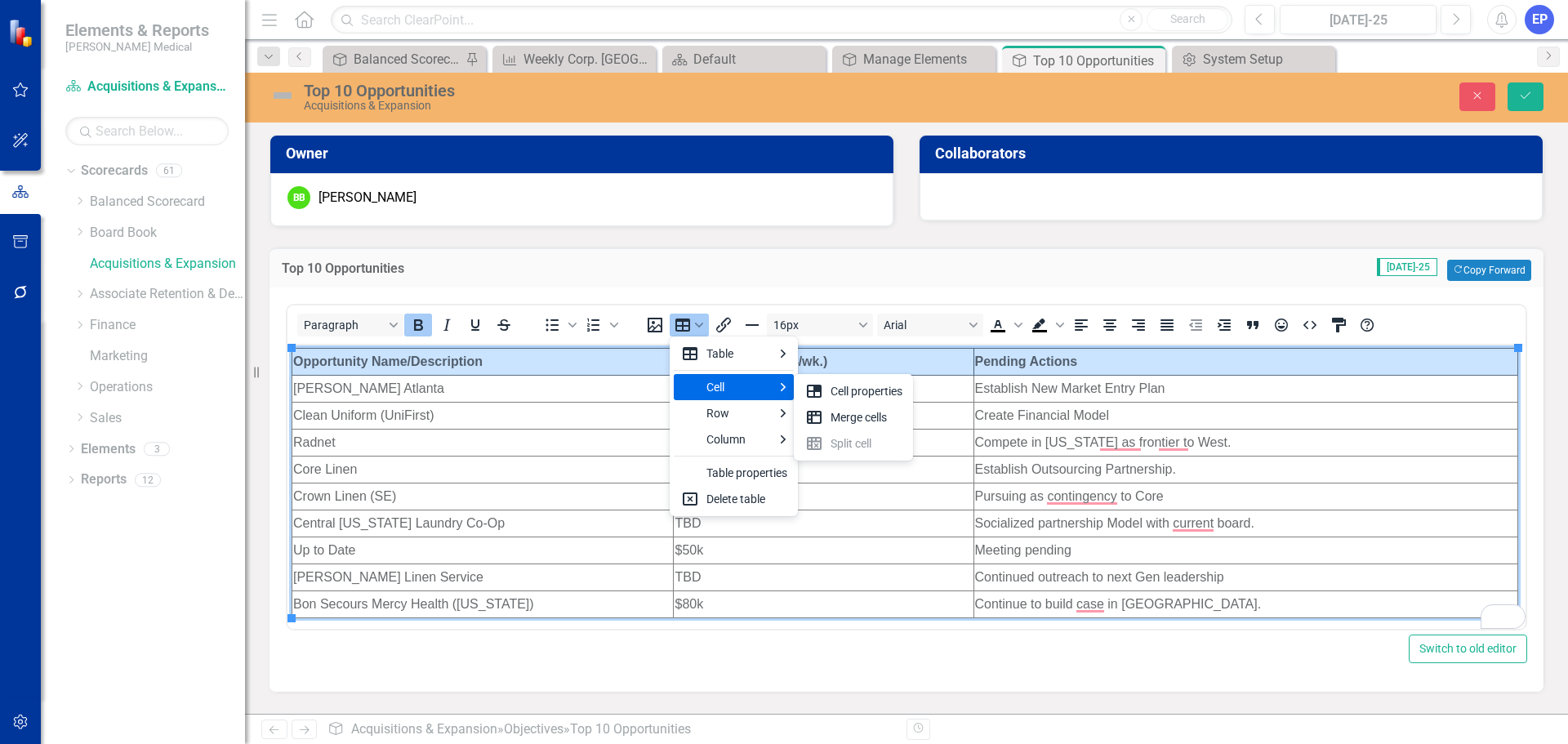
click at [694, 396] on div "Cell" at bounding box center [690, 387] width 20 height 20
click at [835, 393] on div "Cell properties" at bounding box center [866, 392] width 72 height 20
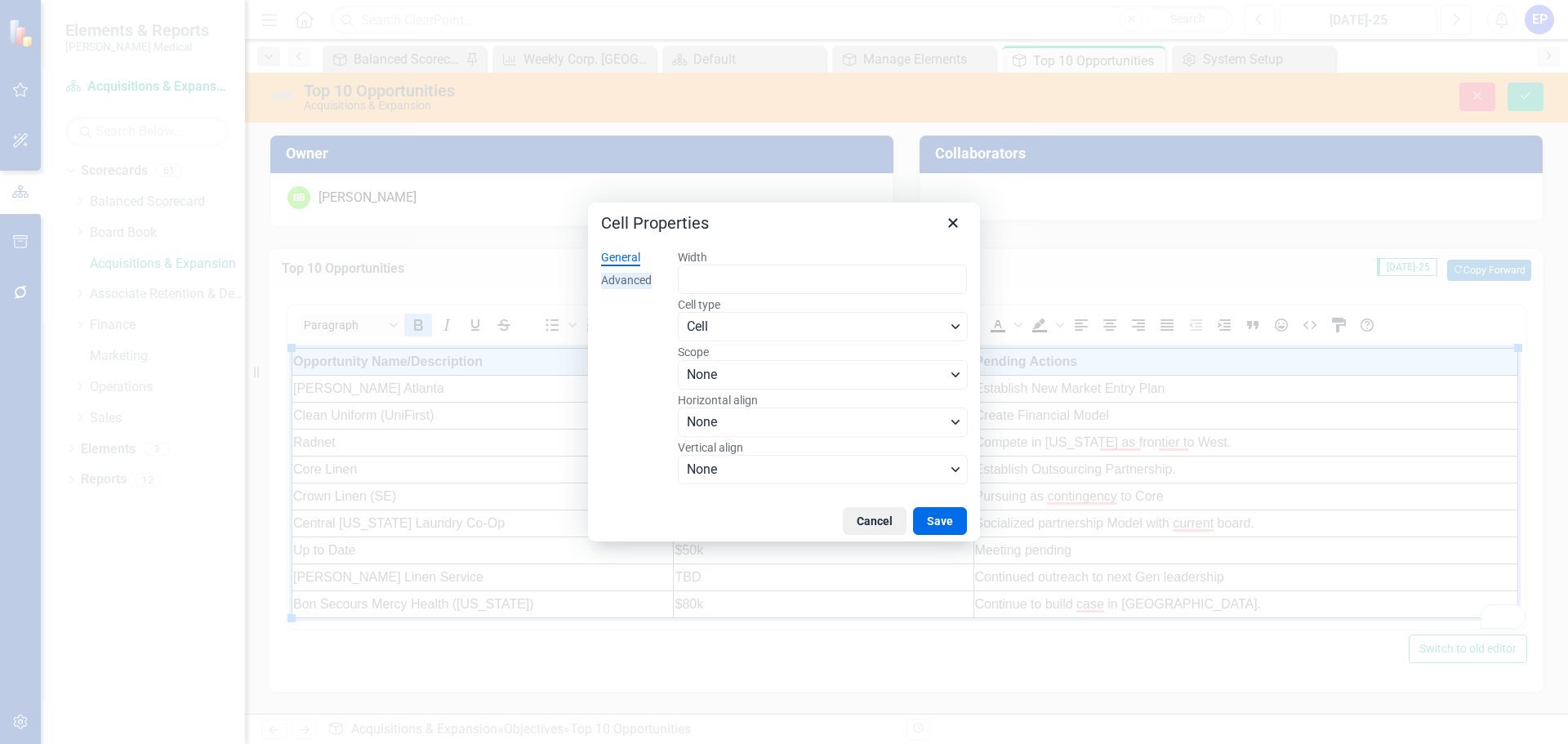
click at [633, 277] on div "Advanced" at bounding box center [627, 280] width 50 height 16
click at [689, 430] on span "Color swatch" at bounding box center [692, 422] width 20 height 20
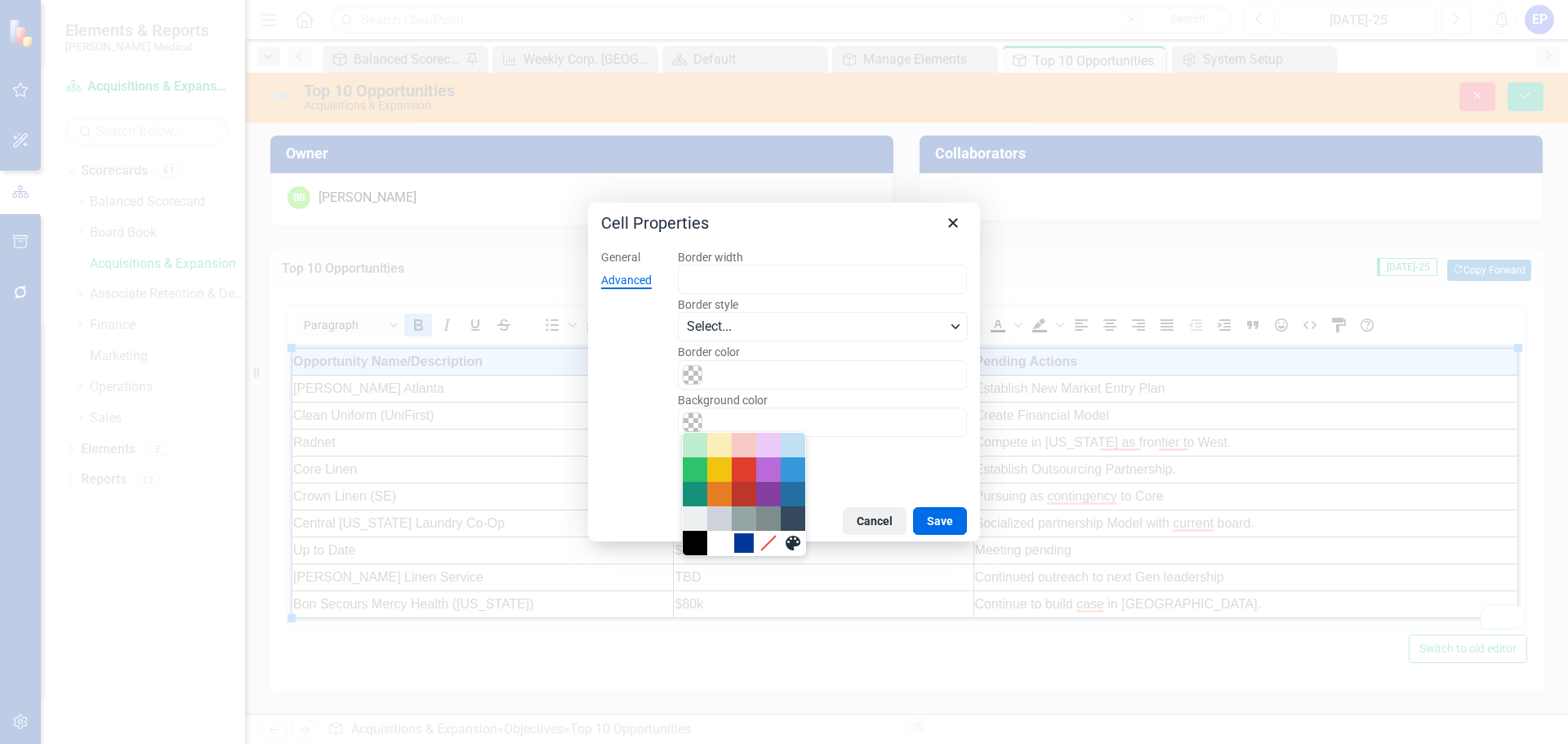
click at [745, 545] on div "#00359A" at bounding box center [744, 543] width 20 height 20
type input "#00359A"
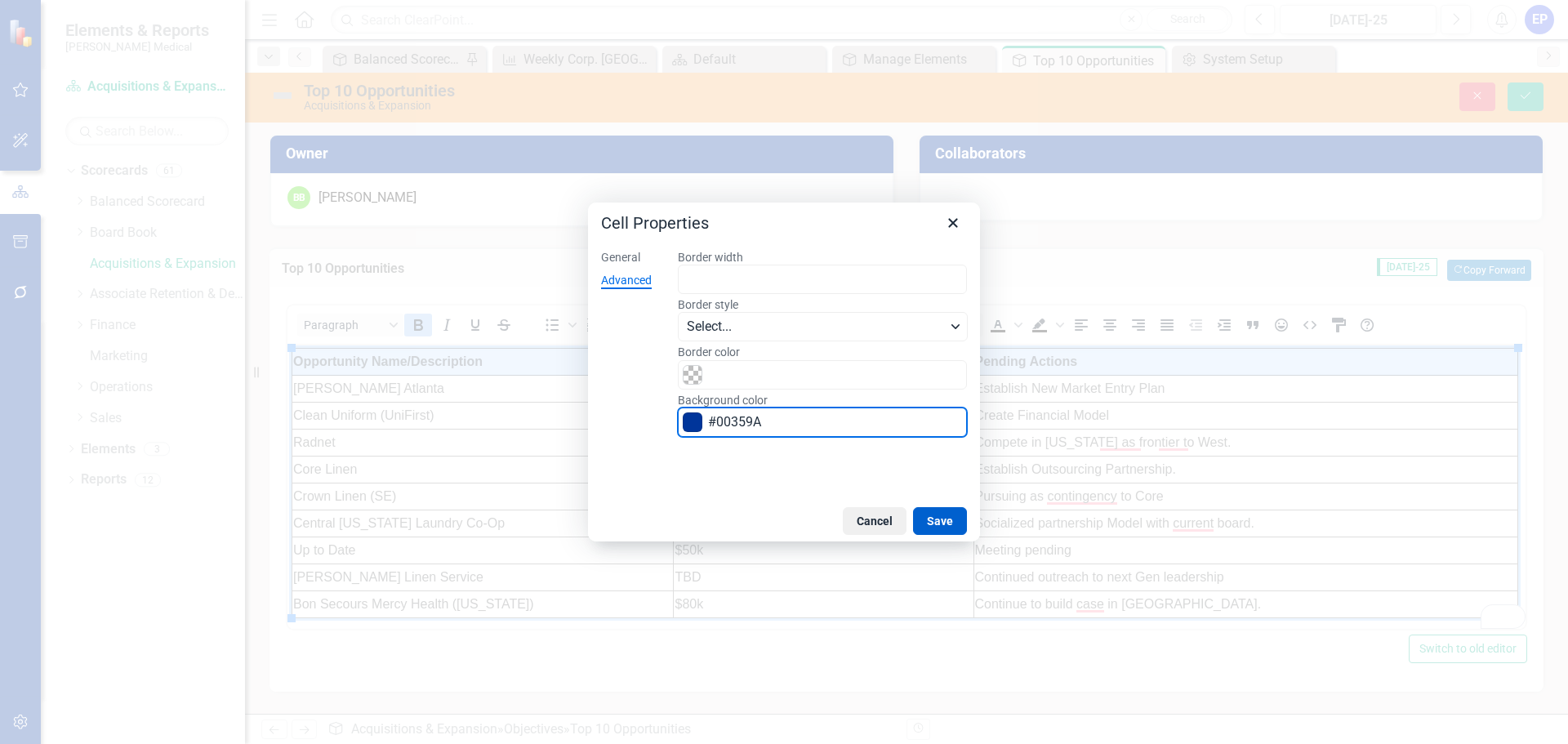
click at [939, 521] on button "Save" at bounding box center [940, 522] width 54 height 28
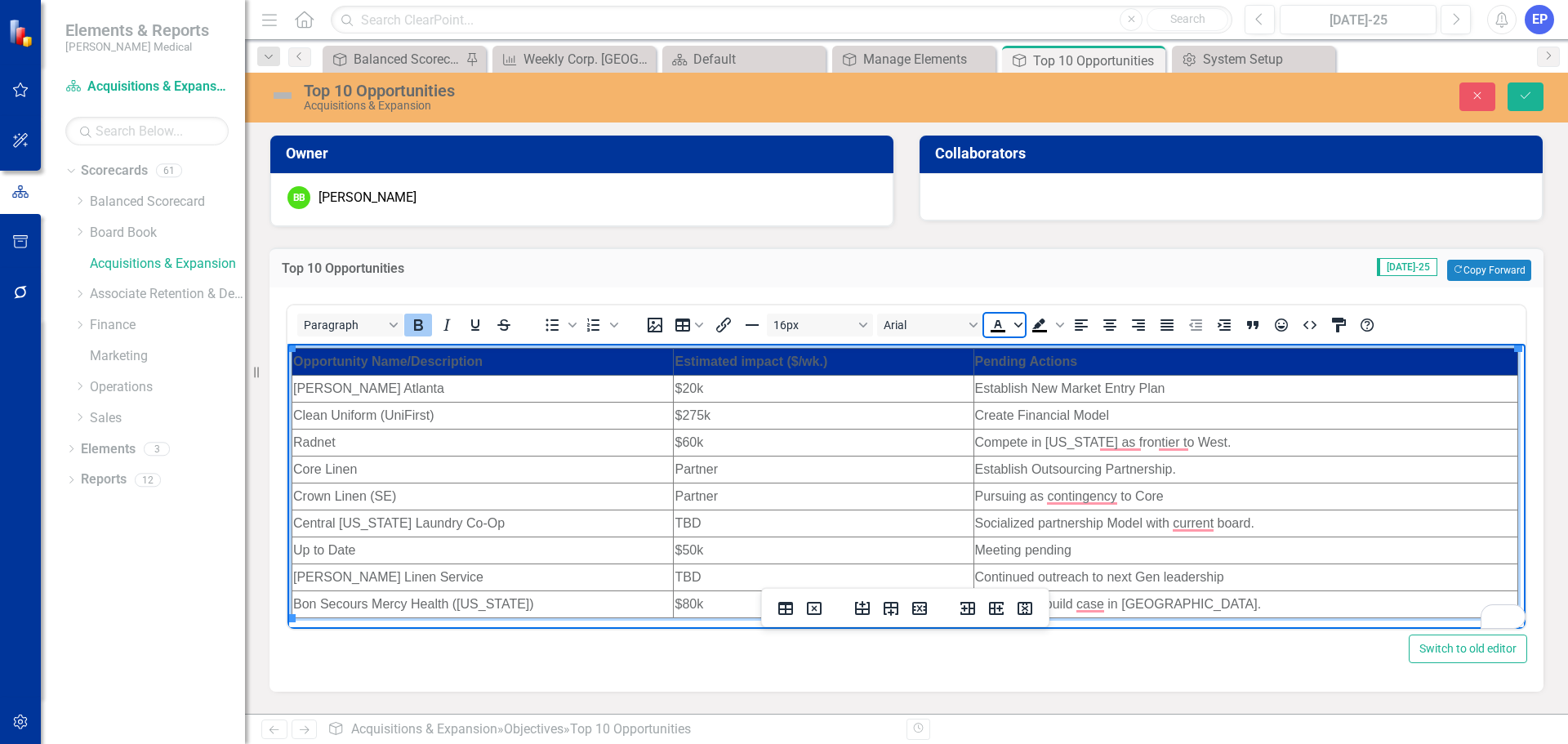
click at [1018, 326] on icon "Text color Black" at bounding box center [1018, 326] width 8 height 5
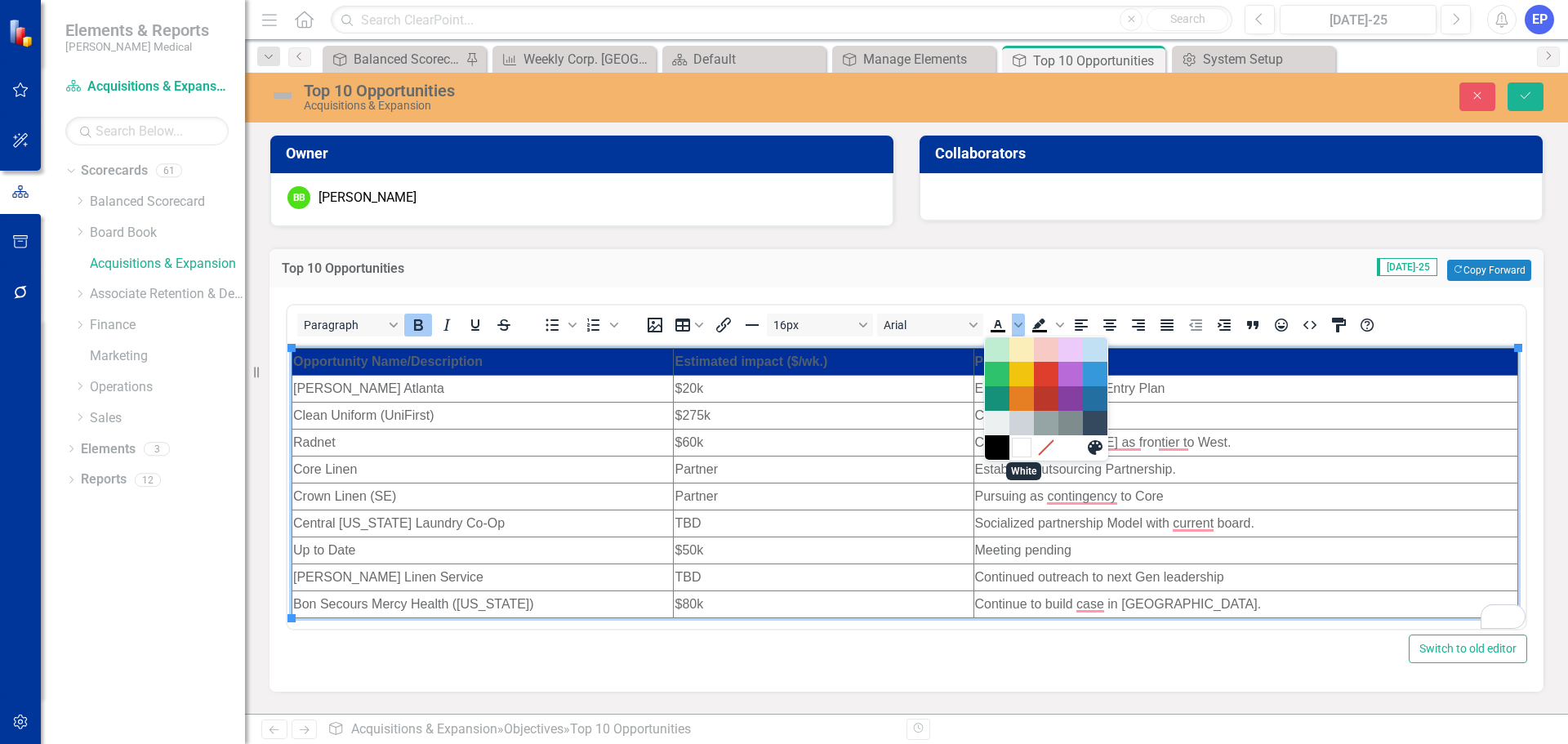
click at [1020, 449] on div "White" at bounding box center [1021, 447] width 20 height 20
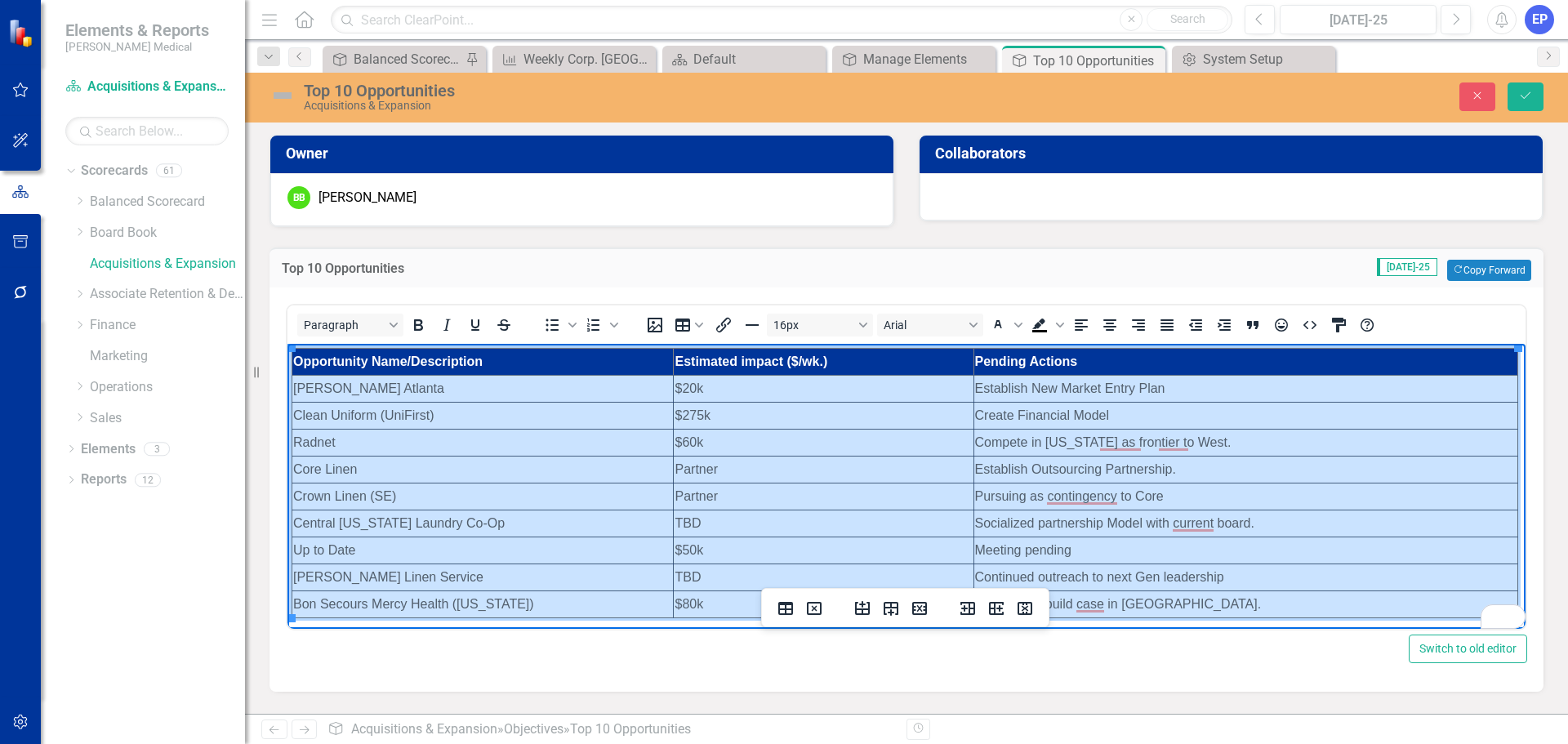
drag, startPoint x: 1160, startPoint y: 597, endPoint x: 437, endPoint y: 400, distance: 749.4
click at [437, 400] on html "Opportunity Name/Description Estimated impact ($/wk.) Pending Actions [PERSON_N…" at bounding box center [906, 483] width 1238 height 279
click at [1012, 328] on span "Text color White" at bounding box center [1018, 325] width 13 height 23
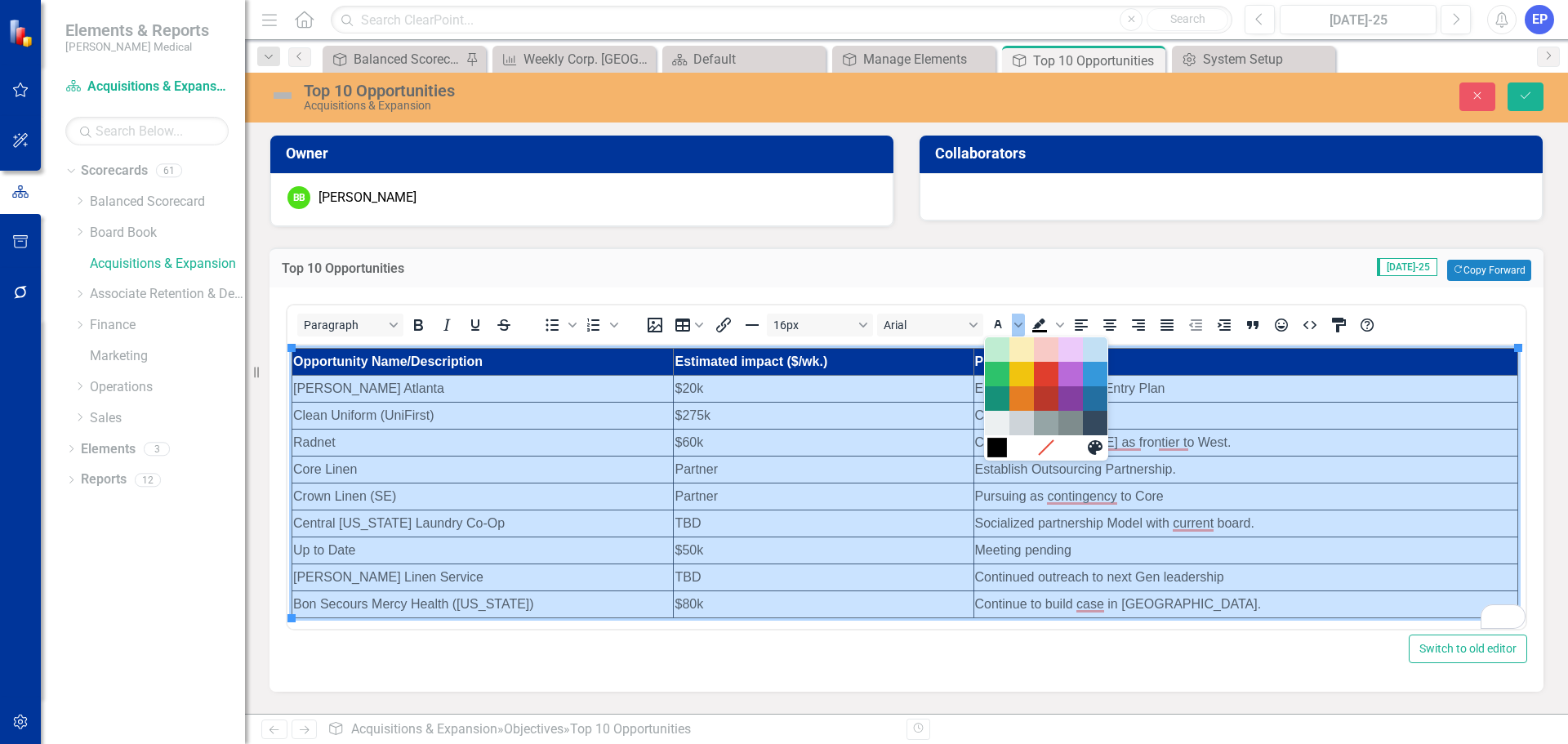
click at [1001, 449] on div "Black" at bounding box center [997, 447] width 20 height 20
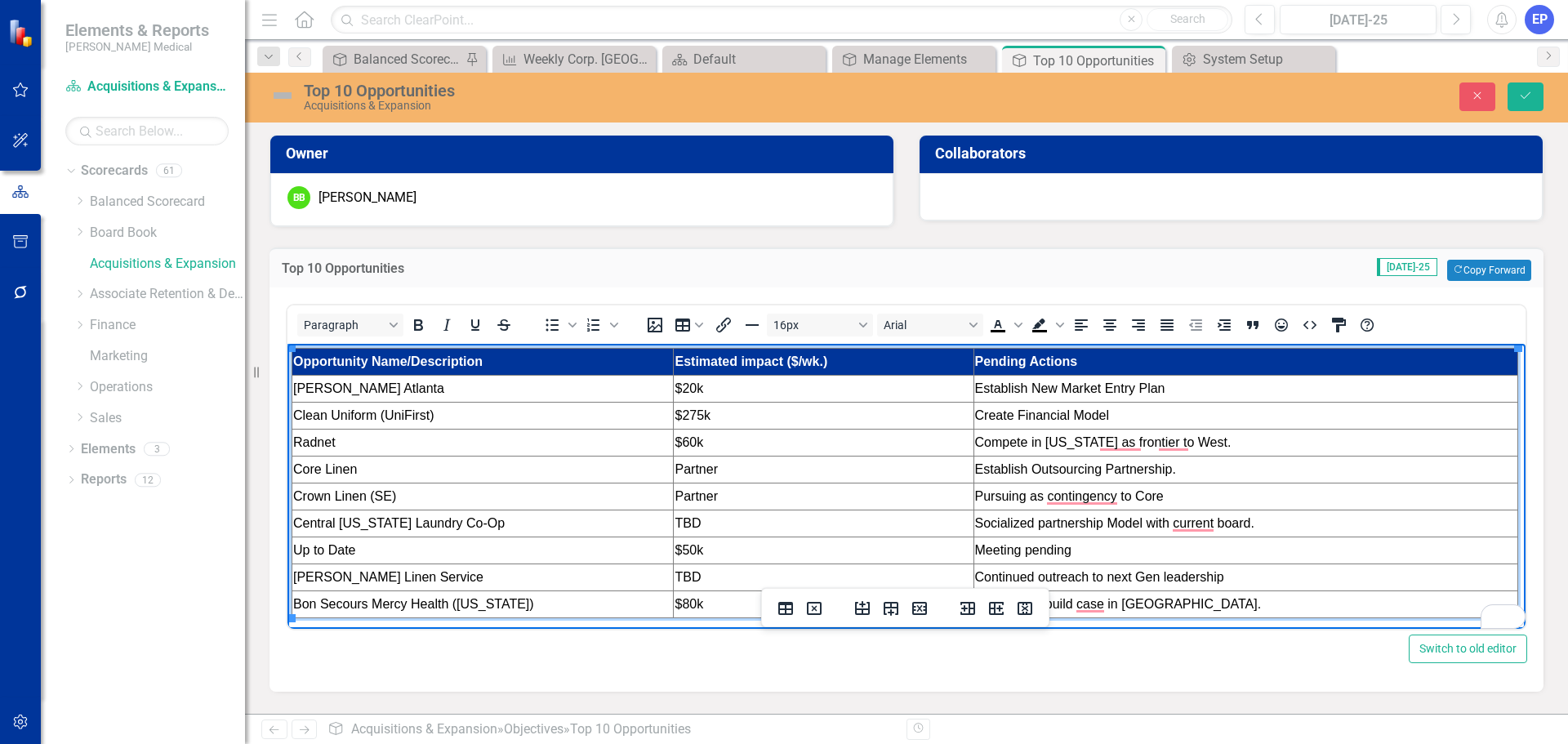
click at [865, 362] on td "Estimated impact ($/wk.)" at bounding box center [823, 362] width 299 height 27
drag, startPoint x: 867, startPoint y: 374, endPoint x: 867, endPoint y: 385, distance: 11.0
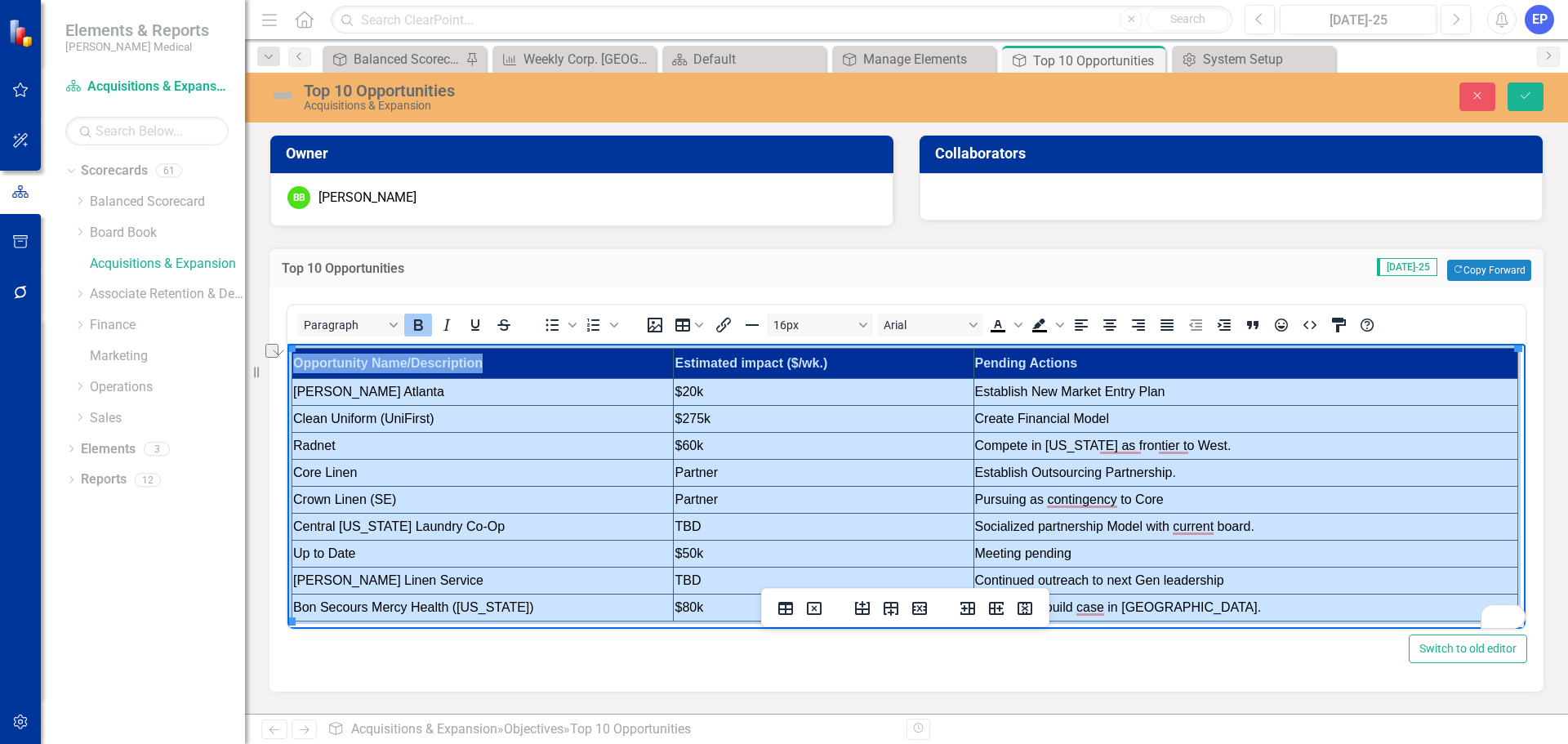
drag, startPoint x: 1154, startPoint y: 611, endPoint x: 386, endPoint y: 363, distance: 807.0
click at [386, 363] on tbody "Opportunity Name/Description Estimated impact ($/wk.) Pending Actions [PERSON_N…" at bounding box center [905, 485] width 1226 height 273
click at [1112, 330] on icon "Align center" at bounding box center [1110, 325] width 13 height 11
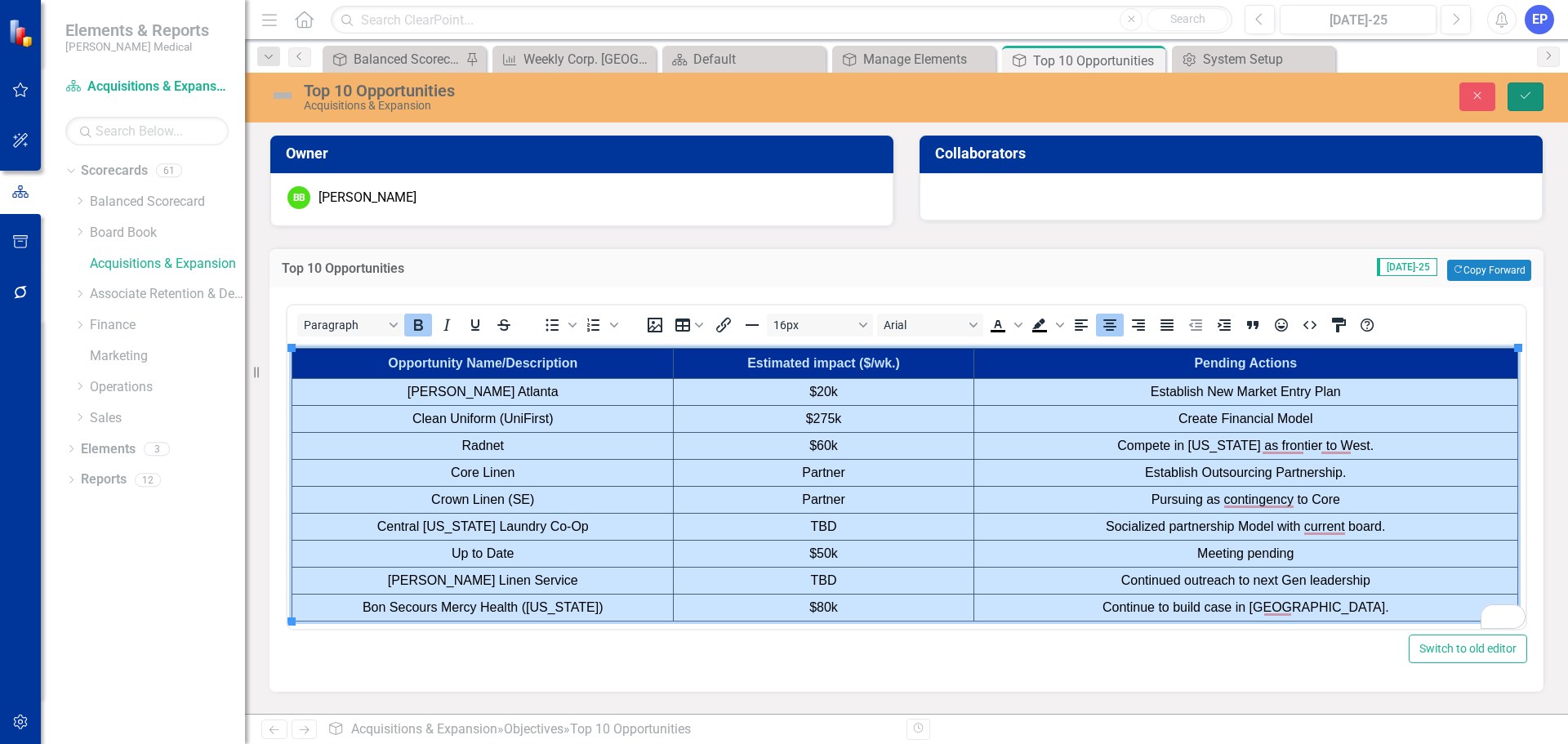
click at [1527, 91] on icon "Save" at bounding box center [1525, 95] width 15 height 11
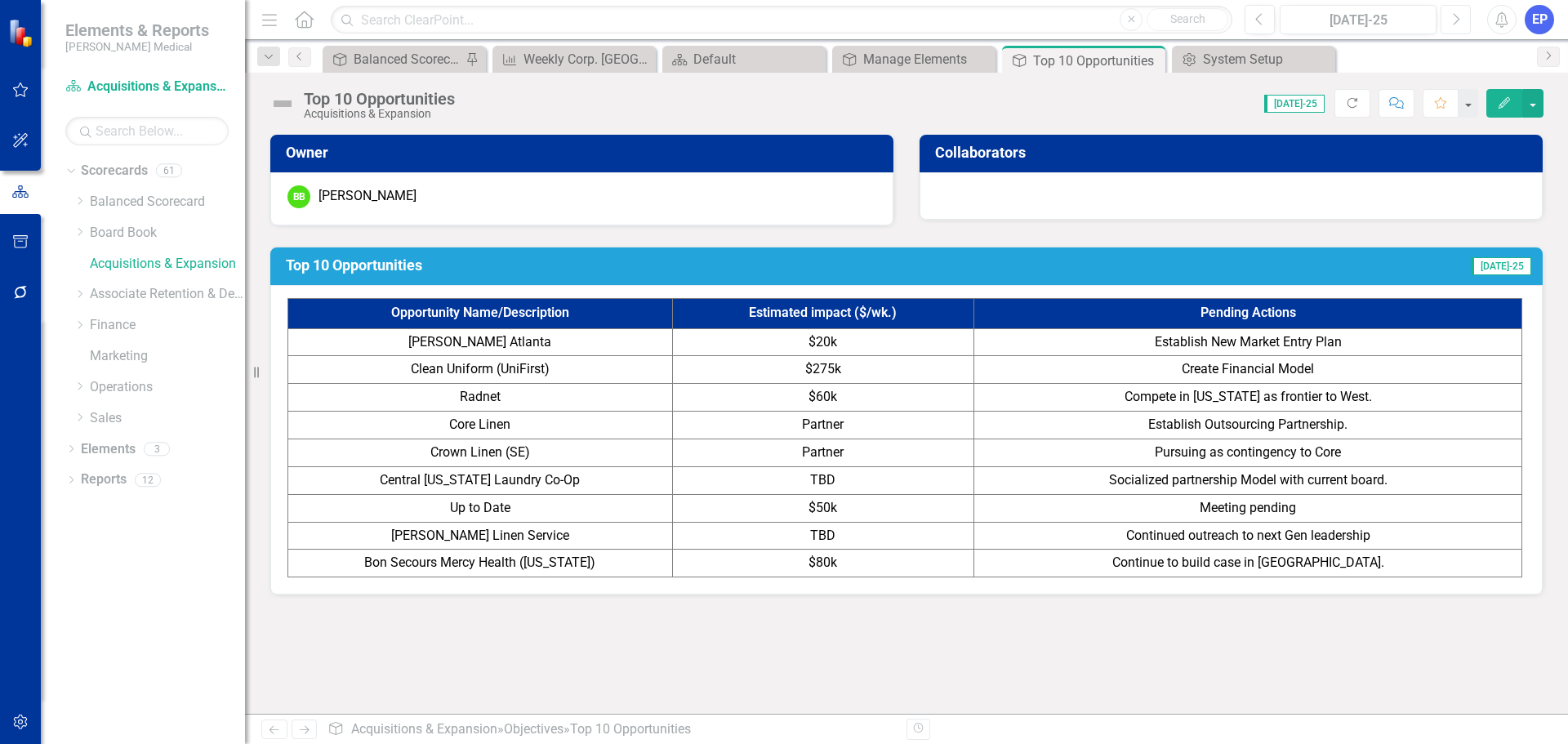
click at [1453, 23] on icon "Next" at bounding box center [1456, 19] width 9 height 15
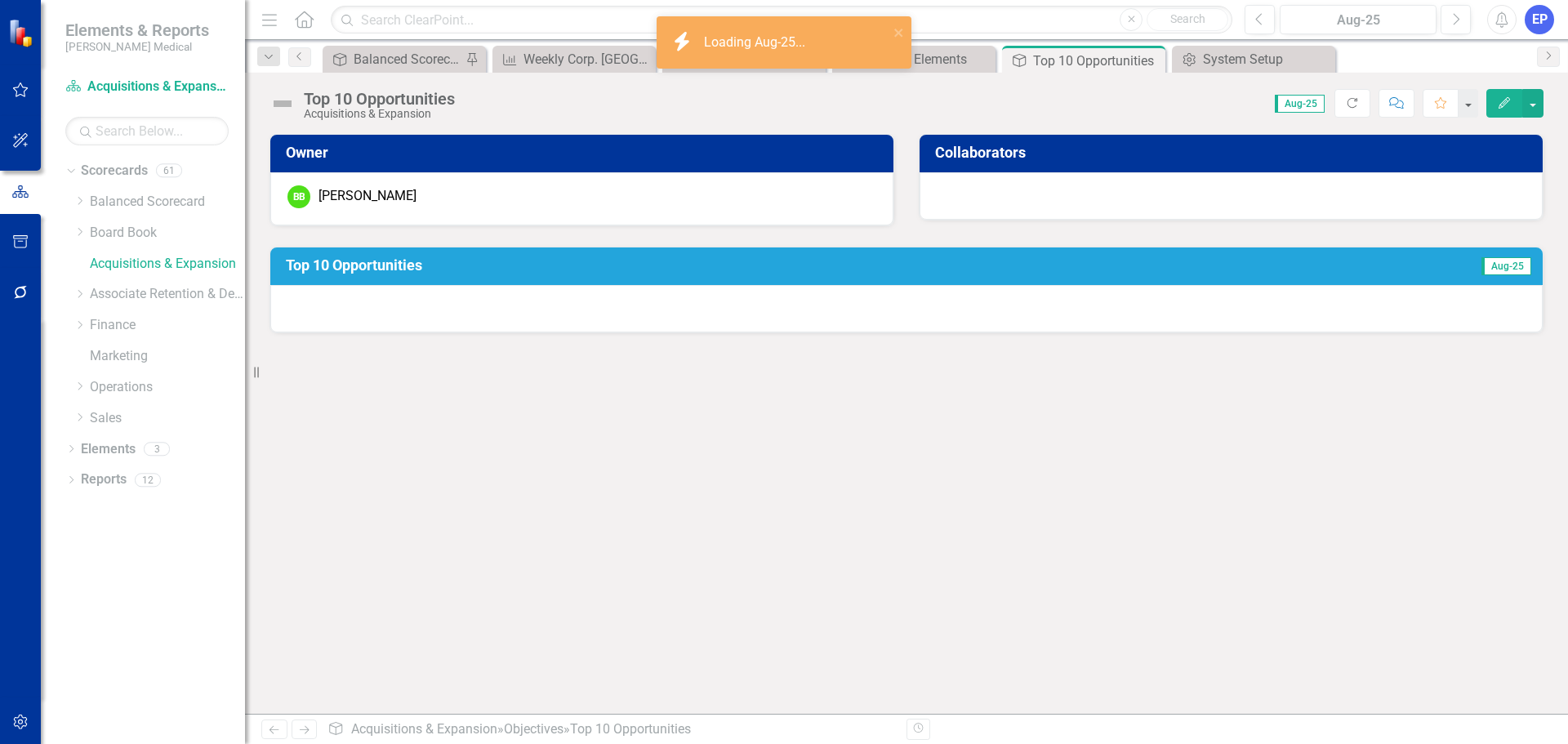
click at [1322, 280] on td "Aug-25" at bounding box center [1361, 267] width 341 height 29
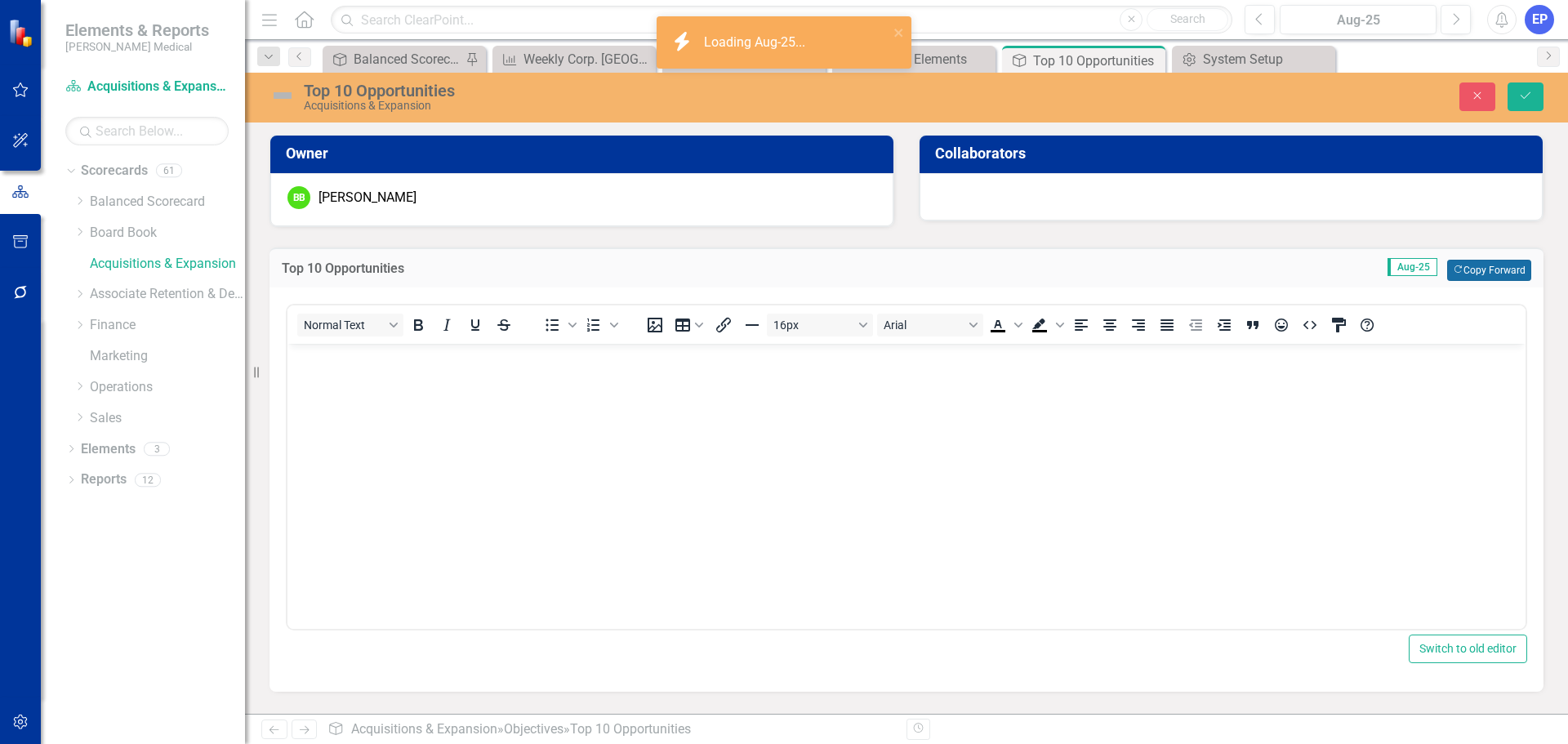
click at [1471, 270] on button "Copy Forward Copy Forward" at bounding box center [1489, 270] width 84 height 21
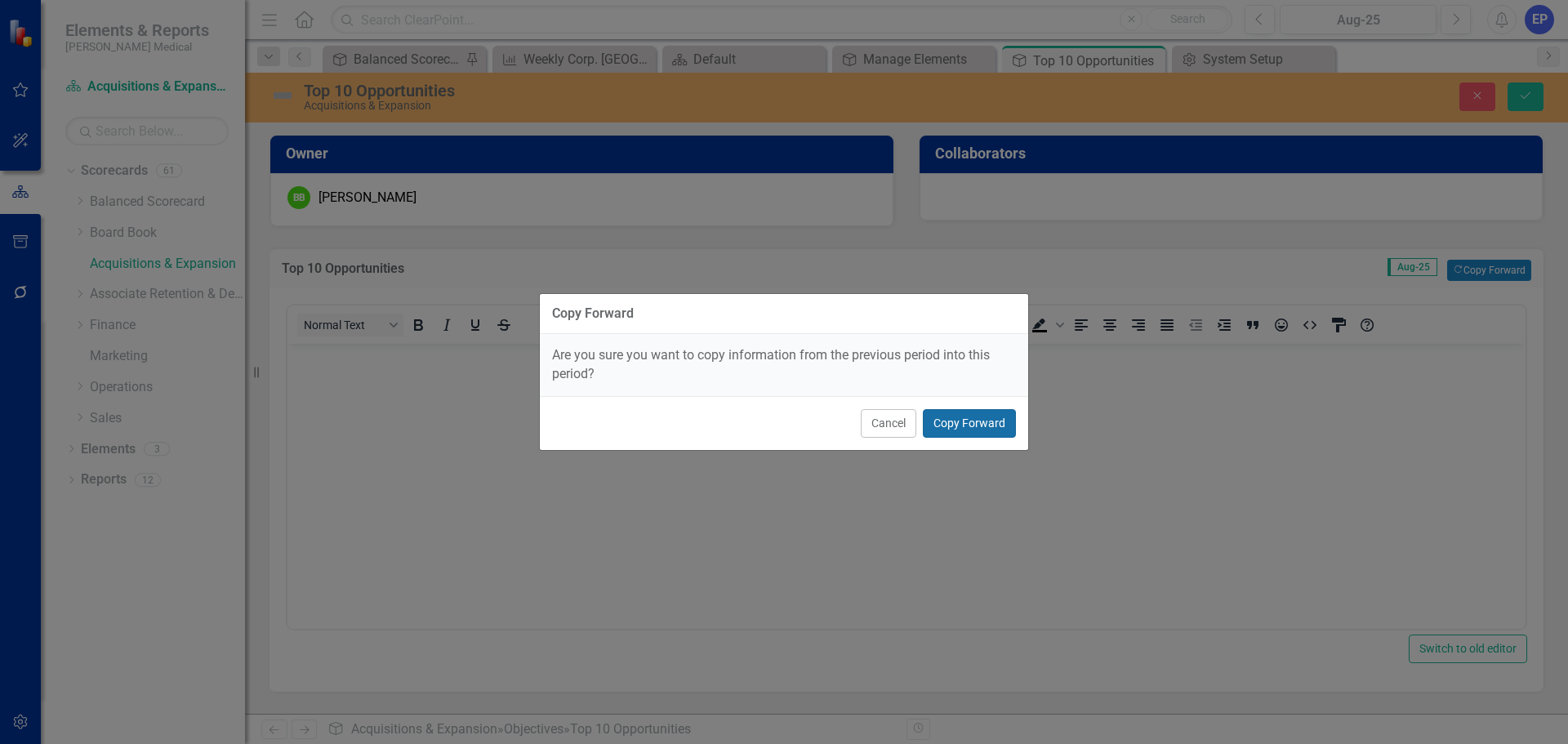
click at [979, 425] on button "Copy Forward" at bounding box center [969, 424] width 93 height 29
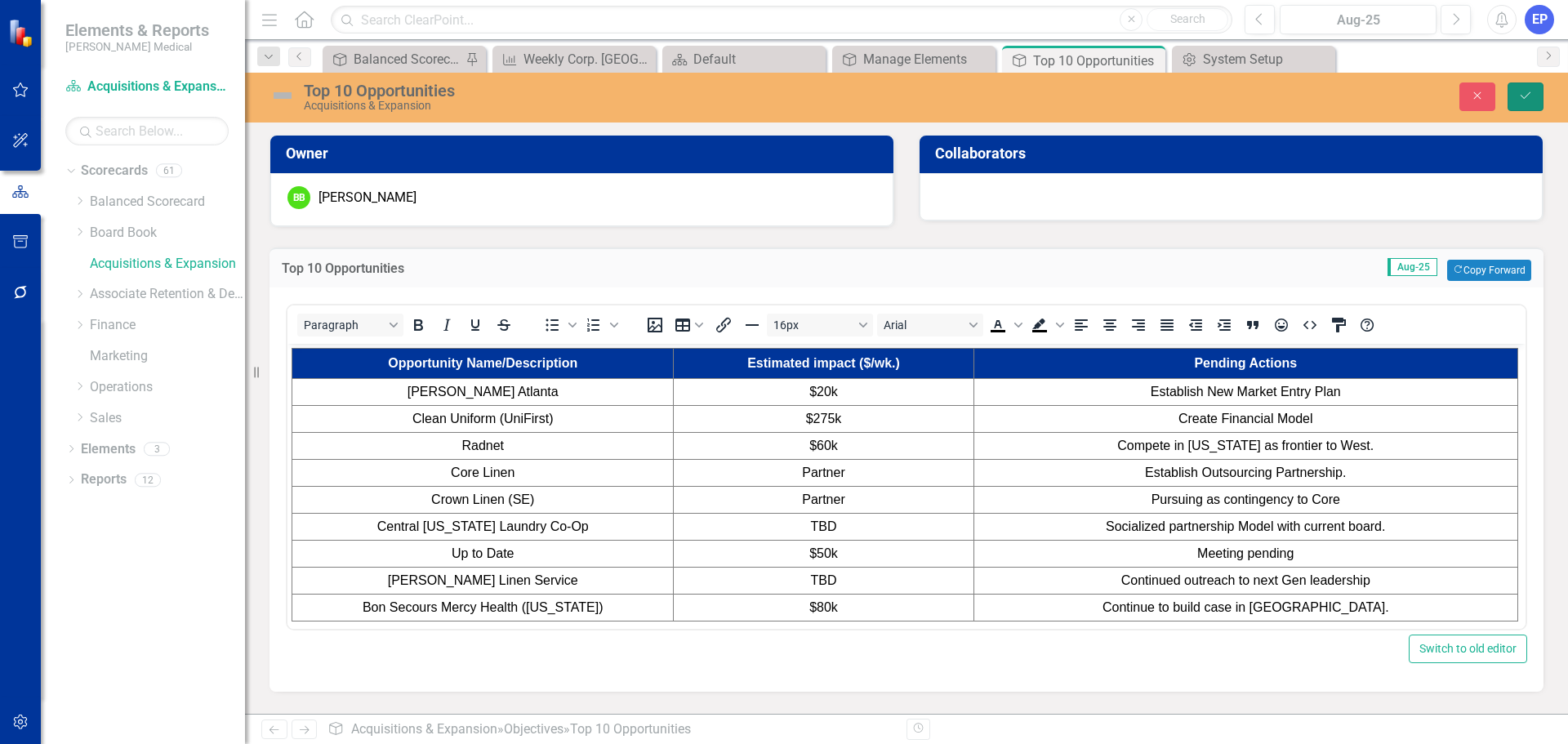
click at [1516, 96] on button "Save" at bounding box center [1525, 96] width 36 height 29
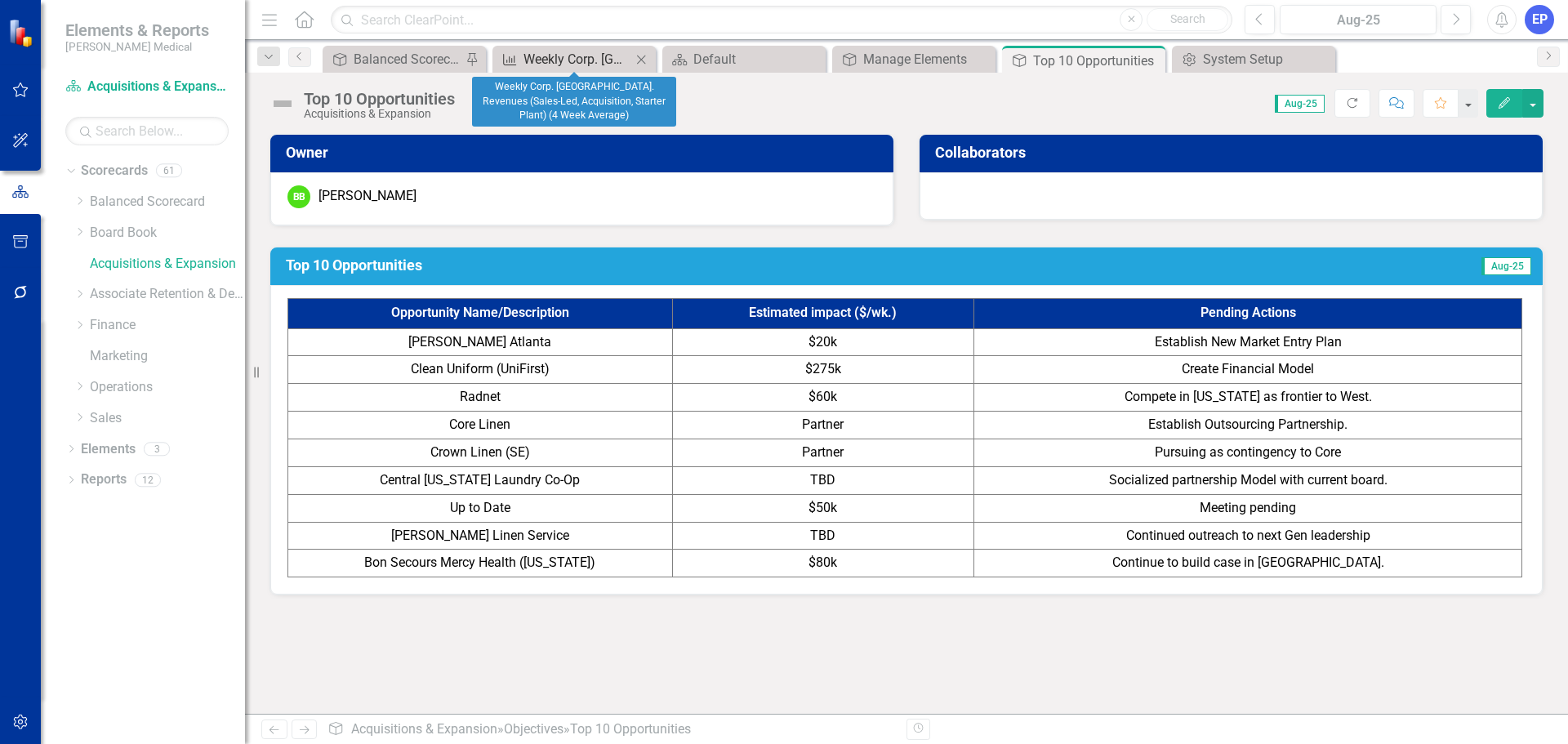
click at [548, 63] on div "Weekly Corp. [GEOGRAPHIC_DATA]. Revenues (Sales-Led, Acquisition, Starter Plant…" at bounding box center [577, 59] width 108 height 21
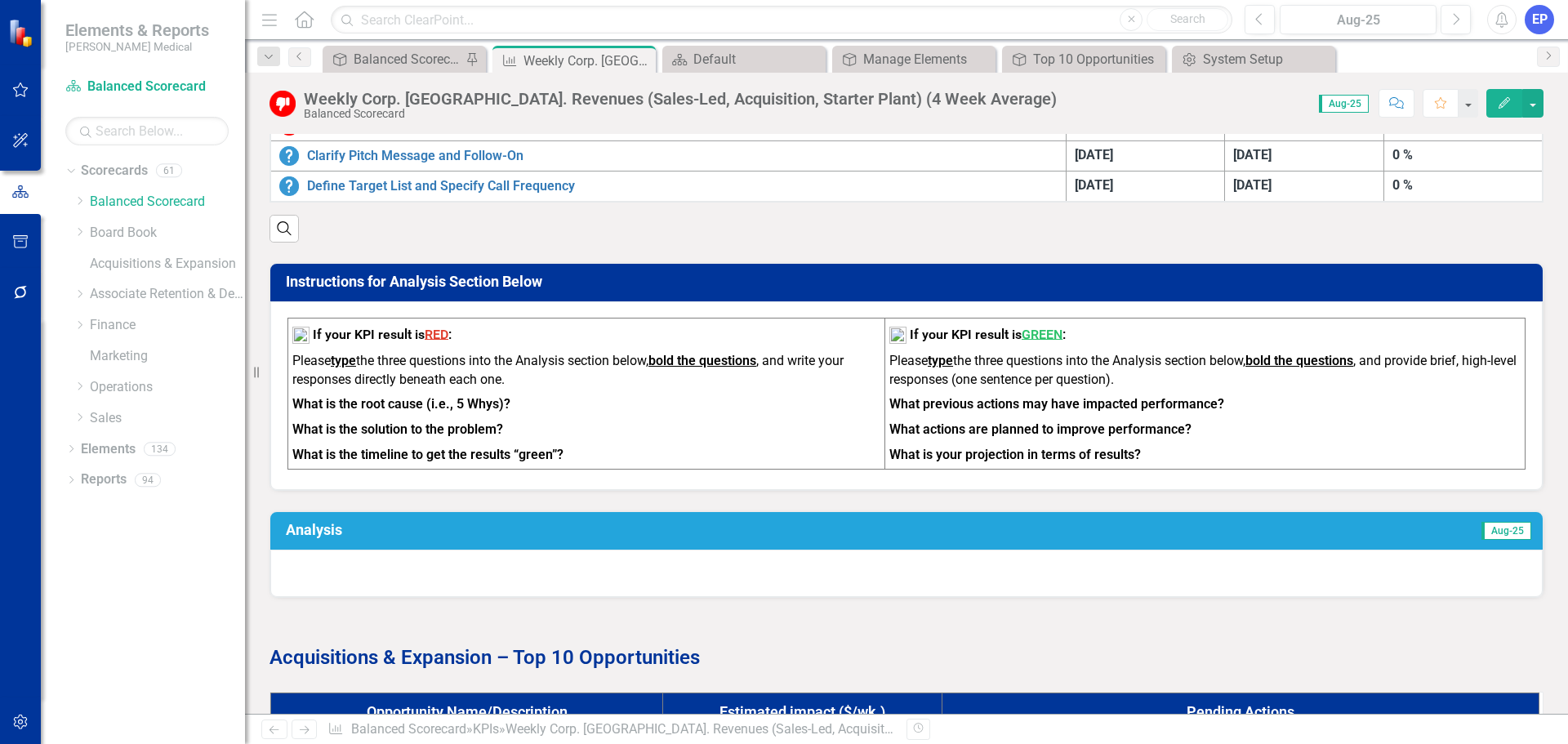
scroll to position [1068, 0]
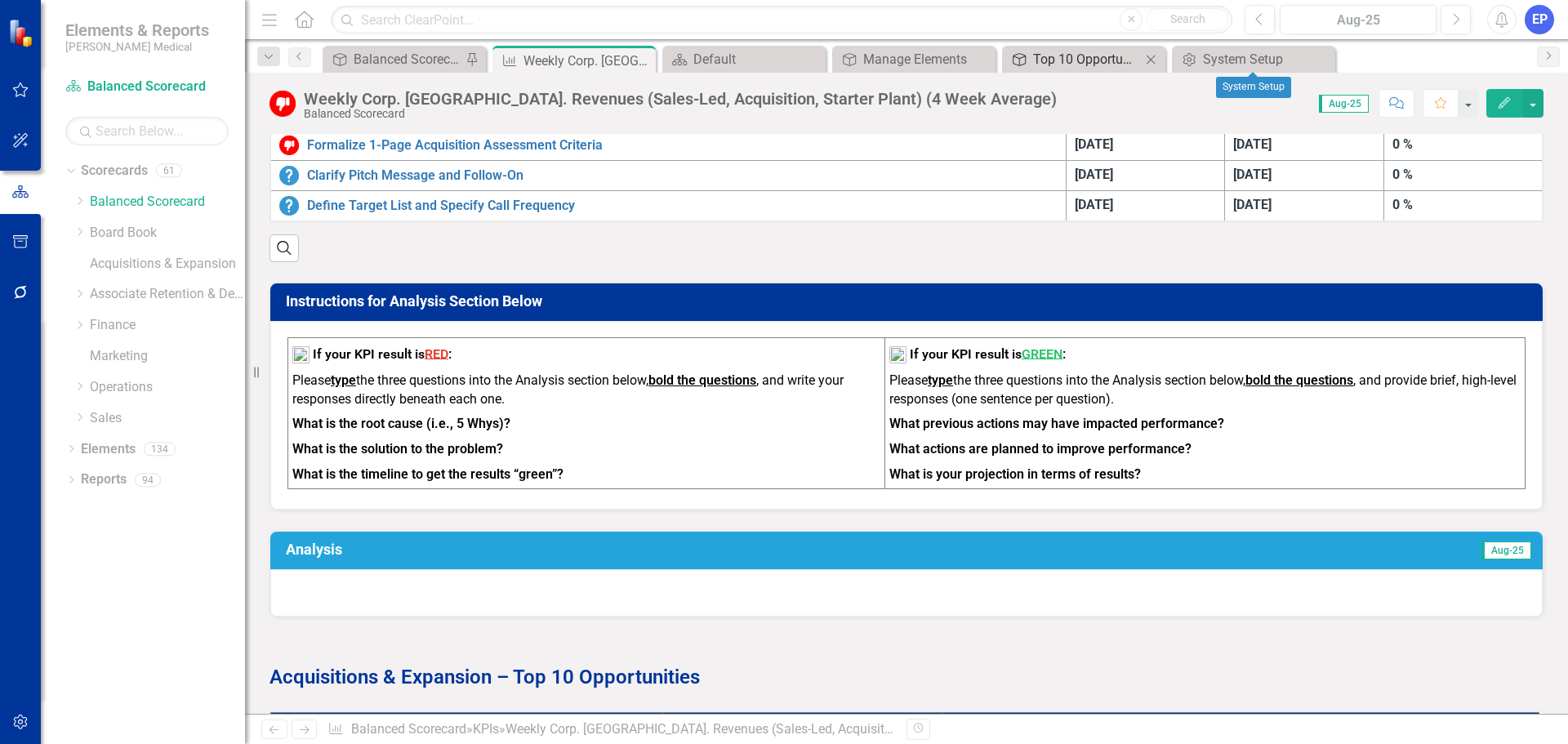
click at [1120, 62] on div "Top 10 Opportunities" at bounding box center [1087, 59] width 108 height 21
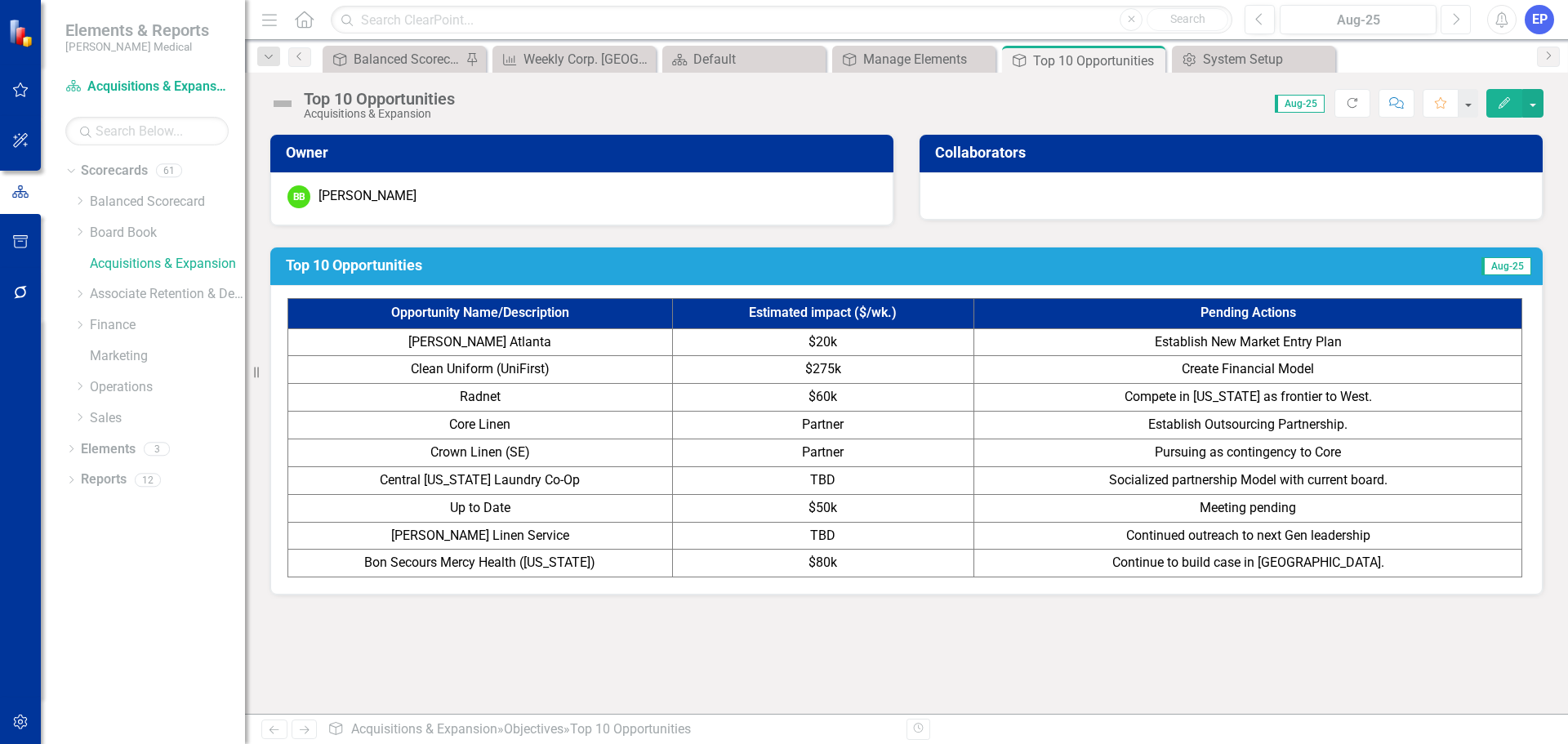
click at [1451, 23] on button "Next" at bounding box center [1455, 20] width 30 height 30
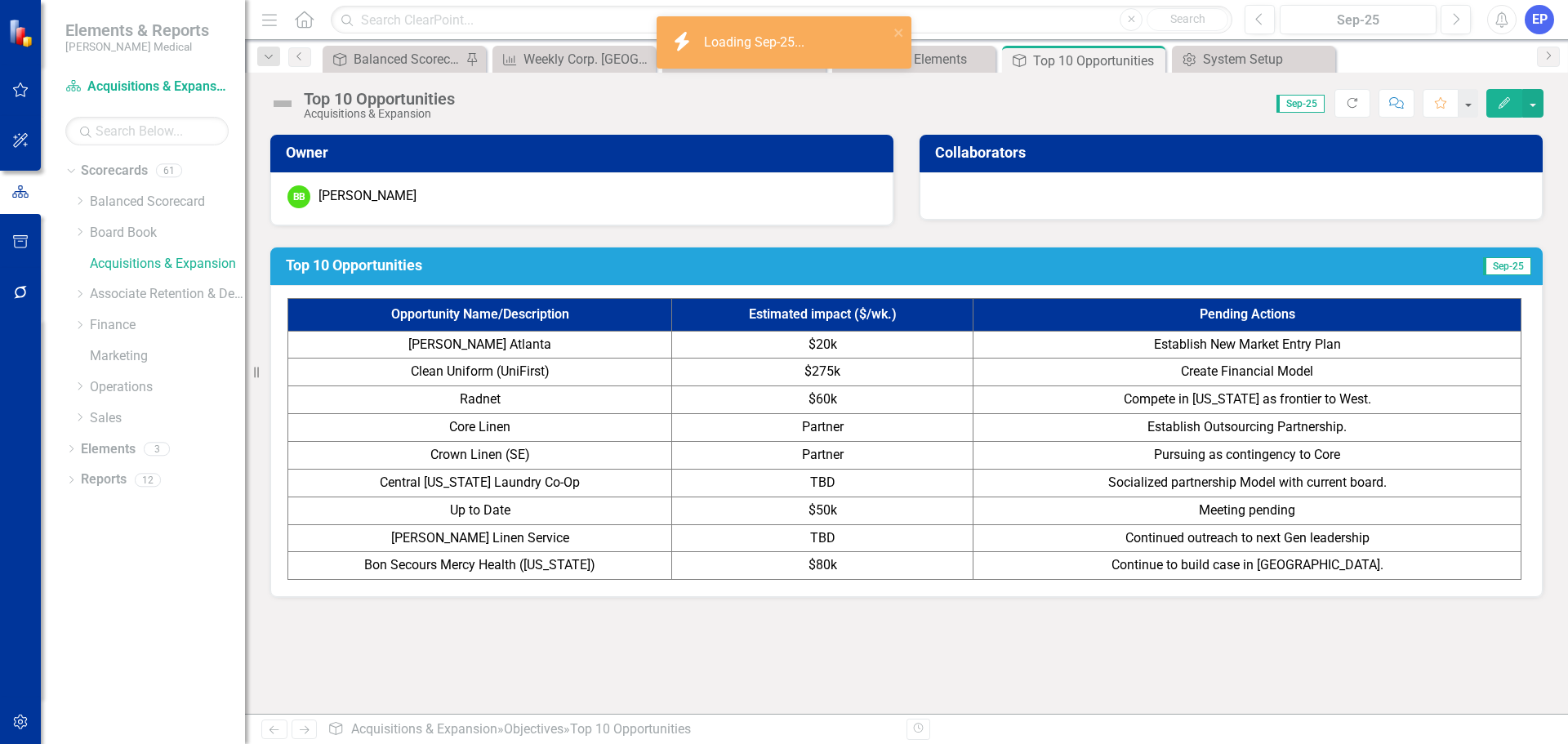
click at [1302, 364] on span "Create Financial Model" at bounding box center [1247, 372] width 132 height 16
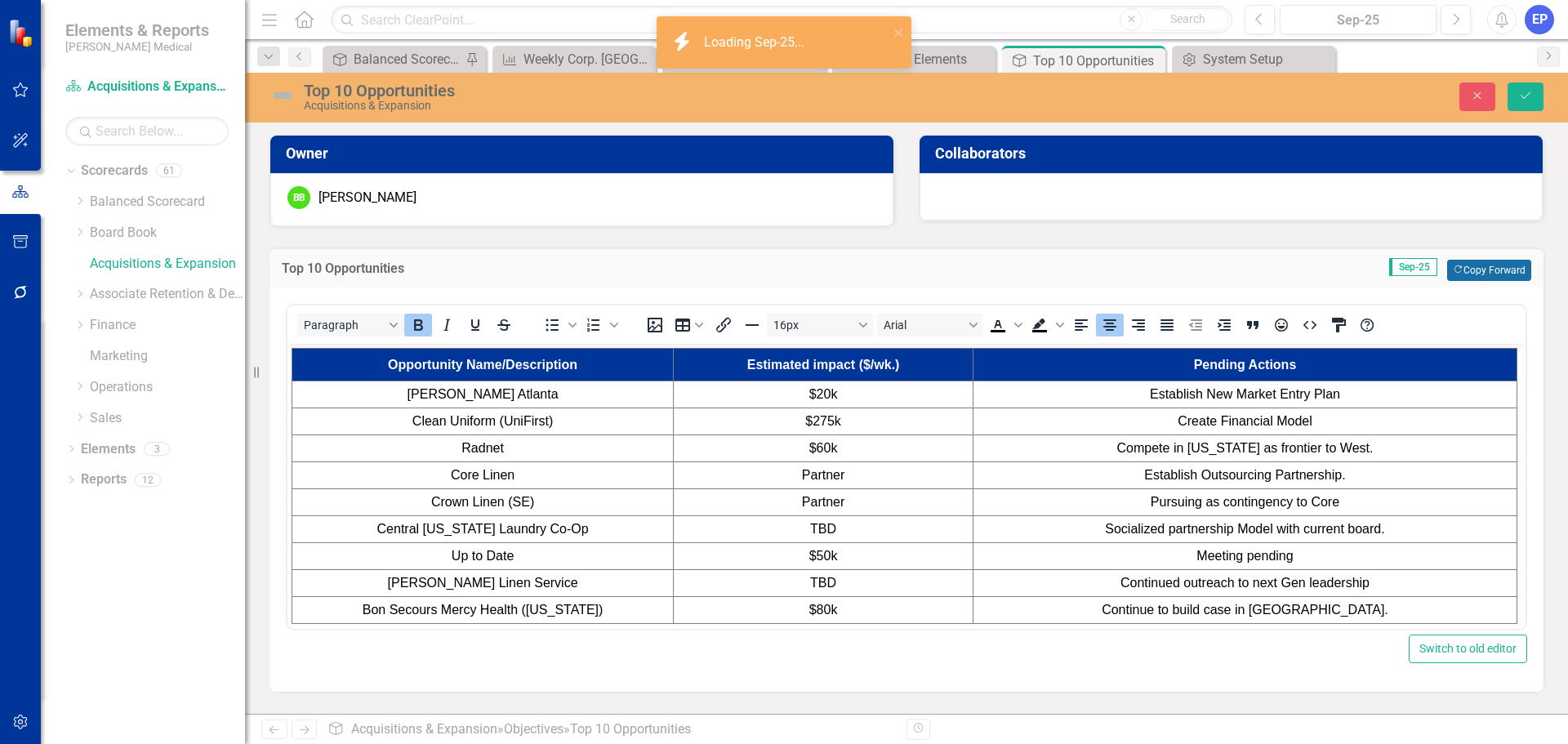
click at [1459, 275] on button "Copy Forward Copy Forward" at bounding box center [1489, 270] width 84 height 21
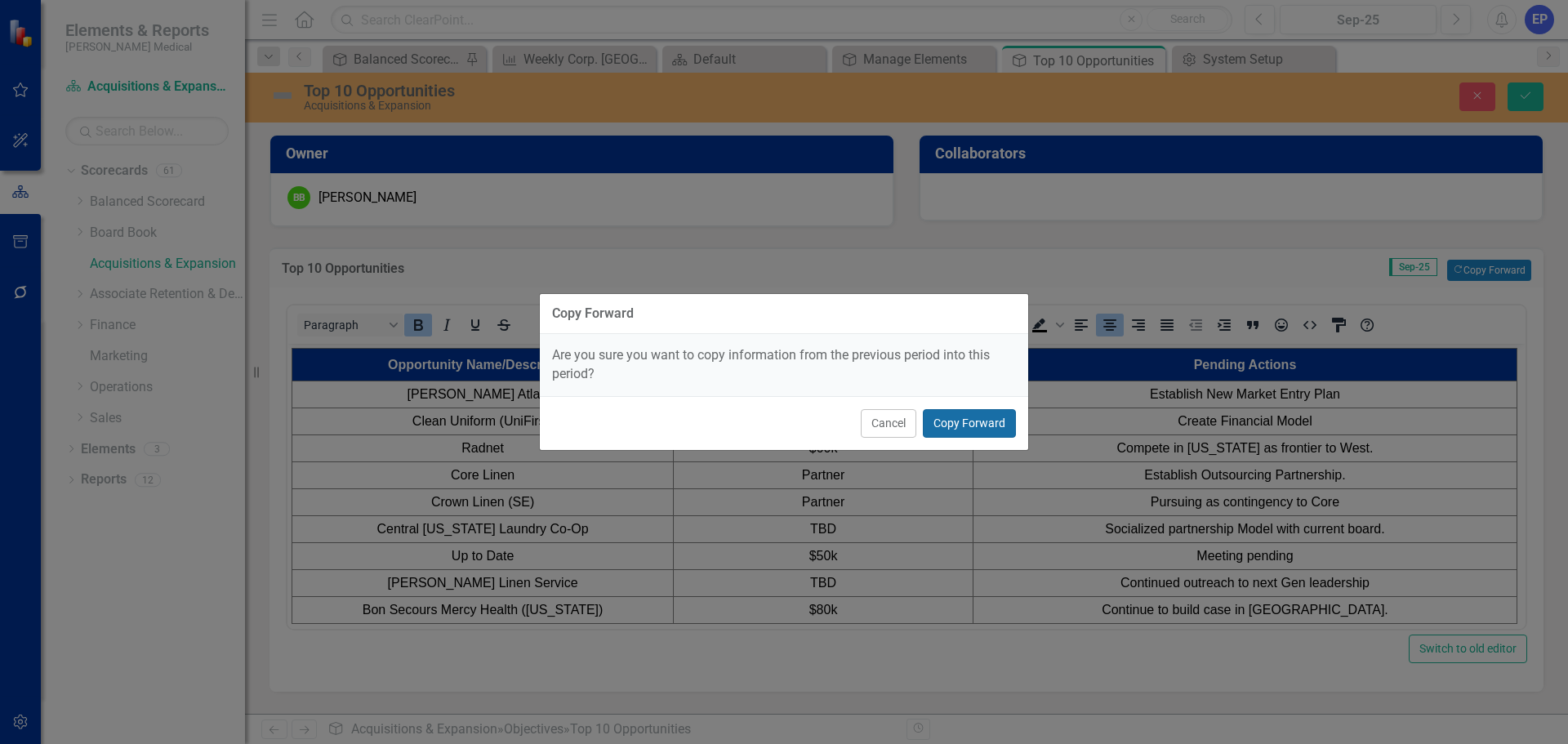
click at [993, 427] on button "Copy Forward" at bounding box center [969, 424] width 93 height 29
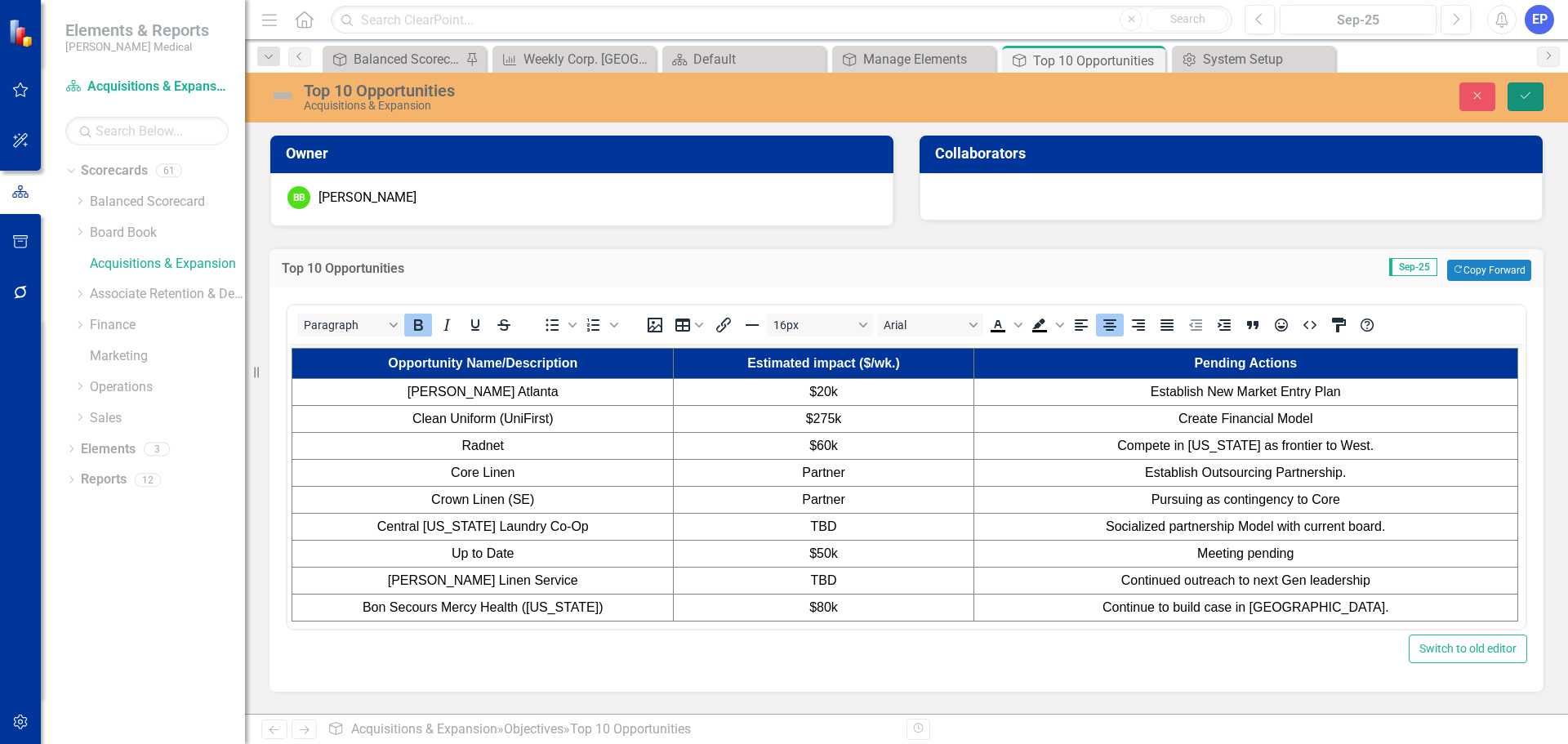
click at [1538, 91] on button "Save" at bounding box center [1525, 96] width 36 height 29
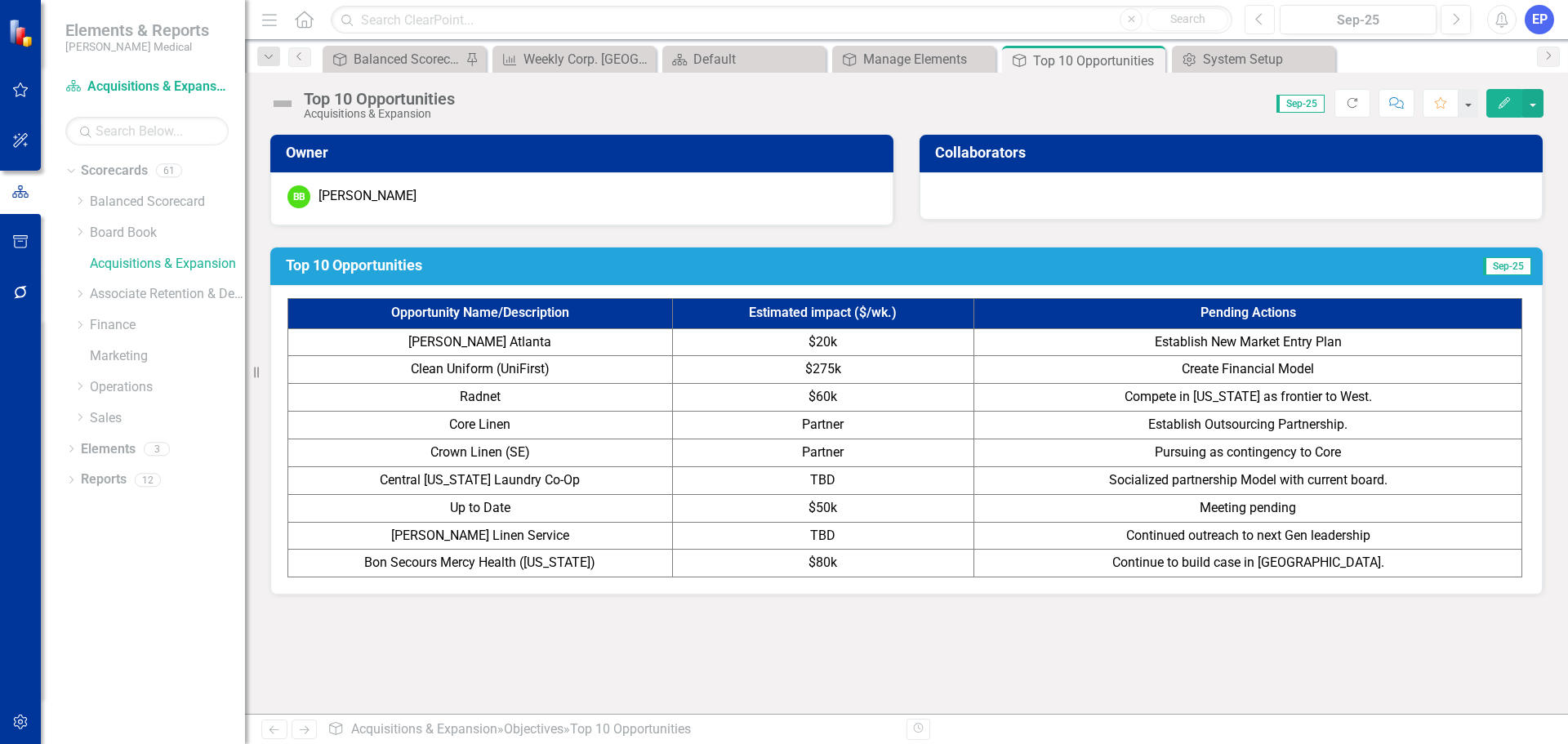
click at [1256, 19] on icon "button" at bounding box center [1260, 18] width 7 height 11
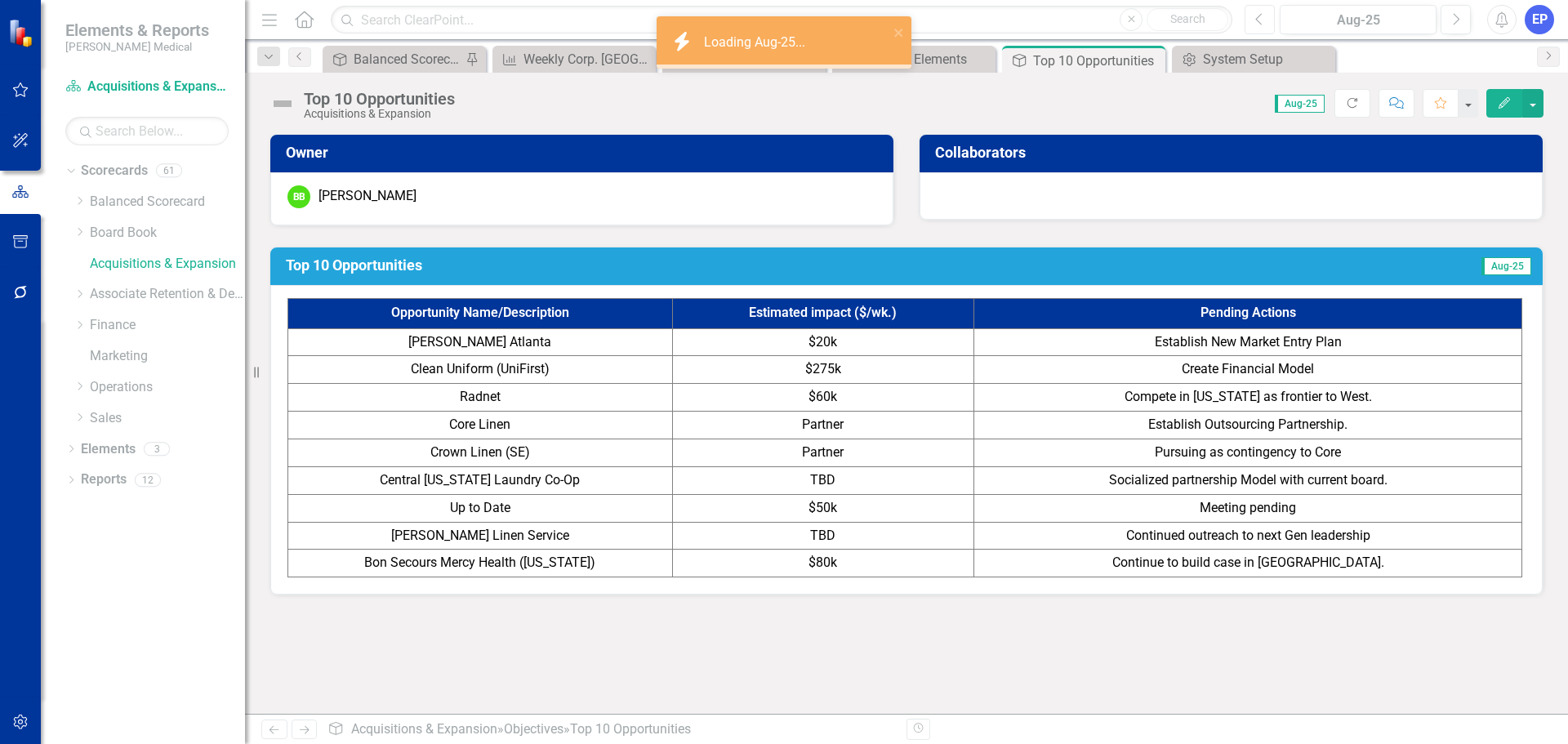
click at [1256, 19] on icon "button" at bounding box center [1260, 18] width 7 height 11
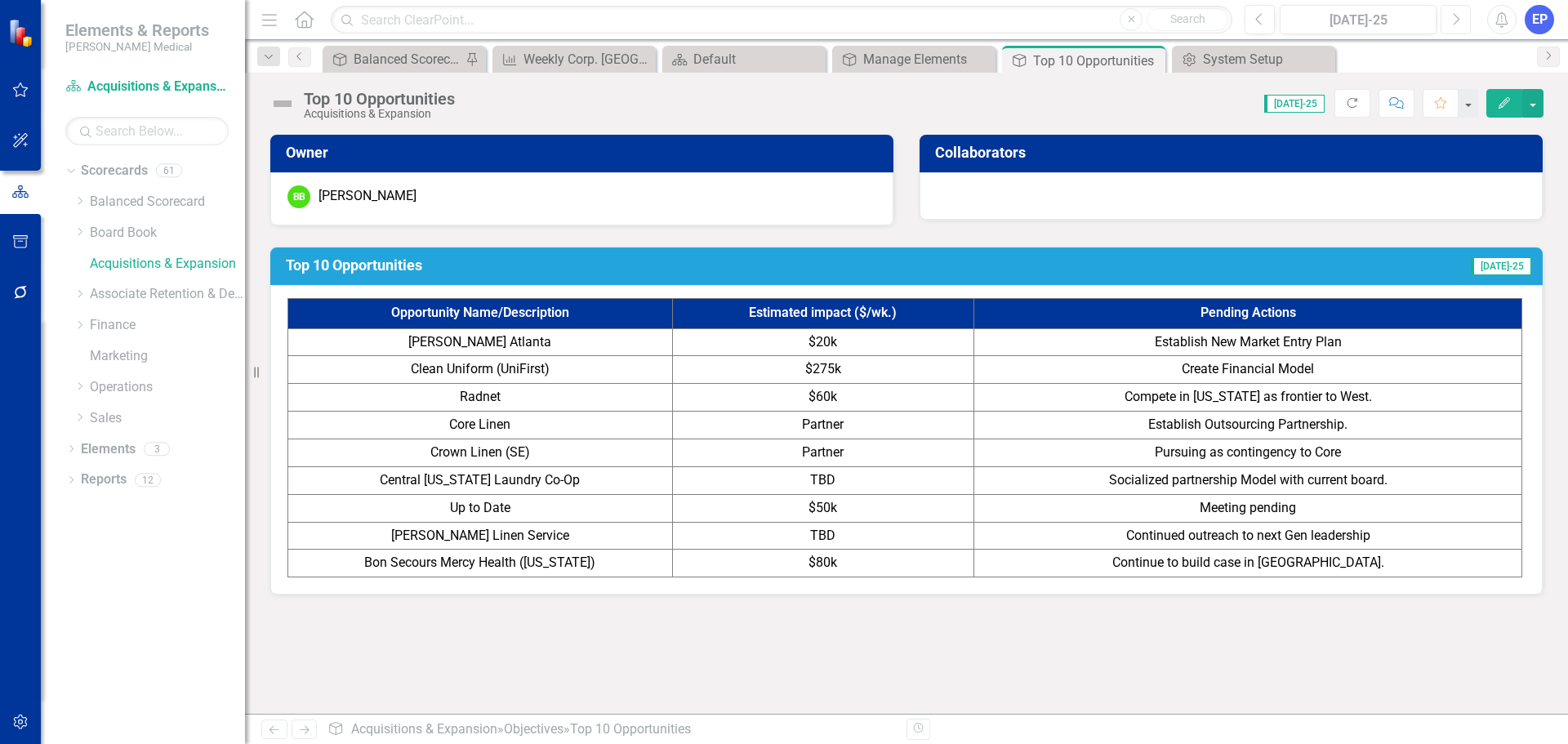
click at [1452, 16] on icon "Next" at bounding box center [1456, 19] width 9 height 15
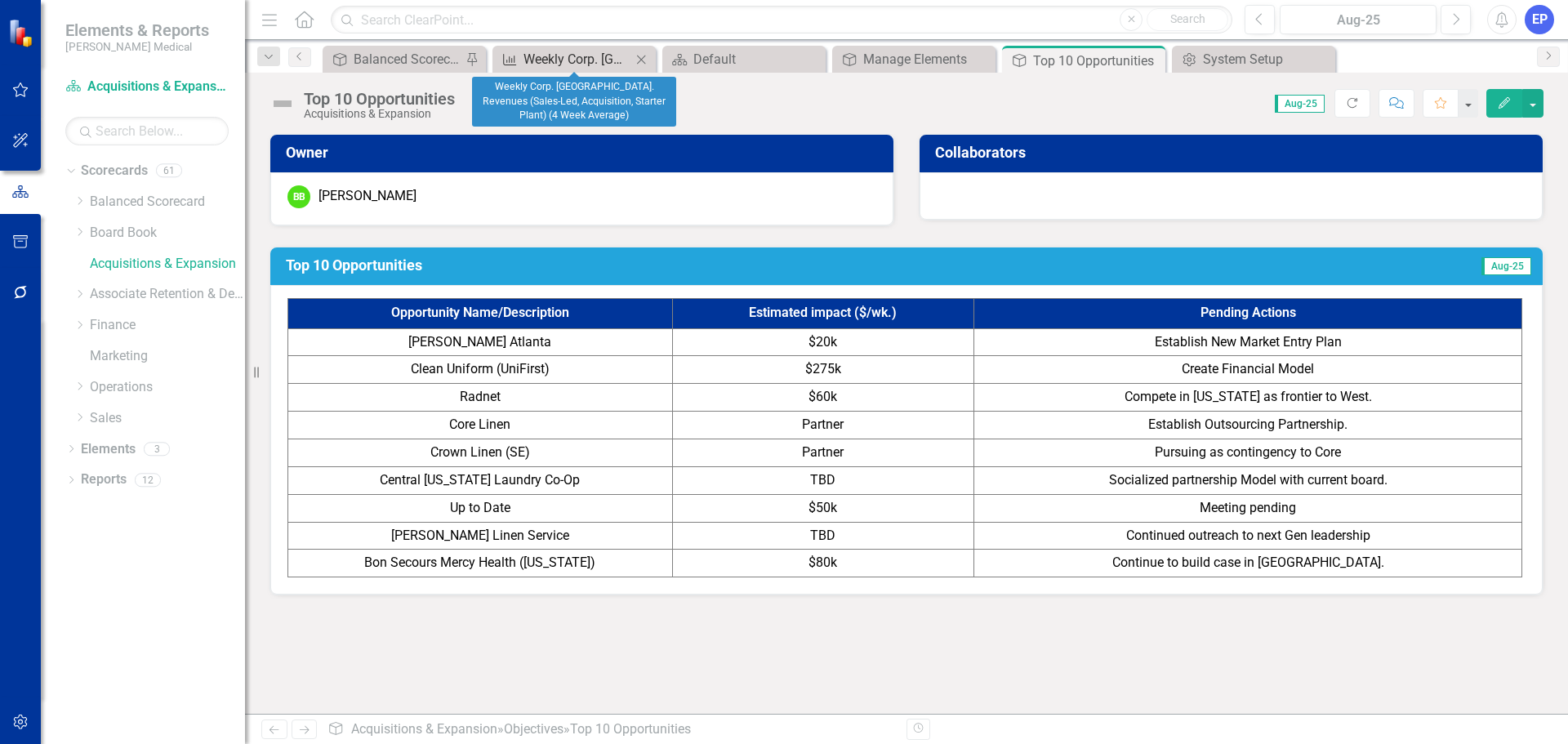
click at [559, 59] on div "Weekly Corp. [GEOGRAPHIC_DATA]. Revenues (Sales-Led, Acquisition, Starter Plant…" at bounding box center [577, 59] width 108 height 21
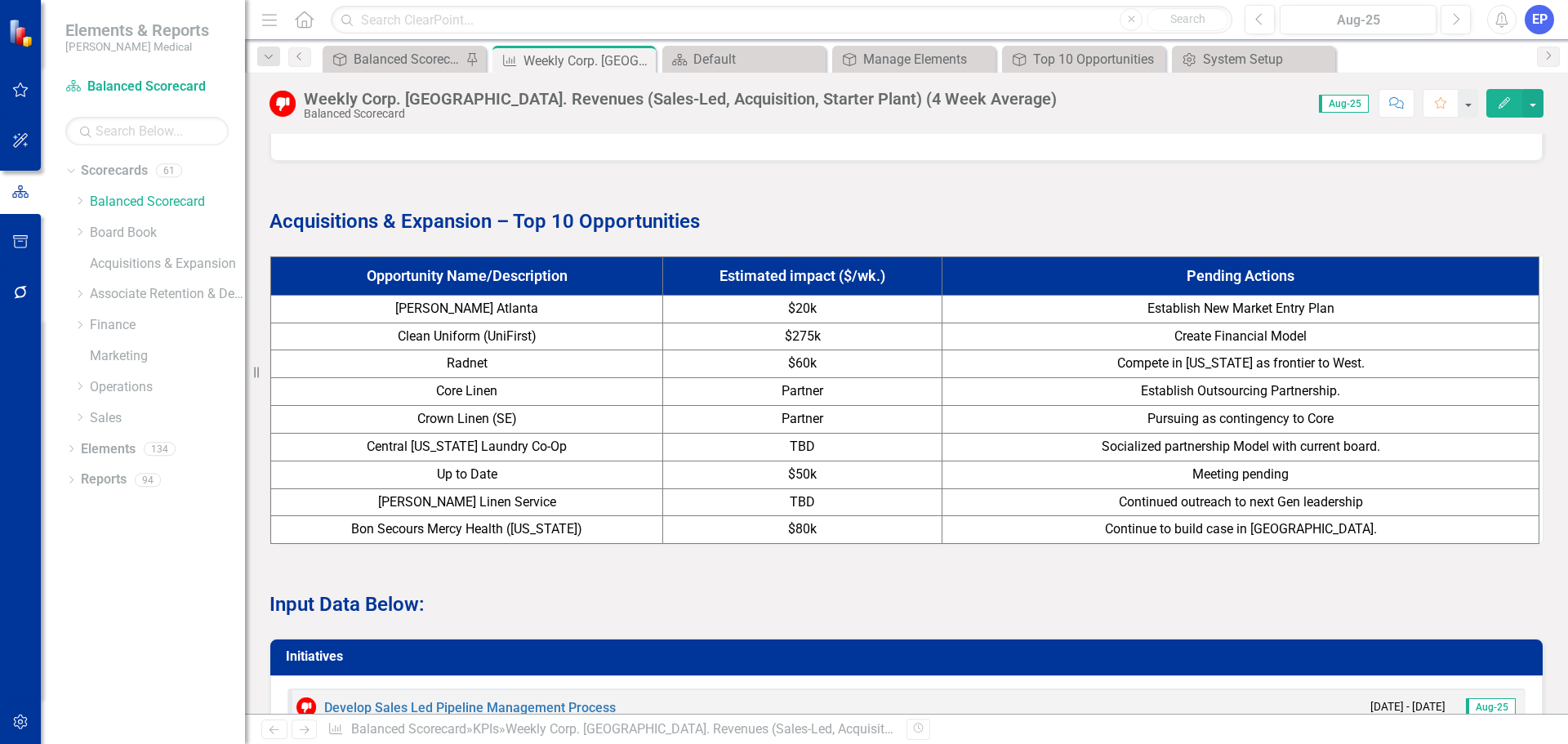
scroll to position [1552, 0]
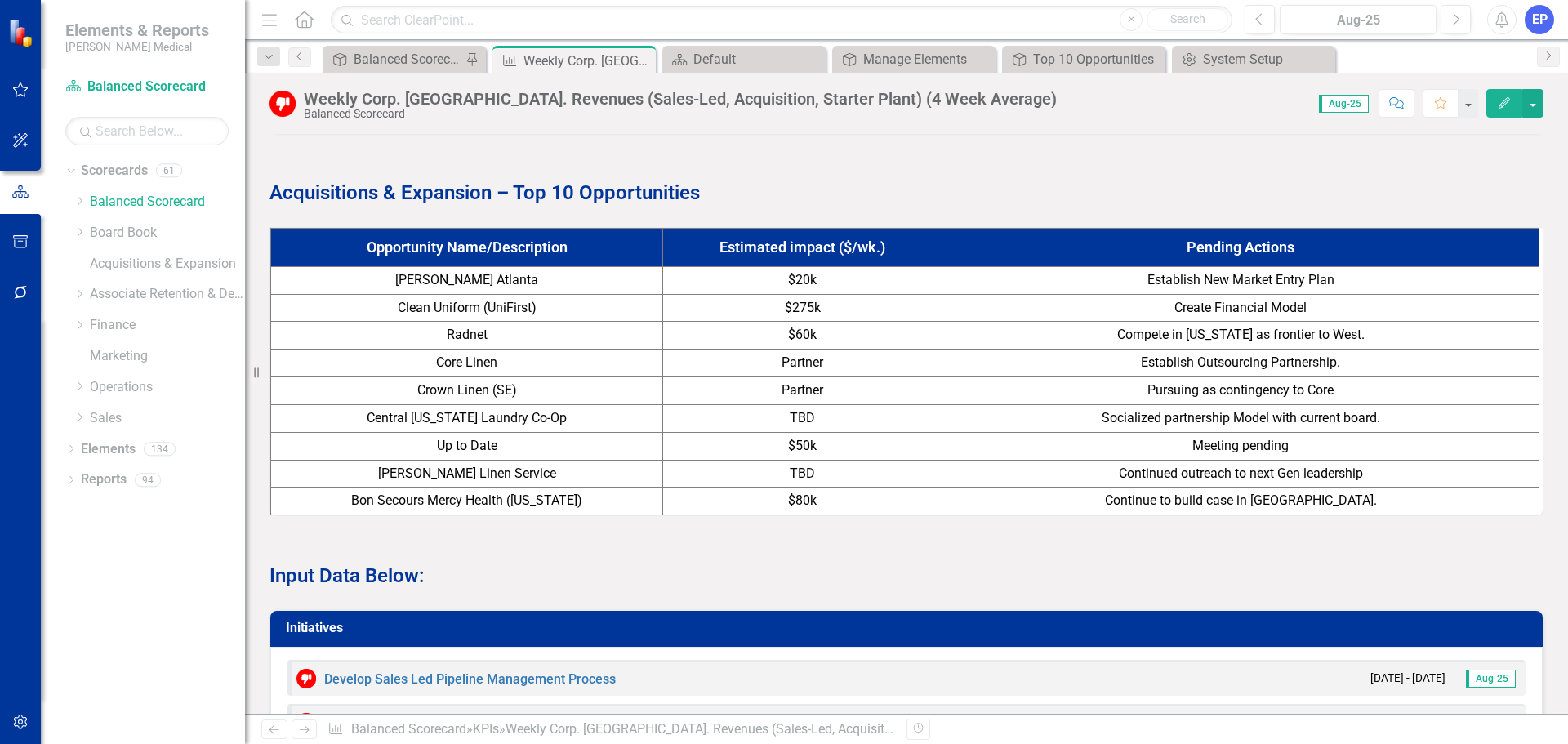
click at [809, 398] on span "Partner" at bounding box center [803, 390] width 42 height 16
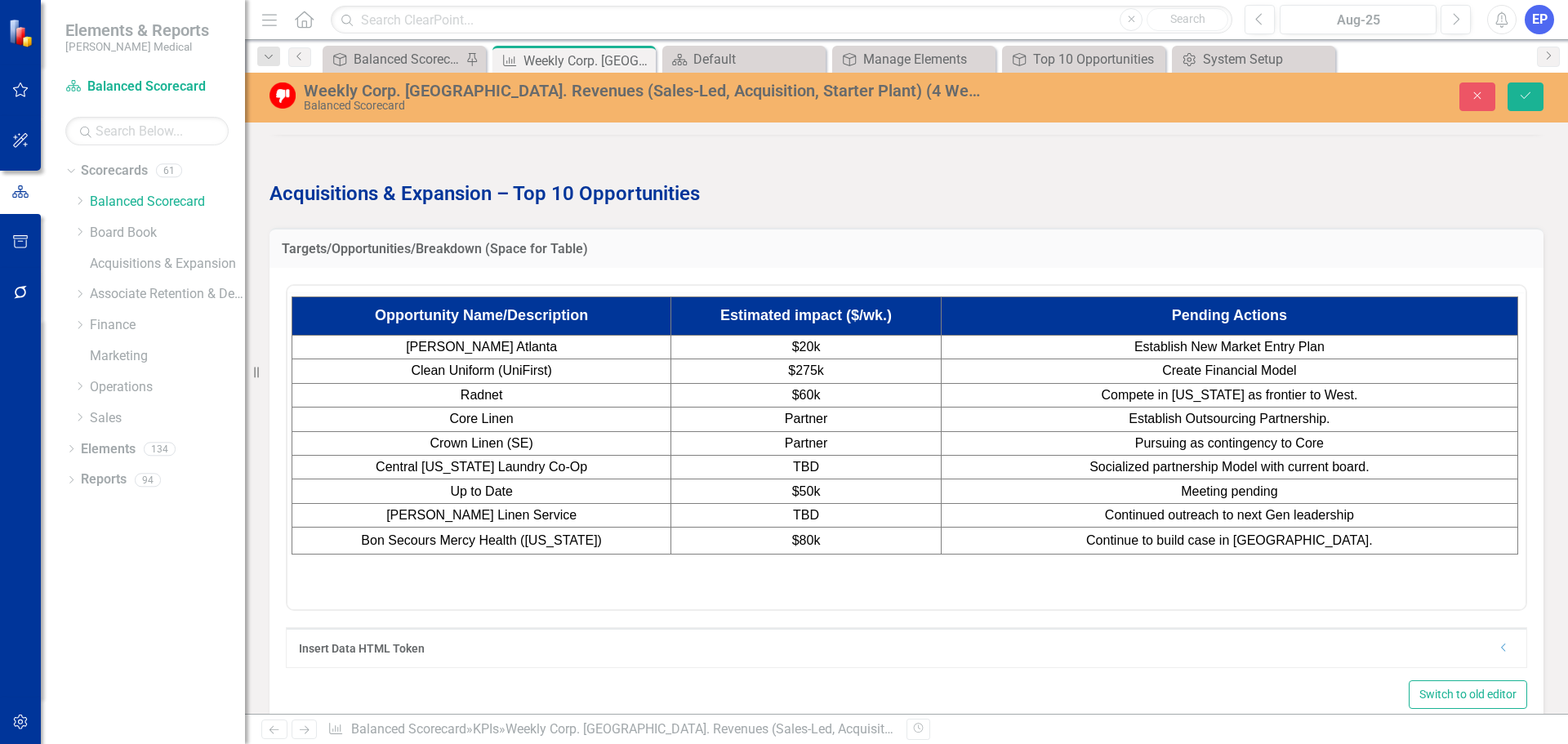
scroll to position [0, 0]
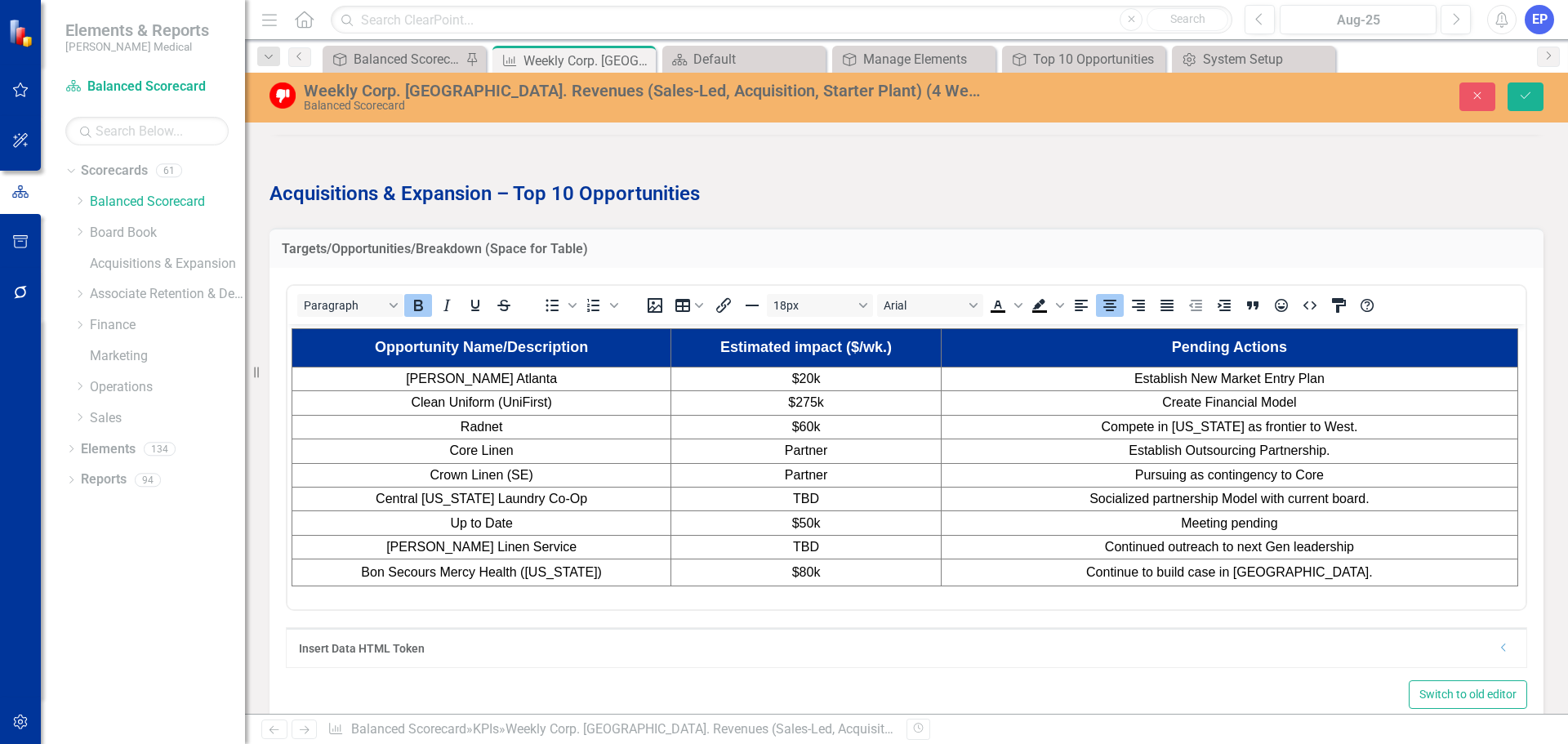
click at [1498, 653] on icon "Dropdown" at bounding box center [1504, 648] width 12 height 10
click at [1195, 574] on span "Continue to build case in [GEOGRAPHIC_DATA]." at bounding box center [1230, 571] width 286 height 14
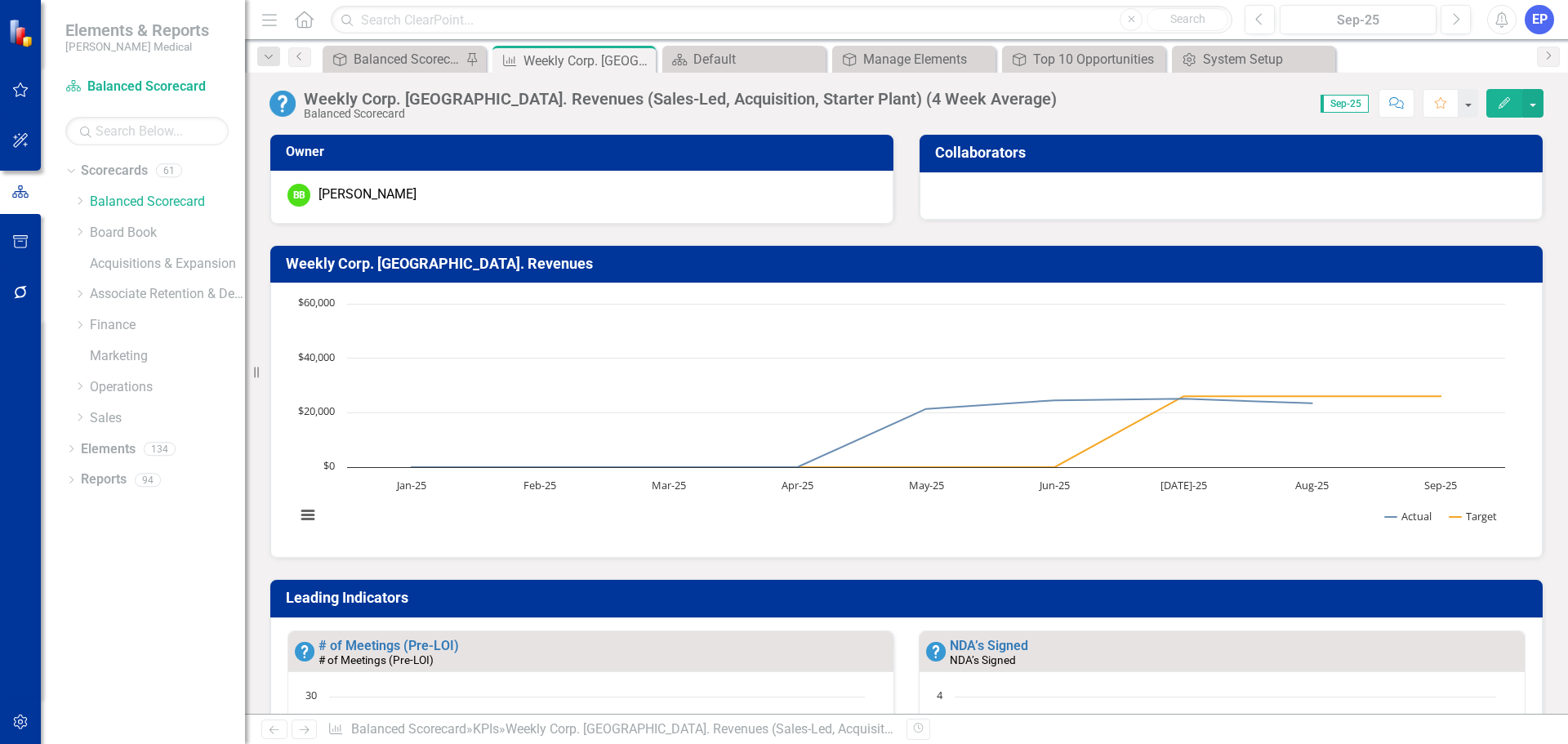
scroll to position [1471, 0]
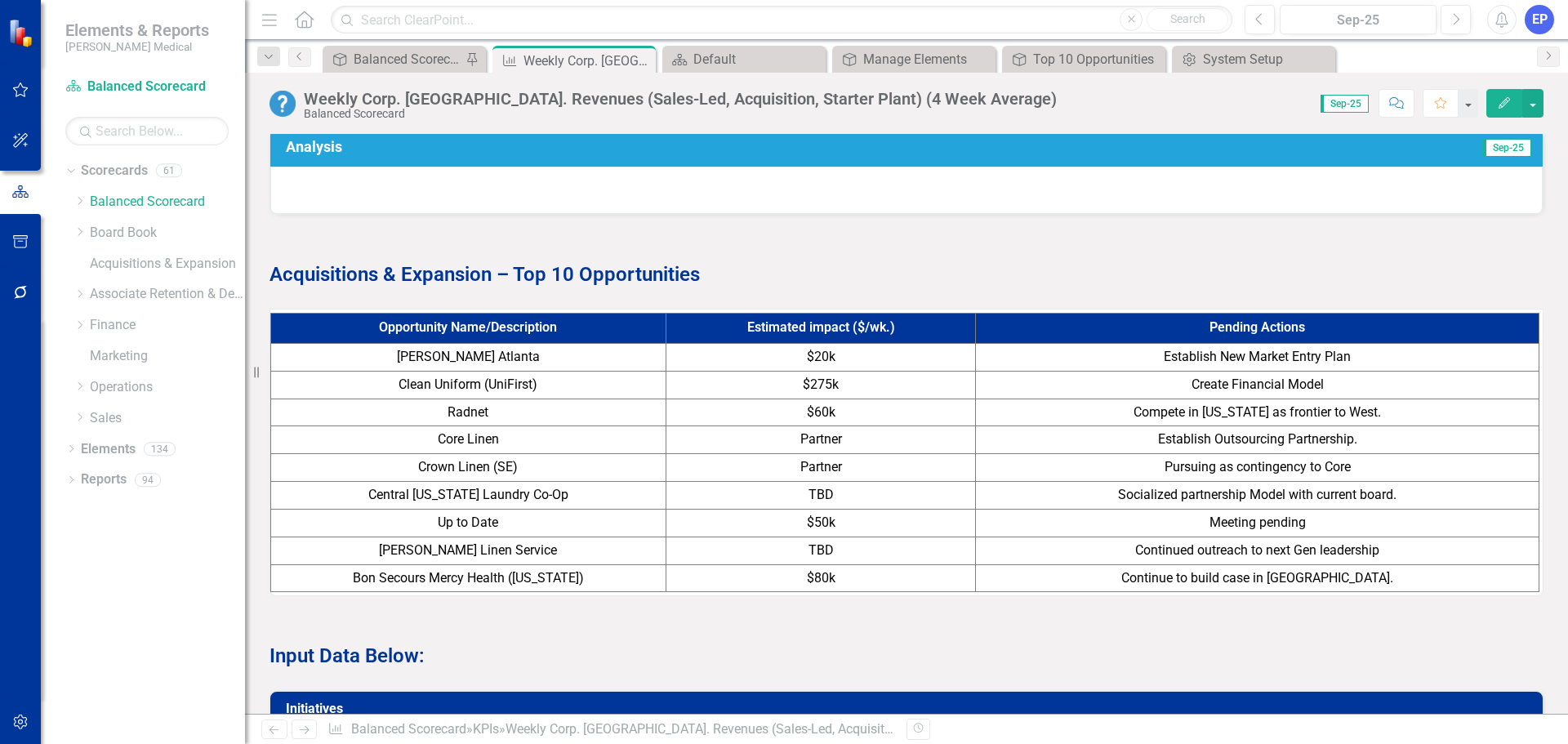
drag, startPoint x: 491, startPoint y: 285, endPoint x: 350, endPoint y: 284, distance: 141.0
click at [350, 284] on strong "Acquisitions & Expansion – Top 10 Opportunities" at bounding box center [485, 274] width 430 height 23
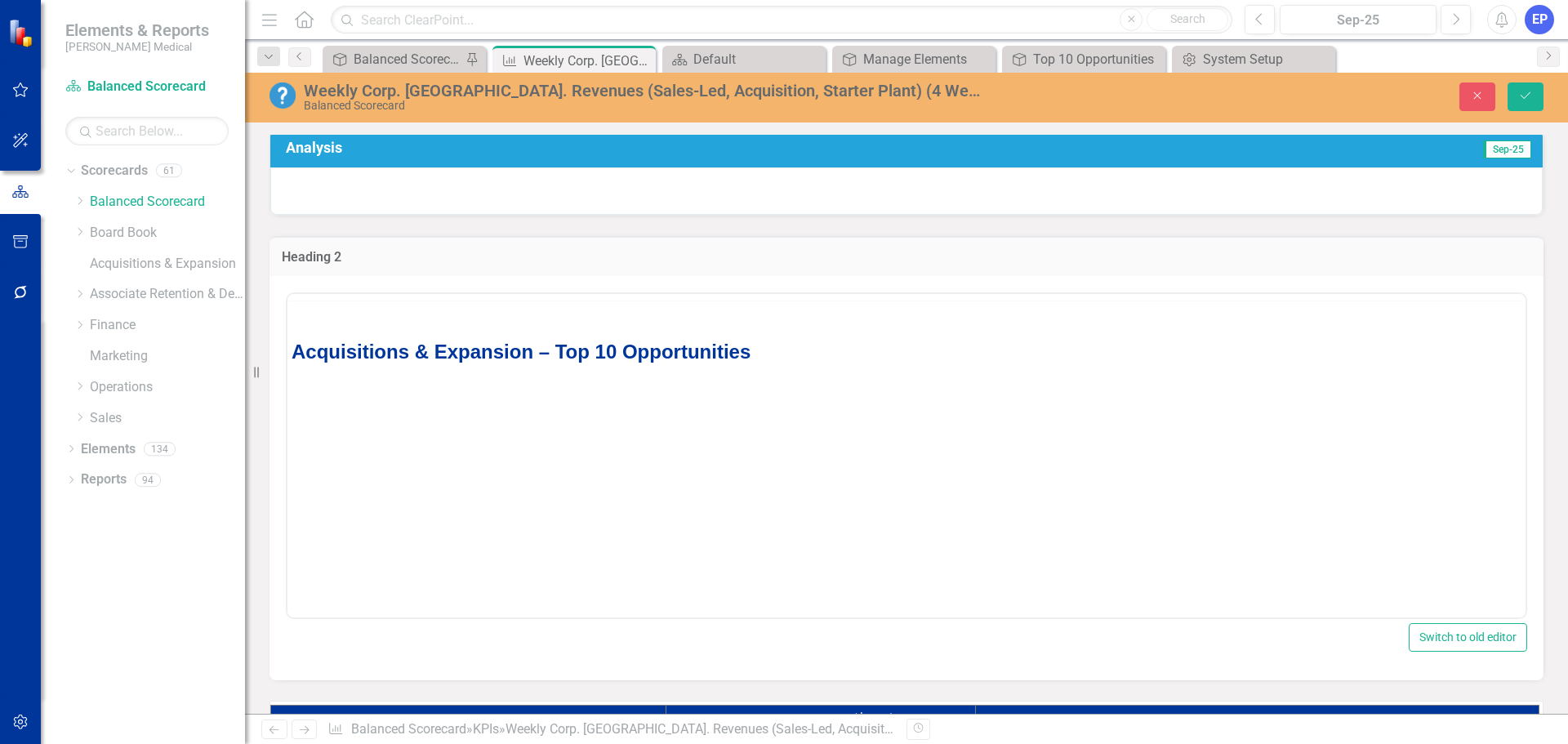
scroll to position [0, 0]
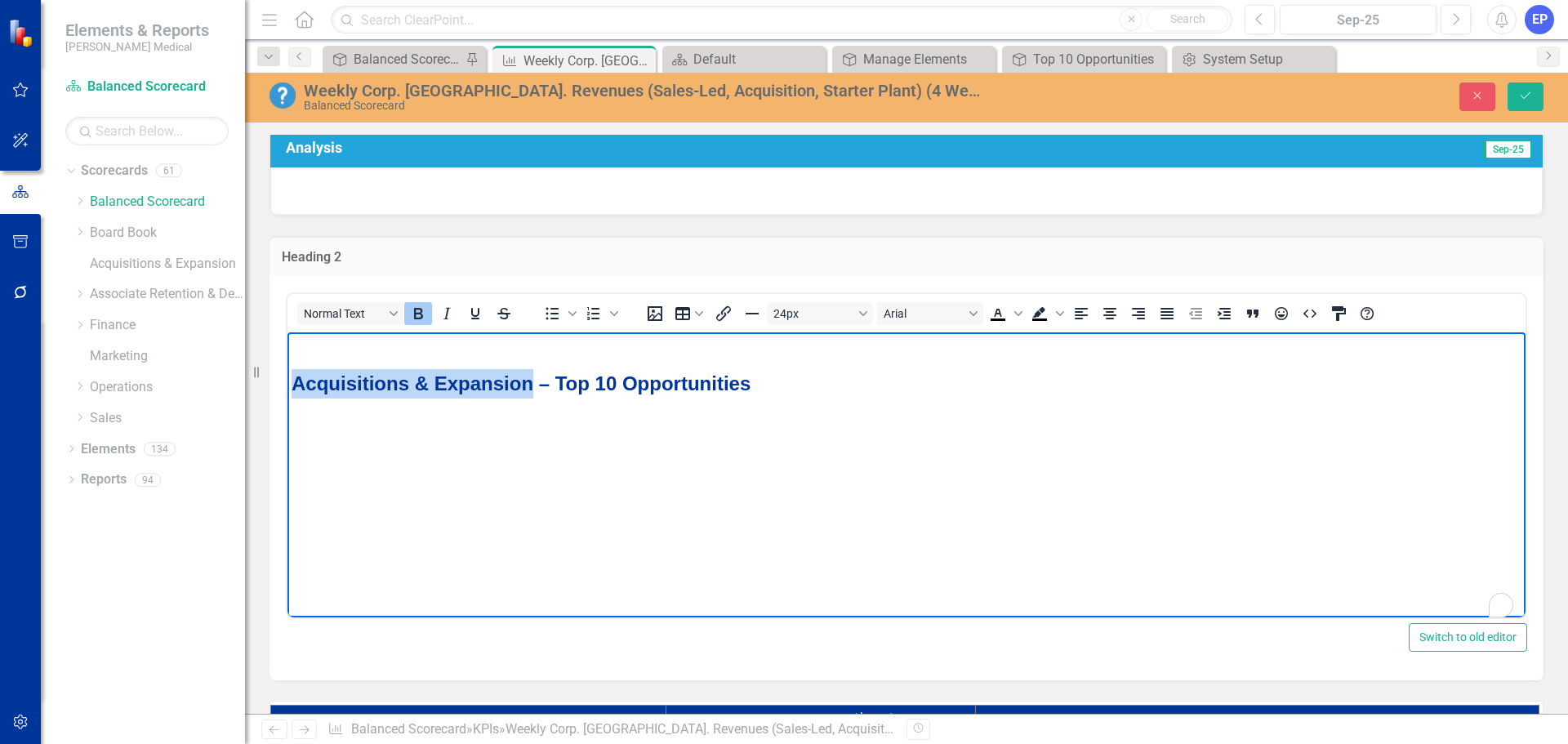
drag, startPoint x: 535, startPoint y: 385, endPoint x: 247, endPoint y: 386, distance: 288.0
click at [287, 386] on html "Acquisitions & Expansion – Top 10 Opportunities" at bounding box center [906, 454] width 1238 height 245
copy strong "Acquisitions & Expansion"
click at [1477, 97] on icon "button" at bounding box center [1478, 95] width 7 height 7
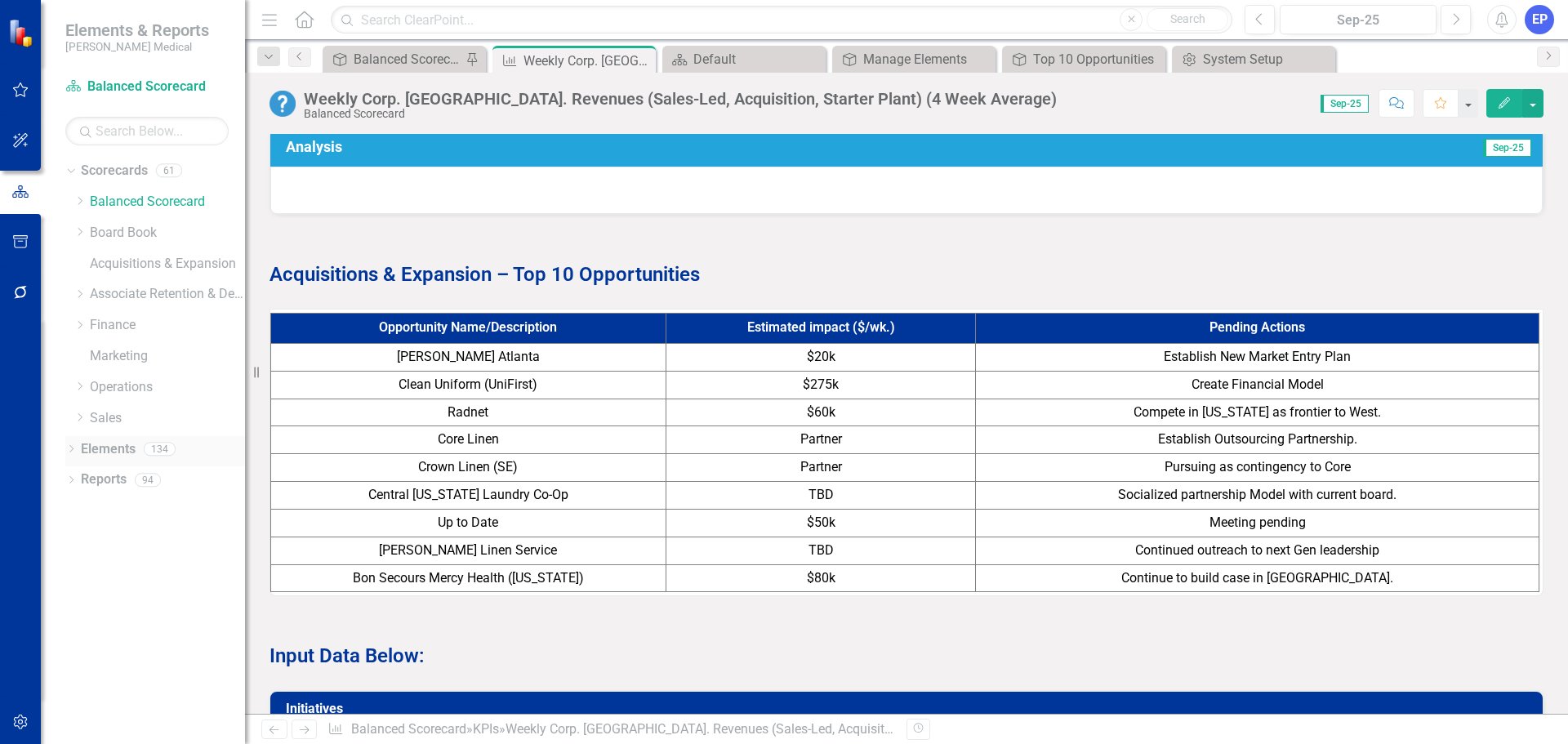
click at [114, 449] on link "Elements" at bounding box center [108, 450] width 55 height 19
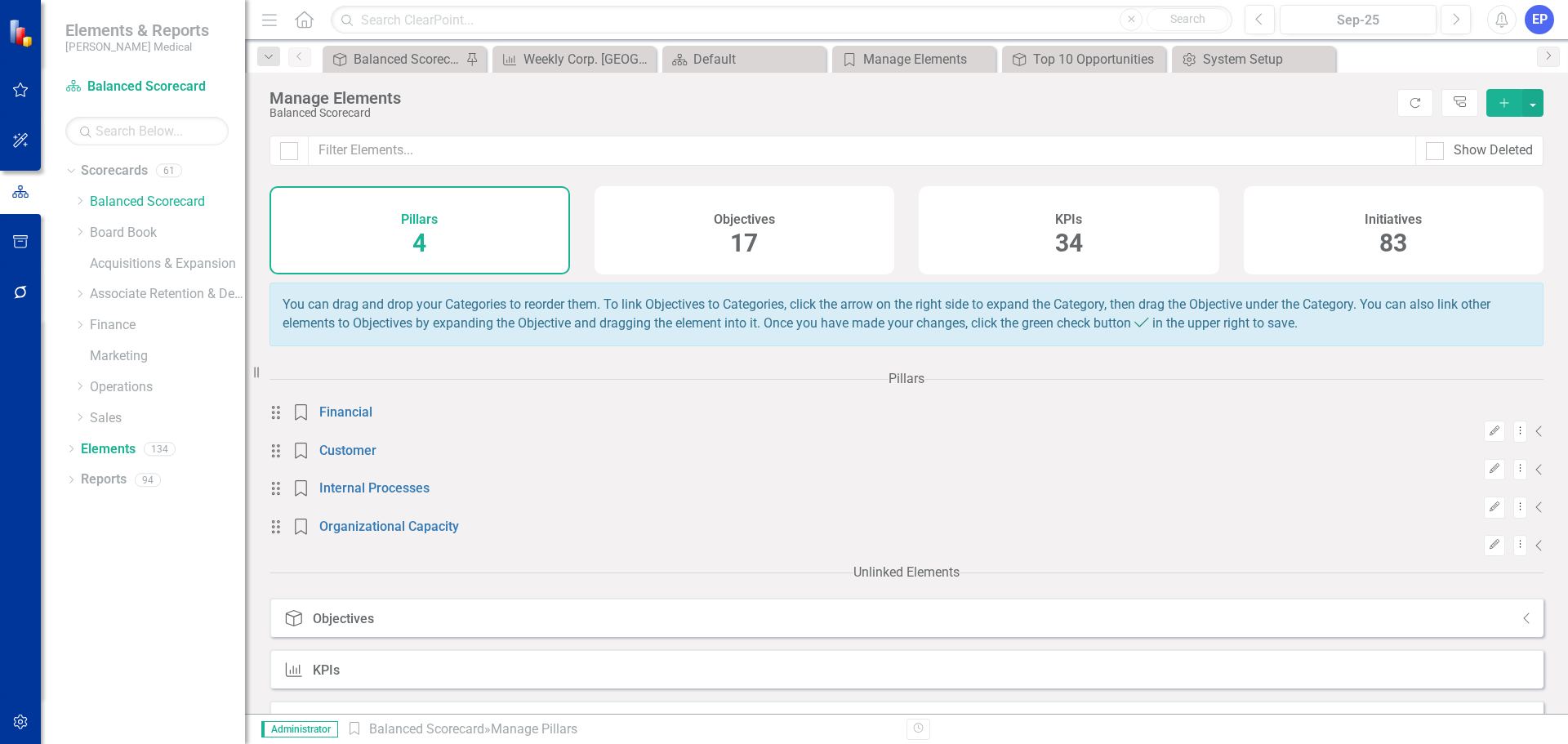
click at [767, 222] on h4 "Objectives" at bounding box center [745, 220] width 62 height 15
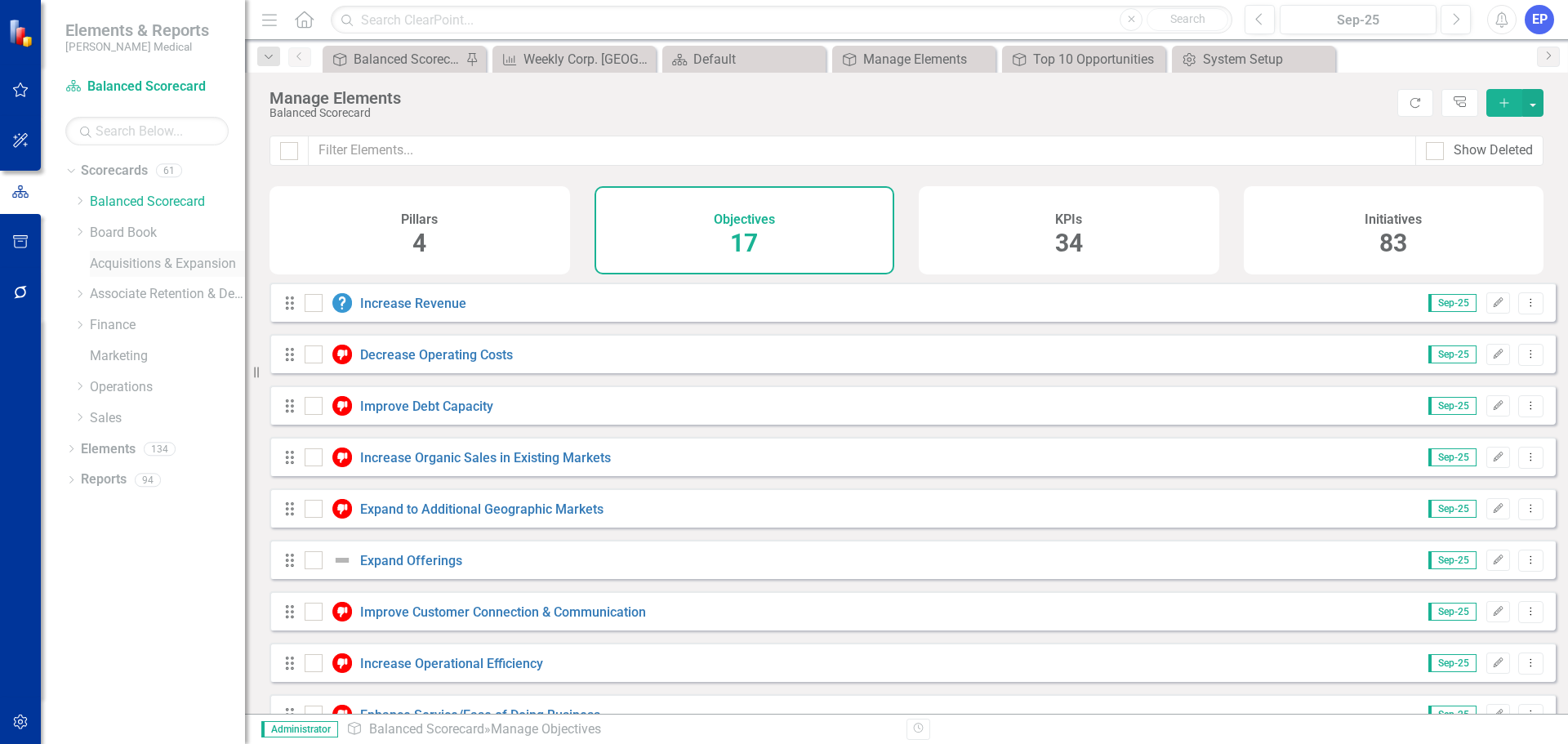
click at [131, 269] on link "Acquisitions & Expansion" at bounding box center [167, 265] width 155 height 19
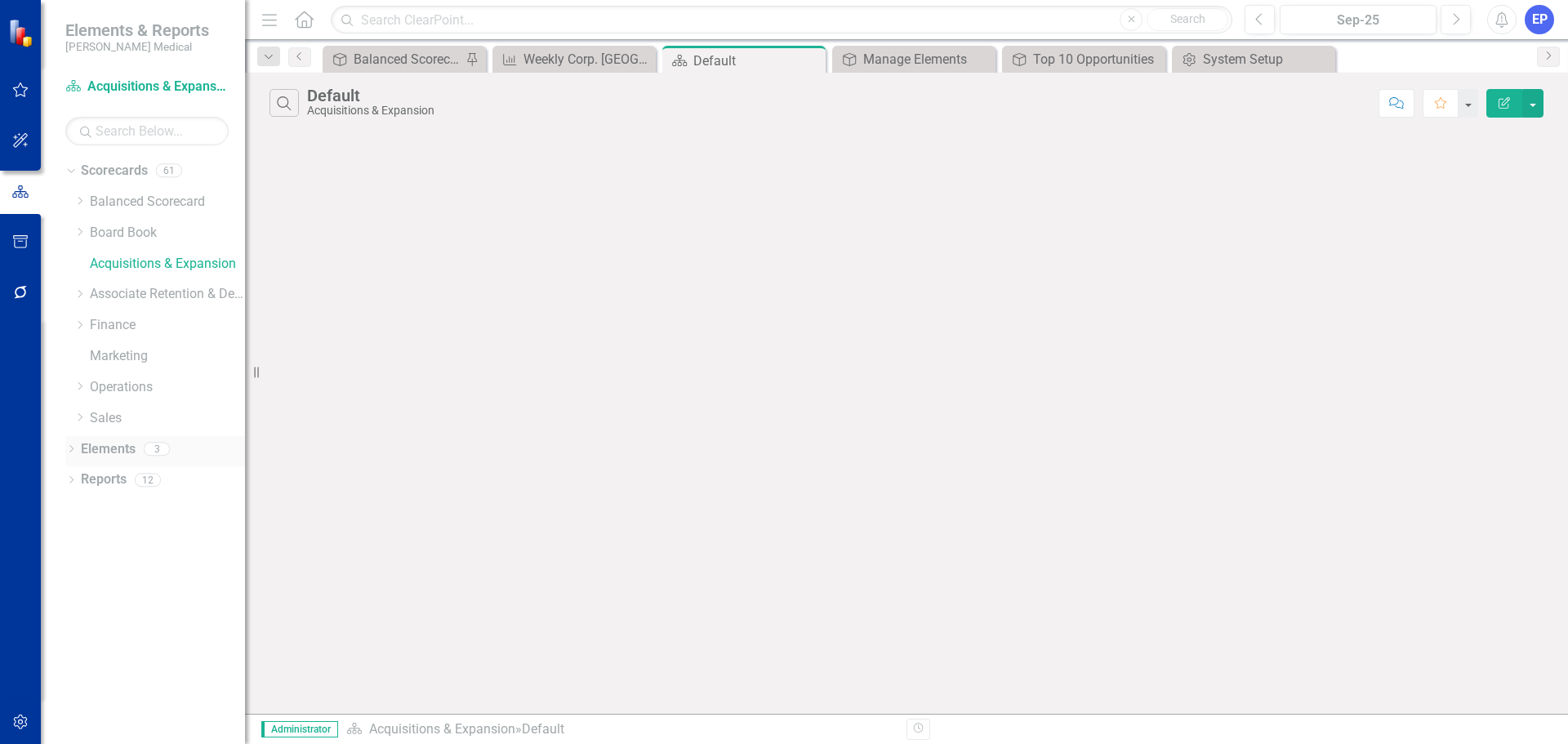
click at [115, 443] on link "Elements" at bounding box center [108, 450] width 55 height 19
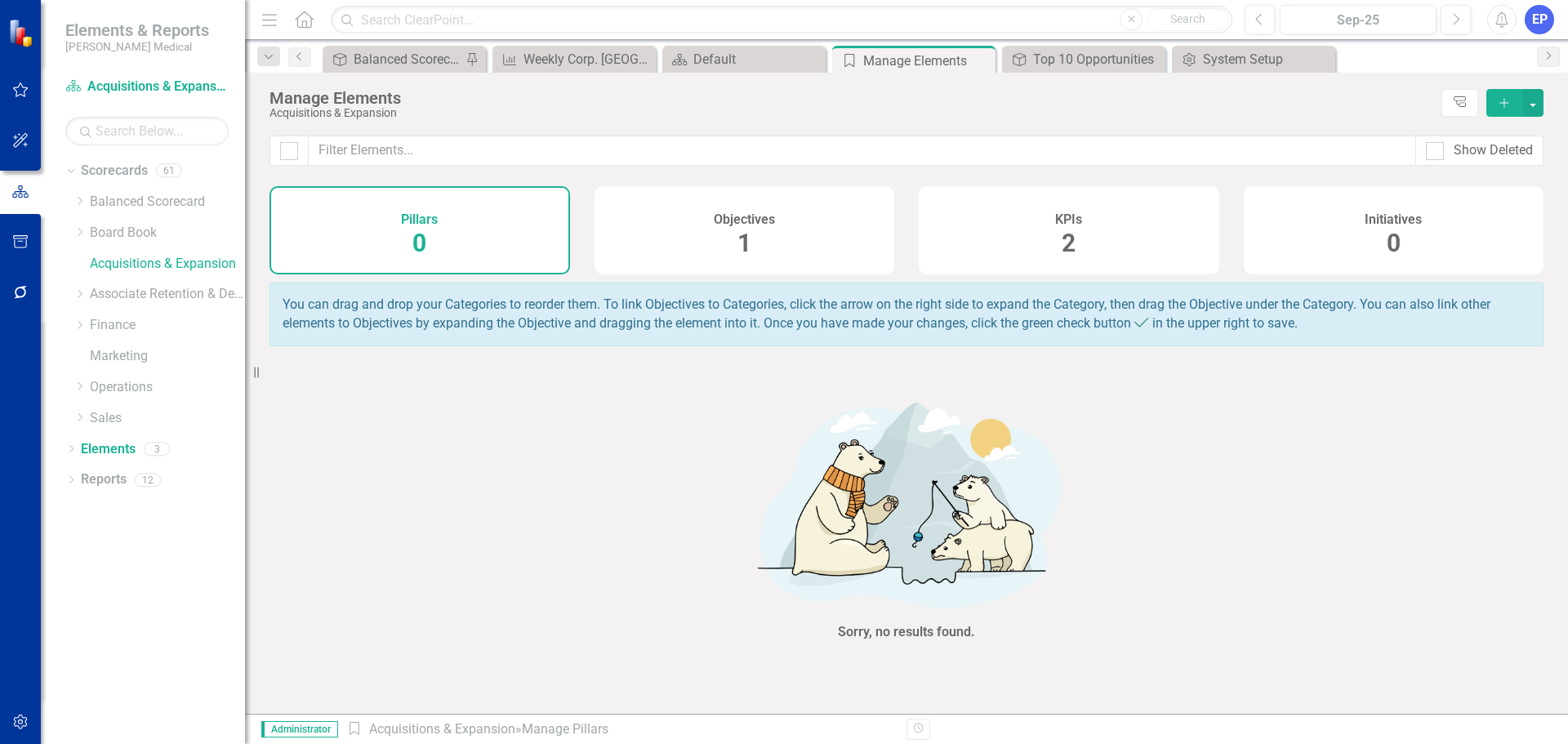
click at [667, 259] on div "Objectives 1" at bounding box center [745, 231] width 300 height 89
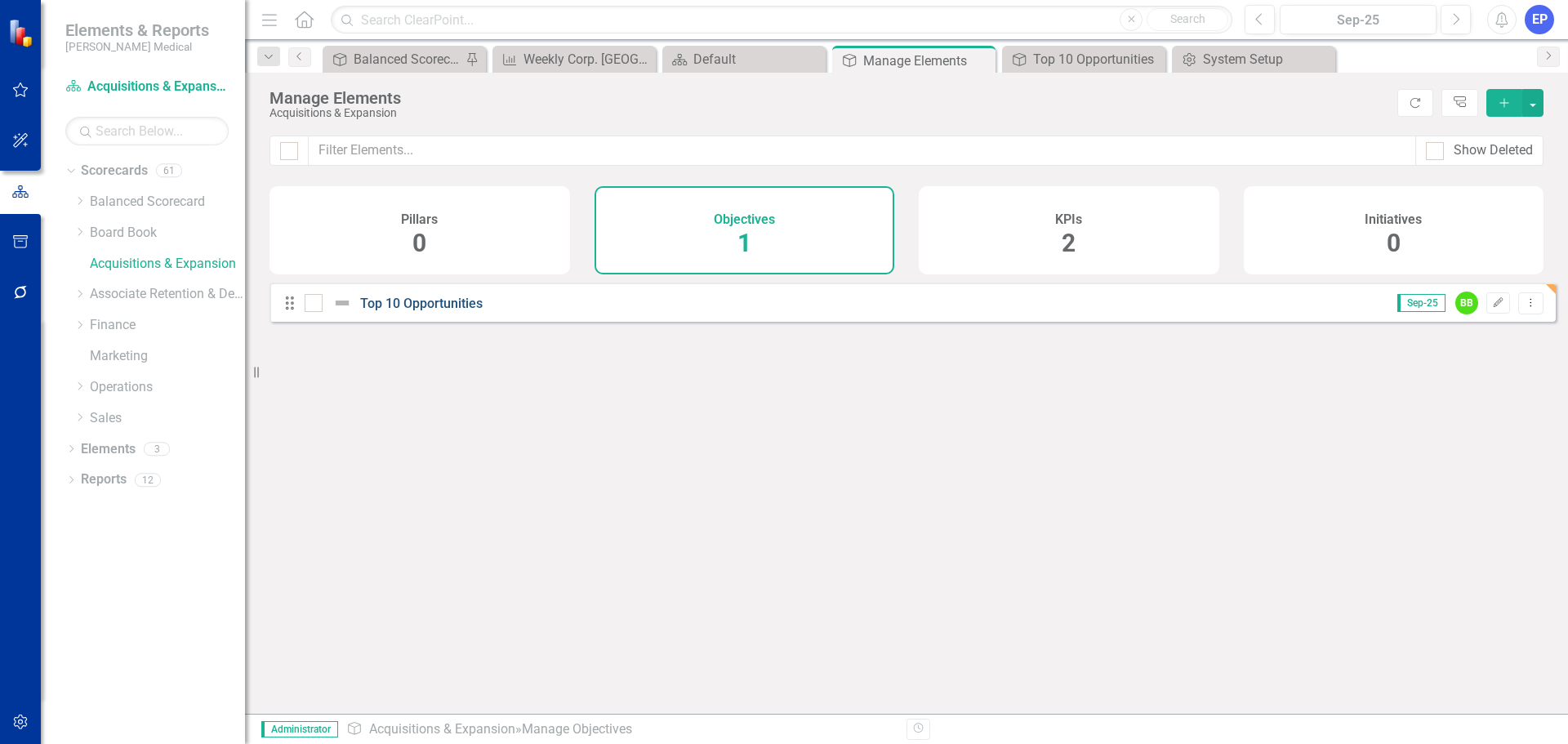
click at [371, 312] on link "Top 10 Opportunities" at bounding box center [421, 304] width 122 height 16
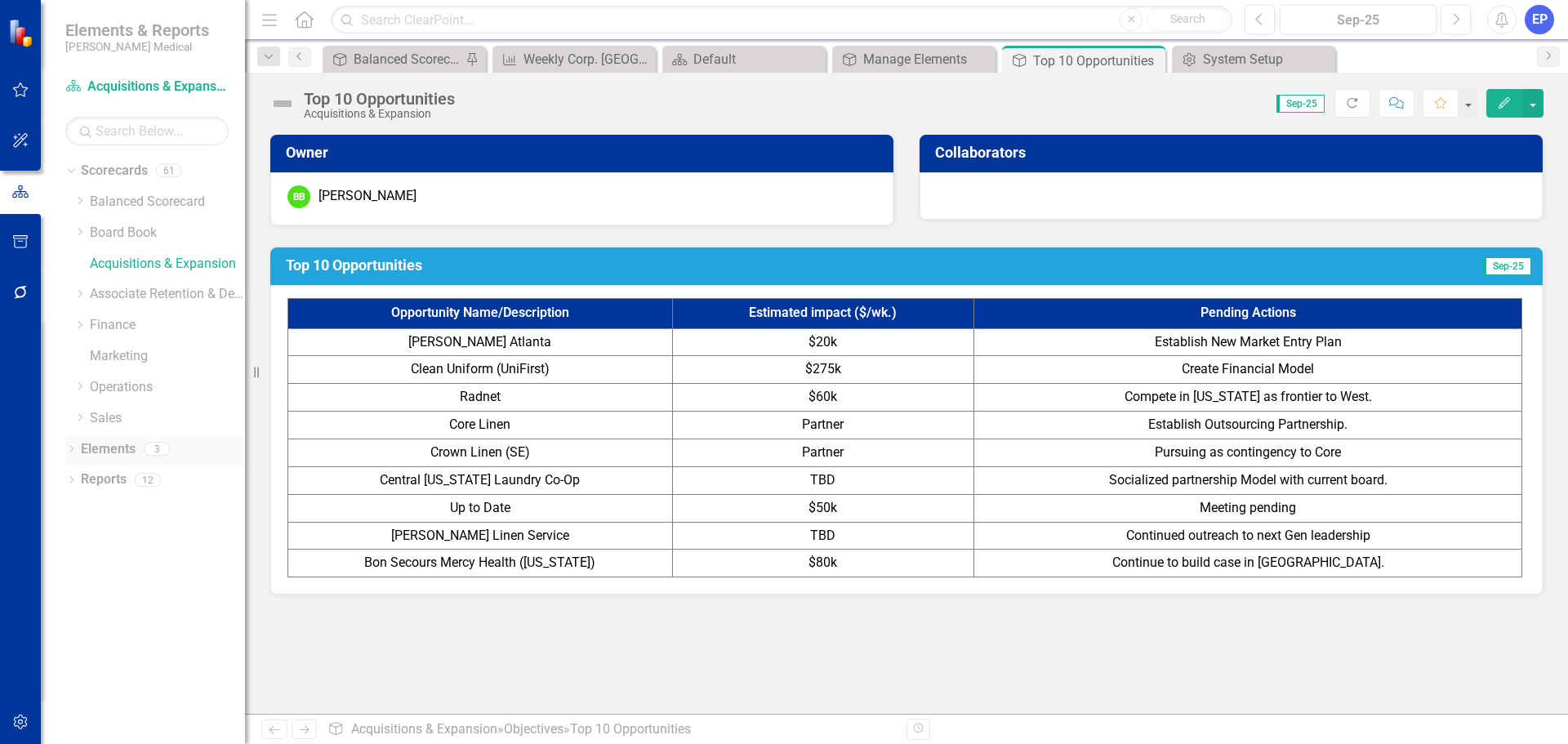
click at [67, 448] on icon "Dropdown" at bounding box center [70, 451] width 11 height 9
click at [146, 486] on link "Objective Objectives" at bounding box center [131, 480] width 83 height 19
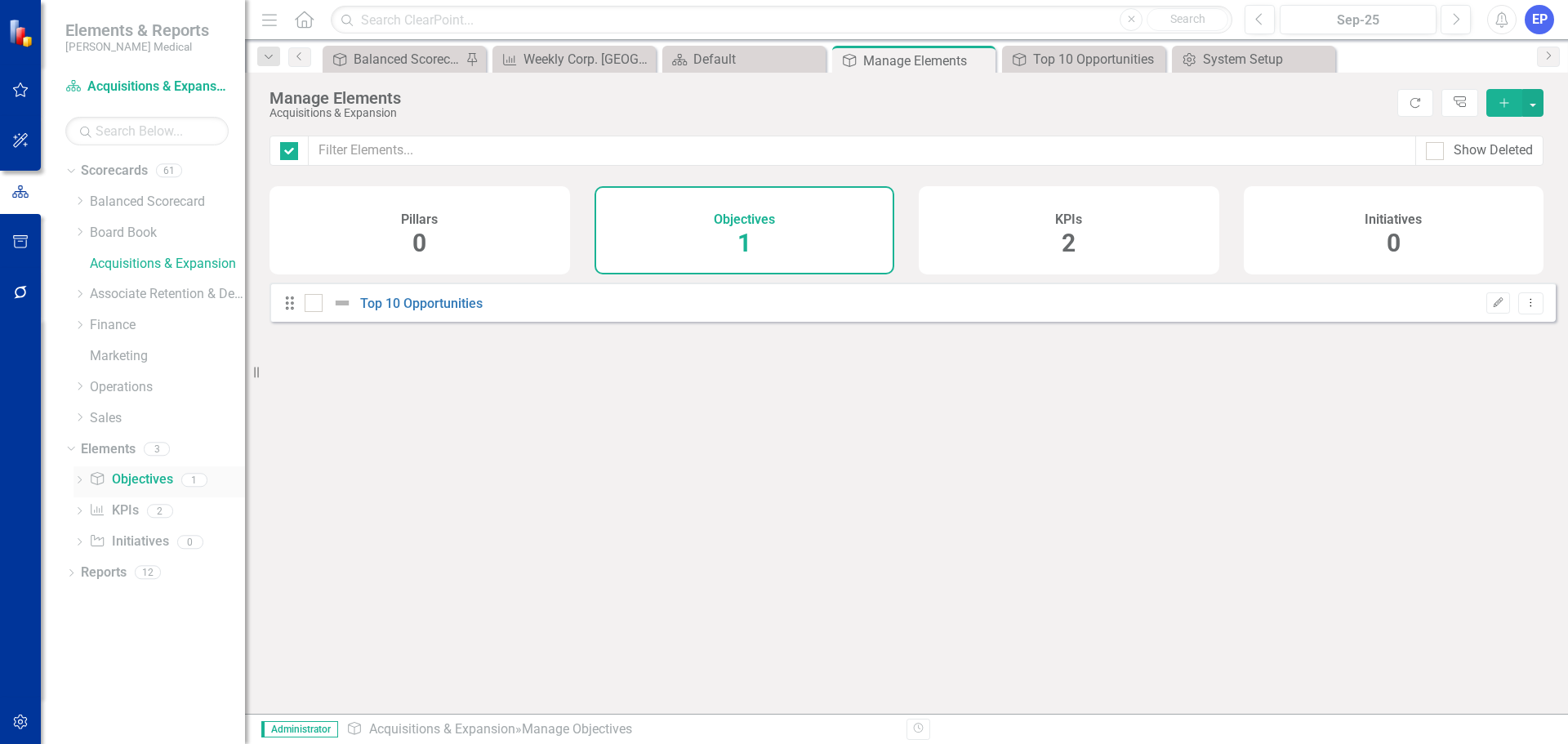
checkbox input "false"
click at [157, 270] on link "Acquisitions & Expansion" at bounding box center [167, 265] width 155 height 19
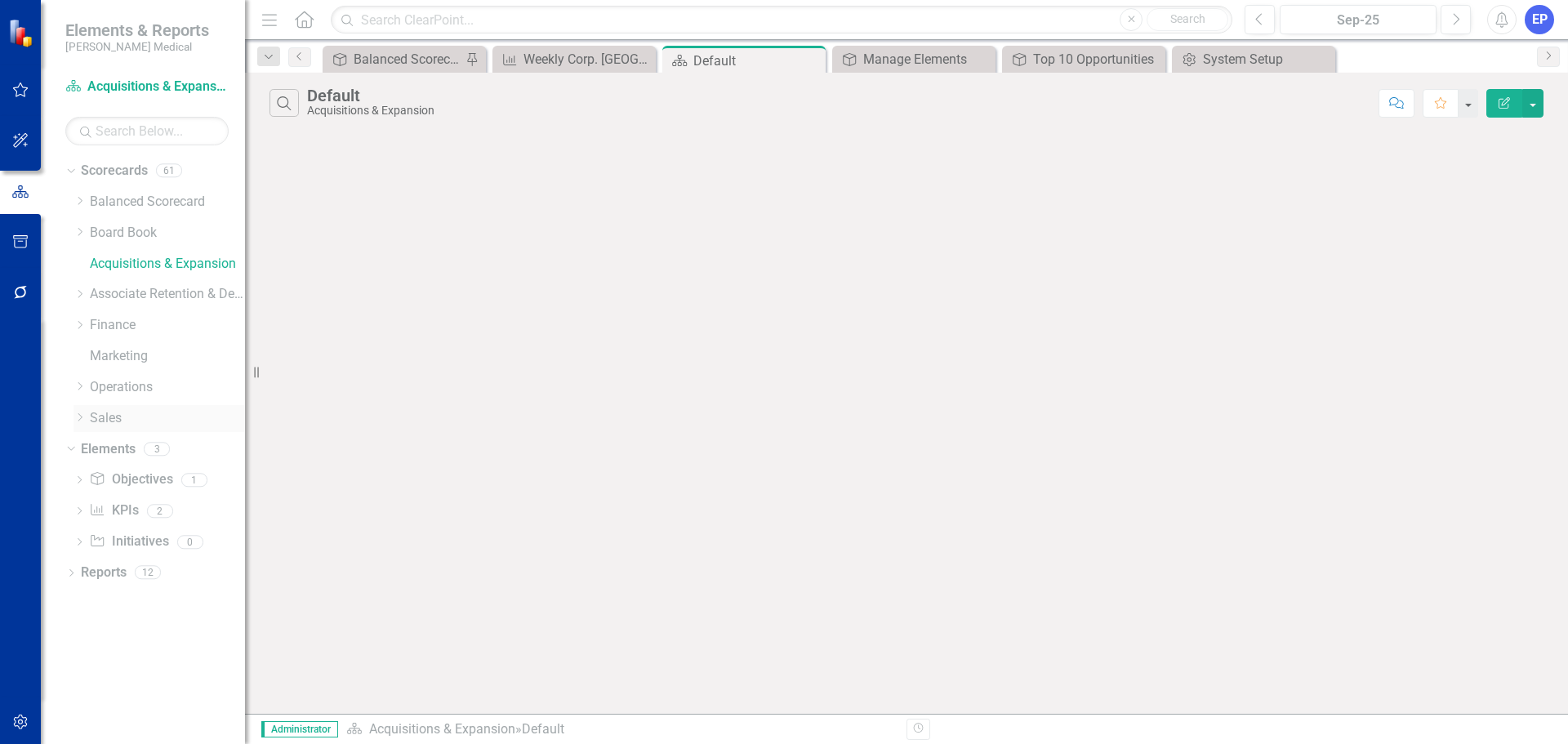
click at [106, 418] on link "Sales" at bounding box center [167, 419] width 155 height 19
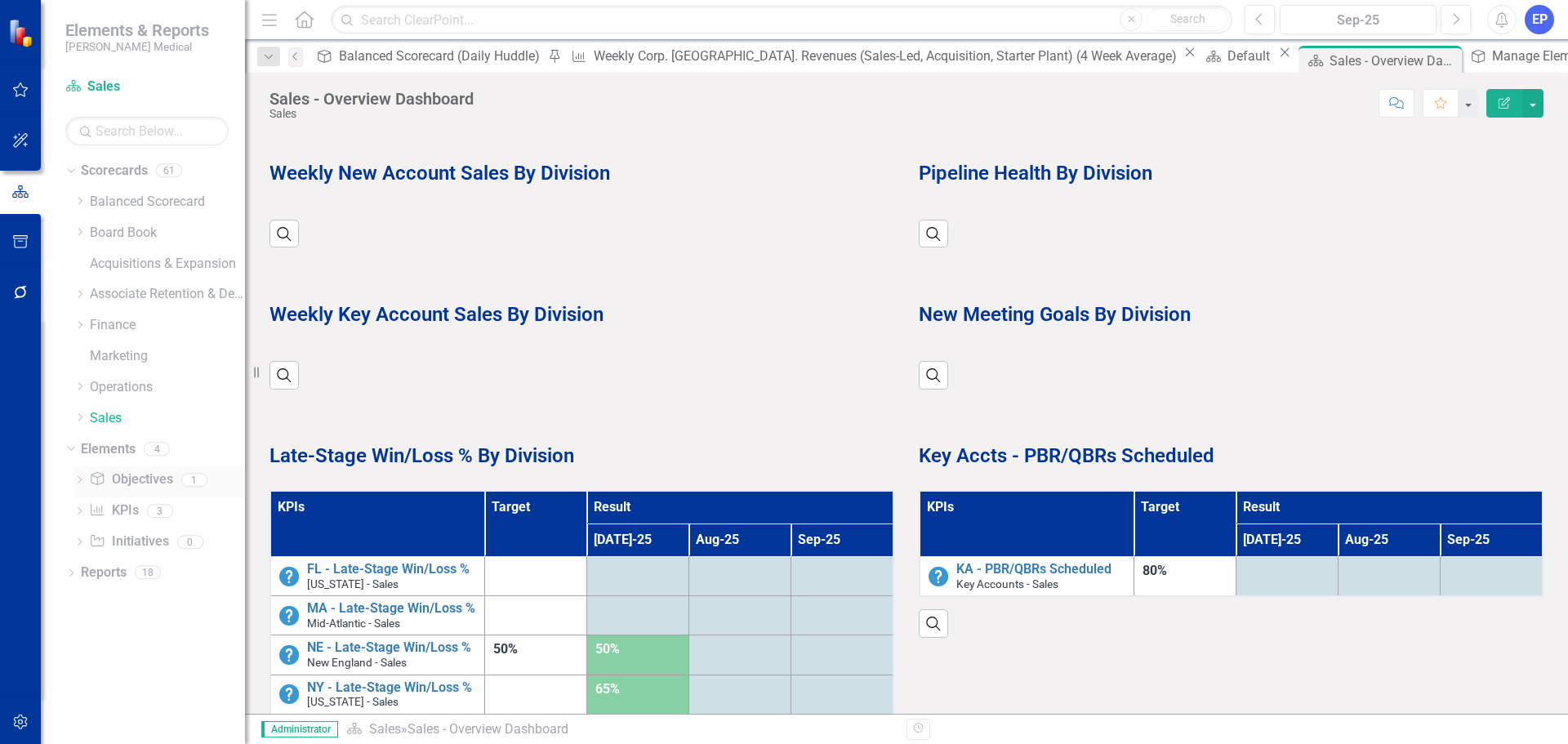
click at [120, 480] on link "Objective Objectives" at bounding box center [131, 480] width 83 height 19
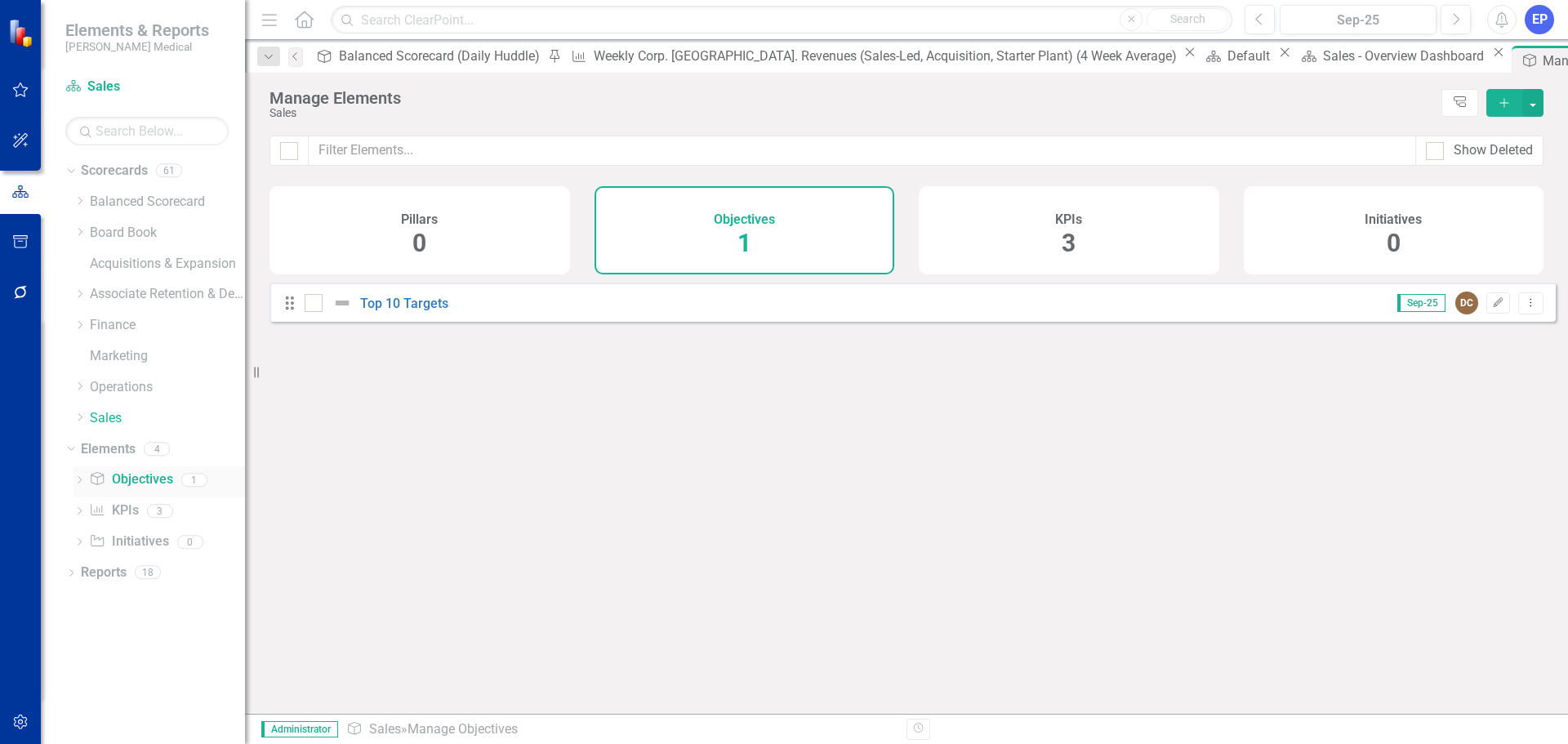
click at [128, 484] on link "Objective Objectives" at bounding box center [131, 480] width 83 height 19
click at [419, 312] on link "Top 10 Targets" at bounding box center [404, 304] width 89 height 16
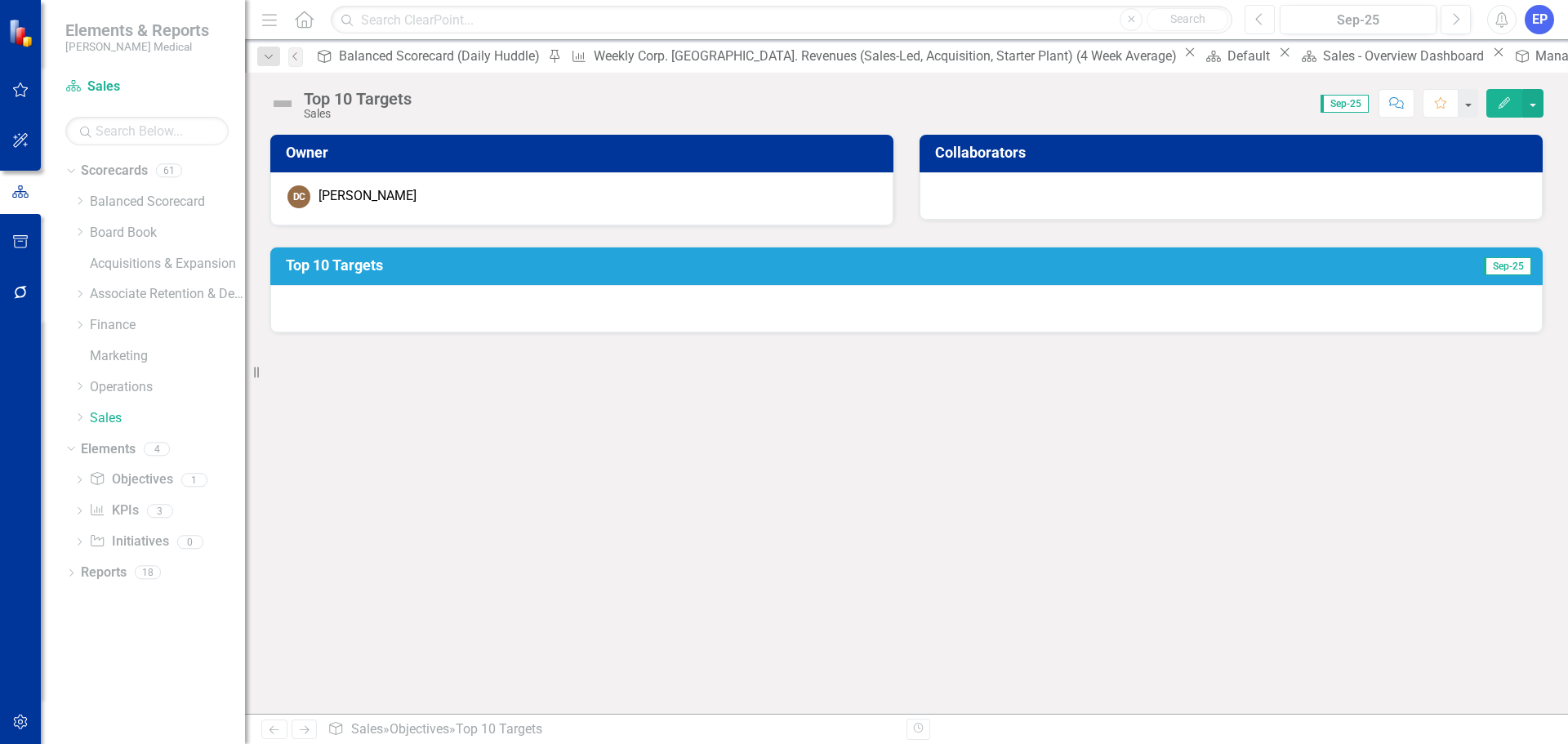
click at [1251, 26] on button "Previous" at bounding box center [1259, 20] width 30 height 30
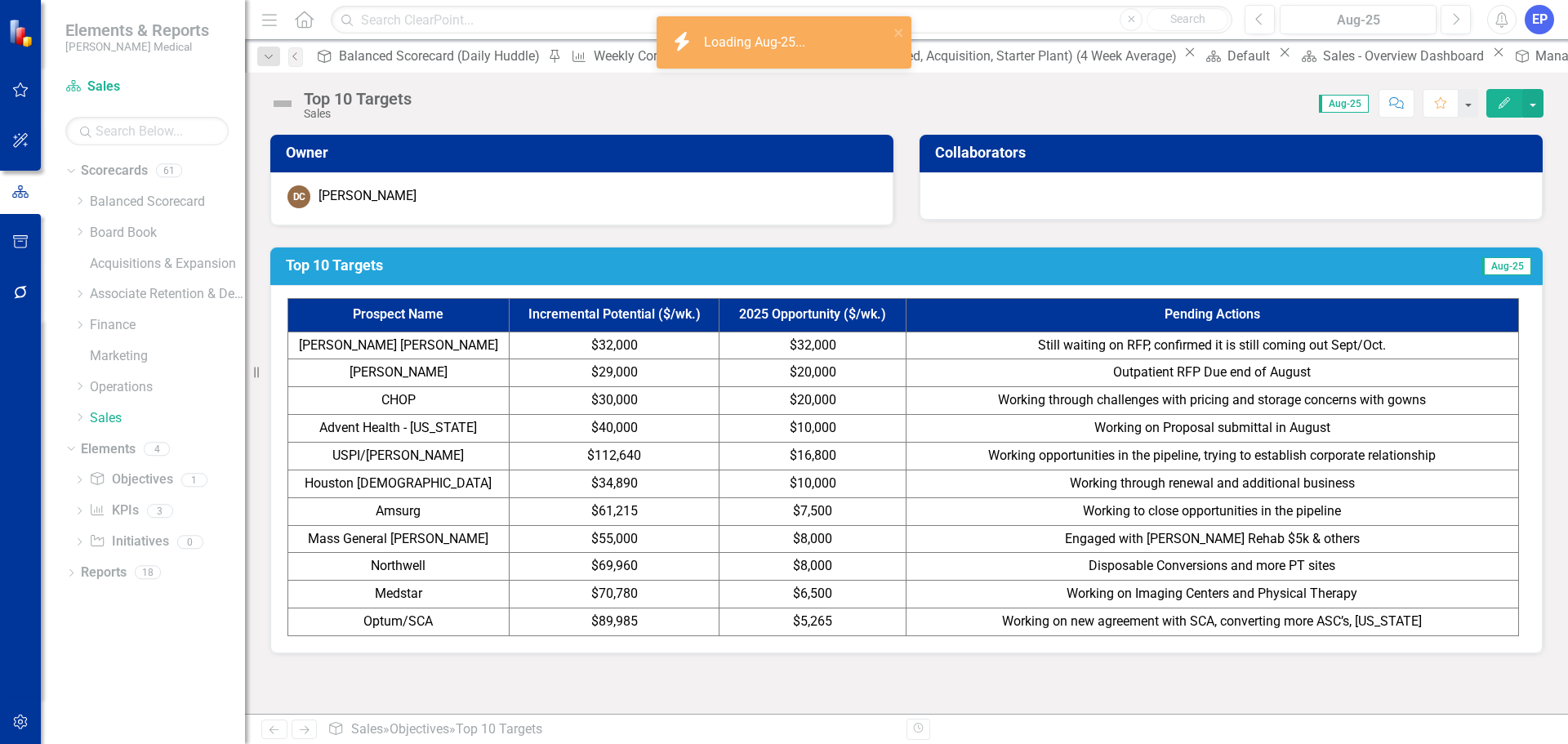
click at [514, 121] on div "Top 10 Targets Sales Score: N/A Aug-25 Completed Comment Favorite Edit" at bounding box center [906, 97] width 1323 height 49
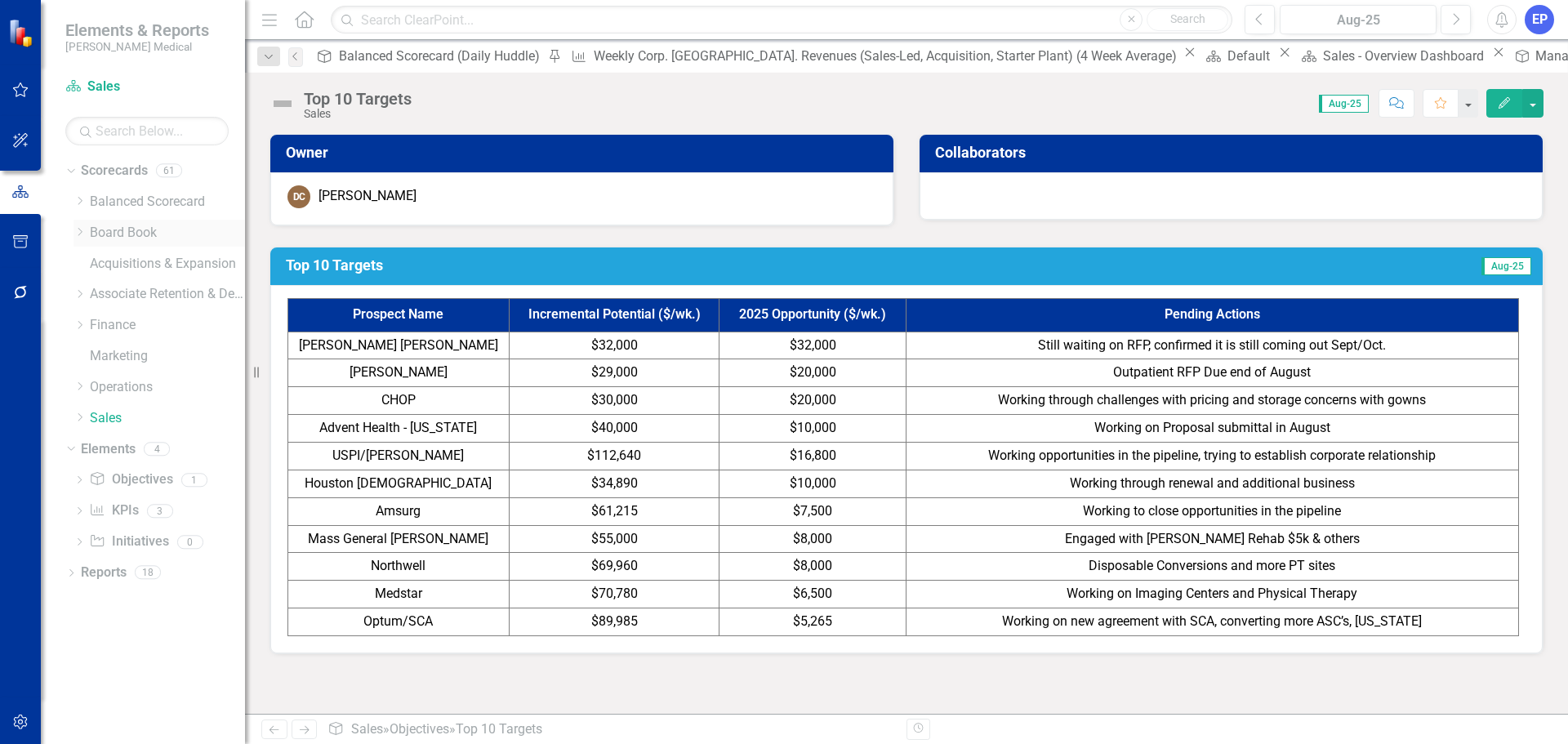
click at [82, 233] on icon "Dropdown" at bounding box center [80, 232] width 12 height 10
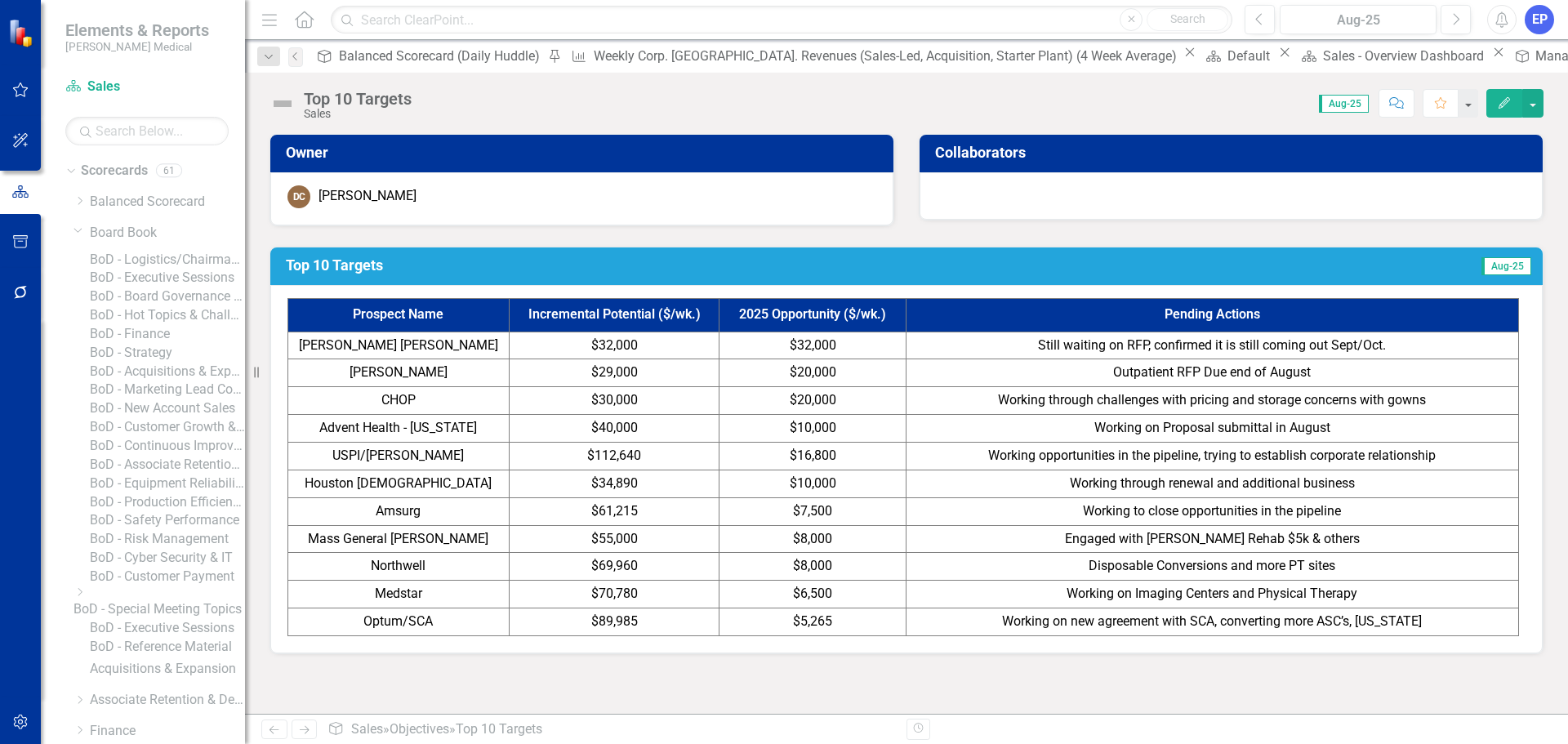
click at [149, 382] on div "BoD - Acquisitions & Expansion" at bounding box center [167, 372] width 155 height 19
click at [169, 382] on link "BoD - Acquisitions & Expansion" at bounding box center [167, 372] width 155 height 19
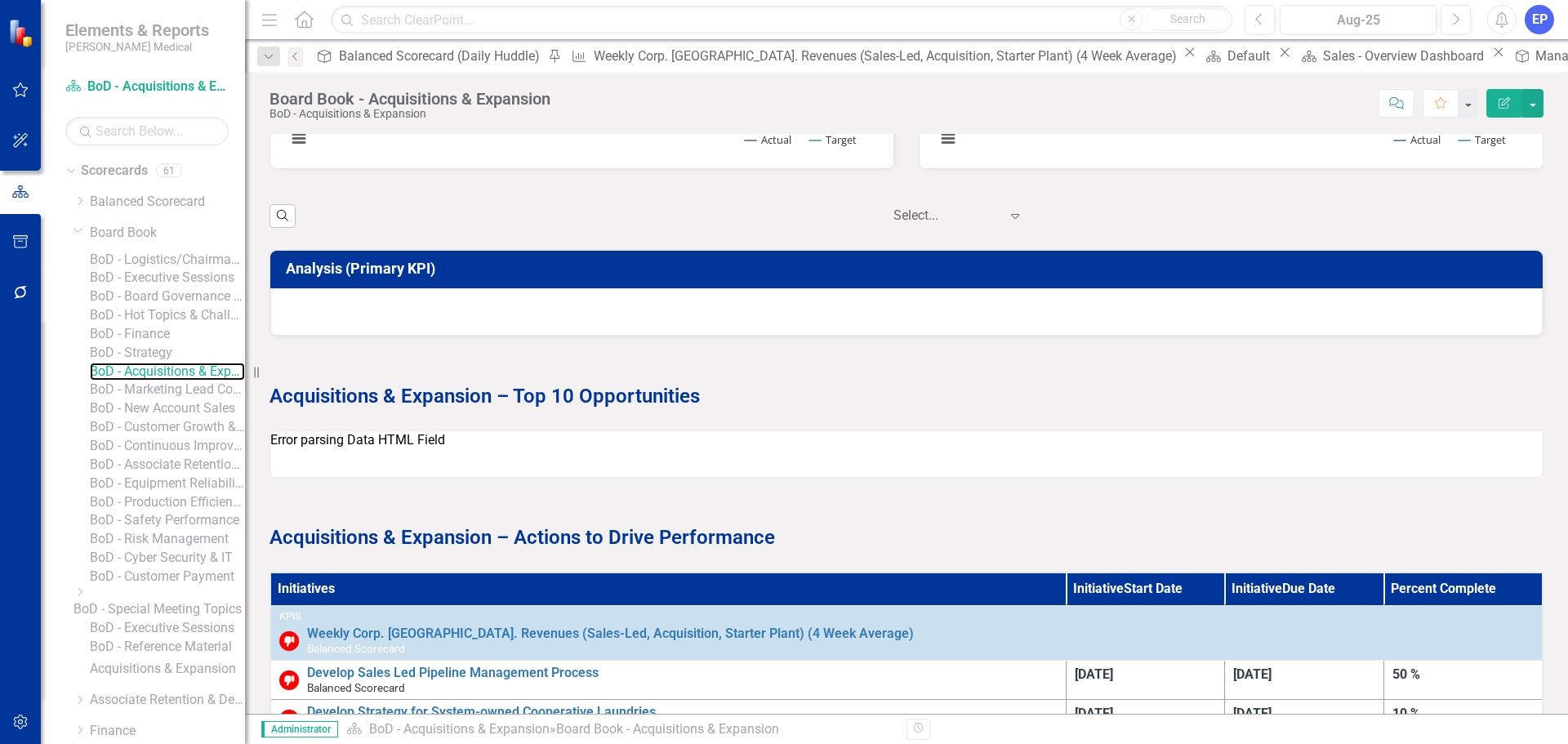
scroll to position [1144, 0]
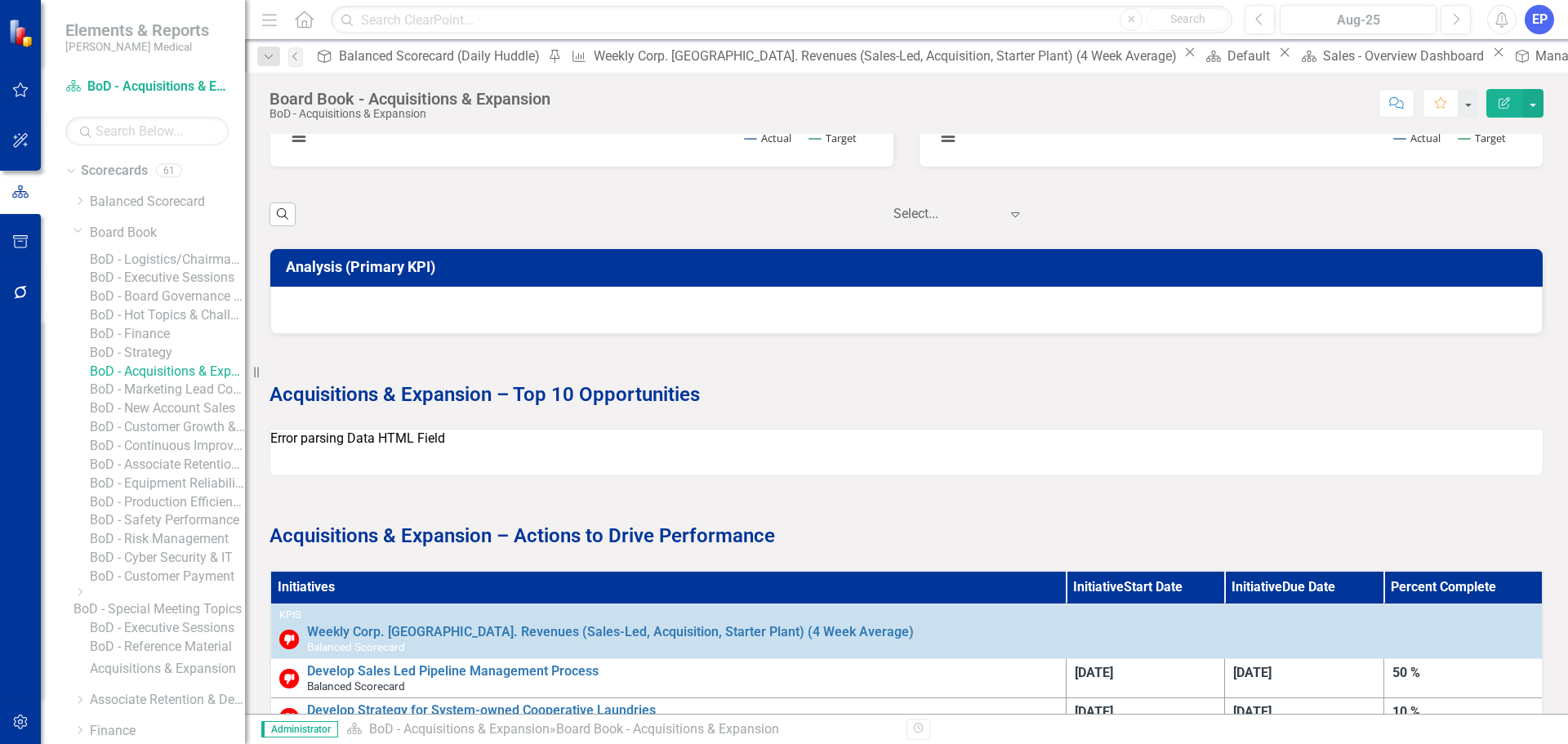
click at [716, 451] on div "Error parsing Data HTML Field" at bounding box center [907, 452] width 1274 height 48
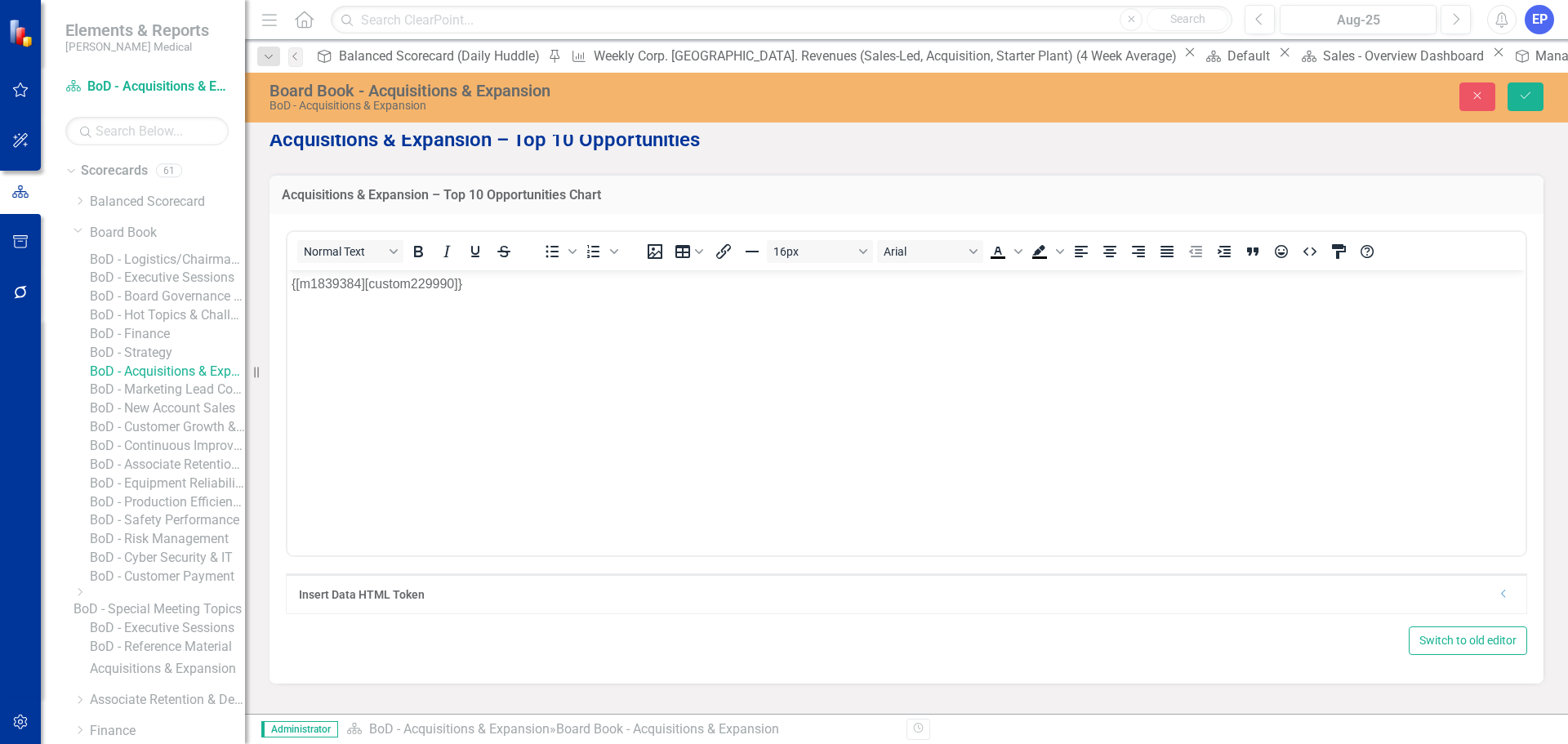
scroll to position [1471, 0]
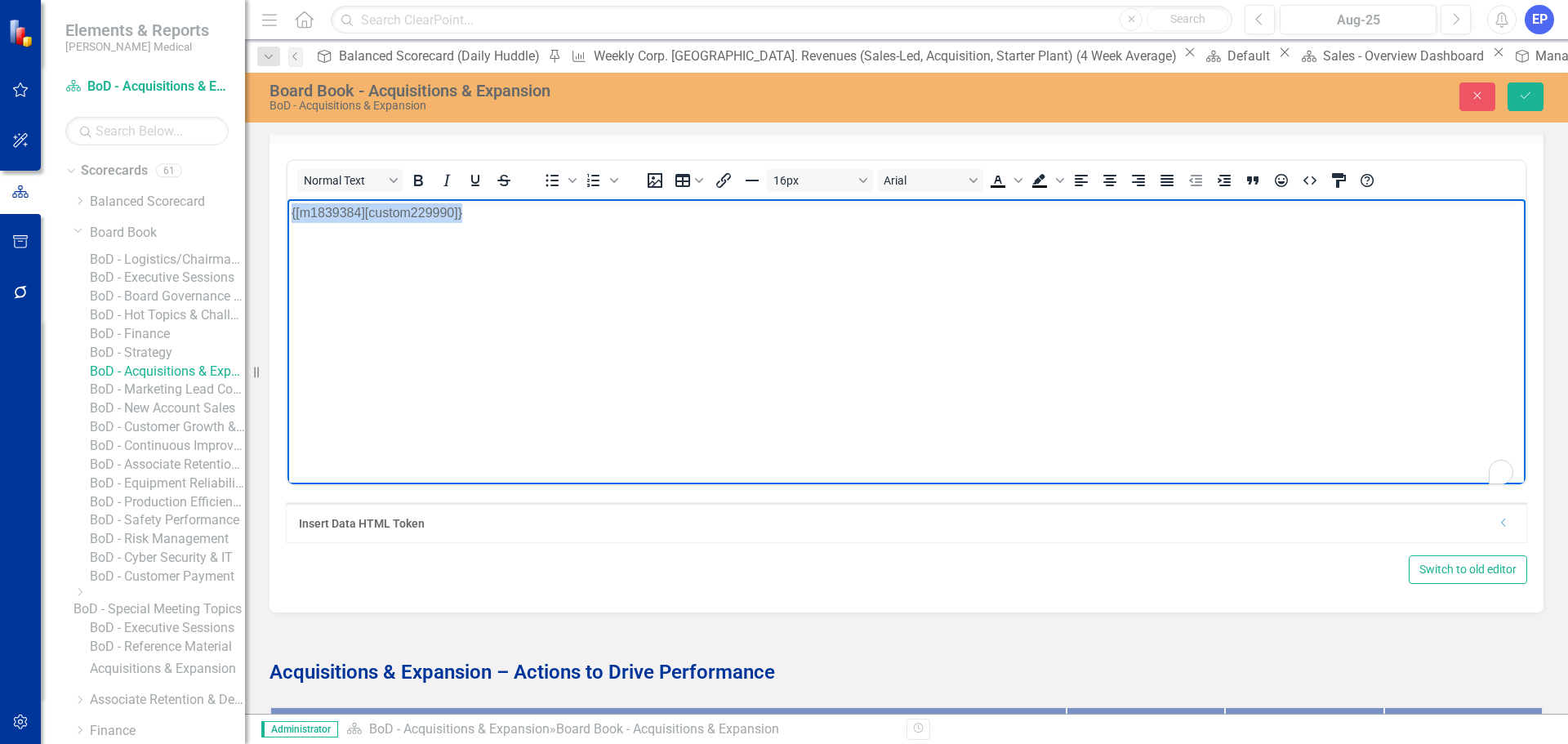
drag, startPoint x: 605, startPoint y: 243, endPoint x: 194, endPoint y: 206, distance: 412.7
click at [287, 206] on html "{[m1839384][custom229990]}" at bounding box center [906, 321] width 1238 height 245
click at [1498, 524] on icon "Dropdown" at bounding box center [1504, 523] width 12 height 10
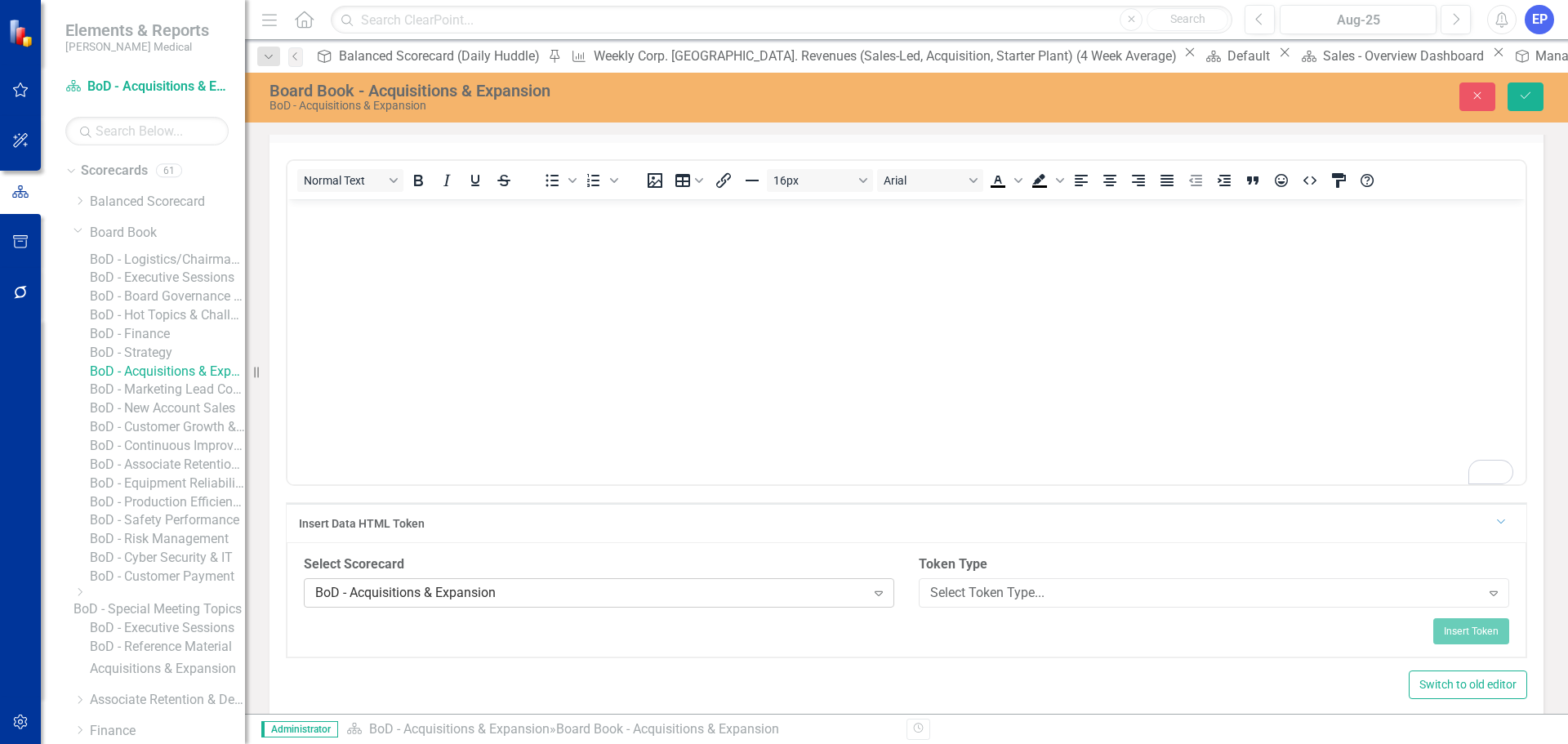
click at [799, 589] on div "BoD - Acquisitions & Expansion" at bounding box center [590, 593] width 550 height 19
type input "ac"
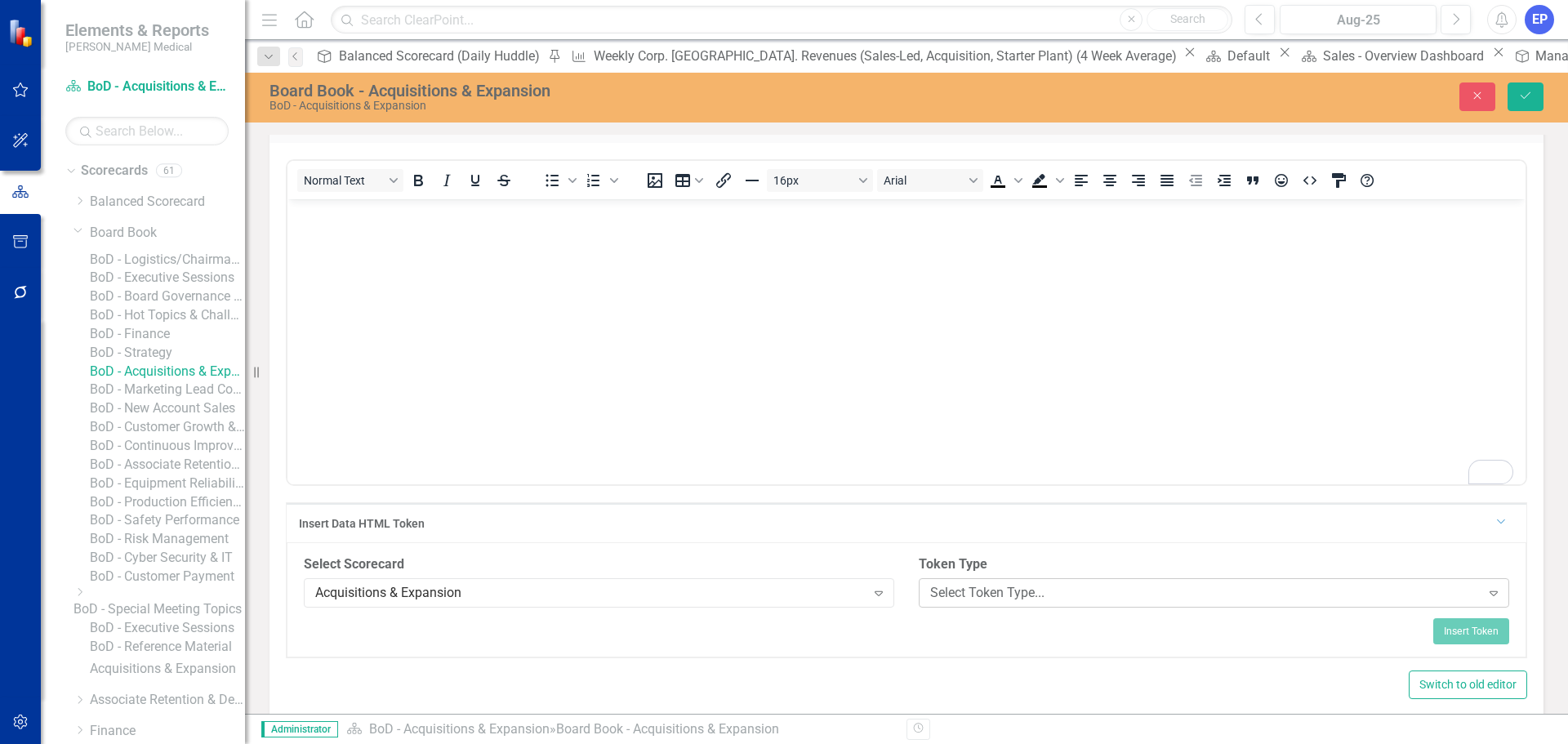
click at [1016, 593] on div "Select Token Type..." at bounding box center [1205, 593] width 550 height 19
click at [588, 661] on div "Select Objective..." at bounding box center [590, 656] width 550 height 19
click at [960, 662] on div "Select Field..." at bounding box center [1205, 656] width 550 height 19
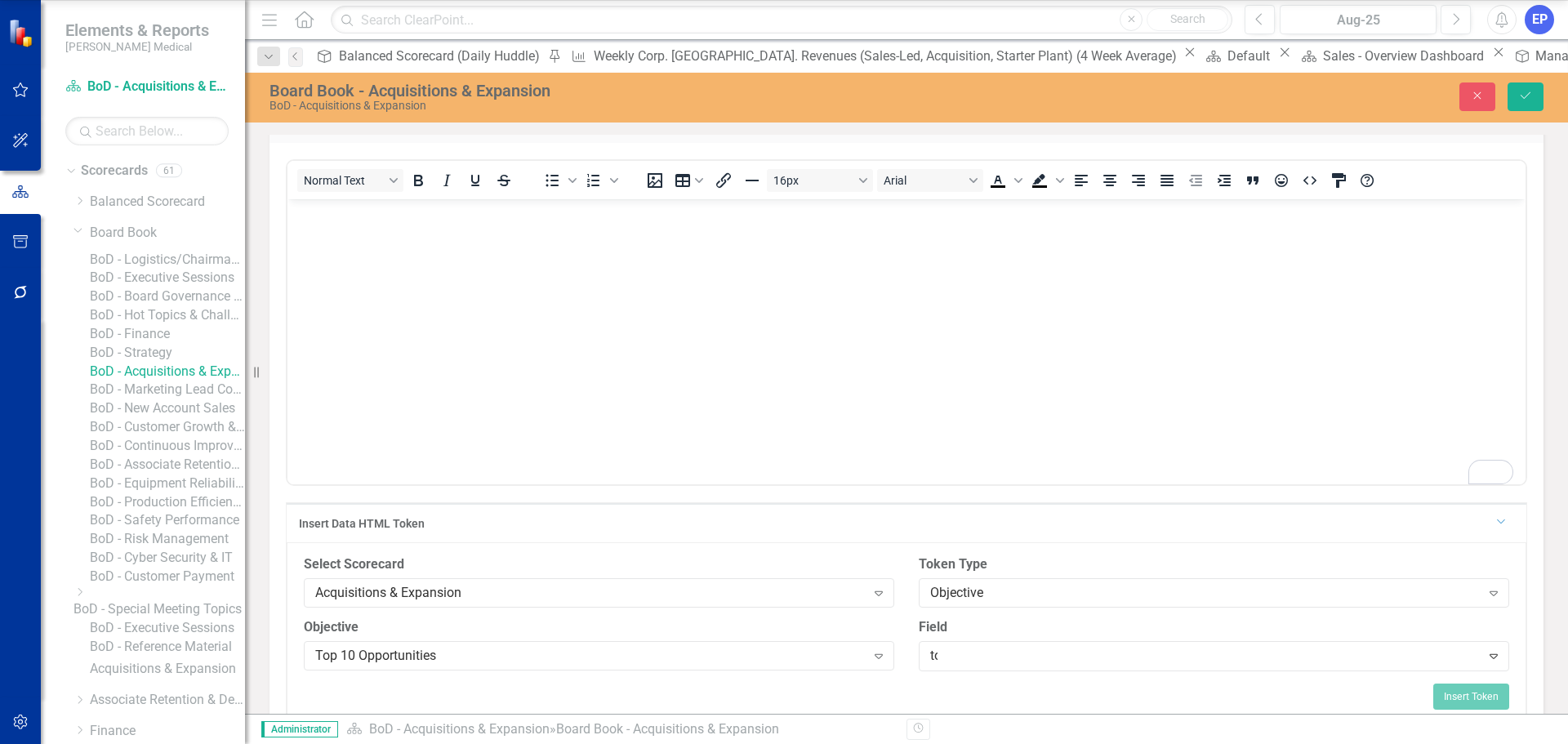
type input "top"
click at [1440, 688] on button "Insert Token" at bounding box center [1472, 695] width 76 height 26
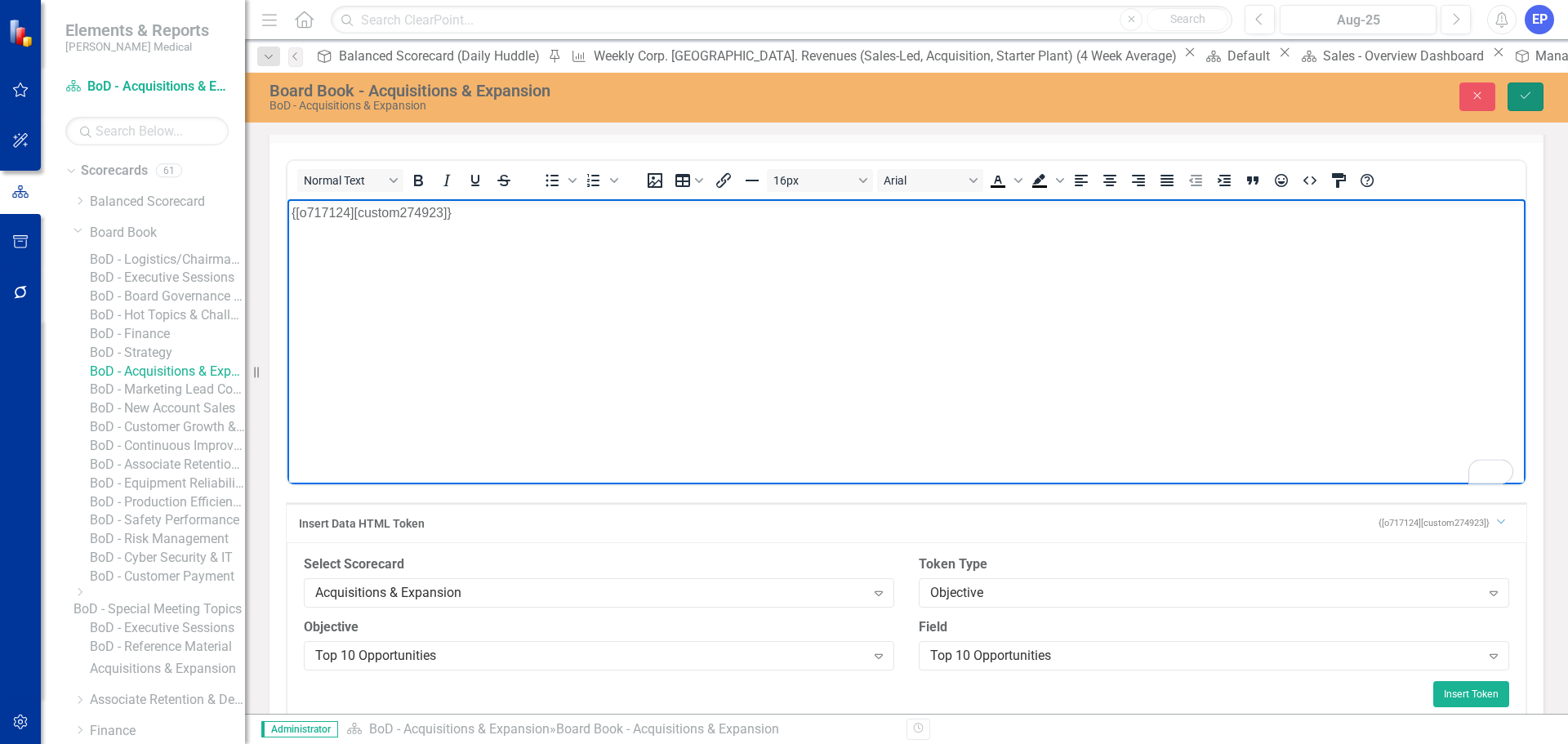
click at [1525, 103] on button "Save" at bounding box center [1525, 96] width 36 height 29
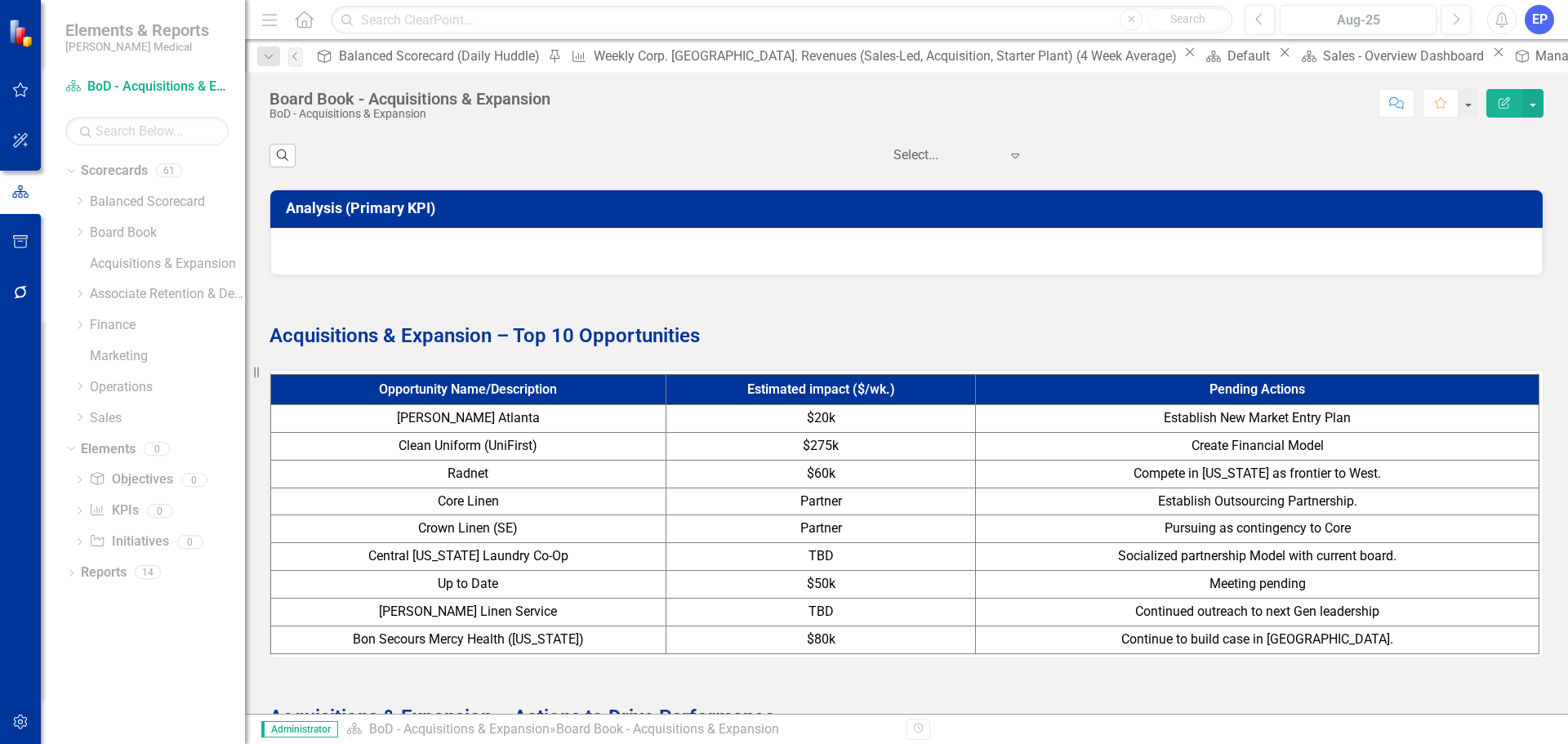
scroll to position [1389, 0]
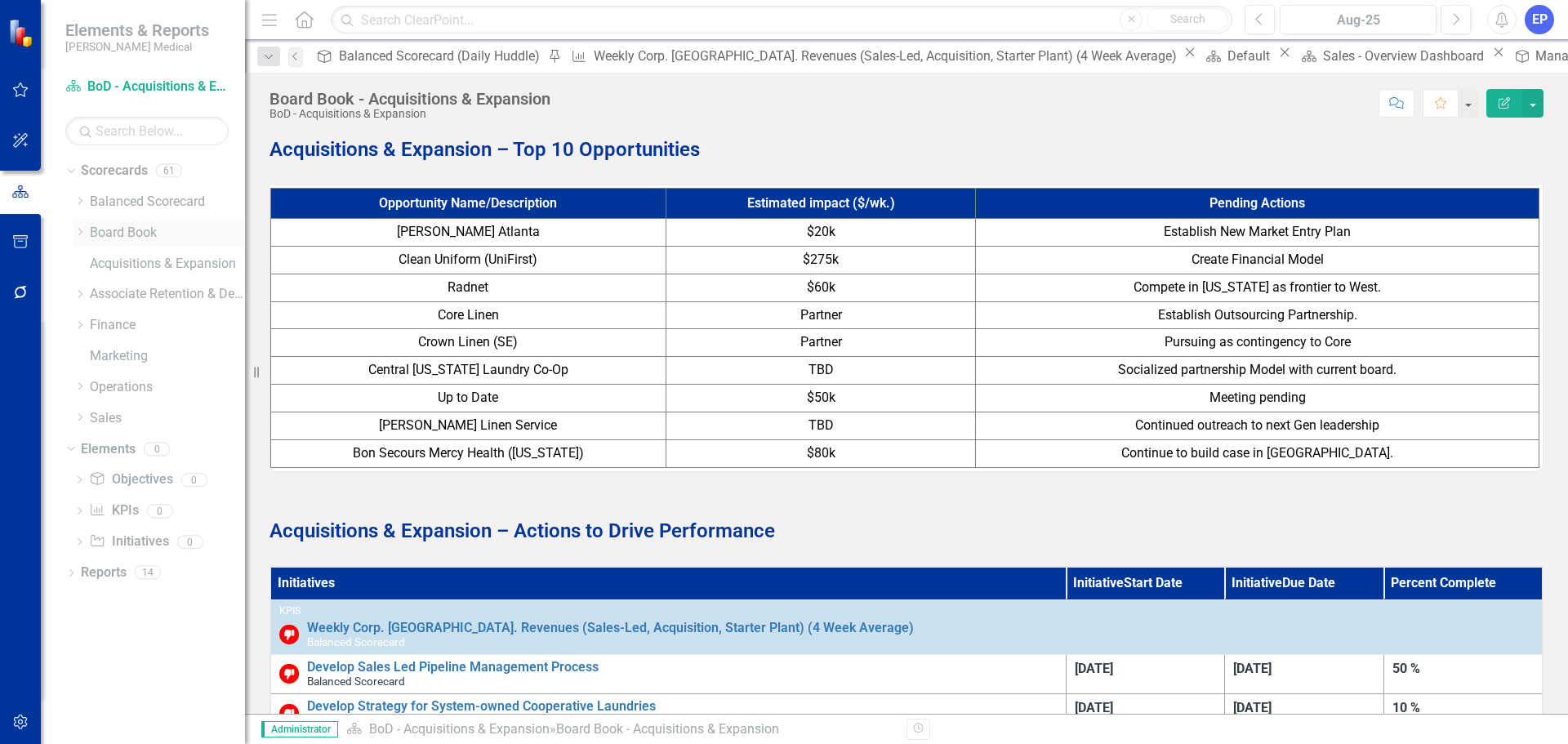
click at [82, 233] on icon "Dropdown" at bounding box center [80, 232] width 12 height 10
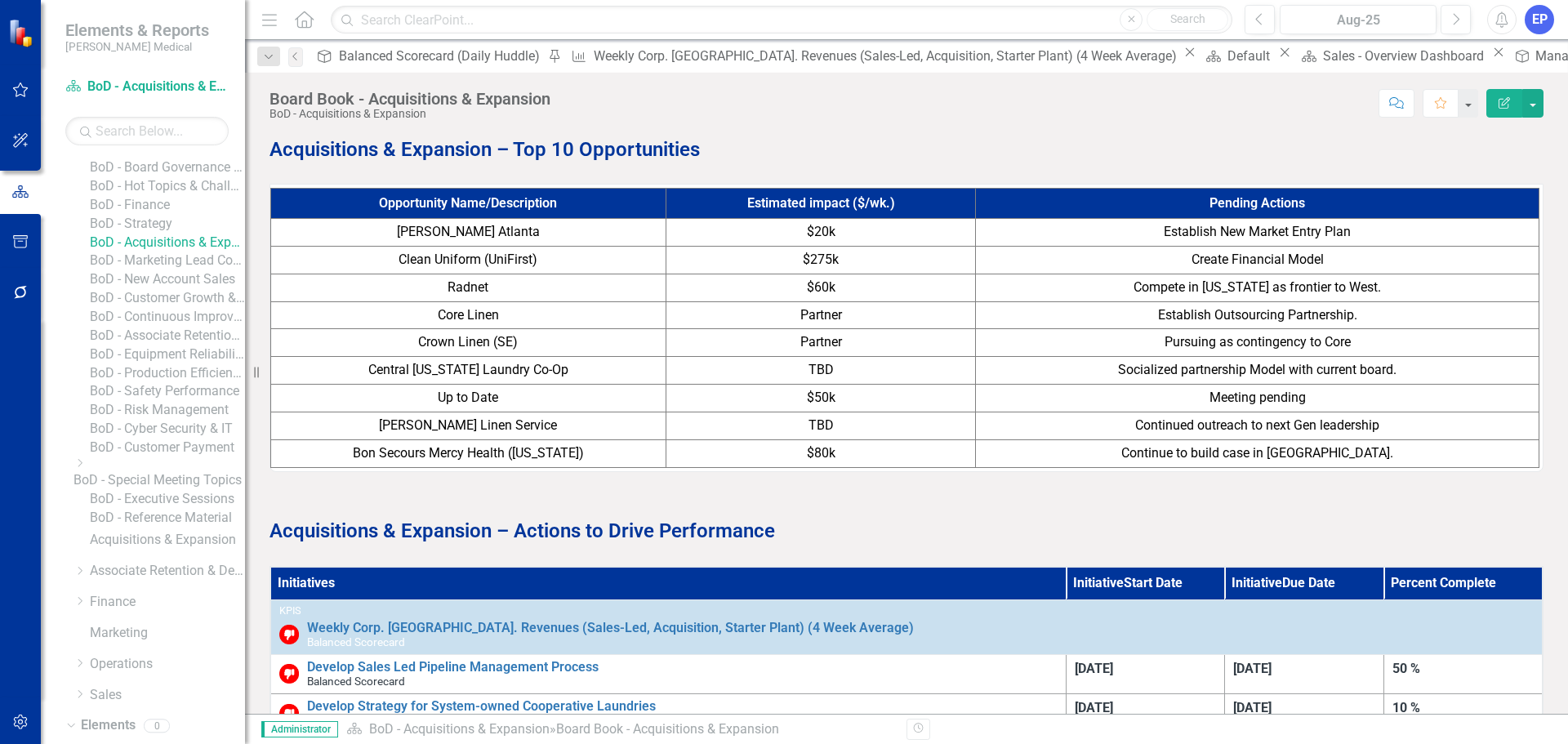
scroll to position [82, 0]
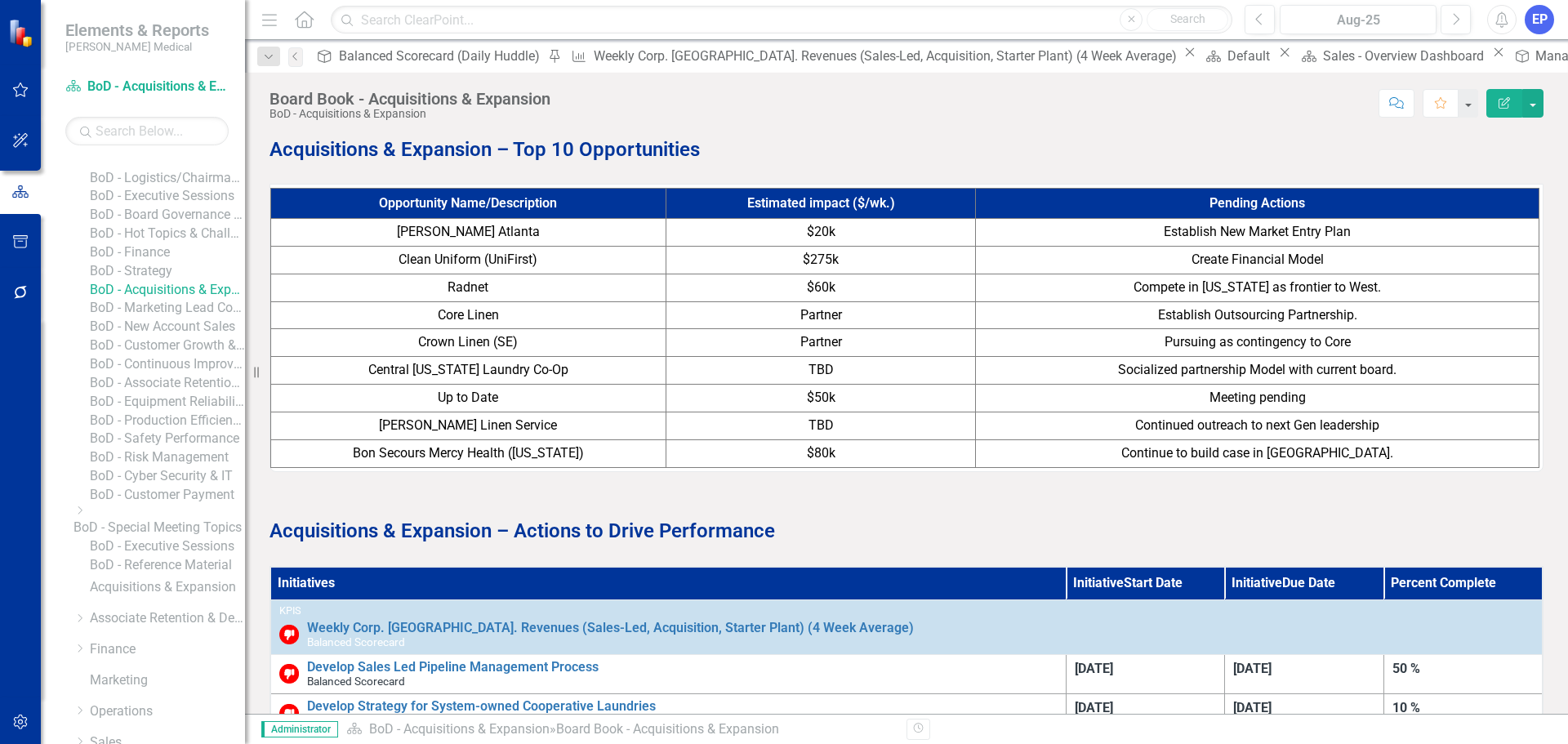
click at [153, 337] on link "BoD - New Account Sales" at bounding box center [167, 327] width 155 height 19
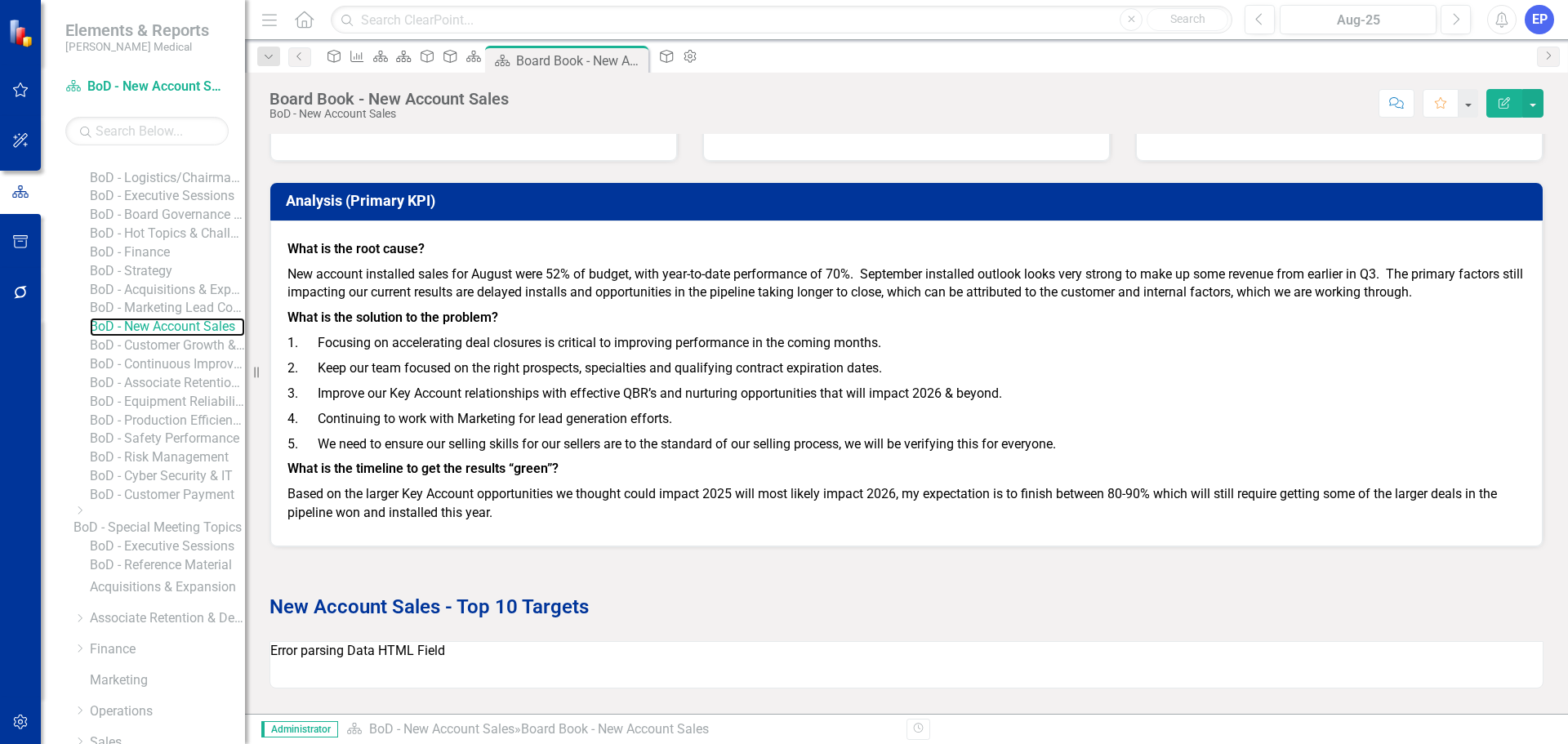
scroll to position [1242, 0]
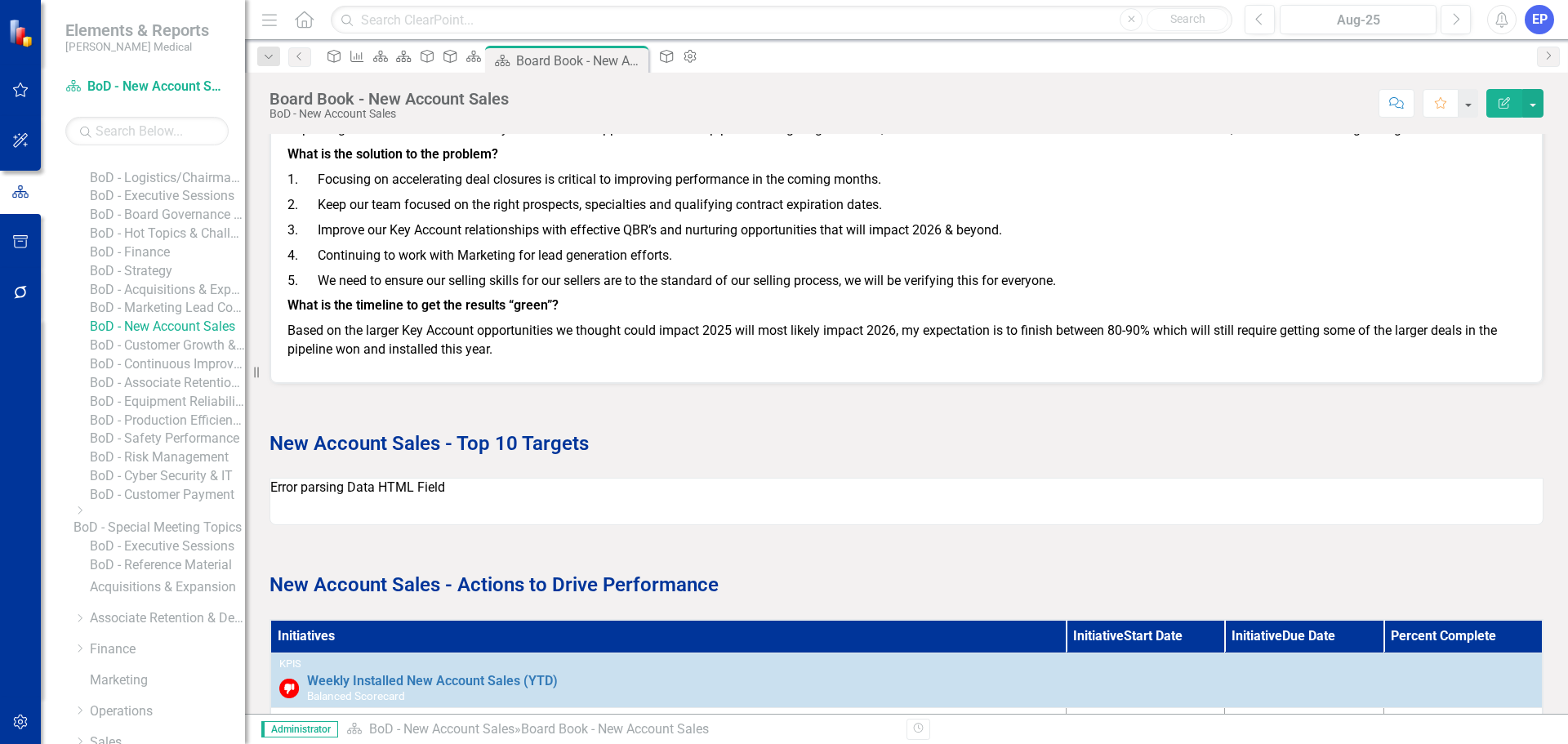
click at [745, 485] on p "Error parsing Data HTML Field" at bounding box center [907, 489] width 1272 height 19
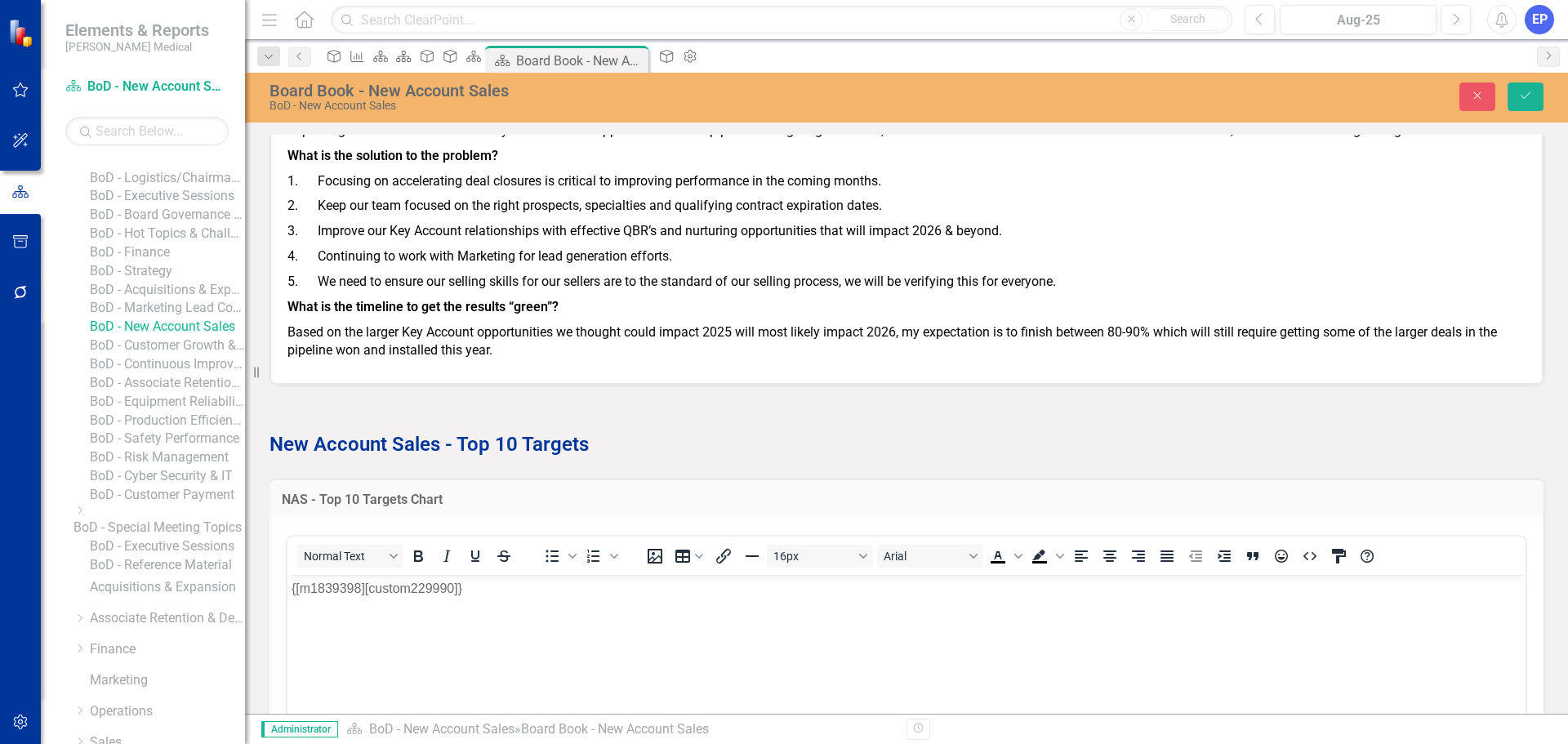
scroll to position [1569, 0]
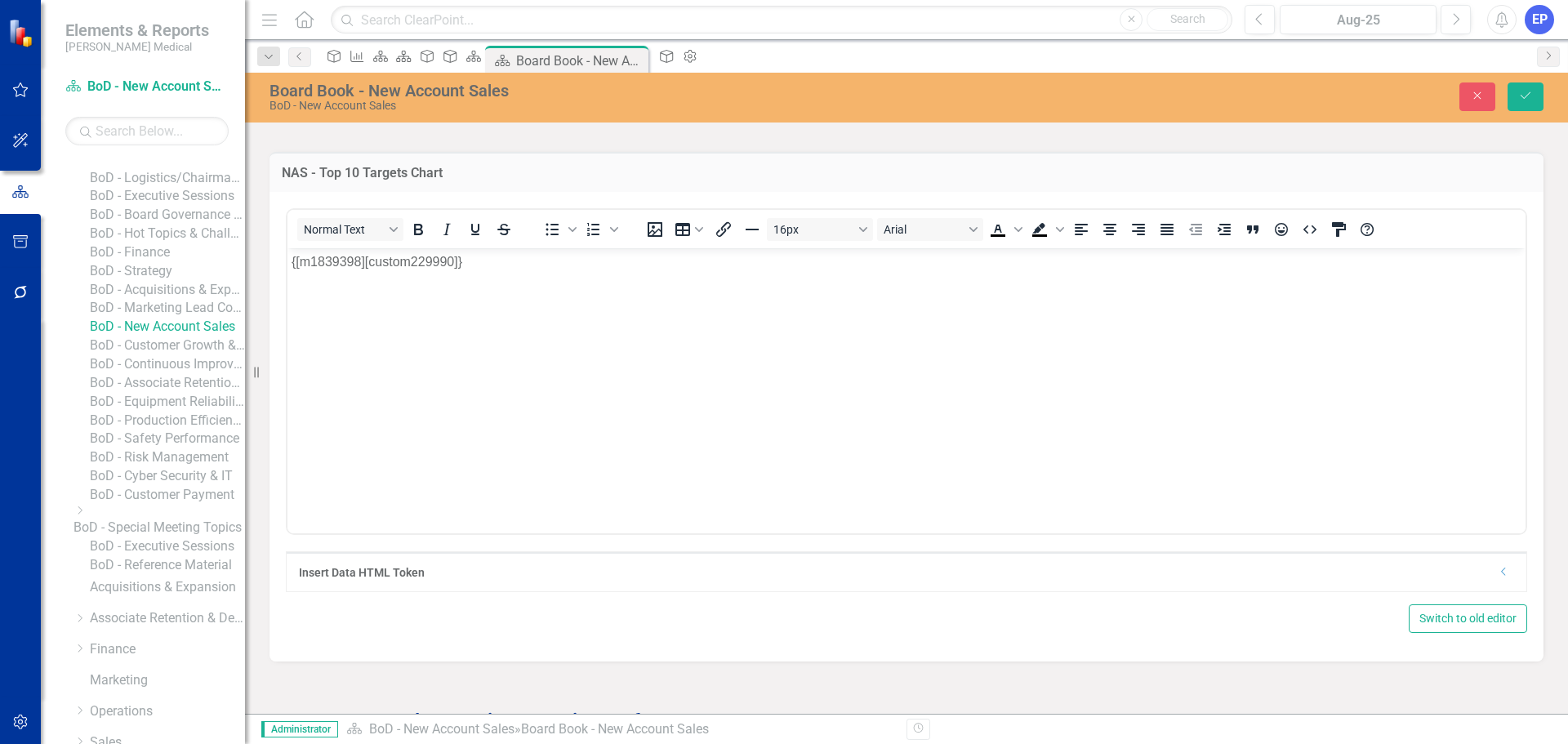
click at [1501, 573] on icon at bounding box center [1503, 571] width 4 height 8
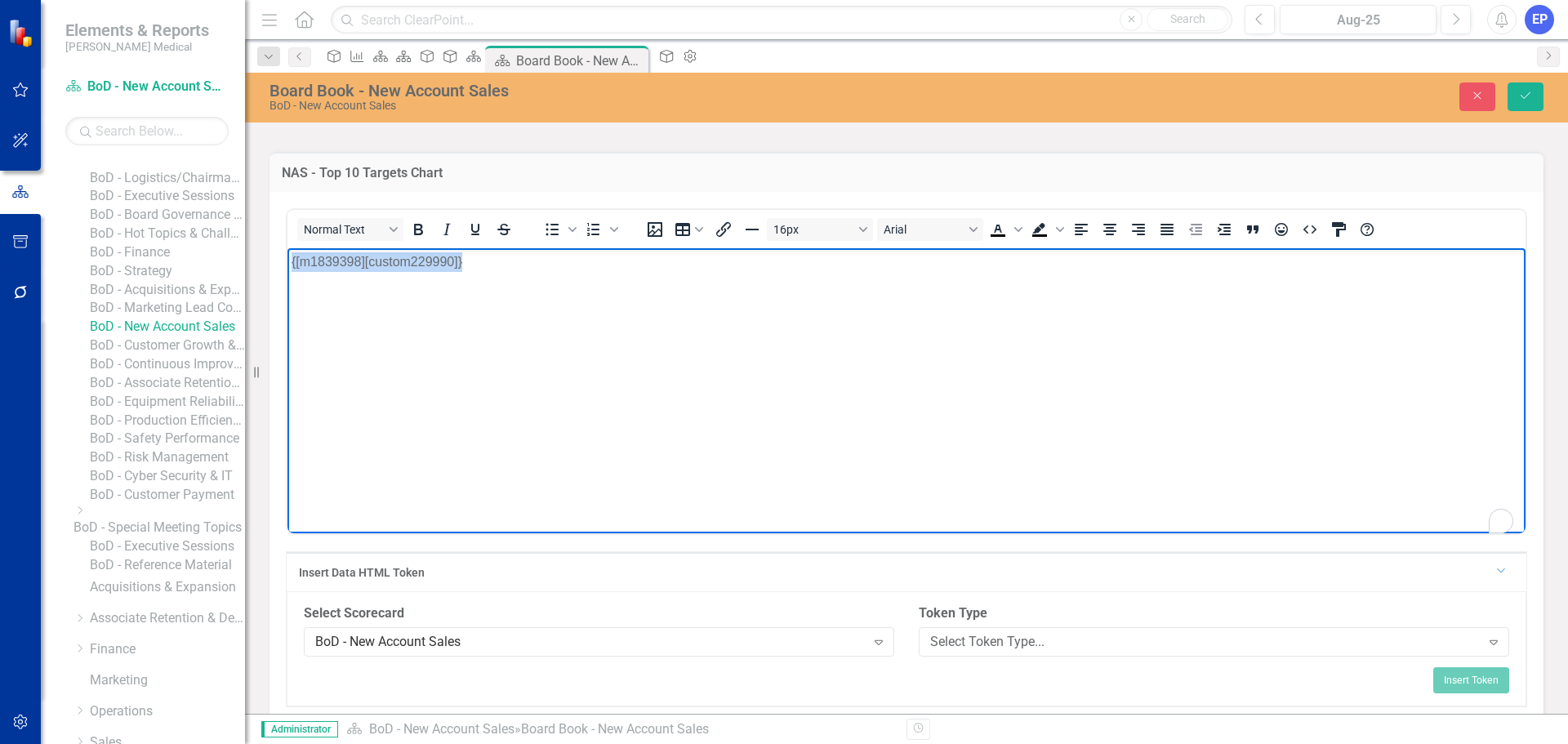
drag, startPoint x: 1033, startPoint y: 398, endPoint x: 527, endPoint y: 559, distance: 531.0
click at [287, 311] on html "{[m1839398][custom229990]}" at bounding box center [906, 370] width 1238 height 245
click at [507, 639] on div "BoD - New Account Sales" at bounding box center [590, 642] width 550 height 19
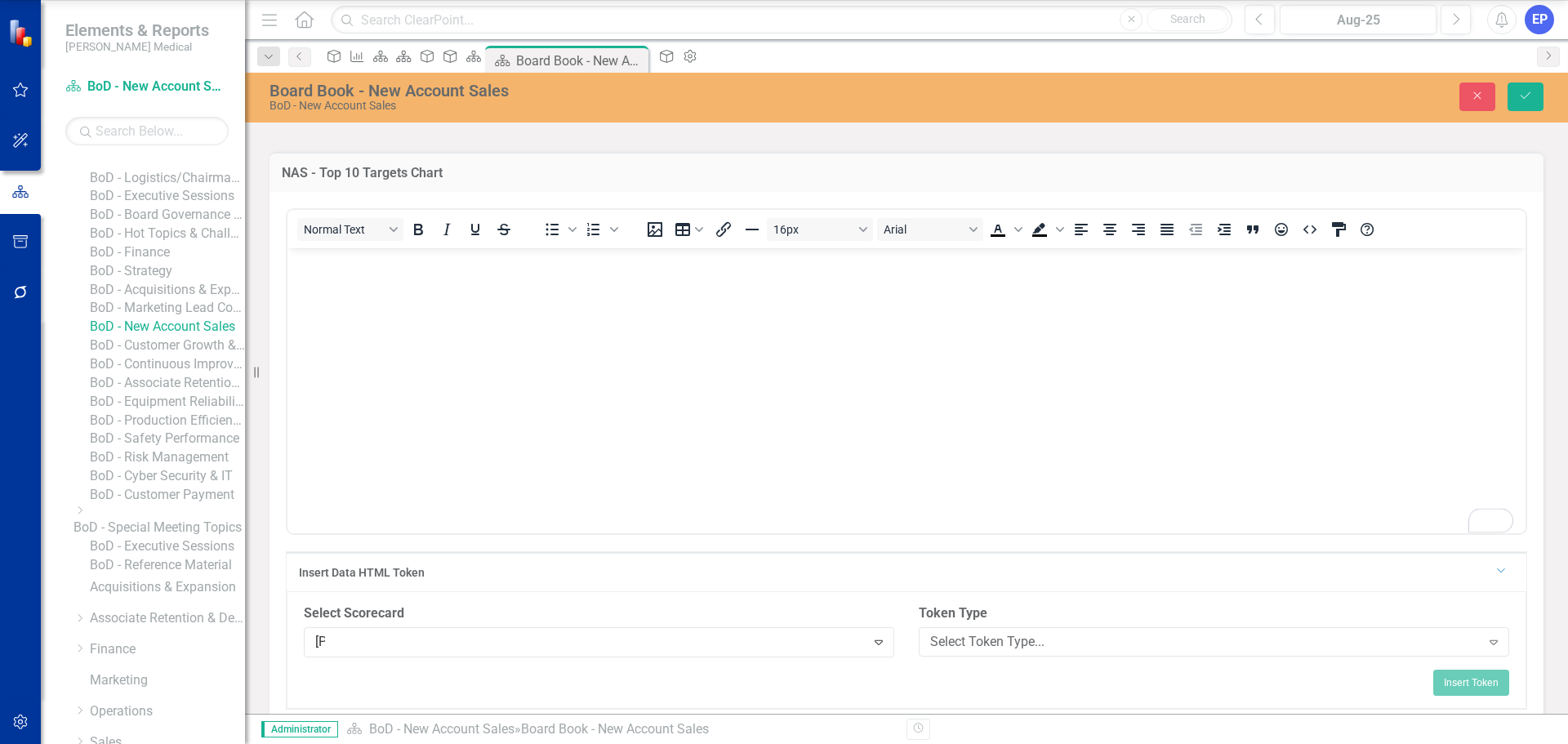
scroll to position [0, 0]
type input "sale"
click at [985, 632] on div "Select Token Type... Expand" at bounding box center [1214, 642] width 591 height 30
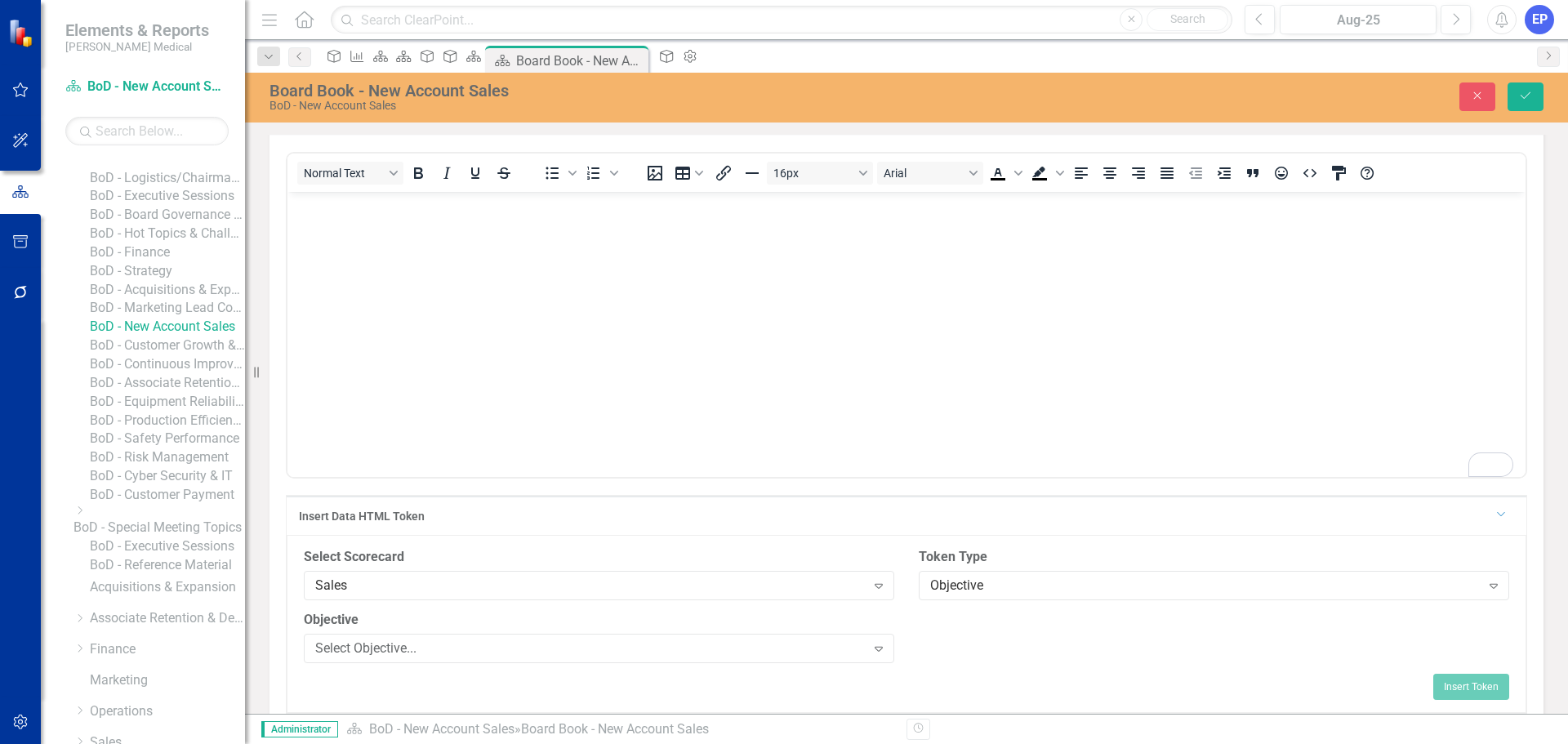
scroll to position [1650, 0]
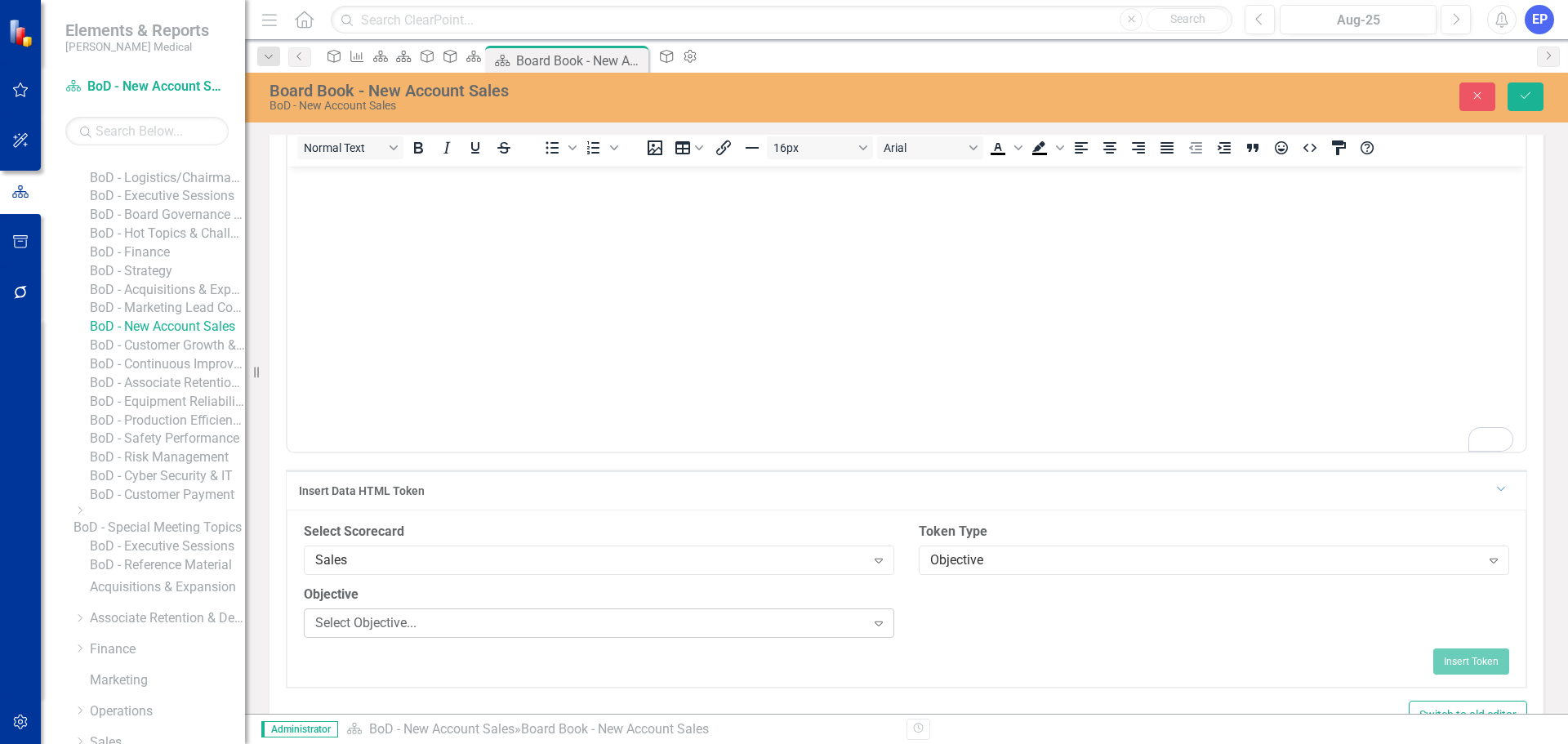
click at [561, 611] on div "Select Objective... Expand" at bounding box center [599, 623] width 591 height 30
click at [1027, 611] on div "Select Field... Expand" at bounding box center [1214, 623] width 591 height 30
type input "top"
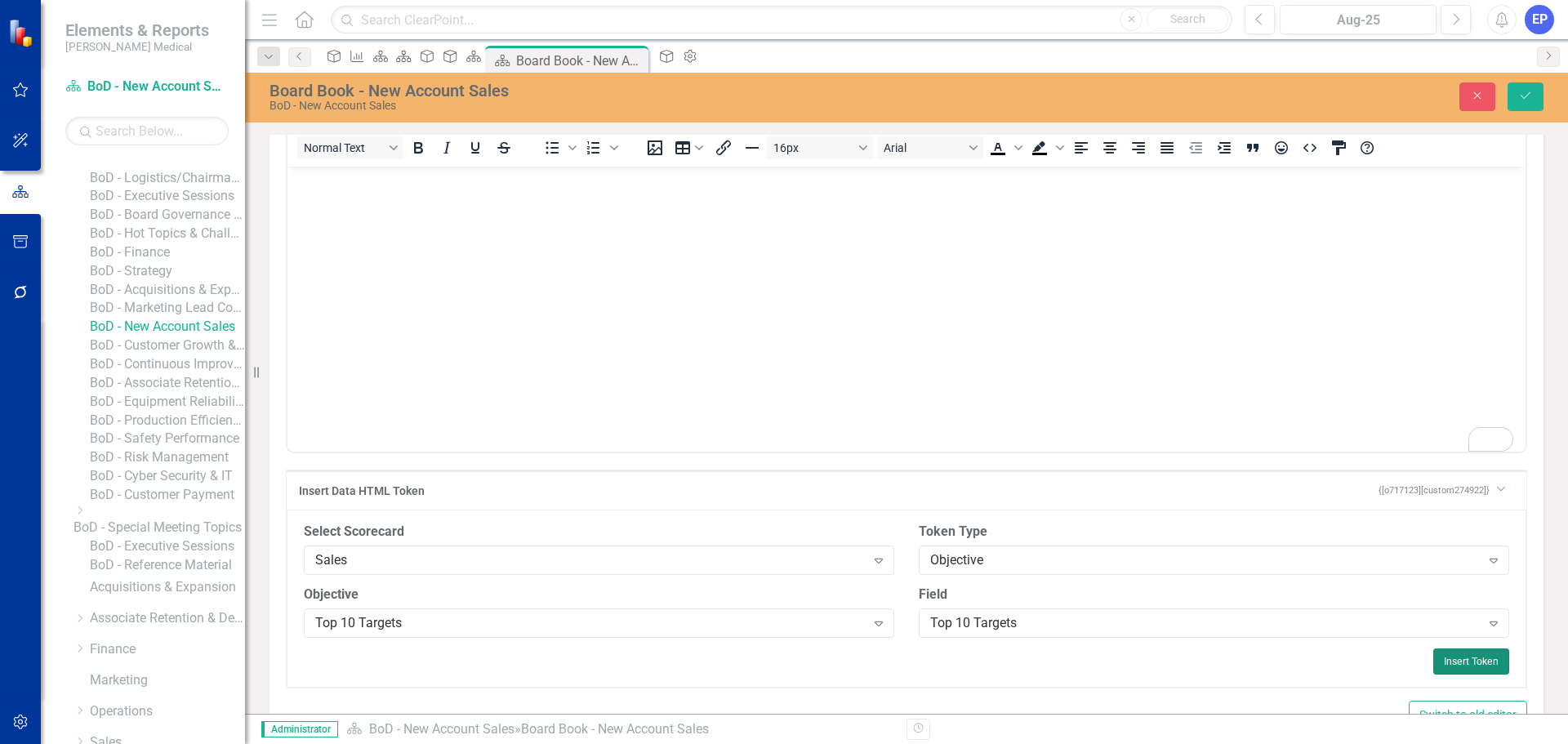
click at [1463, 656] on button "Insert Token" at bounding box center [1472, 662] width 76 height 26
click at [1532, 96] on icon "Save" at bounding box center [1525, 95] width 15 height 11
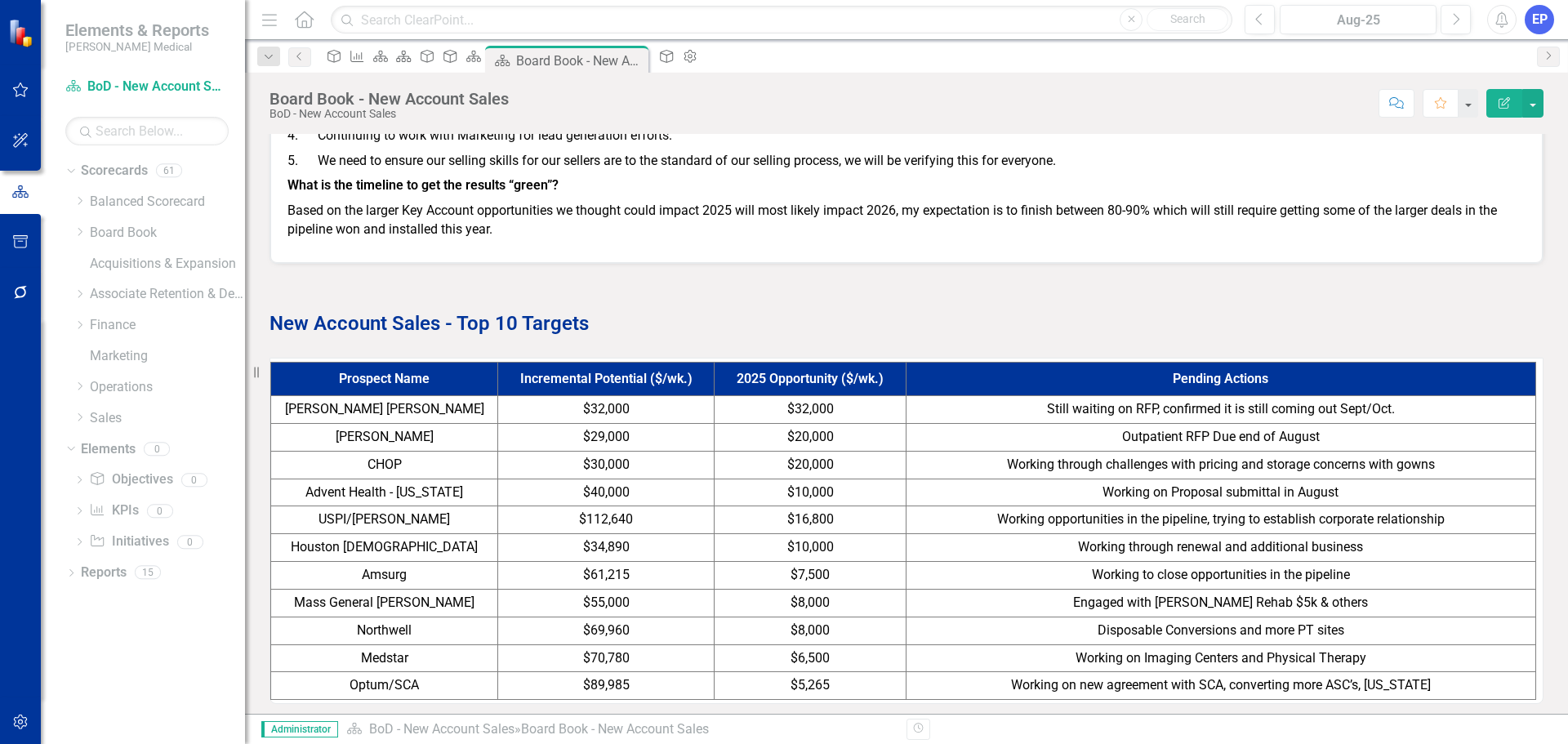
scroll to position [1471, 0]
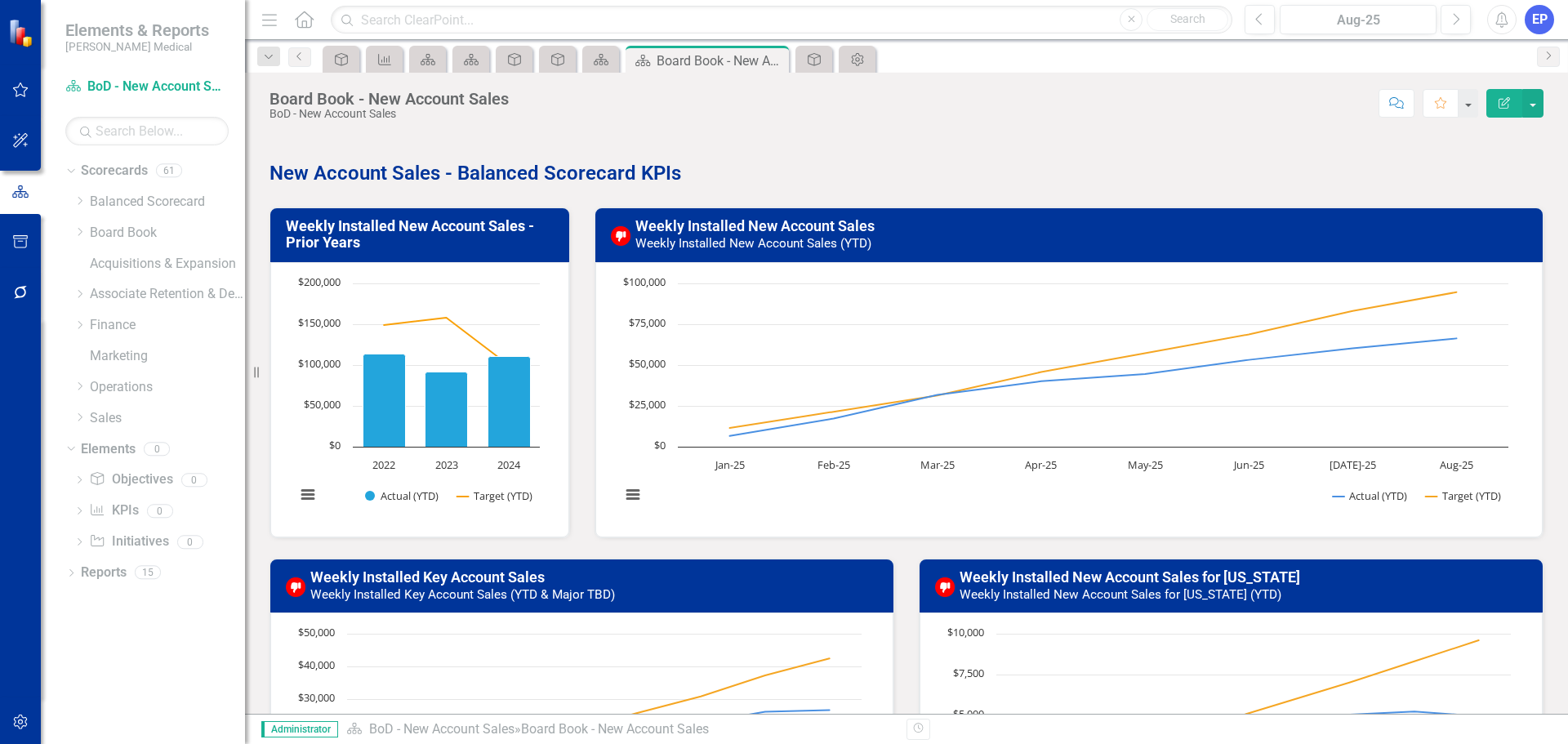
scroll to position [1471, 0]
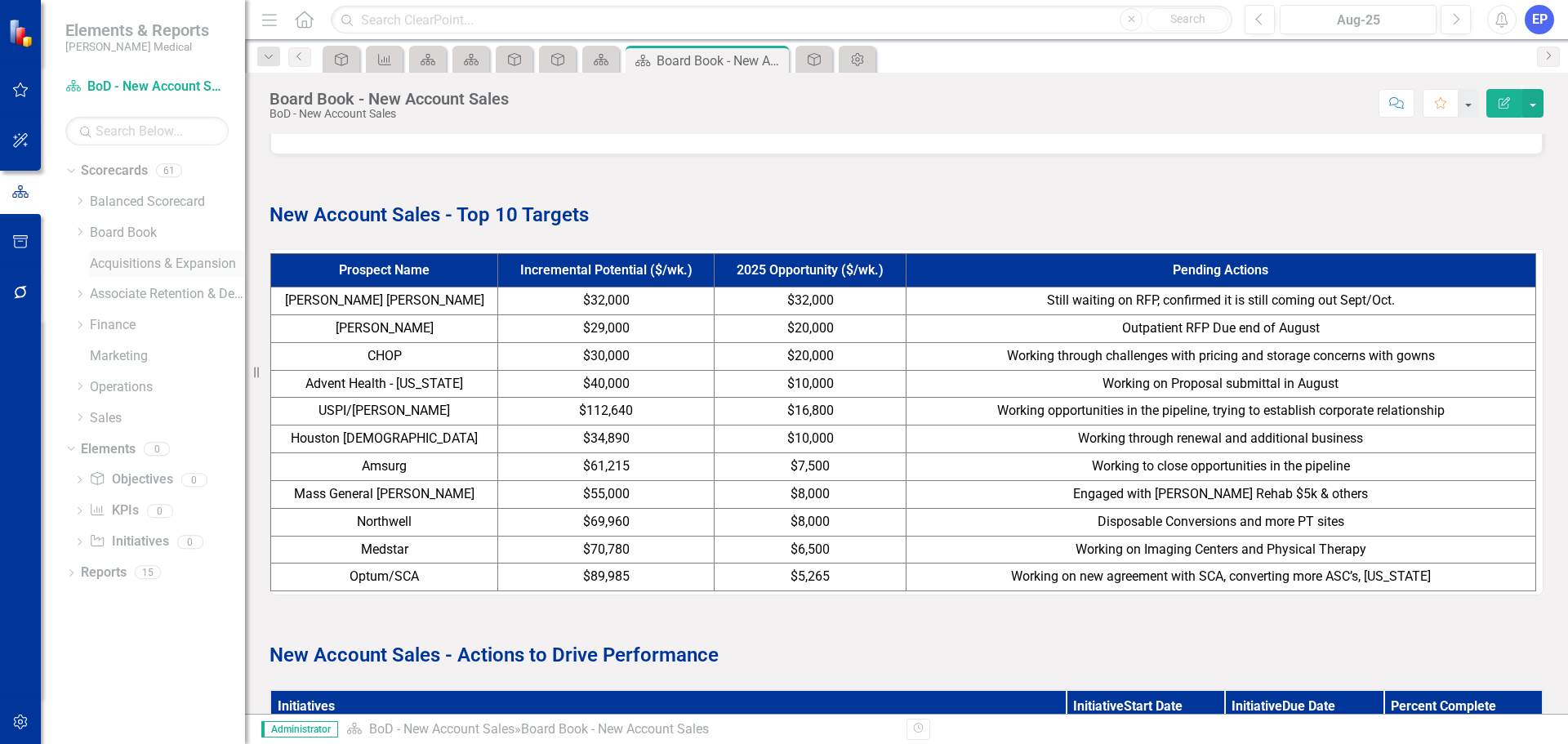
click at [153, 267] on link "Acquisitions & Expansion" at bounding box center [167, 265] width 155 height 19
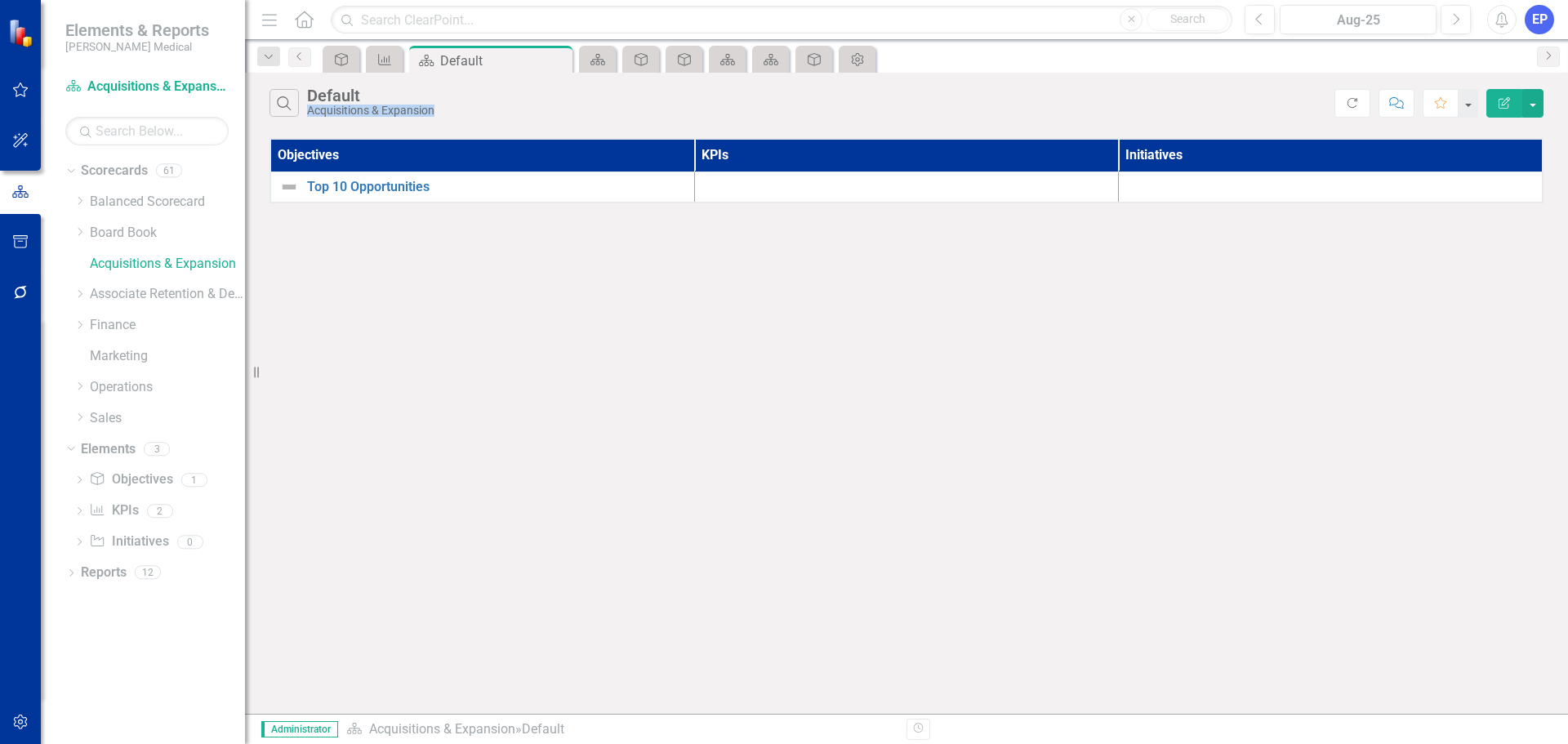
drag, startPoint x: 308, startPoint y: 114, endPoint x: 437, endPoint y: 110, distance: 129.1
click at [437, 110] on div "Default Acquisitions & Expansion" at bounding box center [375, 102] width 135 height 30
copy div "Acquisitions & Expansion"
click at [126, 269] on link "Acquisitions & Expansion" at bounding box center [167, 265] width 155 height 19
click at [75, 232] on icon "Dropdown" at bounding box center [80, 232] width 12 height 10
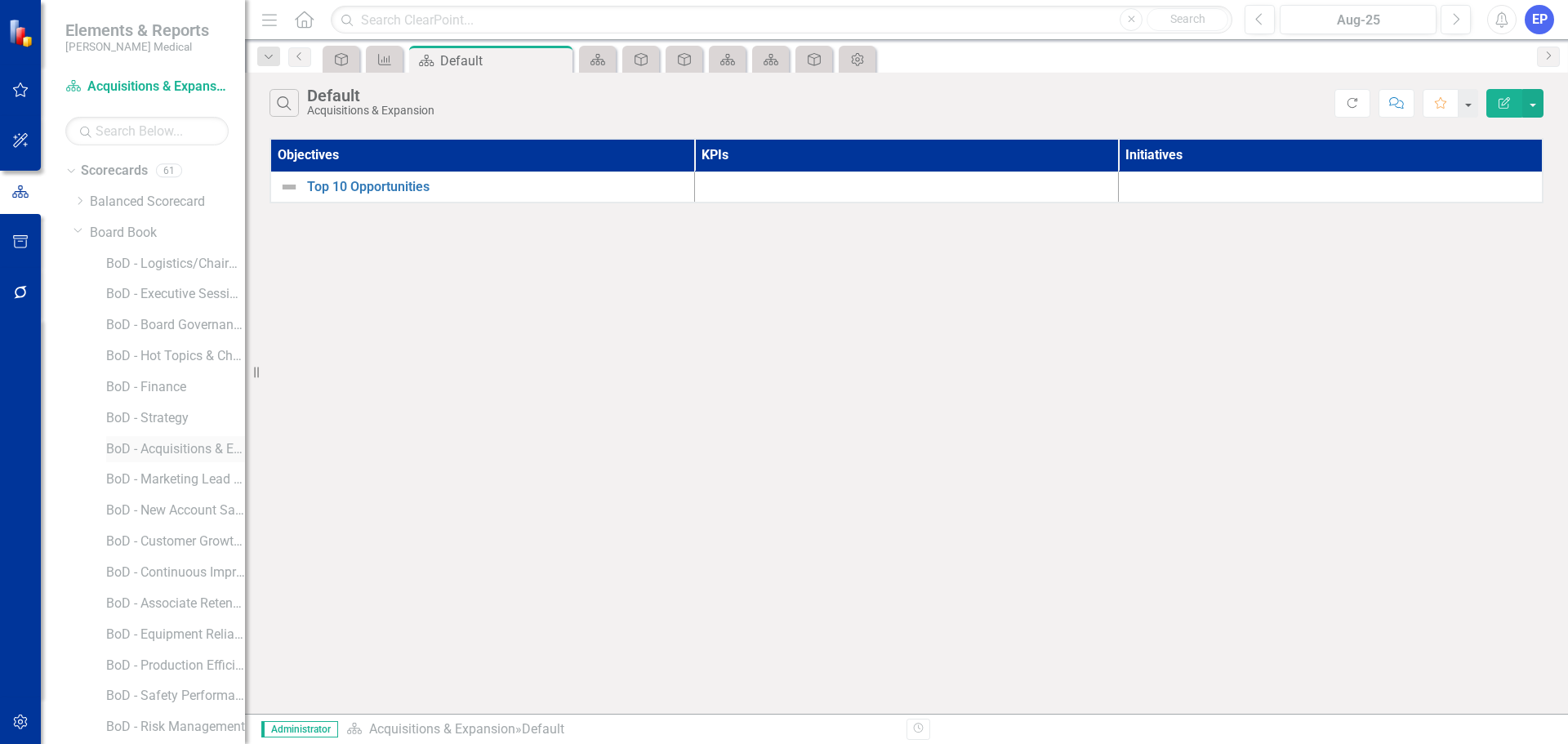
click at [159, 443] on link "BoD - Acquisitions & Expansion" at bounding box center [175, 450] width 139 height 19
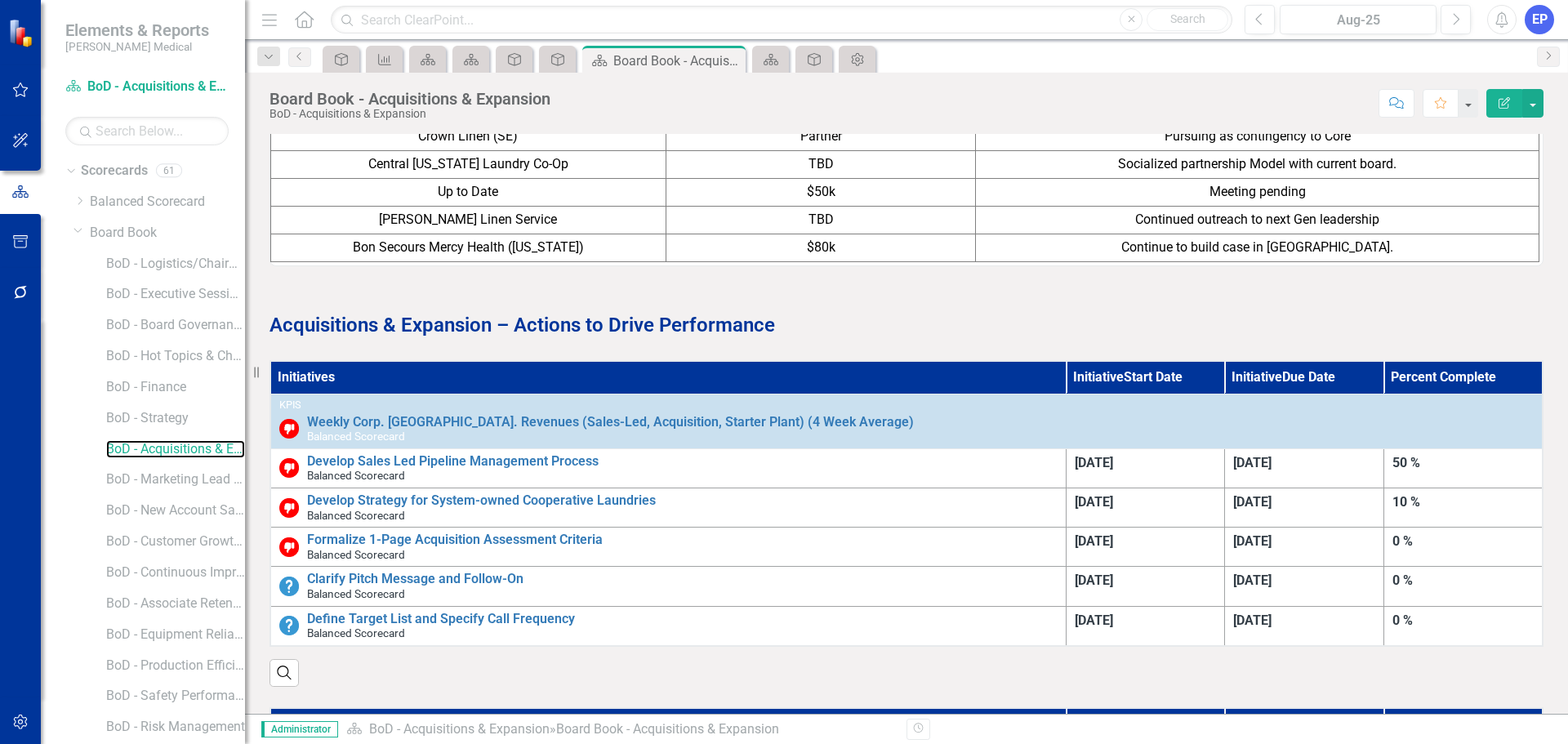
scroll to position [1389, 0]
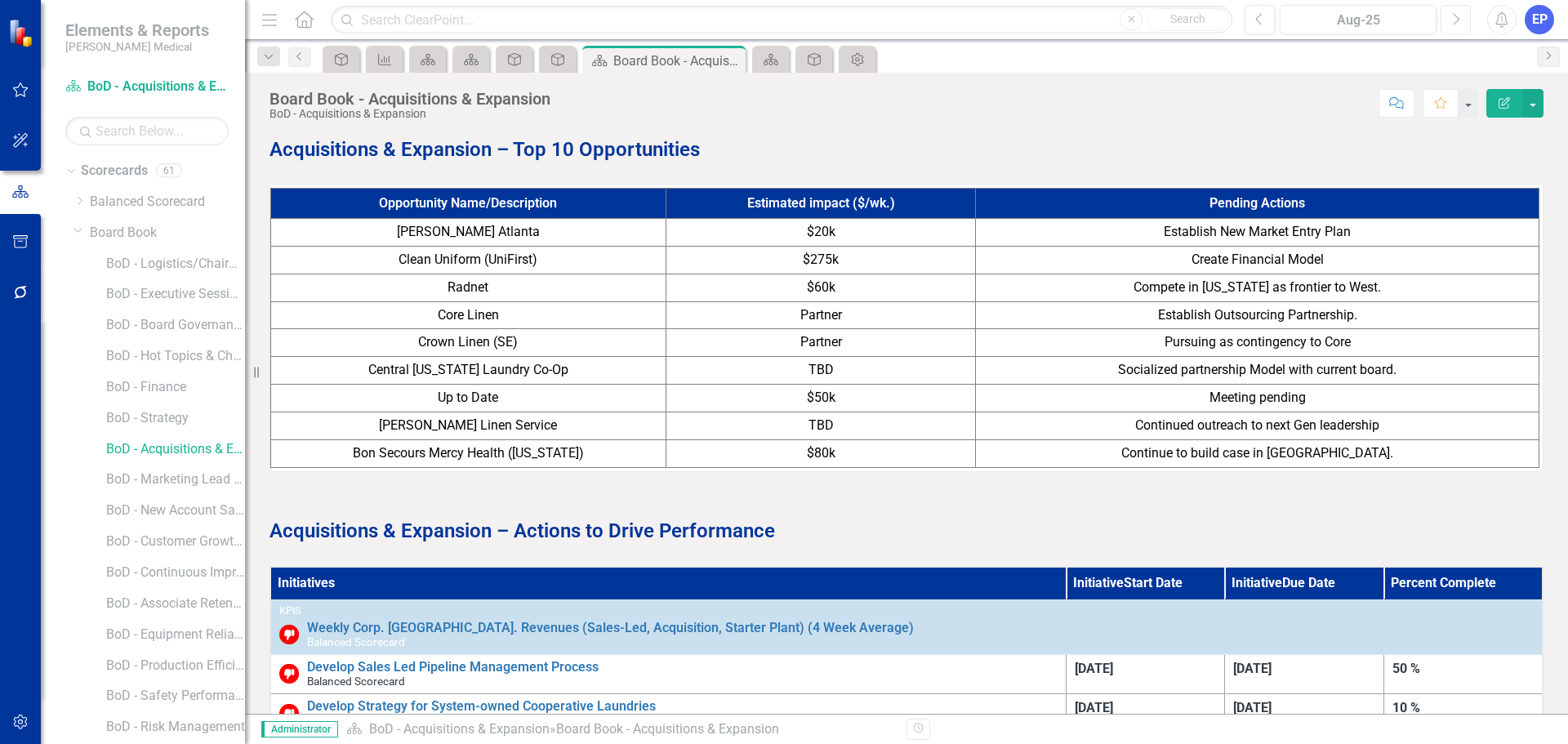
click at [1456, 16] on icon "button" at bounding box center [1457, 18] width 7 height 11
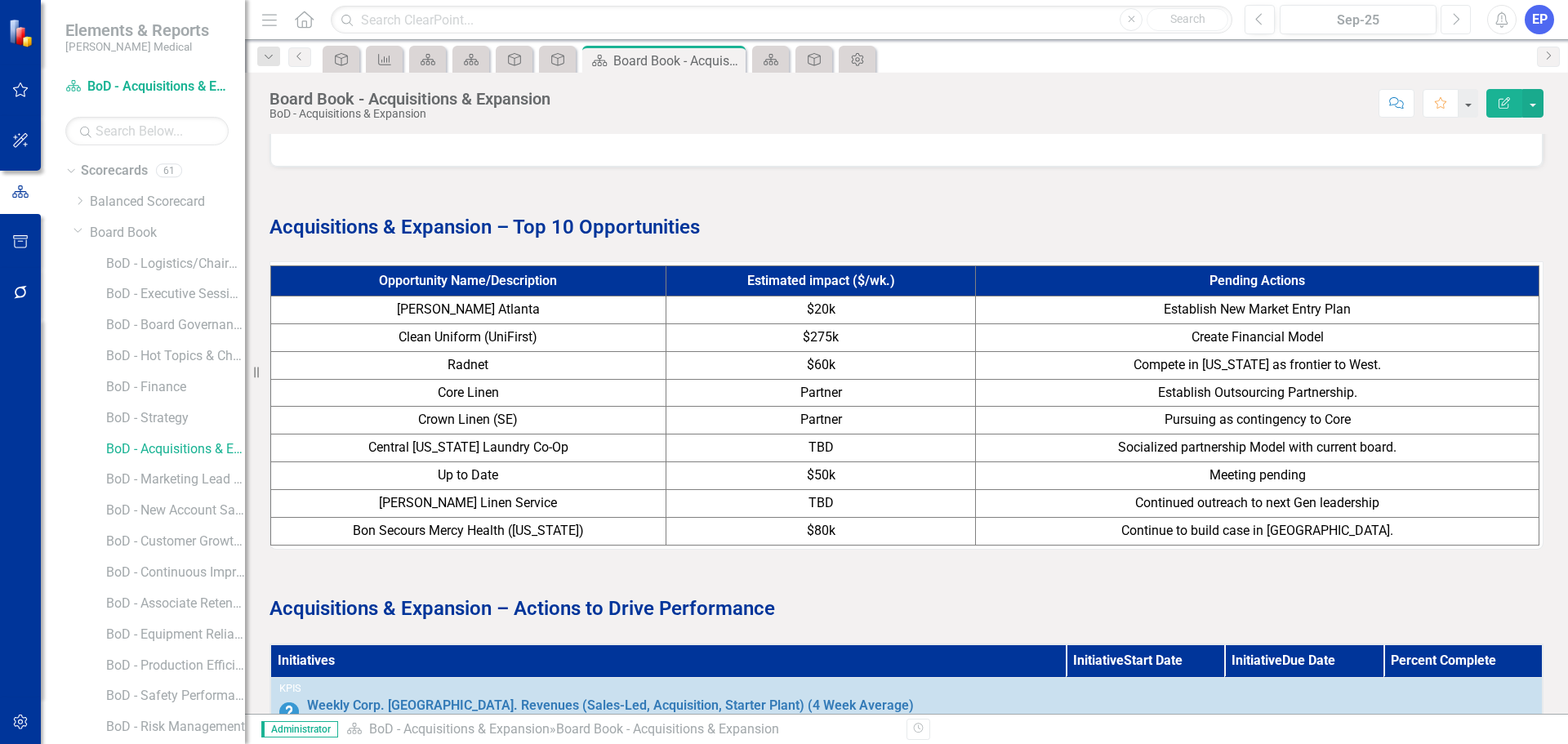
scroll to position [1307, 0]
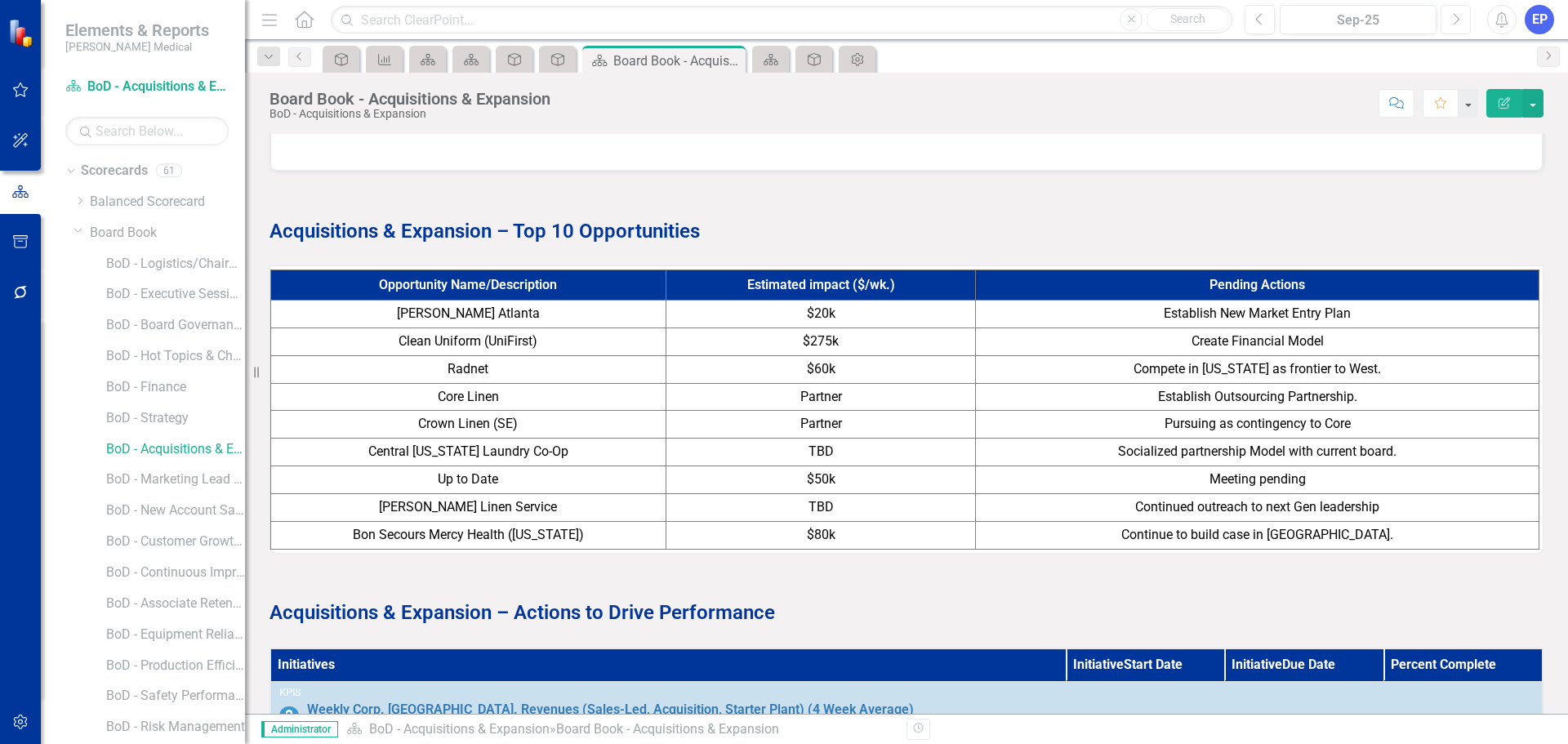
click at [1444, 31] on button "Next" at bounding box center [1455, 20] width 30 height 30
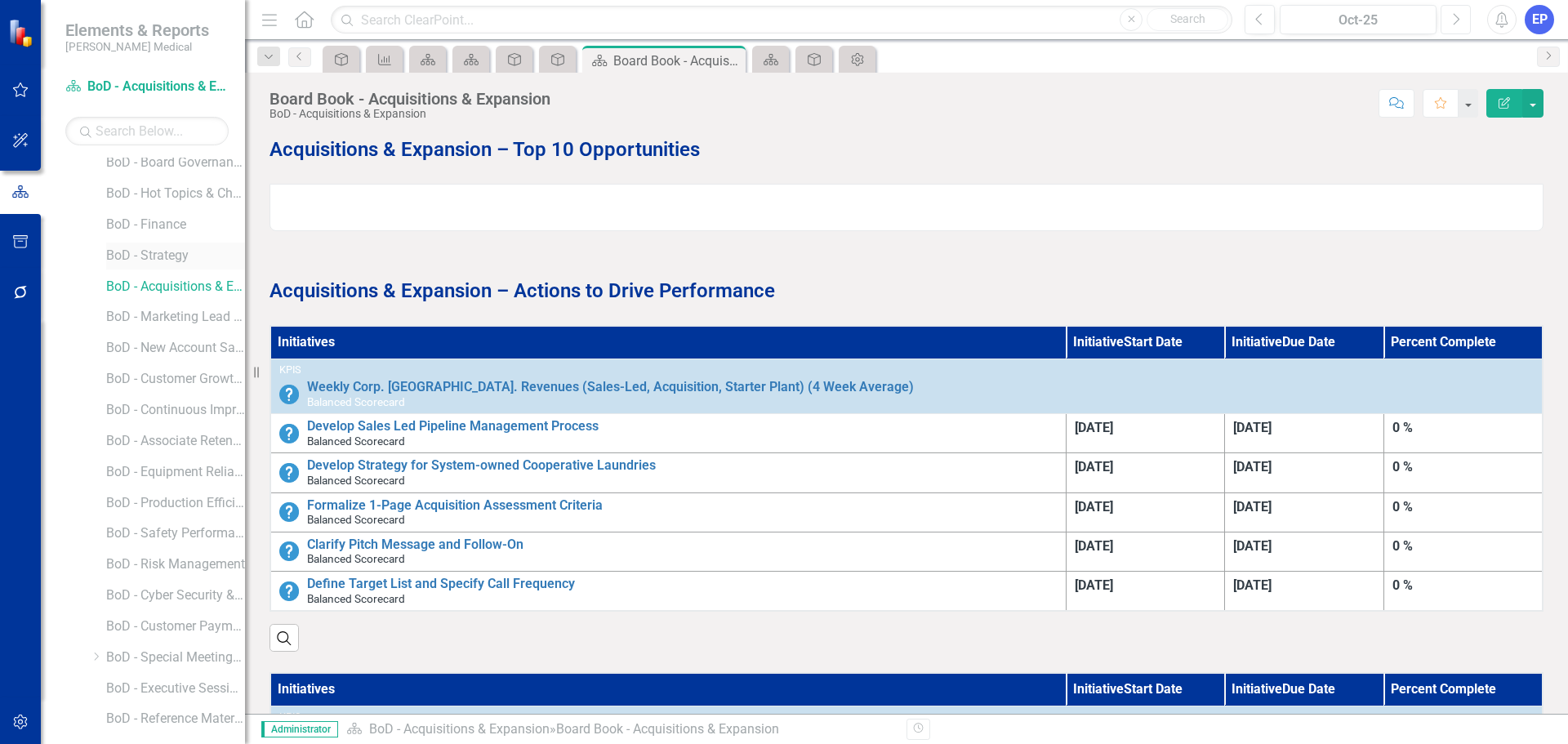
scroll to position [163, 0]
click at [174, 343] on link "BoD - New Account Sales" at bounding box center [175, 348] width 139 height 19
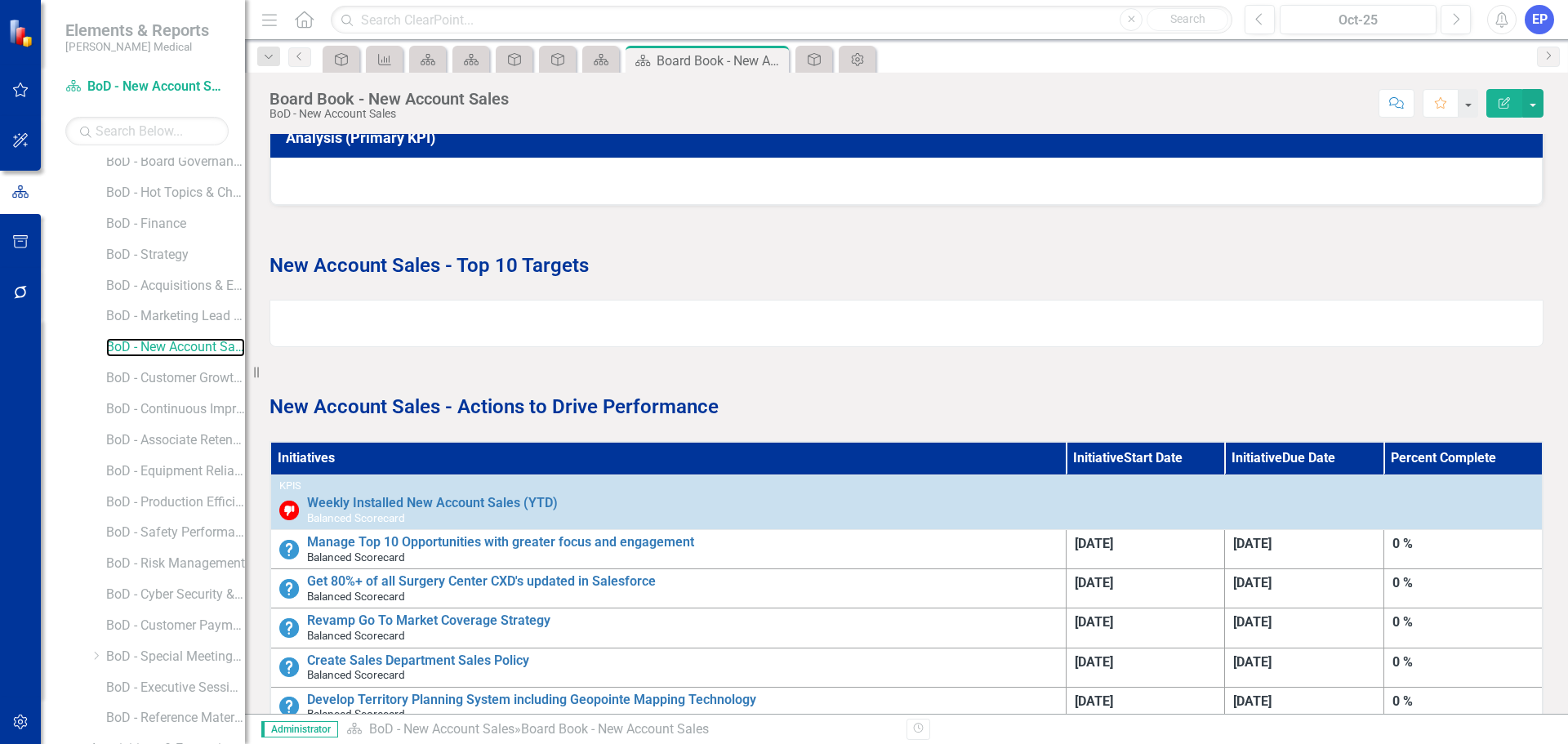
scroll to position [1144, 0]
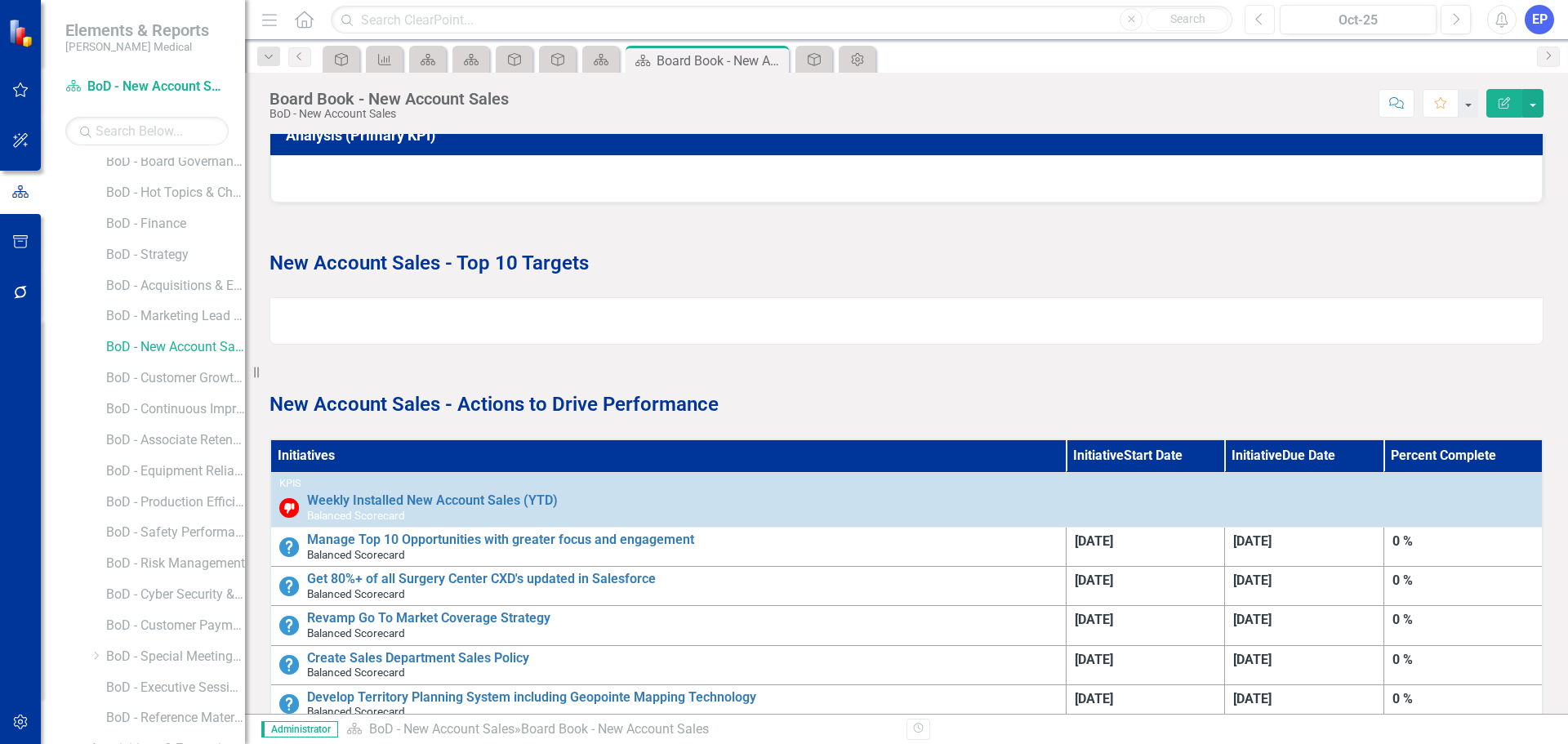
click at [1250, 19] on button "Previous" at bounding box center [1259, 20] width 30 height 30
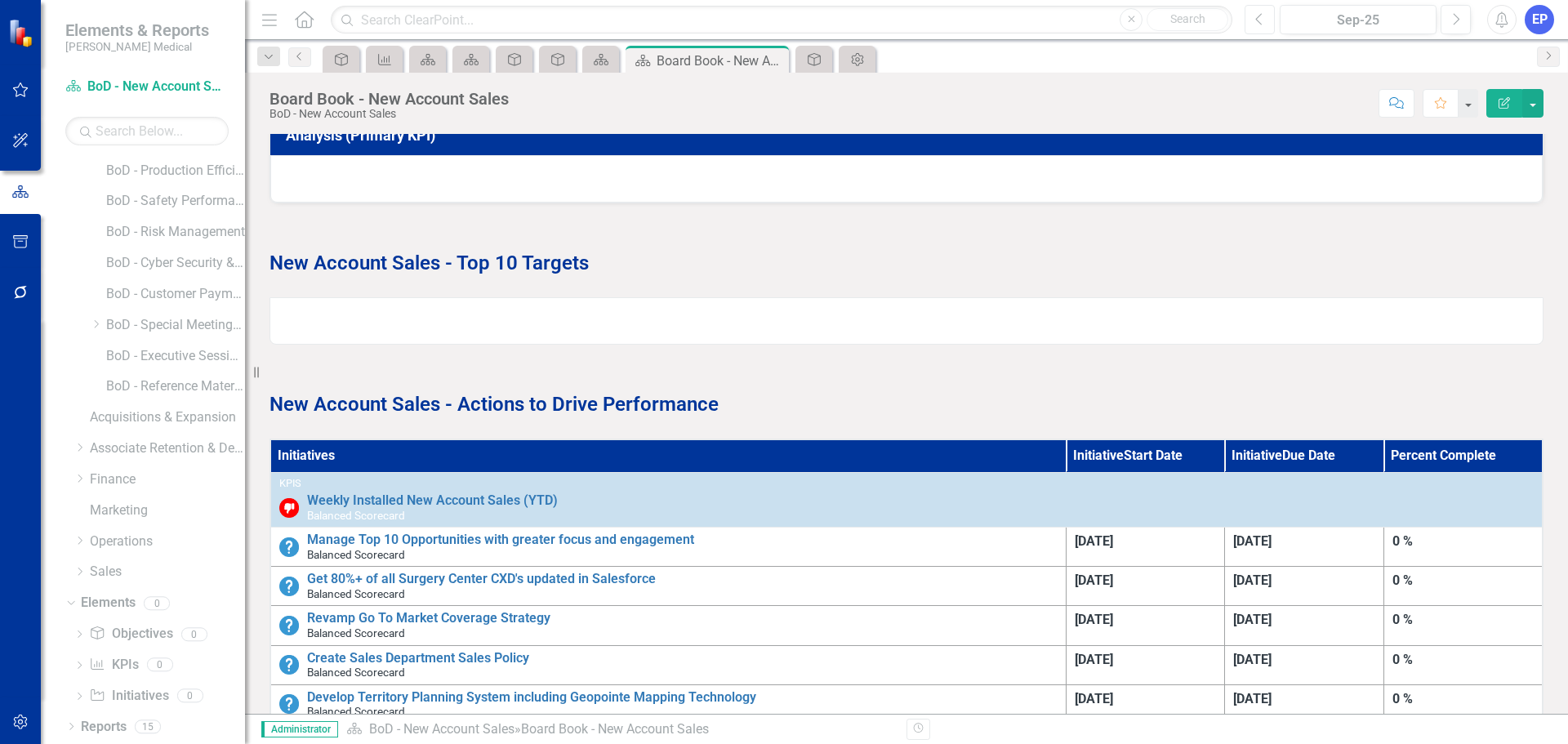
scroll to position [496, 0]
click at [109, 565] on link "Sales" at bounding box center [167, 572] width 155 height 19
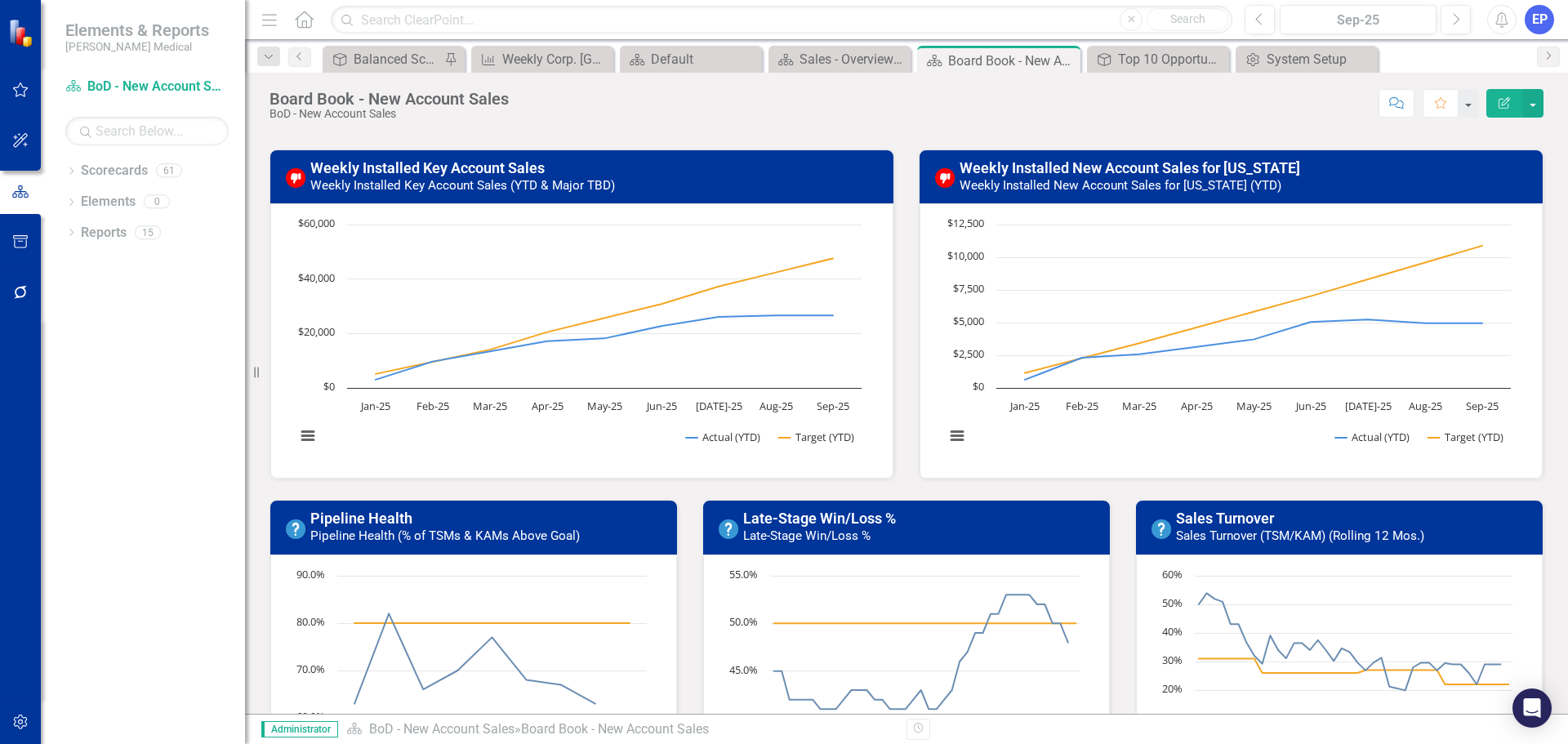
scroll to position [409, 0]
